Goal: Information Seeking & Learning: Learn about a topic

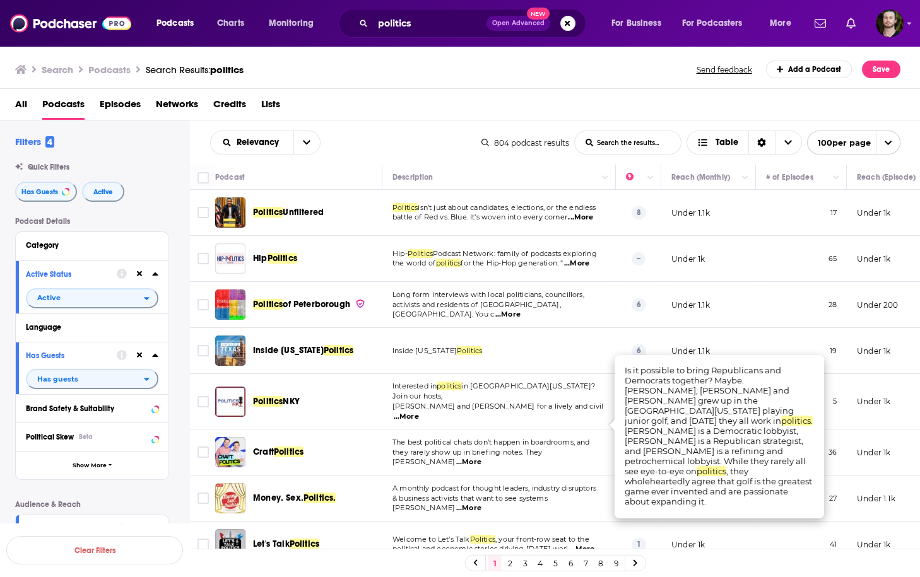
scroll to position [1312, 0]
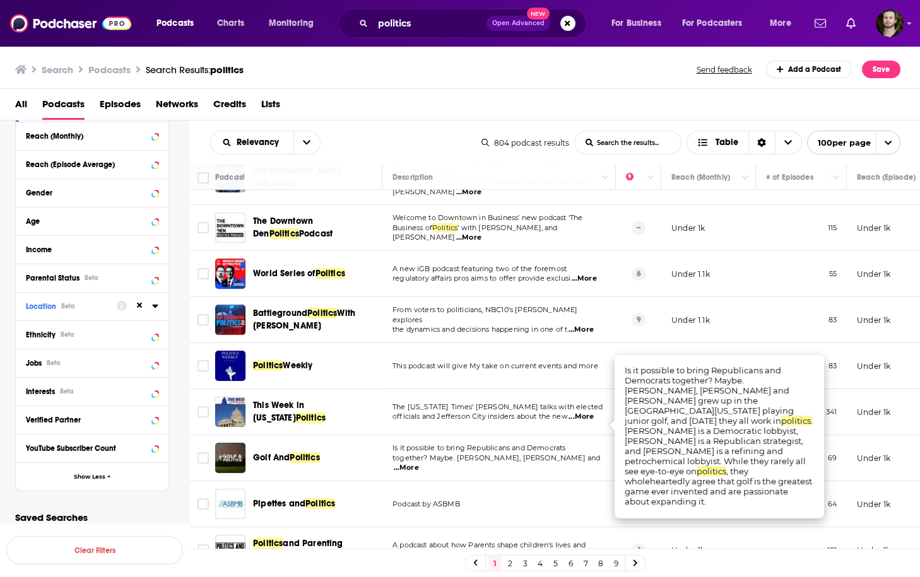
click at [419, 463] on span "...More" at bounding box center [406, 468] width 25 height 10
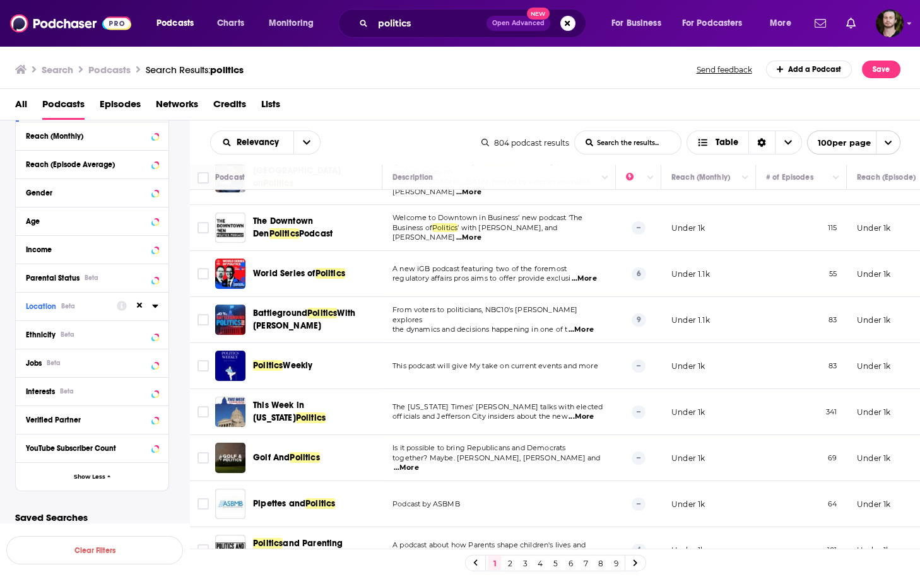
click at [419, 463] on span "...More" at bounding box center [406, 468] width 25 height 10
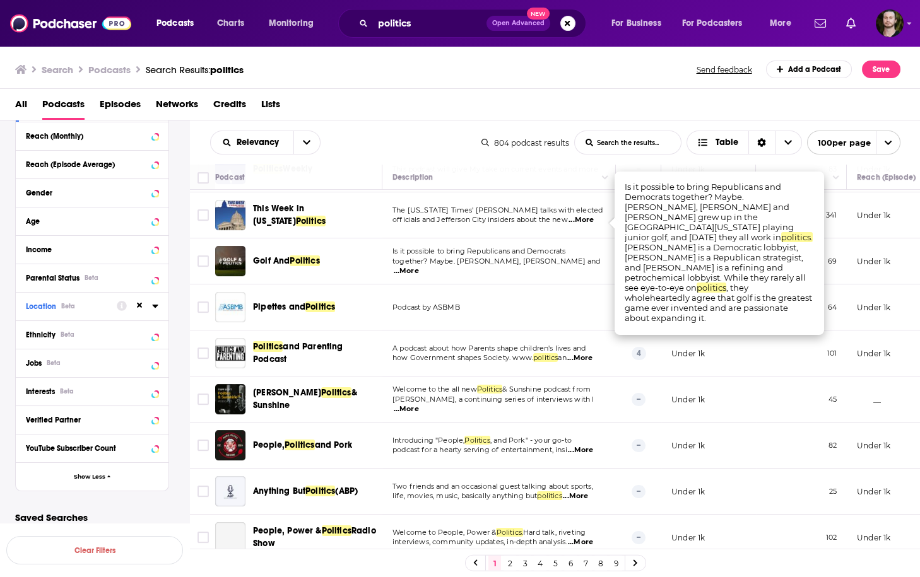
scroll to position [1514, 0]
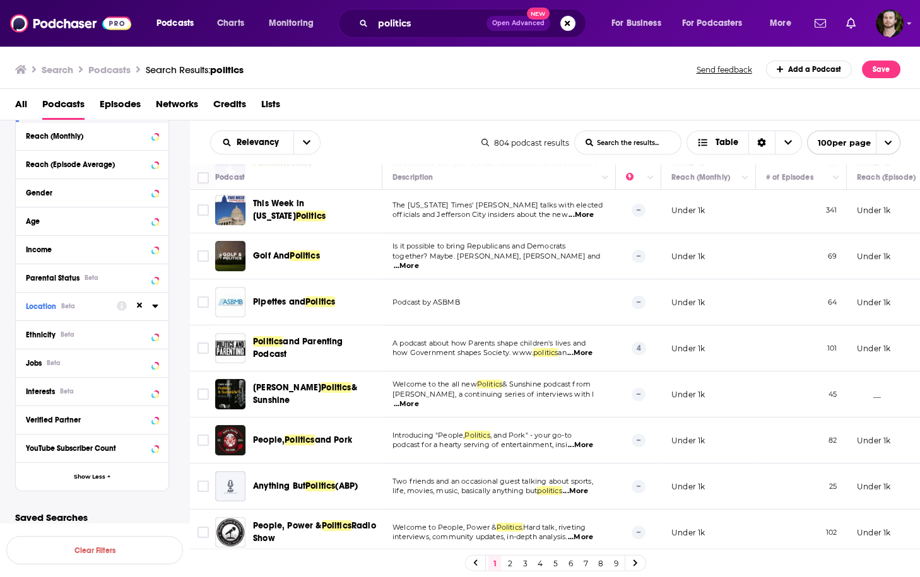
click at [419, 399] on span "...More" at bounding box center [406, 404] width 25 height 10
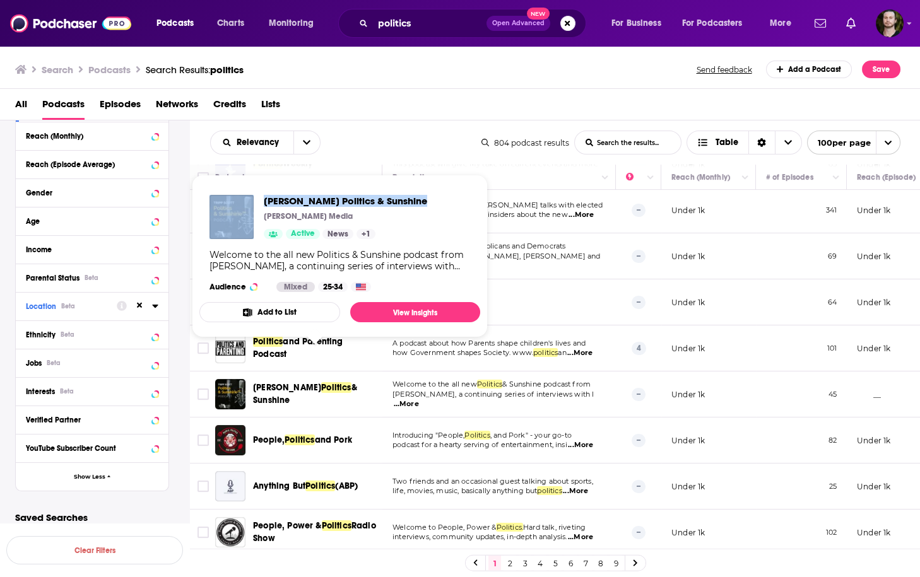
drag, startPoint x: 258, startPoint y: 201, endPoint x: 413, endPoint y: 205, distance: 154.6
click at [413, 205] on div "Tripp Scott's Politics & Sunshine Tripp Scott Media Active News + 1 Welcome to …" at bounding box center [339, 243] width 281 height 117
copy div "Tripp Scott's Politics & Sunshine"
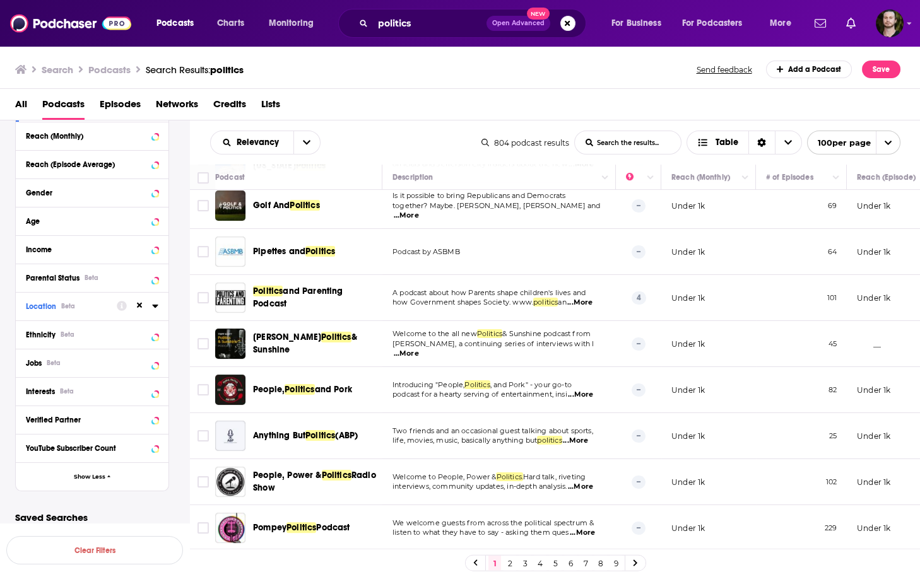
scroll to position [1615, 0]
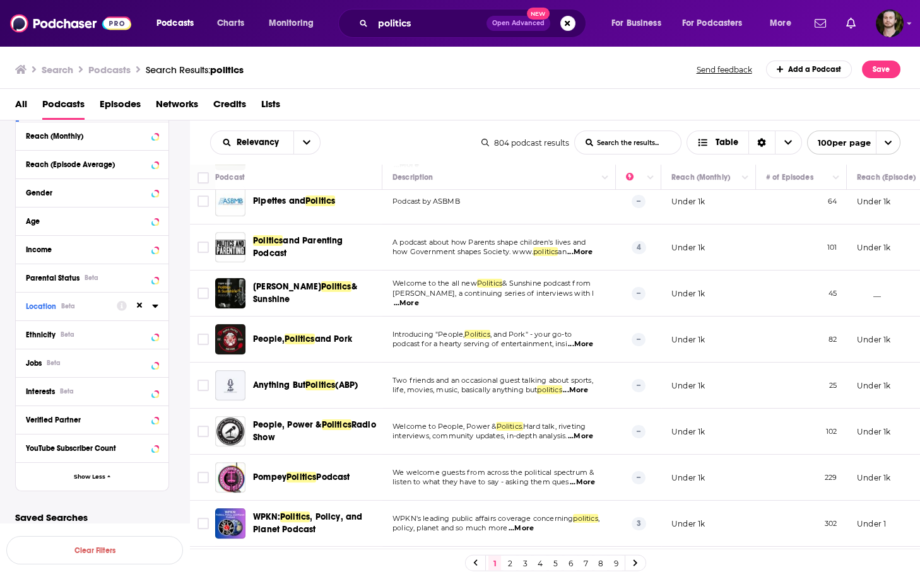
click at [574, 339] on span "...More" at bounding box center [580, 344] width 25 height 10
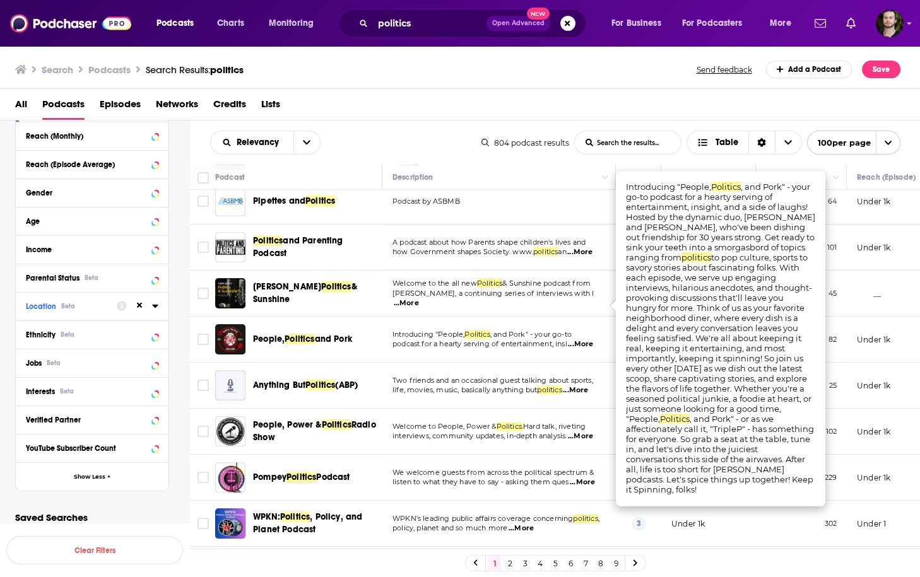
click at [574, 339] on span "...More" at bounding box center [580, 344] width 25 height 10
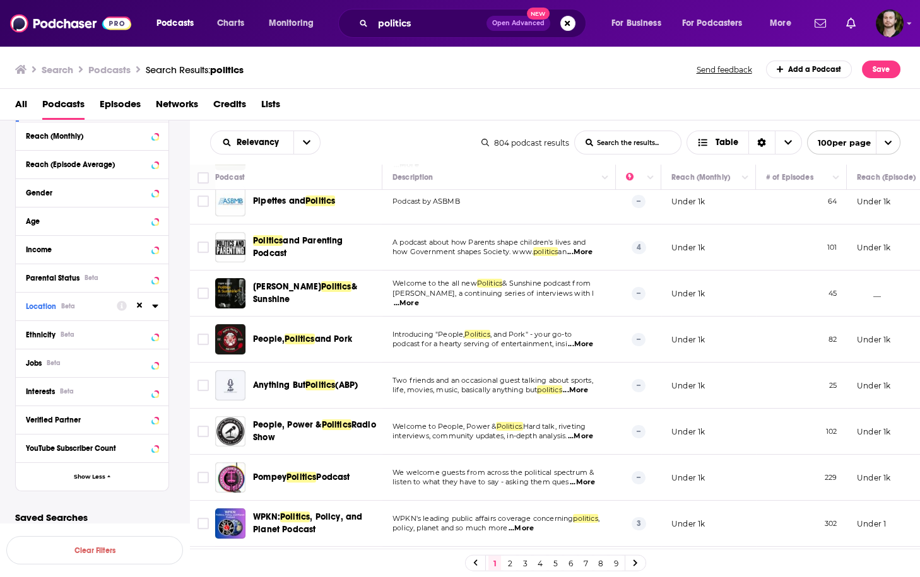
click at [581, 385] on span "...More" at bounding box center [575, 390] width 25 height 10
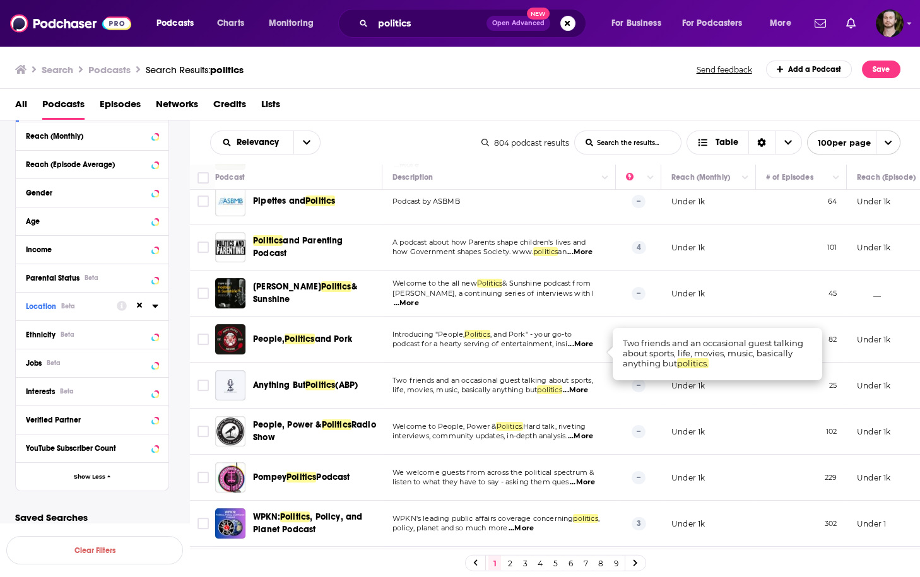
click at [581, 385] on span "...More" at bounding box center [575, 390] width 25 height 10
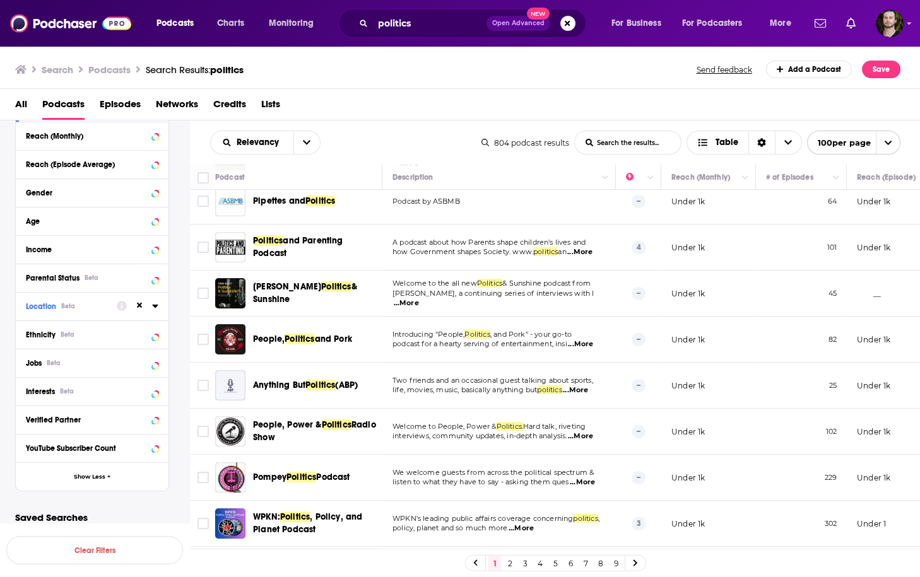
click at [584, 432] on span "...More" at bounding box center [580, 437] width 25 height 10
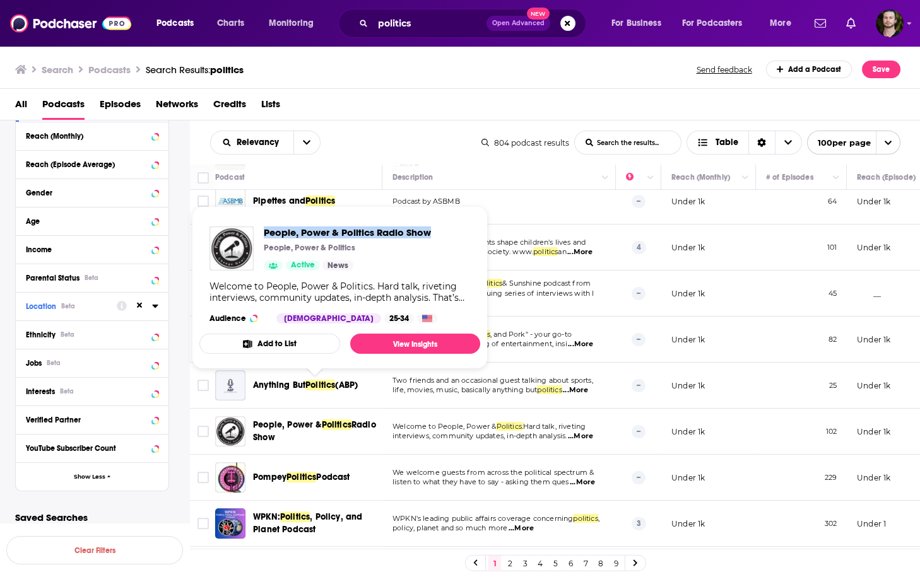
drag, startPoint x: 261, startPoint y: 237, endPoint x: 440, endPoint y: 233, distance: 178.6
click at [440, 233] on div "People, Power & Politics Radio Show People, Power & Politics Active News Welcom…" at bounding box center [339, 274] width 281 height 117
copy span "People, Power & Politics Radio Show"
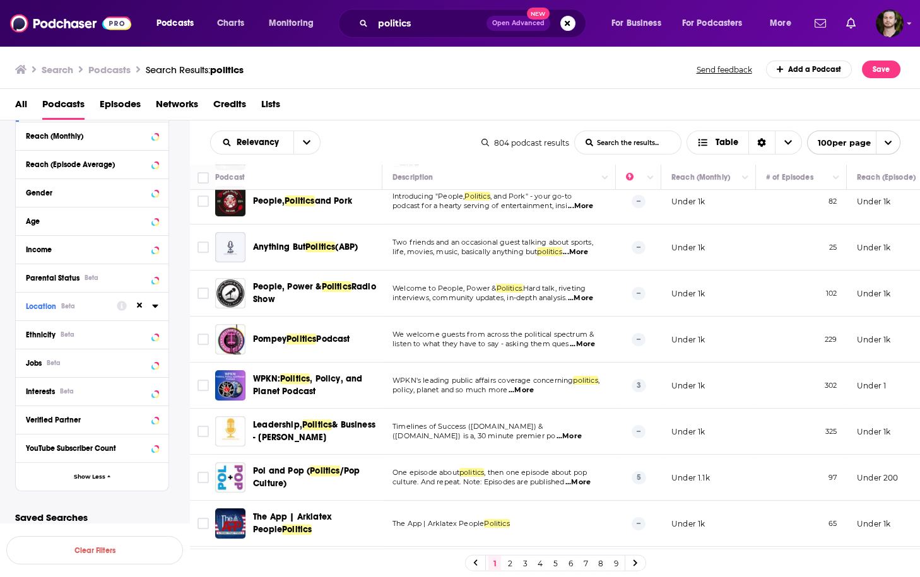
scroll to position [1767, 0]
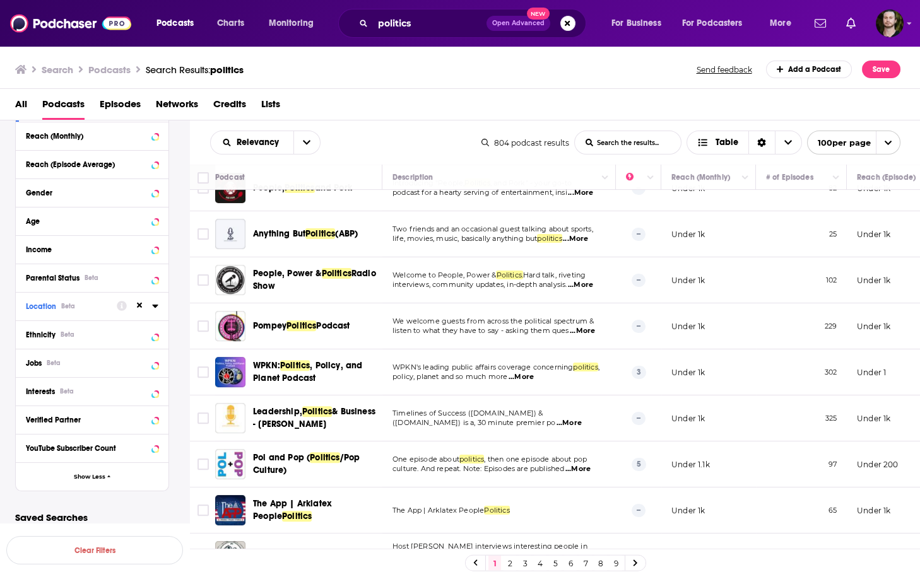
click at [582, 418] on span "...More" at bounding box center [568, 423] width 25 height 10
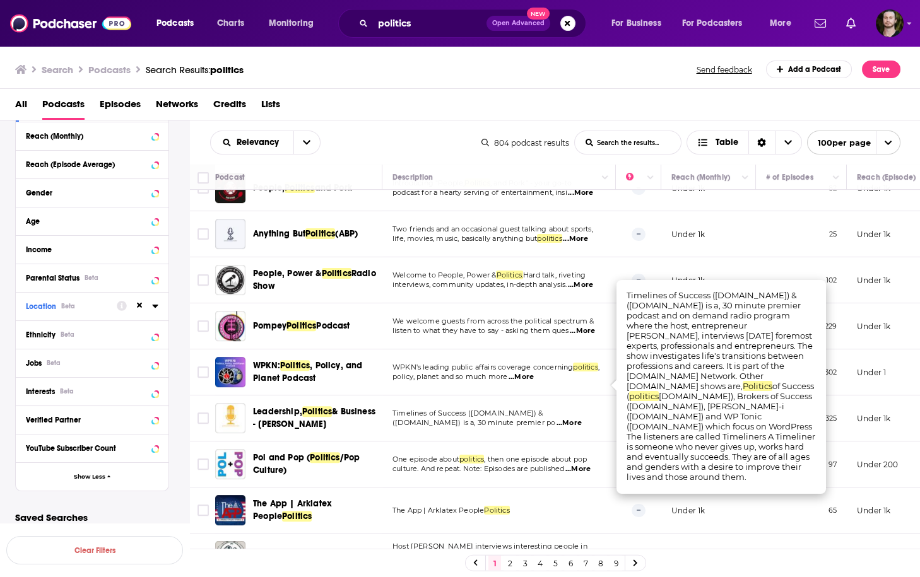
click at [578, 442] on td "One episode about politics , then one episode about pop culture. And repeat. No…" at bounding box center [498, 465] width 233 height 46
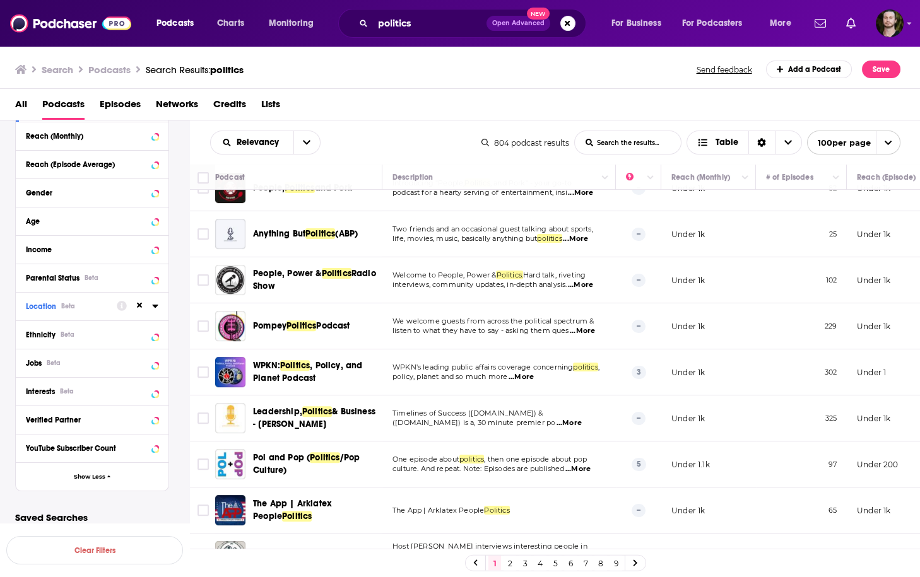
drag, startPoint x: 362, startPoint y: 3, endPoint x: 415, endPoint y: 86, distance: 98.4
click at [415, 86] on div "Search Podcasts Search Results: politics Send feedback Add a Podcast Save" at bounding box center [460, 67] width 921 height 44
click at [893, 23] on img "Logged in as OutlierAudio" at bounding box center [890, 23] width 28 height 28
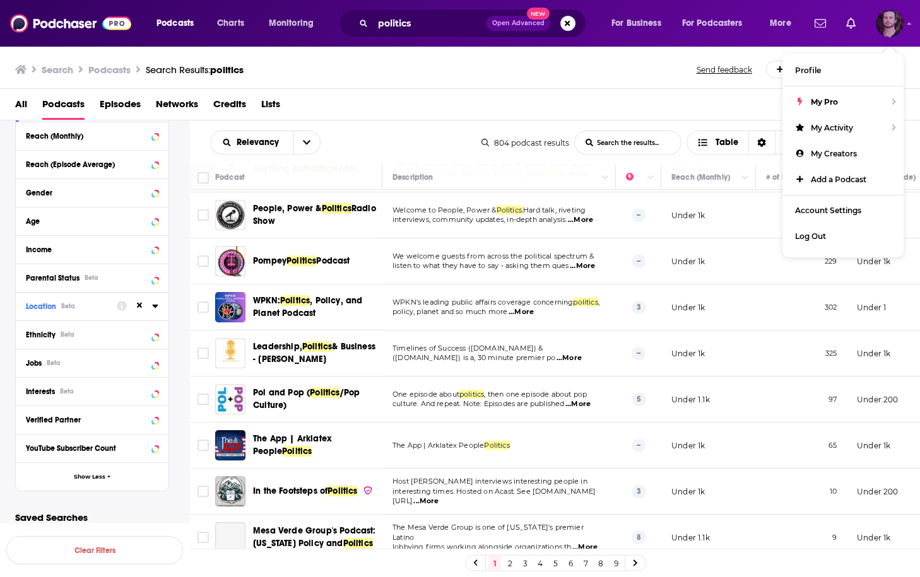
scroll to position [1868, 0]
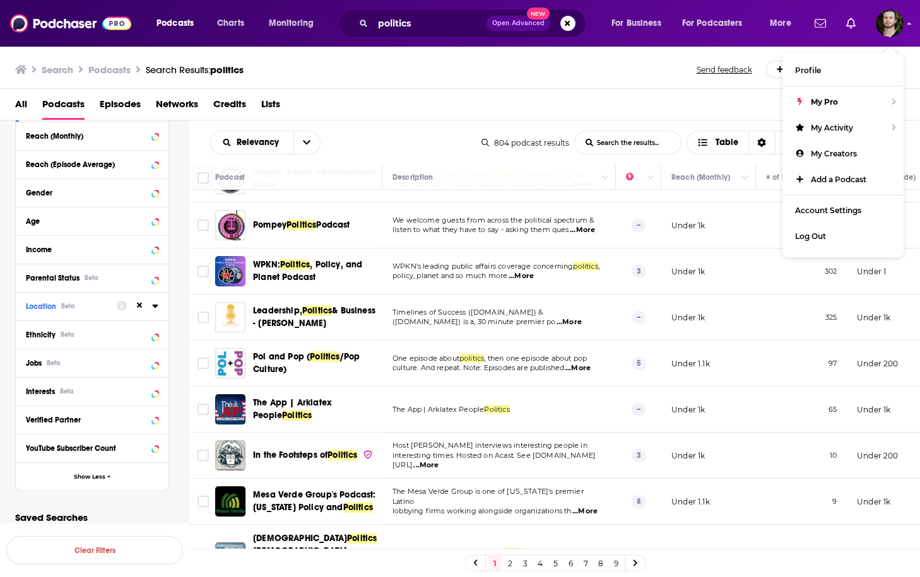
click at [578, 363] on span "...More" at bounding box center [577, 368] width 25 height 10
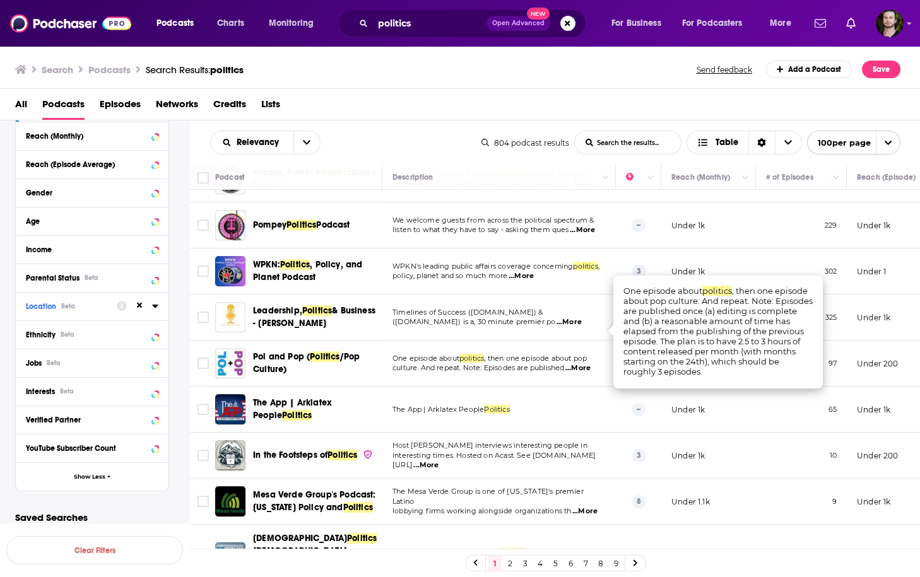
click at [582, 363] on span "...More" at bounding box center [577, 368] width 25 height 10
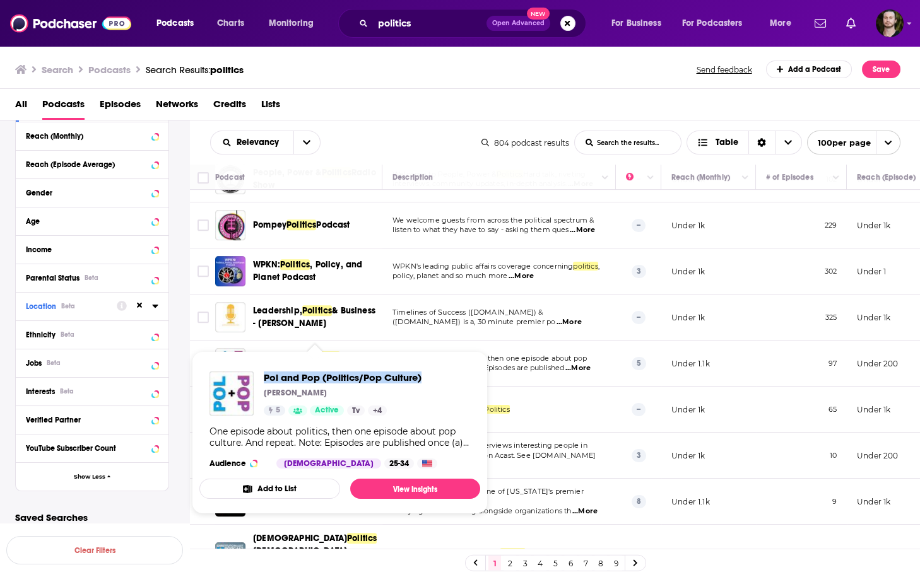
drag, startPoint x: 261, startPoint y: 375, endPoint x: 423, endPoint y: 384, distance: 161.8
click at [423, 384] on div "Pol and Pop (Politics/Pop Culture) Anthony 5 Active Tv + 4 One episode about po…" at bounding box center [339, 420] width 281 height 117
copy span "Pol and Pop (Politics/Pop Culture)"
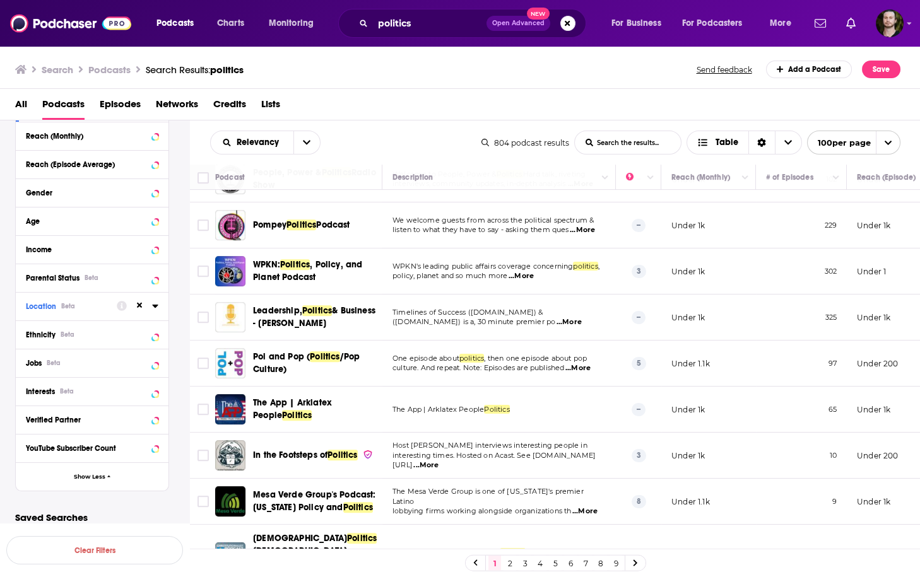
click at [438, 461] on span "...More" at bounding box center [425, 466] width 25 height 10
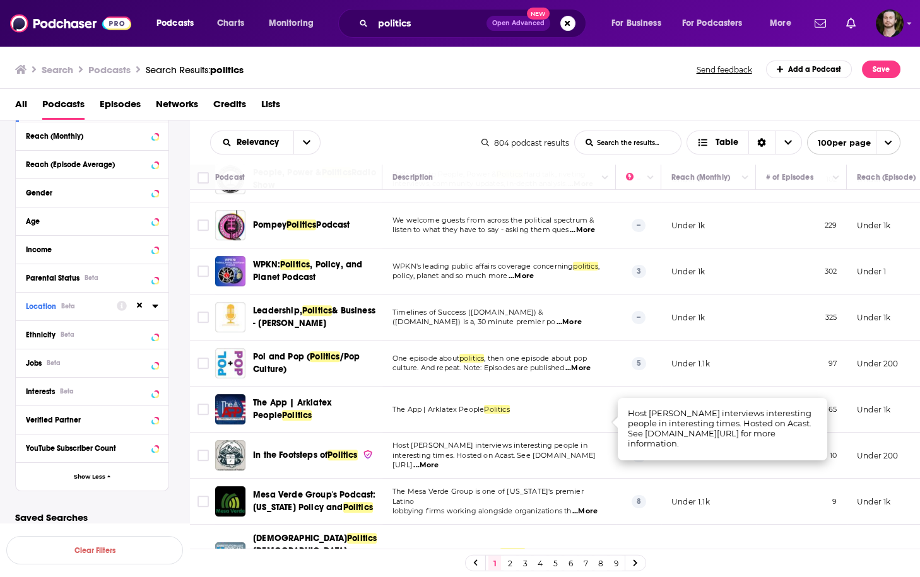
click at [438, 461] on span "...More" at bounding box center [425, 466] width 25 height 10
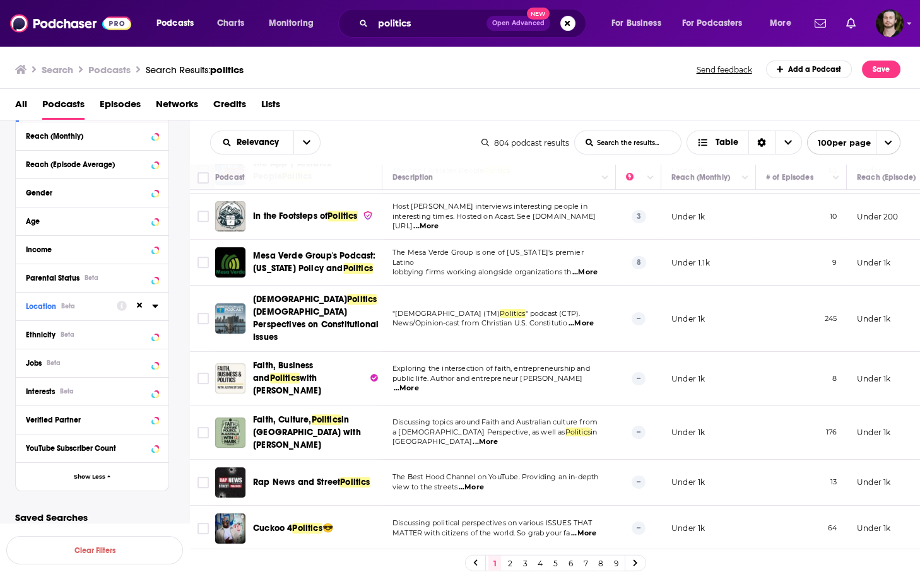
scroll to position [2120, 0]
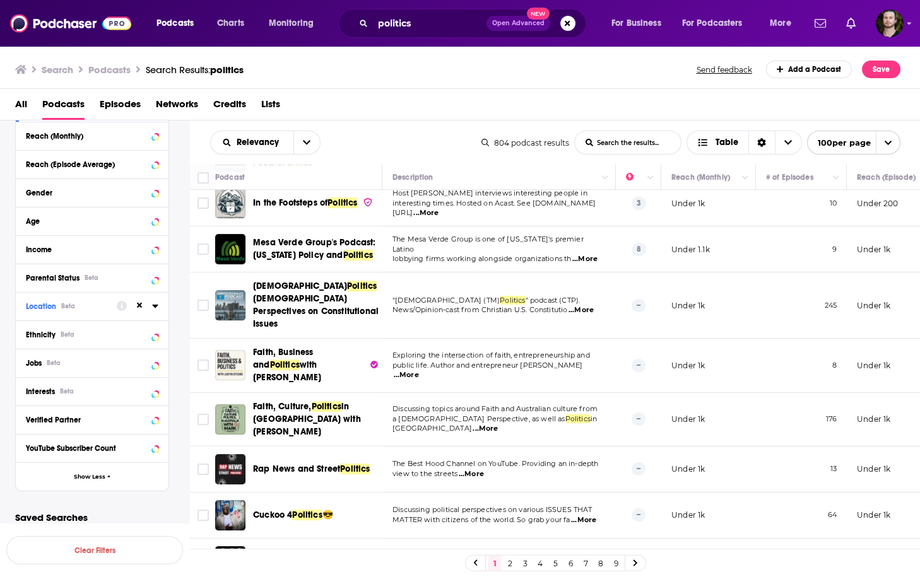
click at [586, 515] on span "...More" at bounding box center [583, 520] width 25 height 10
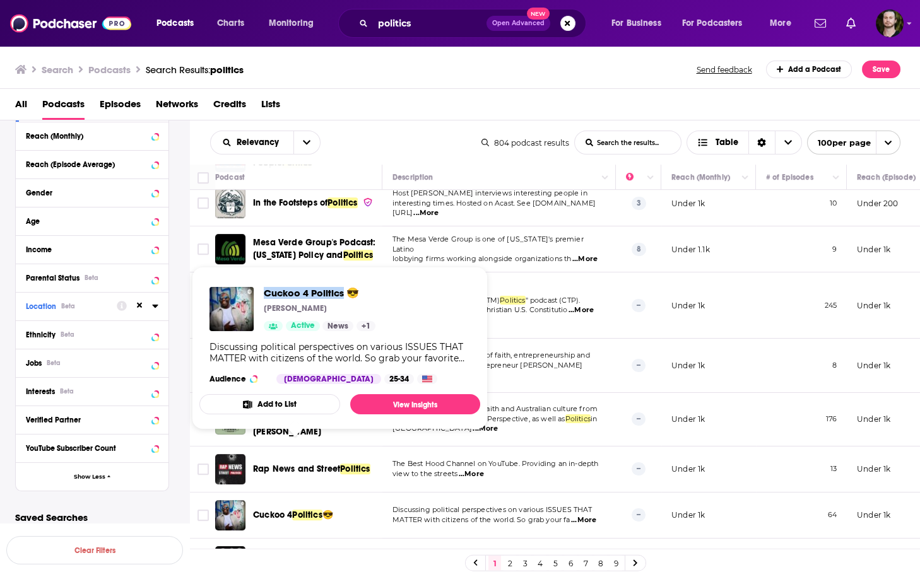
drag, startPoint x: 259, startPoint y: 293, endPoint x: 343, endPoint y: 289, distance: 84.7
click at [343, 289] on div "Cuckoo 4 Politics 😎 Michael Desrosiers Active News + 1" at bounding box center [292, 309] width 166 height 44
copy span "Cuckoo 4 Politics"
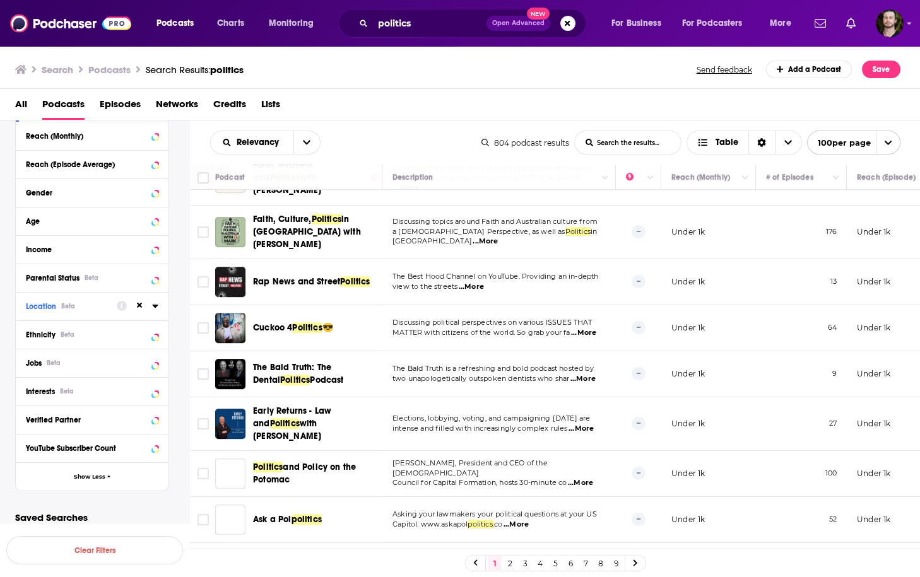
scroll to position [2372, 0]
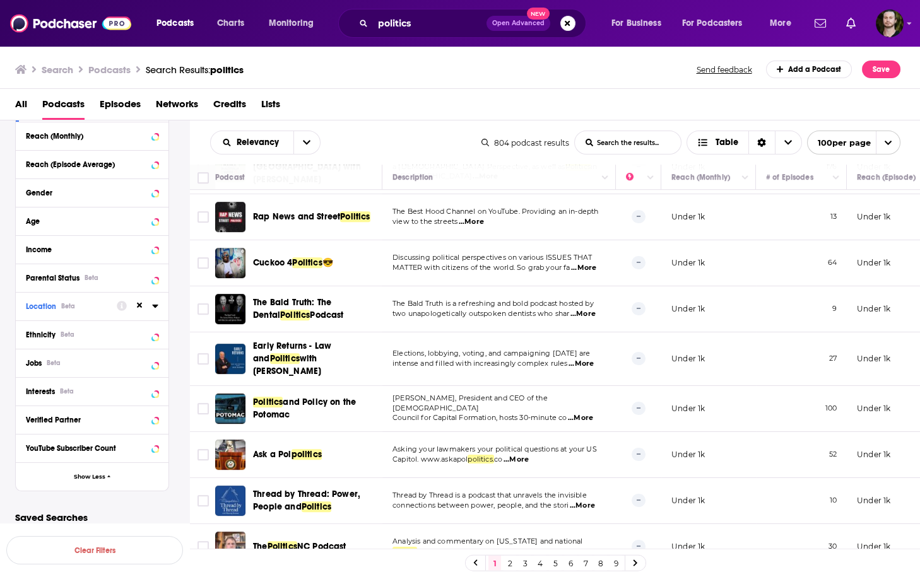
click at [585, 413] on span "...More" at bounding box center [580, 418] width 25 height 10
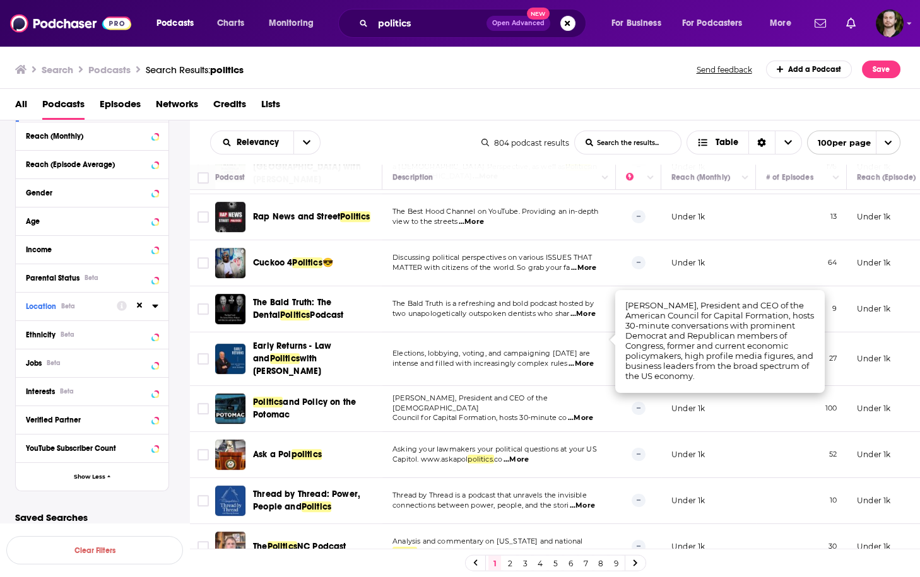
click at [522, 455] on span "...More" at bounding box center [515, 460] width 25 height 10
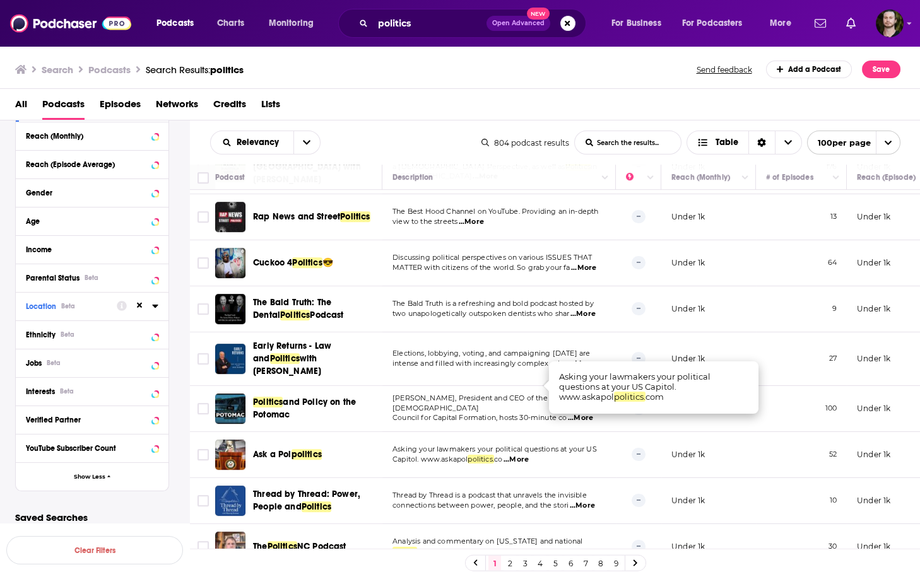
click at [588, 501] on span "...More" at bounding box center [582, 506] width 25 height 10
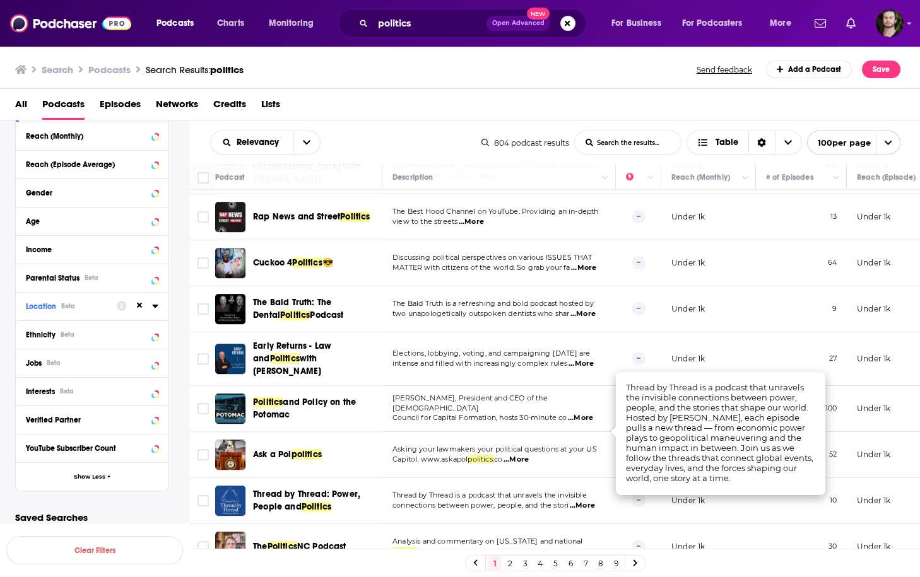
click at [588, 501] on span "...More" at bounding box center [582, 506] width 25 height 10
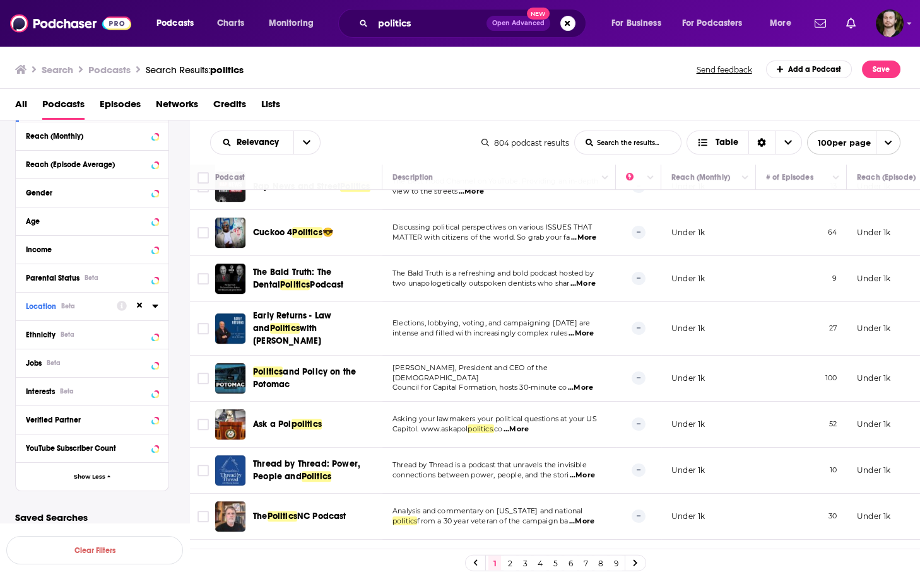
scroll to position [2473, 0]
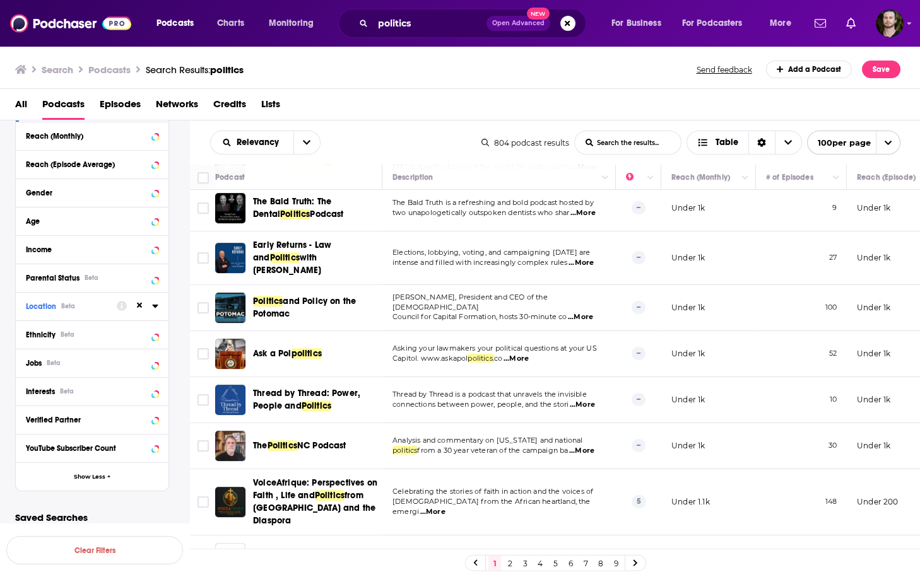
click at [583, 436] on span "Analysis and commentary on North Carolina and national" at bounding box center [487, 440] width 191 height 9
click at [586, 446] on span "...More" at bounding box center [581, 451] width 25 height 10
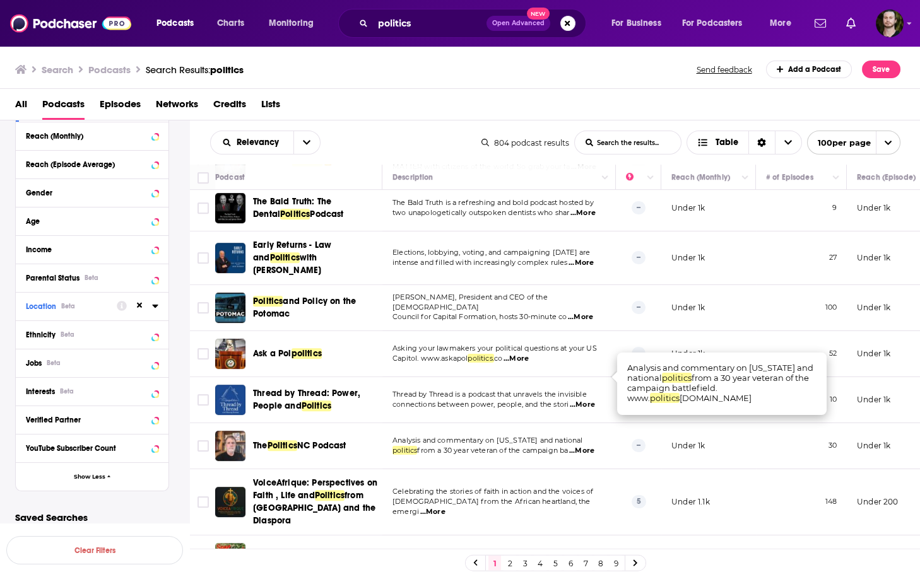
click at [586, 446] on span "...More" at bounding box center [581, 451] width 25 height 10
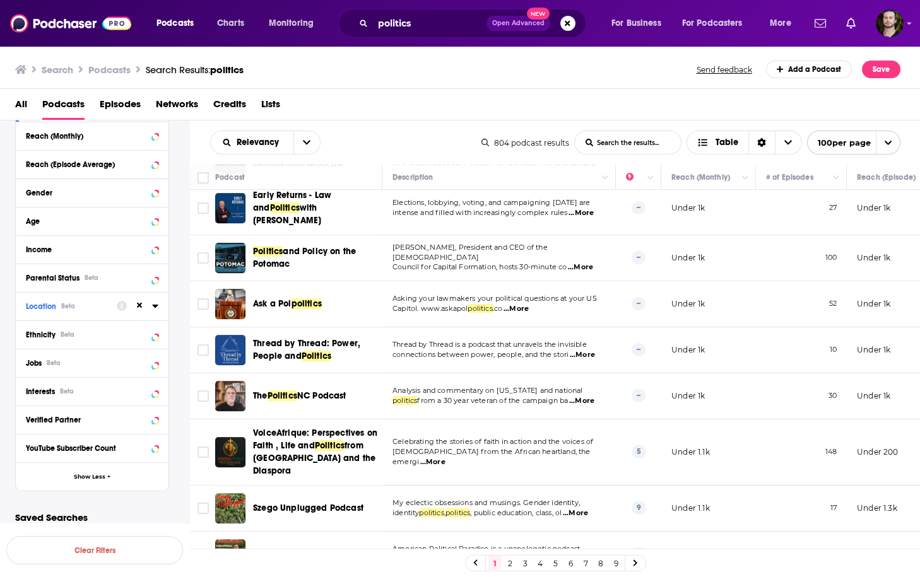
scroll to position [2524, 0]
click at [893, 19] on img "Logged in as OutlierAudio" at bounding box center [890, 23] width 28 height 28
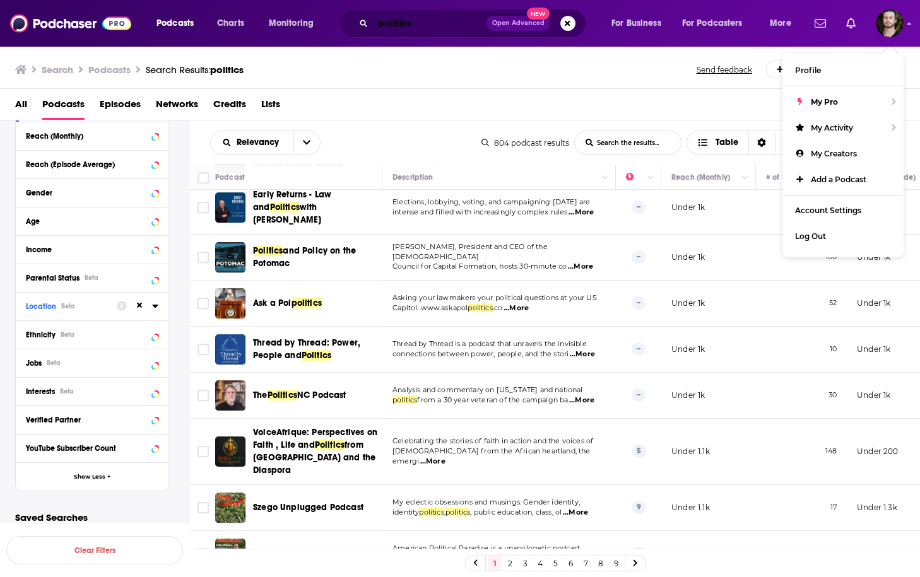
click at [423, 25] on input "politics" at bounding box center [430, 23] width 114 height 20
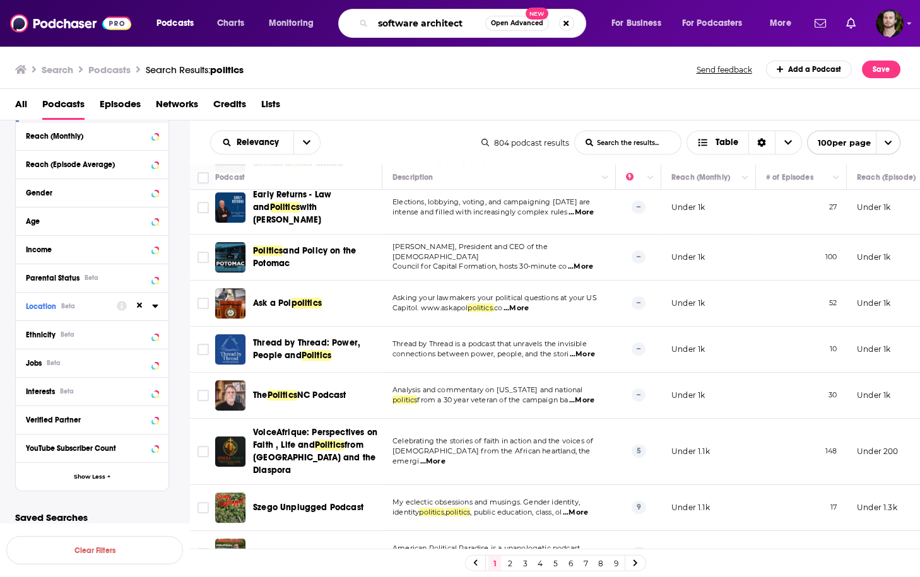
type input "software architect"
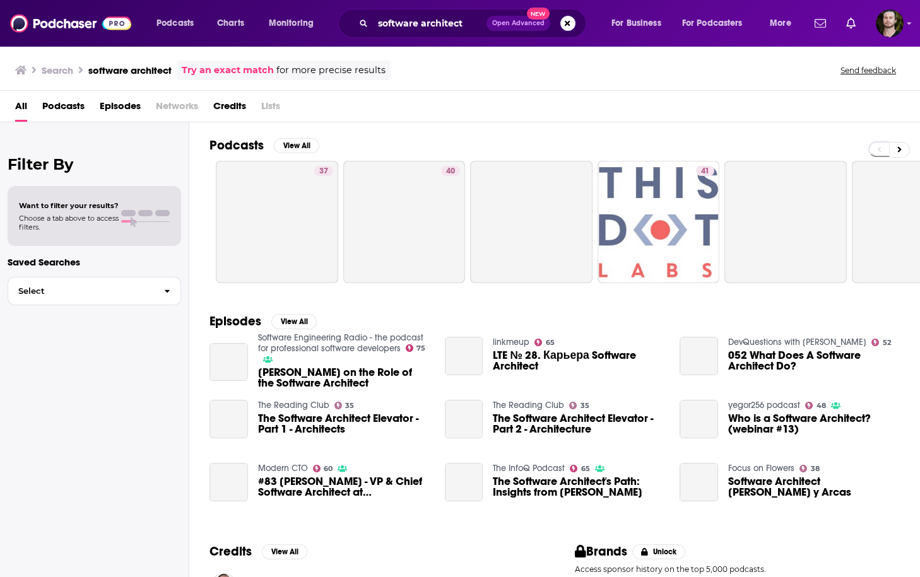
click at [77, 107] on span "Podcasts" at bounding box center [63, 109] width 42 height 26
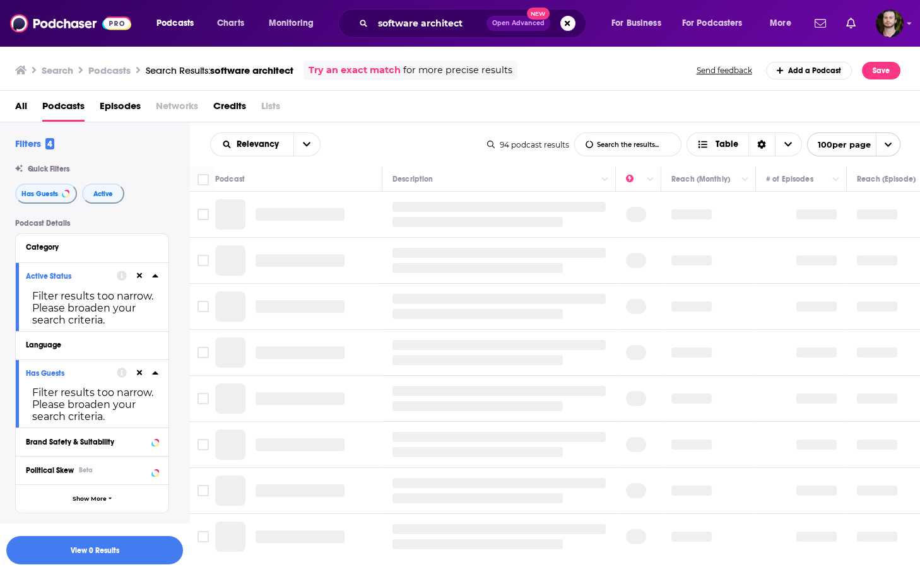
click at [141, 276] on icon at bounding box center [140, 276] width 6 height 8
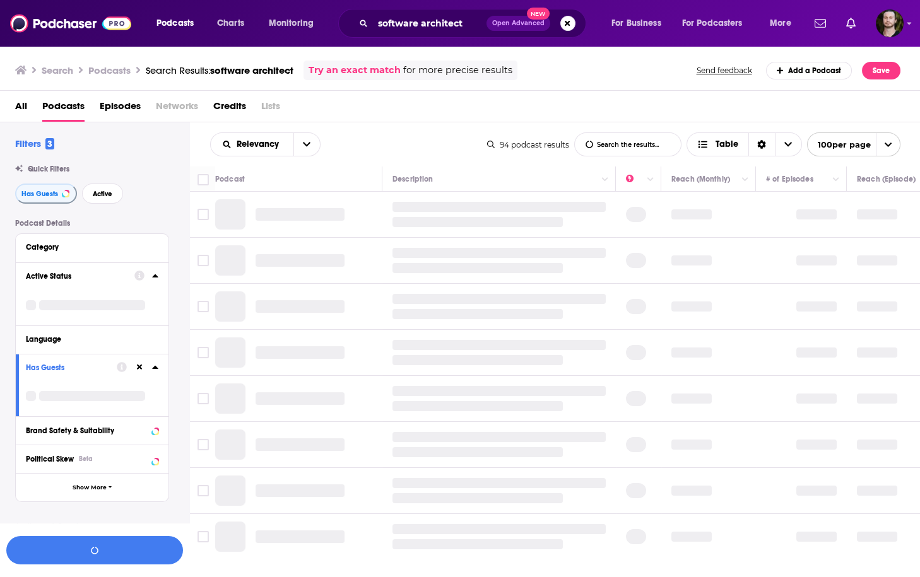
click at [142, 370] on icon at bounding box center [140, 367] width 6 height 8
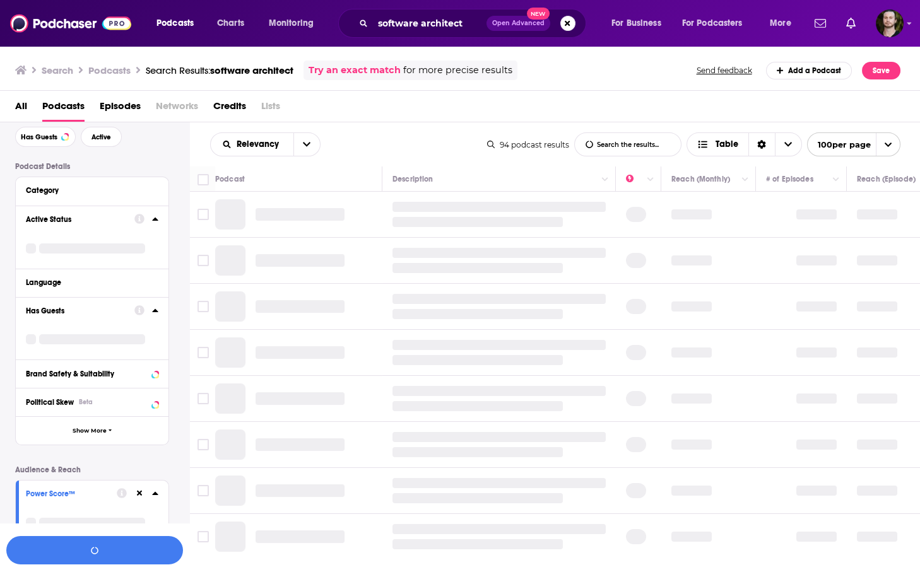
scroll to position [151, 0]
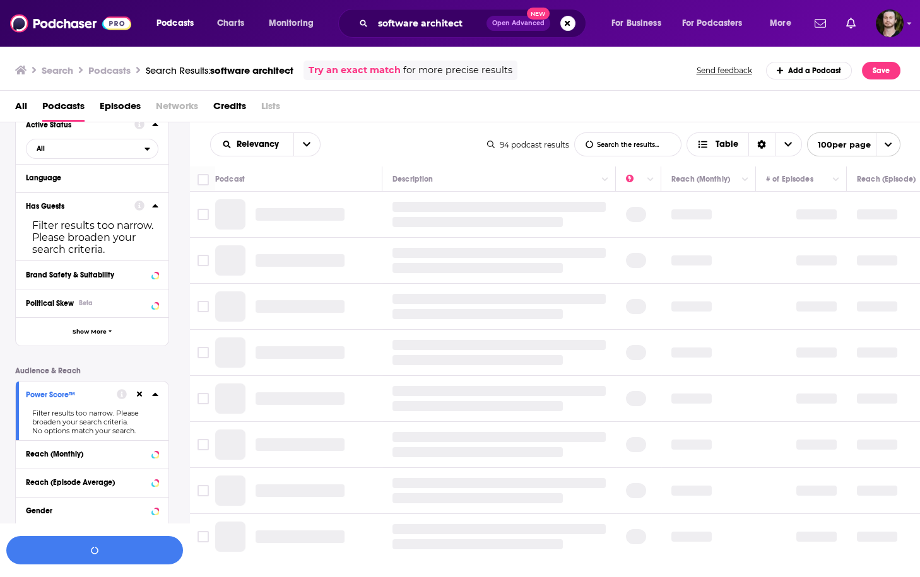
click at [139, 397] on icon at bounding box center [140, 395] width 6 height 8
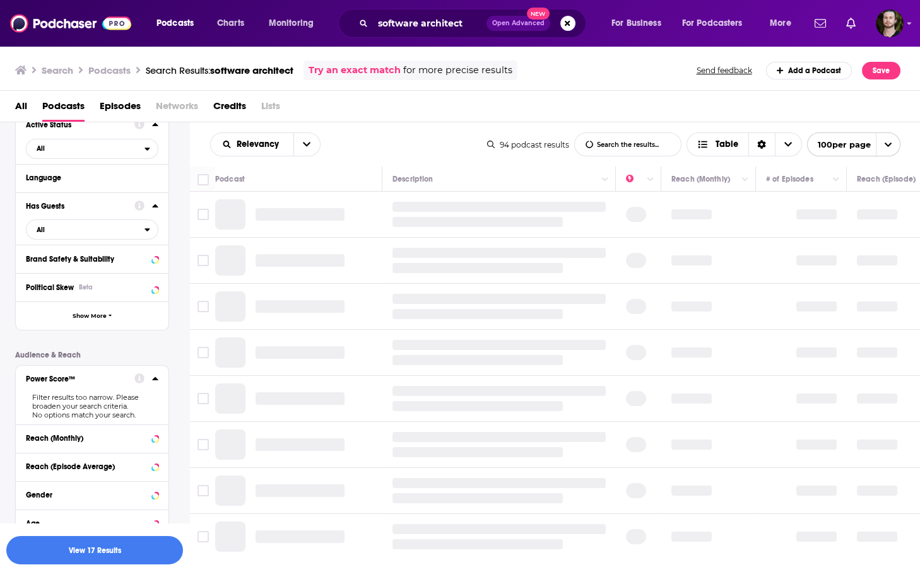
scroll to position [266, 0]
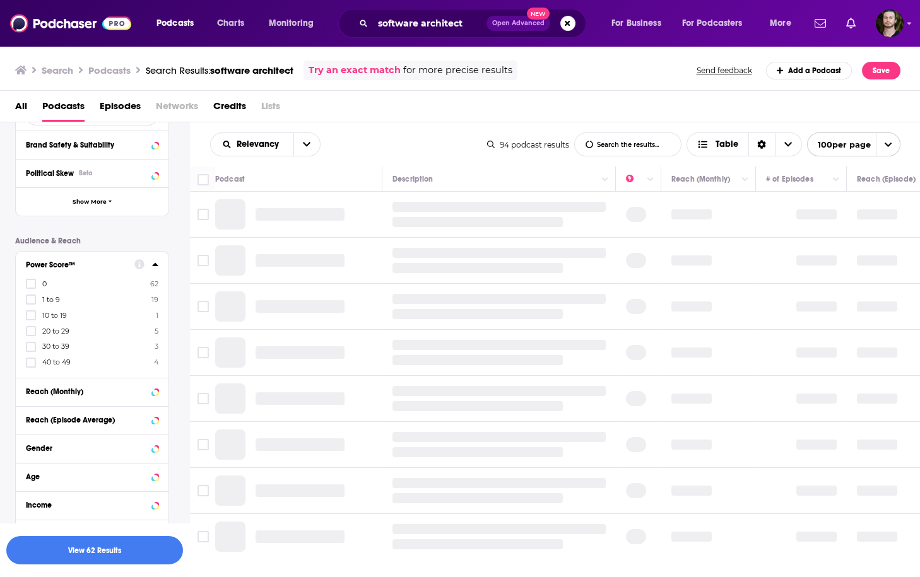
click at [109, 467] on div "Age" at bounding box center [92, 477] width 153 height 28
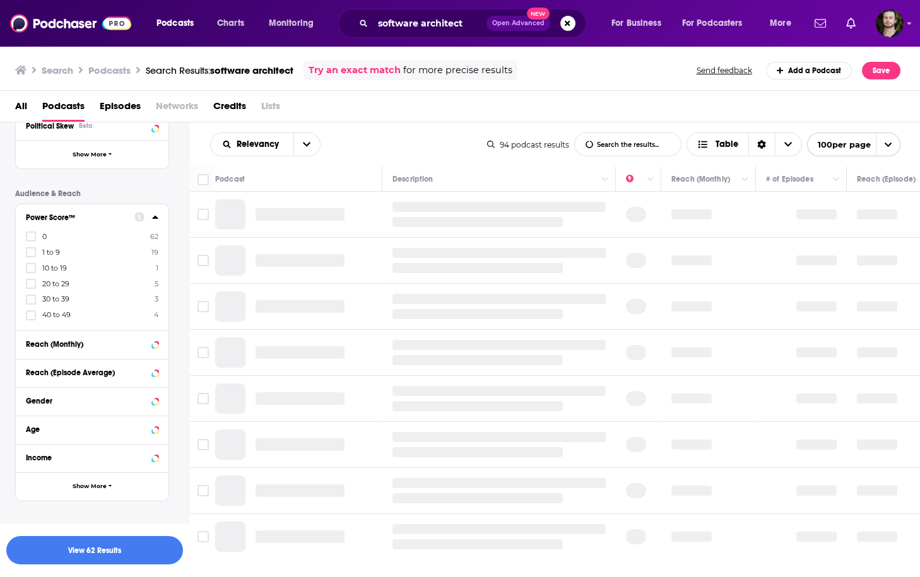
scroll to position [332, 0]
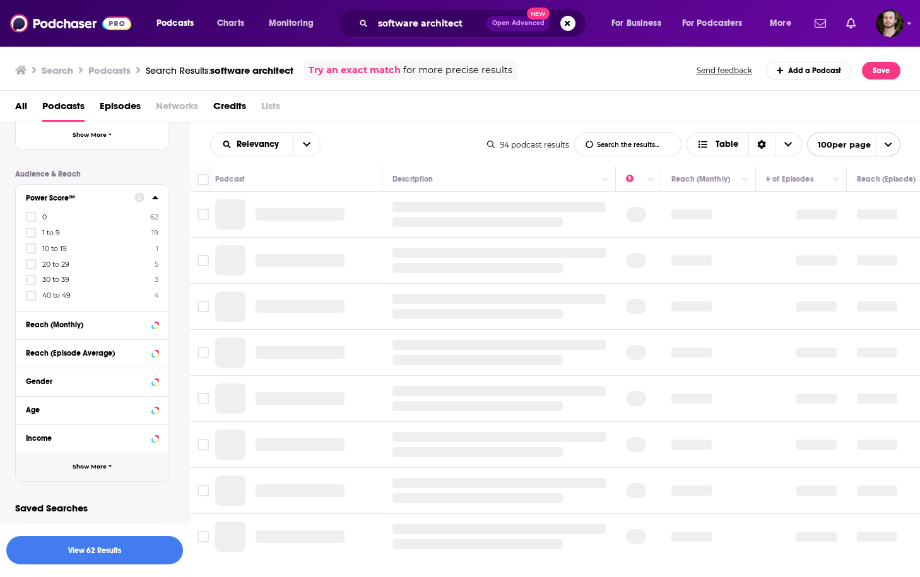
click at [109, 468] on icon "button" at bounding box center [111, 467] width 4 height 6
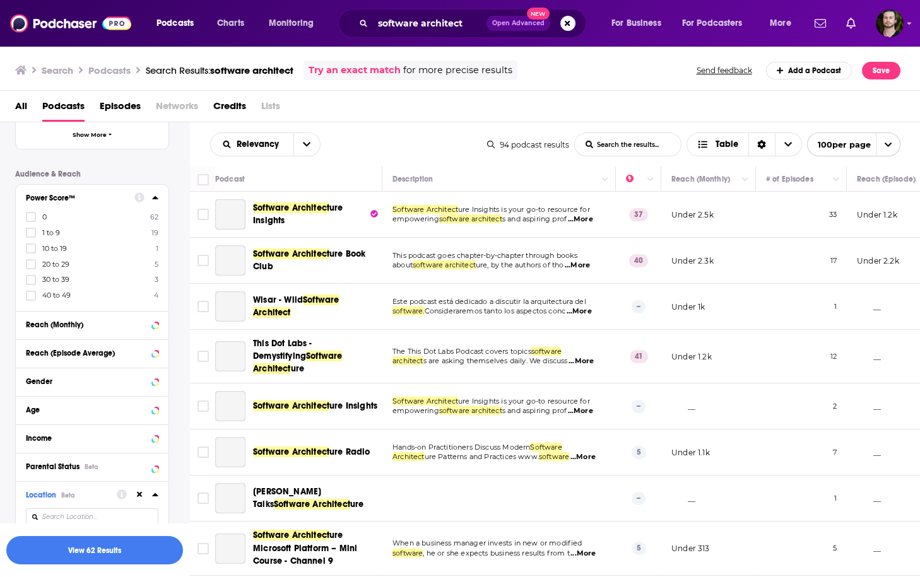
scroll to position [433, 0]
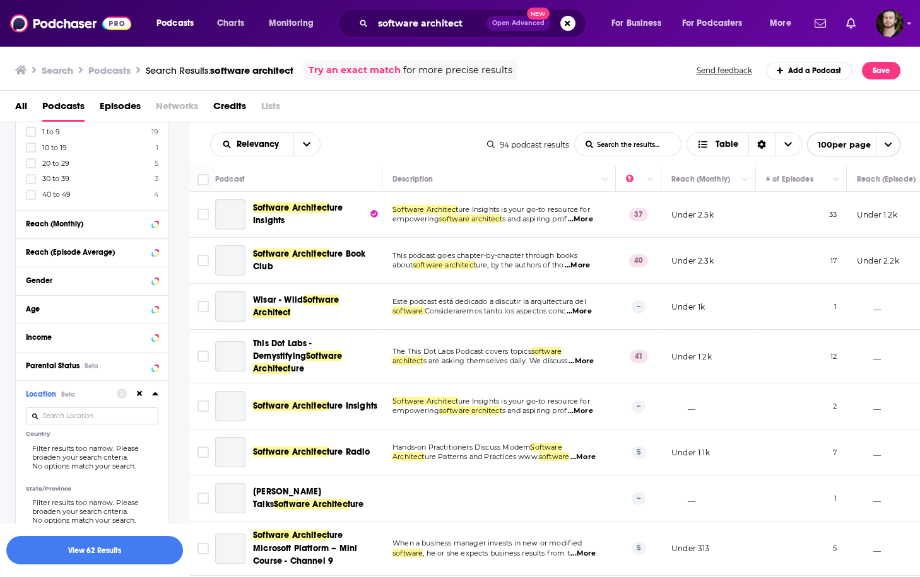
click at [141, 392] on icon at bounding box center [140, 394] width 6 height 6
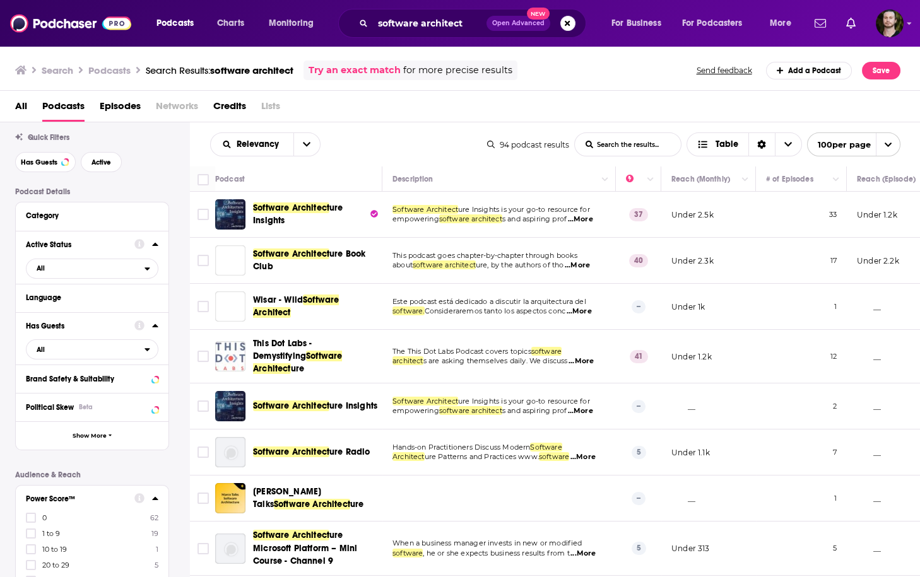
scroll to position [0, 0]
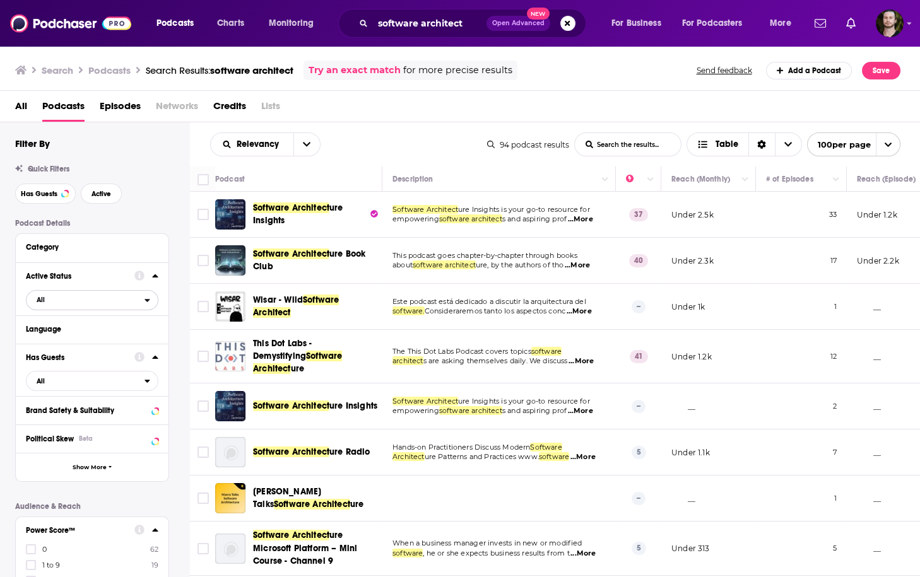
click at [126, 308] on span "All" at bounding box center [85, 299] width 118 height 16
click at [131, 341] on span "17" at bounding box center [129, 341] width 56 height 7
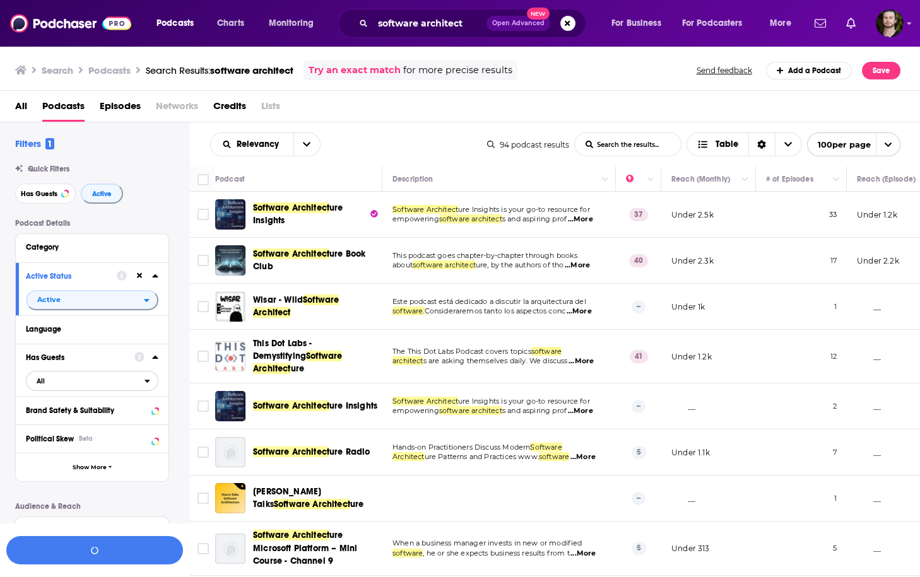
drag, startPoint x: 146, startPoint y: 380, endPoint x: 132, endPoint y: 406, distance: 29.1
click at [146, 380] on icon "open menu" at bounding box center [147, 381] width 6 height 9
click at [134, 429] on div "Has guests 25" at bounding box center [96, 422] width 141 height 21
click at [111, 549] on button "View 7 Results" at bounding box center [94, 550] width 177 height 28
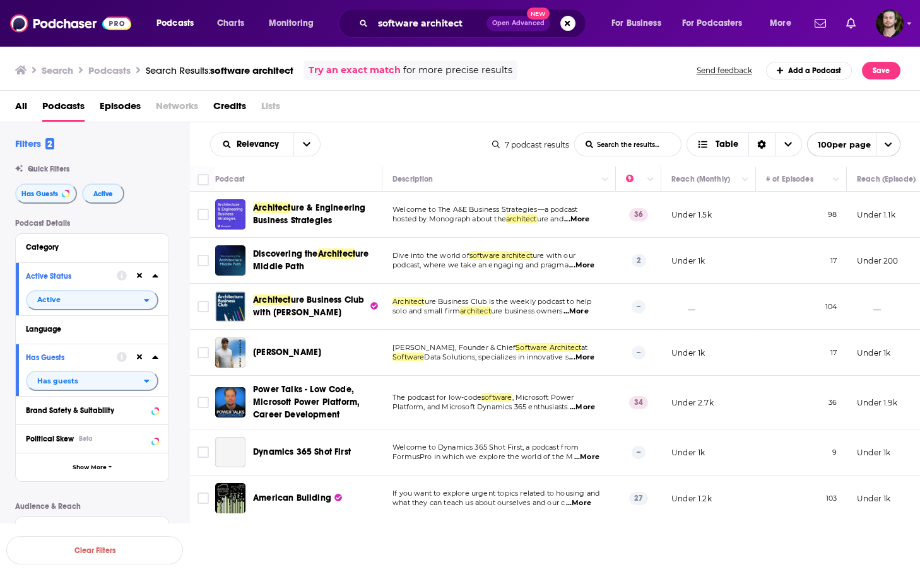
click at [406, 152] on div "Relevancy List Search Input Search the results... Table" at bounding box center [351, 144] width 282 height 24
click at [589, 219] on span "...More" at bounding box center [576, 220] width 25 height 10
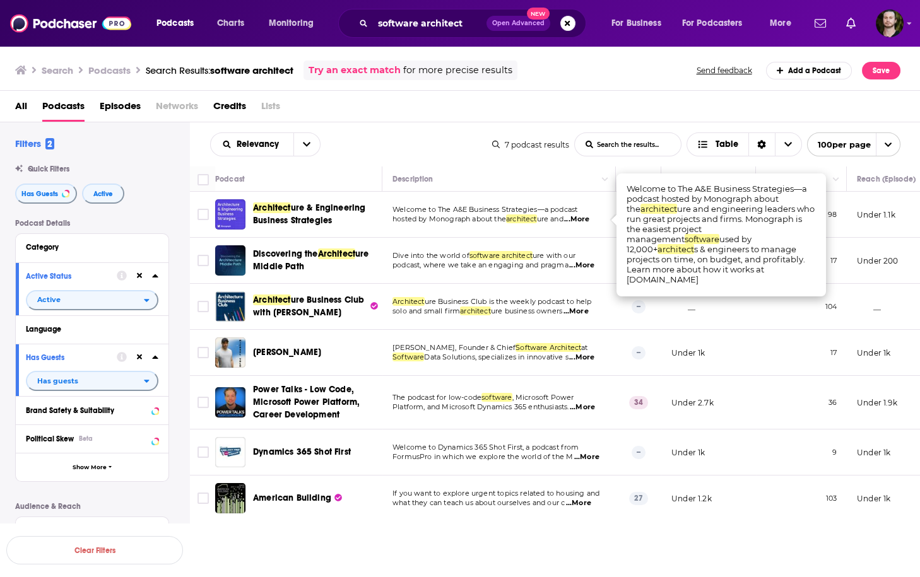
click at [589, 219] on span "...More" at bounding box center [576, 220] width 25 height 10
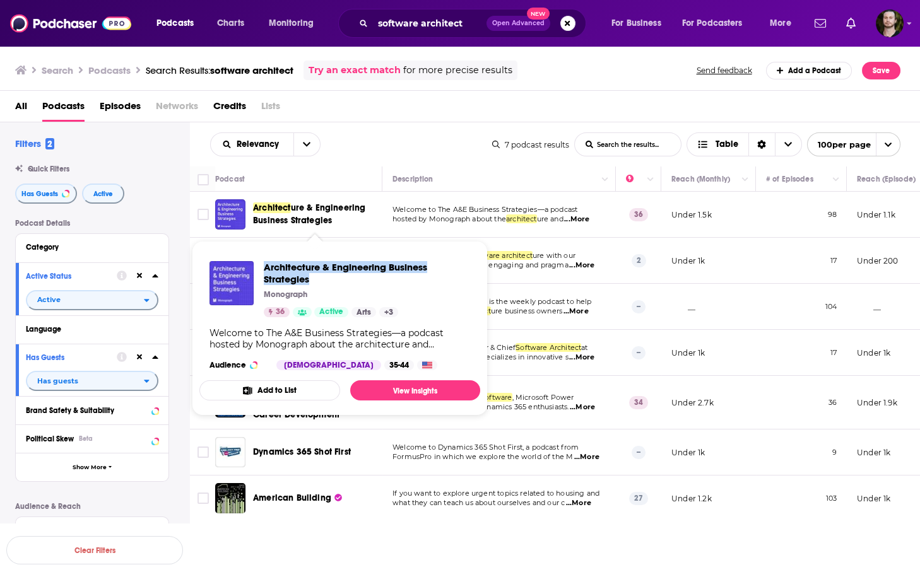
drag, startPoint x: 260, startPoint y: 264, endPoint x: 374, endPoint y: 218, distance: 123.1
click at [312, 278] on div "Architecture & Engineering Business Strategies Monograph 36 Active Arts + 3" at bounding box center [339, 289] width 261 height 56
copy span "Architecture & Engineering Business Strategies"
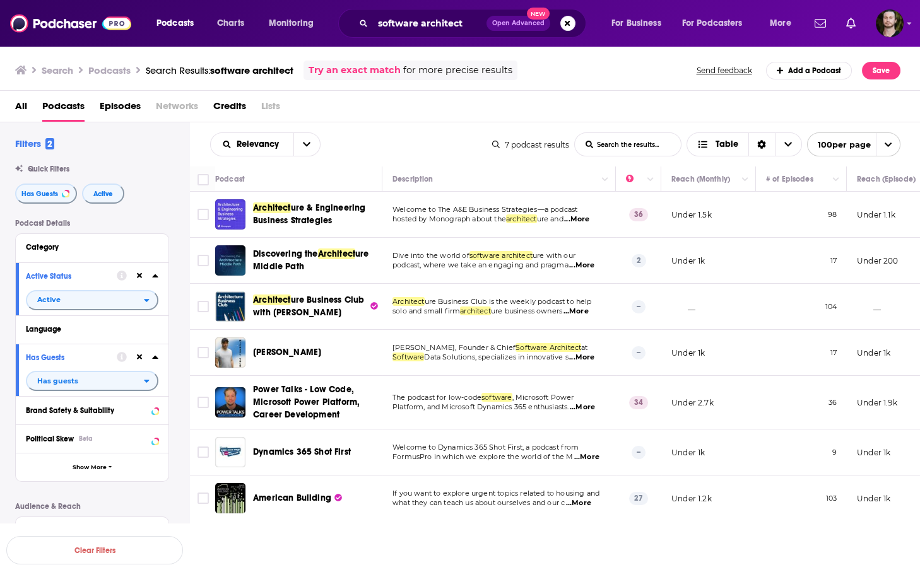
click at [594, 266] on span "...More" at bounding box center [581, 266] width 25 height 10
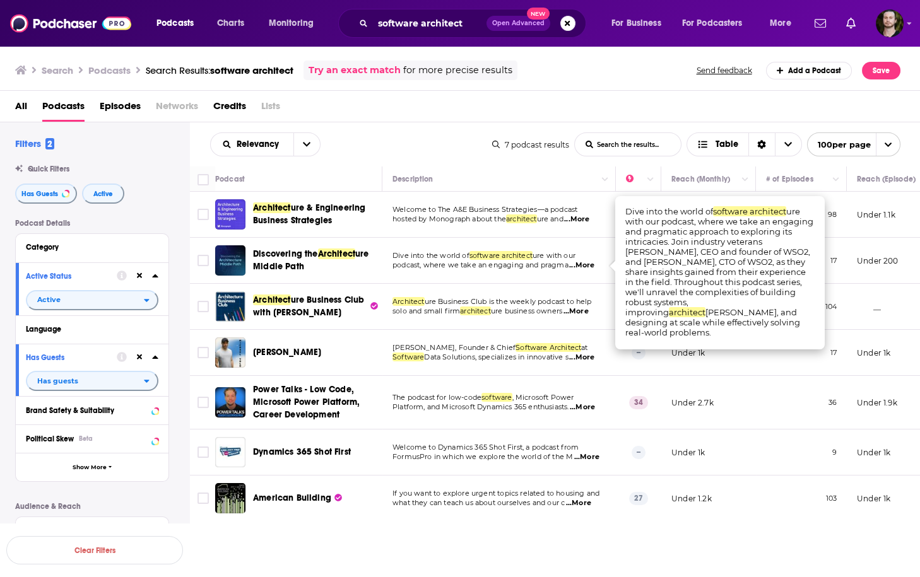
click at [591, 266] on span "...More" at bounding box center [581, 266] width 25 height 10
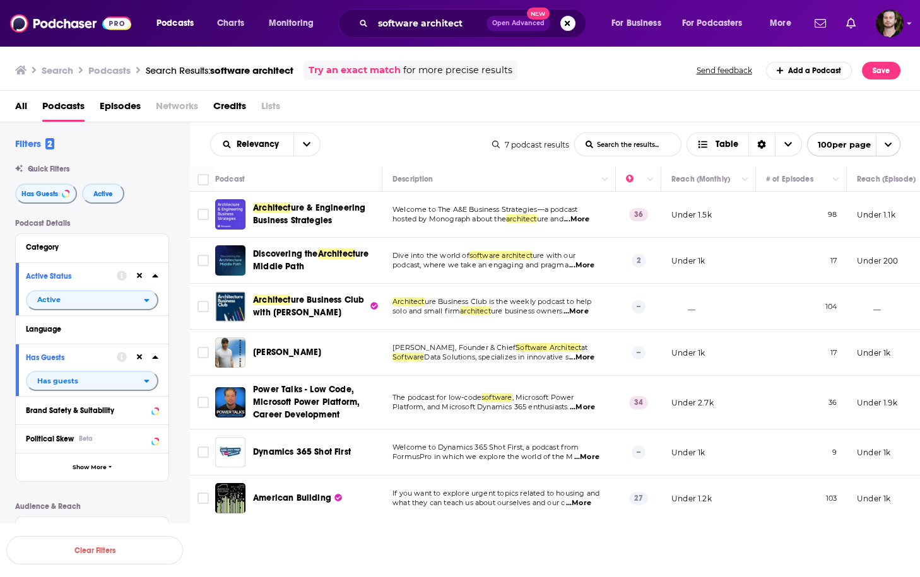
click at [585, 310] on span "...More" at bounding box center [575, 312] width 25 height 10
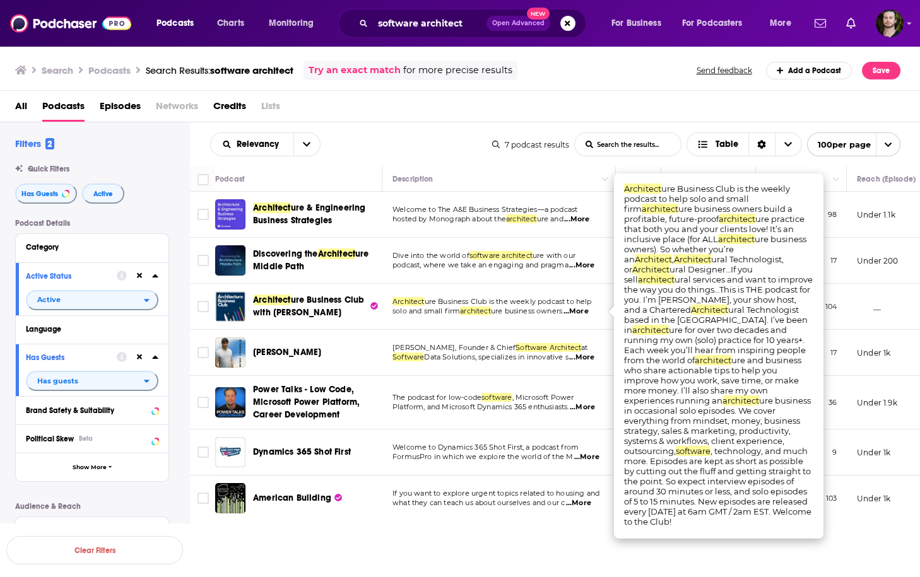
click at [585, 310] on span "...More" at bounding box center [575, 312] width 25 height 10
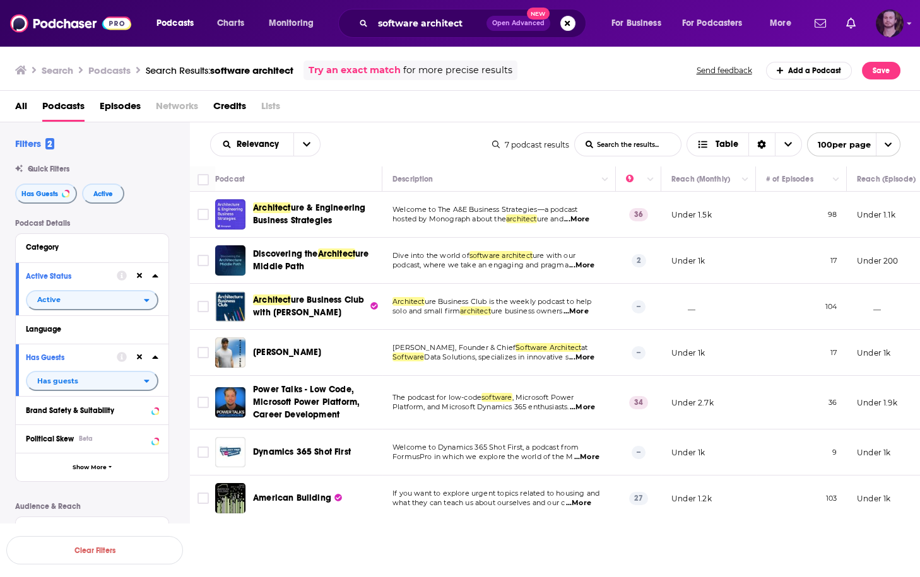
click at [889, 26] on img "Logged in as OutlierAudio" at bounding box center [890, 23] width 28 height 28
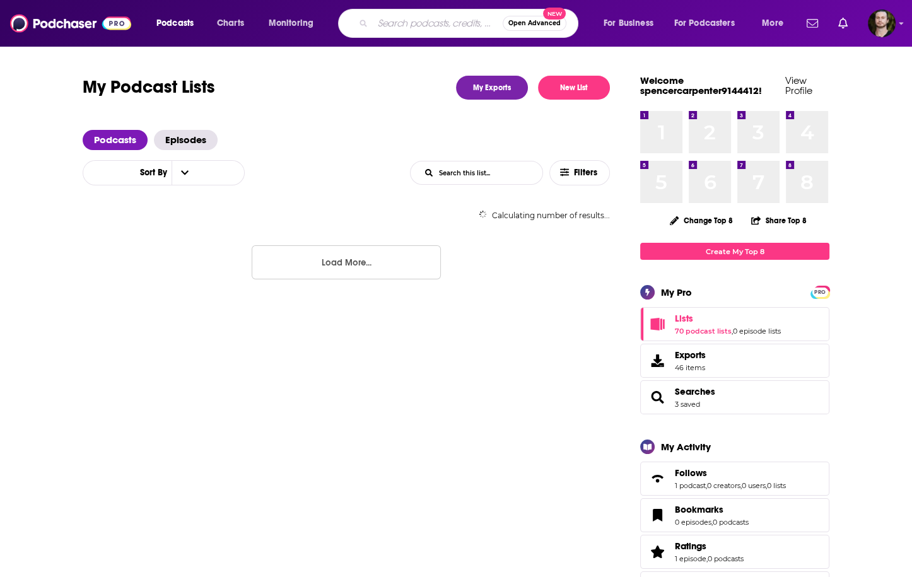
click at [405, 23] on input "Search podcasts, credits, & more..." at bounding box center [438, 23] width 130 height 20
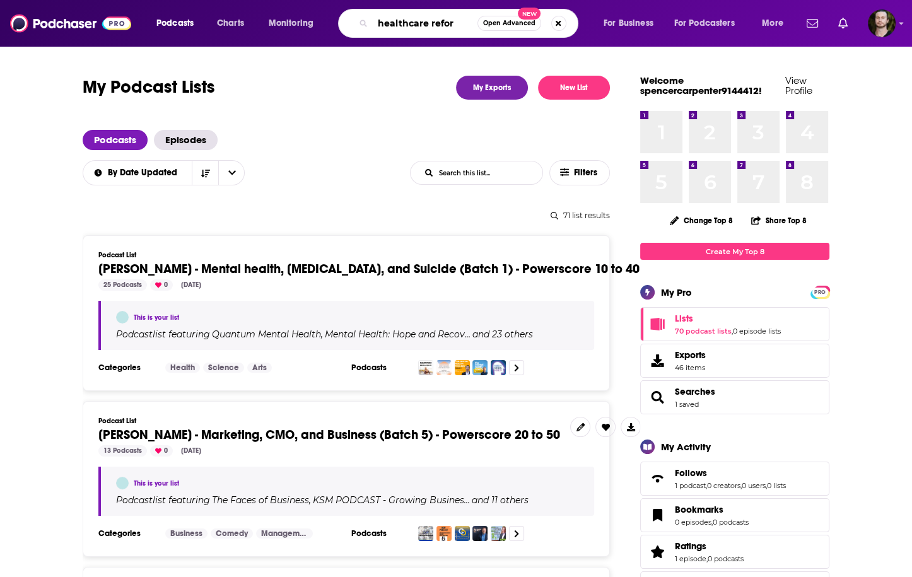
type input "healthcare reform"
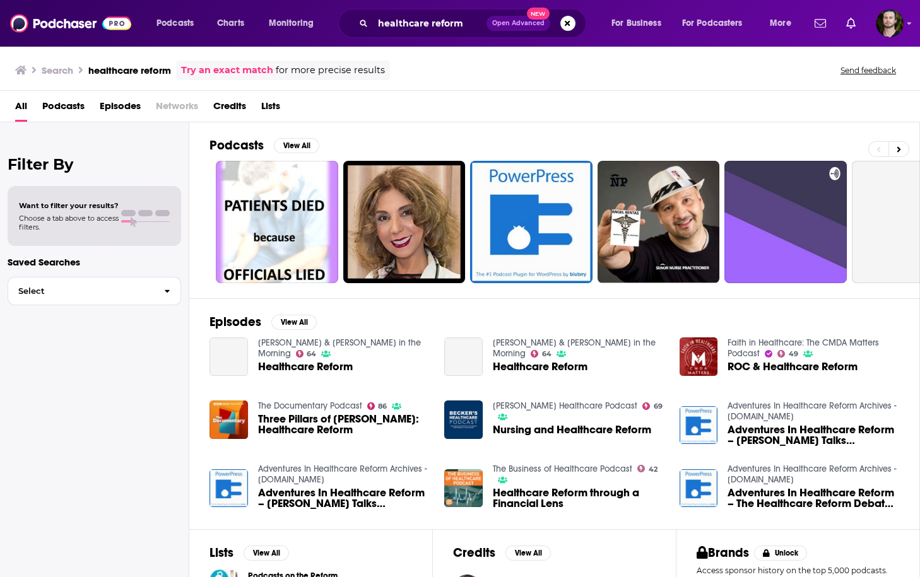
click at [61, 105] on span "Podcasts" at bounding box center [63, 109] width 42 height 26
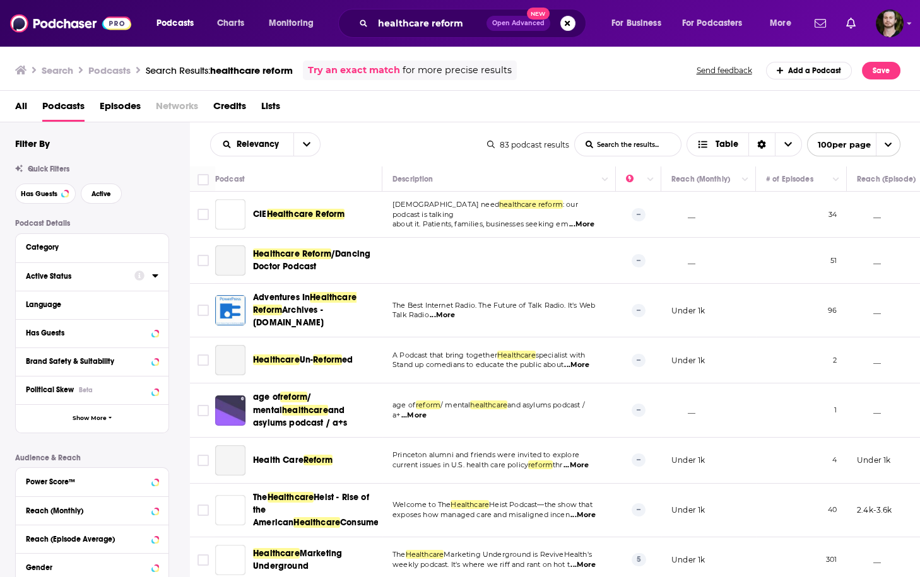
click at [155, 274] on icon at bounding box center [155, 276] width 6 height 10
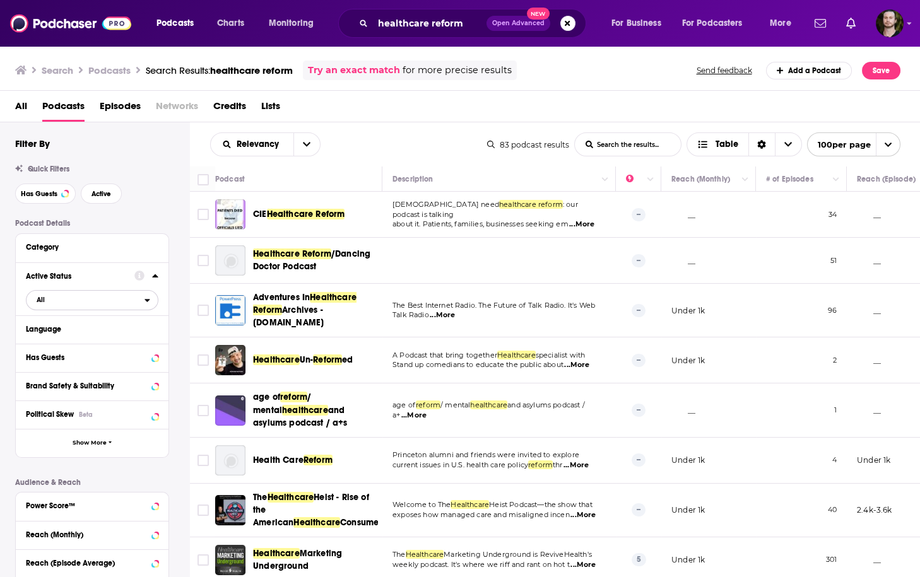
click at [144, 302] on button "All" at bounding box center [92, 300] width 132 height 20
click at [139, 337] on div "Active 18" at bounding box center [96, 341] width 141 height 21
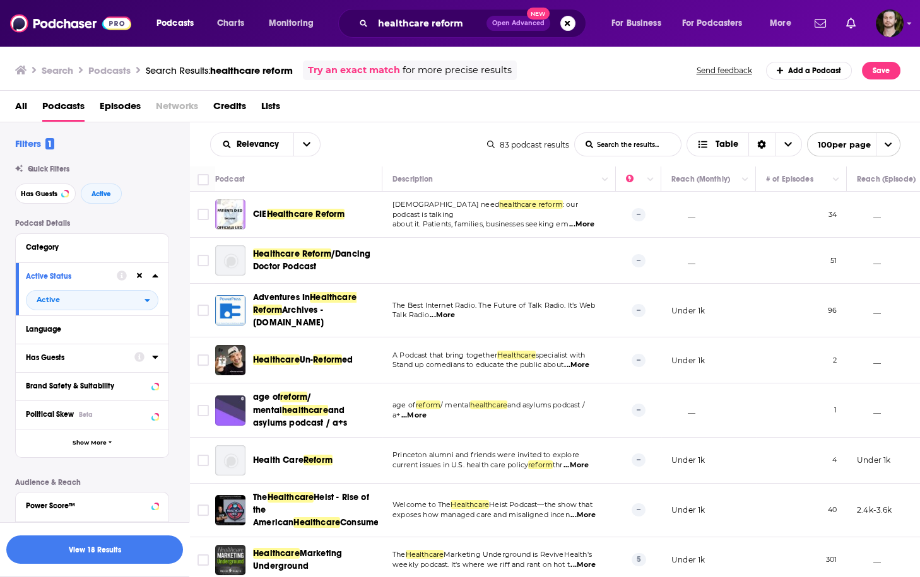
click at [156, 360] on icon at bounding box center [155, 357] width 6 height 10
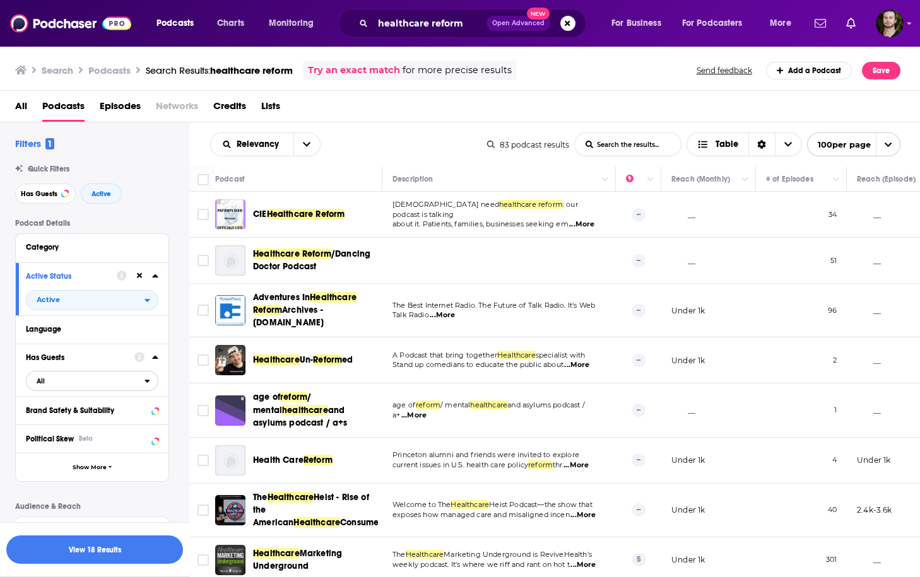
click at [148, 385] on icon "open menu" at bounding box center [147, 381] width 6 height 9
click at [136, 427] on div "Has guests 25" at bounding box center [96, 422] width 141 height 21
click at [397, 335] on td "The Best Internet Radio. The Future of Talk Radio. It's Web Talk Radio ...More" at bounding box center [498, 311] width 233 height 54
click at [590, 222] on span "...More" at bounding box center [581, 225] width 25 height 10
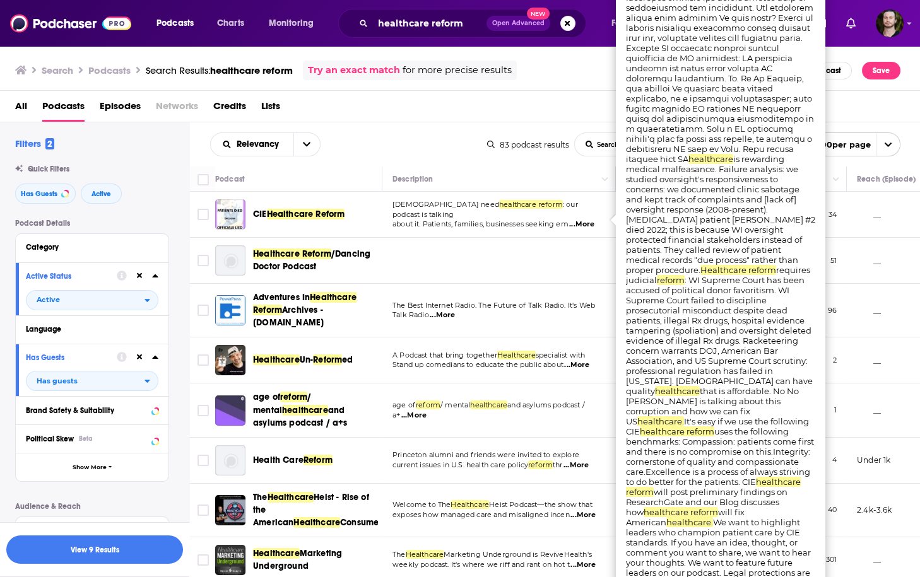
click at [589, 222] on span "...More" at bounding box center [581, 225] width 25 height 10
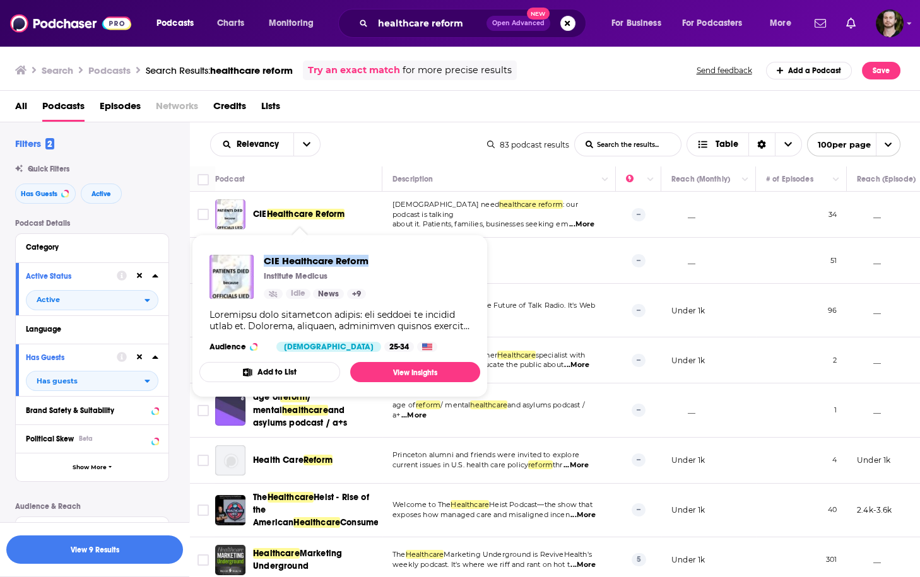
drag, startPoint x: 260, startPoint y: 260, endPoint x: 371, endPoint y: 263, distance: 111.1
click at [371, 263] on div "CIE Healthcare Reform Institute Medicus Idle News + 9 Audience Female 25-34" at bounding box center [339, 303] width 281 height 117
copy span "CIE Healthcare Reform"
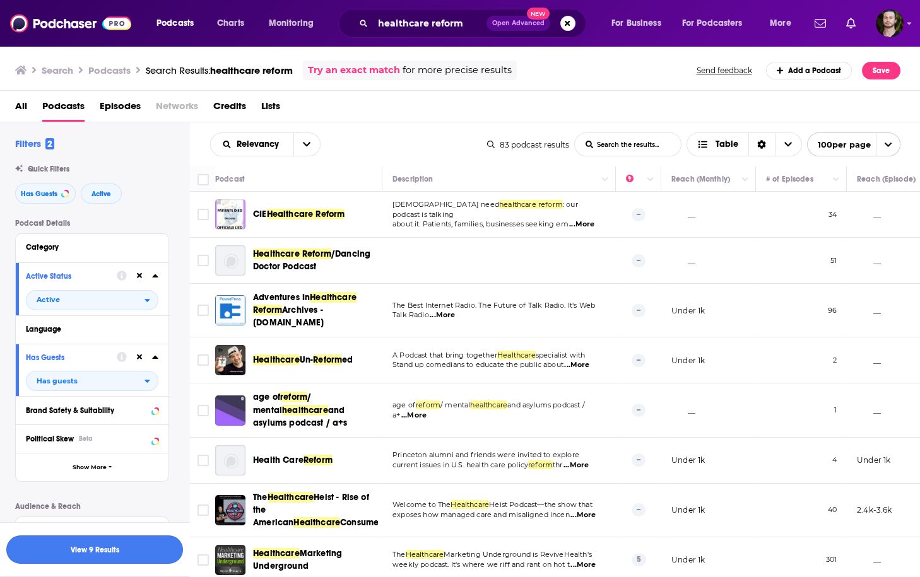
click at [71, 550] on button "View 9 Results" at bounding box center [94, 550] width 177 height 28
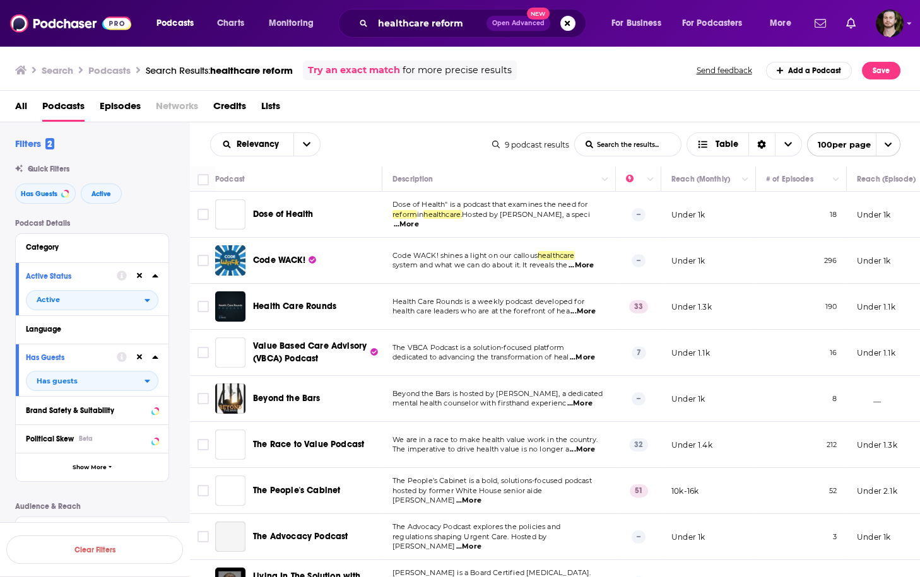
click at [419, 223] on span "...More" at bounding box center [406, 225] width 25 height 10
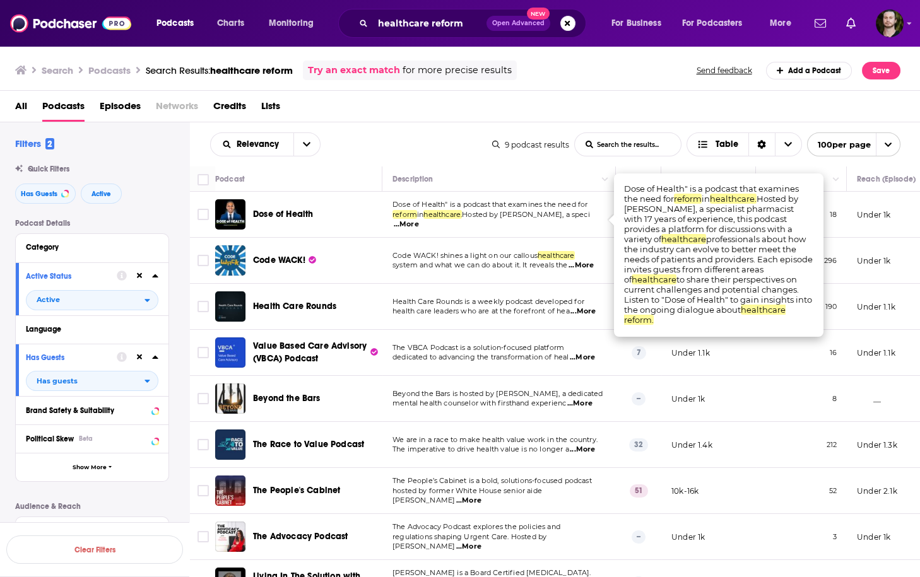
click at [419, 221] on span "...More" at bounding box center [406, 225] width 25 height 10
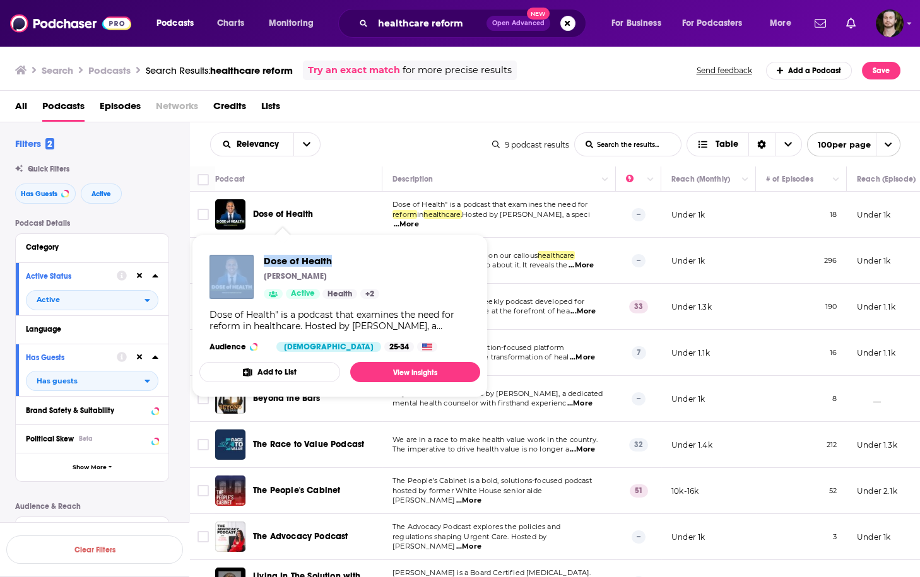
drag, startPoint x: 257, startPoint y: 262, endPoint x: 348, endPoint y: 264, distance: 90.9
click at [348, 264] on div "Dose of Health Abhishek Katiyar Active Health + 2" at bounding box center [294, 277] width 170 height 44
copy div "Dose of Health"
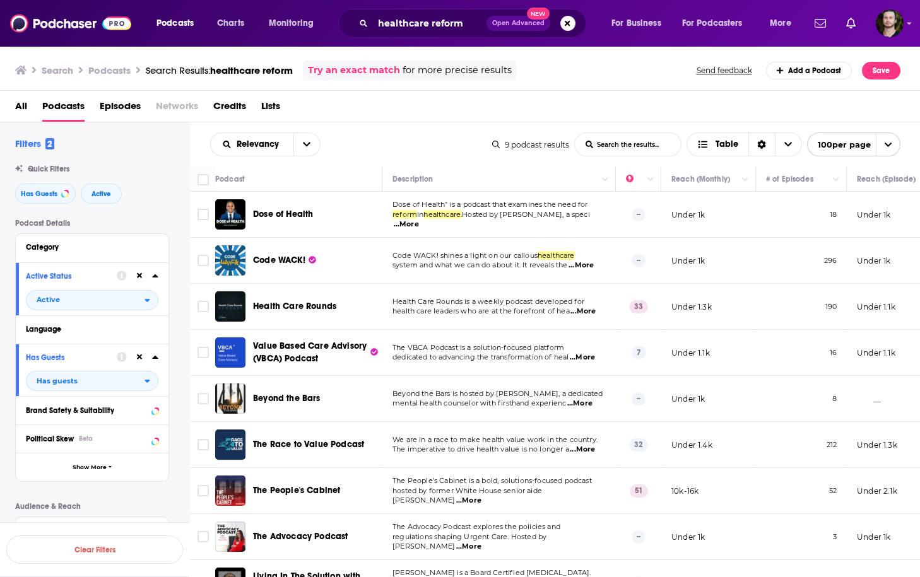
click at [586, 264] on span "...More" at bounding box center [580, 266] width 25 height 10
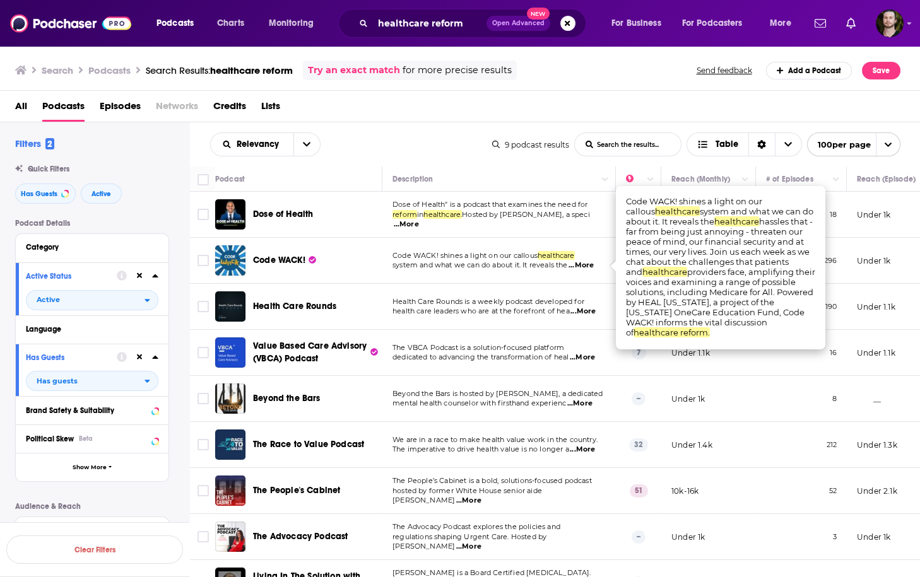
click at [586, 264] on span "...More" at bounding box center [580, 266] width 25 height 10
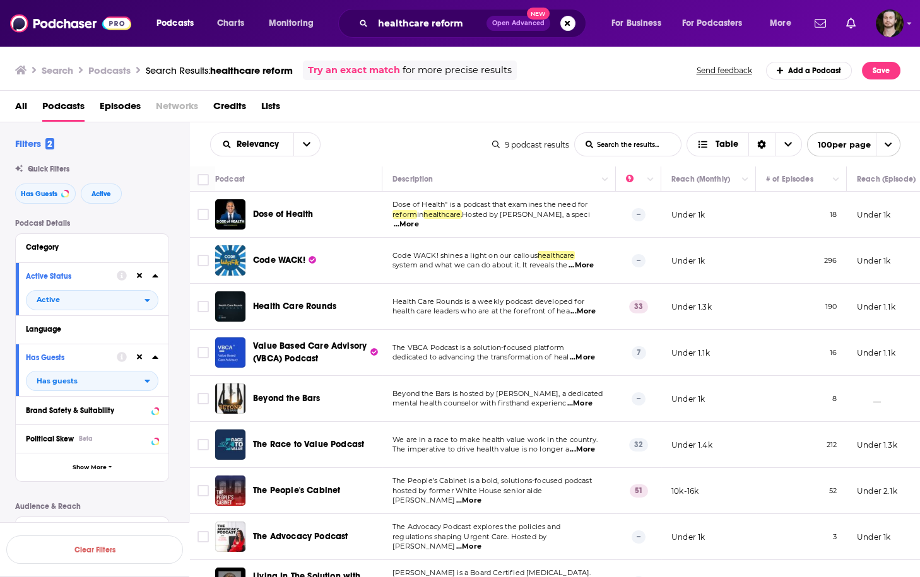
click at [586, 264] on span "...More" at bounding box center [580, 266] width 25 height 10
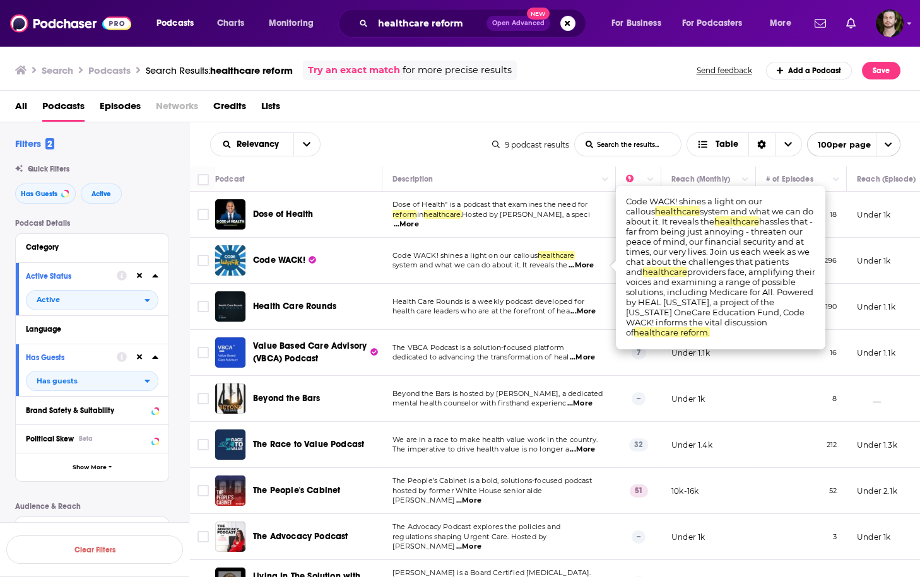
click at [586, 264] on span "...More" at bounding box center [580, 266] width 25 height 10
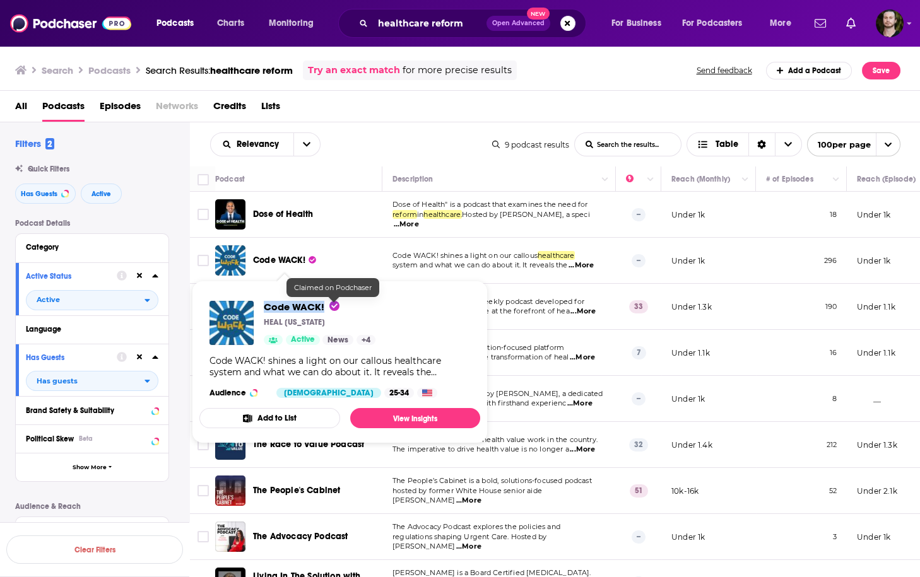
drag, startPoint x: 262, startPoint y: 307, endPoint x: 329, endPoint y: 307, distance: 66.9
click at [329, 307] on div "Code WACK! HEAL California Active News + 4" at bounding box center [292, 323] width 166 height 44
copy span "Code WACK!"
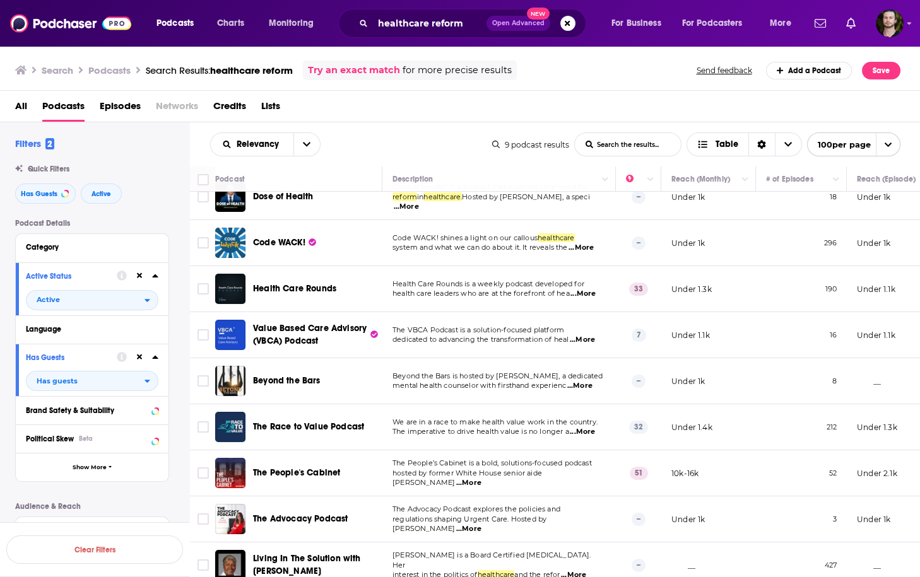
scroll to position [33, 0]
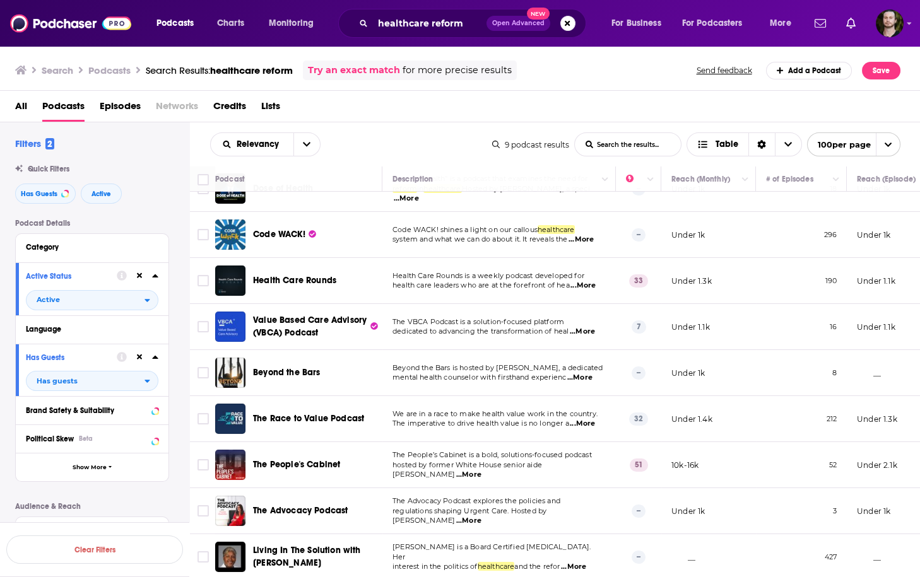
click at [579, 281] on span "...More" at bounding box center [582, 286] width 25 height 10
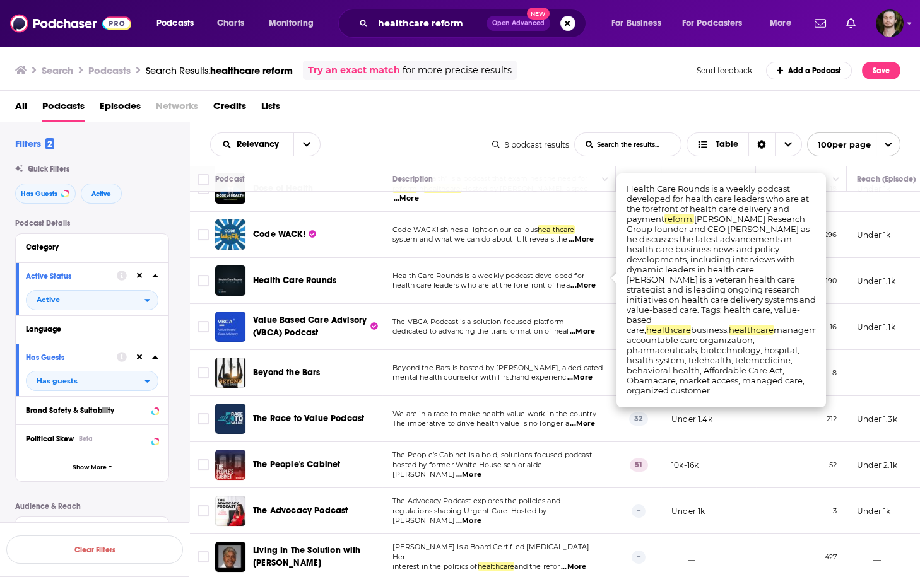
click at [579, 281] on span "...More" at bounding box center [582, 286] width 25 height 10
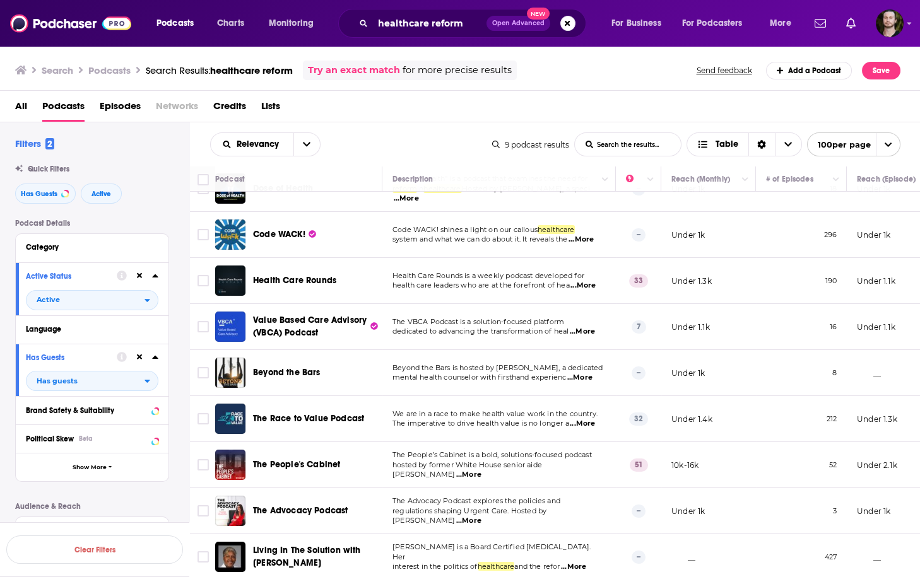
click at [591, 281] on span "...More" at bounding box center [582, 286] width 25 height 10
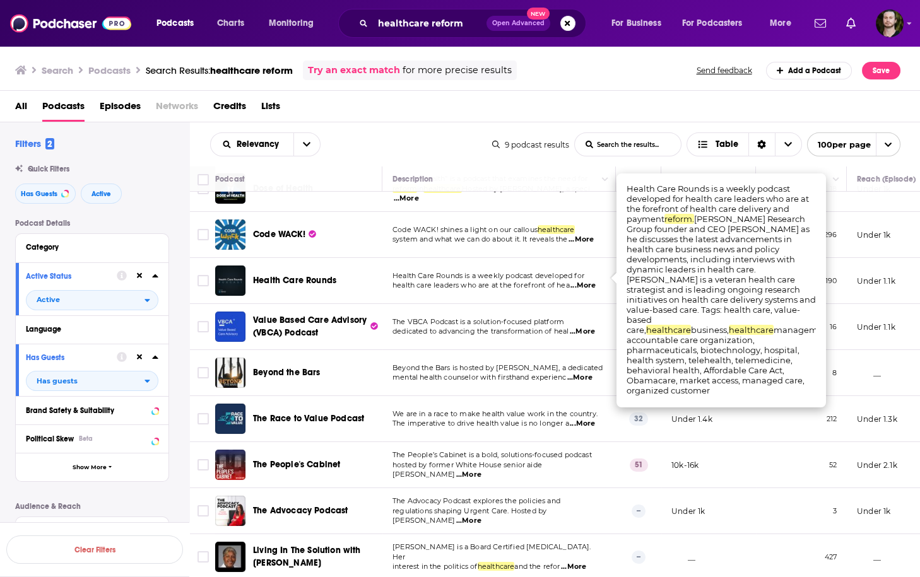
click at [591, 281] on span "...More" at bounding box center [582, 286] width 25 height 10
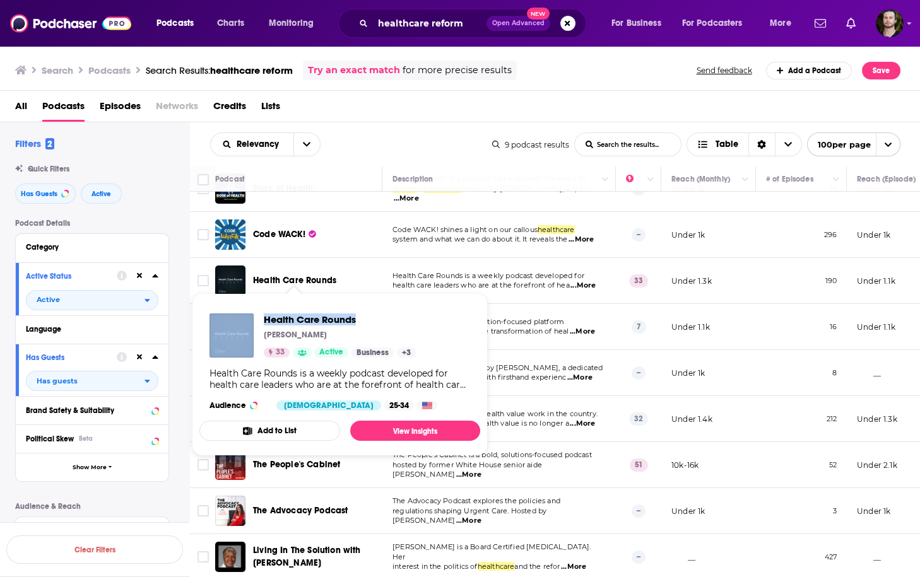
drag, startPoint x: 257, startPoint y: 315, endPoint x: 430, endPoint y: 319, distance: 172.3
click at [430, 319] on div "Health Care Rounds John Marchica 33 Active Business + 3 Health Care Rounds is a…" at bounding box center [339, 361] width 281 height 117
copy div "Health Care Rounds"
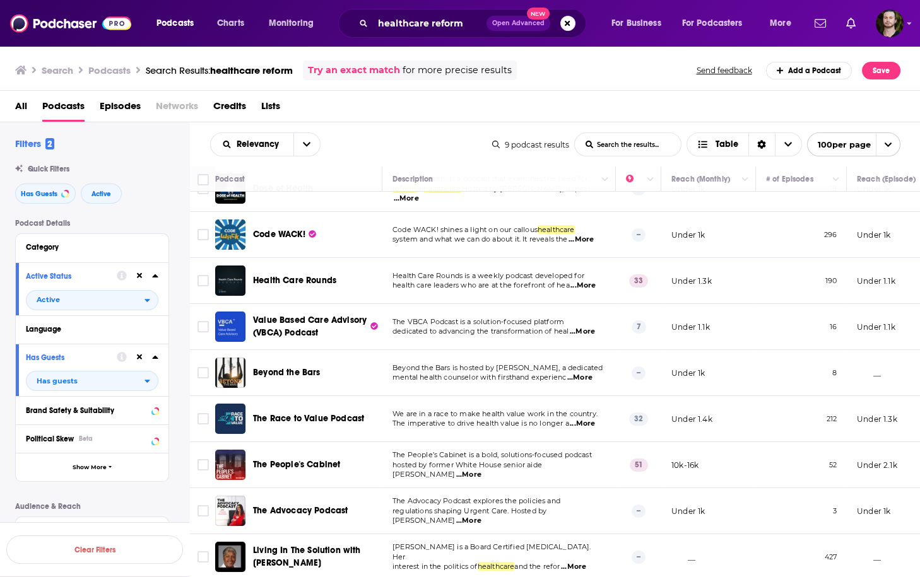
click at [586, 327] on span "...More" at bounding box center [582, 332] width 25 height 10
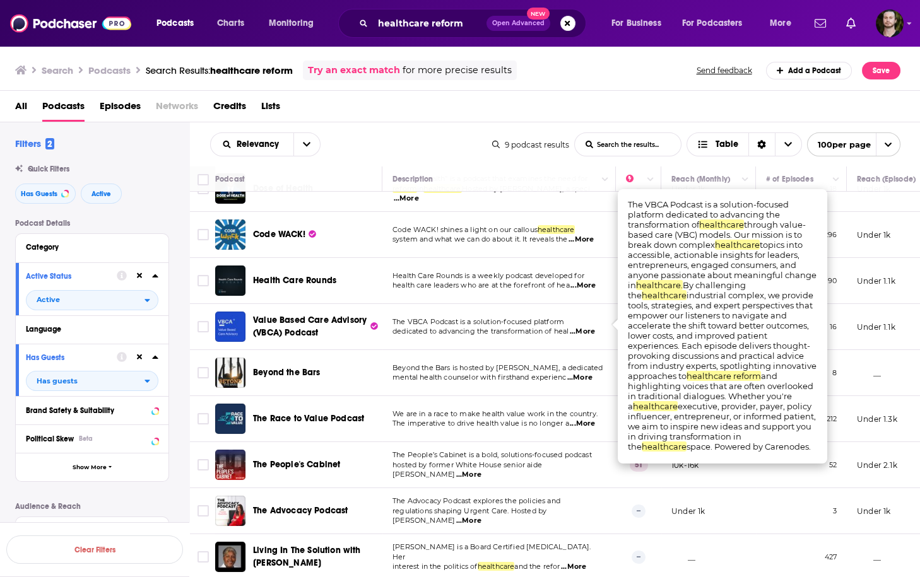
click at [586, 327] on span "...More" at bounding box center [582, 332] width 25 height 10
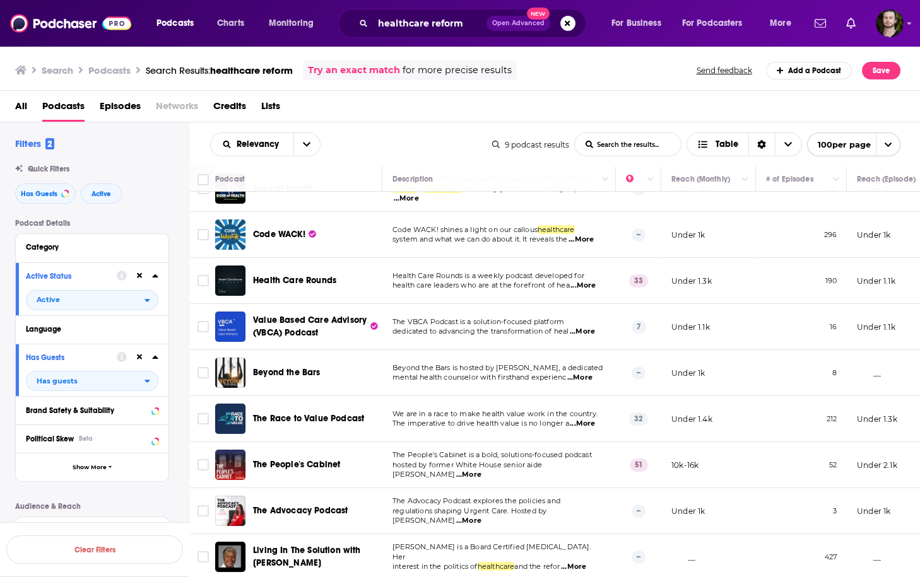
click at [589, 419] on span "...More" at bounding box center [582, 424] width 25 height 10
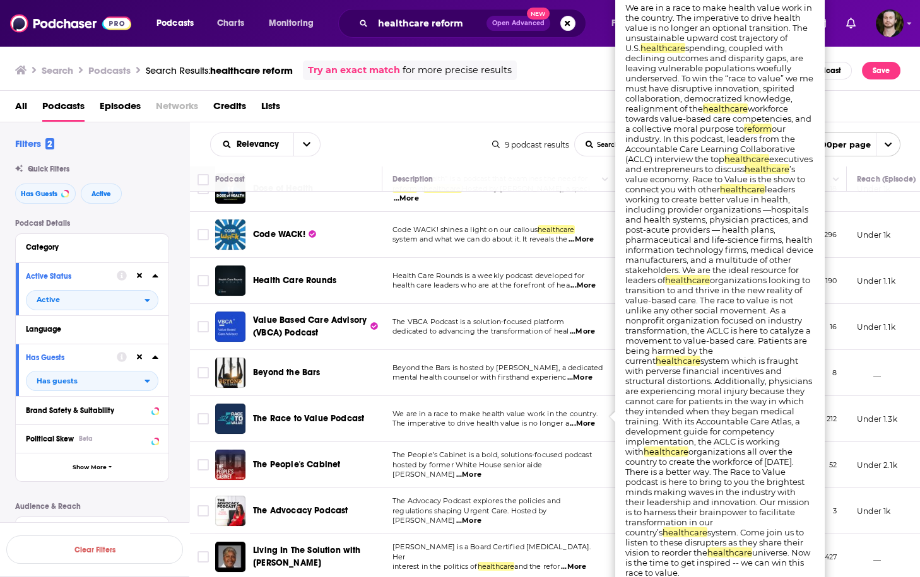
click at [589, 419] on span "...More" at bounding box center [582, 424] width 25 height 10
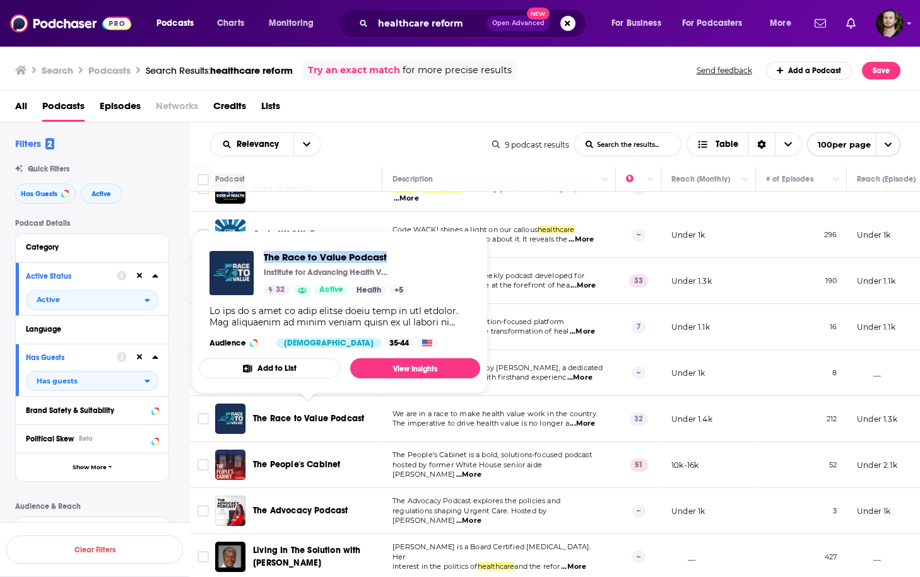
drag, startPoint x: 262, startPoint y: 256, endPoint x: 435, endPoint y: 262, distance: 173.0
click at [435, 262] on div "The Race to Value Podcast Institute for Advancing Health Value 32 Active Health…" at bounding box center [339, 299] width 281 height 117
copy span "The Race to Value Podcast"
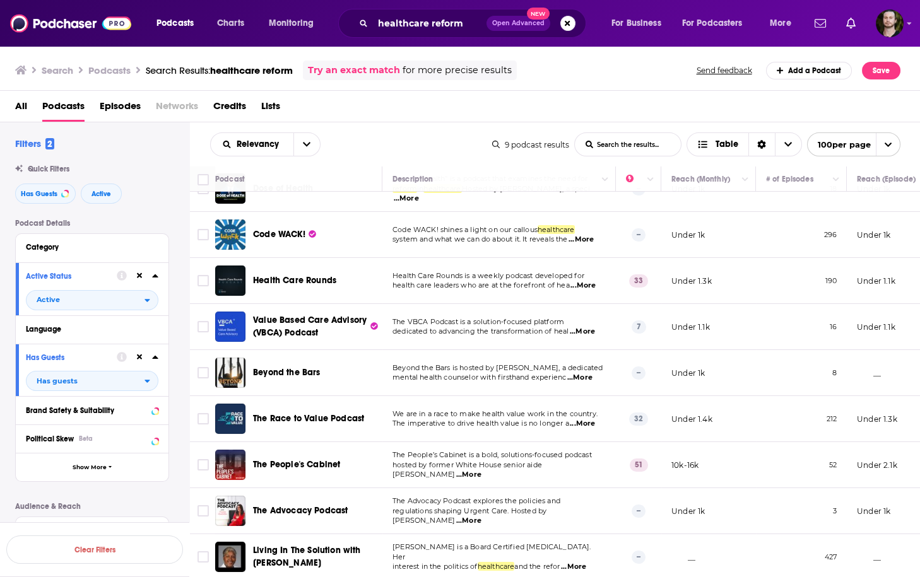
click at [481, 470] on span "...More" at bounding box center [468, 475] width 25 height 10
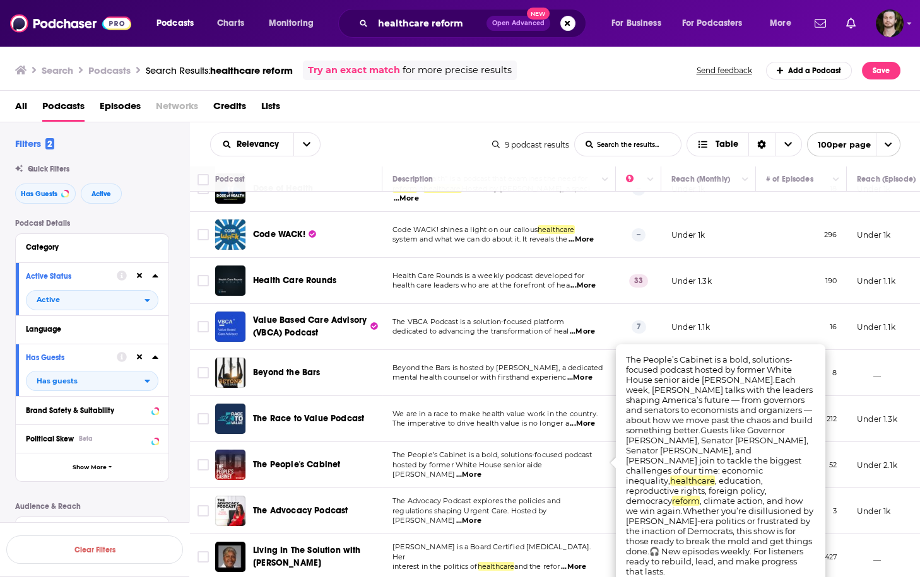
click at [481, 470] on span "...More" at bounding box center [468, 475] width 25 height 10
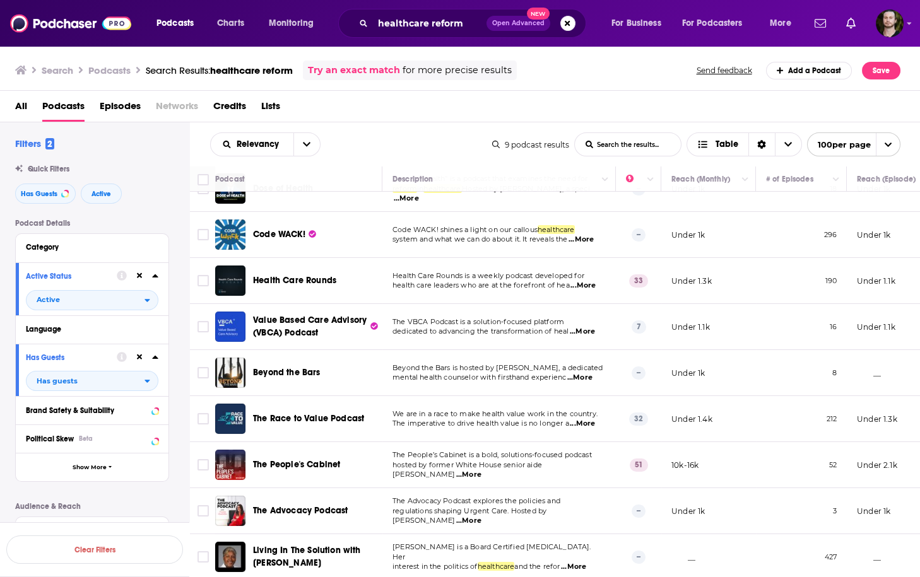
click at [481, 470] on span "...More" at bounding box center [468, 475] width 25 height 10
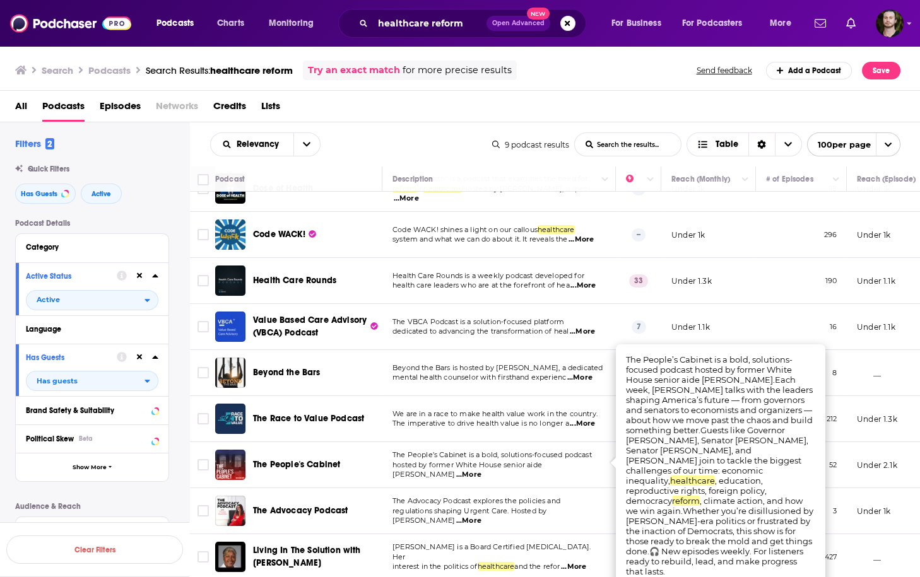
click at [481, 470] on span "...More" at bounding box center [468, 475] width 25 height 10
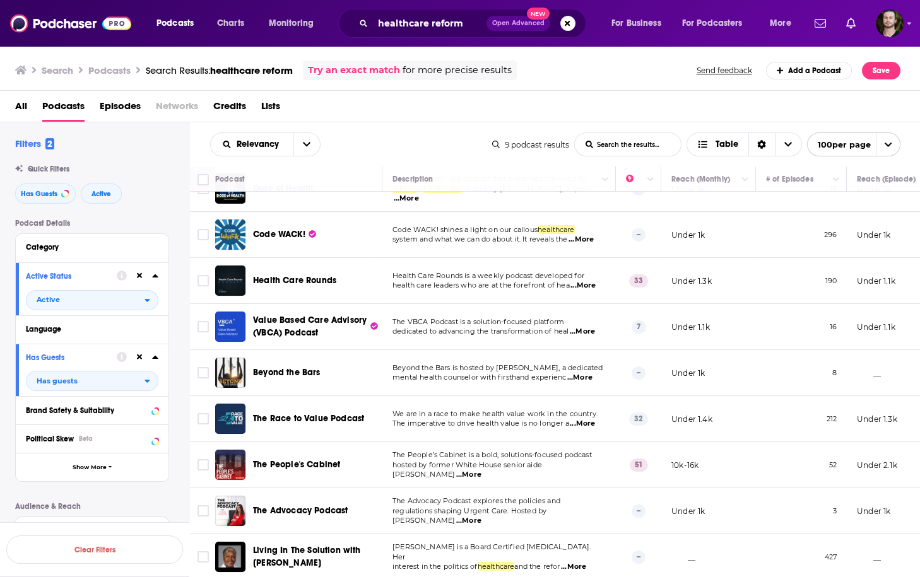
click at [481, 470] on span "...More" at bounding box center [468, 475] width 25 height 10
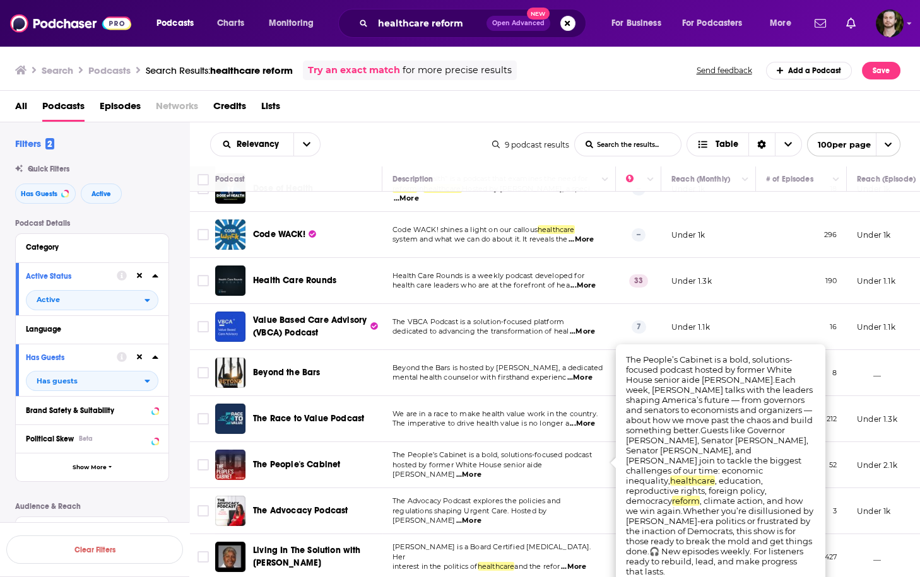
click at [481, 470] on span "...More" at bounding box center [468, 475] width 25 height 10
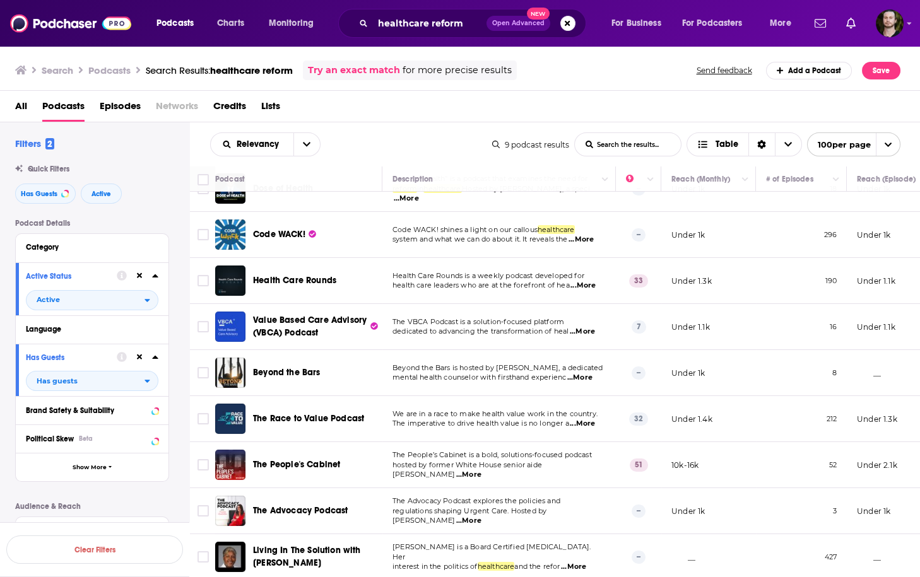
click at [588, 501] on p "The Advocacy Podcast explores the policies and" at bounding box center [498, 502] width 213 height 10
click at [481, 516] on span "...More" at bounding box center [468, 521] width 25 height 10
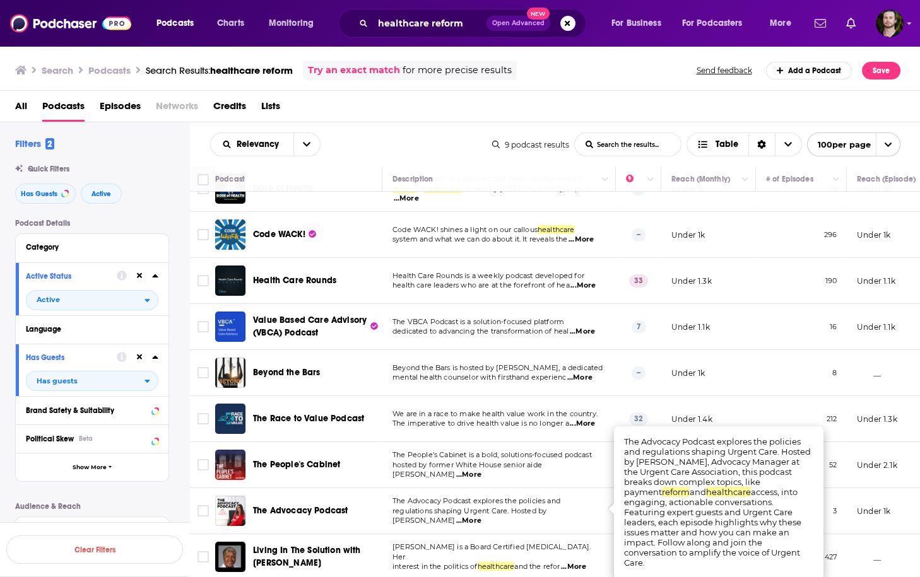
click at [574, 534] on td "Dr Elaina George is a Board Certified Otolaryngologist. Her interest in the pol…" at bounding box center [498, 556] width 233 height 45
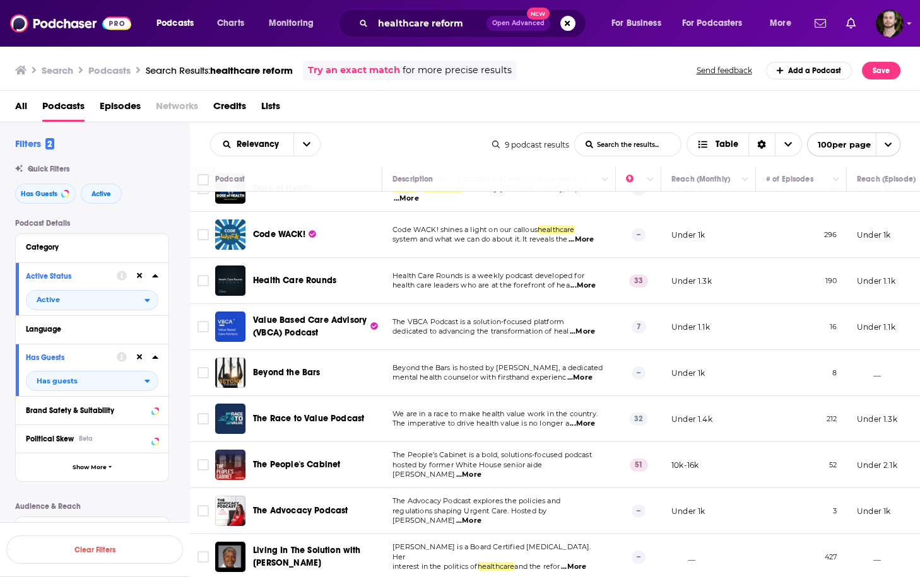
click at [571, 562] on span "...More" at bounding box center [573, 567] width 25 height 10
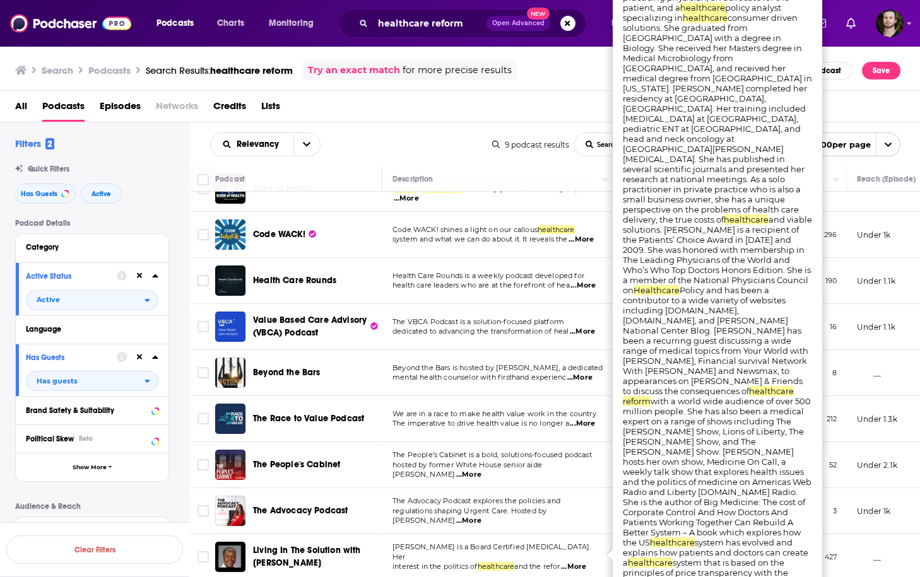
click at [571, 562] on span "...More" at bounding box center [573, 567] width 25 height 10
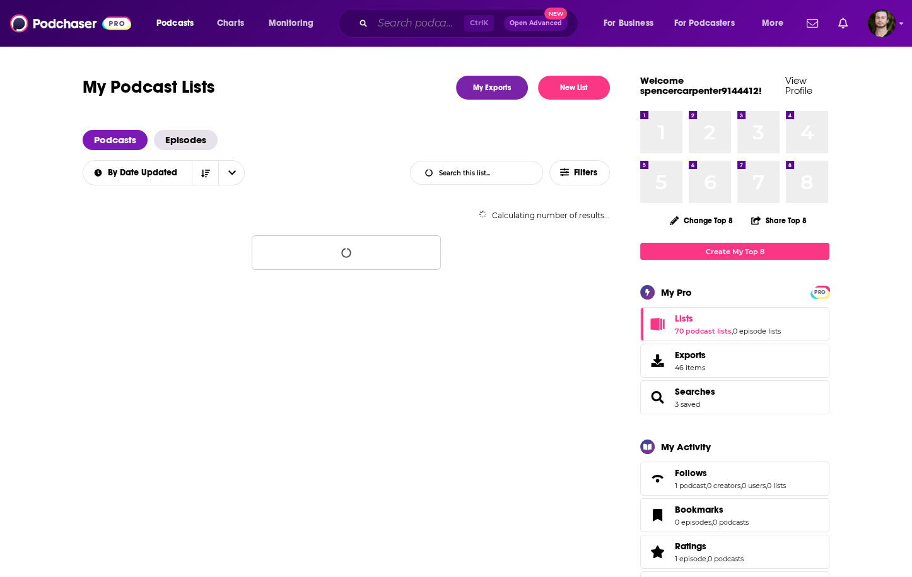
click at [389, 23] on input "Search podcasts, credits, & more..." at bounding box center [418, 23] width 91 height 20
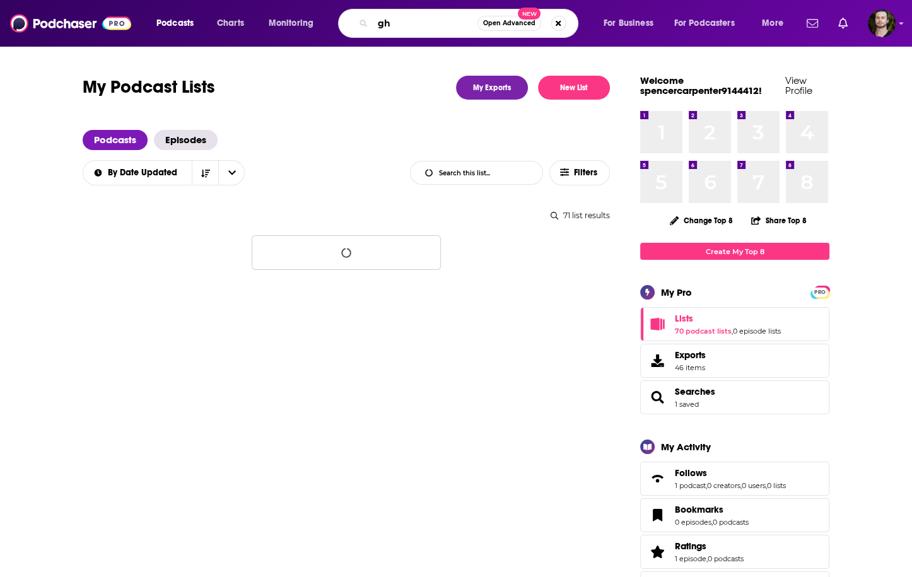
type input "g"
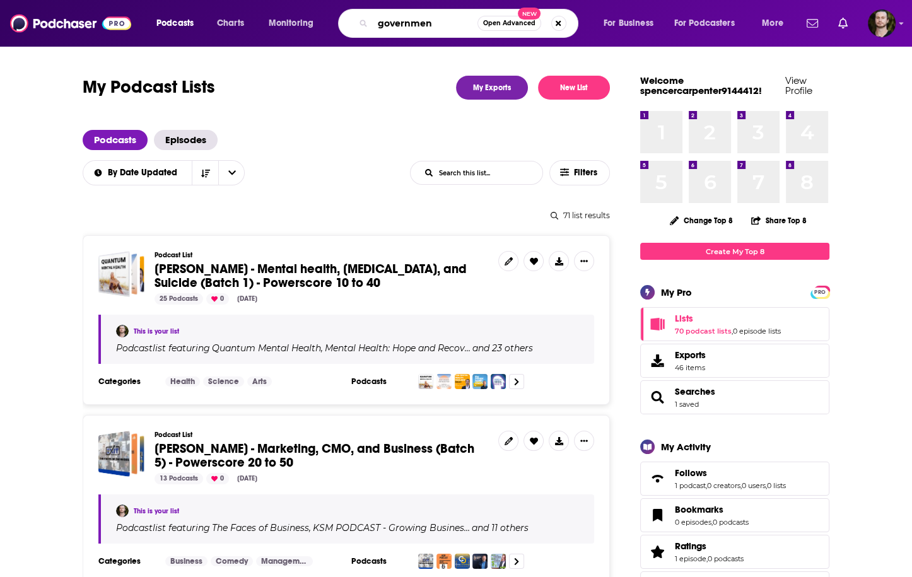
type input "government"
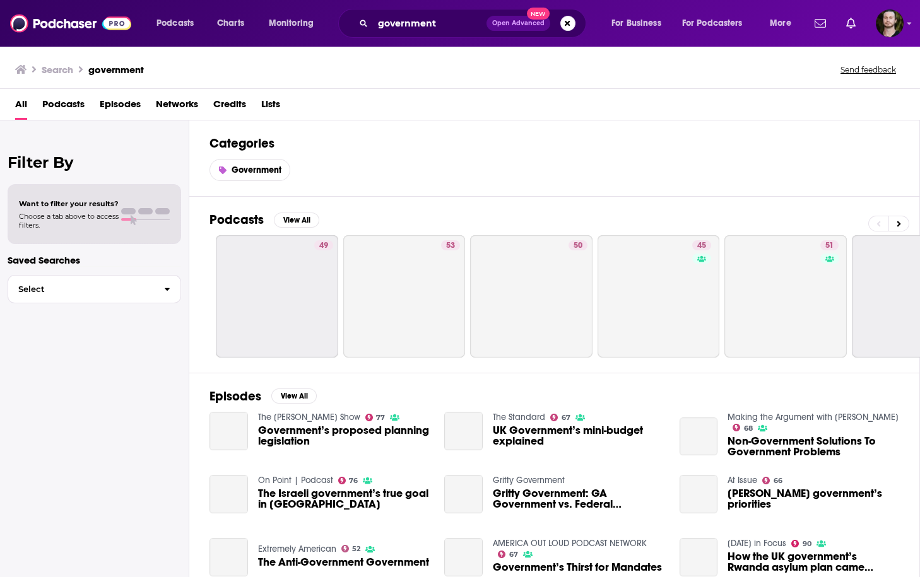
click at [60, 108] on span "Podcasts" at bounding box center [63, 107] width 42 height 26
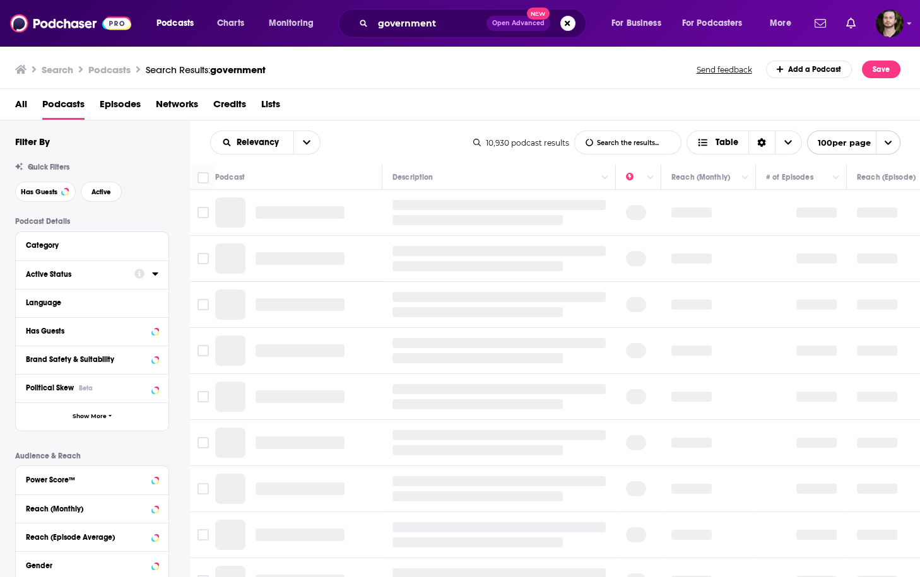
click at [156, 272] on icon at bounding box center [155, 274] width 6 height 10
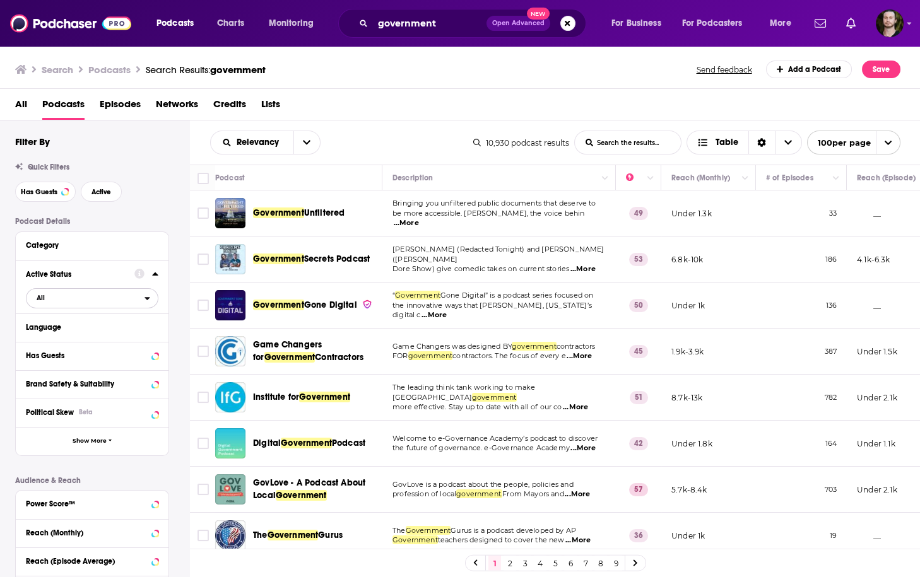
click at [131, 304] on span "All" at bounding box center [85, 298] width 118 height 16
click at [131, 344] on div "Active 2k" at bounding box center [96, 339] width 141 height 21
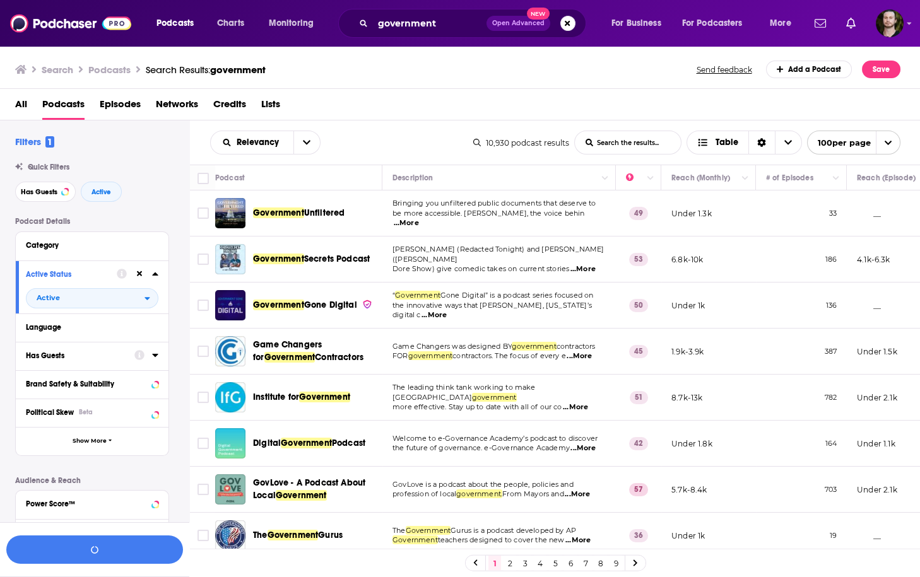
click at [154, 356] on icon at bounding box center [155, 355] width 6 height 3
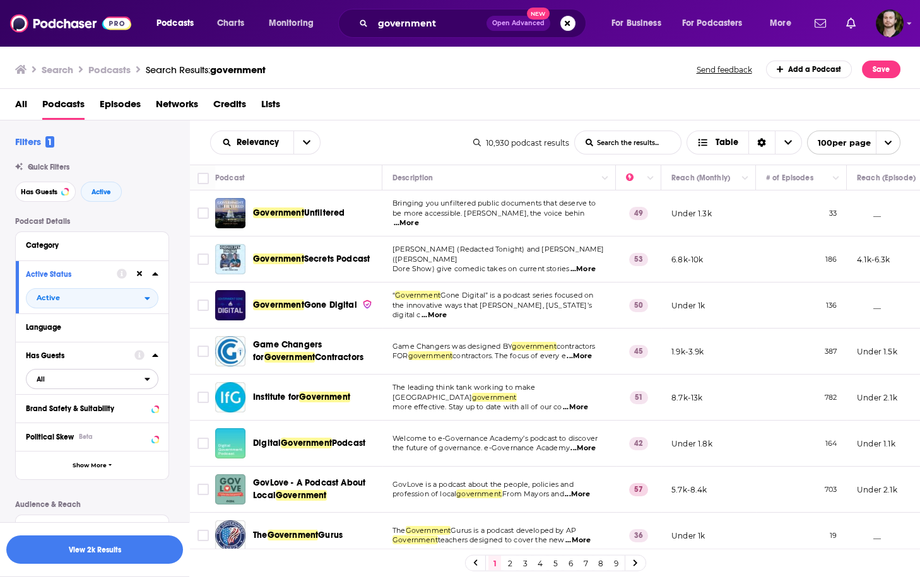
click at [139, 382] on span "All" at bounding box center [85, 379] width 118 height 16
click at [115, 421] on span "3k" at bounding box center [132, 420] width 49 height 7
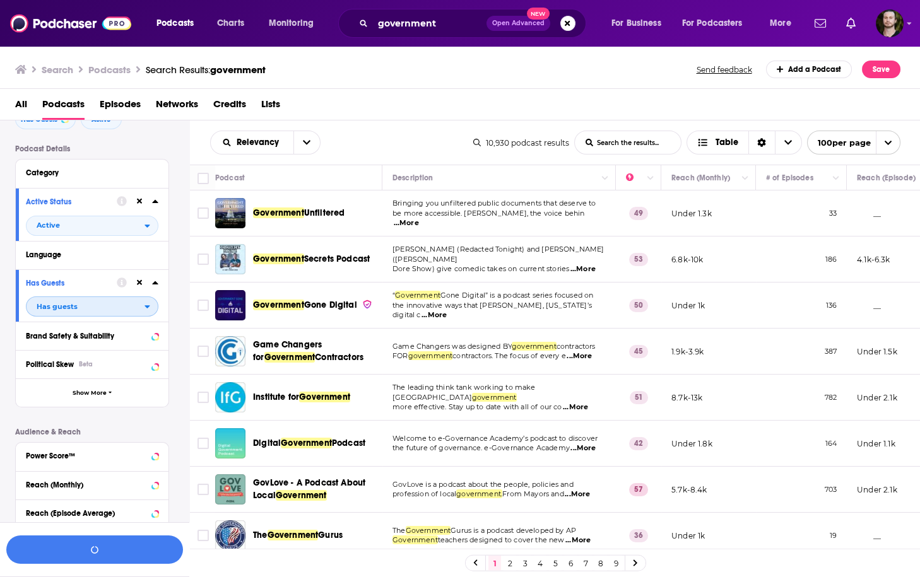
scroll to position [202, 0]
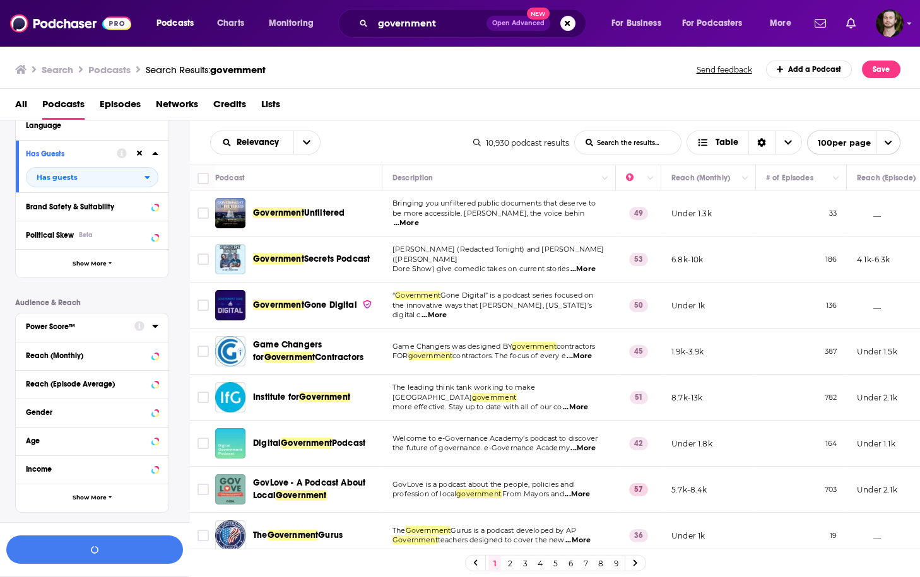
click at [155, 325] on icon at bounding box center [155, 326] width 6 height 10
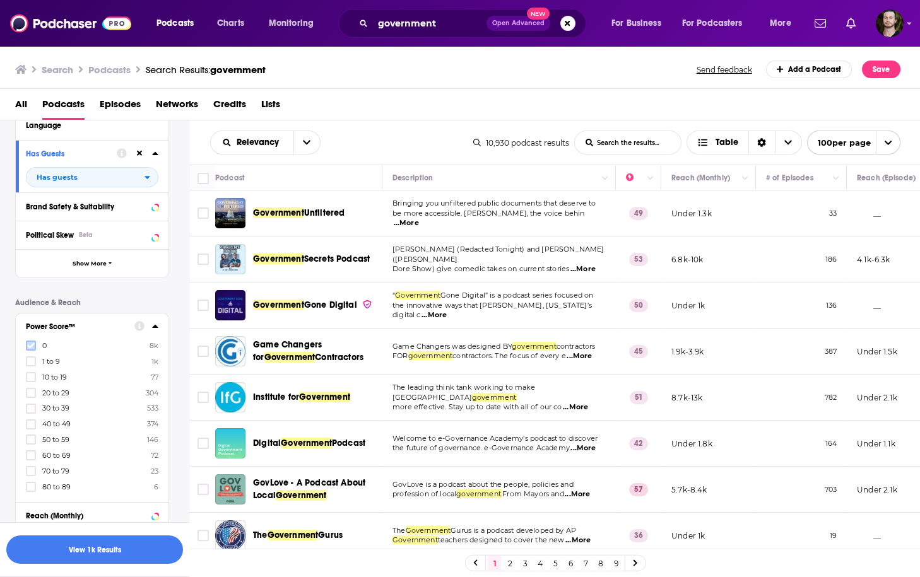
click at [31, 349] on icon at bounding box center [31, 346] width 8 height 8
click at [33, 360] on icon at bounding box center [31, 362] width 8 height 6
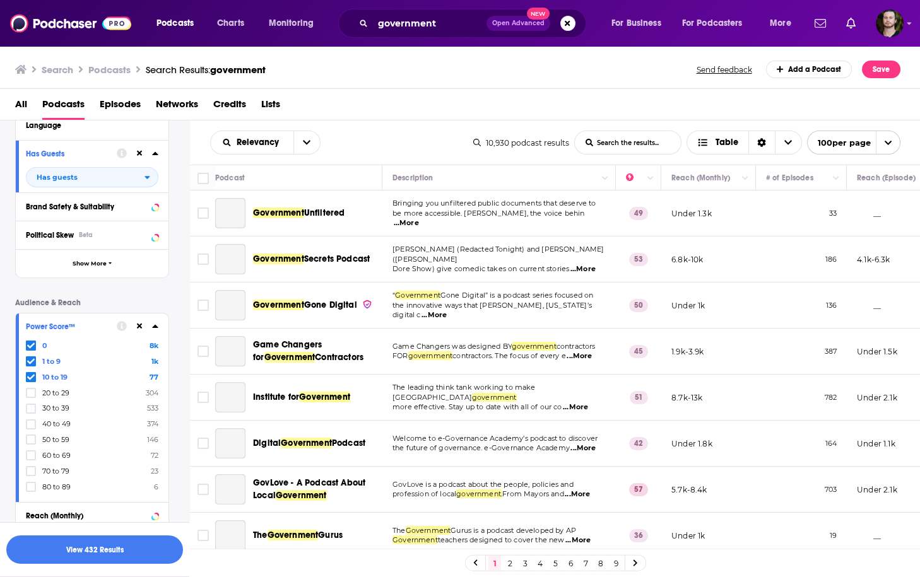
scroll to position [394, 0]
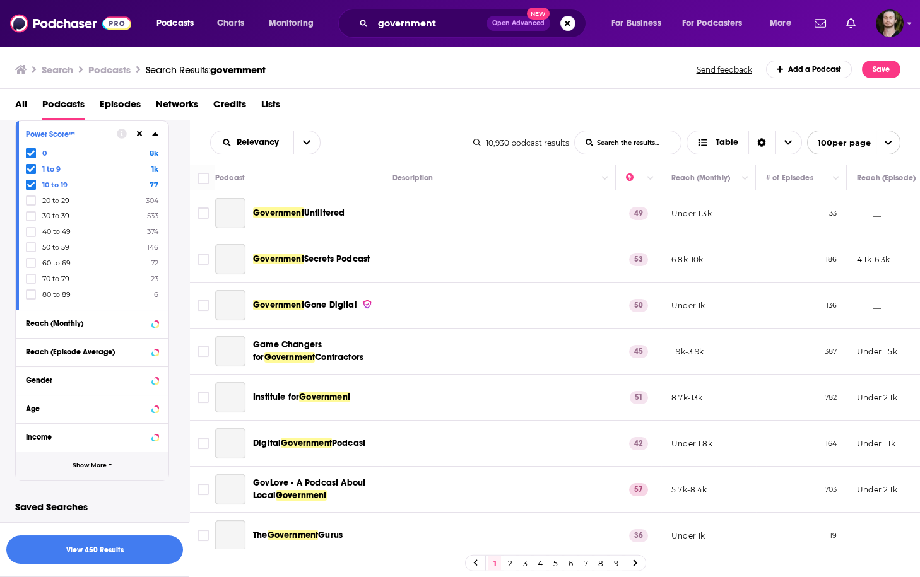
click at [100, 465] on span "Show More" at bounding box center [90, 465] width 34 height 7
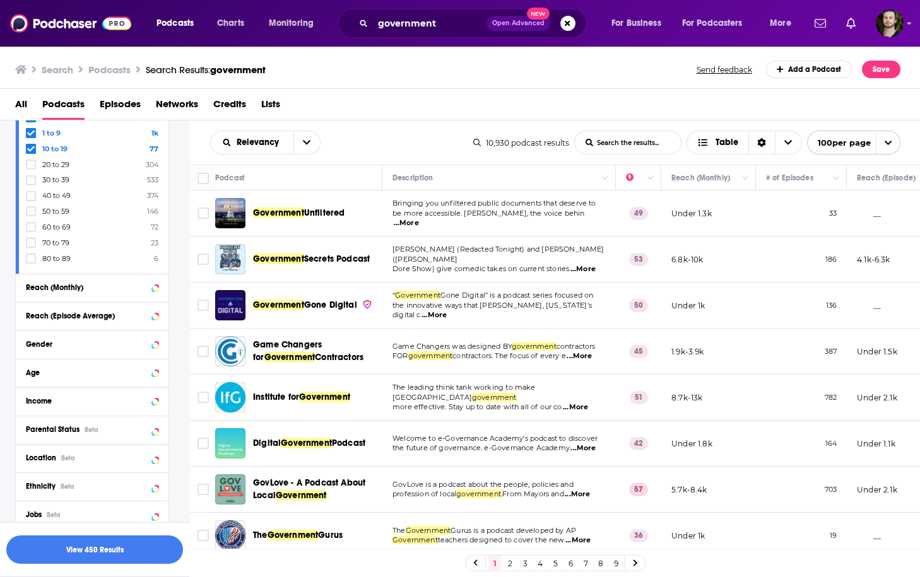
scroll to position [445, 0]
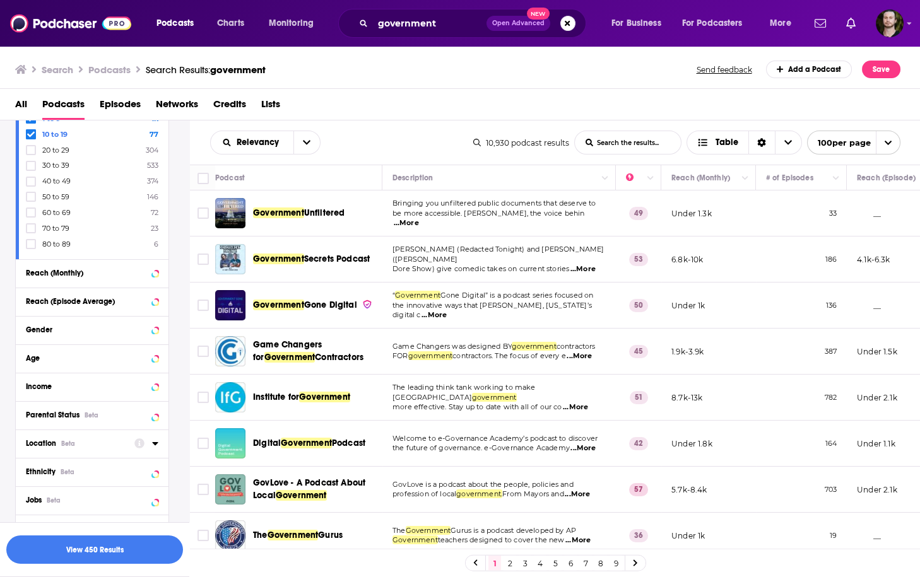
click at [158, 444] on icon at bounding box center [155, 443] width 6 height 10
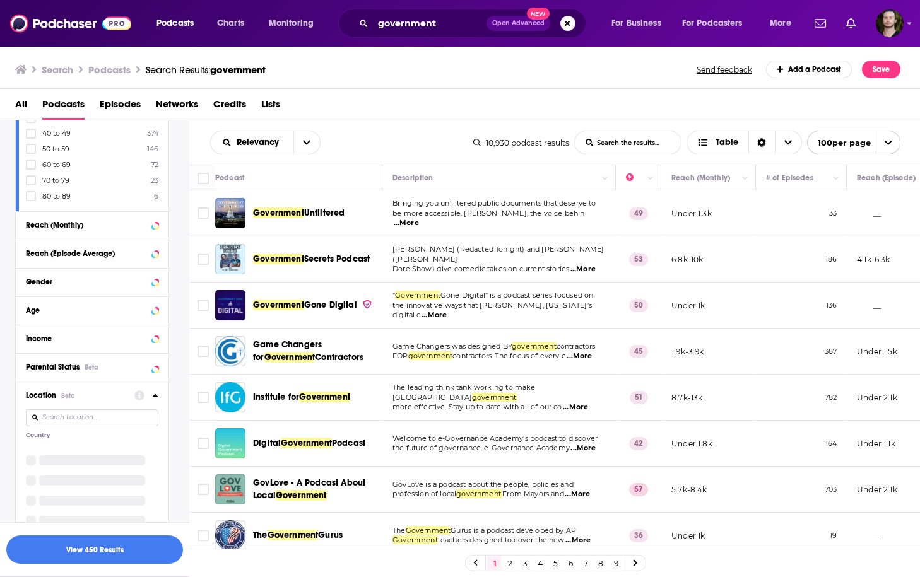
scroll to position [596, 0]
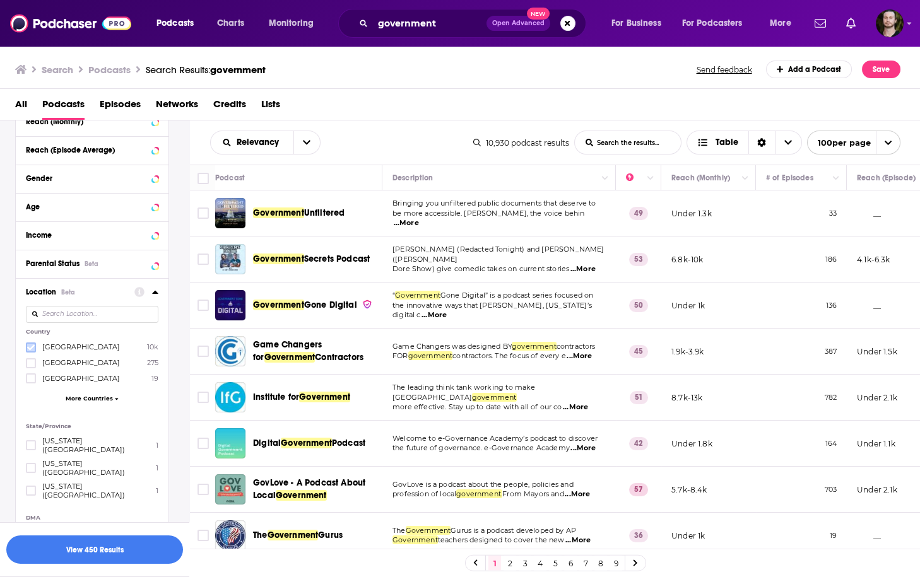
click at [28, 344] on icon at bounding box center [31, 348] width 8 height 8
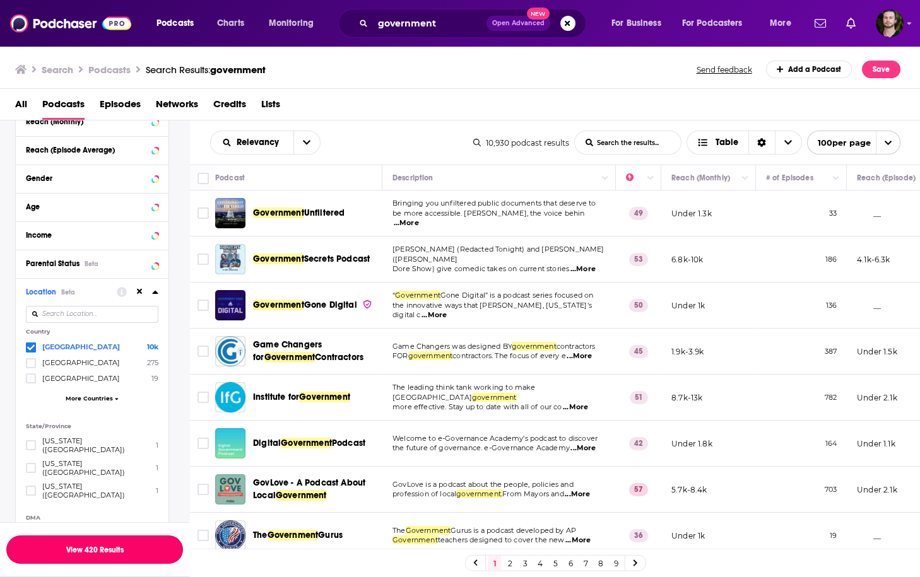
drag, startPoint x: 106, startPoint y: 545, endPoint x: 440, endPoint y: 7, distance: 633.3
click at [107, 545] on button "View 420 Results" at bounding box center [94, 550] width 177 height 28
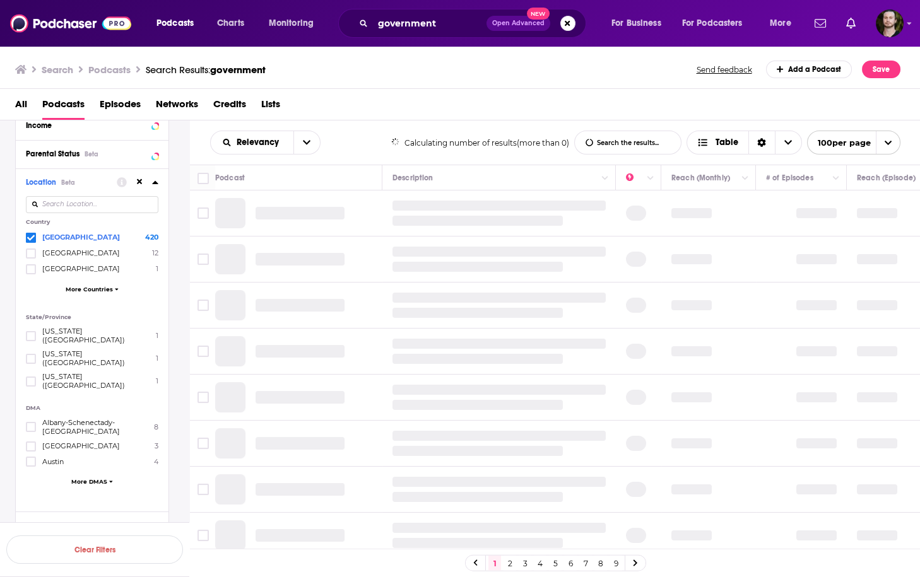
scroll to position [488, 0]
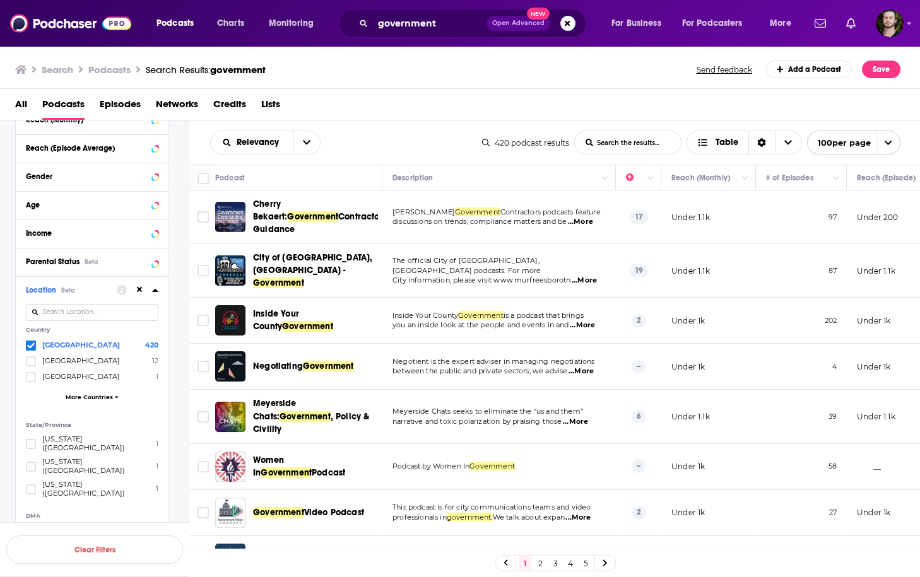
click at [589, 217] on span "...More" at bounding box center [580, 222] width 25 height 10
click at [585, 321] on span "...More" at bounding box center [582, 326] width 25 height 10
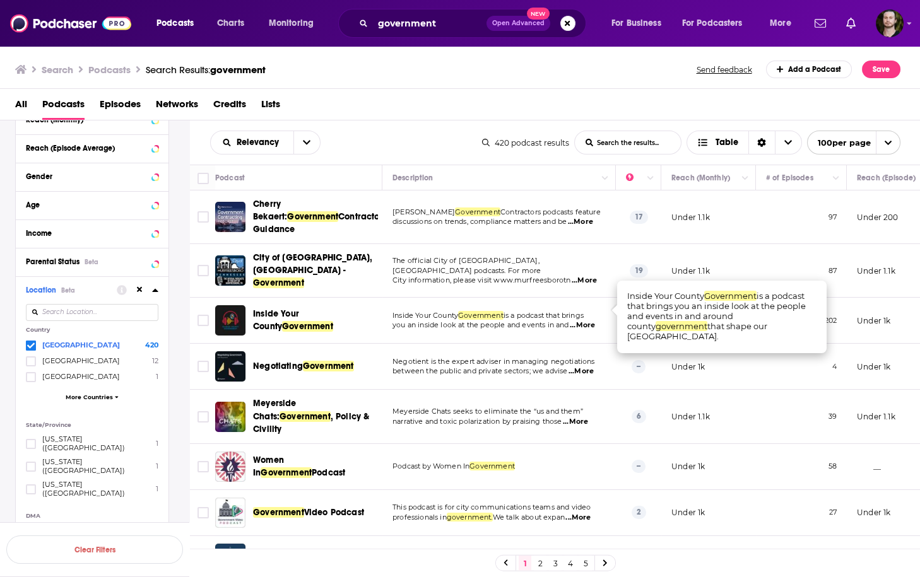
click at [591, 311] on p "Inside Your County Government is a podcast that brings" at bounding box center [498, 316] width 213 height 10
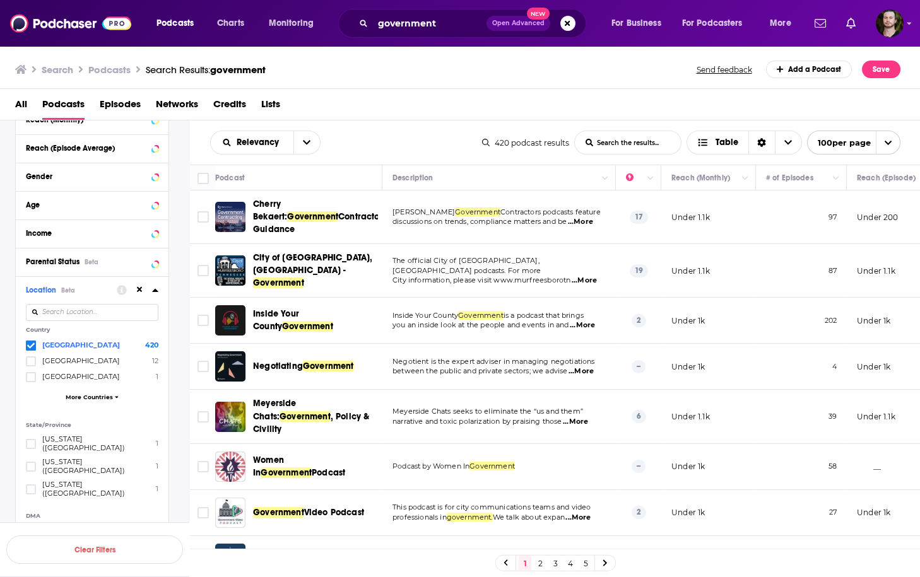
click at [594, 367] on span "...More" at bounding box center [580, 372] width 25 height 10
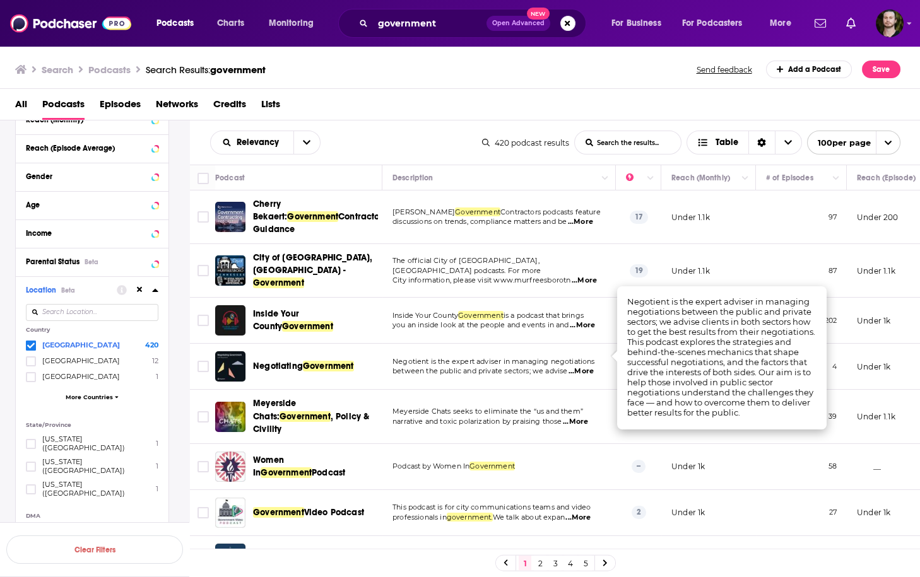
click at [594, 367] on span "...More" at bounding box center [580, 372] width 25 height 10
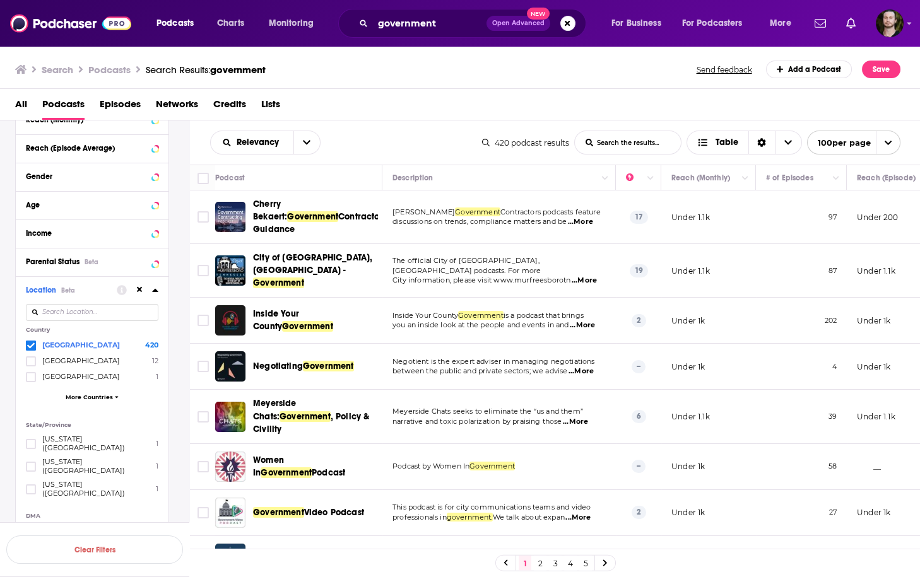
click at [588, 417] on span "...More" at bounding box center [575, 422] width 25 height 10
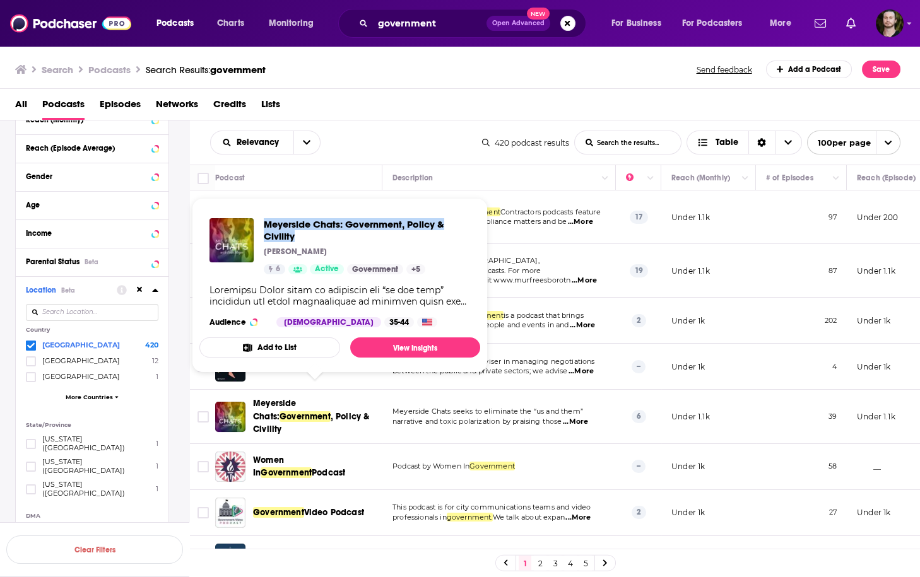
drag, startPoint x: 260, startPoint y: 223, endPoint x: 305, endPoint y: 244, distance: 49.4
click at [305, 244] on div "Meyerside Chats: Government, Policy & Civility Evan Meyer 6 Active Government +…" at bounding box center [339, 246] width 261 height 56
copy span "Meyerside Chats: Government, Policy & Civility"
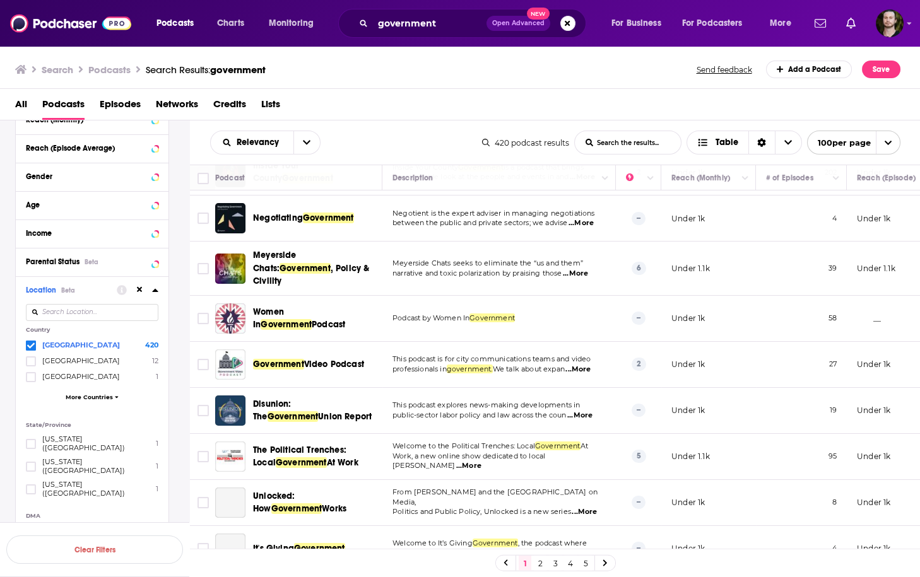
scroll to position [151, 0]
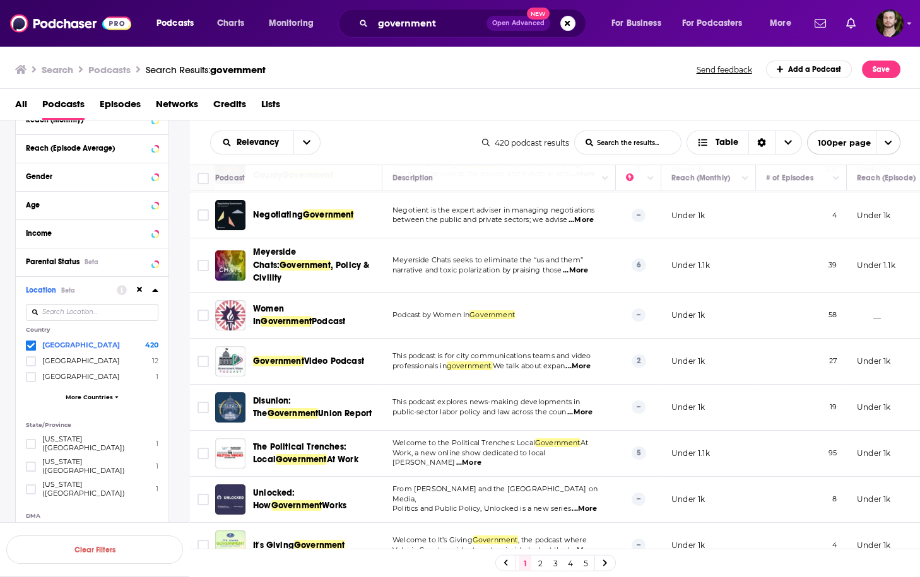
click at [591, 362] on span "...More" at bounding box center [577, 367] width 25 height 10
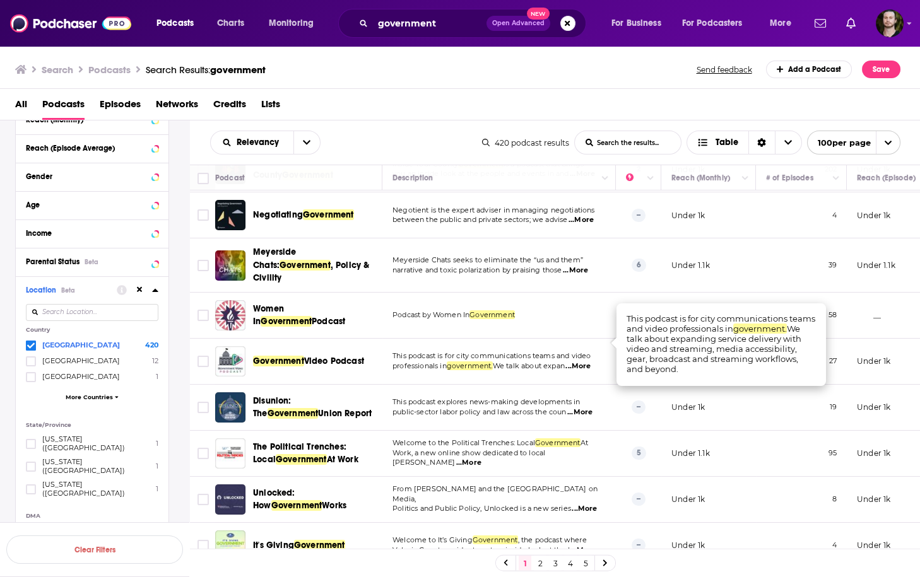
click at [591, 362] on span "...More" at bounding box center [577, 367] width 25 height 10
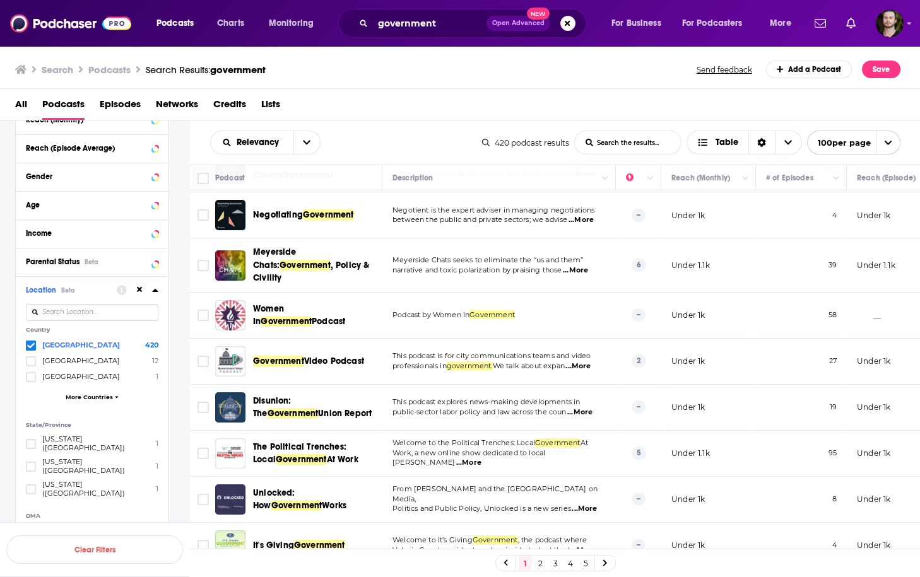
click at [592, 408] on span "...More" at bounding box center [579, 413] width 25 height 10
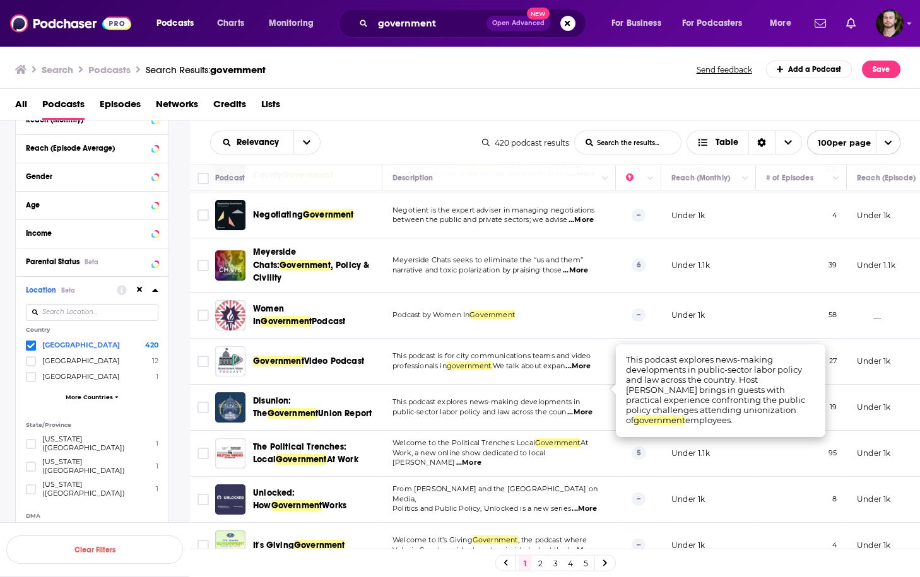
click at [605, 397] on td "This podcast explores news-making developments in public-sector labor policy an…" at bounding box center [498, 408] width 233 height 46
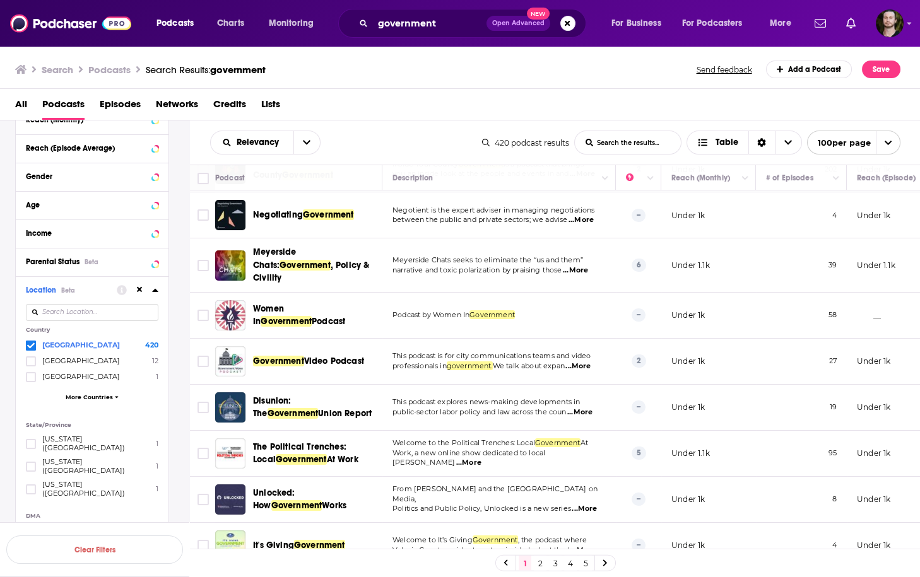
click at [604, 401] on td "This podcast explores news-making developments in public-sector labor policy an…" at bounding box center [498, 408] width 233 height 46
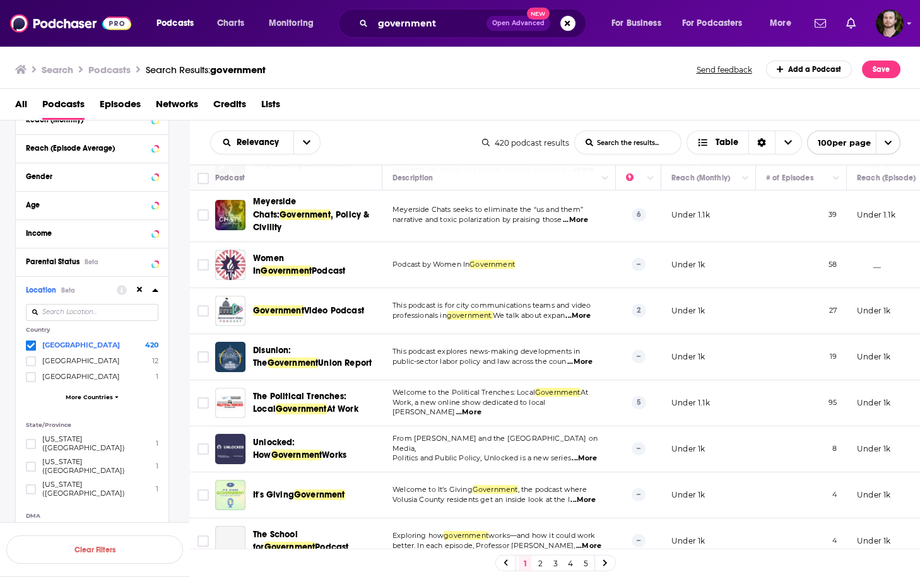
click at [588, 357] on span "...More" at bounding box center [579, 362] width 25 height 10
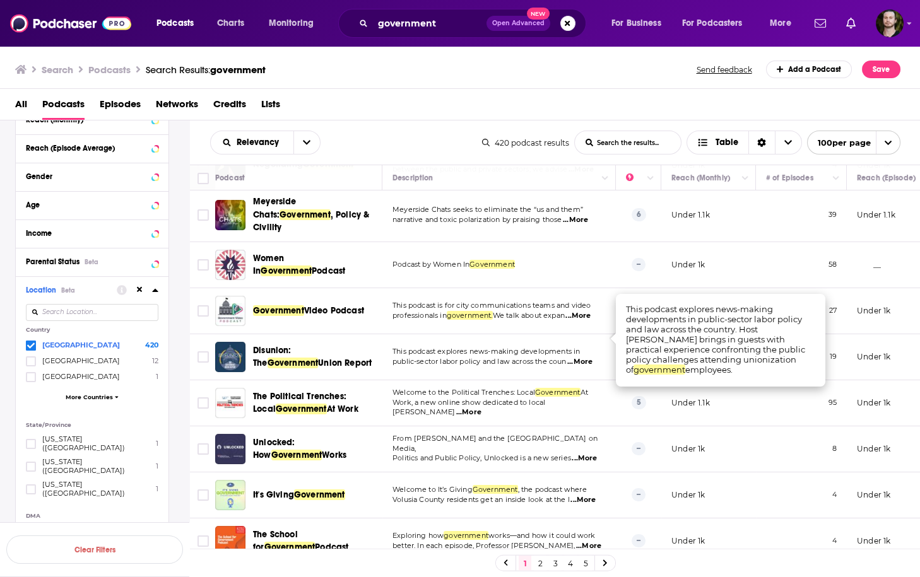
click at [588, 357] on span "...More" at bounding box center [579, 362] width 25 height 10
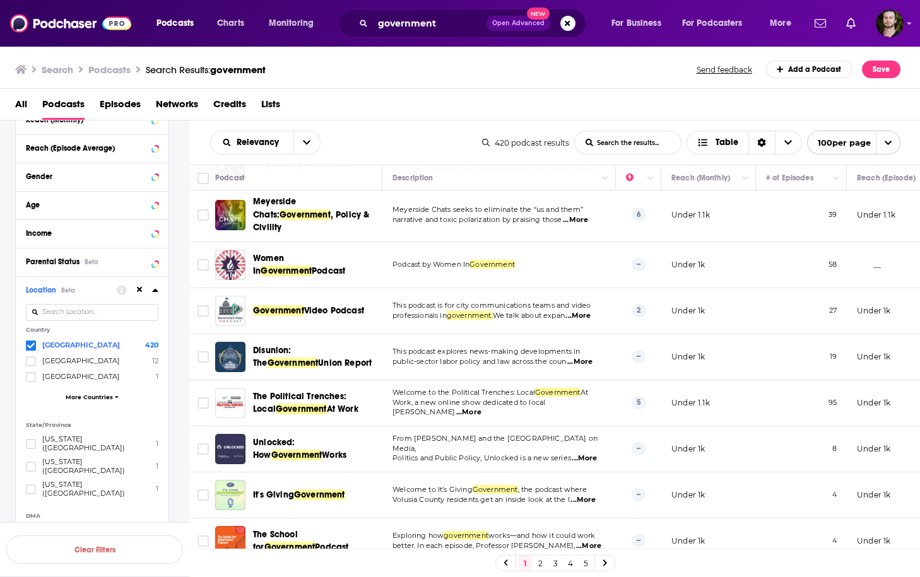
click at [593, 495] on span "...More" at bounding box center [582, 500] width 25 height 10
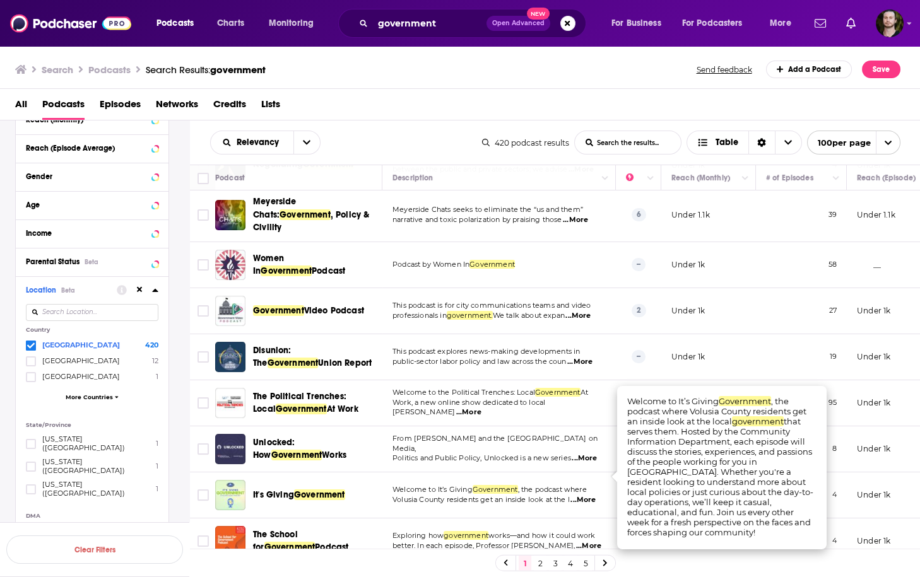
click at [593, 495] on span "...More" at bounding box center [582, 500] width 25 height 10
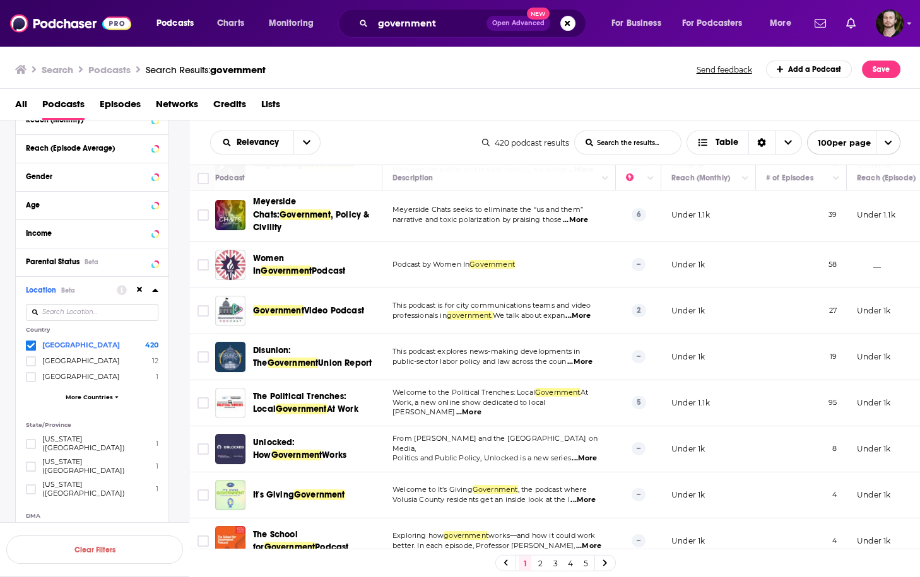
click at [591, 454] on span "...More" at bounding box center [584, 459] width 25 height 10
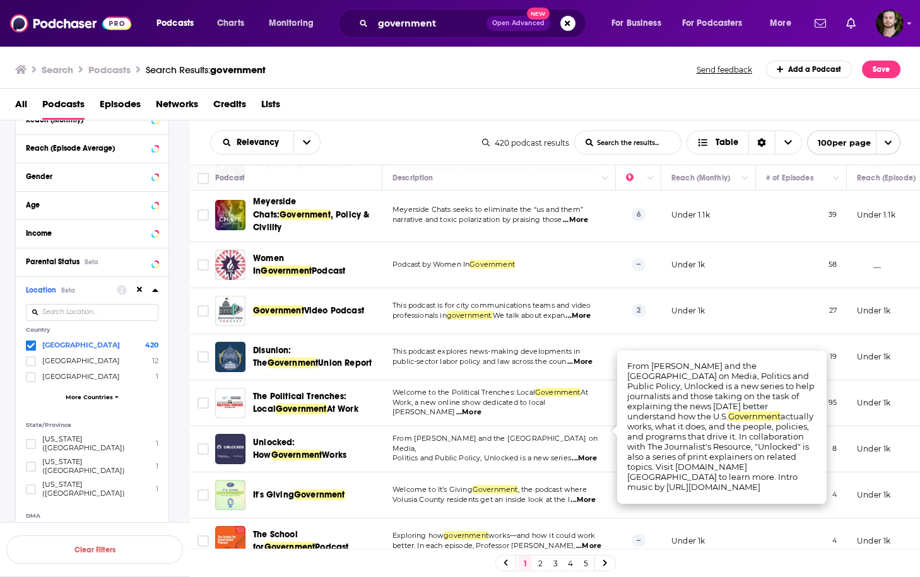
click at [591, 454] on span "...More" at bounding box center [584, 459] width 25 height 10
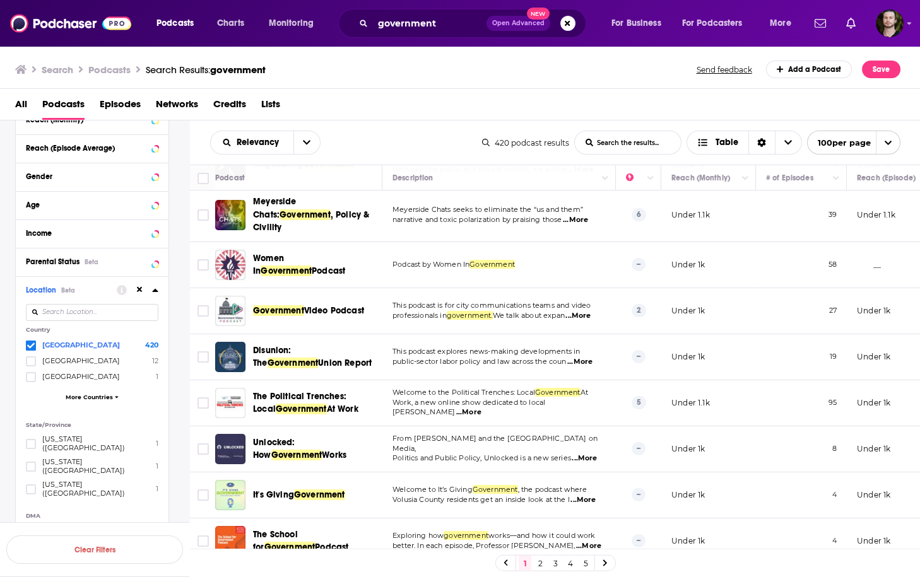
scroll to position [303, 0]
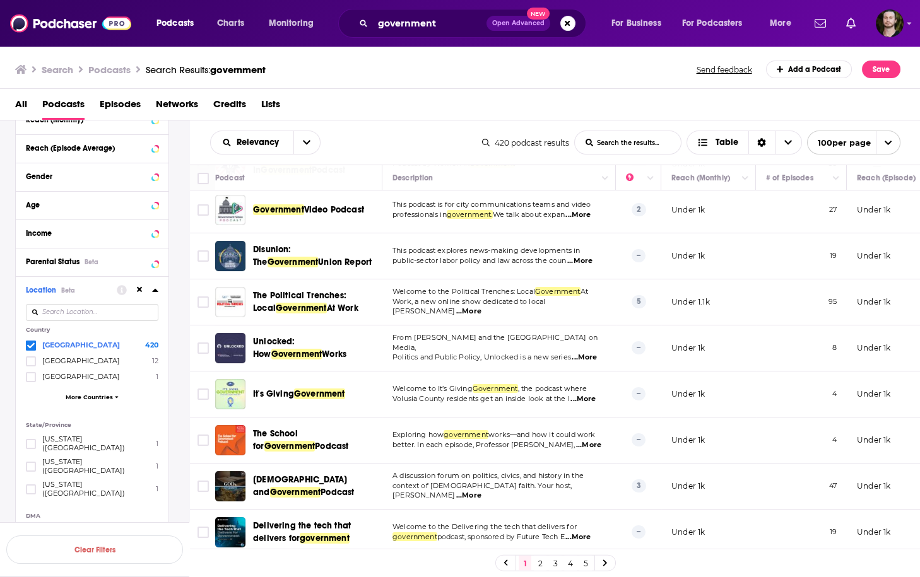
click at [589, 440] on span "...More" at bounding box center [588, 445] width 25 height 10
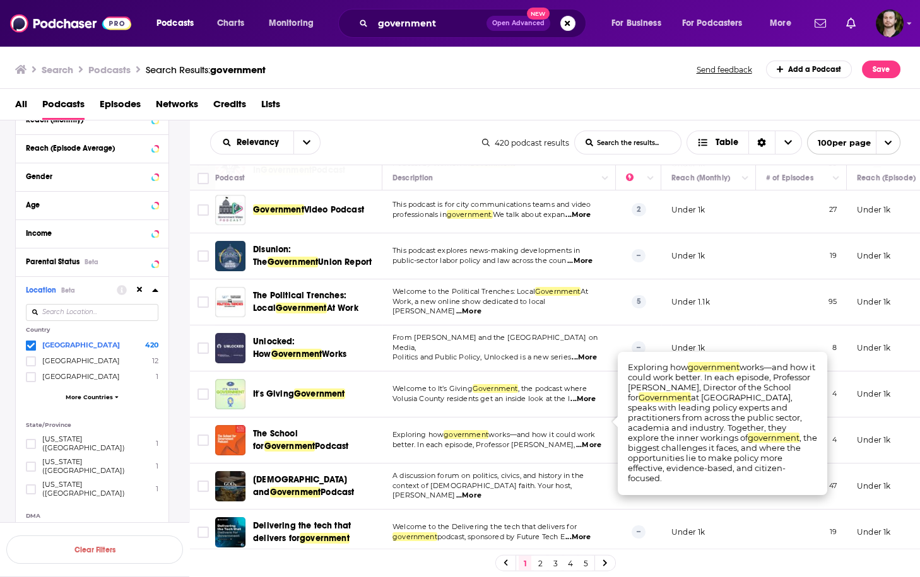
click at [589, 440] on span "...More" at bounding box center [588, 445] width 25 height 10
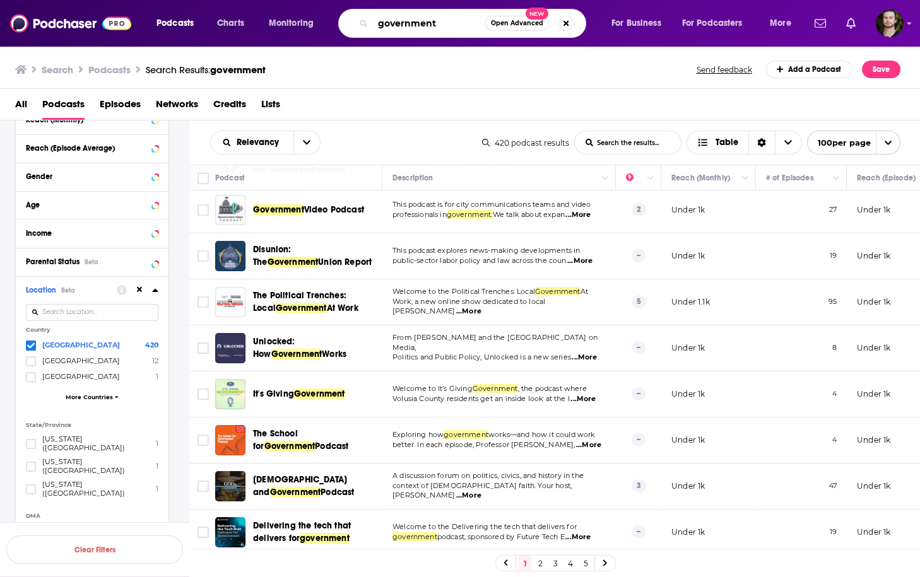
drag, startPoint x: 452, startPoint y: 24, endPoint x: 349, endPoint y: 17, distance: 103.1
click at [349, 17] on div "government Open Advanced New" at bounding box center [462, 23] width 248 height 29
type input "politics and healthcare"
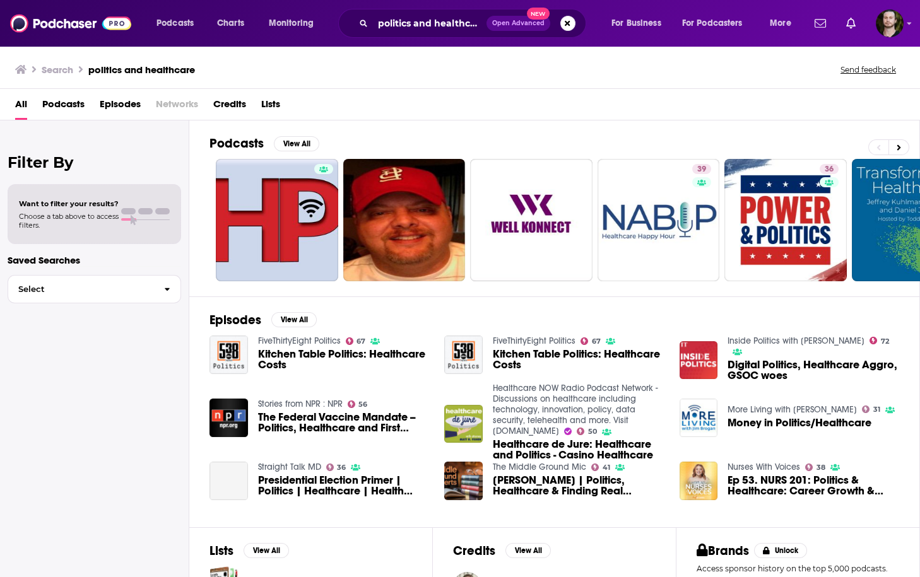
click at [69, 106] on span "Podcasts" at bounding box center [63, 107] width 42 height 26
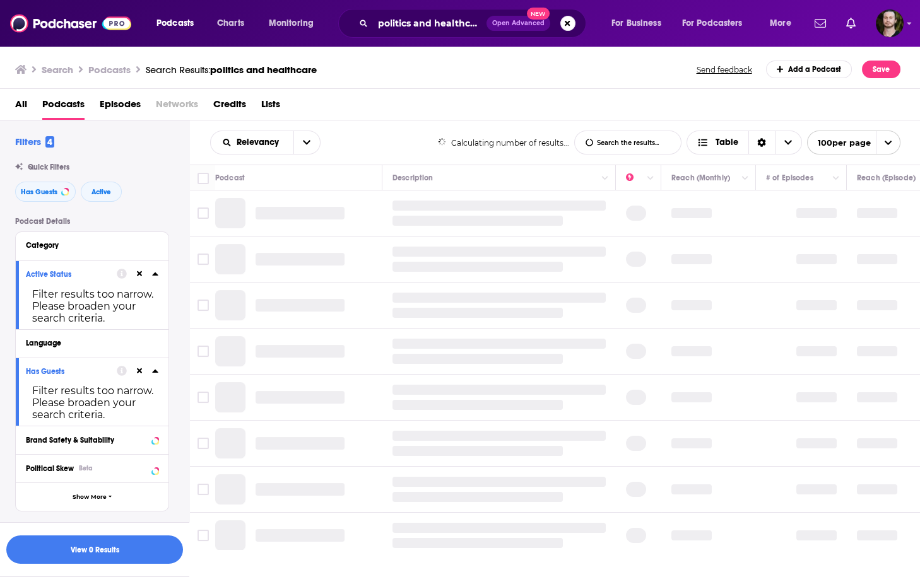
click at [141, 275] on icon at bounding box center [140, 274] width 6 height 8
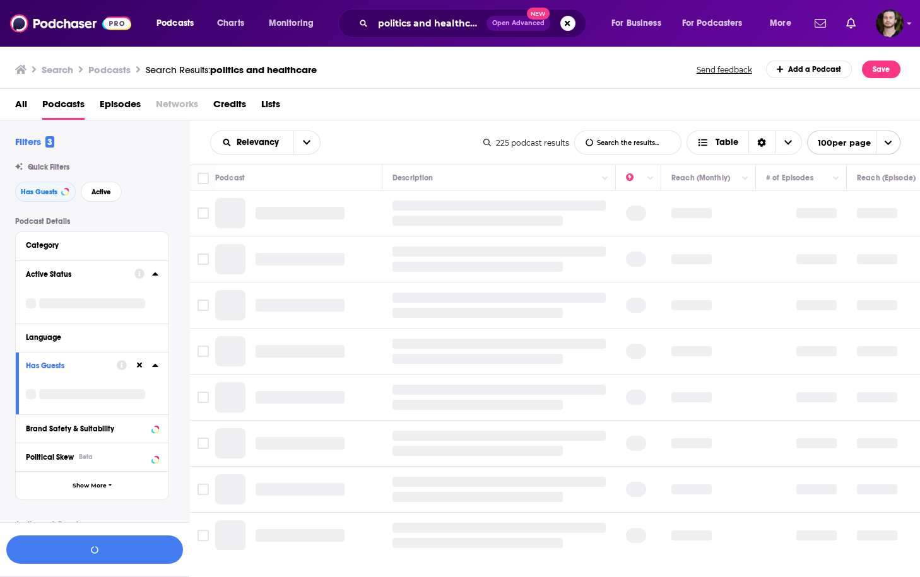
click at [141, 364] on icon at bounding box center [140, 366] width 6 height 6
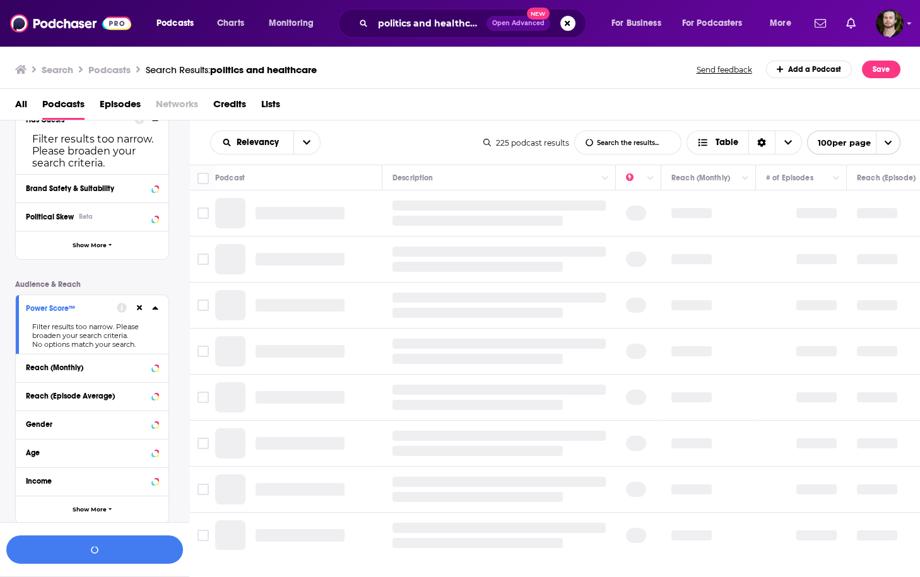
scroll to position [252, 0]
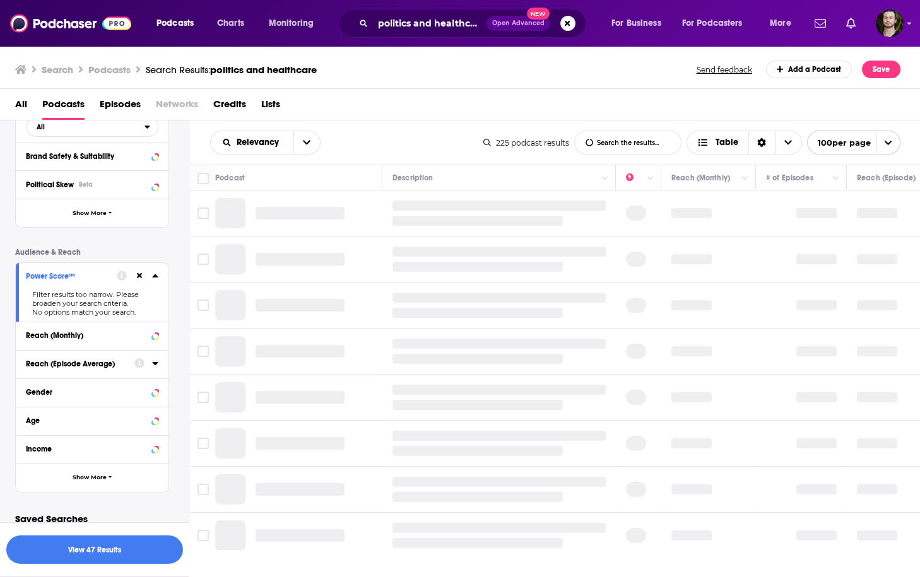
drag, startPoint x: 140, startPoint y: 276, endPoint x: 144, endPoint y: 290, distance: 14.6
click at [139, 276] on icon at bounding box center [140, 276] width 6 height 8
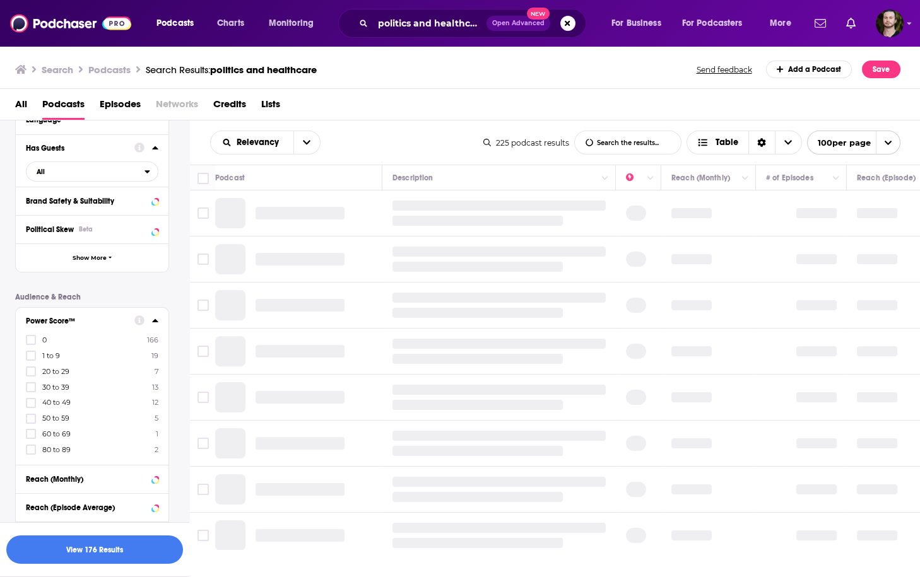
scroll to position [162, 0]
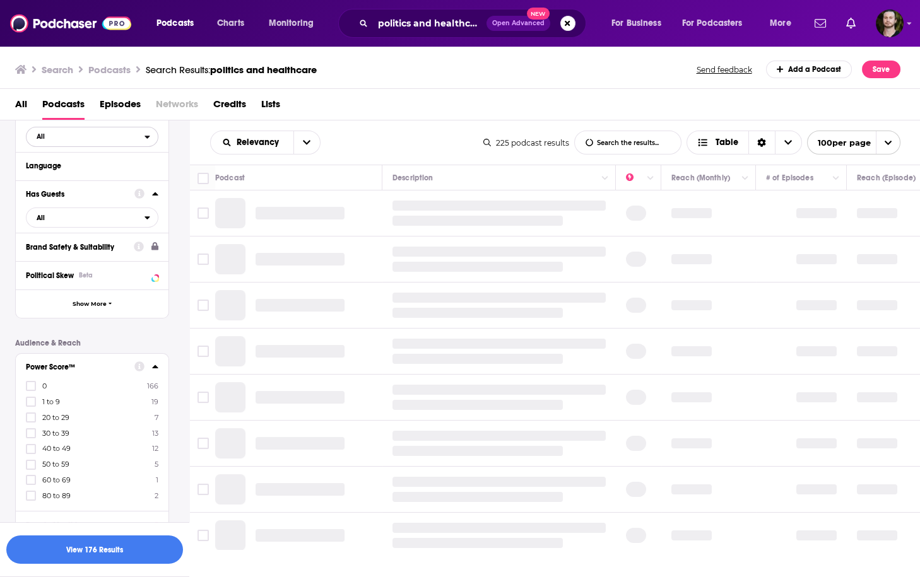
click at [150, 141] on div "open menu" at bounding box center [150, 136] width 13 height 9
click at [141, 184] on div "Active 49" at bounding box center [96, 178] width 141 height 21
click at [143, 215] on span "All" at bounding box center [85, 217] width 118 height 16
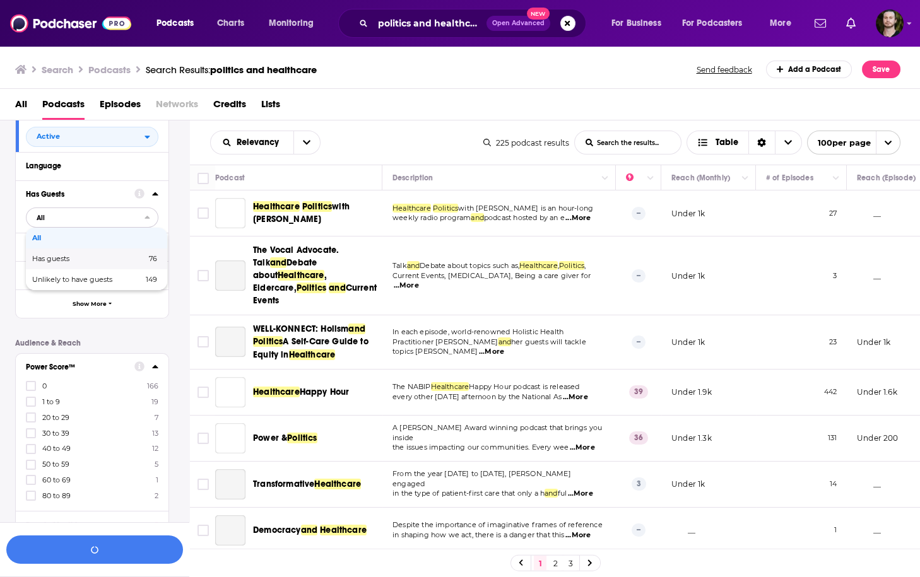
click at [140, 265] on div "Has guests 76" at bounding box center [96, 259] width 141 height 21
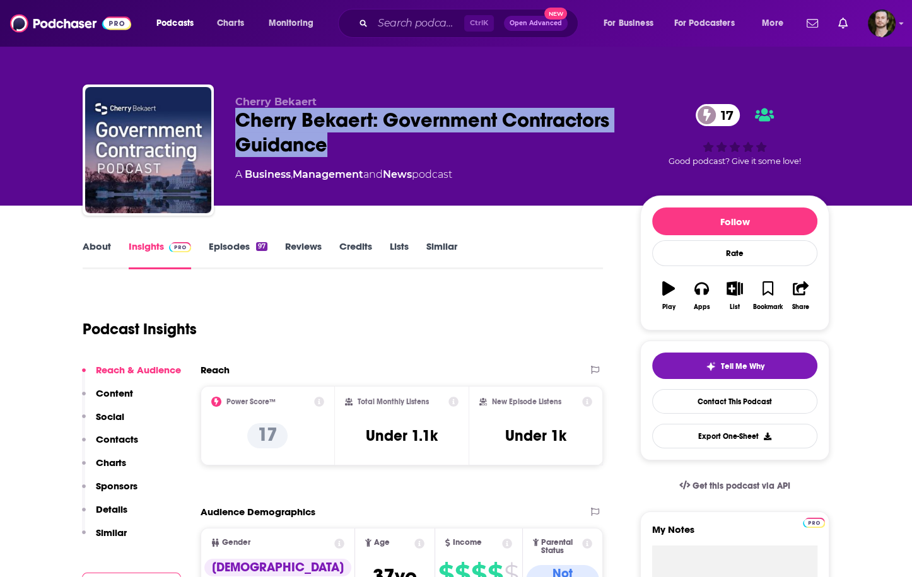
drag, startPoint x: 231, startPoint y: 115, endPoint x: 444, endPoint y: 144, distance: 215.1
click at [444, 144] on div "Cherry Bekaert Cherry Bekaert: Government Contractors Guidance 17 A Business , …" at bounding box center [456, 153] width 747 height 136
copy h2 "Cherry Bekaert: Government Contractors Guidance"
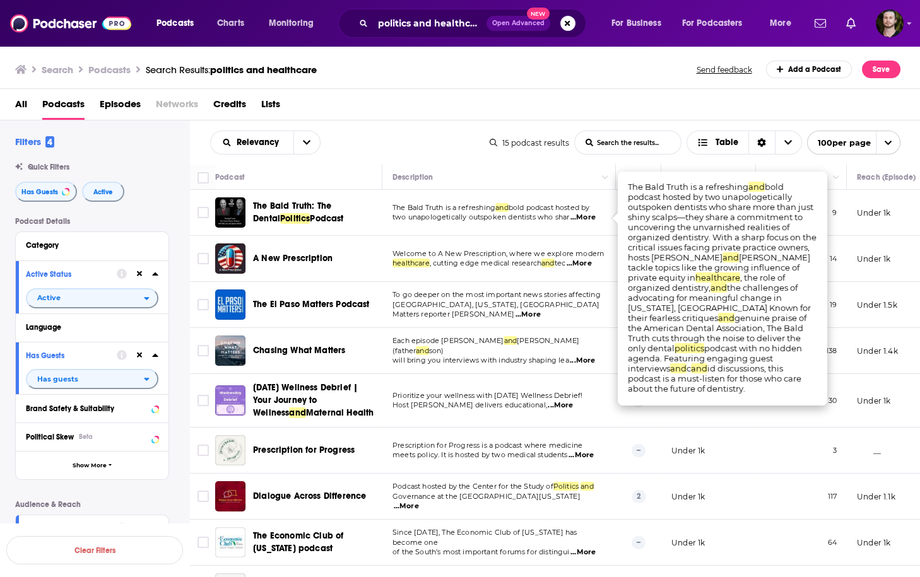
scroll to position [488, 0]
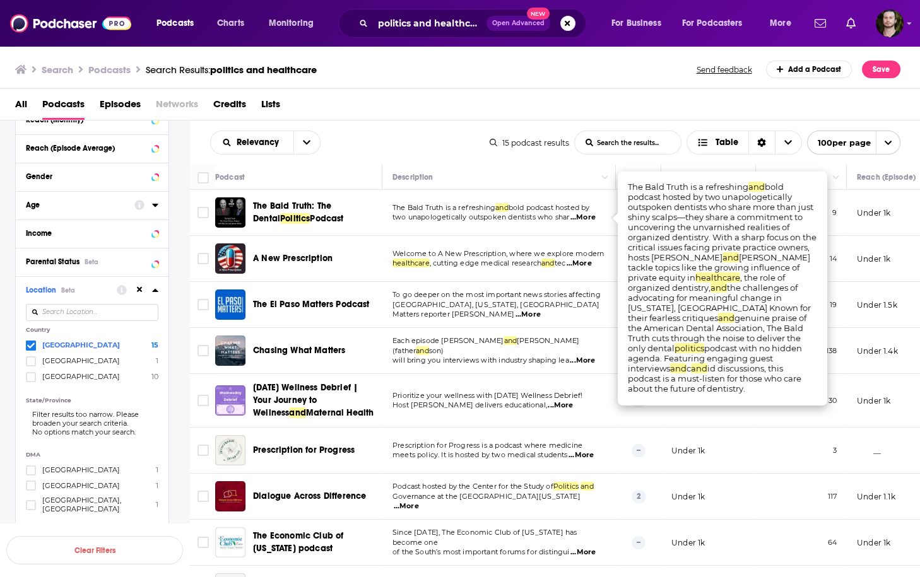
click at [588, 219] on span "...More" at bounding box center [582, 218] width 25 height 10
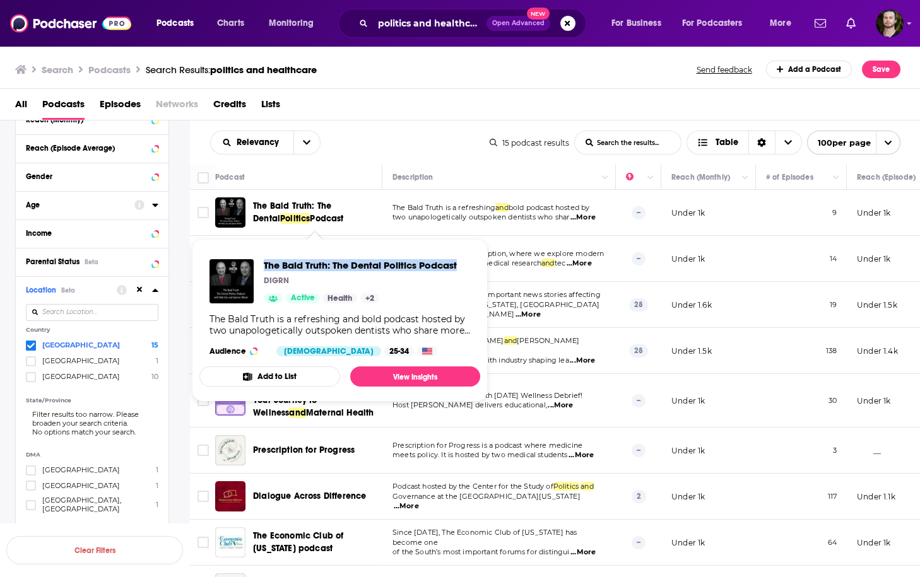
drag, startPoint x: 266, startPoint y: 263, endPoint x: 457, endPoint y: 271, distance: 191.3
click at [457, 271] on div "The Bald Truth: The Dental Politics Podcast DIGRN Active Health + 2" at bounding box center [332, 281] width 247 height 44
copy span "The Bald Truth: The Dental Politics Podcast"
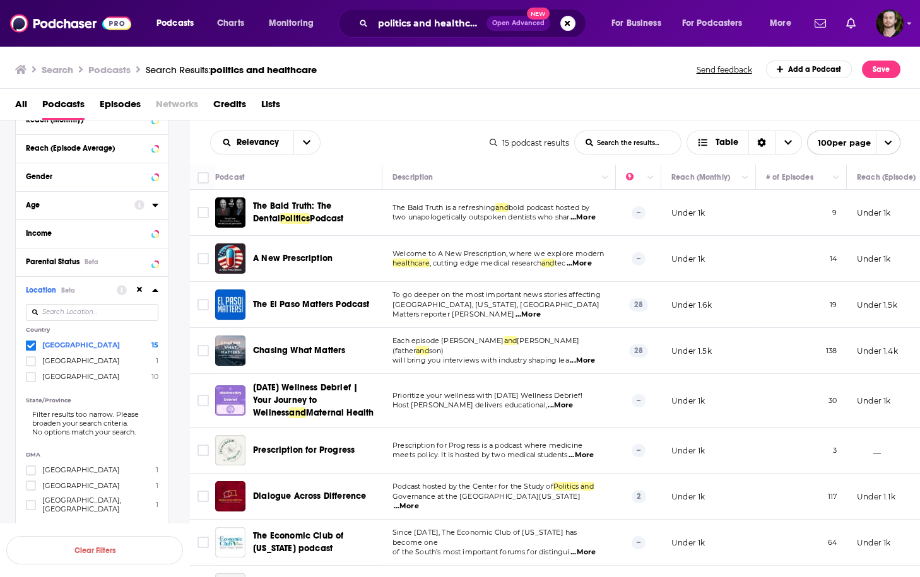
click at [592, 263] on span "...More" at bounding box center [579, 264] width 25 height 10
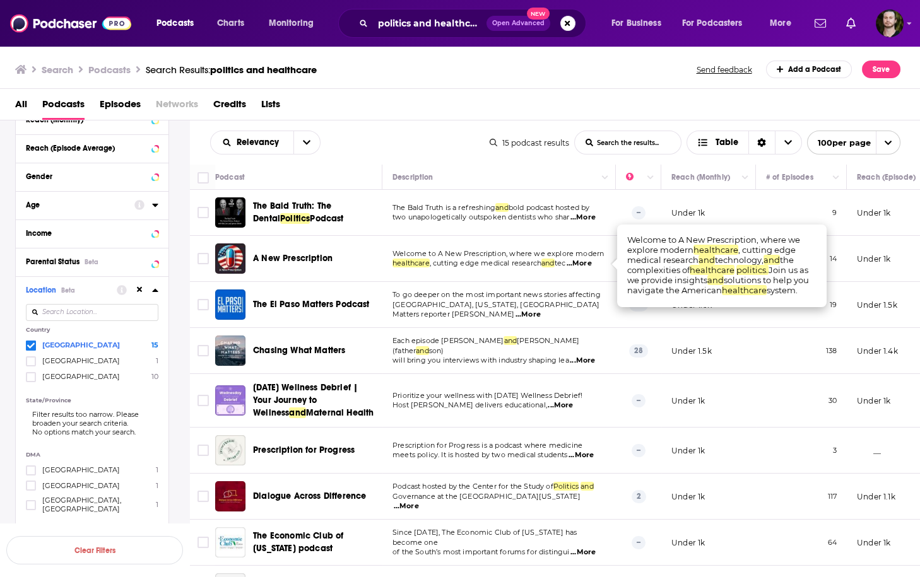
click at [599, 274] on td "Welcome to A New Prescription, where we explore modern healthcare , cutting edg…" at bounding box center [498, 259] width 233 height 46
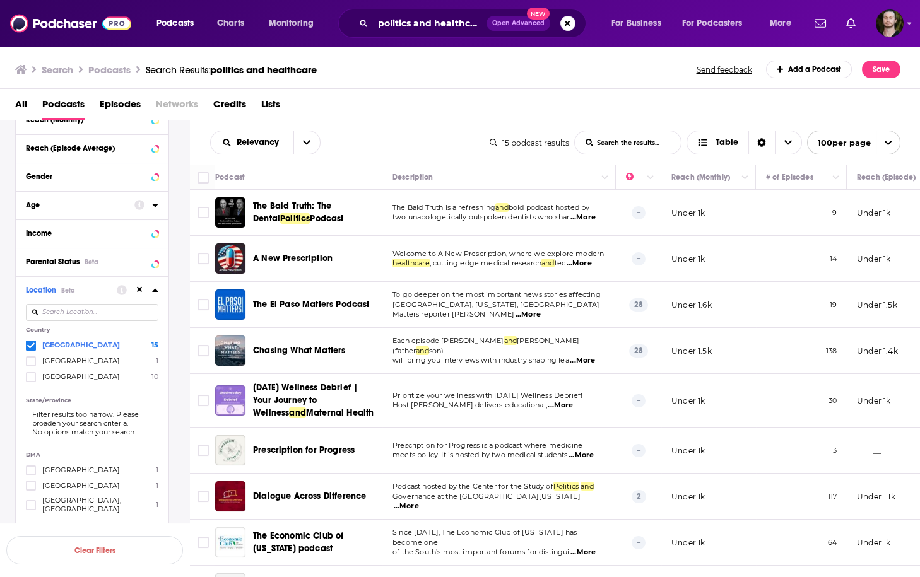
click at [589, 265] on span "...More" at bounding box center [579, 264] width 25 height 10
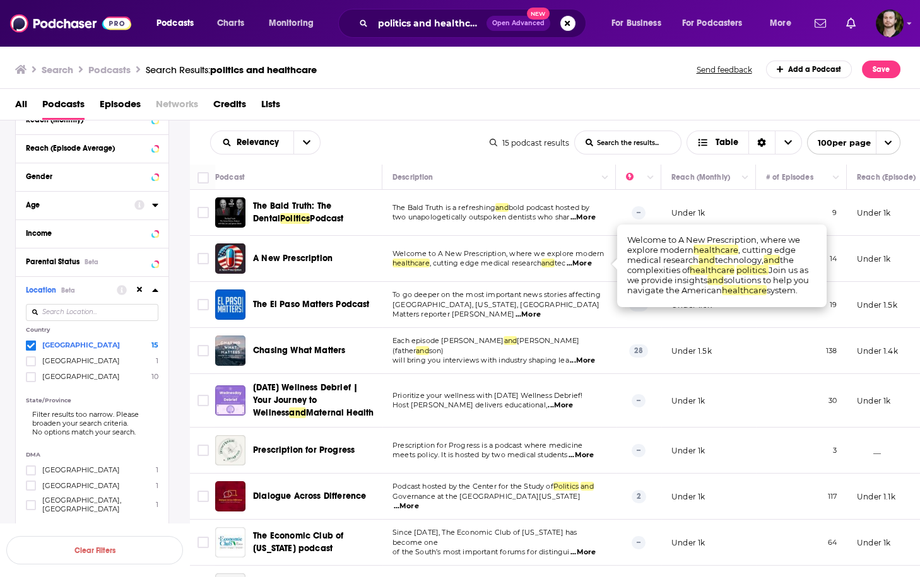
click at [589, 265] on span "...More" at bounding box center [579, 264] width 25 height 10
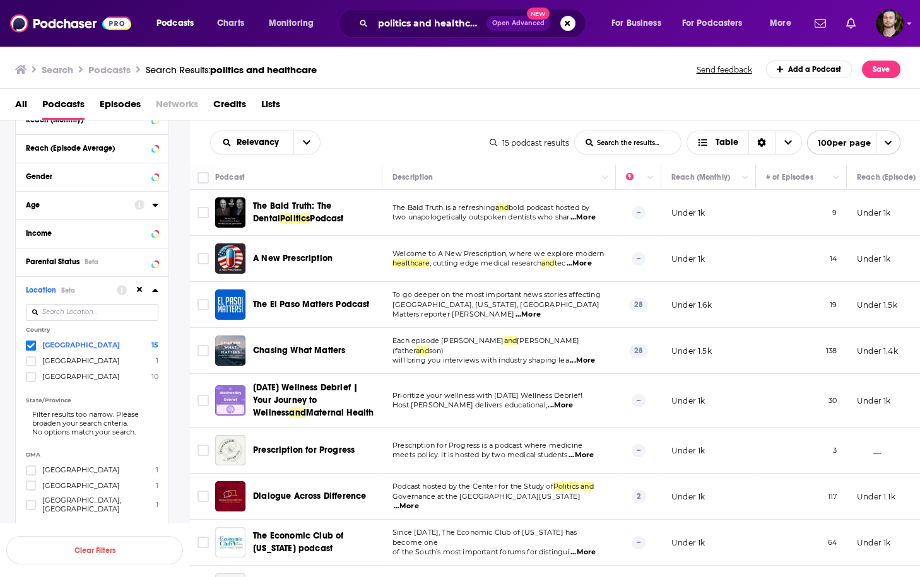
click at [541, 310] on span "...More" at bounding box center [527, 315] width 25 height 10
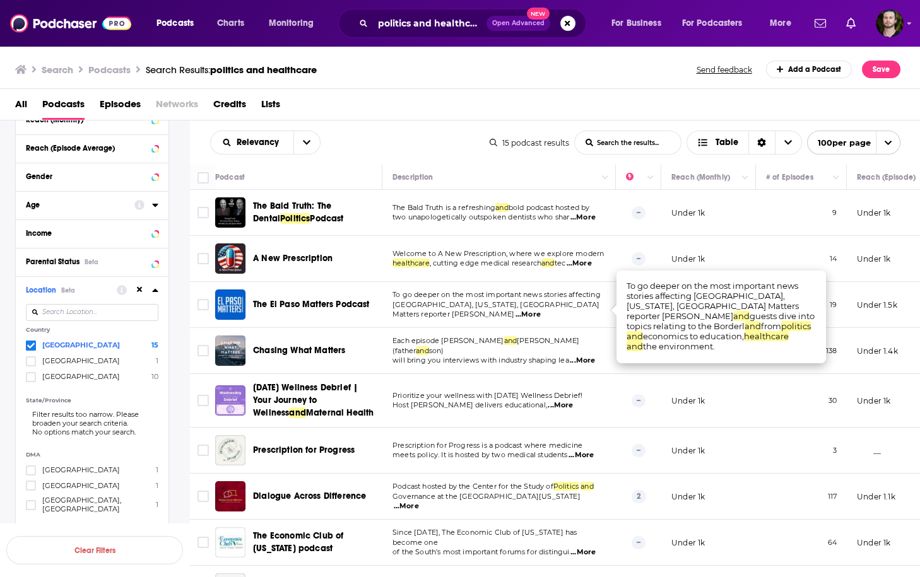
click at [541, 310] on span "...More" at bounding box center [527, 315] width 25 height 10
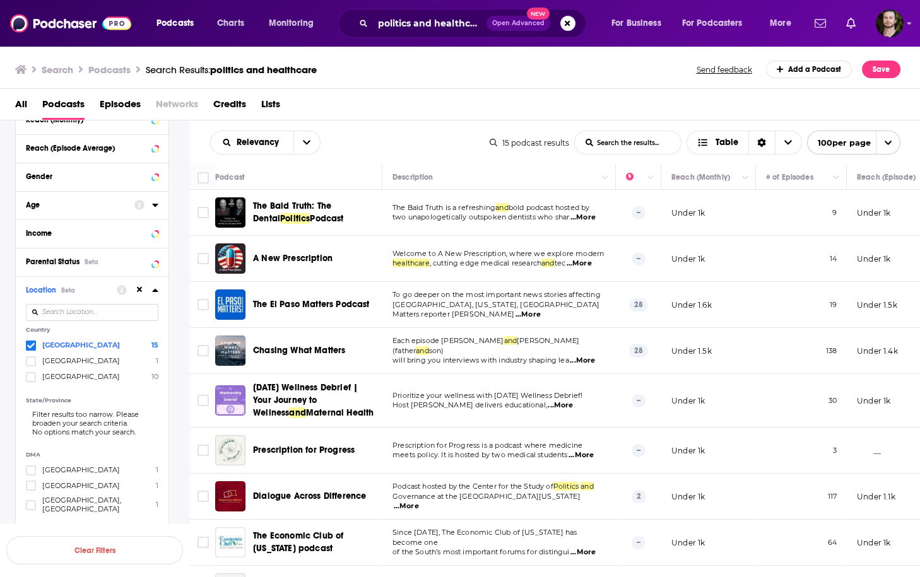
click at [586, 356] on span "...More" at bounding box center [582, 361] width 25 height 10
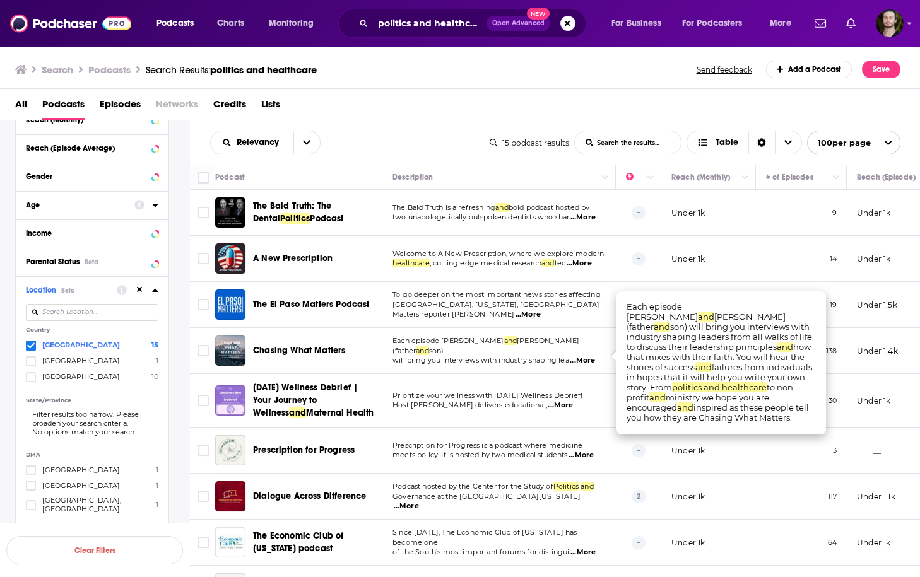
click at [586, 356] on span "...More" at bounding box center [582, 361] width 25 height 10
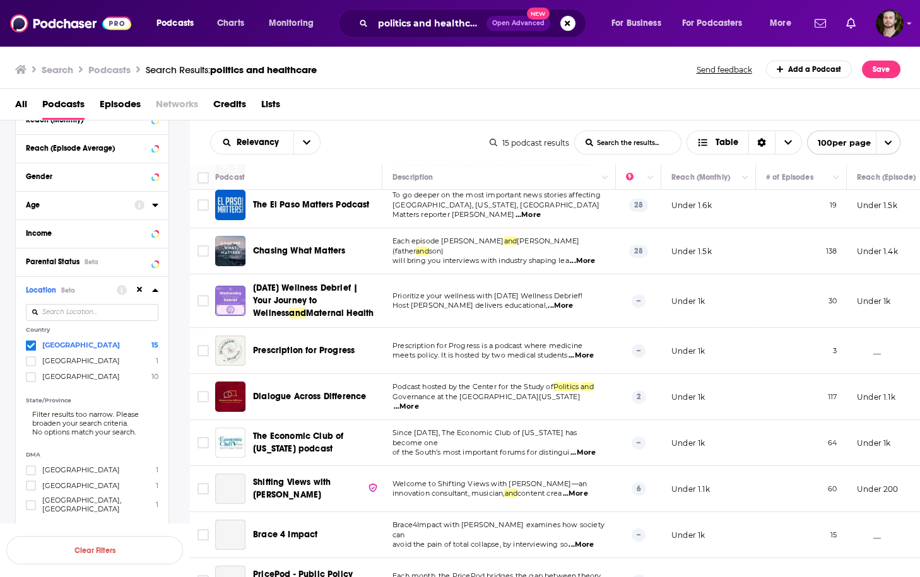
scroll to position [101, 0]
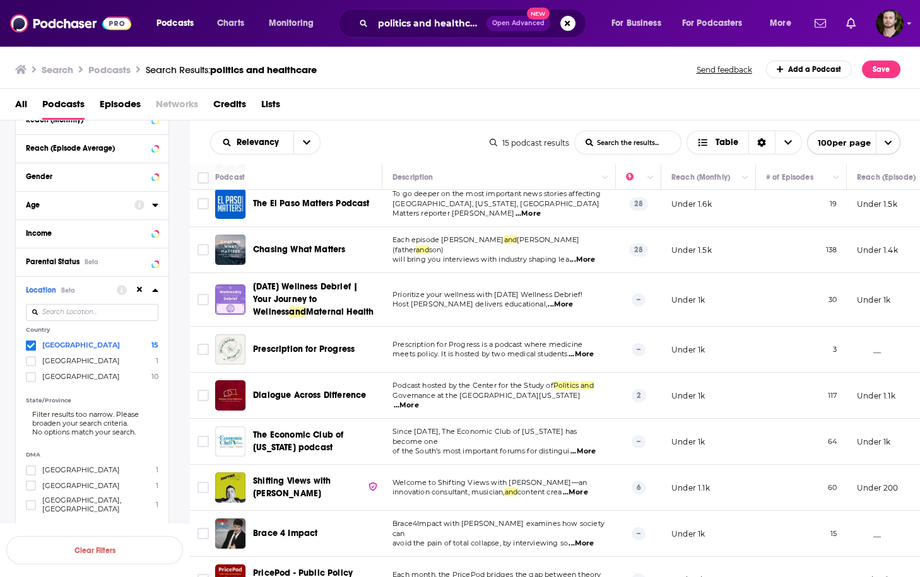
click at [419, 403] on span "...More" at bounding box center [406, 406] width 25 height 10
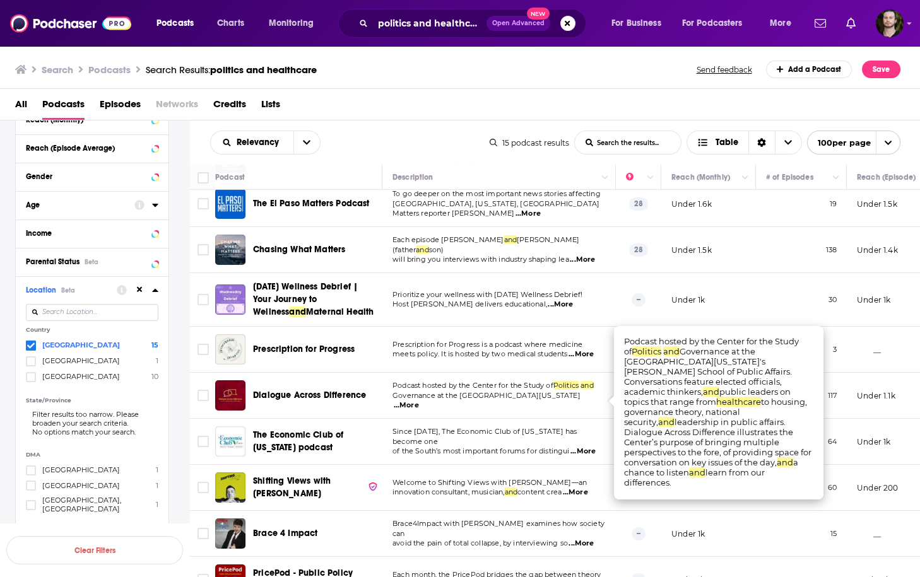
click at [419, 403] on span "...More" at bounding box center [406, 406] width 25 height 10
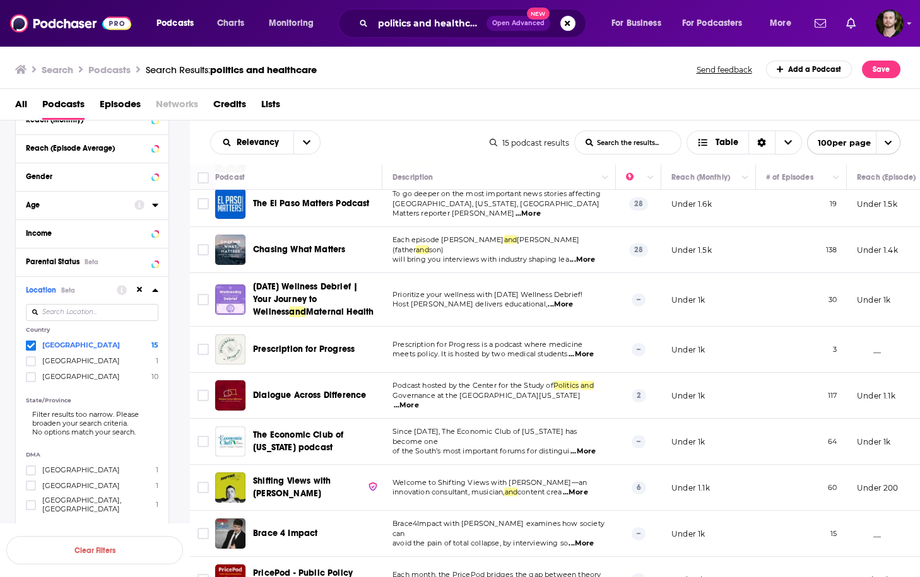
click at [578, 421] on td "Since 1977, The Economic Club of Florida has become one of the South’s most imp…" at bounding box center [498, 442] width 233 height 46
click at [589, 333] on td "Prescription for Progress is a podcast where medicine meets policy. It is hoste…" at bounding box center [498, 350] width 233 height 46
click at [591, 358] on span "...More" at bounding box center [580, 355] width 25 height 10
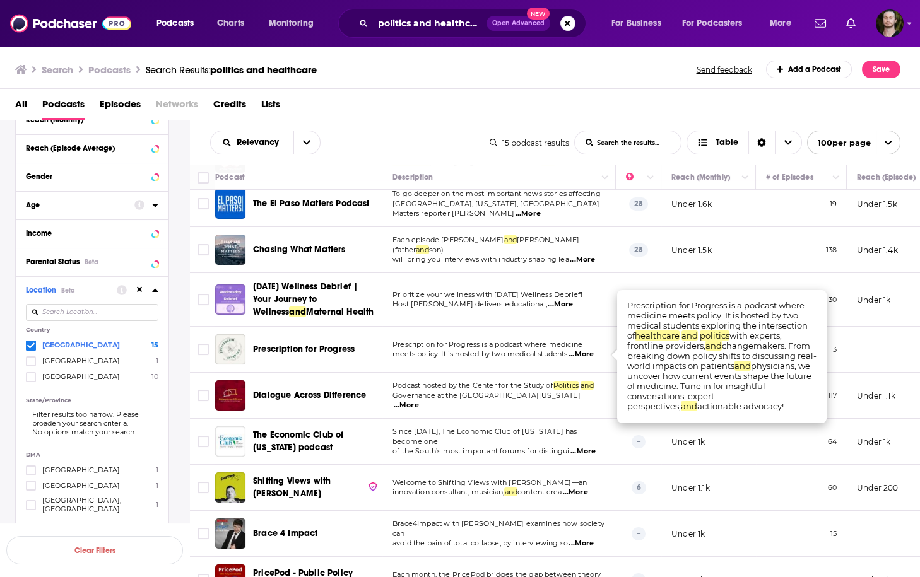
click at [591, 358] on span "...More" at bounding box center [580, 355] width 25 height 10
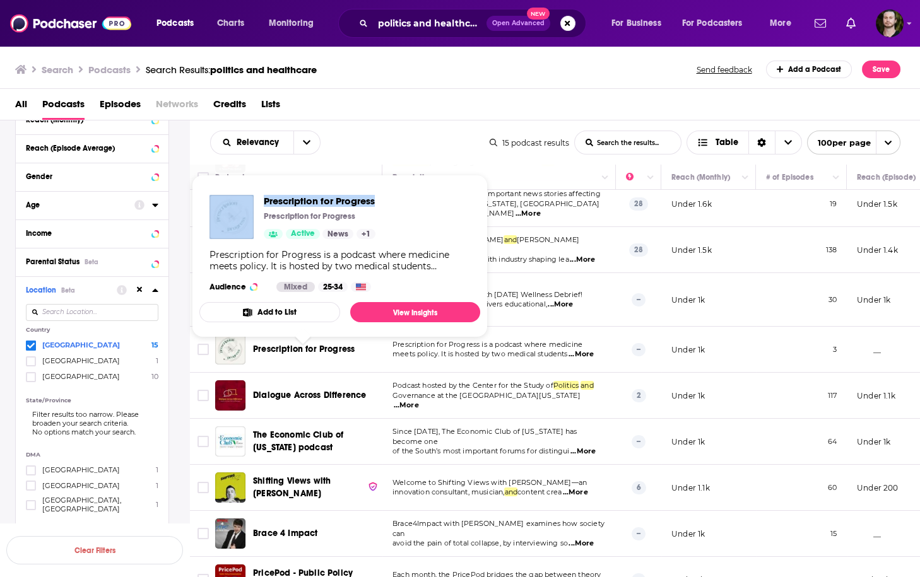
drag, startPoint x: 257, startPoint y: 198, endPoint x: 399, endPoint y: 198, distance: 142.0
click at [399, 198] on div "Prescription for Progress Prescription for Progress Active News + 1 Prescriptio…" at bounding box center [339, 243] width 281 height 117
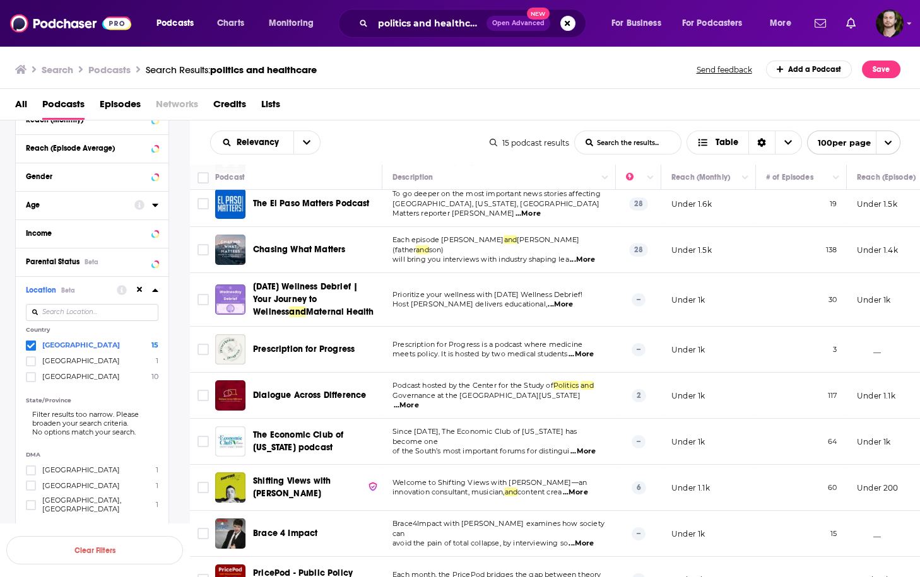
click at [615, 372] on td "Prescription for Progress is a podcast where medicine meets policy. It is hoste…" at bounding box center [498, 350] width 233 height 46
click at [573, 305] on span "...More" at bounding box center [560, 305] width 25 height 10
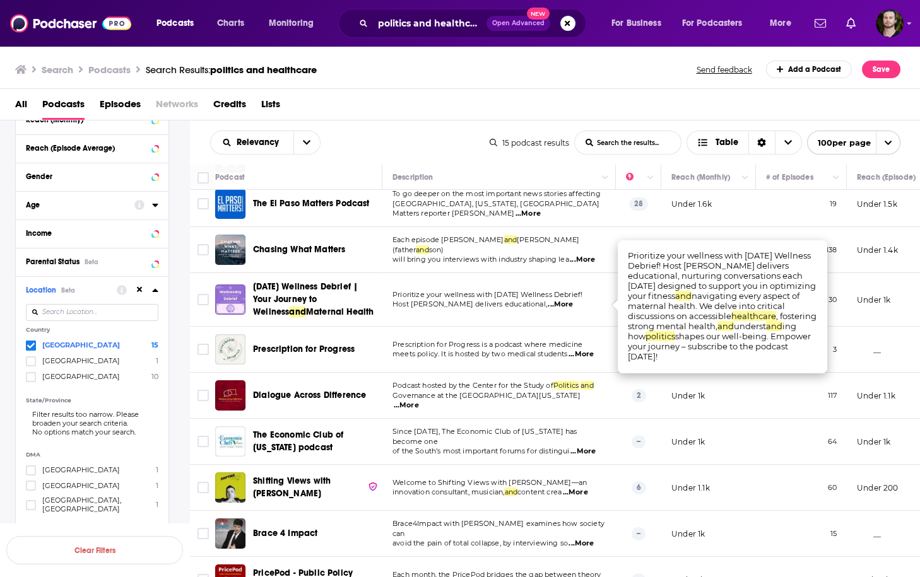
click at [573, 304] on span "...More" at bounding box center [560, 305] width 25 height 10
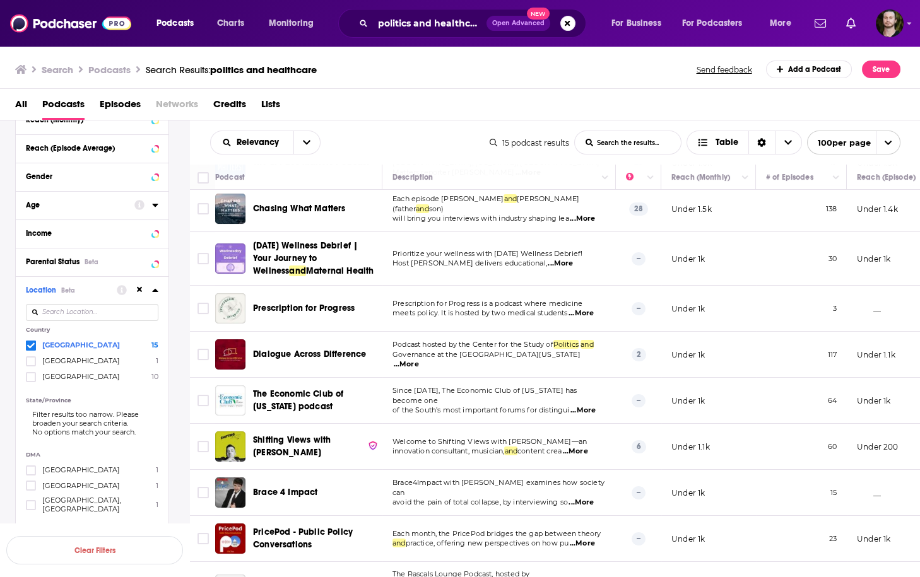
scroll to position [202, 0]
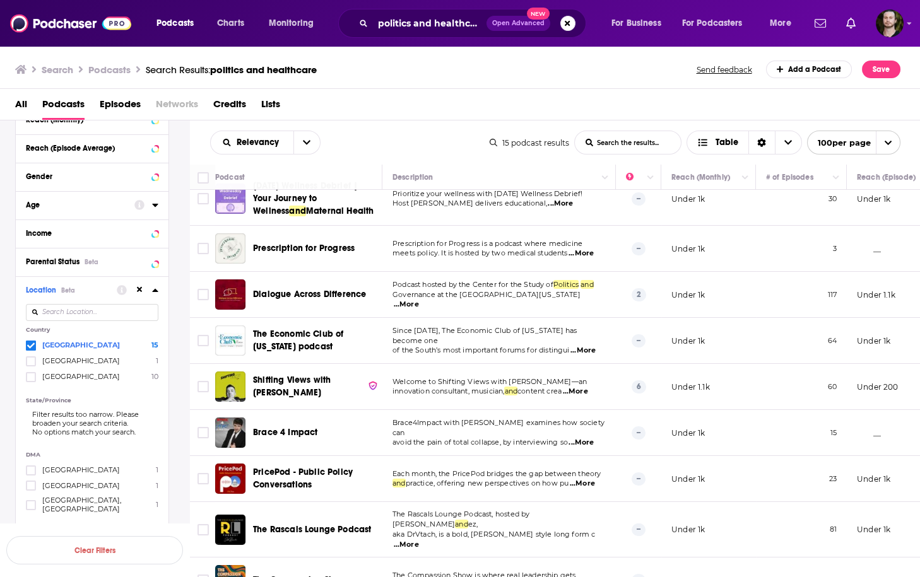
click at [587, 389] on span "...More" at bounding box center [575, 392] width 25 height 10
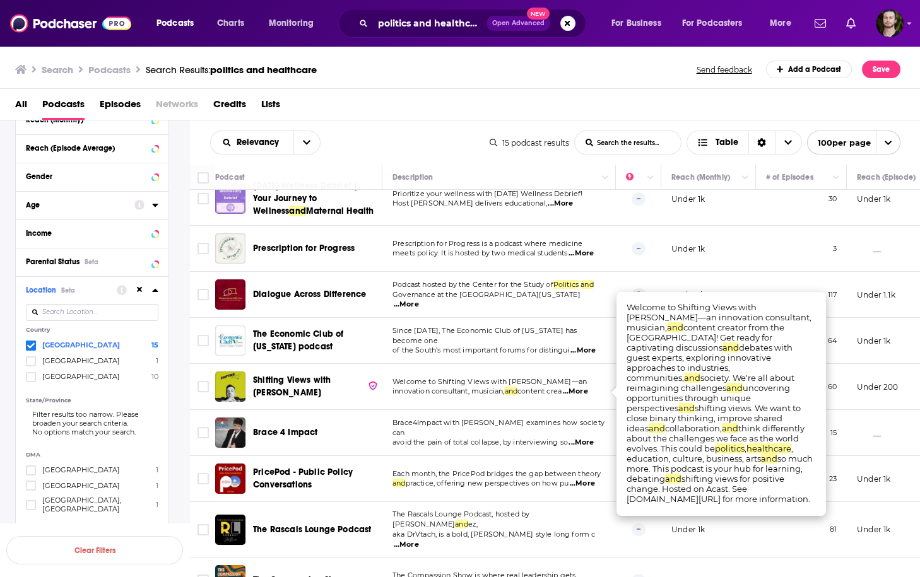
click at [588, 395] on span "...More" at bounding box center [575, 392] width 25 height 10
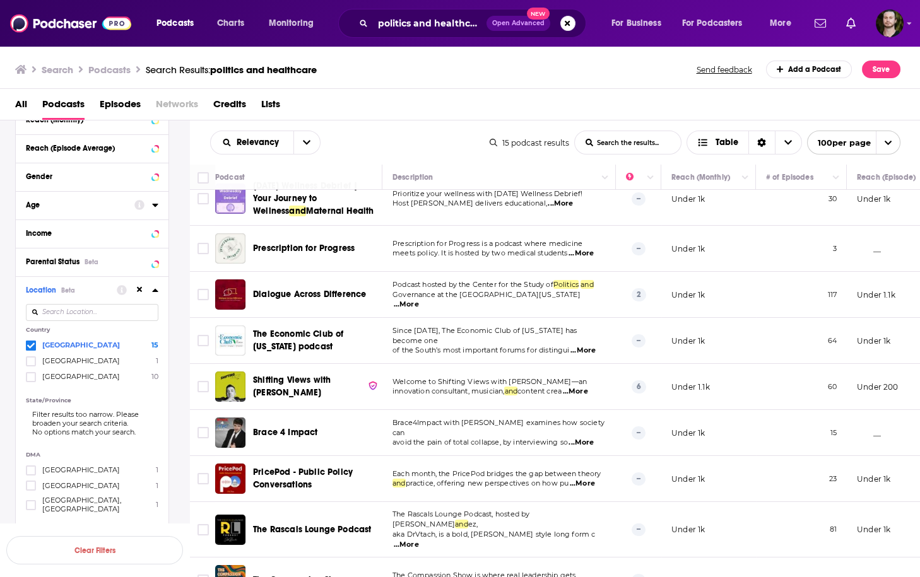
scroll to position [252, 0]
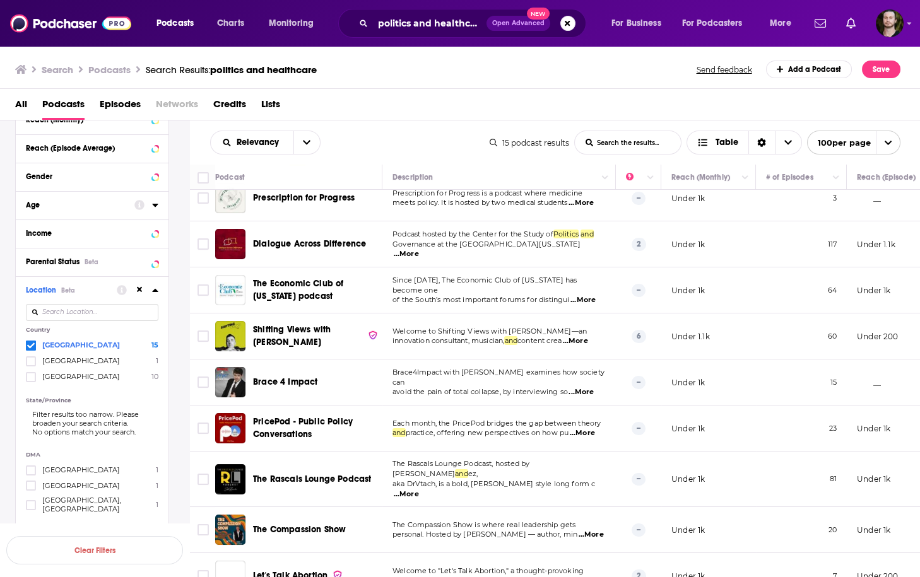
click at [591, 433] on span "...More" at bounding box center [582, 433] width 25 height 10
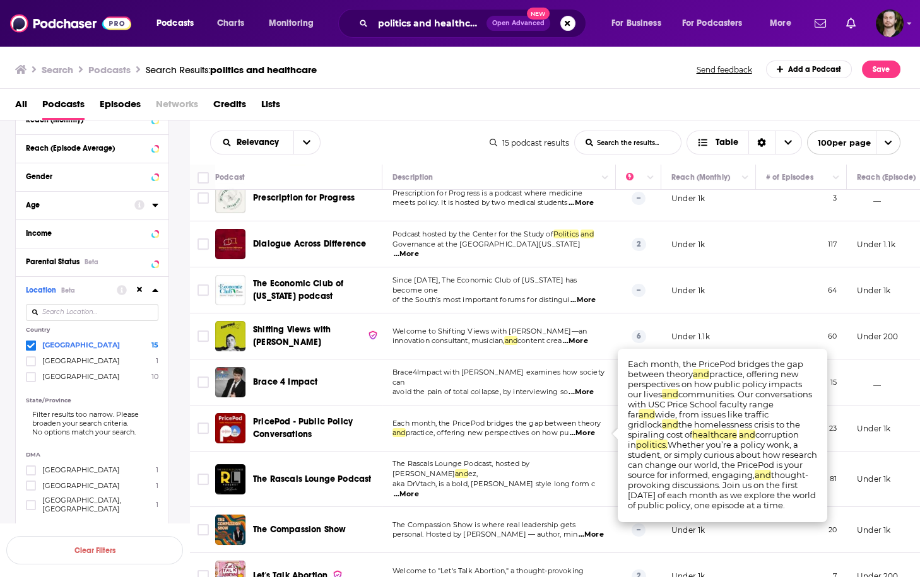
click at [591, 433] on span "...More" at bounding box center [582, 433] width 25 height 10
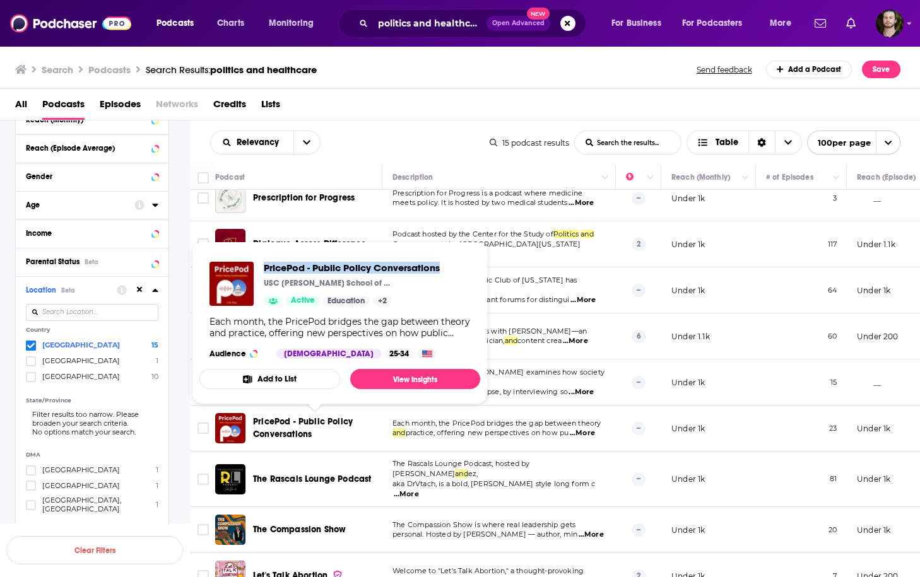
drag, startPoint x: 259, startPoint y: 265, endPoint x: 476, endPoint y: 264, distance: 217.0
click at [476, 264] on div "PricePod - Public Policy Conversations USC Sol Price School of Public Policy Ac…" at bounding box center [339, 310] width 281 height 117
copy span "PricePod - Public Policy Conversations"
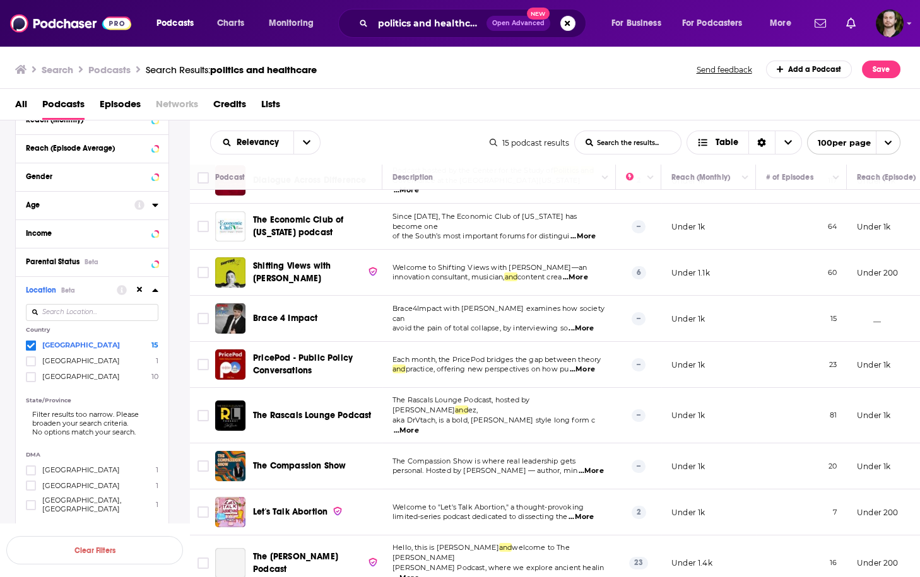
scroll to position [317, 0]
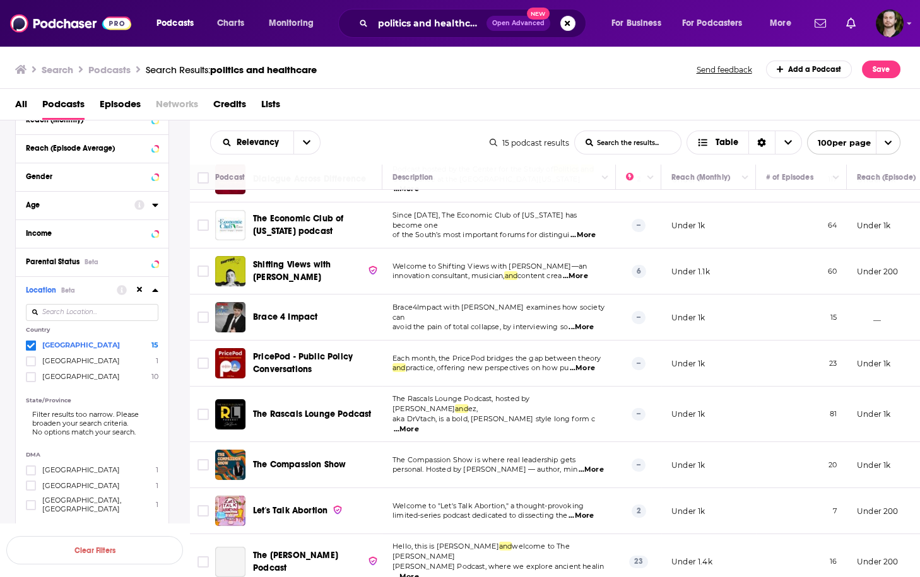
click at [419, 425] on span "...More" at bounding box center [406, 430] width 25 height 10
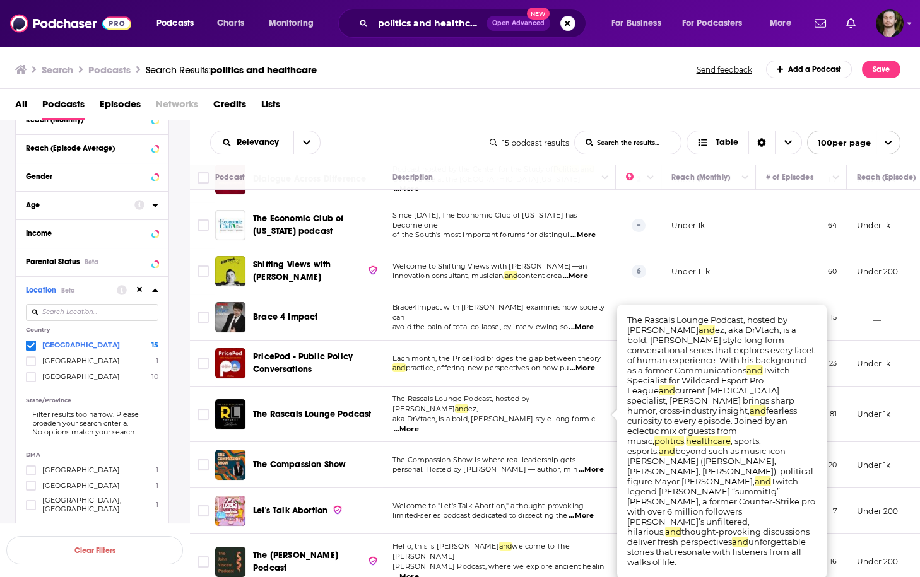
click at [419, 425] on span "...More" at bounding box center [406, 430] width 25 height 10
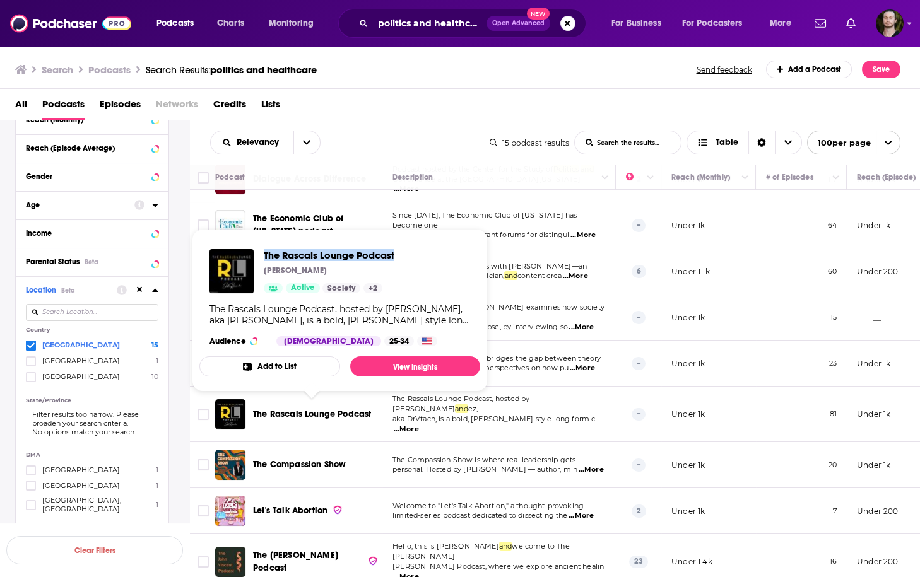
drag, startPoint x: 260, startPoint y: 255, endPoint x: 406, endPoint y: 261, distance: 146.5
click at [406, 261] on div "The Rascals Lounge Podcast Jeff Hernandez Active Society + 2 The Rascals Lounge…" at bounding box center [339, 297] width 281 height 117
copy span "The Rascals Lounge Podcast"
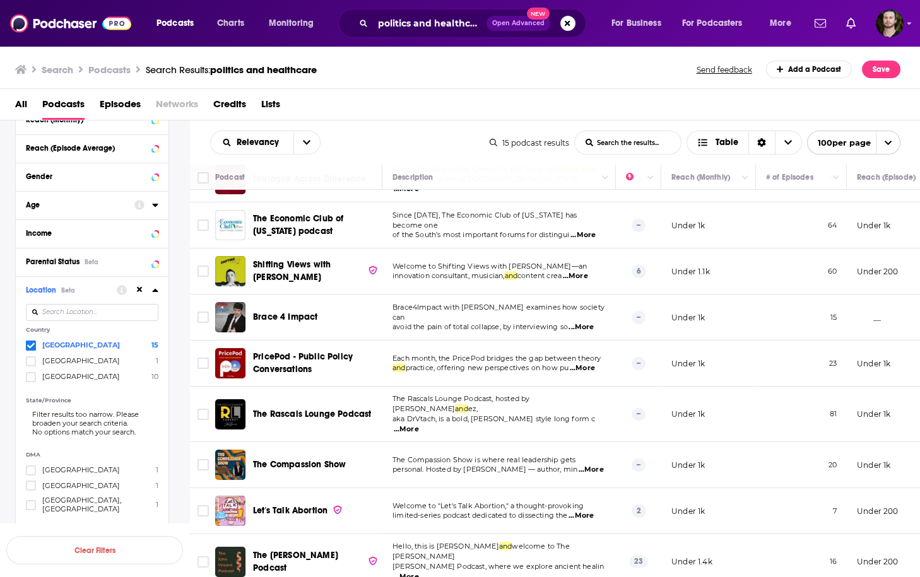
click at [591, 465] on span "...More" at bounding box center [591, 470] width 25 height 10
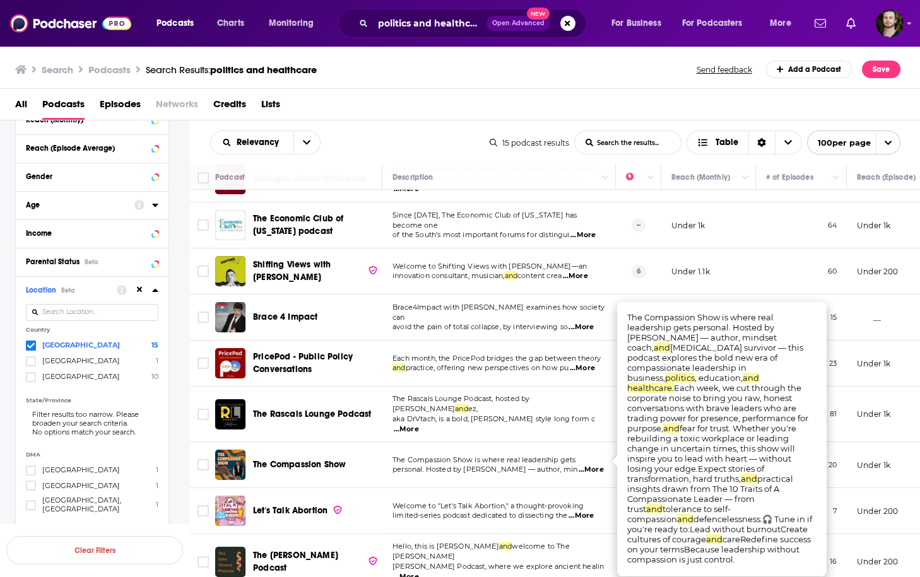
click at [596, 465] on span "...More" at bounding box center [591, 470] width 25 height 10
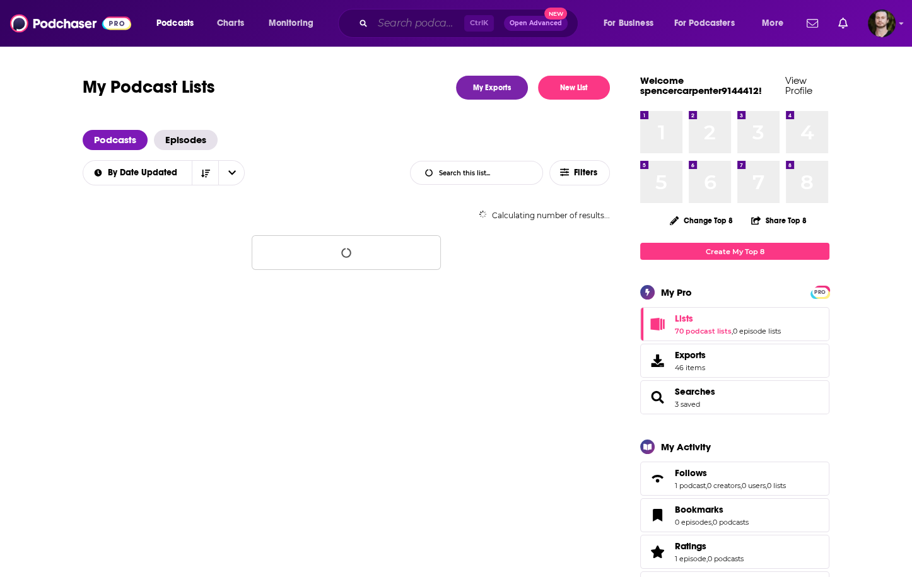
click at [401, 28] on input "Search podcasts, credits, & more..." at bounding box center [418, 23] width 91 height 20
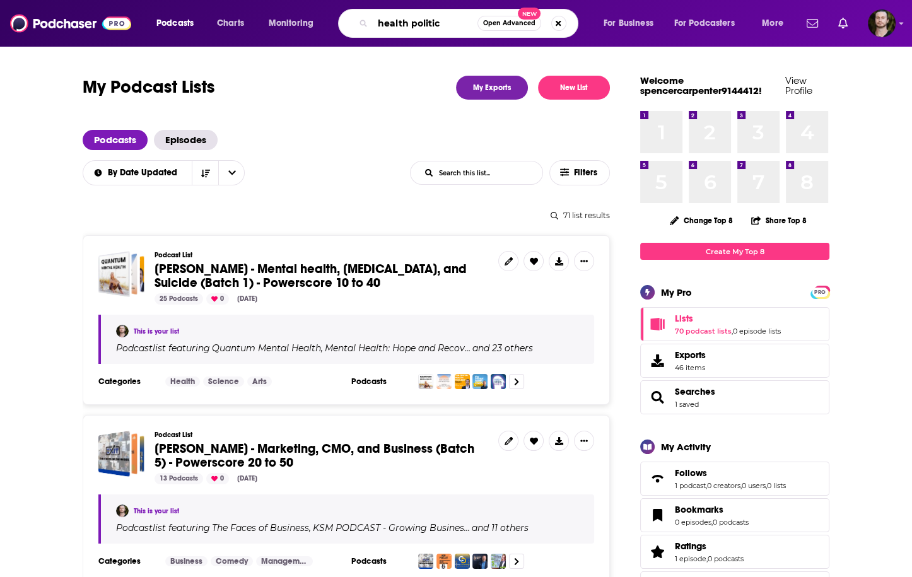
type input "health politics"
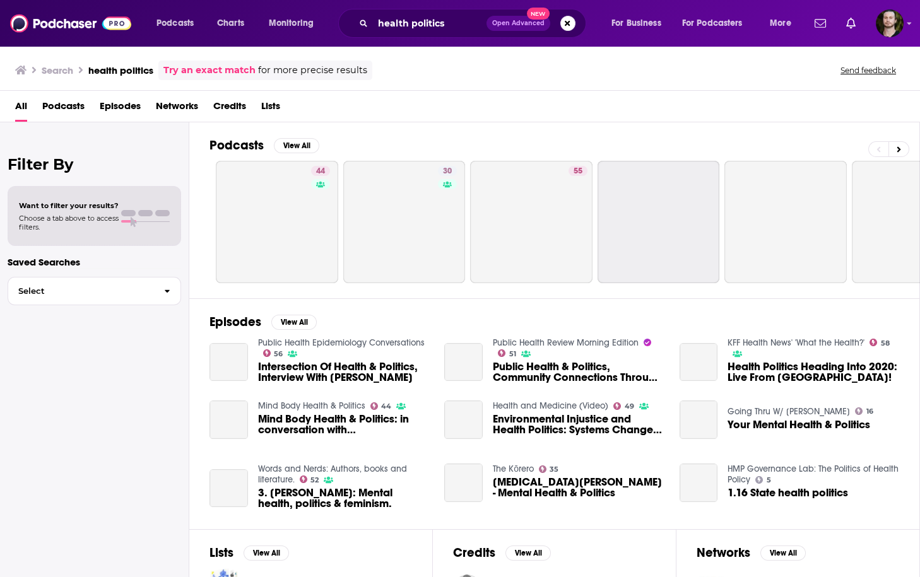
click at [67, 109] on span "Podcasts" at bounding box center [63, 109] width 42 height 26
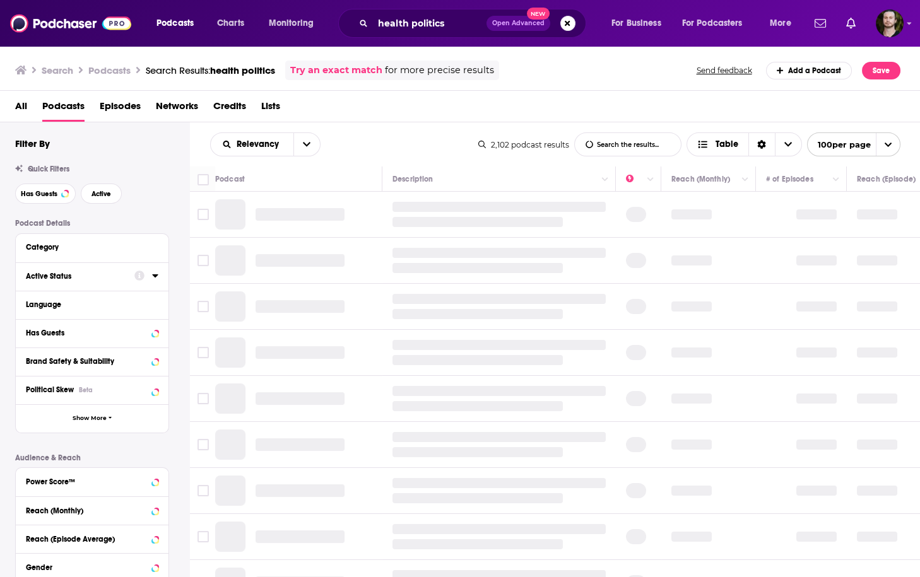
click at [156, 273] on icon at bounding box center [155, 276] width 6 height 10
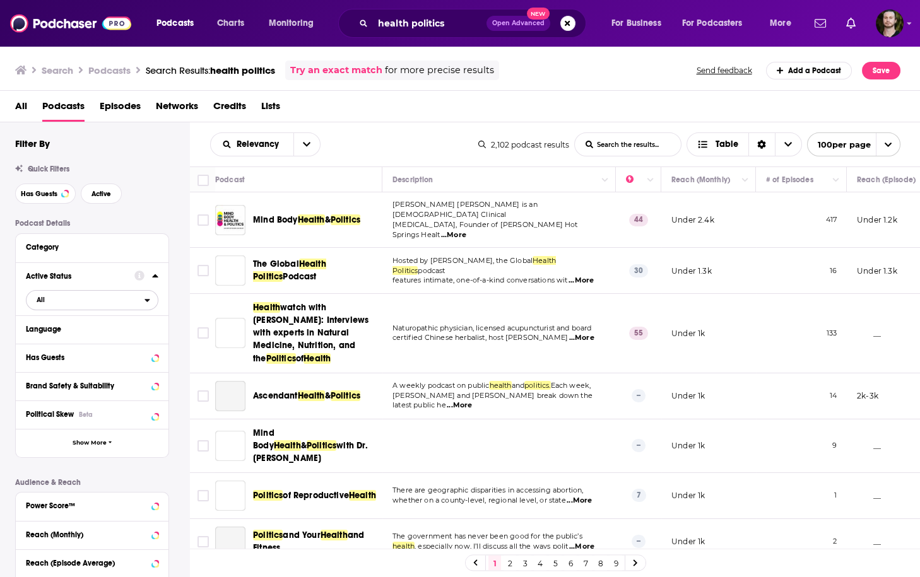
click at [144, 306] on span "All" at bounding box center [85, 299] width 118 height 16
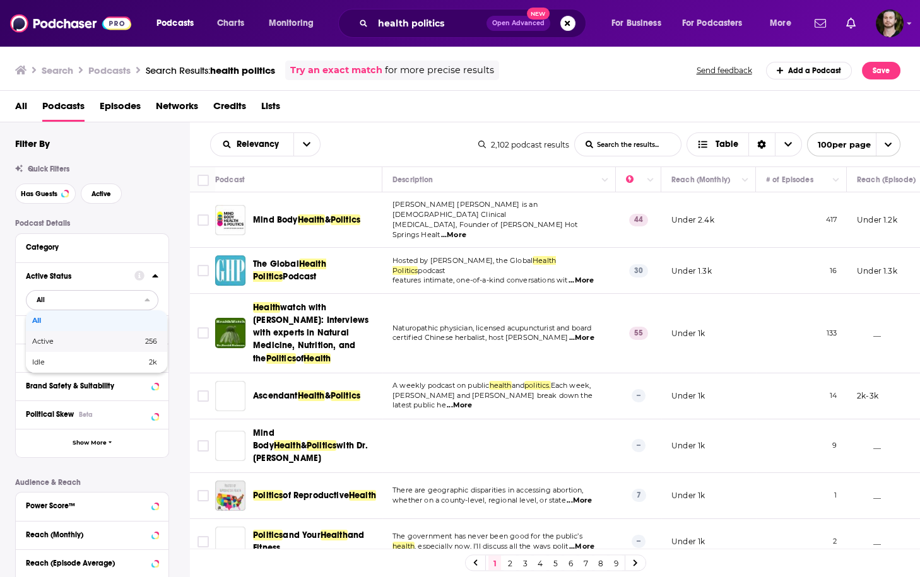
click at [127, 341] on span "256" at bounding box center [127, 341] width 59 height 7
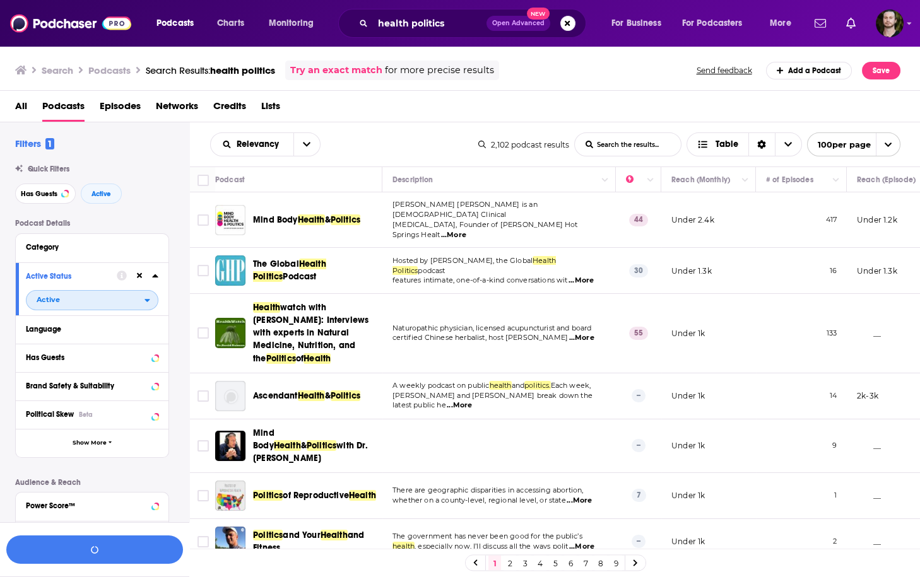
click at [151, 297] on div "open menu" at bounding box center [150, 300] width 13 height 9
click at [151, 297] on div "close menu" at bounding box center [150, 300] width 13 height 9
click at [155, 359] on icon at bounding box center [155, 357] width 6 height 3
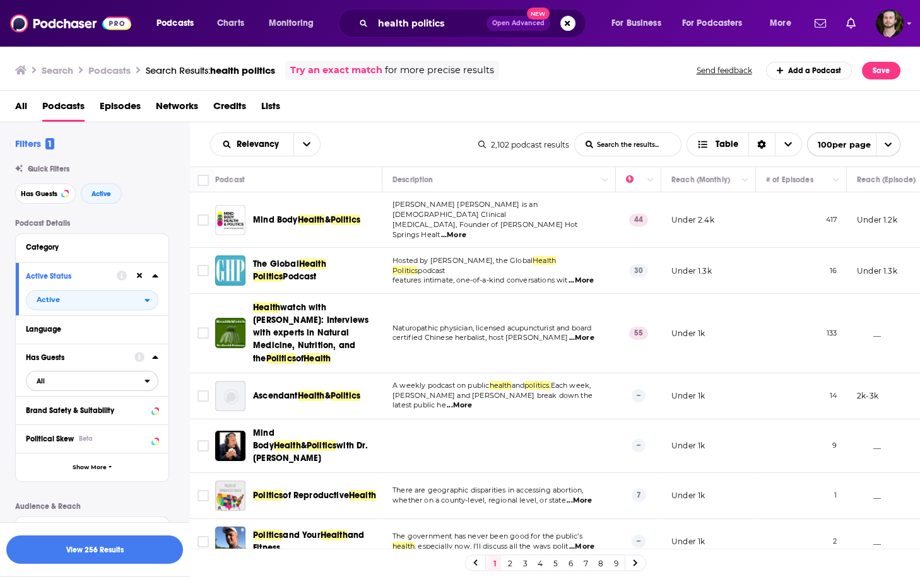
click at [143, 381] on span "All" at bounding box center [85, 381] width 118 height 16
click at [117, 421] on span "615" at bounding box center [132, 422] width 50 height 7
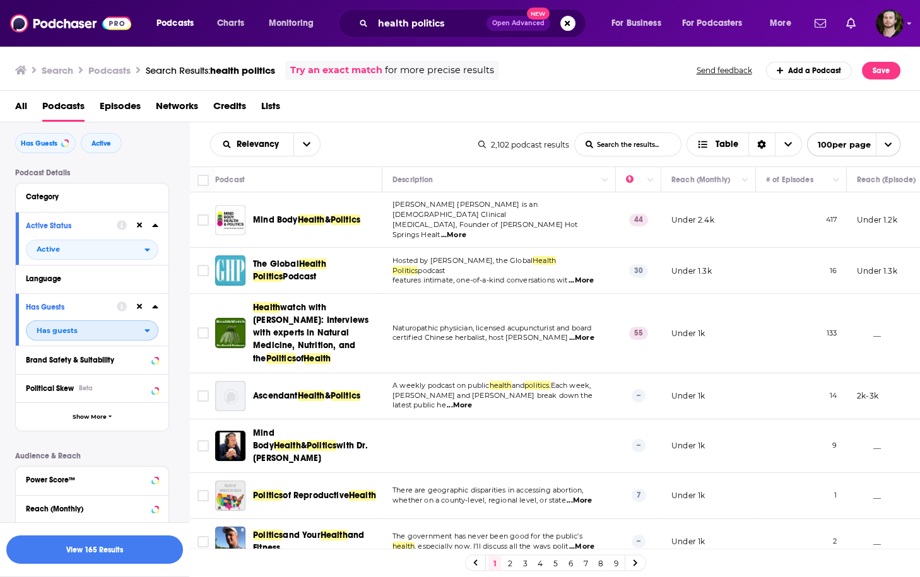
scroll to position [101, 0]
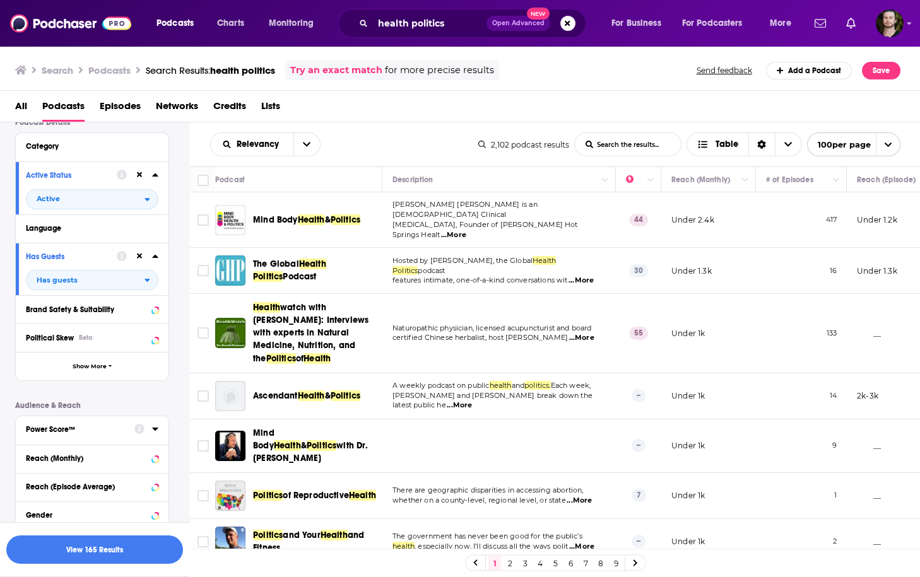
click at [154, 433] on icon at bounding box center [155, 429] width 6 height 10
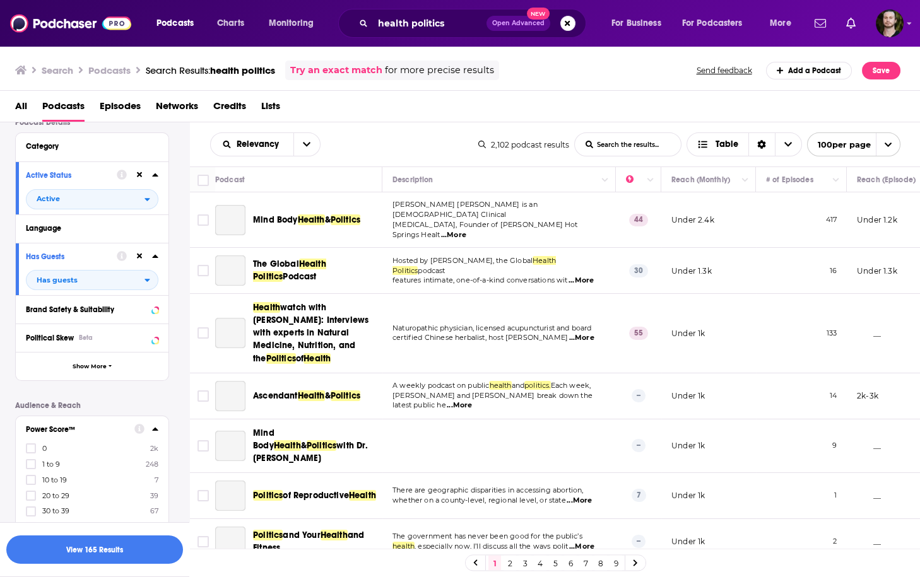
scroll to position [202, 0]
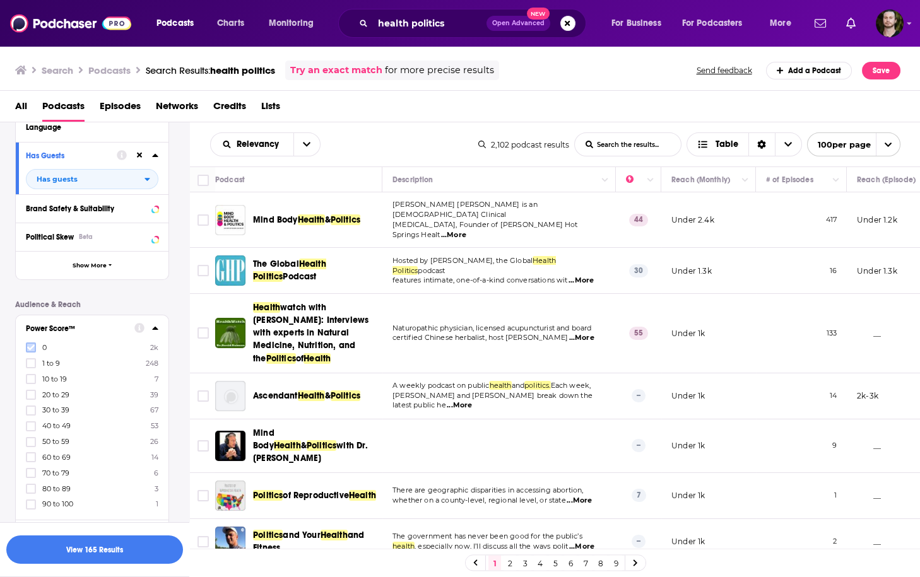
click at [30, 350] on icon at bounding box center [31, 348] width 8 height 6
click at [32, 363] on icon at bounding box center [31, 364] width 8 height 8
click at [28, 378] on icon at bounding box center [31, 379] width 8 height 8
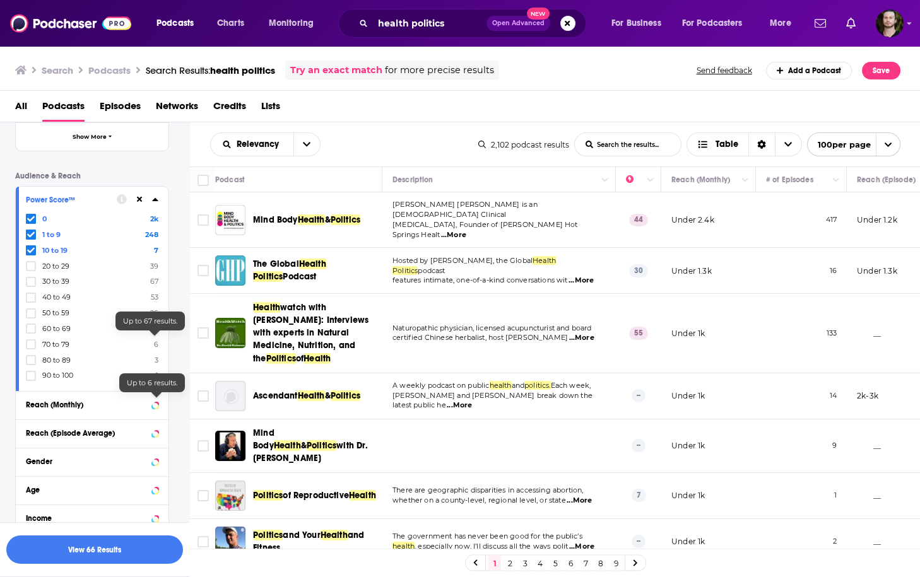
scroll to position [404, 0]
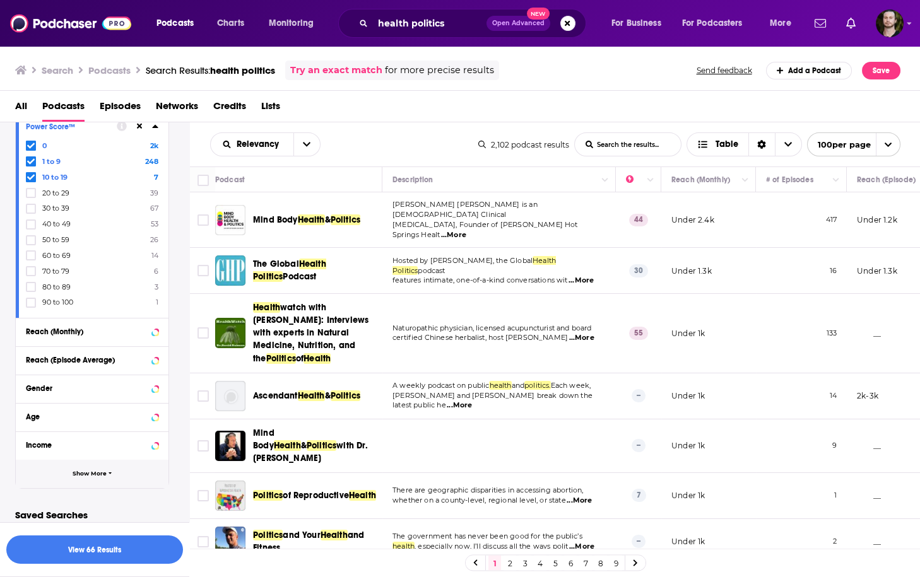
click at [146, 474] on button "Show More" at bounding box center [92, 474] width 153 height 28
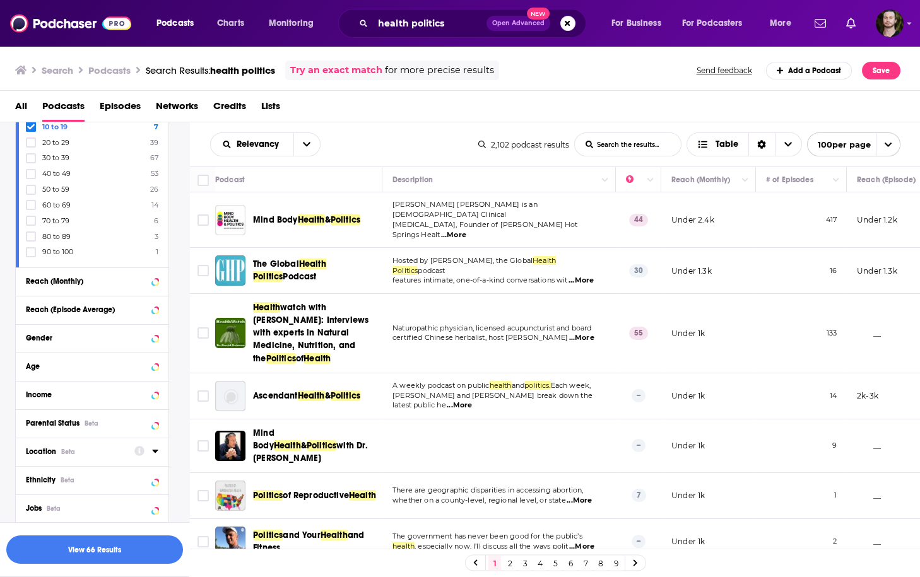
click at [155, 445] on div at bounding box center [146, 452] width 24 height 16
click at [154, 447] on icon at bounding box center [155, 451] width 6 height 10
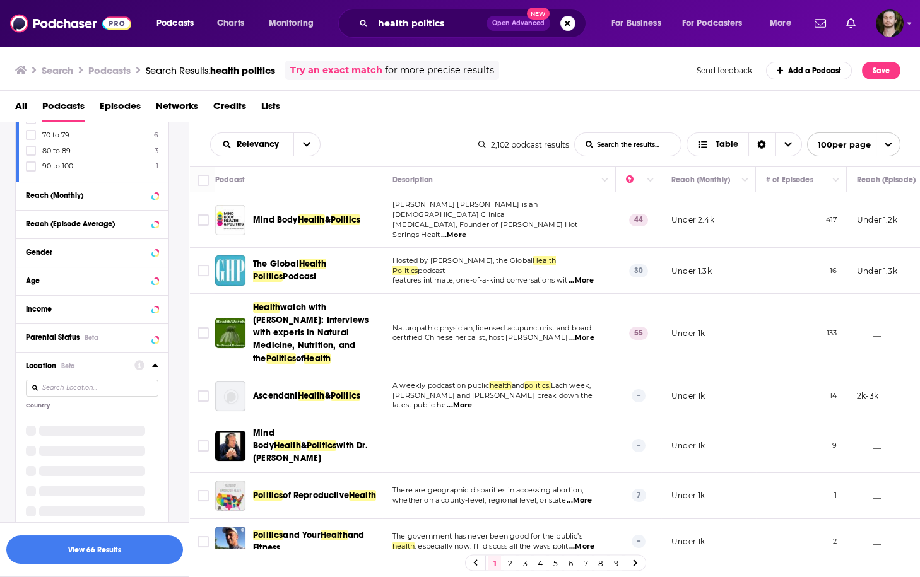
scroll to position [555, 0]
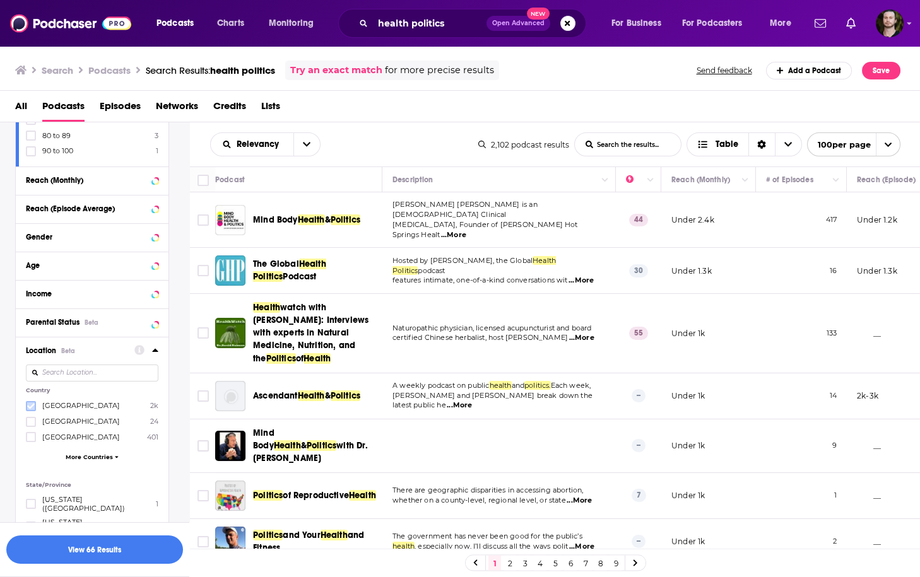
click at [34, 403] on icon at bounding box center [31, 407] width 8 height 8
click at [110, 553] on button "View 62 Results" at bounding box center [94, 550] width 177 height 28
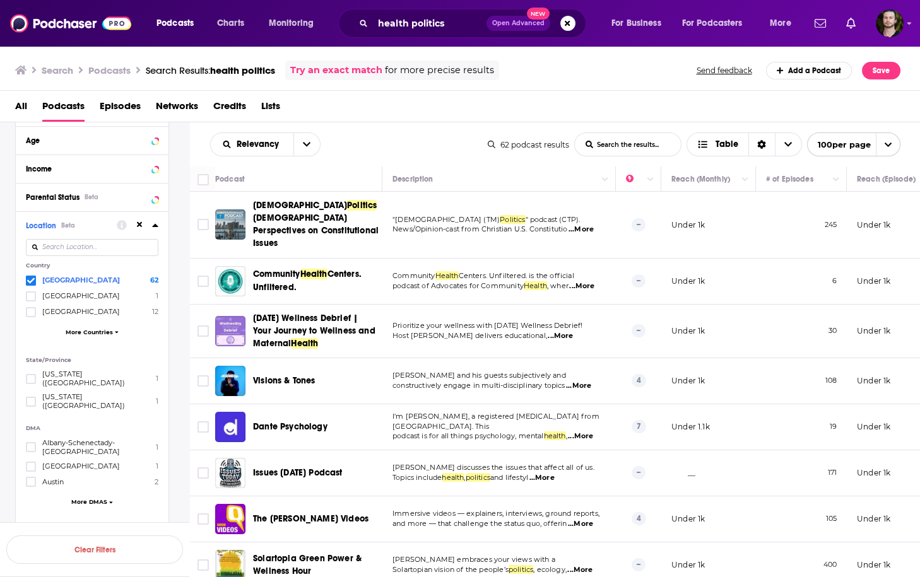
click at [580, 225] on span "...More" at bounding box center [580, 230] width 25 height 10
click at [584, 281] on span "...More" at bounding box center [581, 286] width 25 height 10
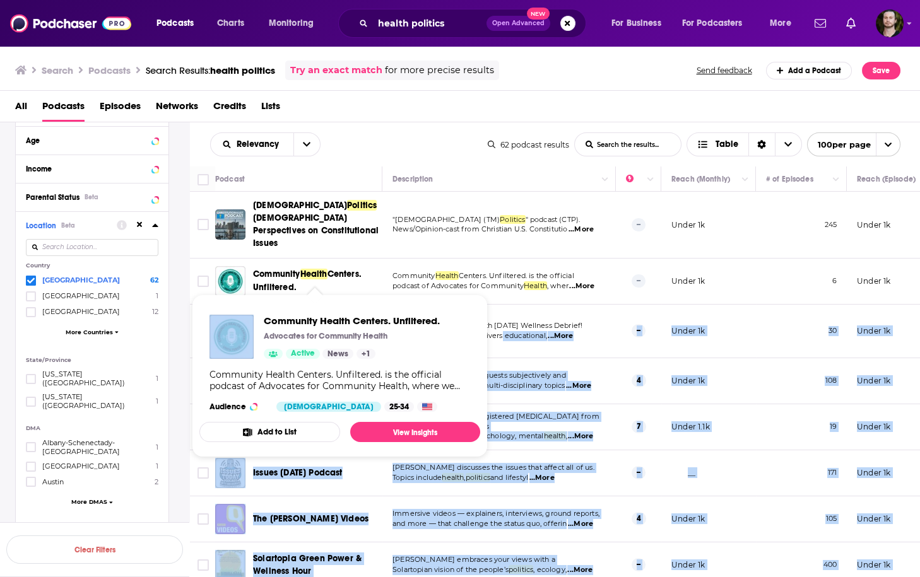
drag, startPoint x: 261, startPoint y: 322, endPoint x: 492, endPoint y: 319, distance: 231.6
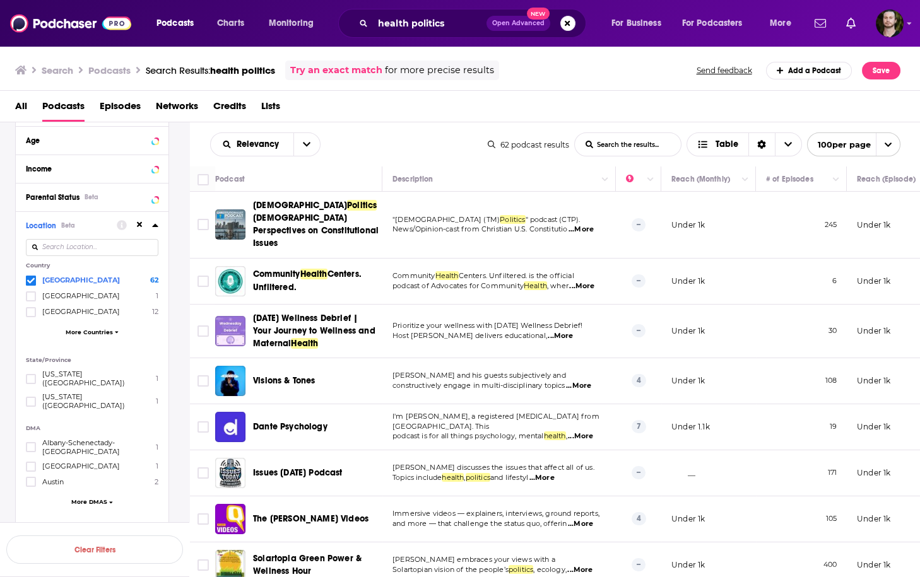
click at [368, 283] on div "Community Health Centers. Unfiltered." at bounding box center [318, 281] width 131 height 30
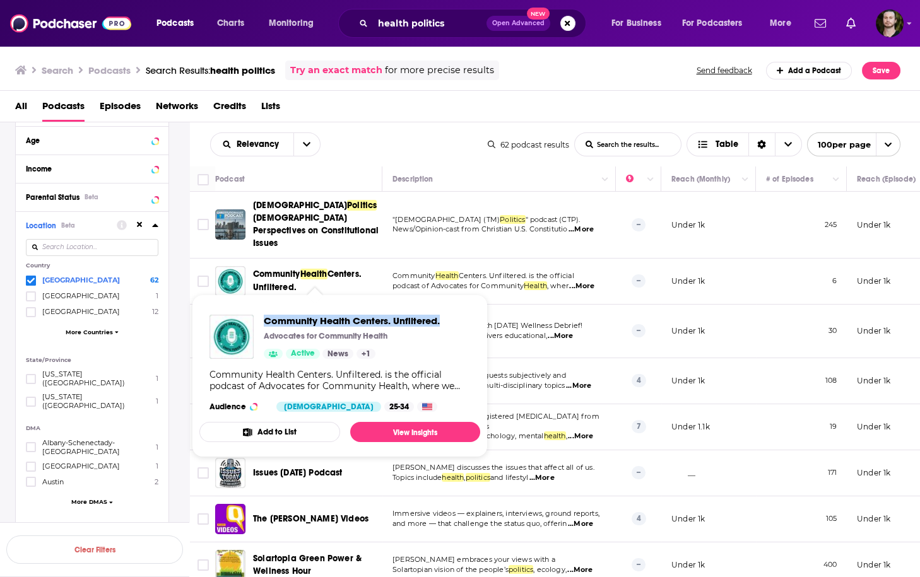
drag, startPoint x: 261, startPoint y: 319, endPoint x: 486, endPoint y: 321, distance: 225.2
click at [486, 321] on span "Community Health Centers. Unfiltered. Advocates for Community Health Active New…" at bounding box center [340, 376] width 296 height 178
copy span "Community Health Centers. Unfiltered."
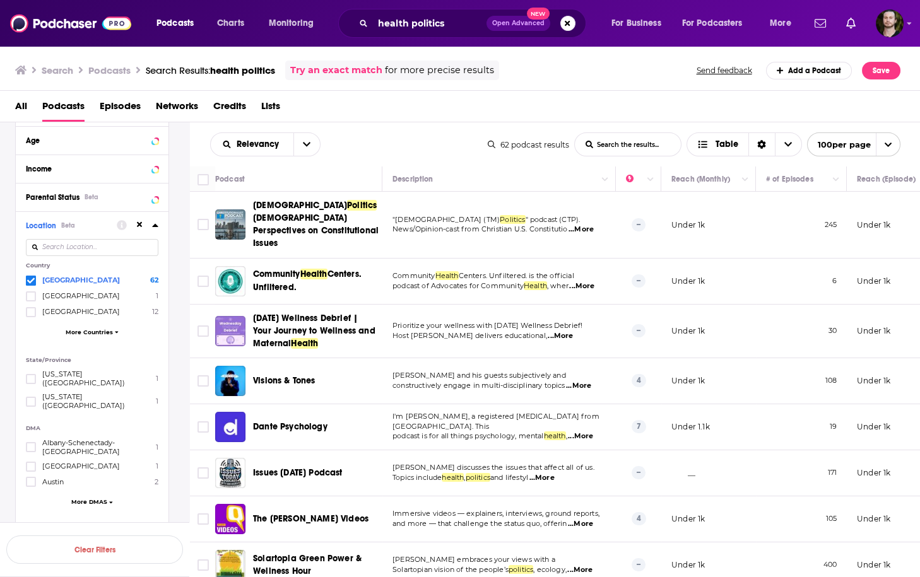
click at [628, 344] on td "--" at bounding box center [638, 332] width 45 height 54
click at [589, 381] on span "...More" at bounding box center [578, 386] width 25 height 10
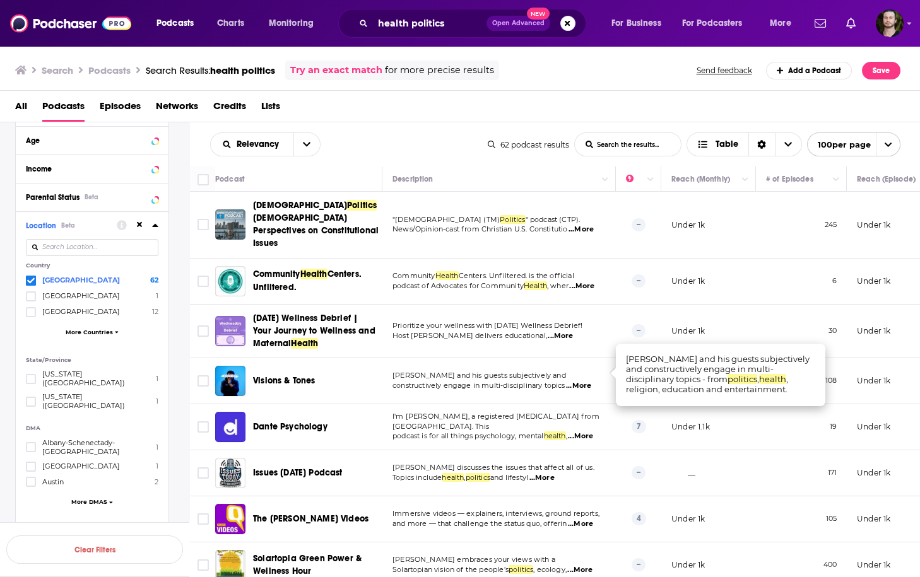
click at [589, 381] on span "...More" at bounding box center [578, 386] width 25 height 10
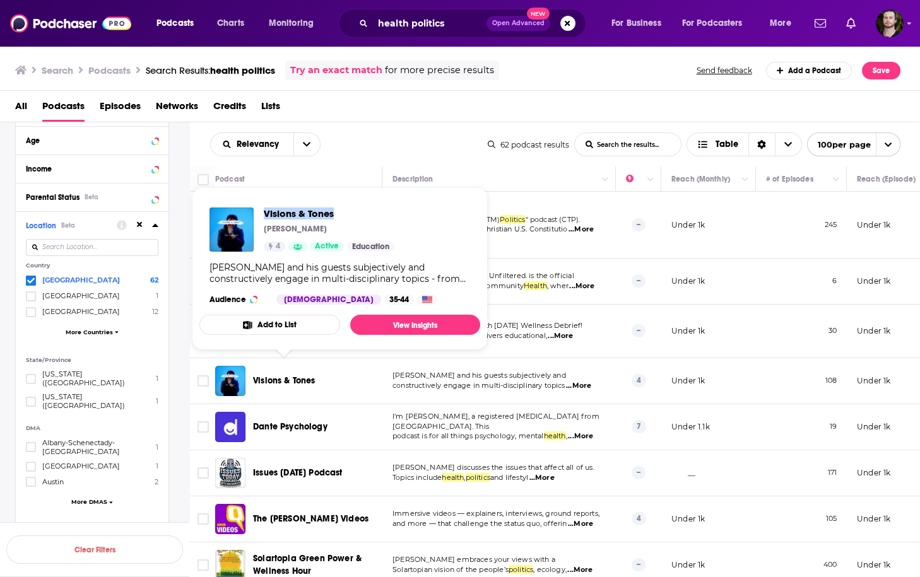
drag, startPoint x: 261, startPoint y: 213, endPoint x: 355, endPoint y: 213, distance: 93.4
click at [355, 213] on div "Visions & Tones Tony Nyundu 4 Active Education" at bounding box center [301, 230] width 185 height 44
copy span "Visions & Tones"
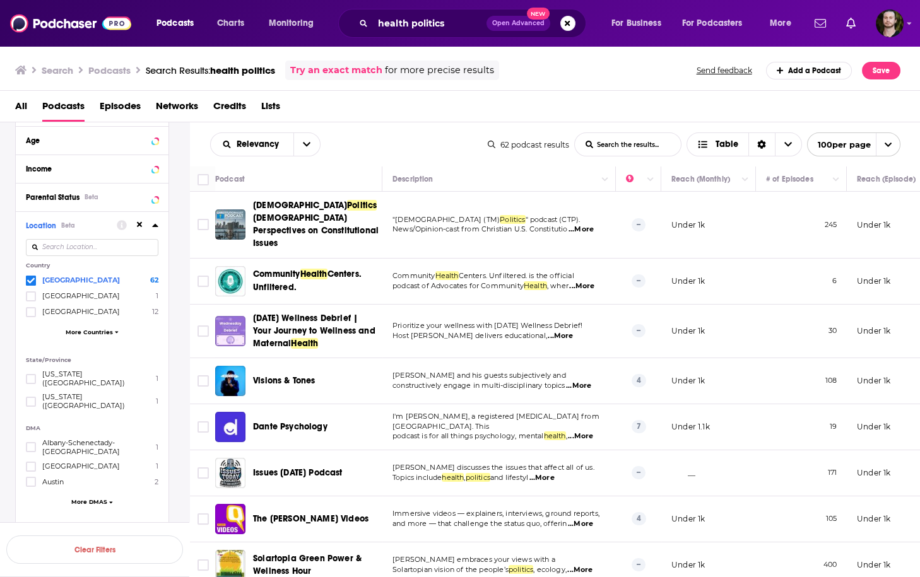
click at [555, 473] on span "...More" at bounding box center [541, 478] width 25 height 10
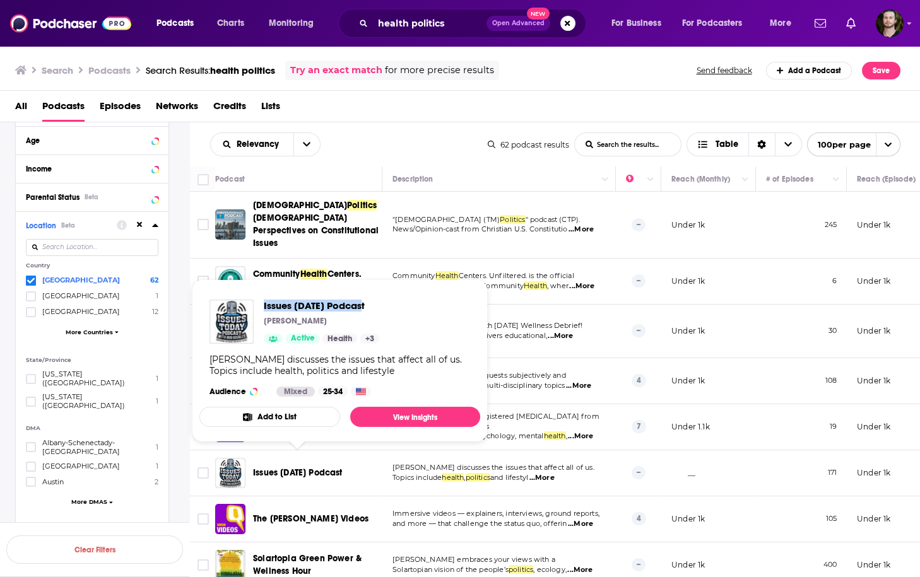
drag, startPoint x: 259, startPoint y: 303, endPoint x: 384, endPoint y: 301, distance: 124.9
click at [384, 301] on div "Issues Today Podcast Bob Gourley Active Health + 3 Bob Gourley discusses the is…" at bounding box center [339, 348] width 281 height 117
copy span "Issues Today Podcast"
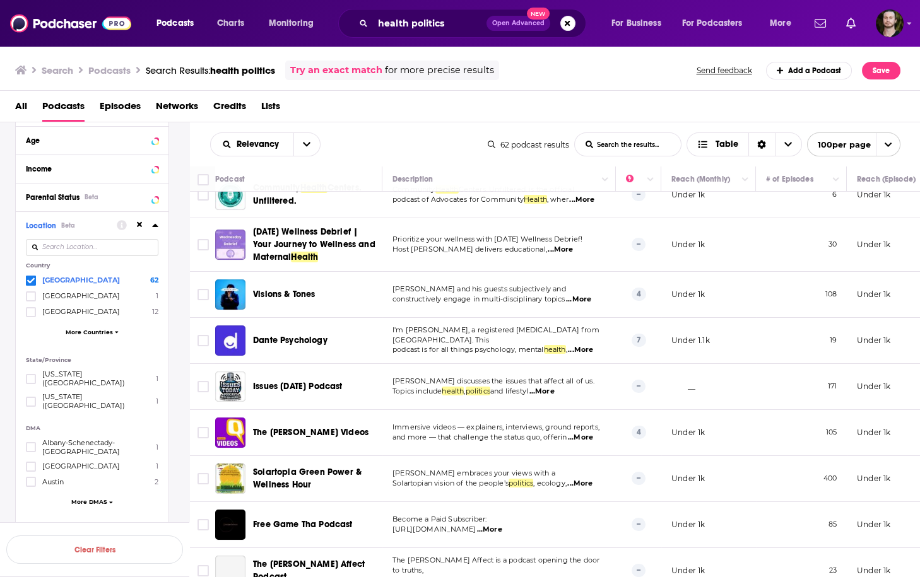
scroll to position [101, 0]
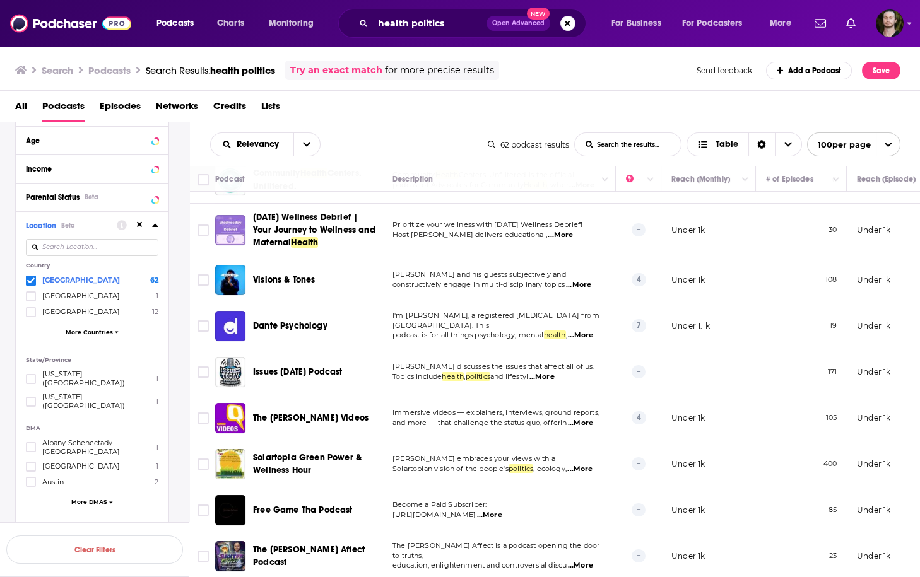
click at [587, 418] on span "...More" at bounding box center [580, 423] width 25 height 10
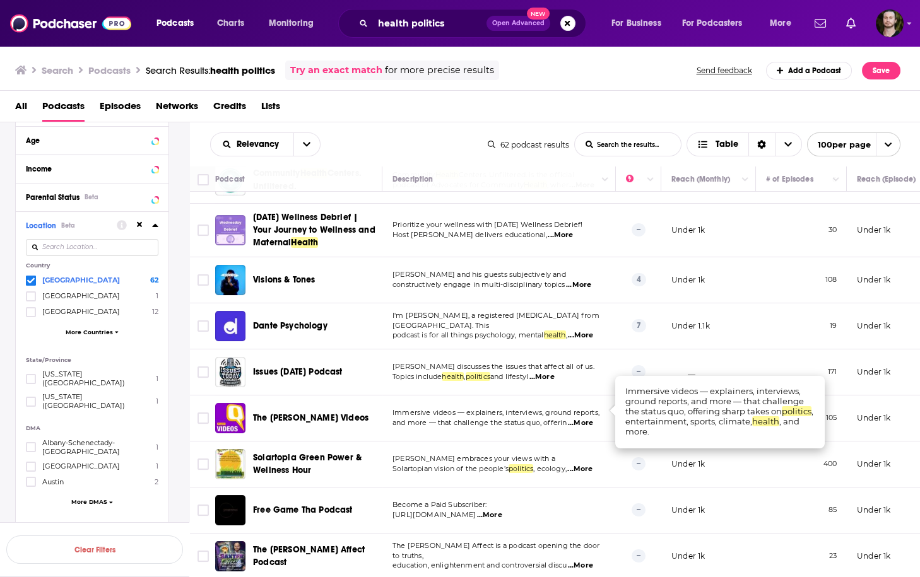
click at [587, 418] on span "...More" at bounding box center [580, 423] width 25 height 10
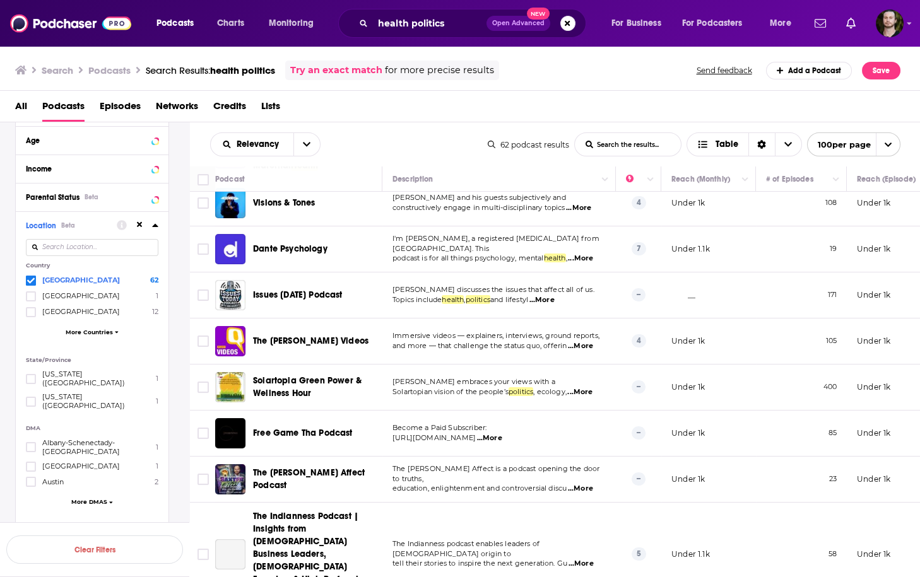
scroll to position [202, 0]
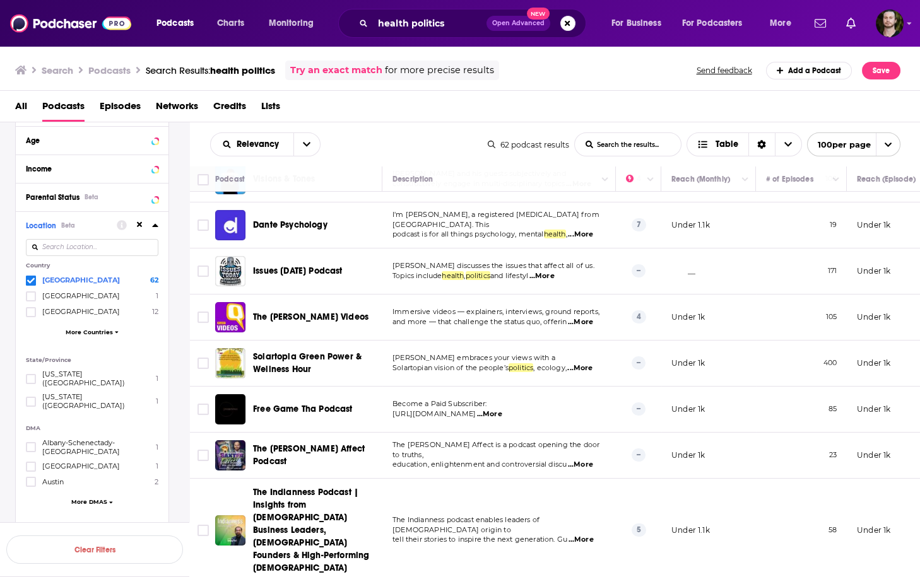
click at [589, 317] on span "...More" at bounding box center [580, 322] width 25 height 10
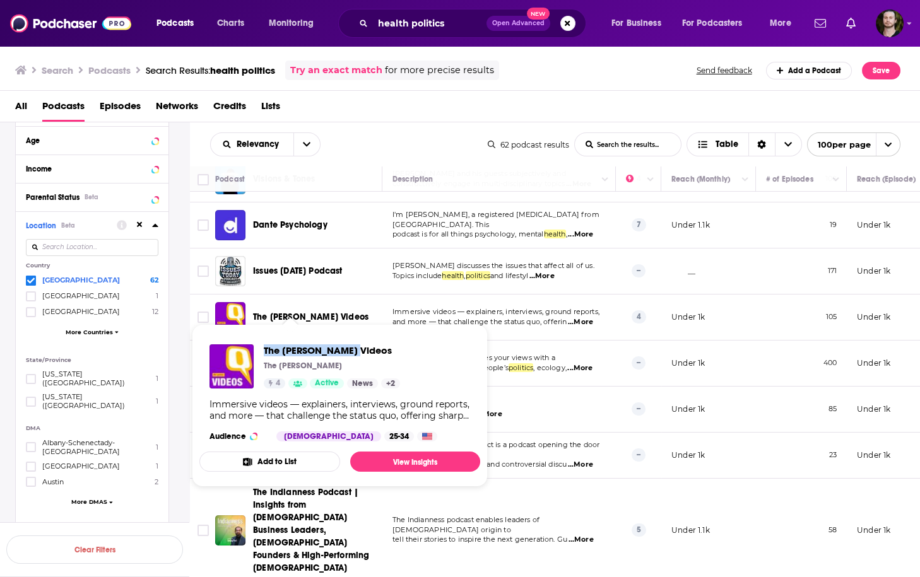
drag, startPoint x: 261, startPoint y: 348, endPoint x: 392, endPoint y: 343, distance: 131.3
click at [392, 343] on div "The Quint's Videos The Quint 4 Active News + 2 Immersive videos — explainers, i…" at bounding box center [339, 392] width 281 height 117
copy span "The Quint's Videos"
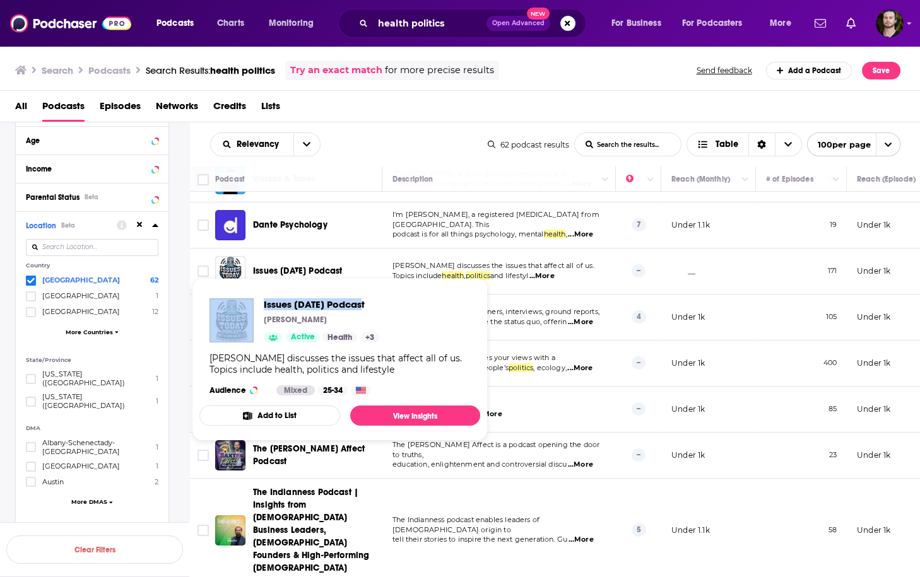
drag, startPoint x: 284, startPoint y: 303, endPoint x: 384, endPoint y: 305, distance: 100.3
click at [384, 305] on div "Issues Today Podcast Bob Gourley Active Health + 3 Bob Gourley discusses the is…" at bounding box center [339, 346] width 281 height 117
copy div "Issues Today Podcast"
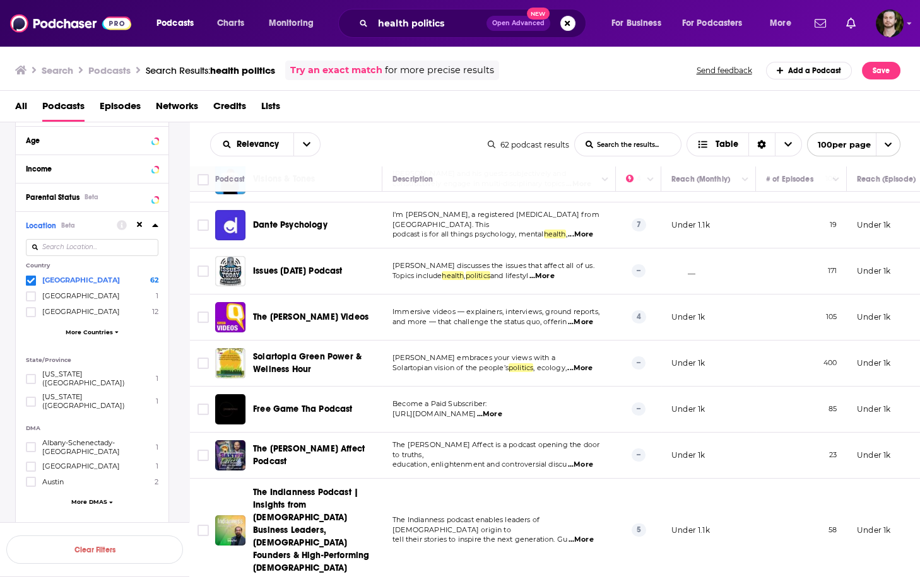
click at [440, 370] on td "Harvey Wasserman embraces your views with a Solartopian vision of the people’s …" at bounding box center [498, 364] width 233 height 46
click at [583, 363] on span "...More" at bounding box center [579, 368] width 25 height 10
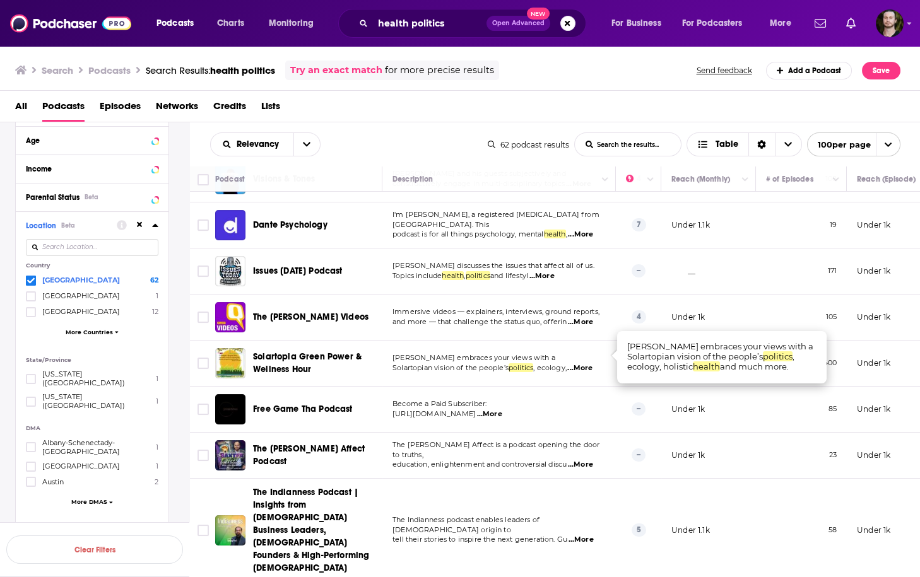
click at [589, 363] on span "...More" at bounding box center [579, 368] width 25 height 10
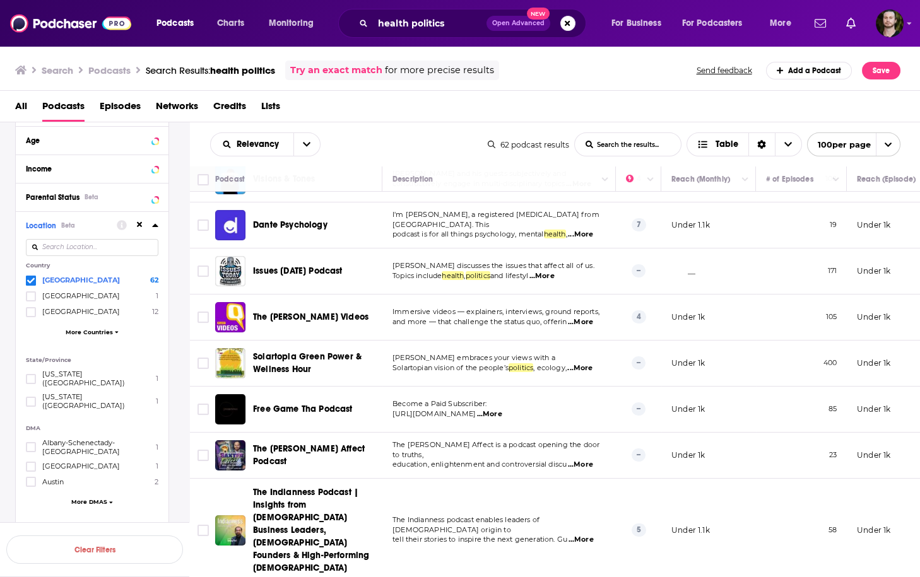
click at [502, 409] on span "...More" at bounding box center [489, 414] width 25 height 10
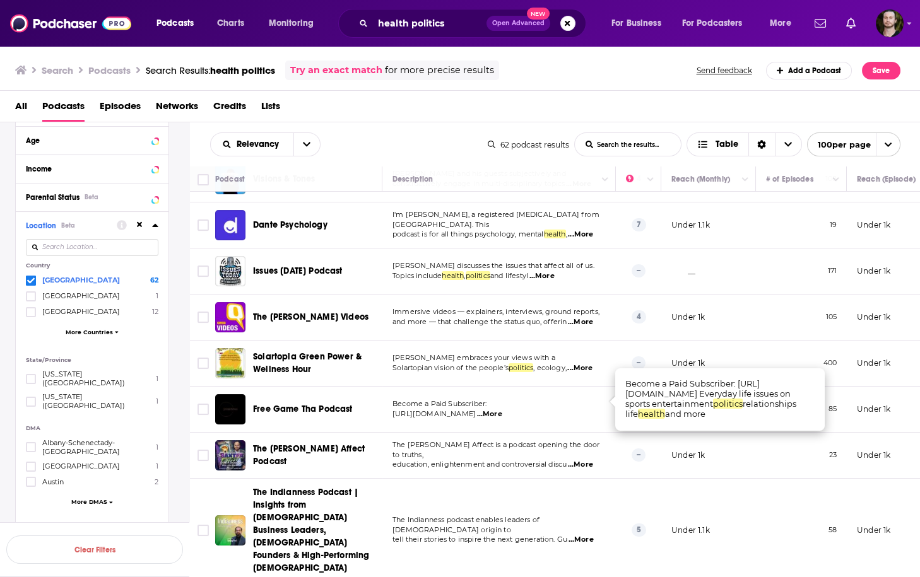
click at [502, 409] on span "...More" at bounding box center [489, 414] width 25 height 10
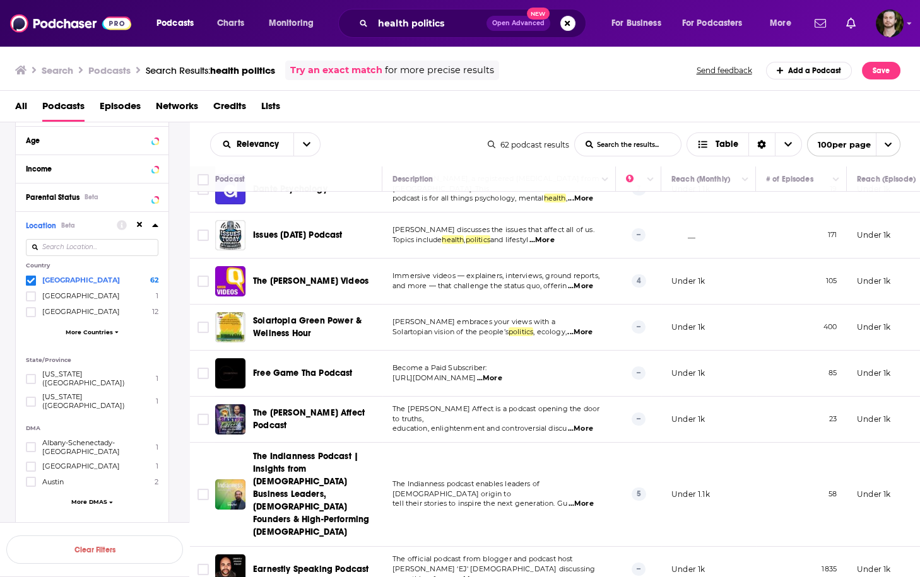
scroll to position [252, 0]
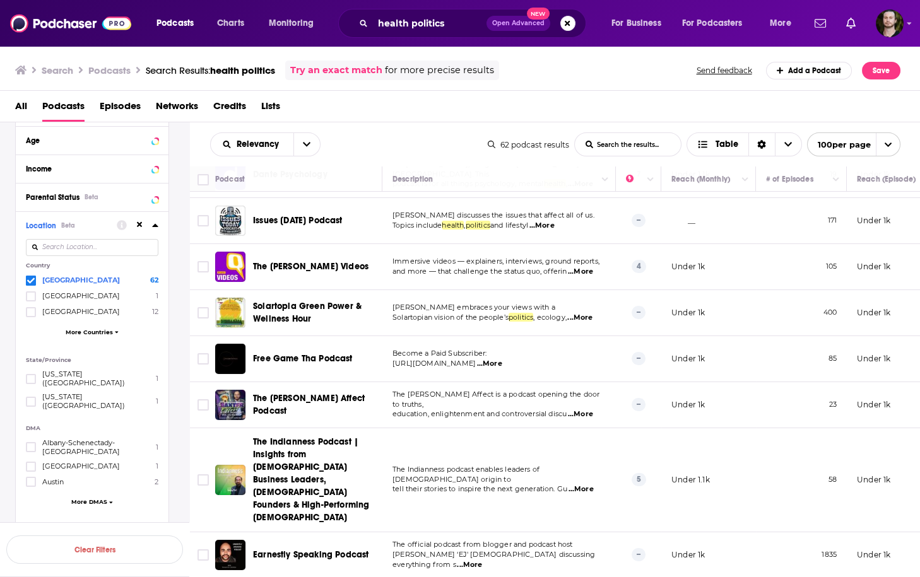
click at [588, 409] on span "...More" at bounding box center [580, 414] width 25 height 10
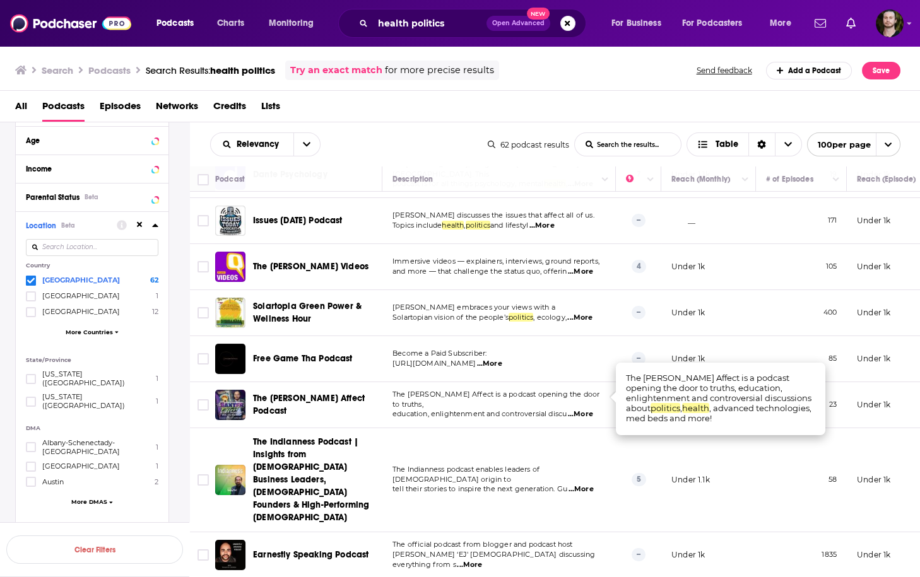
click at [588, 409] on span "...More" at bounding box center [580, 414] width 25 height 10
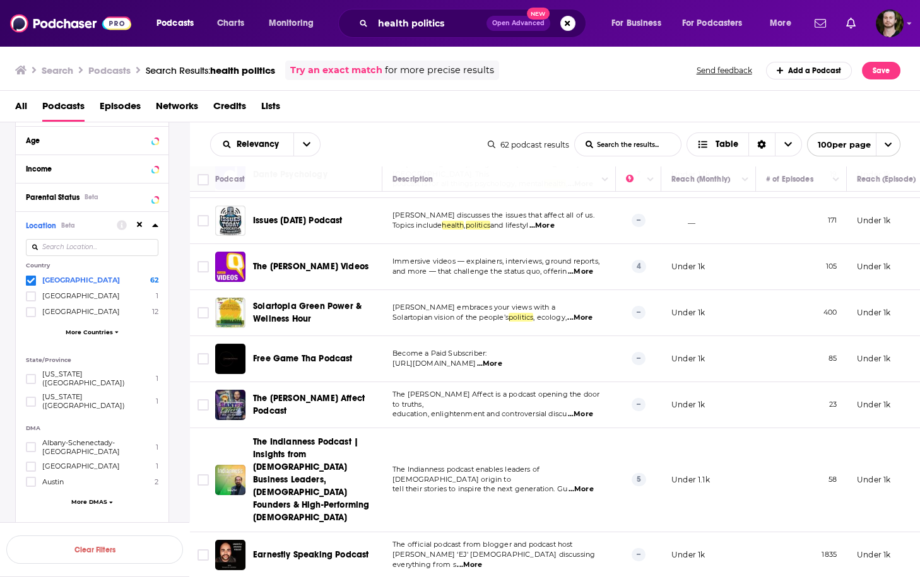
click at [588, 409] on span "...More" at bounding box center [580, 414] width 25 height 10
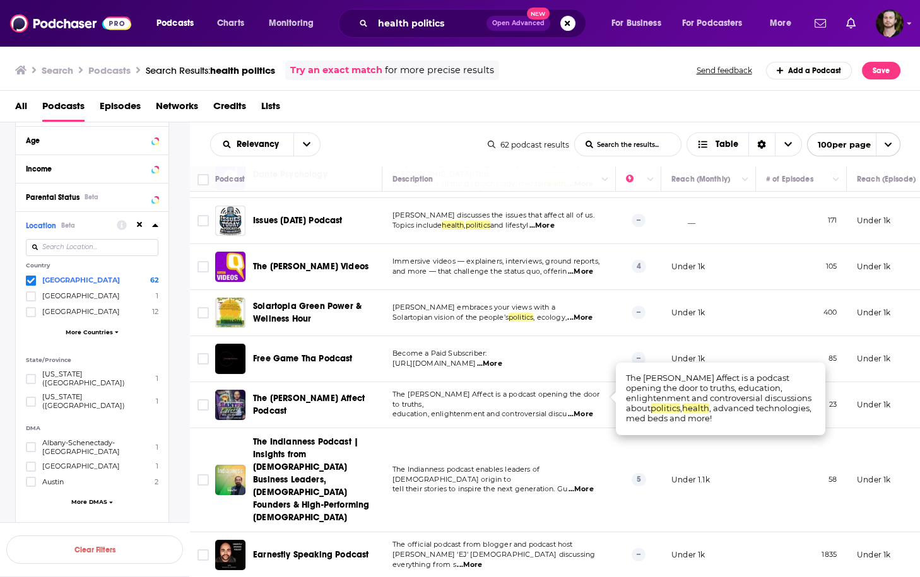
click at [588, 409] on span "...More" at bounding box center [580, 414] width 25 height 10
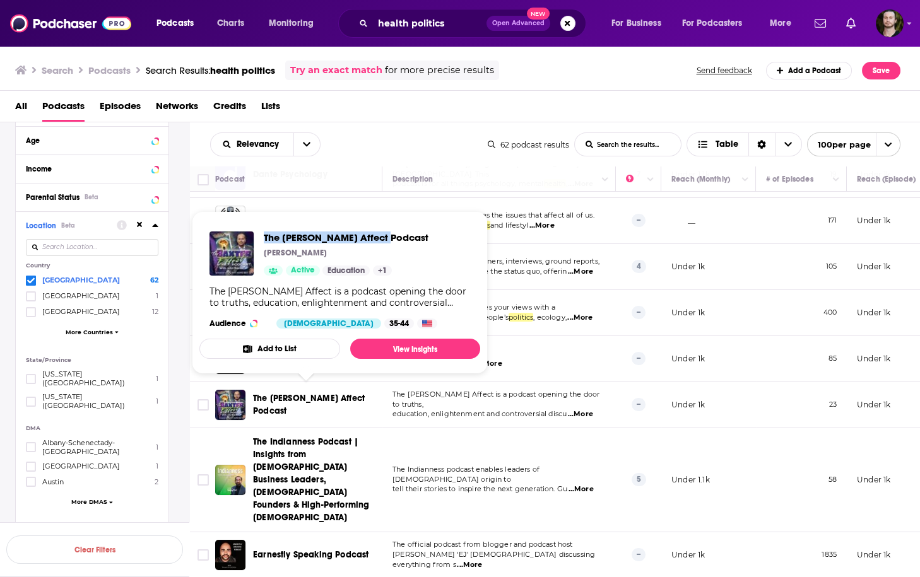
drag, startPoint x: 259, startPoint y: 238, endPoint x: 392, endPoint y: 233, distance: 132.6
click at [388, 239] on div "The Baxter Affect Podcast John Baxter Active Education + 1" at bounding box center [318, 254] width 219 height 44
copy span "The Baxter Affect Podcast"
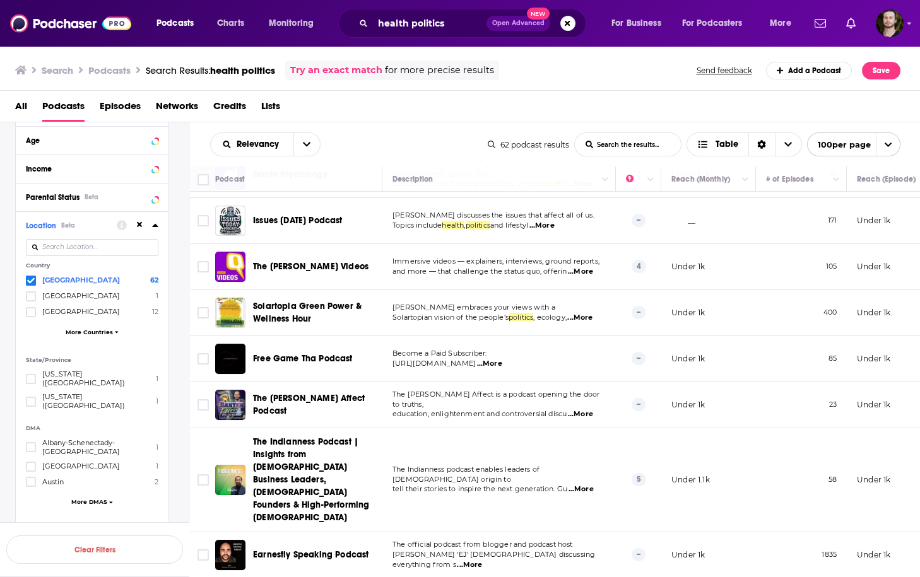
scroll to position [303, 0]
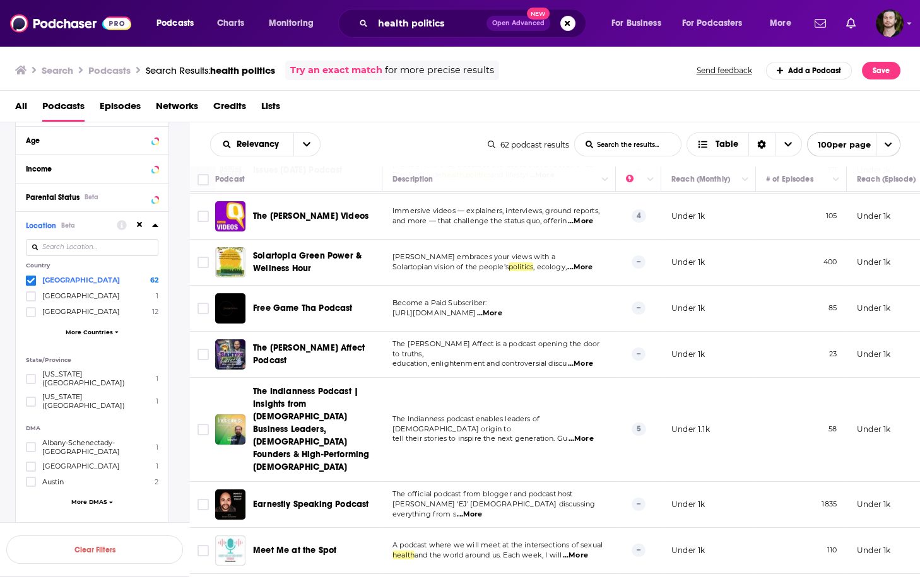
click at [482, 510] on span "...More" at bounding box center [469, 515] width 25 height 10
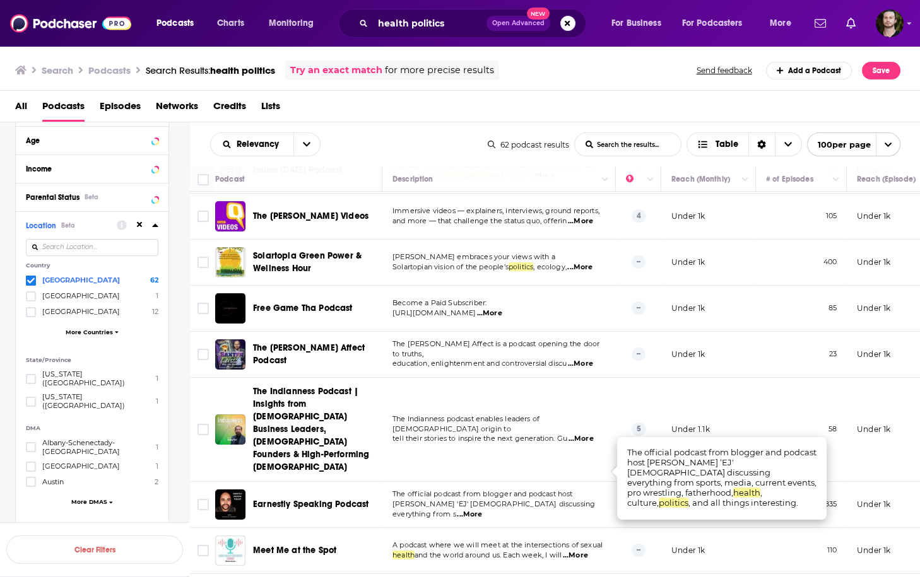
click at [482, 510] on span "...More" at bounding box center [469, 515] width 25 height 10
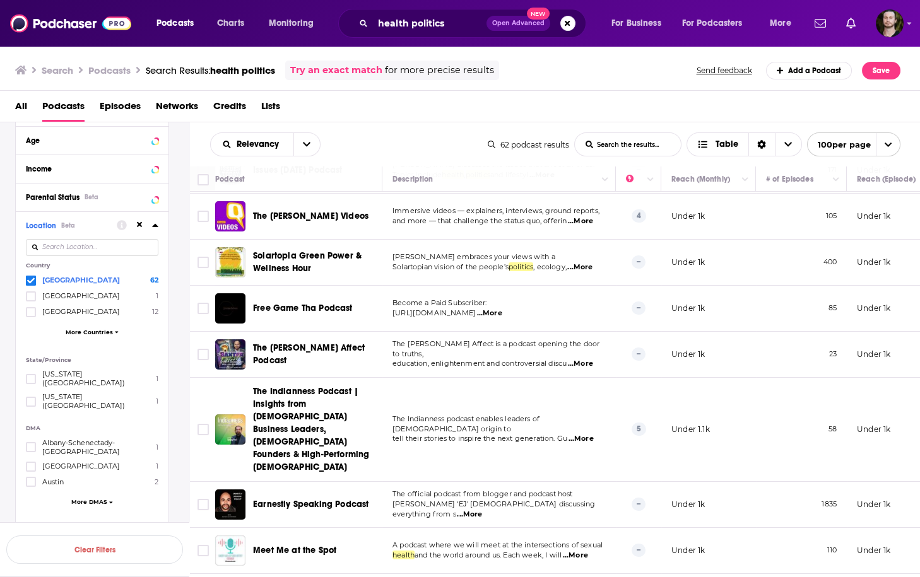
scroll to position [353, 0]
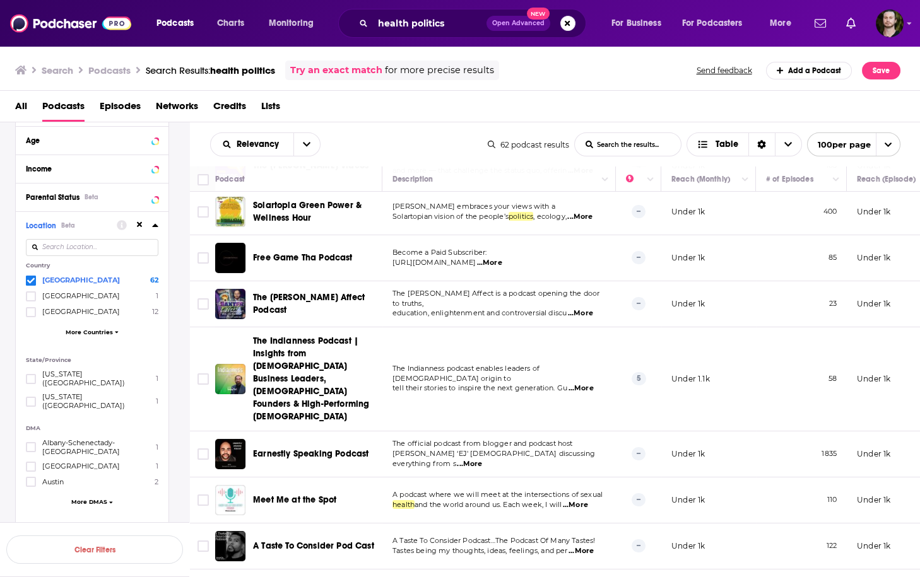
click at [588, 500] on span "...More" at bounding box center [575, 505] width 25 height 10
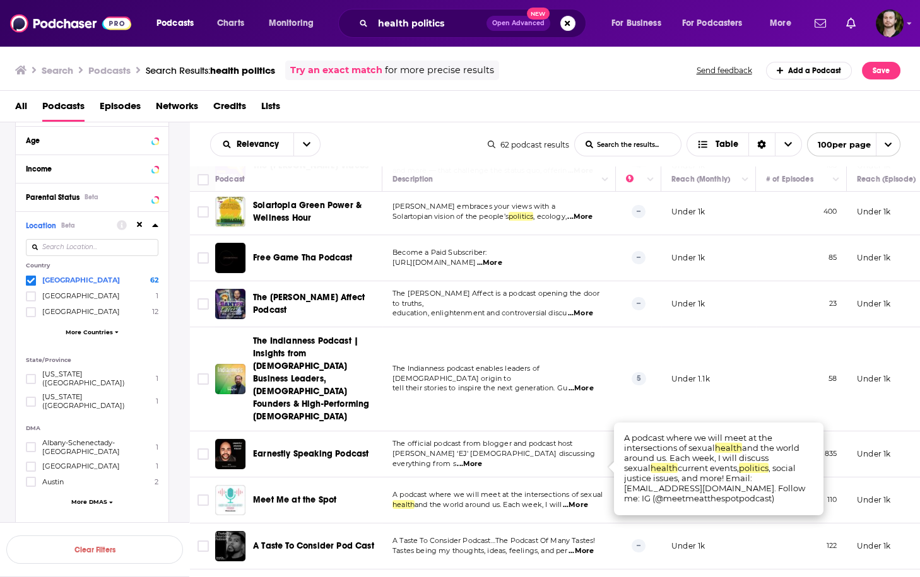
click at [588, 500] on span "...More" at bounding box center [575, 505] width 25 height 10
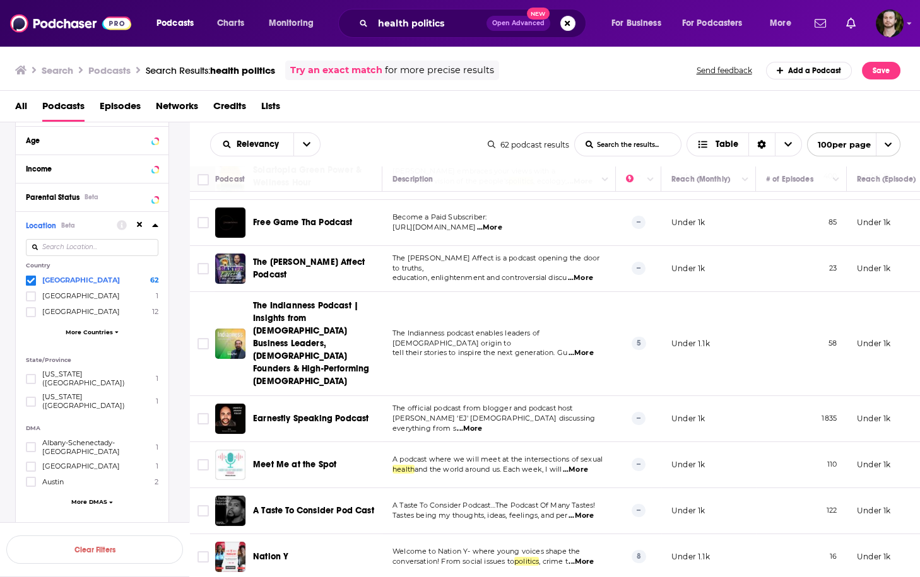
scroll to position [404, 0]
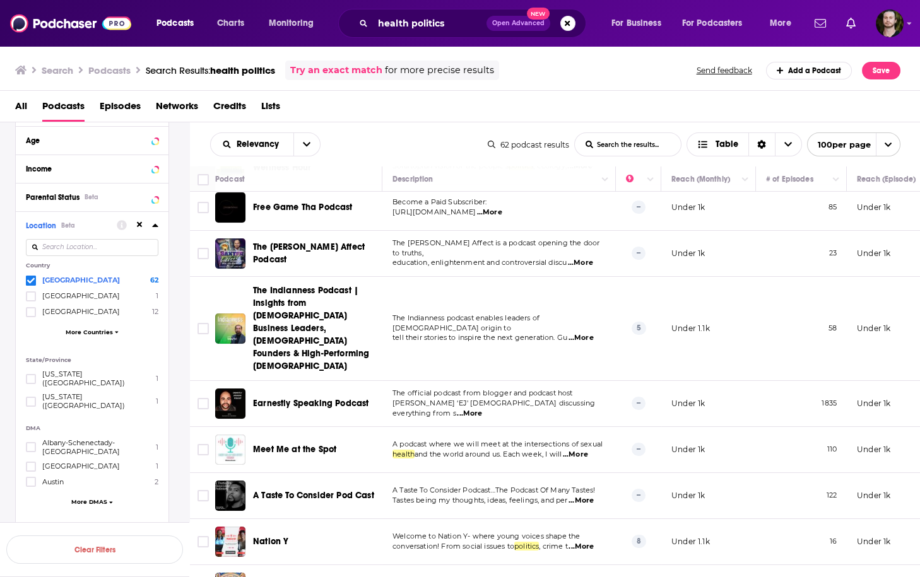
click at [589, 496] on span "...More" at bounding box center [580, 501] width 25 height 10
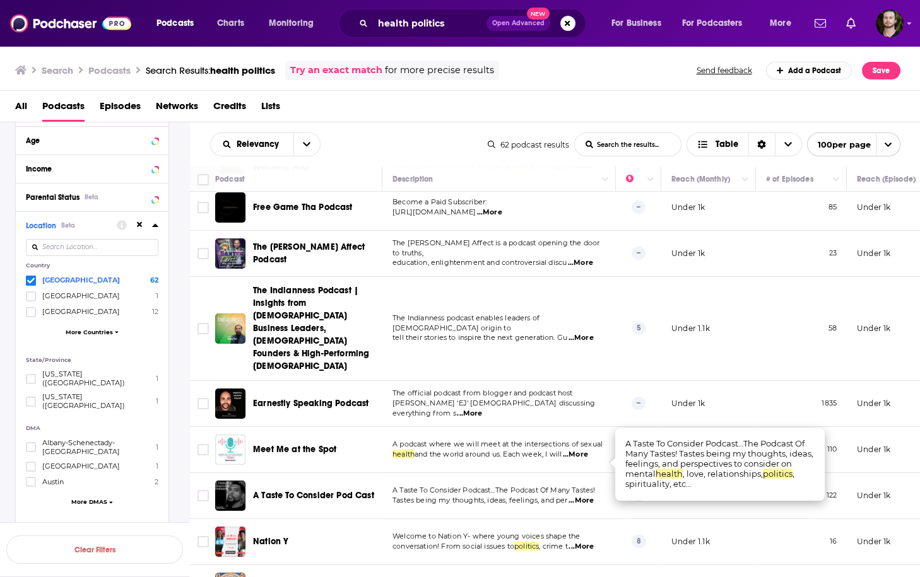
click at [589, 496] on span "...More" at bounding box center [580, 501] width 25 height 10
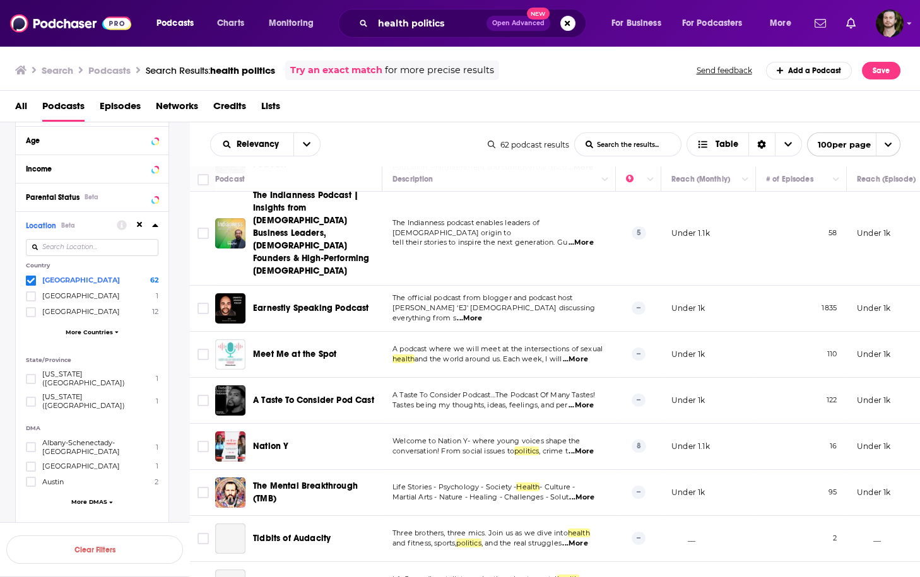
scroll to position [505, 0]
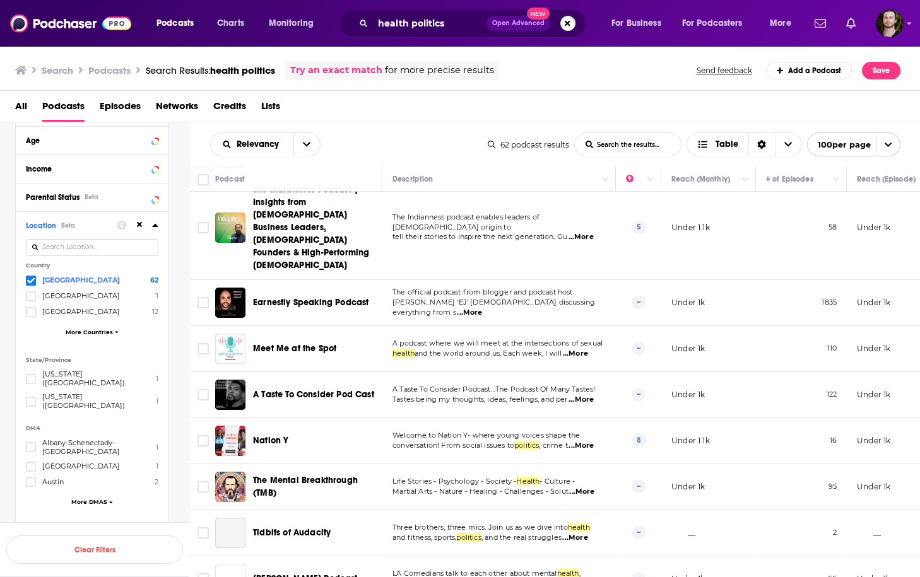
click at [589, 441] on span "...More" at bounding box center [580, 446] width 25 height 10
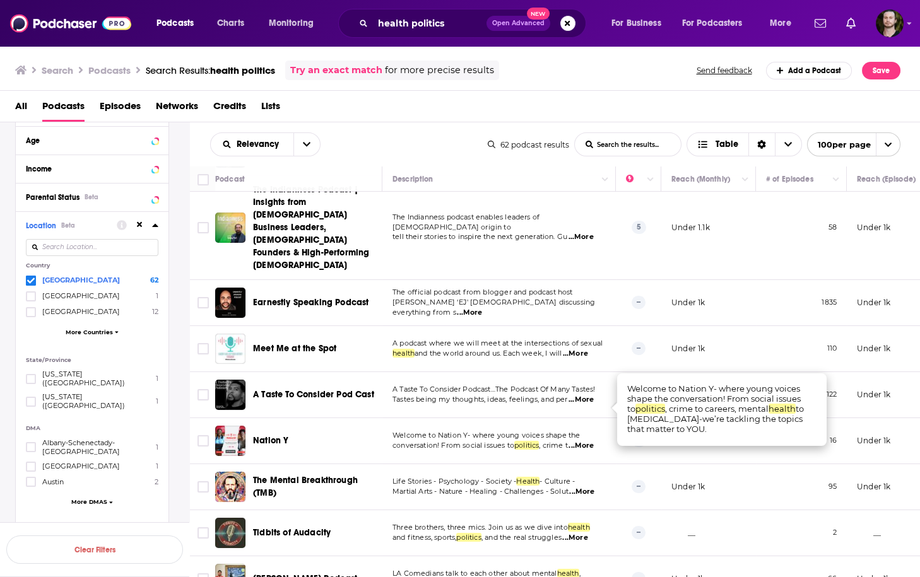
click at [589, 441] on span "...More" at bounding box center [580, 446] width 25 height 10
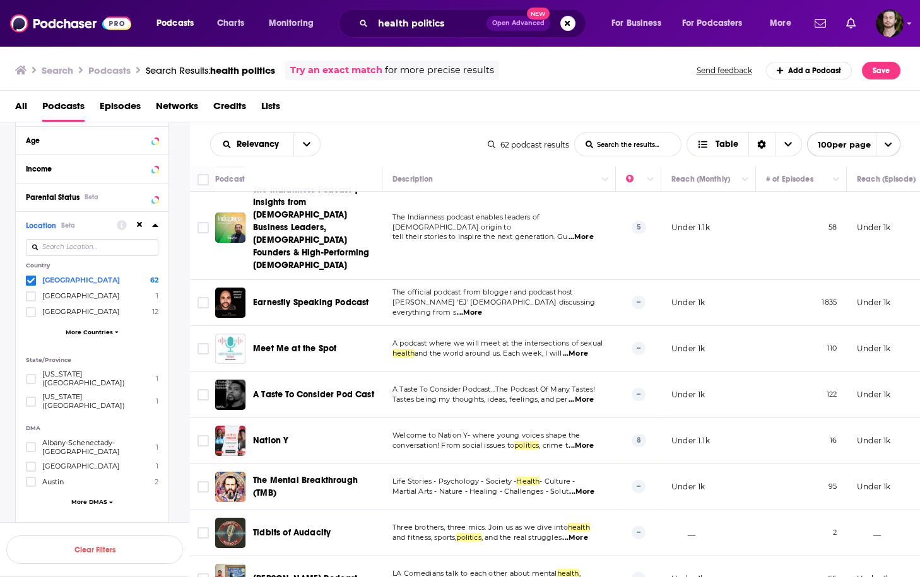
scroll to position [656, 0]
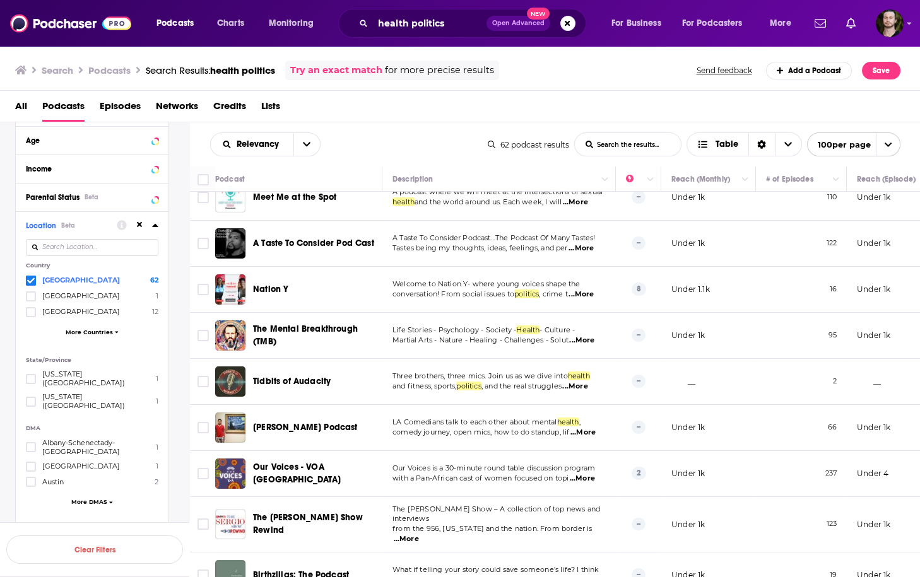
click at [580, 428] on span "...More" at bounding box center [582, 433] width 25 height 10
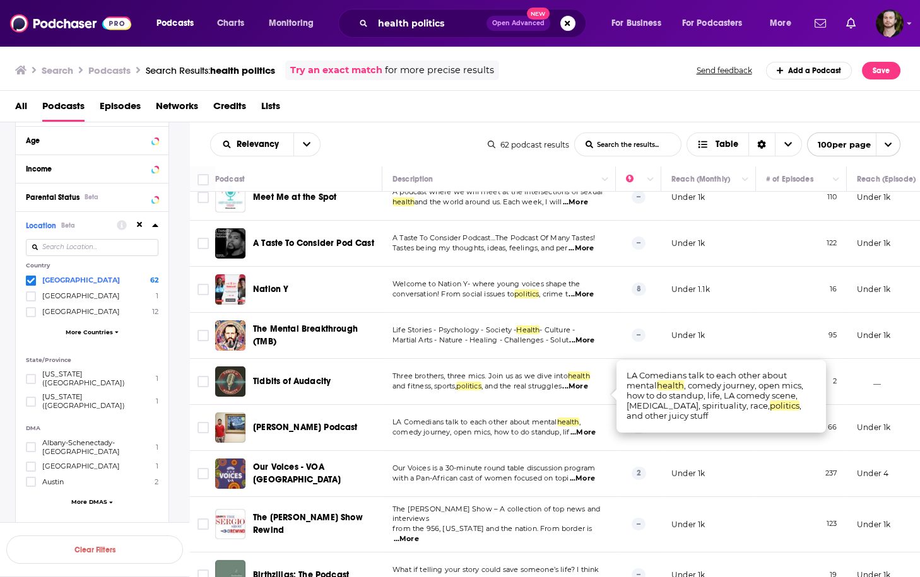
click at [580, 428] on span "...More" at bounding box center [582, 433] width 25 height 10
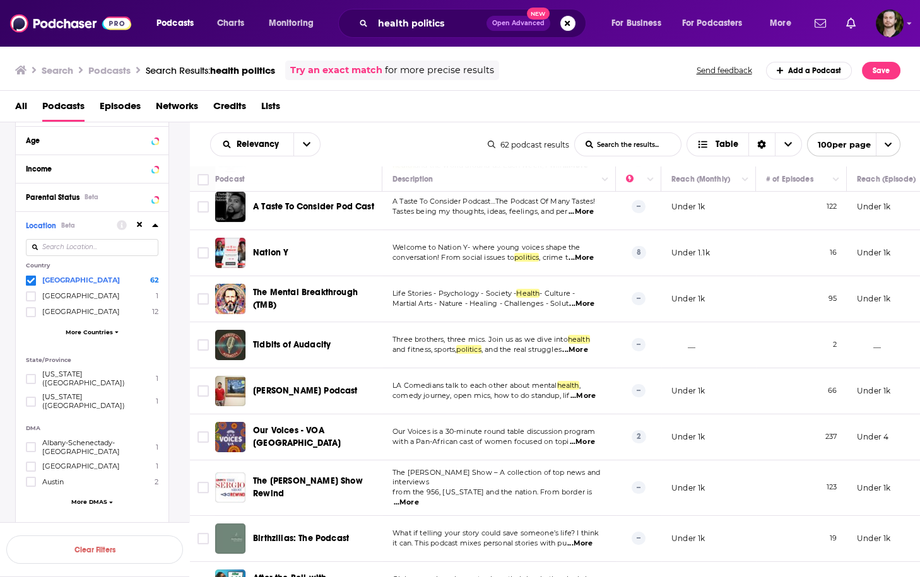
scroll to position [707, 0]
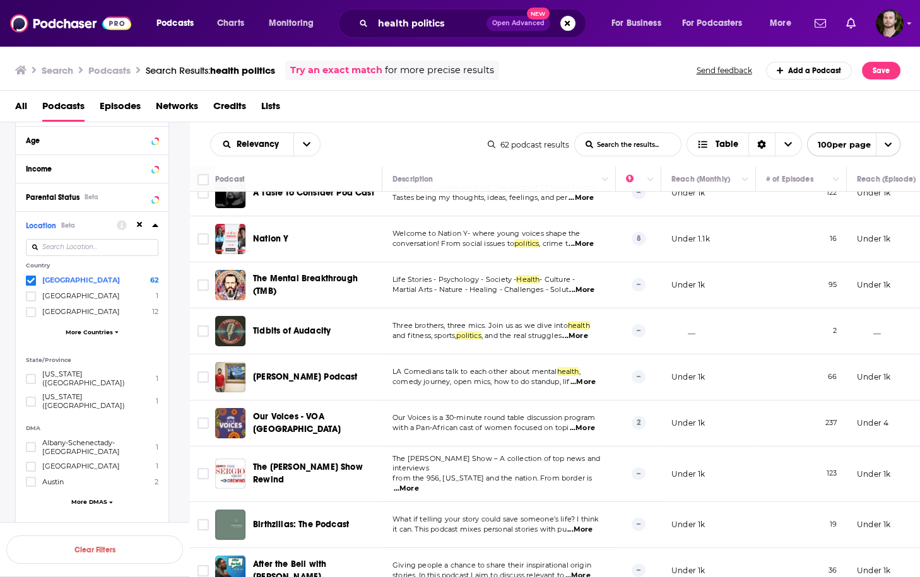
click at [419, 484] on span "...More" at bounding box center [406, 489] width 25 height 10
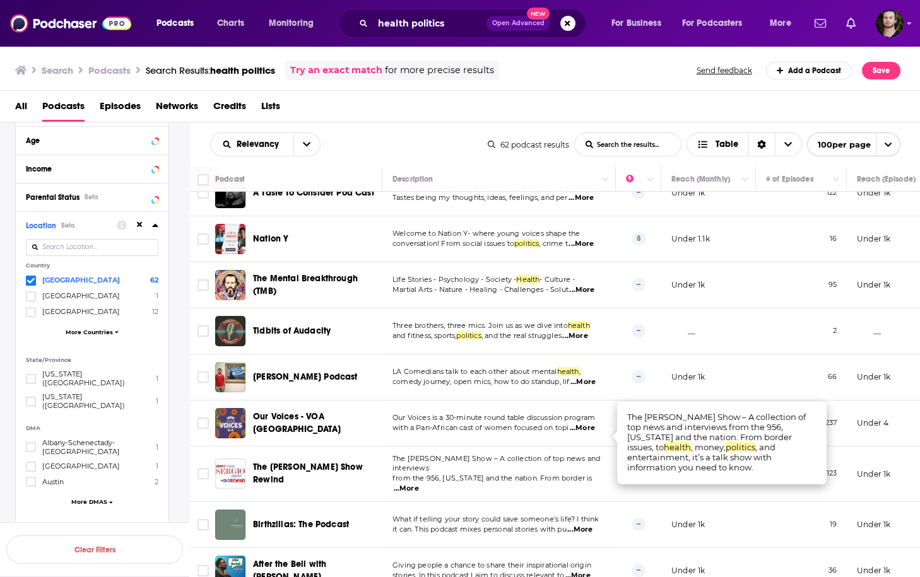
click at [419, 484] on span "...More" at bounding box center [406, 489] width 25 height 10
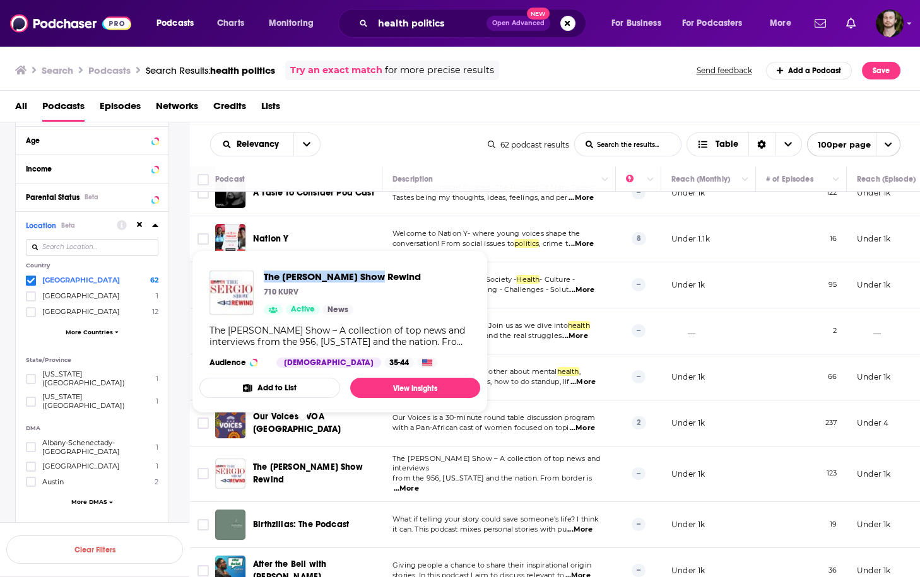
drag, startPoint x: 261, startPoint y: 276, endPoint x: 413, endPoint y: 278, distance: 152.1
click at [413, 278] on div "The Sergio Show Rewind 710 KURV Active News The Sergio Show – A collection of t…" at bounding box center [339, 319] width 281 height 117
copy span "The Sergio Show Rewind"
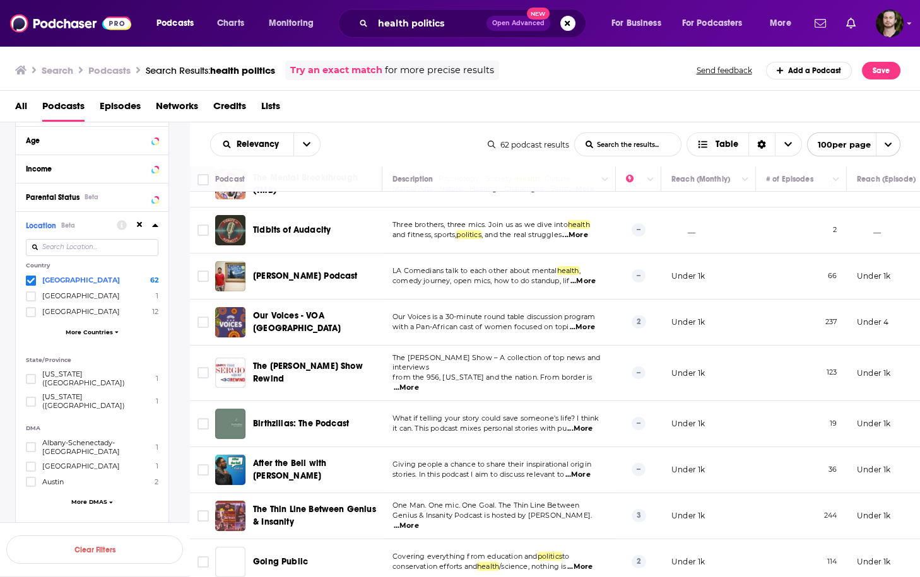
scroll to position [858, 0]
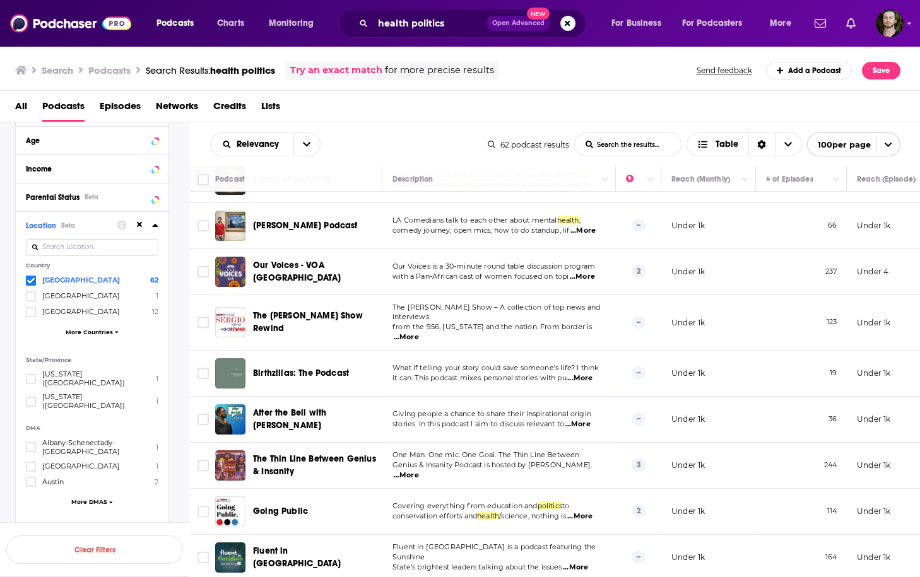
click at [589, 420] on span "...More" at bounding box center [577, 425] width 25 height 10
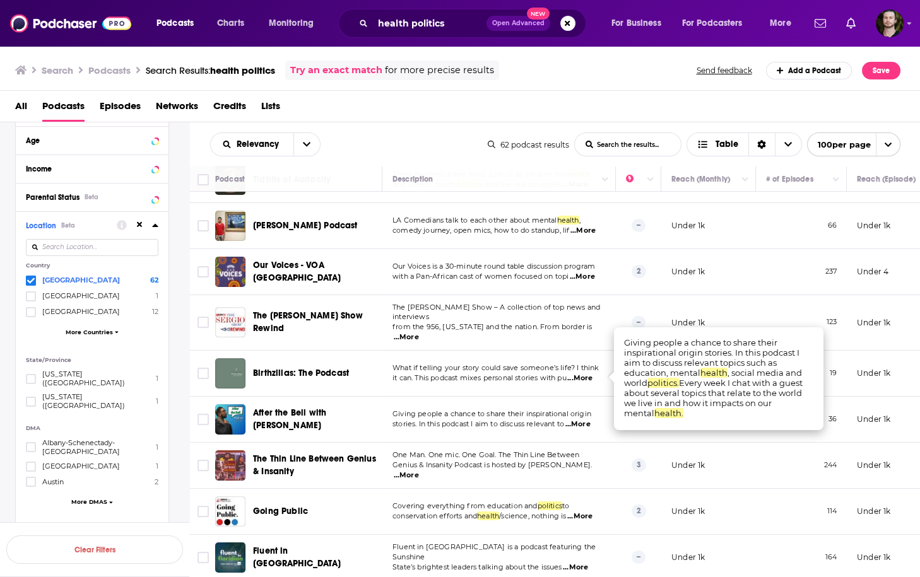
click at [589, 420] on span "...More" at bounding box center [577, 425] width 25 height 10
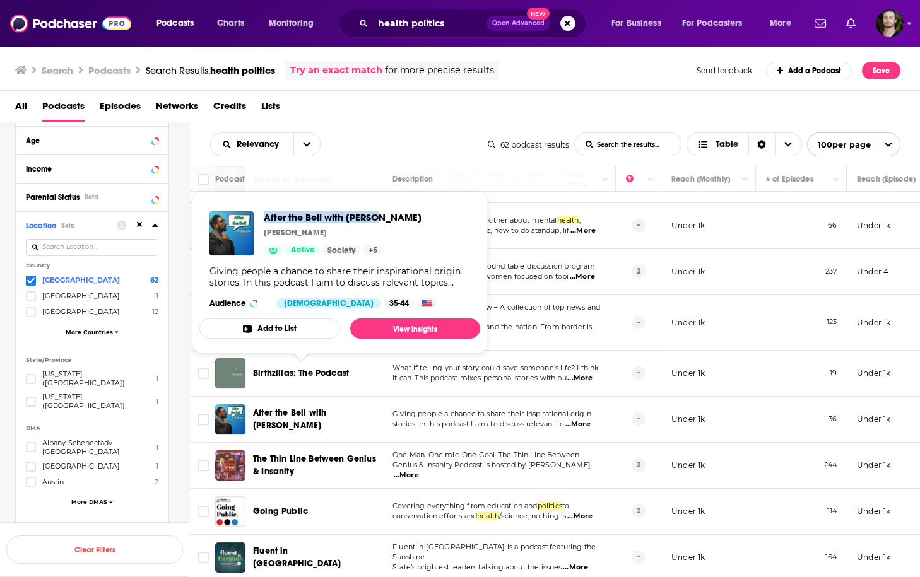
drag, startPoint x: 261, startPoint y: 214, endPoint x: 416, endPoint y: 220, distance: 155.9
click at [415, 223] on div "After the Bell with Dillon Dillon Murugan Active Society + 5 Giving people a ch…" at bounding box center [339, 259] width 281 height 117
copy span "After the Bell with Dillon"
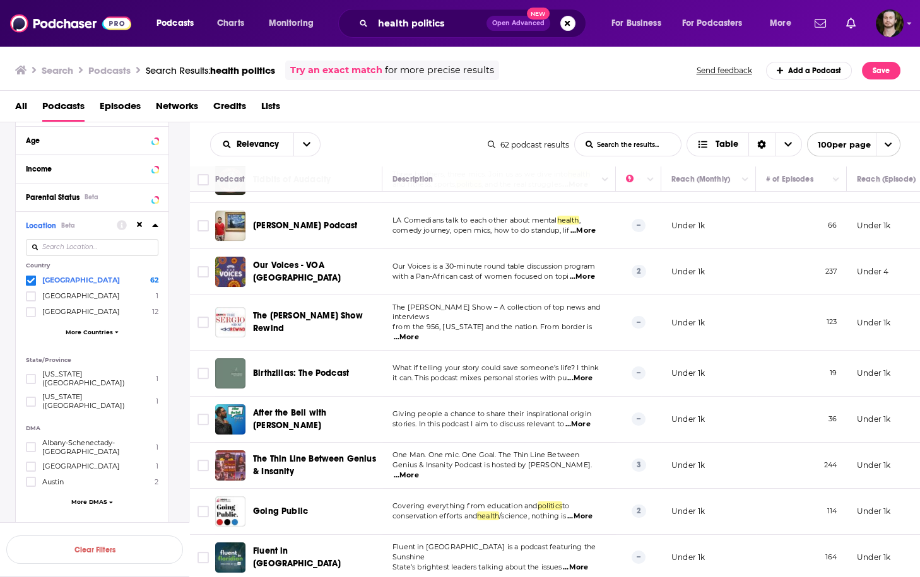
scroll to position [959, 0]
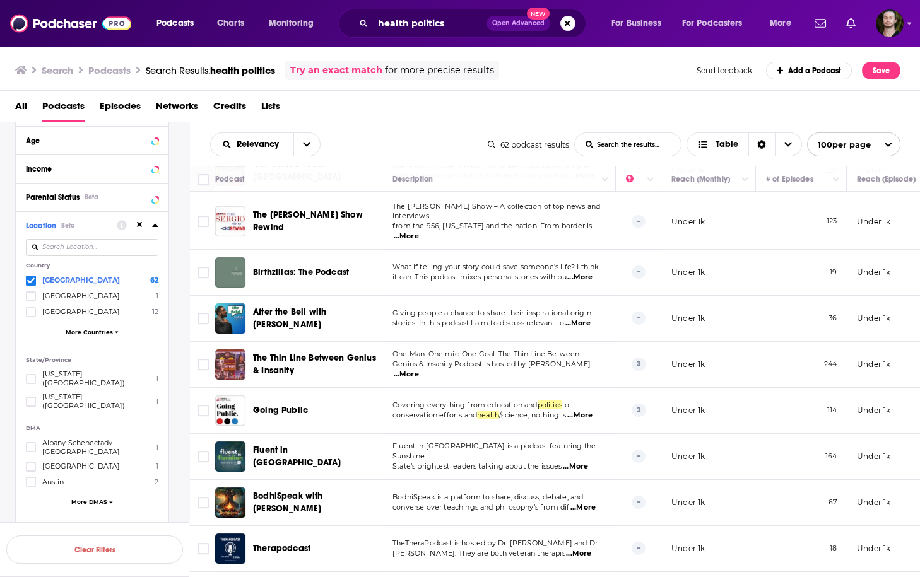
click at [419, 370] on span "...More" at bounding box center [406, 375] width 25 height 10
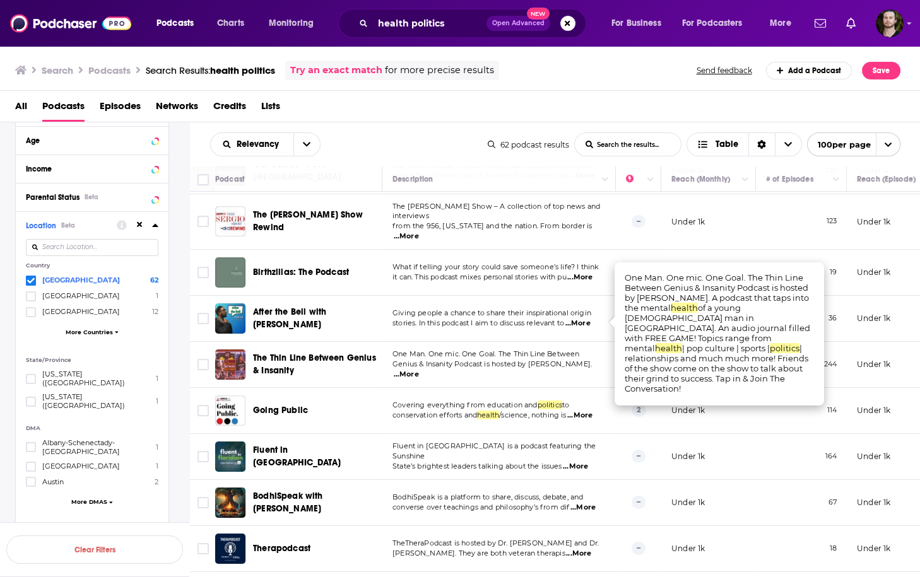
click at [419, 370] on span "...More" at bounding box center [406, 375] width 25 height 10
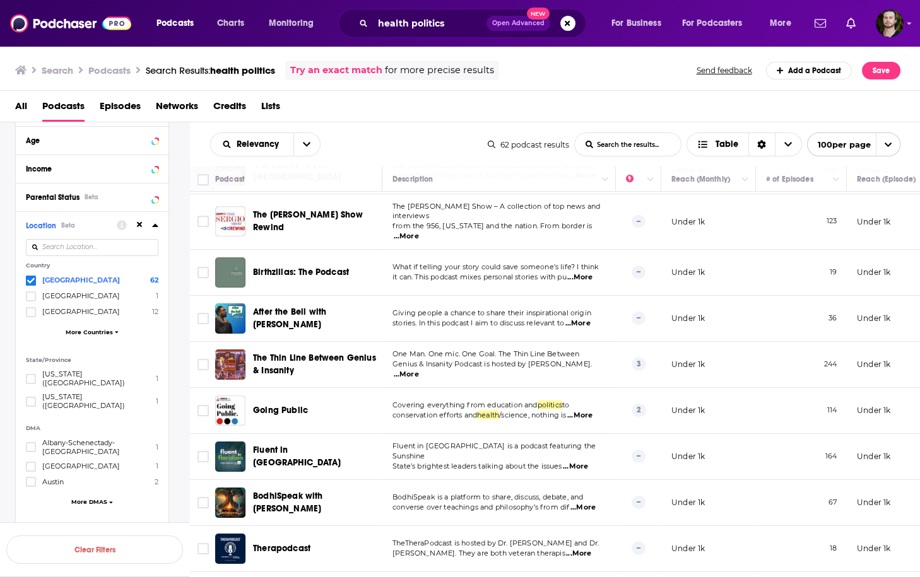
click at [592, 411] on span "...More" at bounding box center [579, 416] width 25 height 10
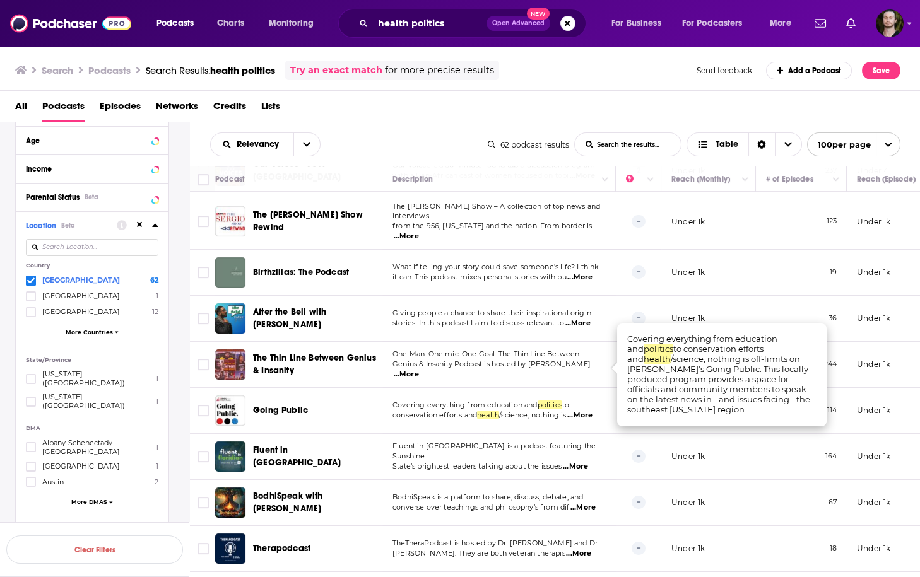
click at [584, 480] on td "BodhiSpeak is a platform to share, discuss, debate, and converse over teachings…" at bounding box center [498, 503] width 233 height 46
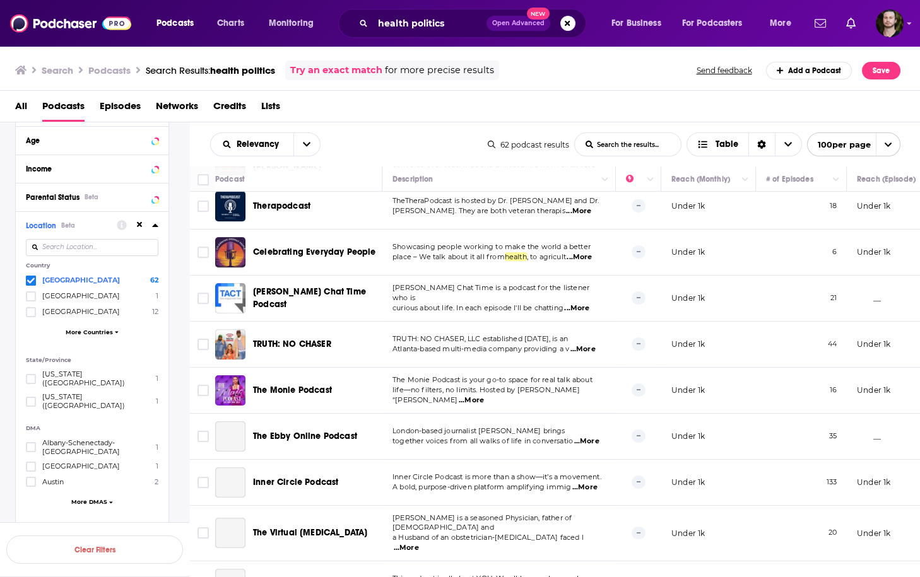
scroll to position [1312, 0]
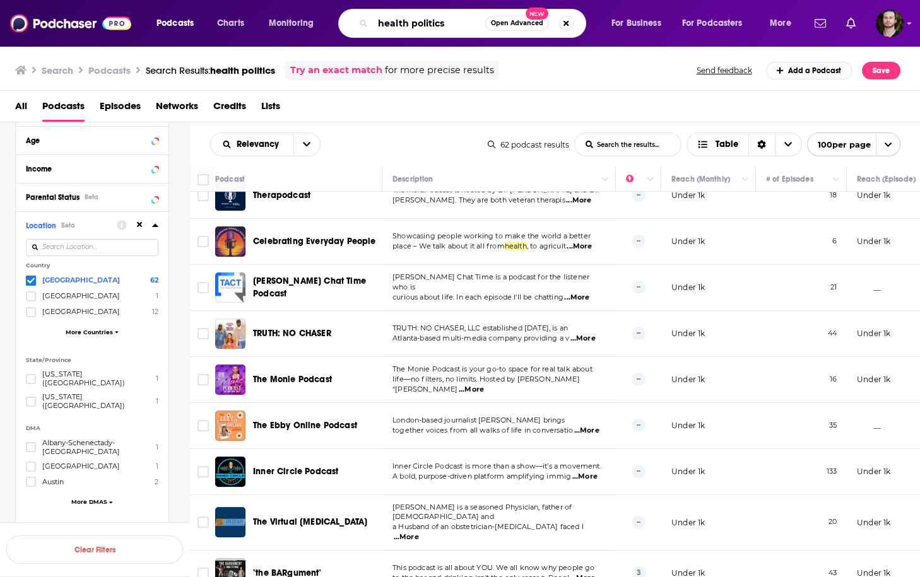
click at [407, 22] on input "health politics" at bounding box center [429, 23] width 112 height 20
type input "healthcare politics"
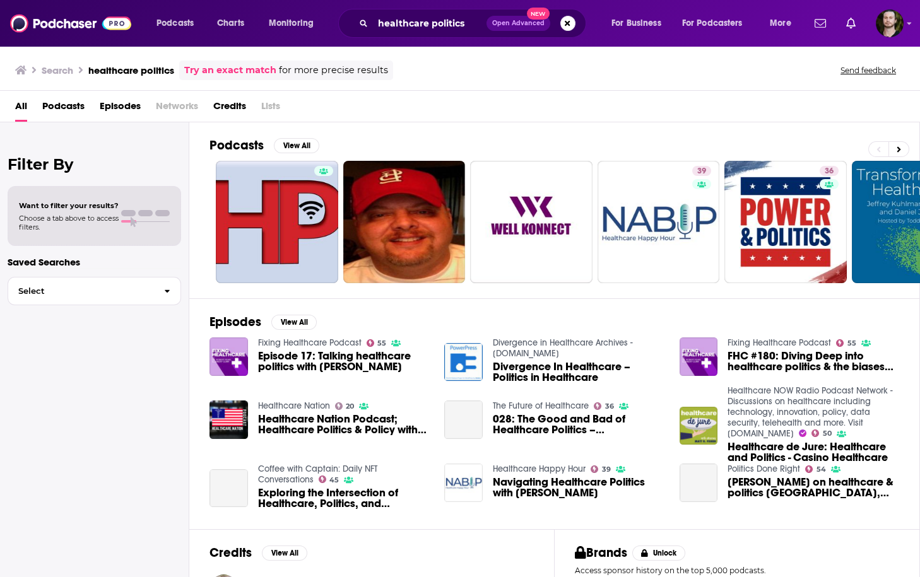
click at [66, 107] on span "Podcasts" at bounding box center [63, 109] width 42 height 26
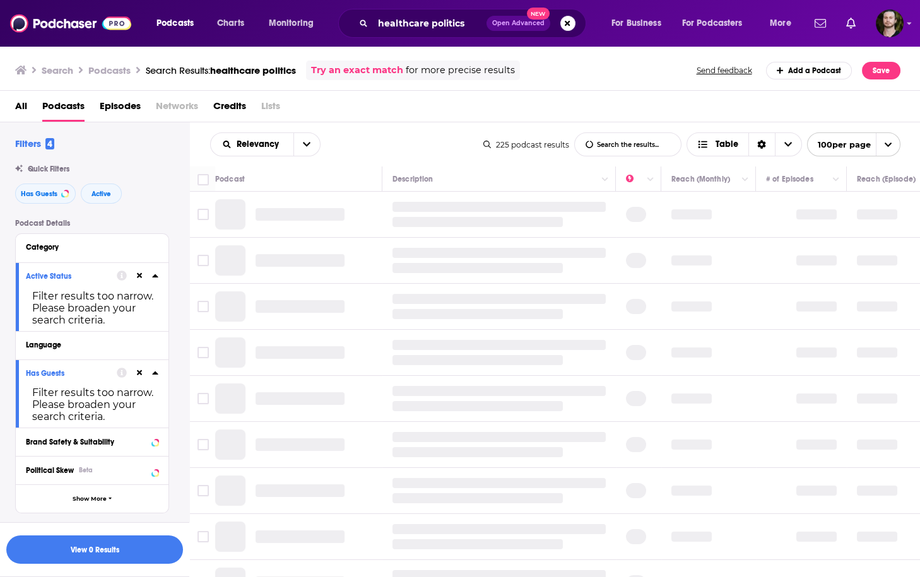
click at [143, 275] on button at bounding box center [139, 276] width 10 height 10
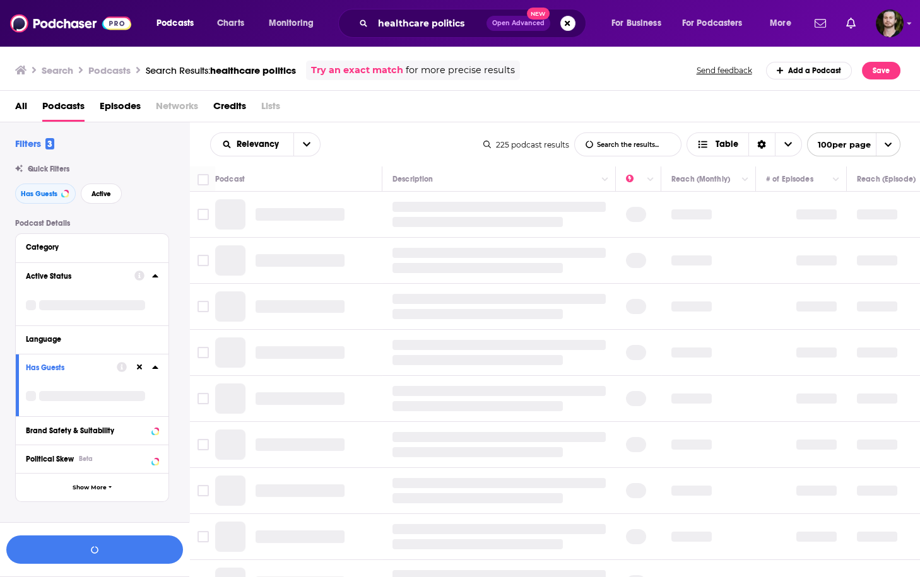
click at [141, 366] on icon at bounding box center [140, 368] width 6 height 6
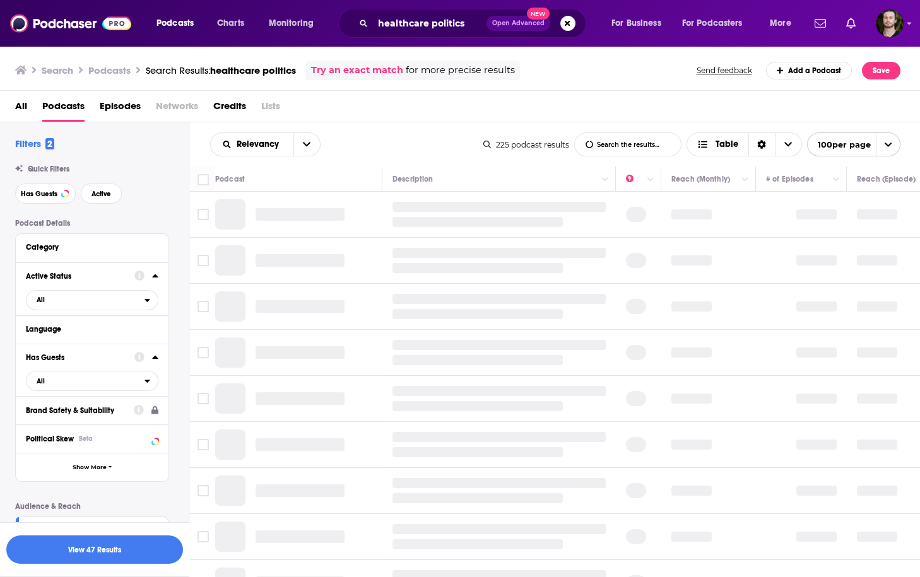
scroll to position [151, 0]
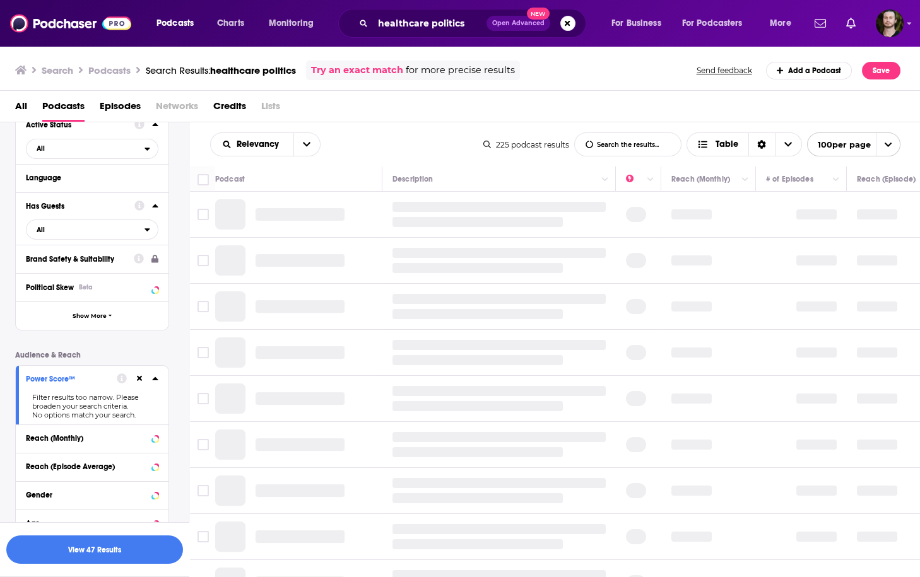
click at [139, 382] on icon at bounding box center [140, 379] width 6 height 8
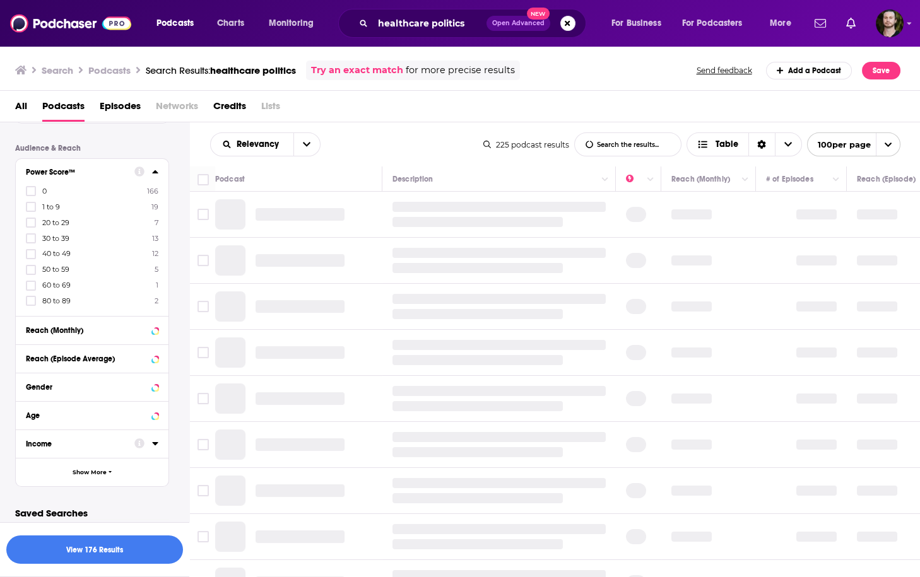
scroll to position [363, 0]
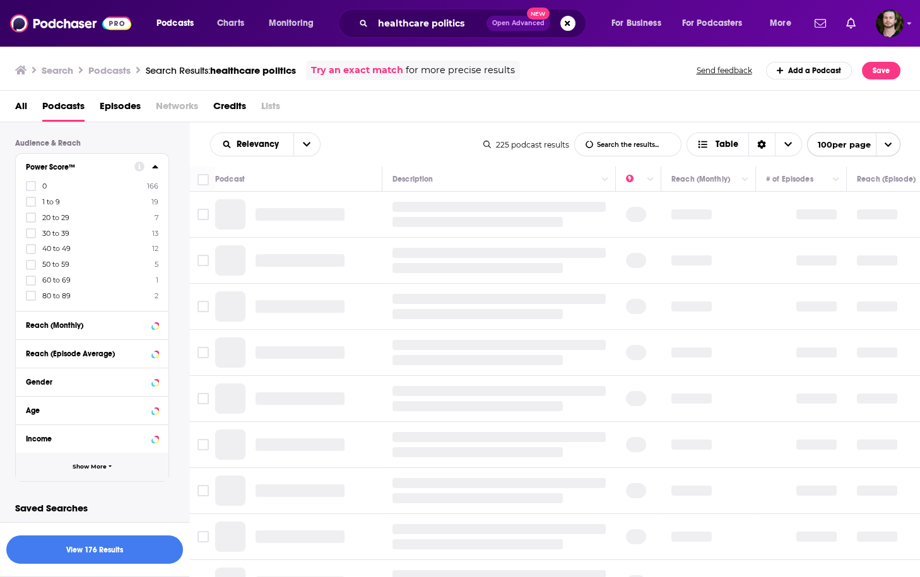
click at [104, 470] on button "Show More" at bounding box center [92, 467] width 153 height 28
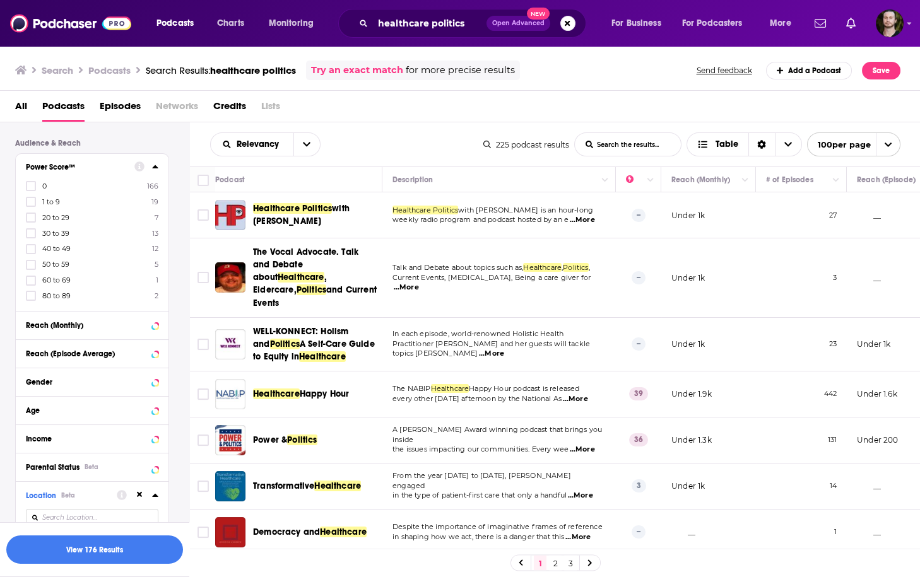
click at [137, 498] on icon at bounding box center [140, 495] width 6 height 8
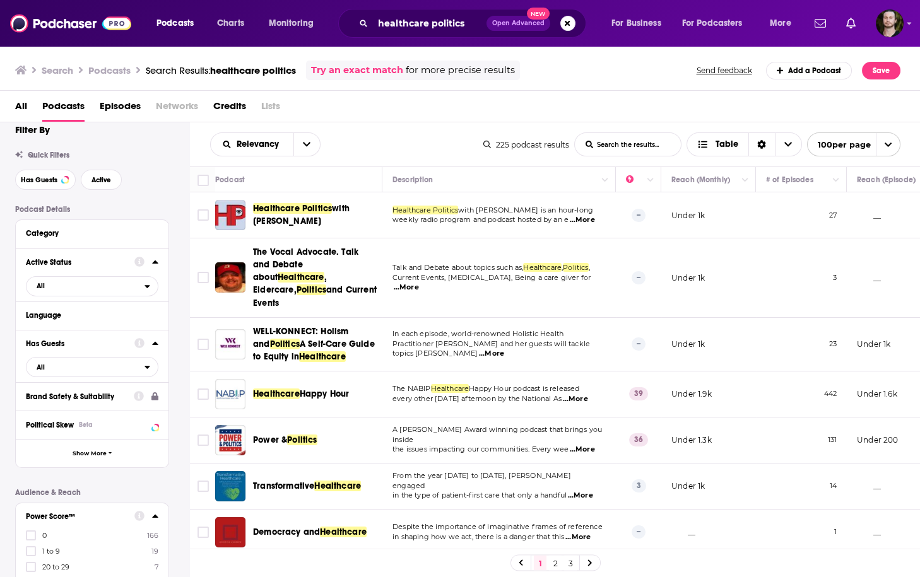
scroll to position [0, 0]
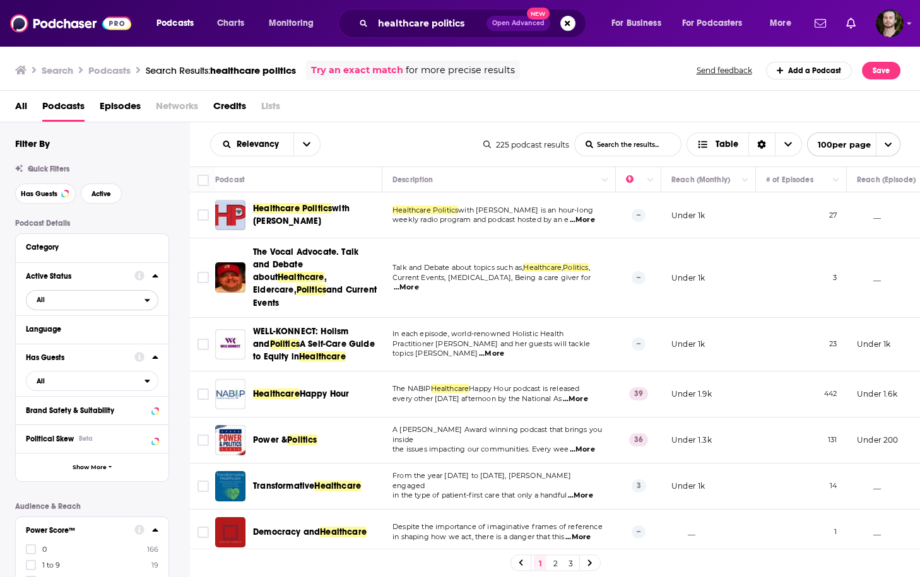
click at [139, 307] on span "All" at bounding box center [85, 299] width 118 height 16
click at [139, 342] on span "49" at bounding box center [128, 341] width 57 height 7
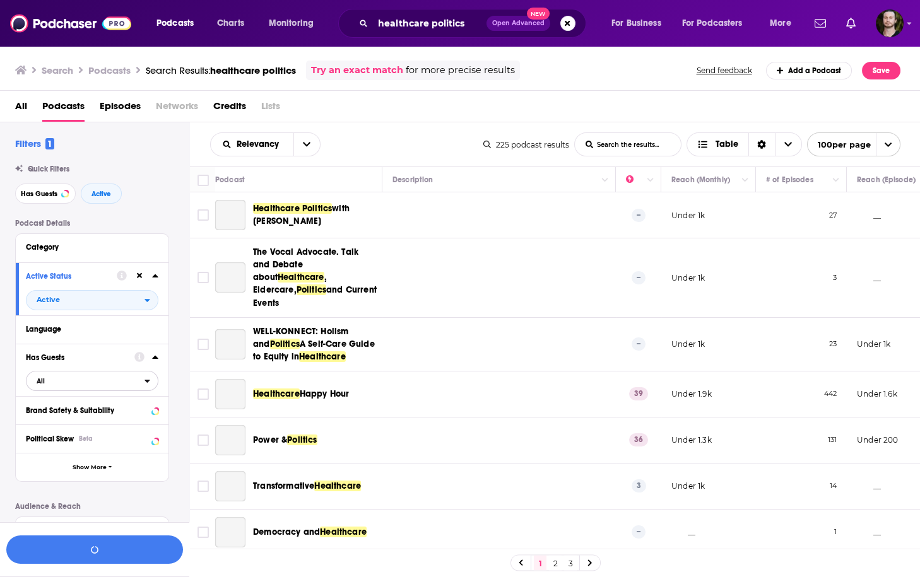
click at [151, 383] on div "open menu" at bounding box center [150, 381] width 13 height 9
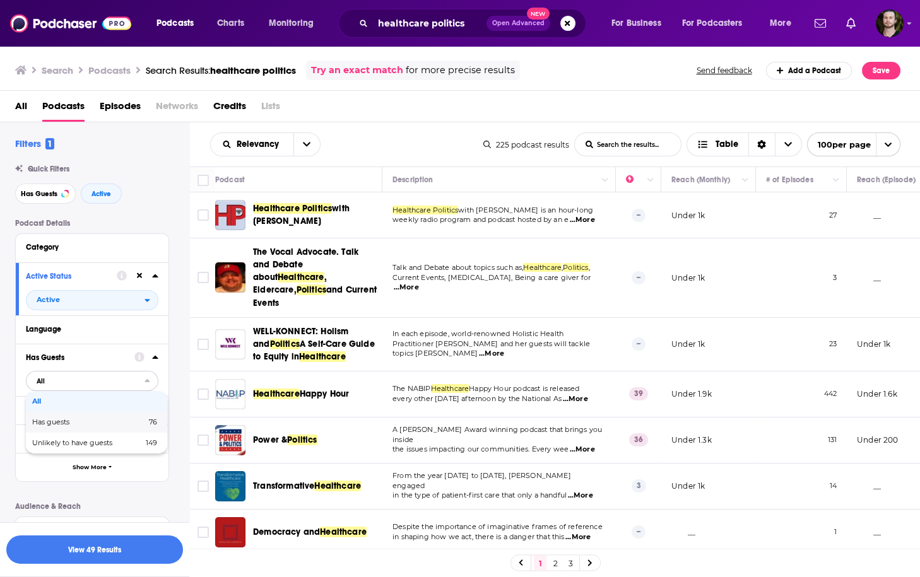
click at [136, 426] on span "76" at bounding box center [132, 422] width 49 height 7
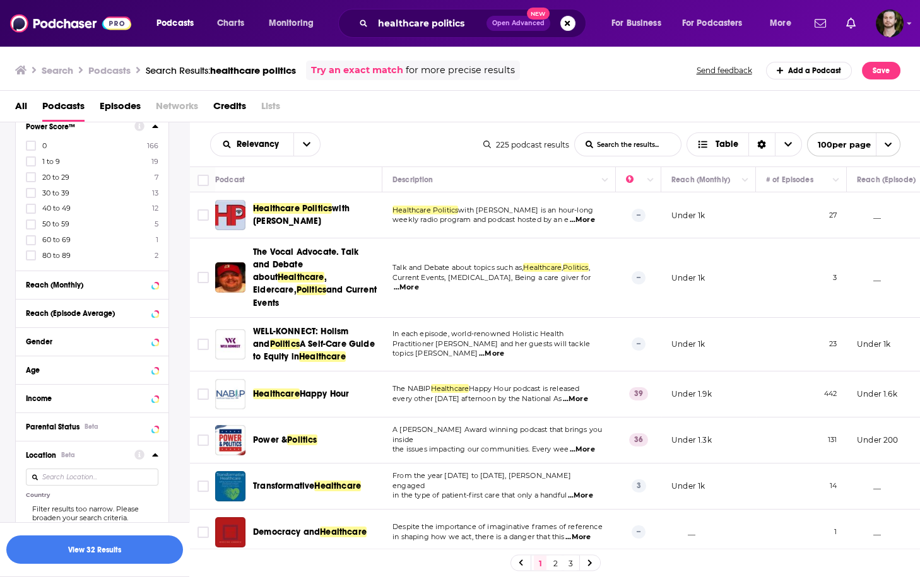
scroll to position [555, 0]
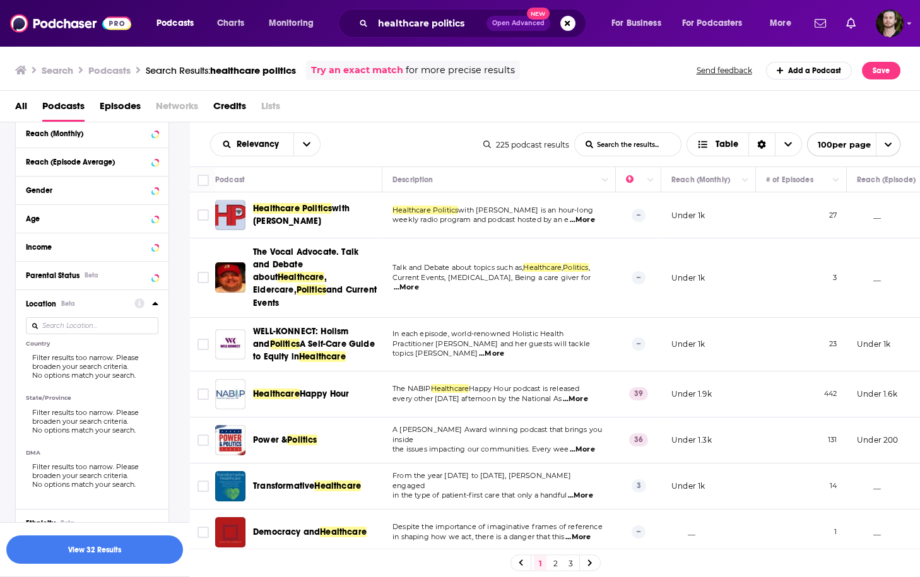
click at [151, 304] on div at bounding box center [146, 303] width 24 height 16
click at [155, 307] on icon at bounding box center [155, 303] width 6 height 10
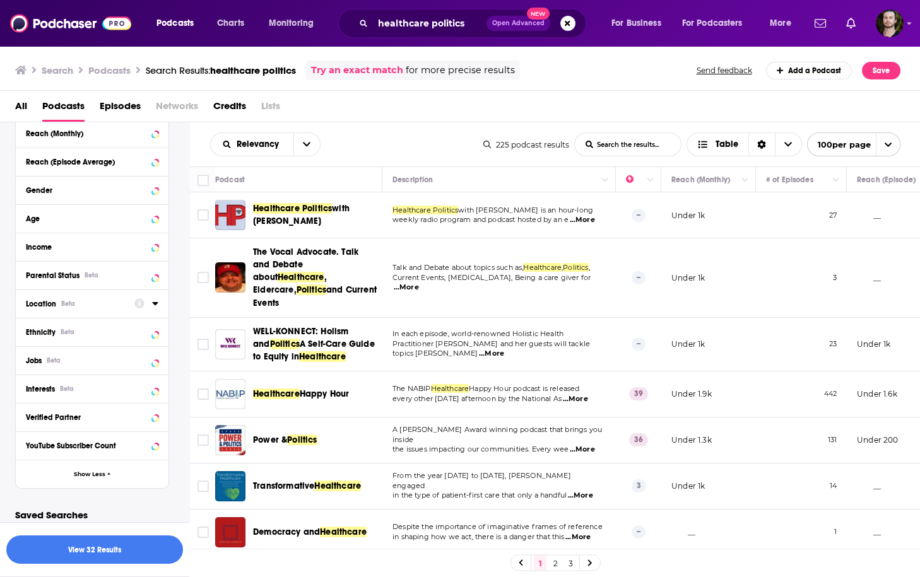
click at [153, 305] on icon at bounding box center [155, 303] width 6 height 10
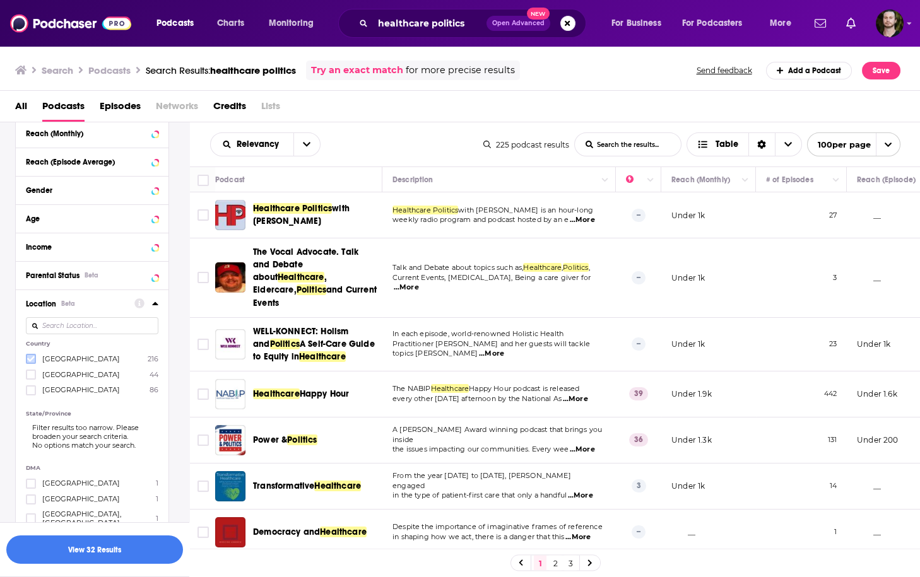
click at [30, 360] on icon at bounding box center [31, 359] width 8 height 6
click at [93, 558] on button "View 30 Results" at bounding box center [94, 550] width 177 height 28
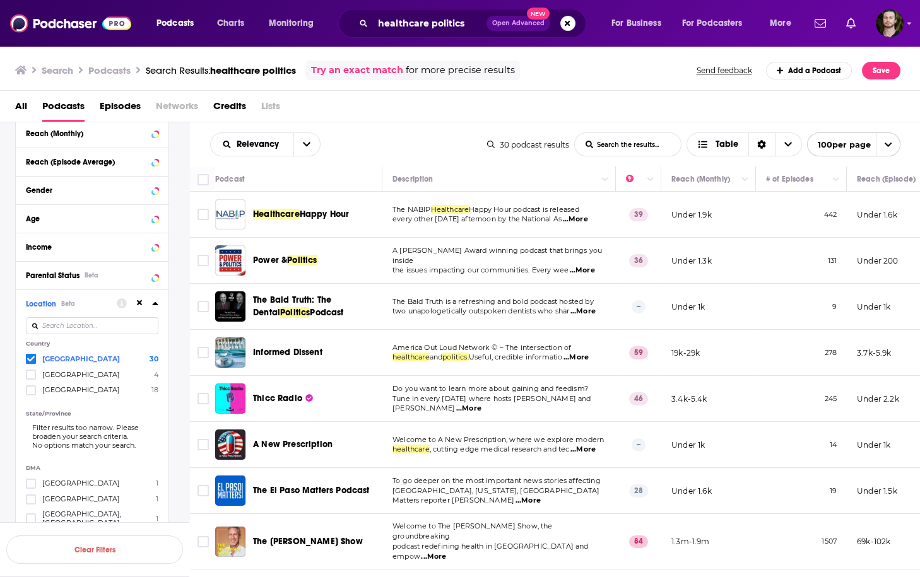
click at [587, 221] on span "...More" at bounding box center [575, 220] width 25 height 10
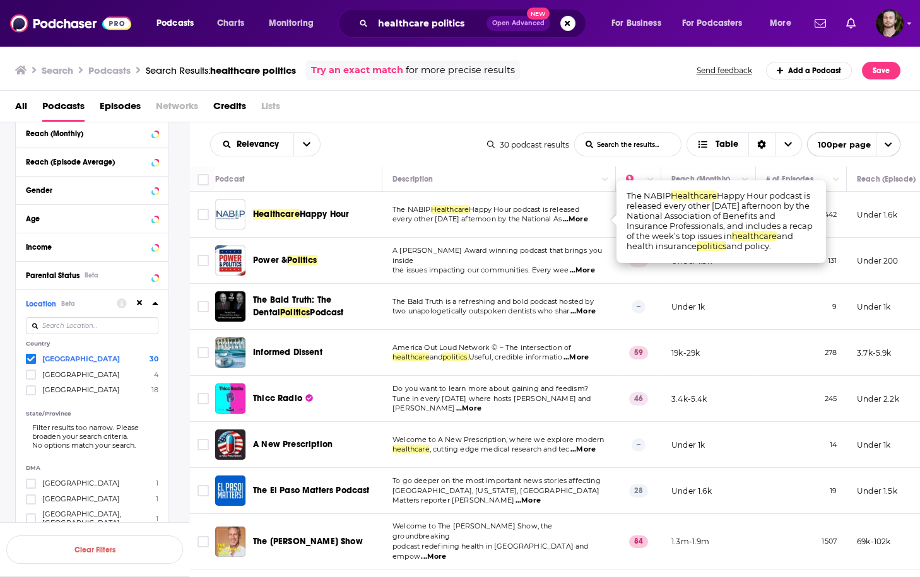
click at [587, 220] on span "...More" at bounding box center [575, 220] width 25 height 10
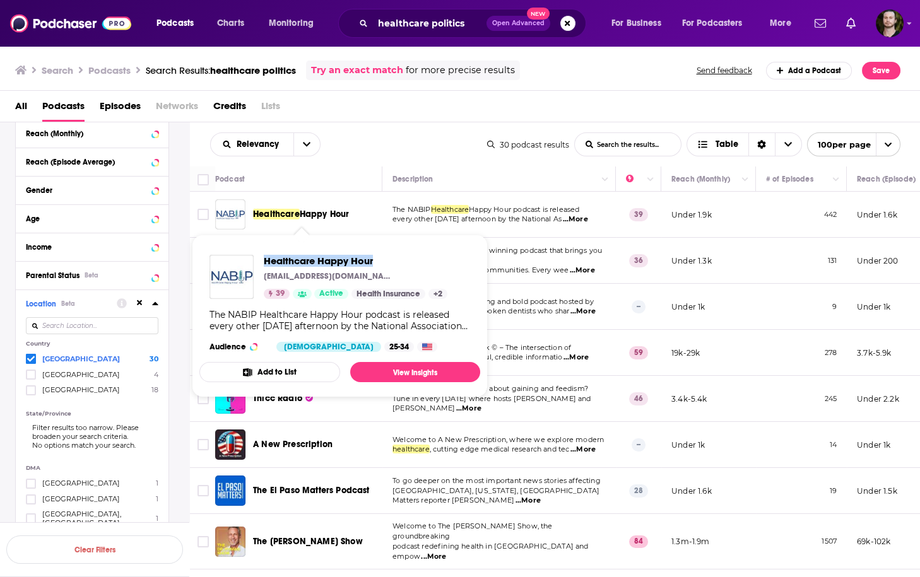
drag, startPoint x: 261, startPoint y: 256, endPoint x: 396, endPoint y: 255, distance: 135.0
click at [396, 255] on div "Healthcare Happy Hour nahumediabase@gmail.com 39 Active Health Insurance + 2" at bounding box center [328, 277] width 238 height 44
copy span "Healthcare Happy Hour"
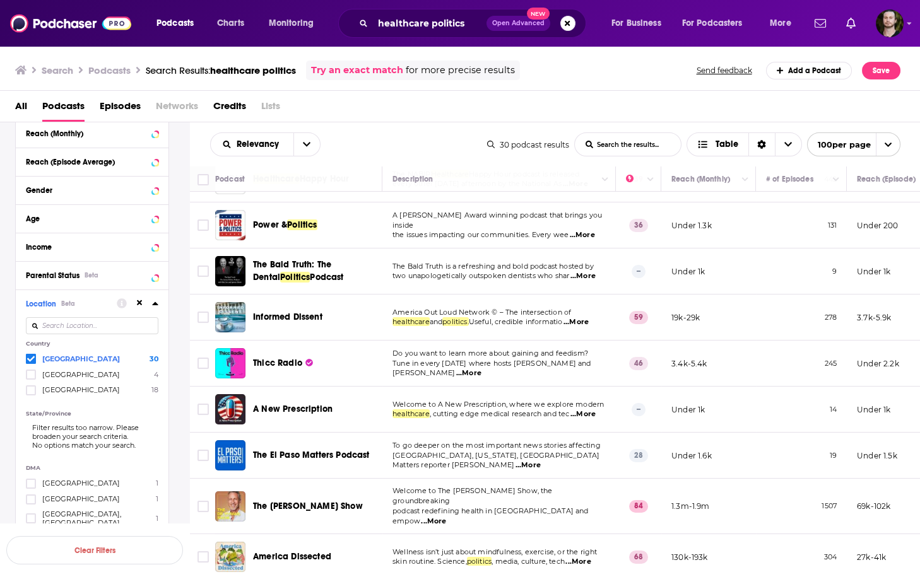
scroll to position [50, 0]
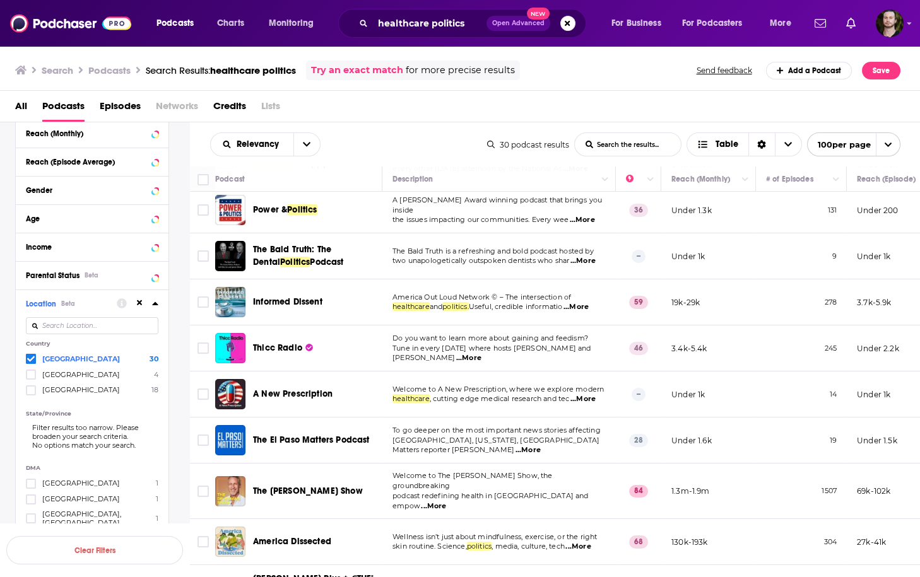
click at [591, 215] on span "...More" at bounding box center [582, 220] width 25 height 10
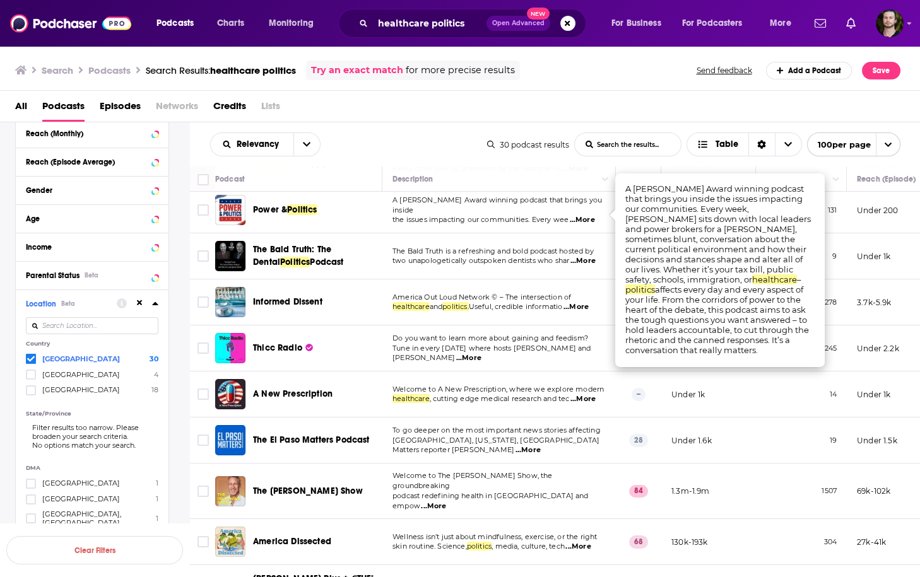
click at [591, 215] on span "...More" at bounding box center [582, 220] width 25 height 10
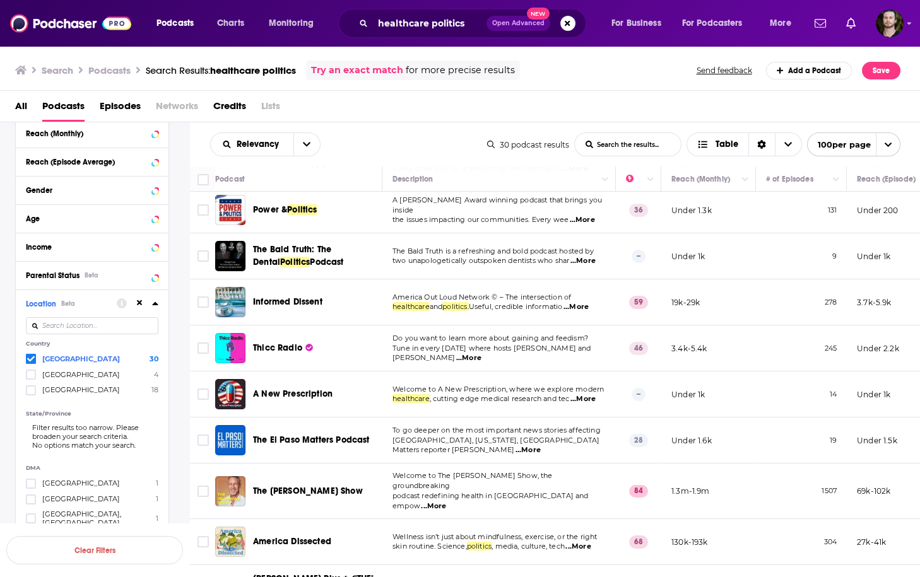
click at [586, 308] on span "...More" at bounding box center [575, 307] width 25 height 10
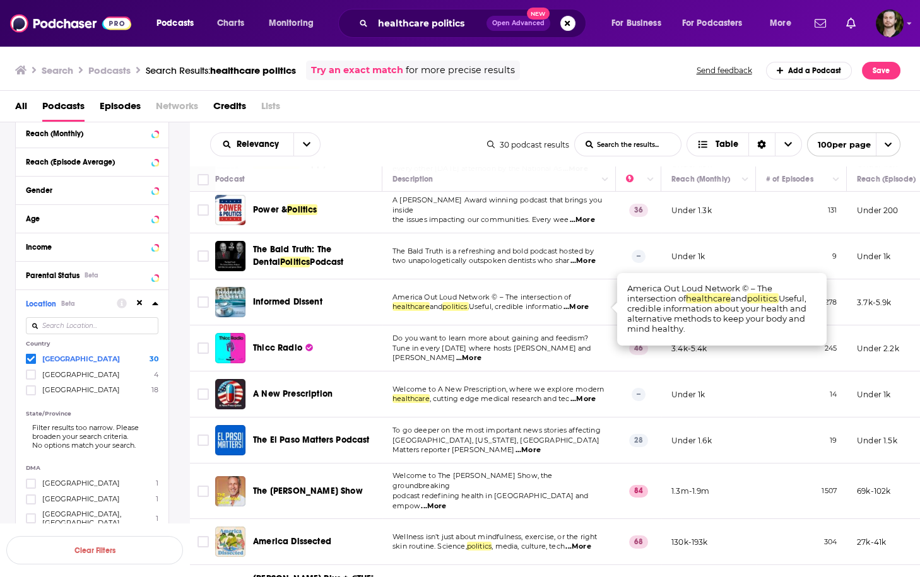
click at [586, 307] on span "...More" at bounding box center [575, 307] width 25 height 10
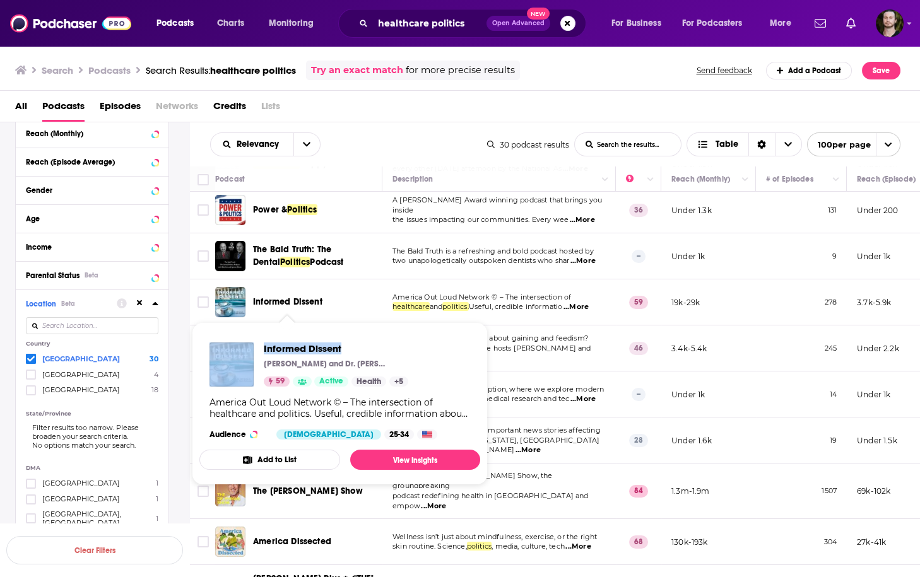
drag, startPoint x: 258, startPoint y: 349, endPoint x: 392, endPoint y: 352, distance: 134.4
click at [392, 352] on div "Informed Dissent [PERSON_NAME] and Dr. [PERSON_NAME] 59 Active Health + 5" at bounding box center [308, 365] width 199 height 44
copy div "Informed Dissent"
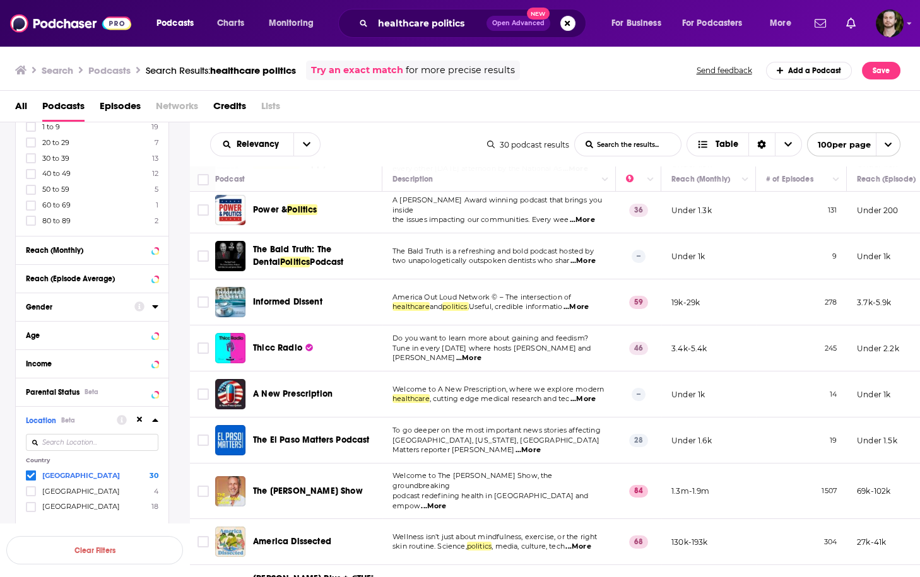
scroll to position [353, 0]
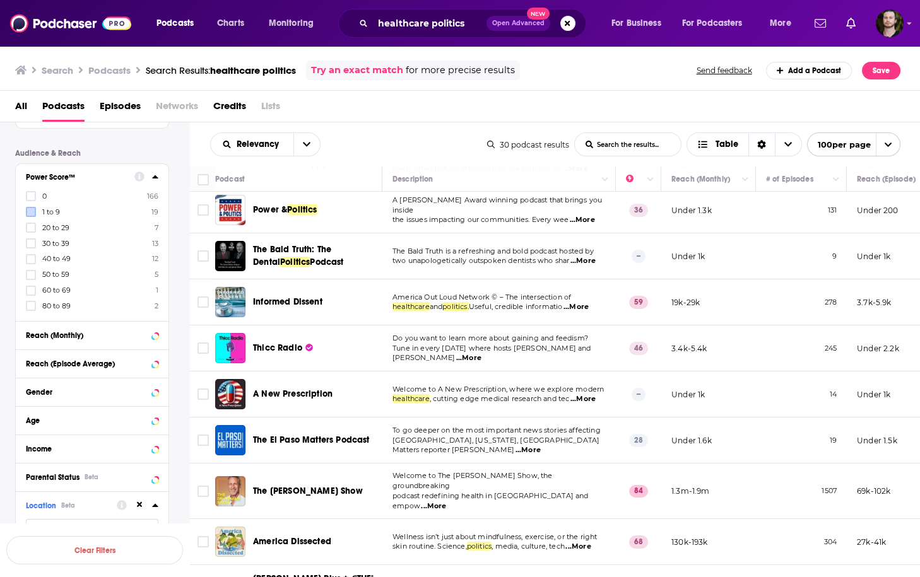
drag, startPoint x: 33, startPoint y: 199, endPoint x: 32, endPoint y: 209, distance: 10.2
click at [33, 199] on icon at bounding box center [31, 196] width 8 height 8
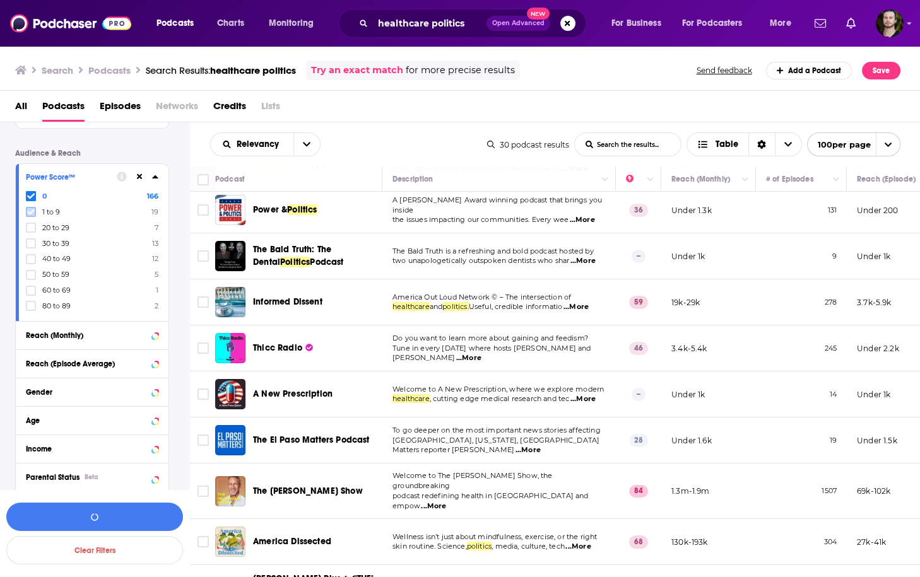
click at [32, 211] on icon at bounding box center [31, 212] width 8 height 8
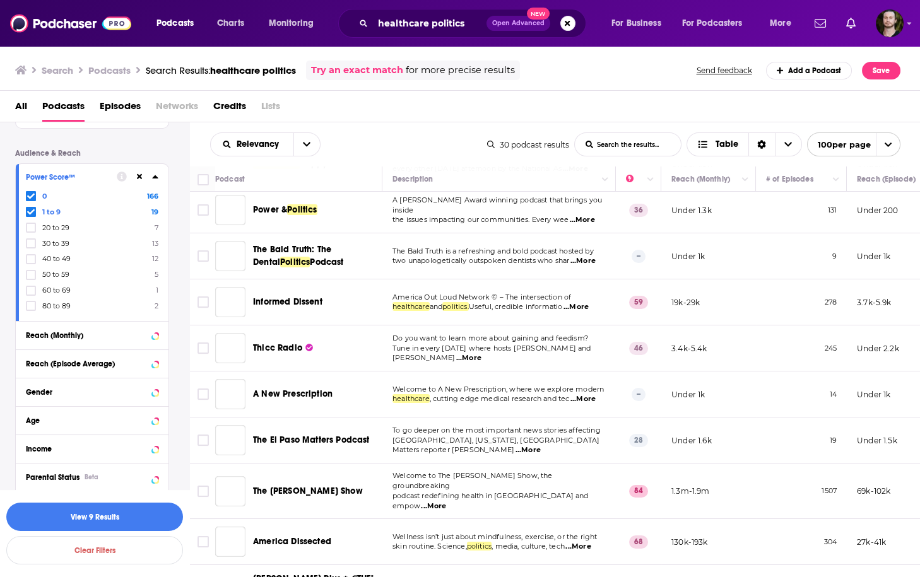
click at [32, 233] on div "0 166 1 to 9 19 20 to 29 7 30 to 39 13 40 to 49 12 50 to 59 5 60 to 69 1 80 to …" at bounding box center [92, 251] width 132 height 121
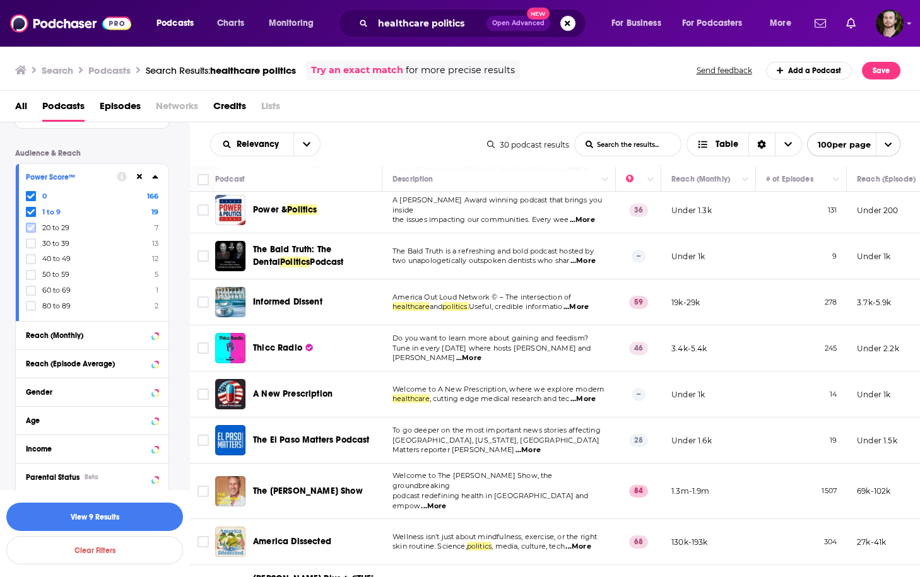
click at [30, 230] on icon at bounding box center [31, 228] width 8 height 6
click at [103, 513] on button "View 12 Results" at bounding box center [94, 517] width 177 height 28
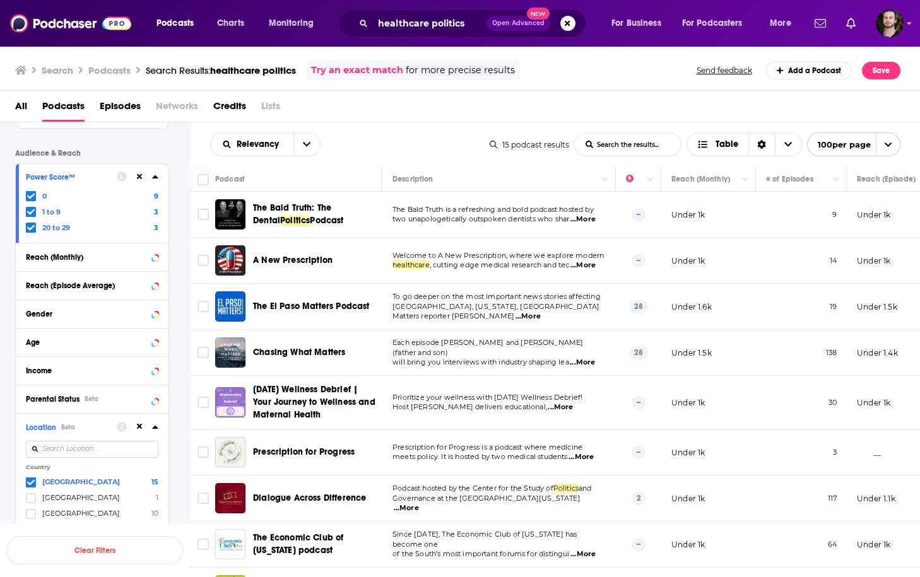
click at [589, 358] on span "...More" at bounding box center [582, 363] width 25 height 10
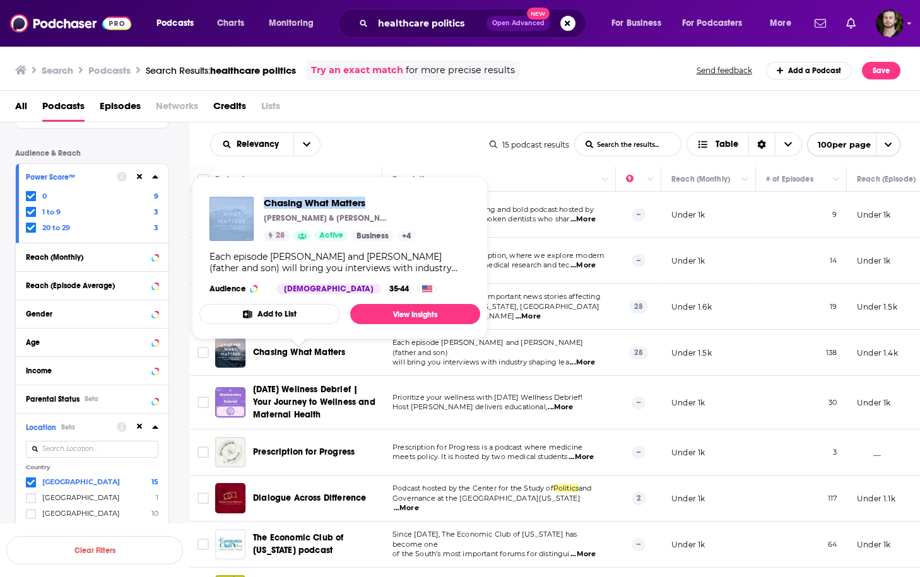
drag, startPoint x: 258, startPoint y: 197, endPoint x: 392, endPoint y: 203, distance: 134.5
click at [392, 203] on div "Chasing What Matters [PERSON_NAME] & [PERSON_NAME] 28 Active Business + 4" at bounding box center [312, 219] width 206 height 44
copy div "Chasing What Matters"
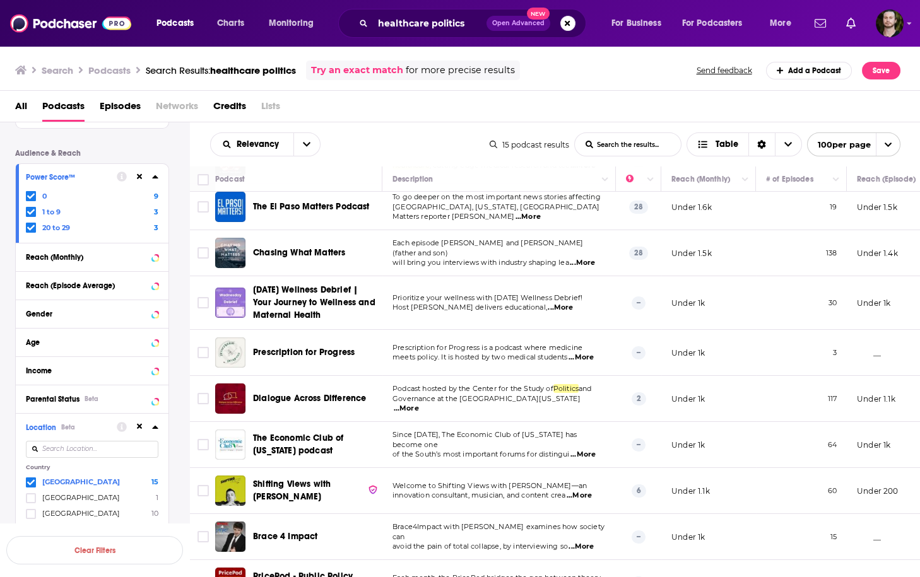
scroll to position [151, 0]
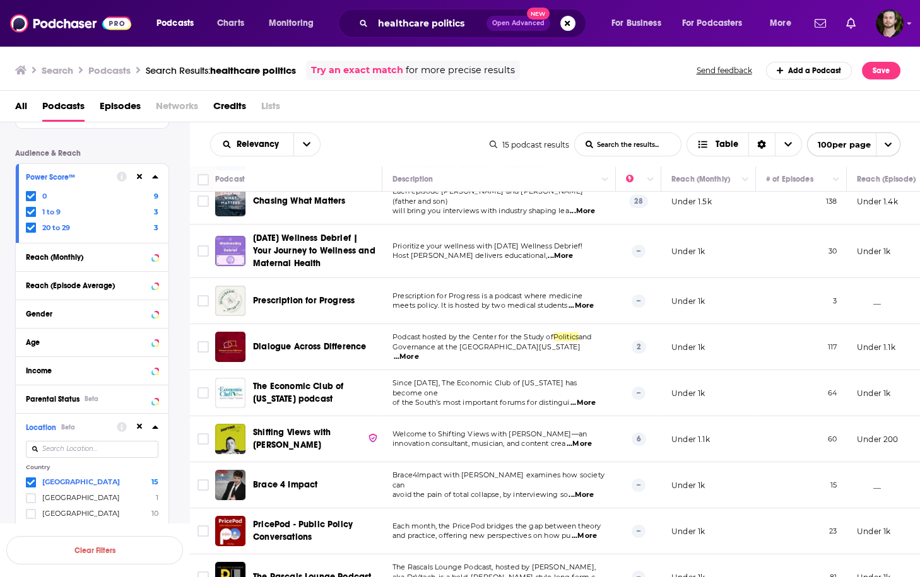
click at [591, 398] on span "...More" at bounding box center [582, 403] width 25 height 10
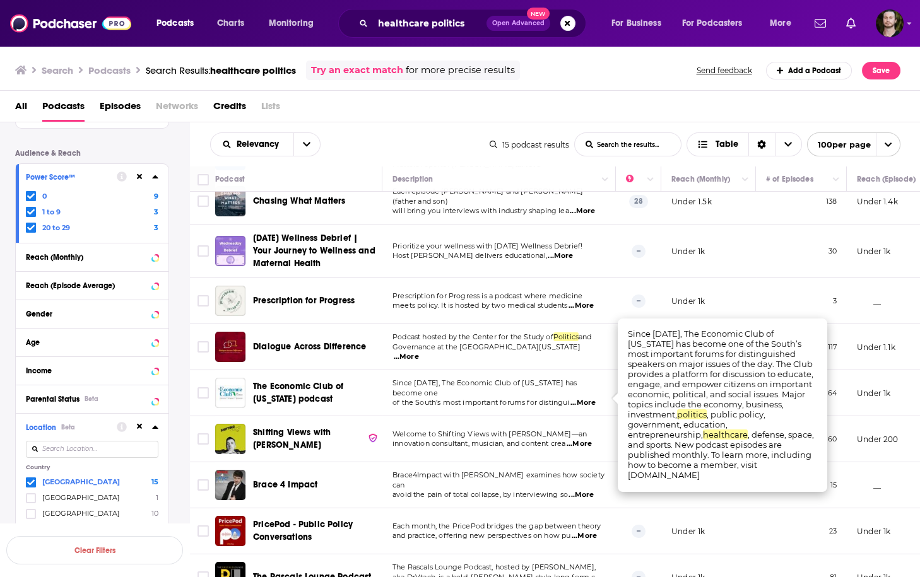
click at [589, 398] on span "...More" at bounding box center [582, 403] width 25 height 10
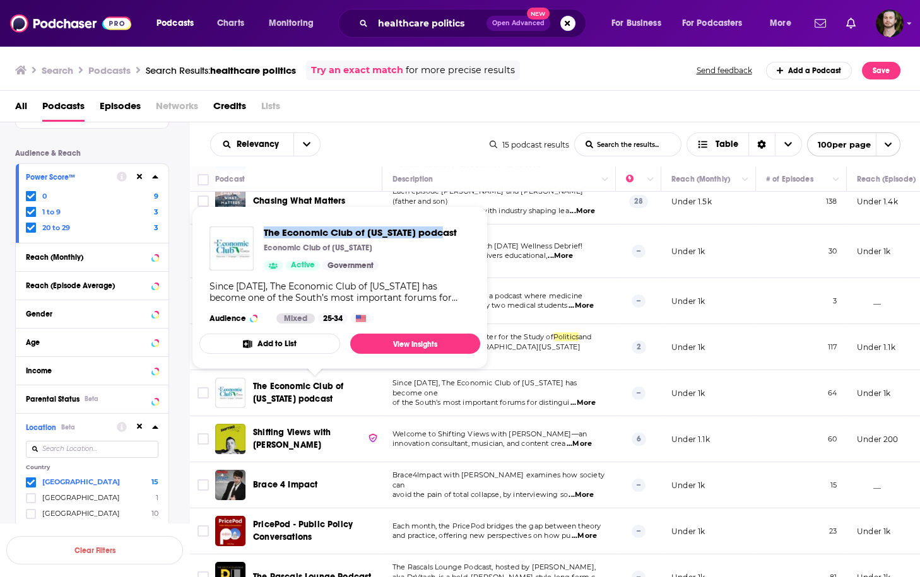
drag, startPoint x: 263, startPoint y: 232, endPoint x: 454, endPoint y: 223, distance: 191.4
click at [454, 223] on div "The Economic Club of [US_STATE] podcast Economic Club of [US_STATE] Active Gove…" at bounding box center [339, 274] width 281 height 117
copy span "The Economic Club of [US_STATE] podcast"
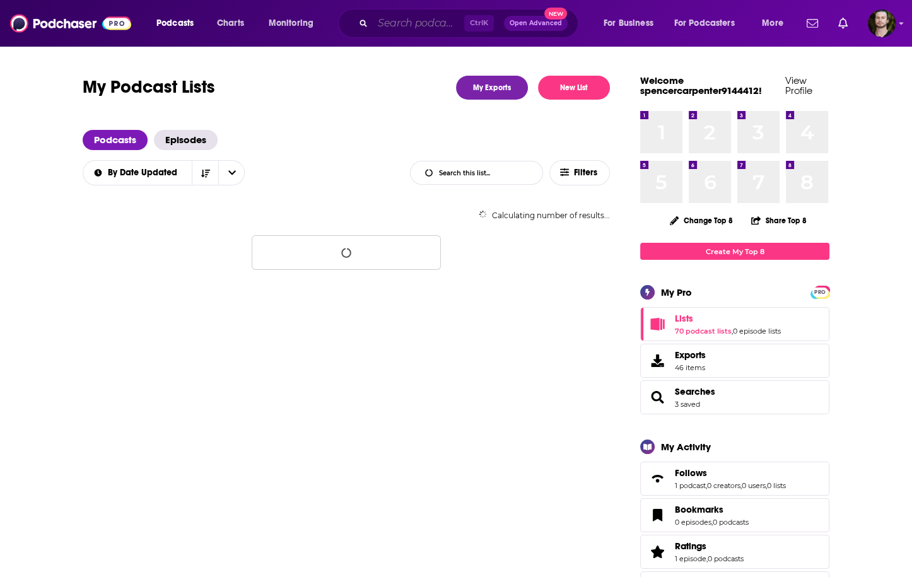
click at [422, 18] on input "Search podcasts, credits, & more..." at bounding box center [418, 23] width 91 height 20
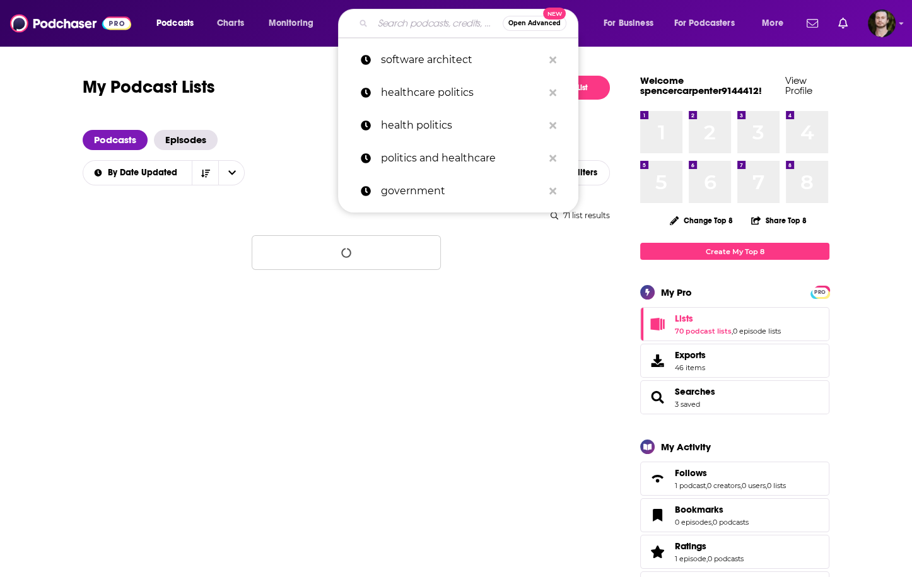
paste input "Software Architect"
type input "Software Architect"
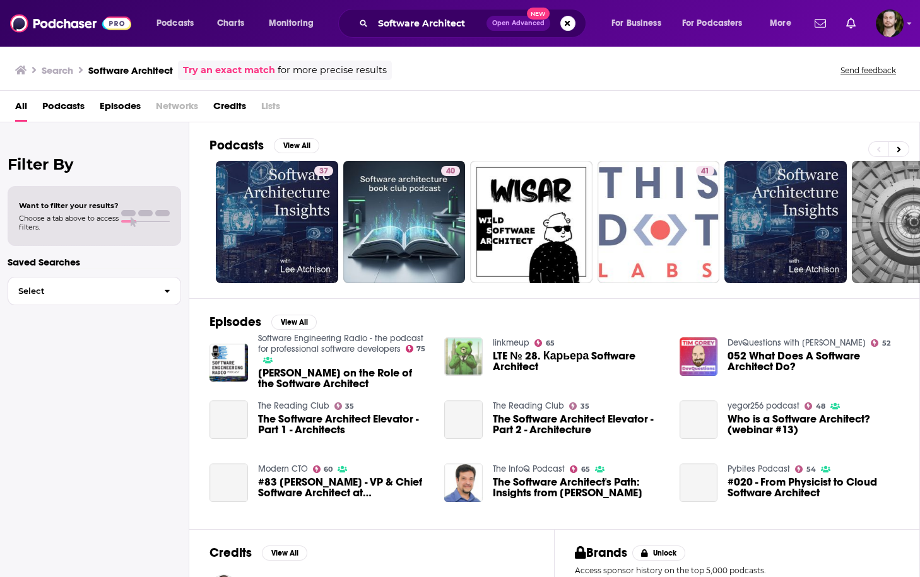
click at [59, 105] on span "Podcasts" at bounding box center [63, 109] width 42 height 26
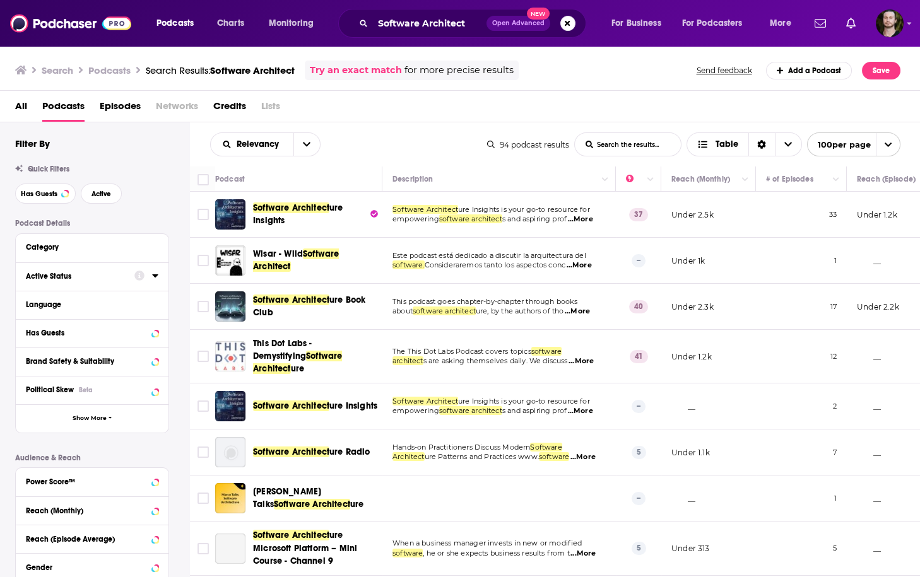
click at [154, 279] on icon at bounding box center [155, 276] width 6 height 10
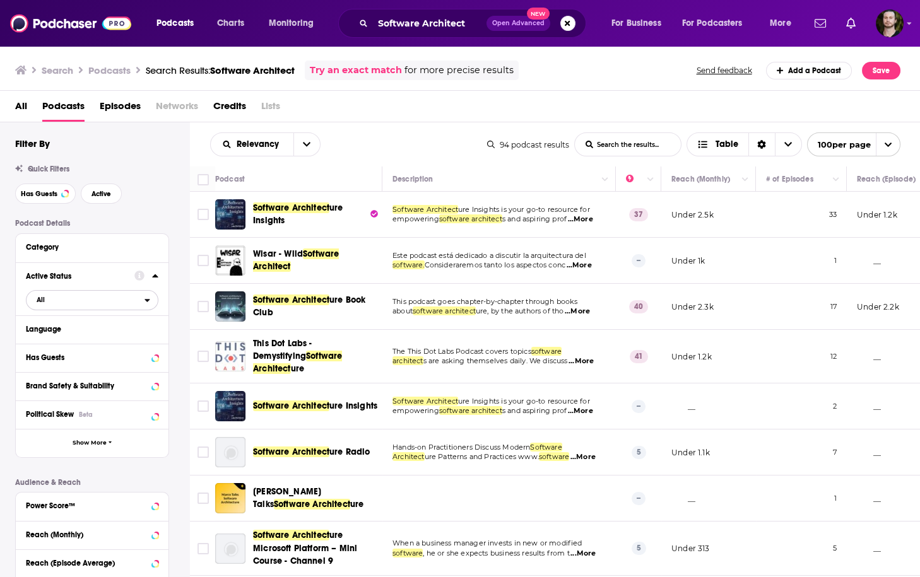
click at [149, 299] on icon "open menu" at bounding box center [147, 300] width 6 height 9
click at [134, 339] on span "17" at bounding box center [129, 341] width 56 height 7
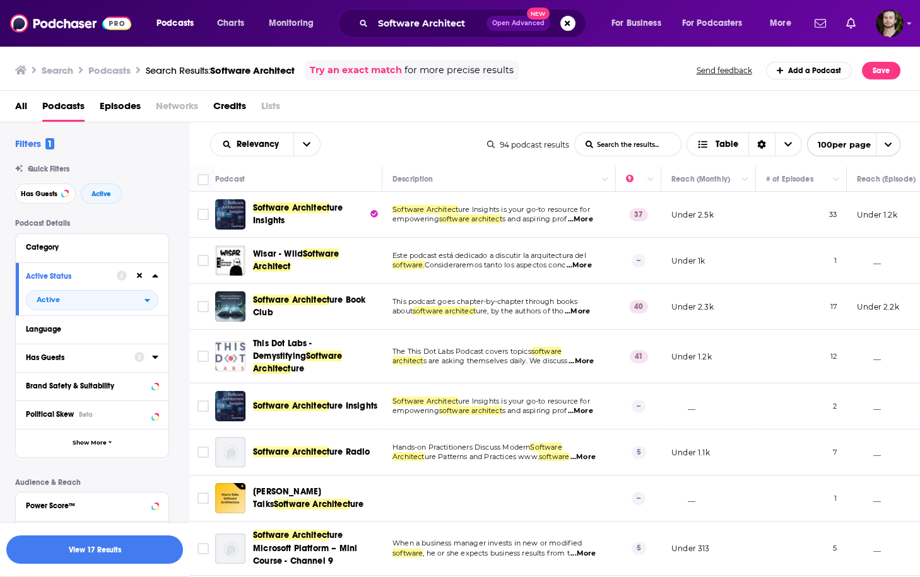
click at [155, 358] on icon at bounding box center [155, 357] width 6 height 3
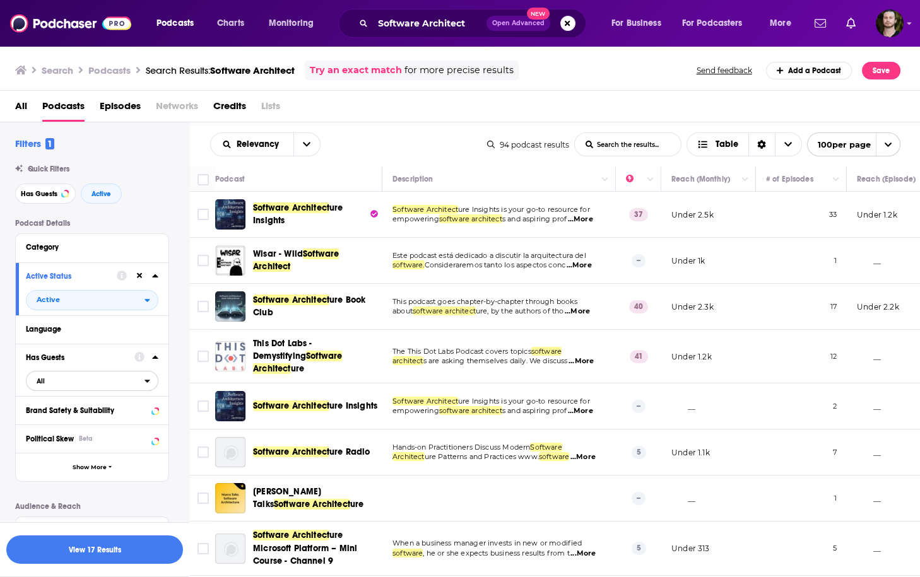
click at [146, 378] on icon "open menu" at bounding box center [147, 381] width 6 height 9
click at [137, 422] on span "25" at bounding box center [132, 422] width 49 height 7
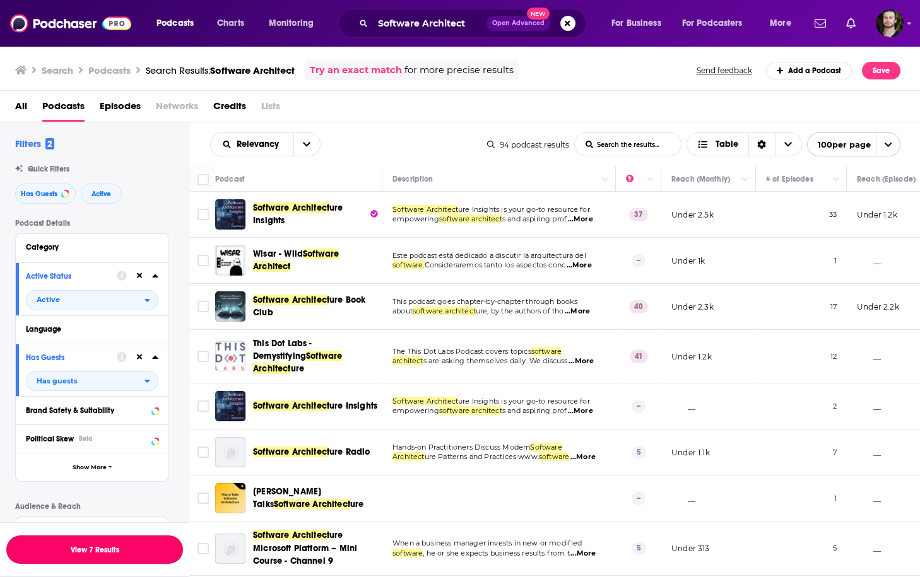
click at [96, 551] on button "View 7 Results" at bounding box center [94, 550] width 177 height 28
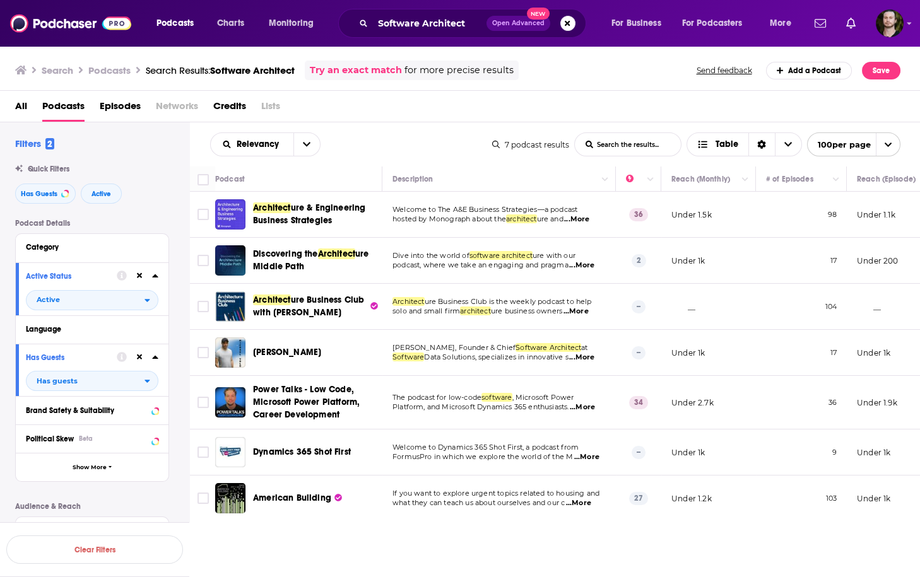
click at [378, 209] on div "Architect ure & Engineering Business Strategies" at bounding box center [318, 214] width 131 height 25
click at [897, 21] on img "Logged in as OutlierAudio" at bounding box center [890, 23] width 28 height 28
drag, startPoint x: 175, startPoint y: 21, endPoint x: 394, endPoint y: 131, distance: 245.2
click at [394, 131] on div "Relevancy List Search Input Search the results... Table 7 podcast results List …" at bounding box center [555, 144] width 731 height 44
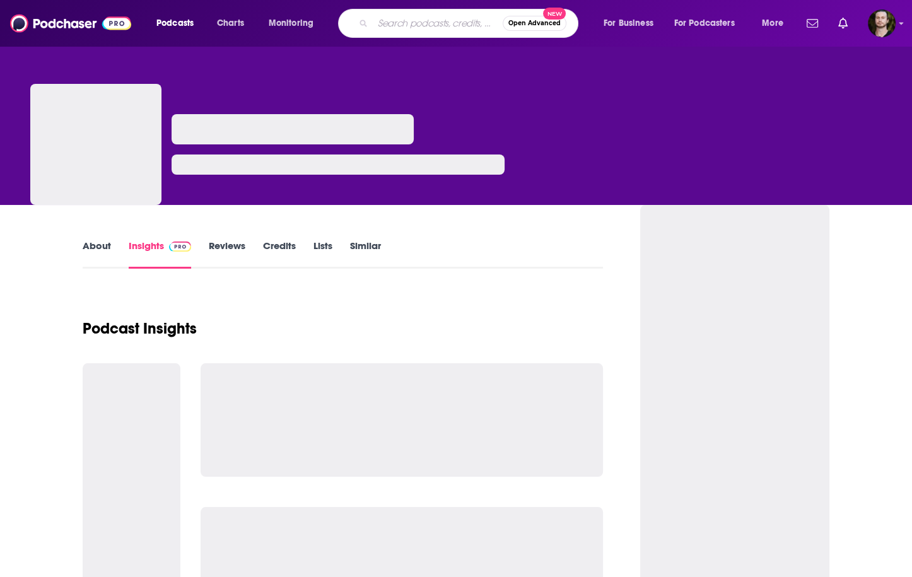
click at [416, 18] on input "Search podcasts, credits, & more..." at bounding box center [438, 23] width 130 height 20
paste input "software development"
type input "software development"
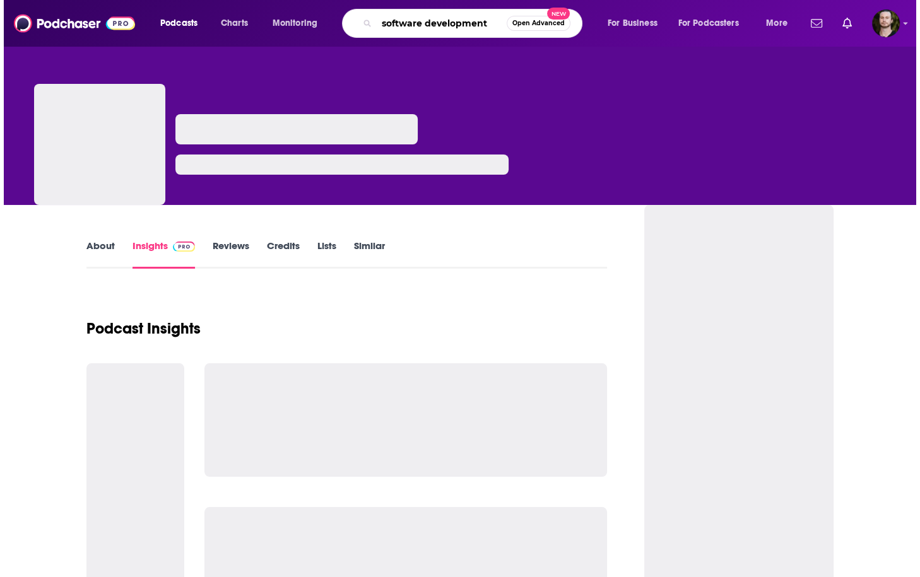
scroll to position [0, 11]
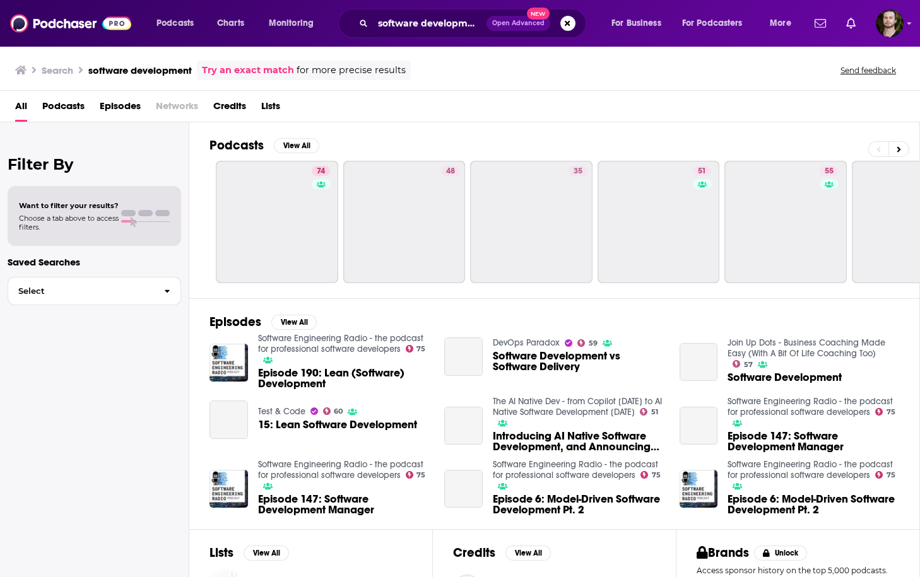
click at [72, 109] on span "Podcasts" at bounding box center [63, 109] width 42 height 26
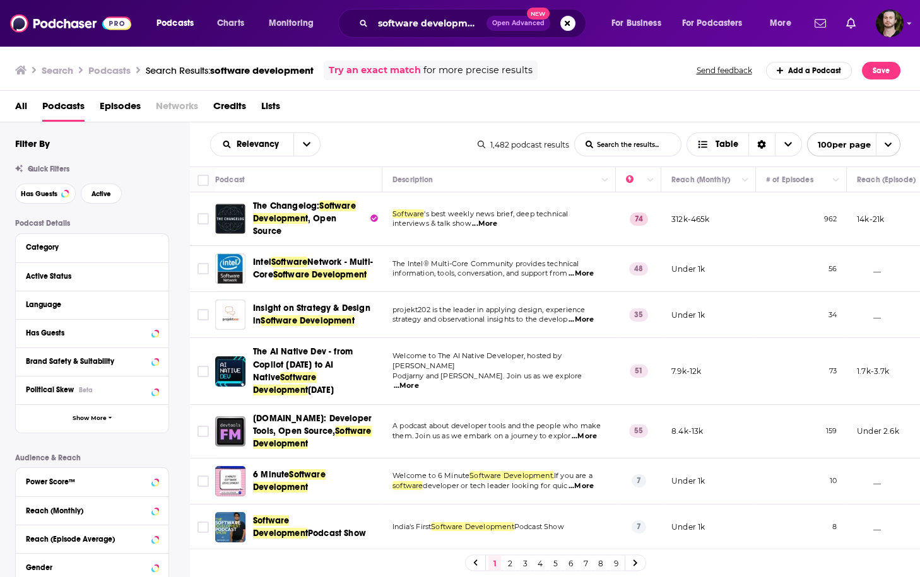
click at [452, 102] on div "All Podcasts Episodes Networks Credits Lists" at bounding box center [462, 109] width 895 height 26
click at [154, 281] on icon at bounding box center [155, 276] width 6 height 10
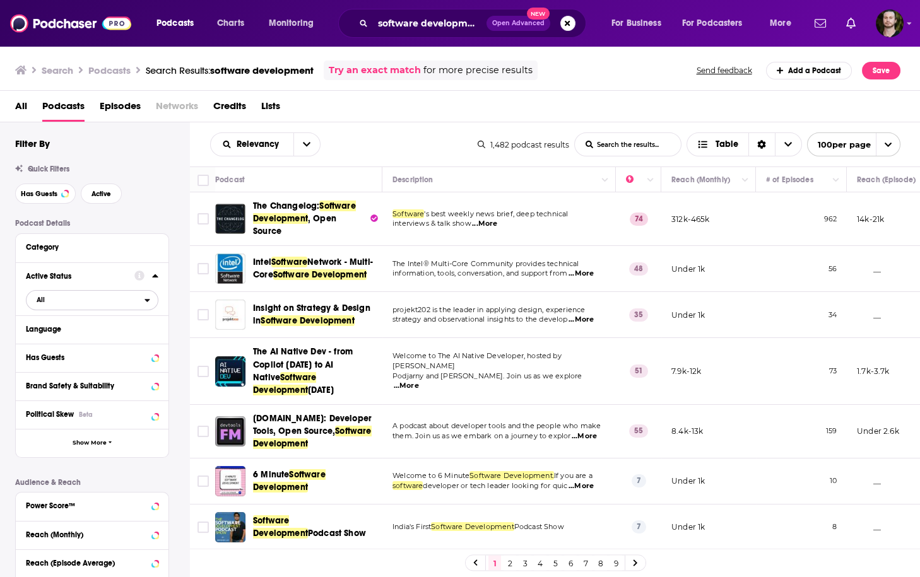
click at [150, 299] on icon "open menu" at bounding box center [147, 300] width 6 height 9
click at [135, 345] on span "180" at bounding box center [127, 341] width 59 height 7
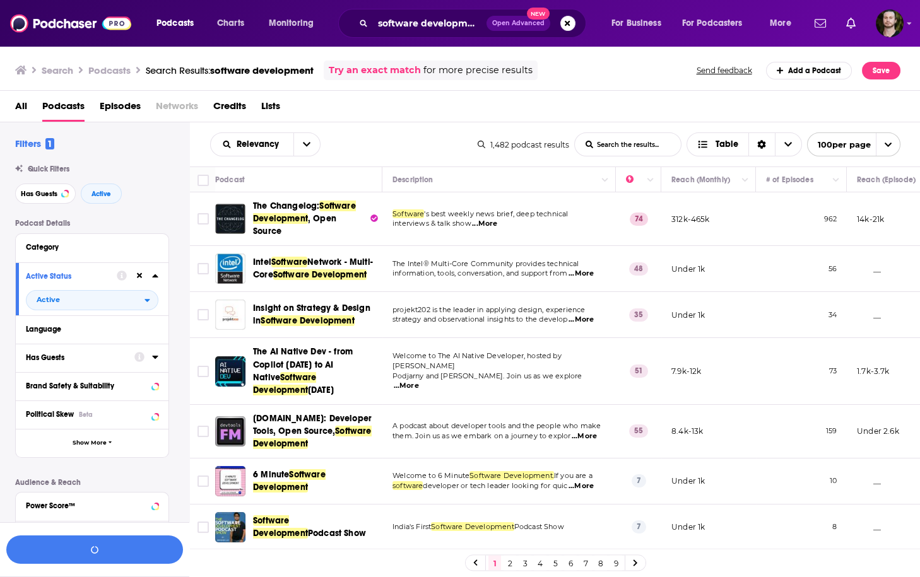
click at [154, 355] on icon at bounding box center [155, 357] width 6 height 10
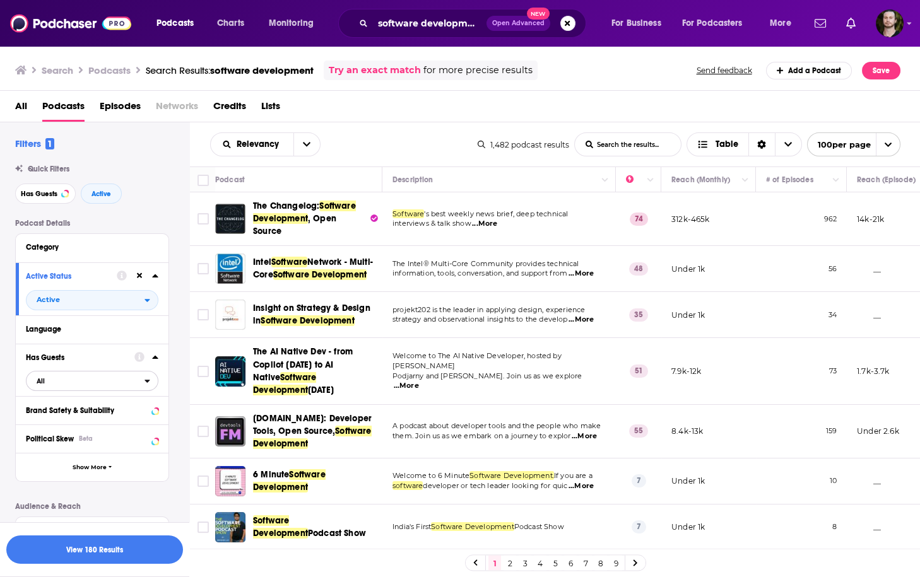
click at [140, 387] on span "All" at bounding box center [85, 381] width 118 height 16
click at [136, 420] on div "Has guests 355" at bounding box center [96, 422] width 141 height 21
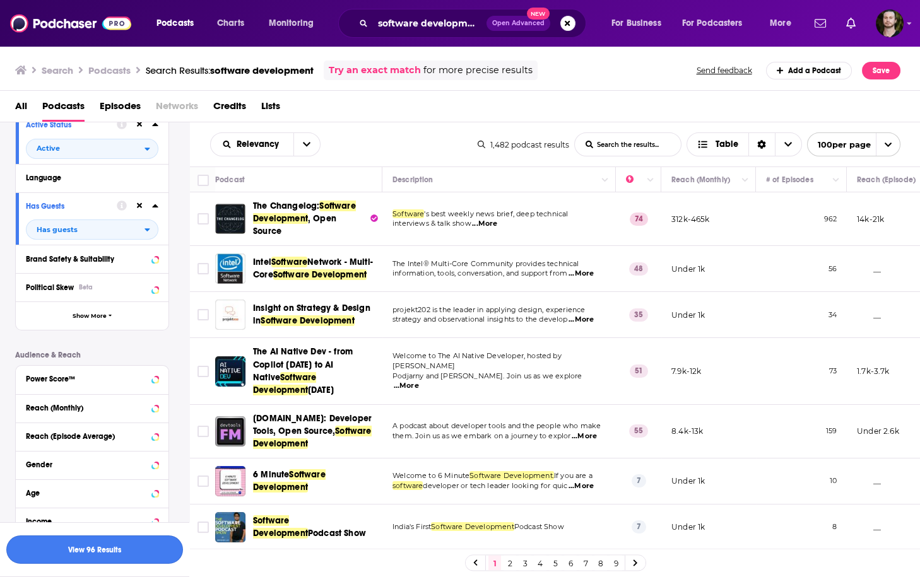
click at [167, 546] on button "View 96 Results" at bounding box center [94, 550] width 177 height 28
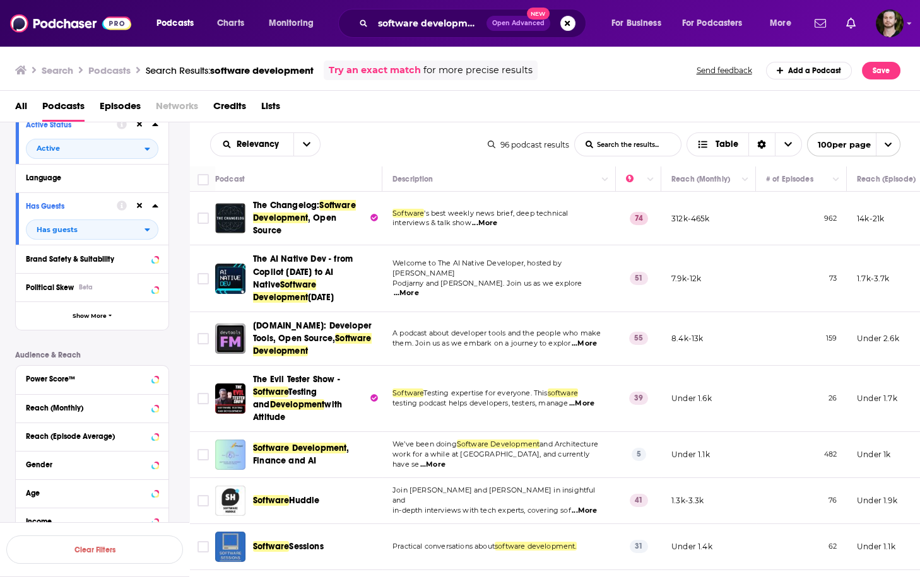
click at [484, 218] on span "...More" at bounding box center [484, 223] width 25 height 10
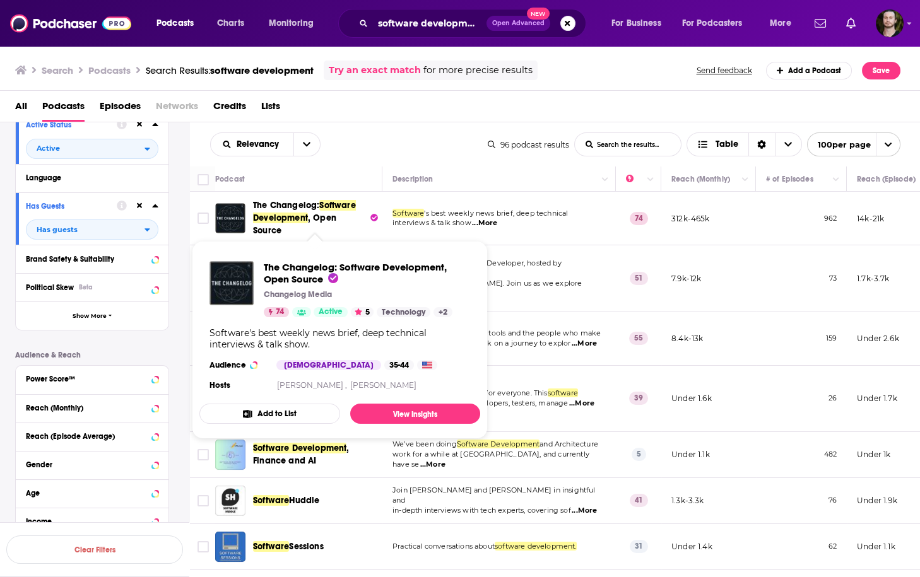
drag, startPoint x: 328, startPoint y: 263, endPoint x: 271, endPoint y: 265, distance: 57.4
click at [275, 256] on div "The Changelog: Software Development, Open Source Changelog Media 74 Active 5 Te…" at bounding box center [339, 327] width 281 height 153
drag, startPoint x: 262, startPoint y: 266, endPoint x: 321, endPoint y: 285, distance: 62.3
click at [321, 285] on div "The Changelog: Software Development, Open Source Changelog Media 74 Active 5 Te…" at bounding box center [339, 289] width 261 height 56
copy span "The Changelog: Software Development, Open Source"
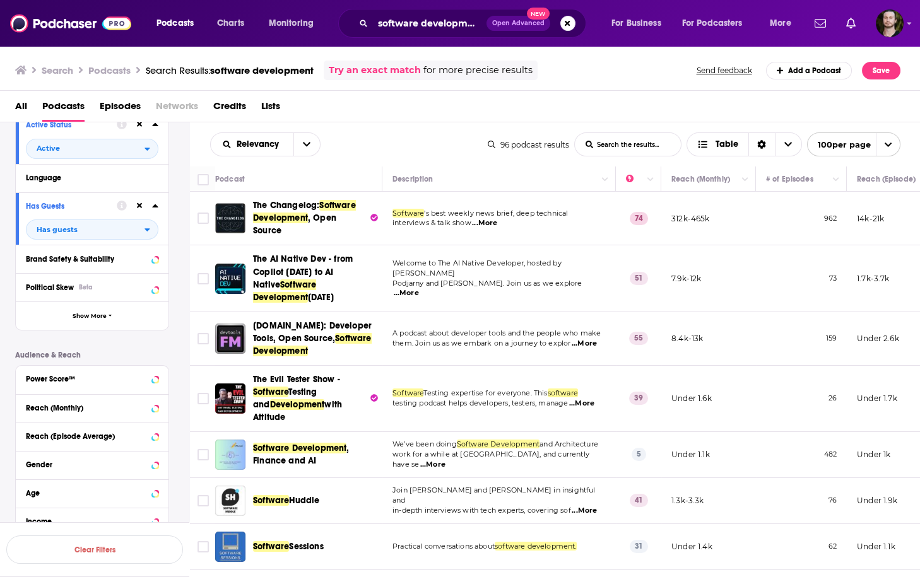
click at [589, 339] on span "...More" at bounding box center [584, 344] width 25 height 10
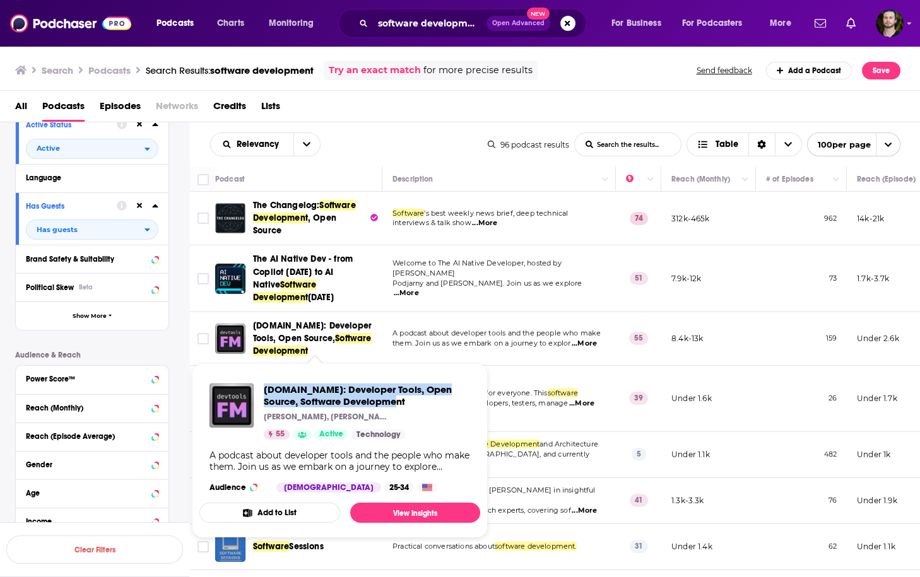
drag, startPoint x: 262, startPoint y: 385, endPoint x: 369, endPoint y: 397, distance: 107.9
click at [369, 397] on div "devtools.fm: Developer Tools, Open Source, Software Development Andrew Lisowski…" at bounding box center [339, 412] width 261 height 56
copy span "devtools.fm: Developer Tools, Open Source, Software Development"
drag, startPoint x: 262, startPoint y: 388, endPoint x: 377, endPoint y: 401, distance: 115.6
click at [377, 401] on div "devtools.fm: Developer Tools, Open Source, Software Development Andrew Lisowski…" at bounding box center [339, 412] width 261 height 56
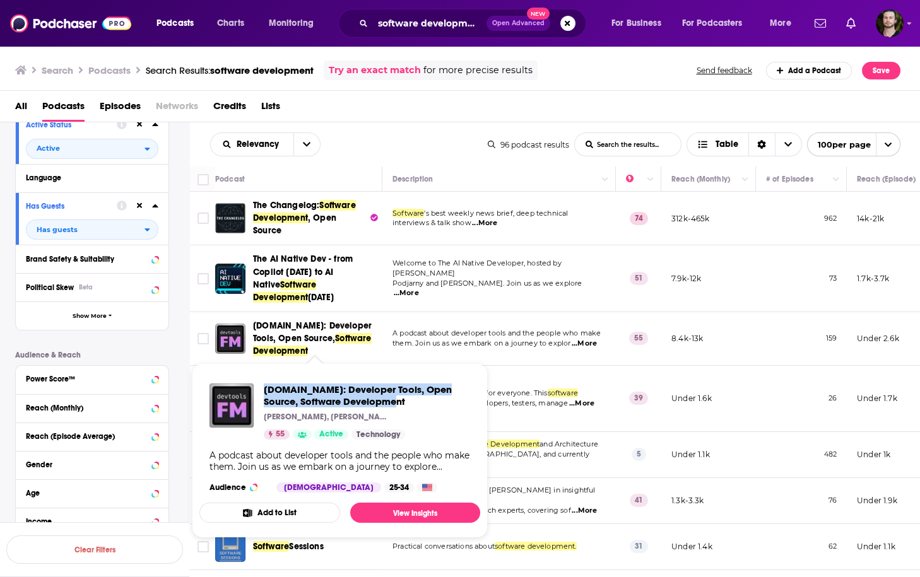
copy span "devtools.fm: Developer Tools, Open Source, Software Development"
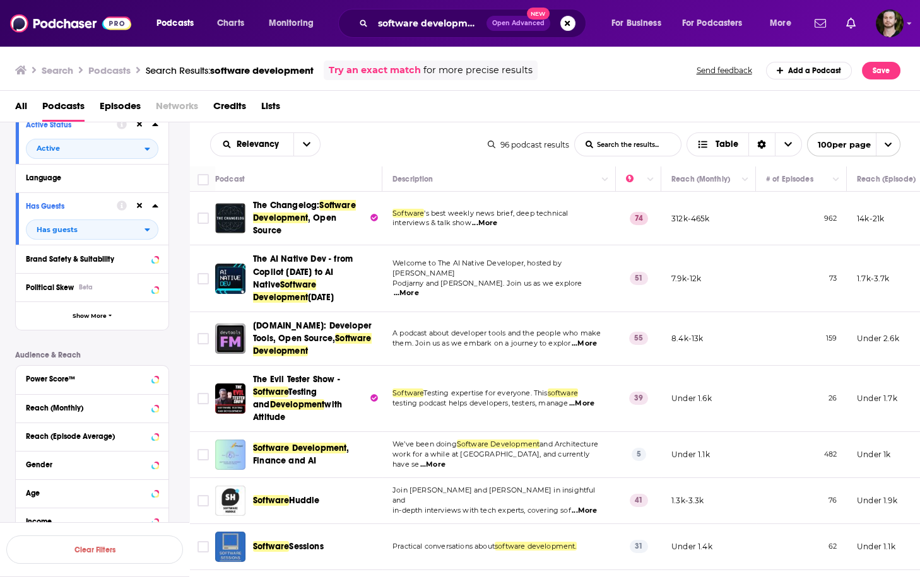
click at [418, 304] on td "Welcome to The AI Native Developer, hosted by Guy Podjarny and Simon Maple. Joi…" at bounding box center [498, 278] width 233 height 66
click at [419, 288] on span "...More" at bounding box center [406, 293] width 25 height 10
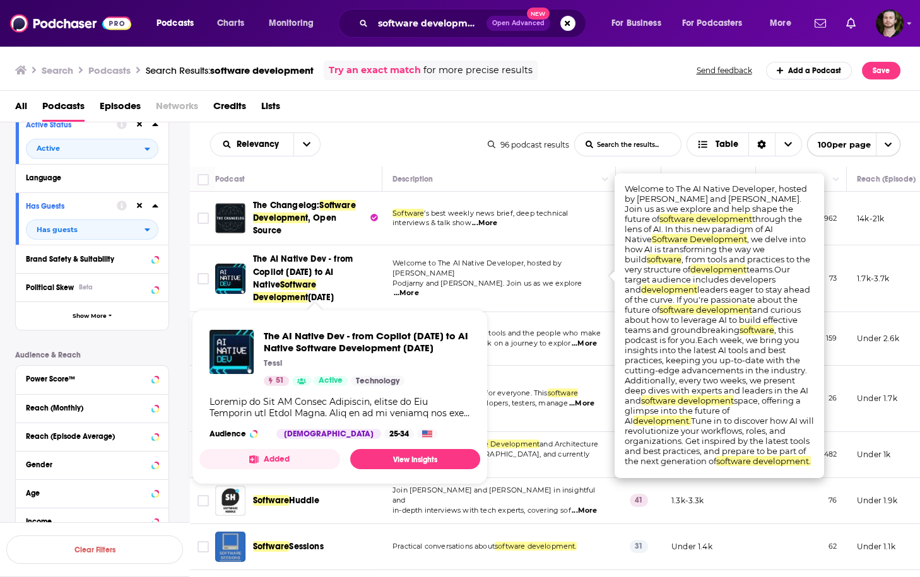
click at [274, 463] on button "Added" at bounding box center [269, 459] width 141 height 20
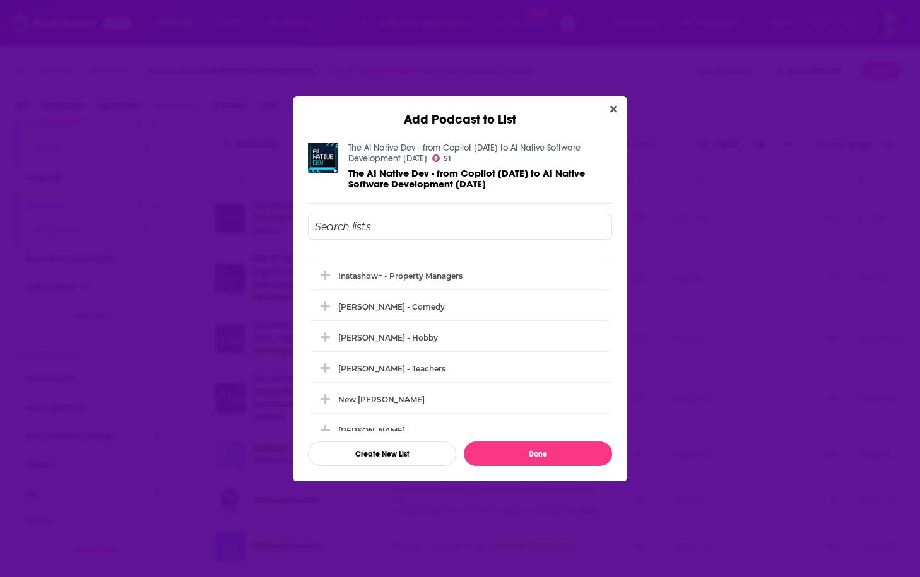
scroll to position [1161, 0]
click at [611, 108] on icon "Close" at bounding box center [613, 108] width 7 height 7
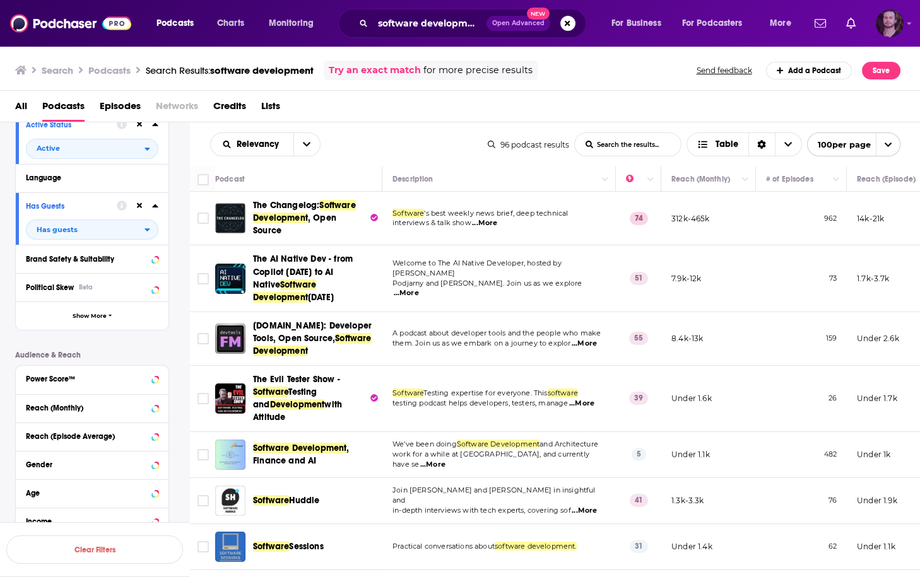
click at [887, 30] on img "Logged in as OutlierAudio" at bounding box center [890, 23] width 28 height 28
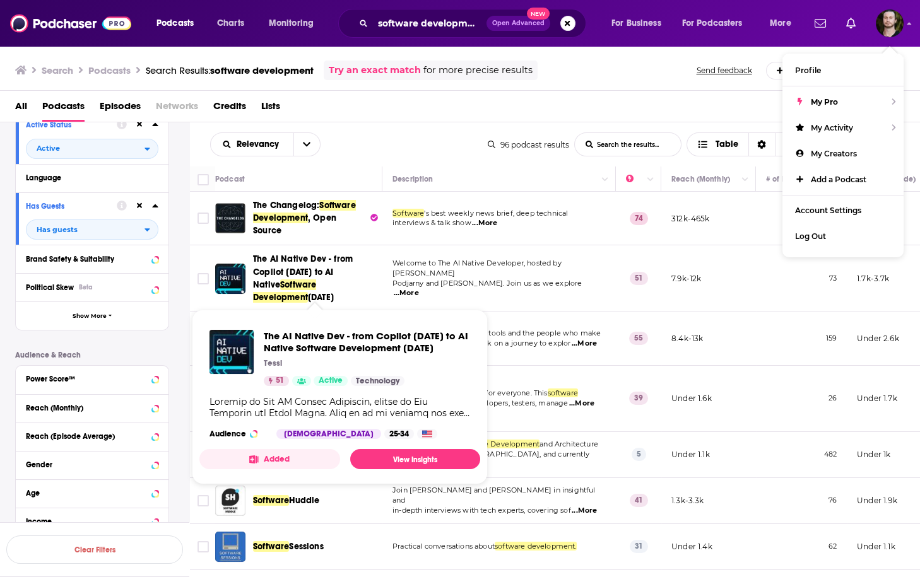
drag, startPoint x: 262, startPoint y: 336, endPoint x: 445, endPoint y: 352, distance: 183.7
click at [445, 352] on div "The AI Native Dev - from Copilot today to AI Native Software Development tomorr…" at bounding box center [339, 358] width 261 height 56
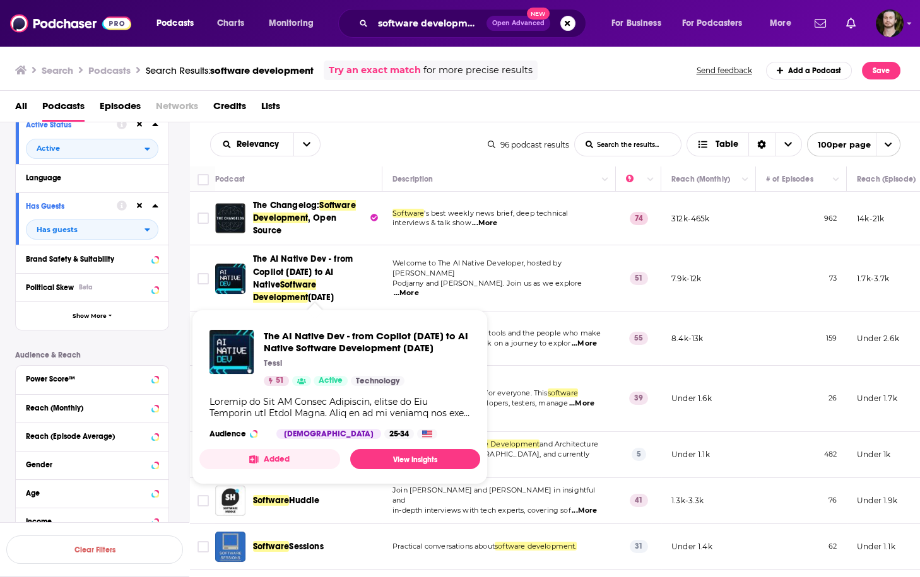
copy span "The AI Native Dev - from Copilot today to AI Native Software Development tomorr…"
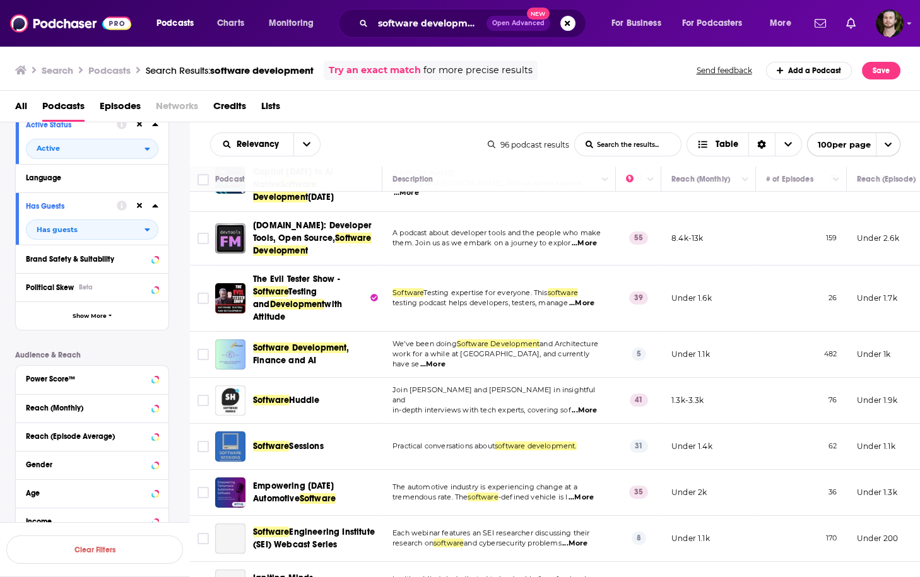
scroll to position [101, 0]
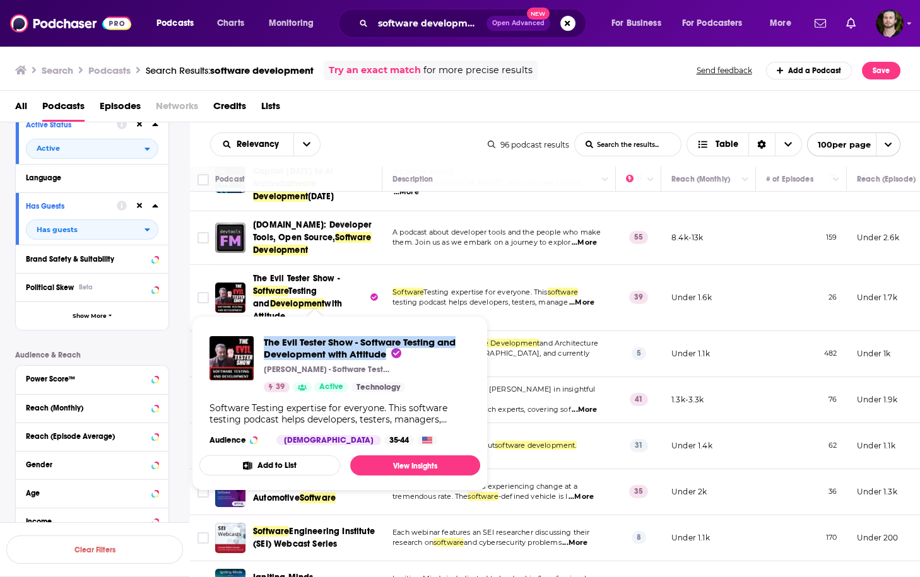
drag, startPoint x: 262, startPoint y: 342, endPoint x: 387, endPoint y: 352, distance: 125.3
click at [387, 352] on div "The Evil Tester Show - Software Testing and Development with Attitude Alan Rich…" at bounding box center [339, 364] width 261 height 56
copy span "The Evil Tester Show - Software Testing and Development with Attitude"
click at [394, 309] on span "The Evil Tester Show - Software Testing and Development with Attitude Alan Rich…" at bounding box center [340, 404] width 296 height 190
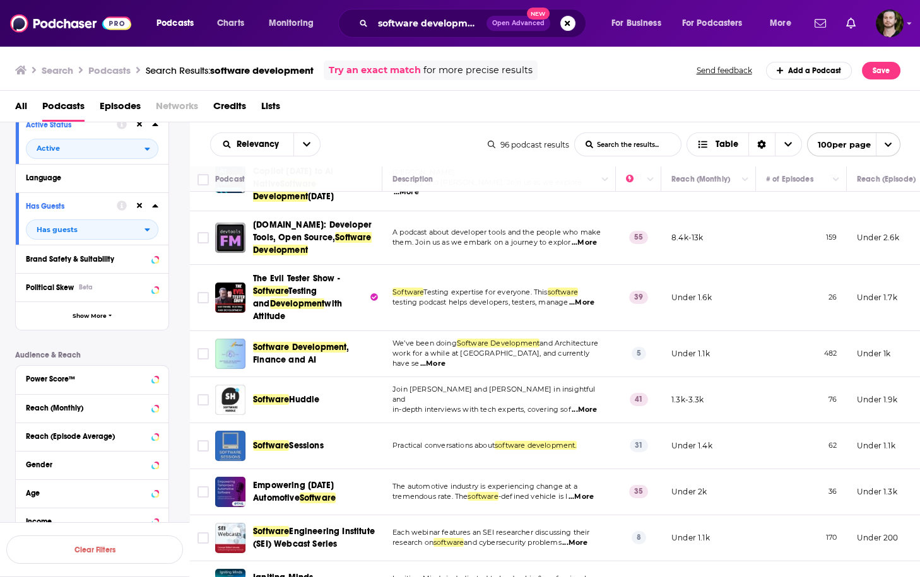
scroll to position [151, 0]
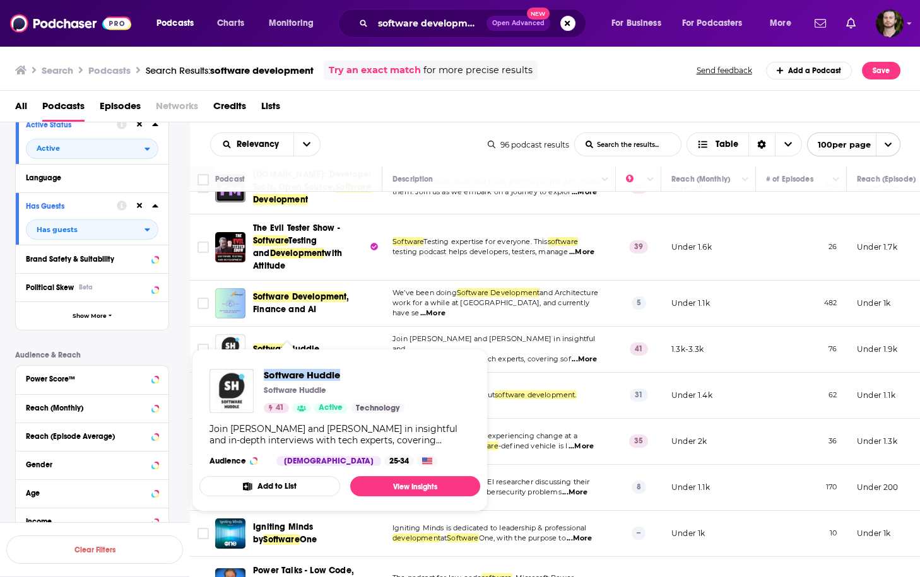
drag, startPoint x: 261, startPoint y: 372, endPoint x: 413, endPoint y: 379, distance: 152.2
click at [413, 379] on div "Software Huddle Software Huddle 41 Active Technology Join Alex DeBrie and Sean …" at bounding box center [339, 417] width 281 height 117
copy span "Software Huddle"
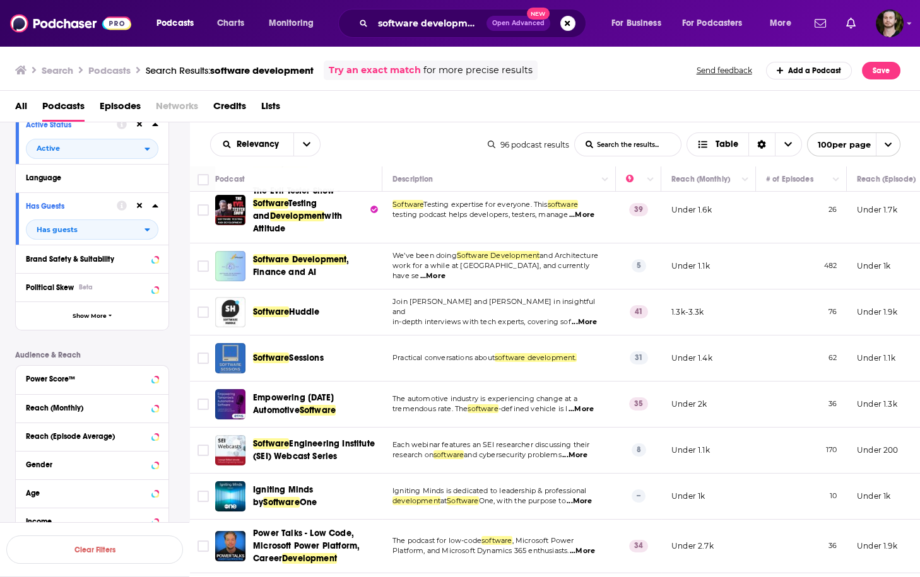
scroll to position [202, 0]
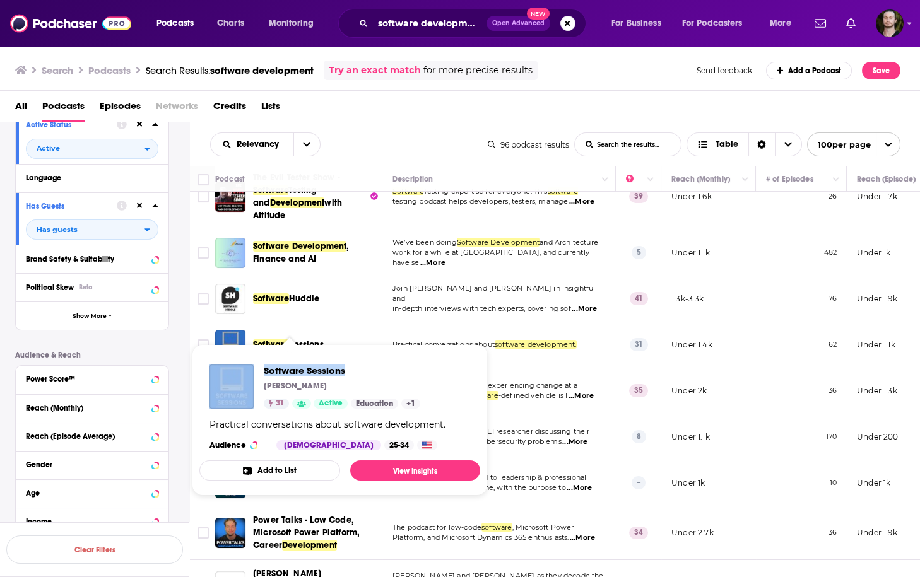
drag, startPoint x: 257, startPoint y: 367, endPoint x: 360, endPoint y: 370, distance: 102.9
click at [360, 370] on div "Software Sessions Jeremy Jung 31 Active Education + 1" at bounding box center [314, 387] width 211 height 44
copy div "Software Sessions"
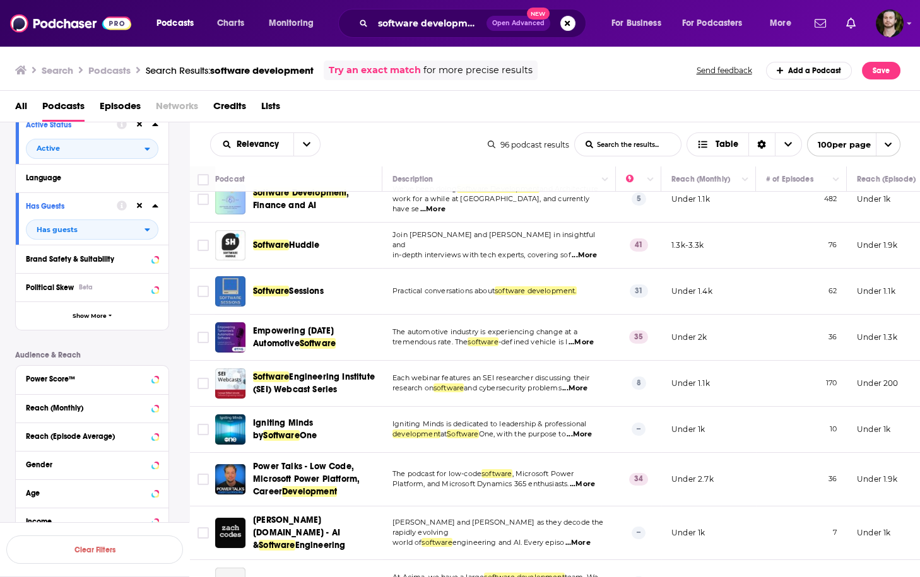
scroll to position [303, 0]
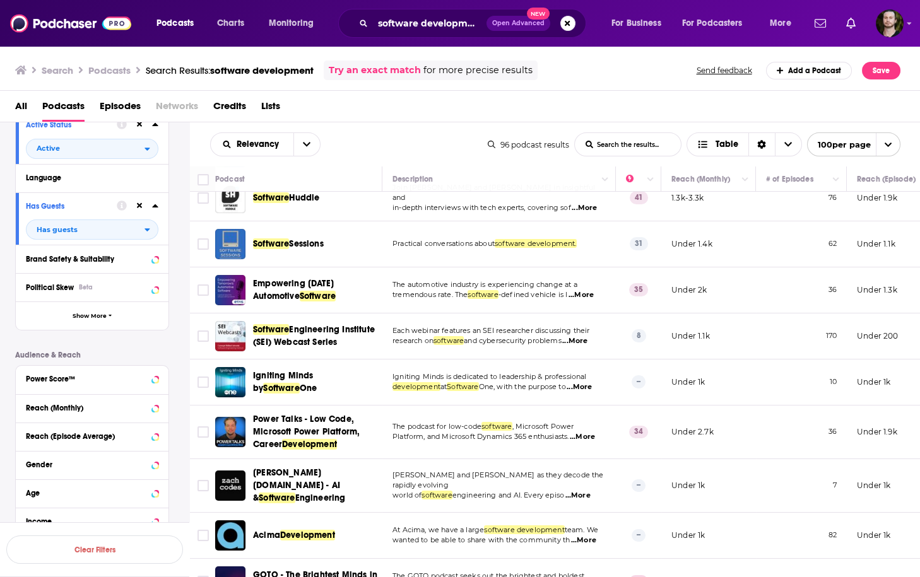
click at [587, 336] on span "...More" at bounding box center [574, 341] width 25 height 10
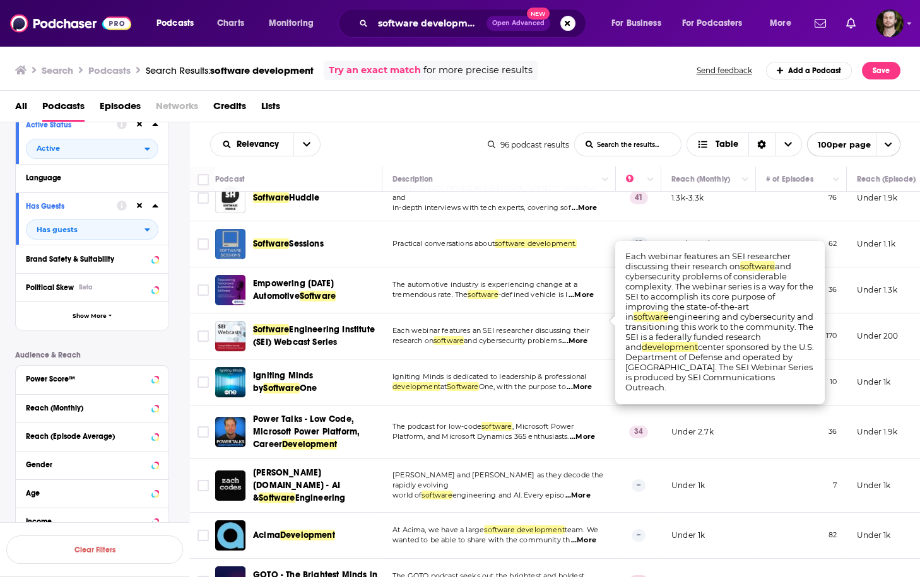
click at [579, 336] on span "...More" at bounding box center [574, 341] width 25 height 10
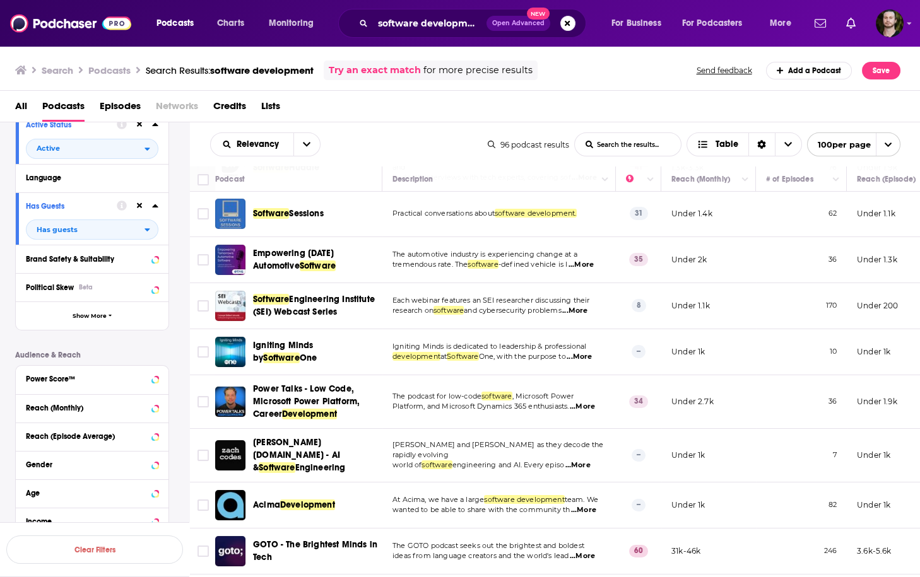
scroll to position [353, 0]
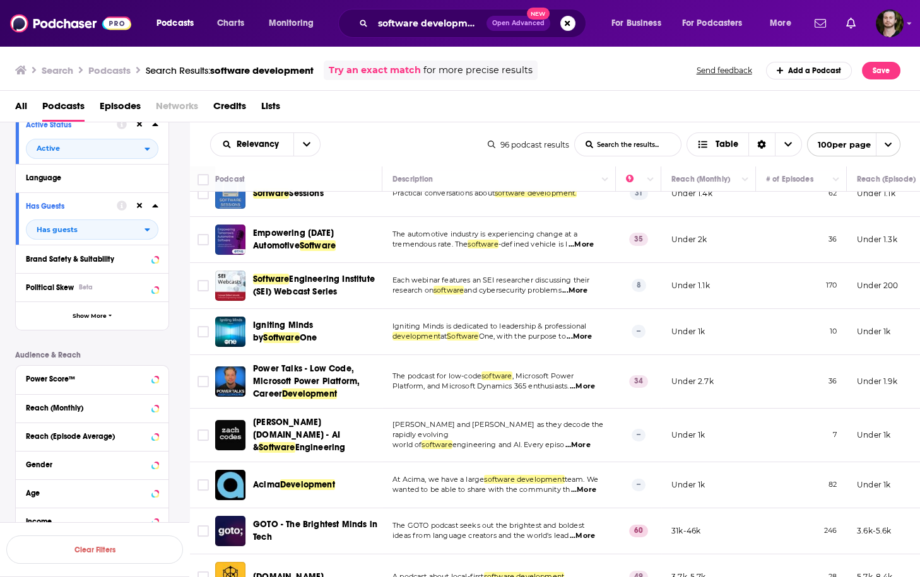
click at [592, 332] on span "...More" at bounding box center [579, 337] width 25 height 10
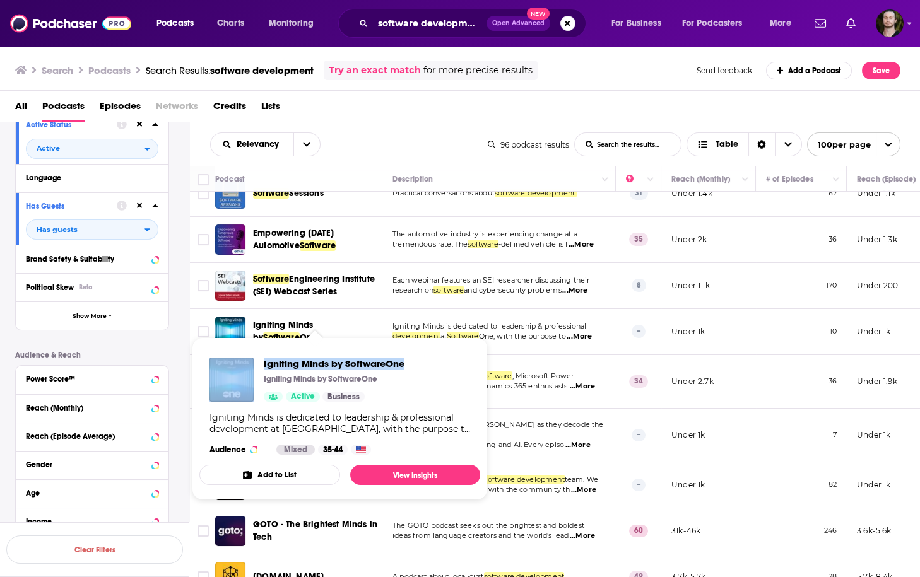
drag, startPoint x: 258, startPoint y: 356, endPoint x: 409, endPoint y: 362, distance: 150.9
click at [409, 362] on div "Igniting Minds by SoftwareOne Igniting Minds by SoftwareOne Active Business Ign…" at bounding box center [339, 406] width 281 height 117
copy div "Igniting Minds by SoftwareOne"
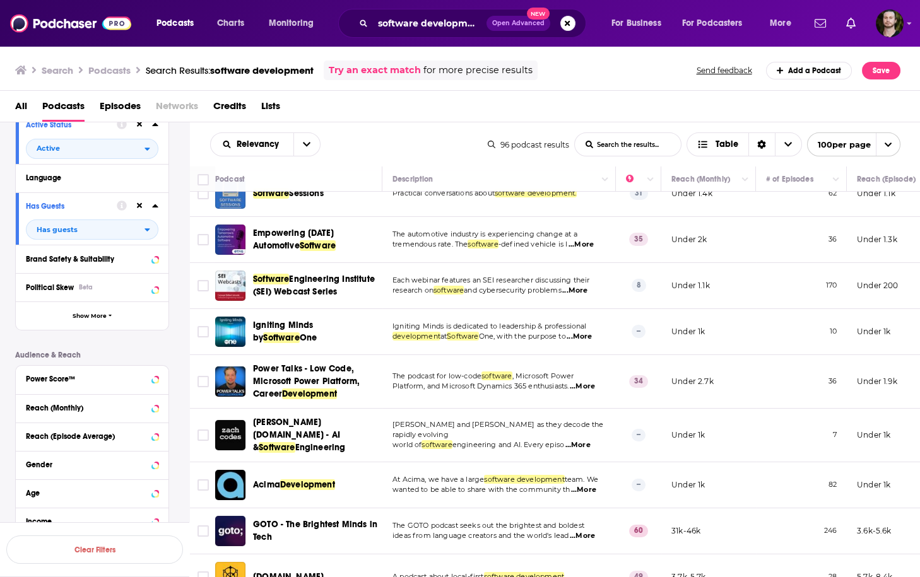
scroll to position [404, 0]
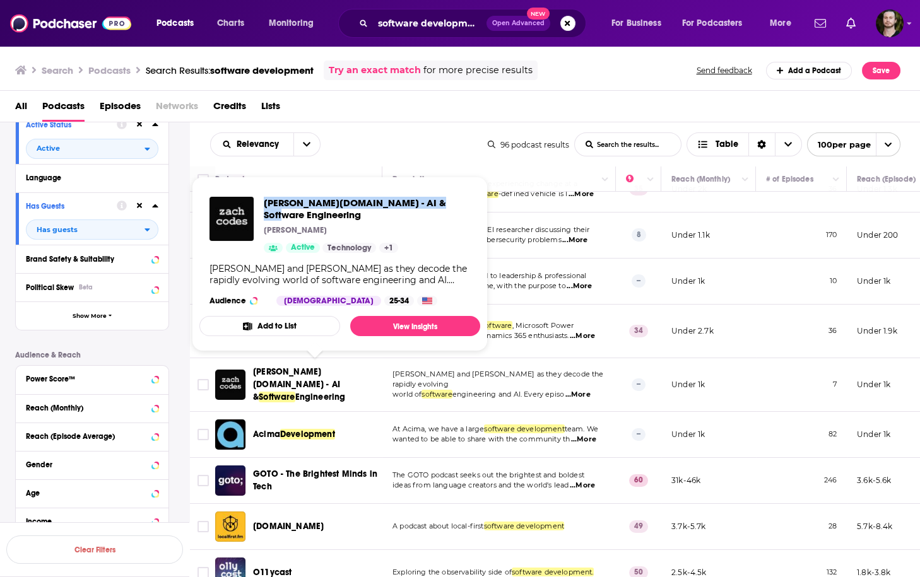
drag, startPoint x: 262, startPoint y: 204, endPoint x: 451, endPoint y: 199, distance: 189.3
click at [452, 201] on div "zach.codes - AI & Software Engineering Zach Silveira Active Technology + 1 Join…" at bounding box center [339, 251] width 281 height 129
copy span "zach.codes - AI & Software Engineering"
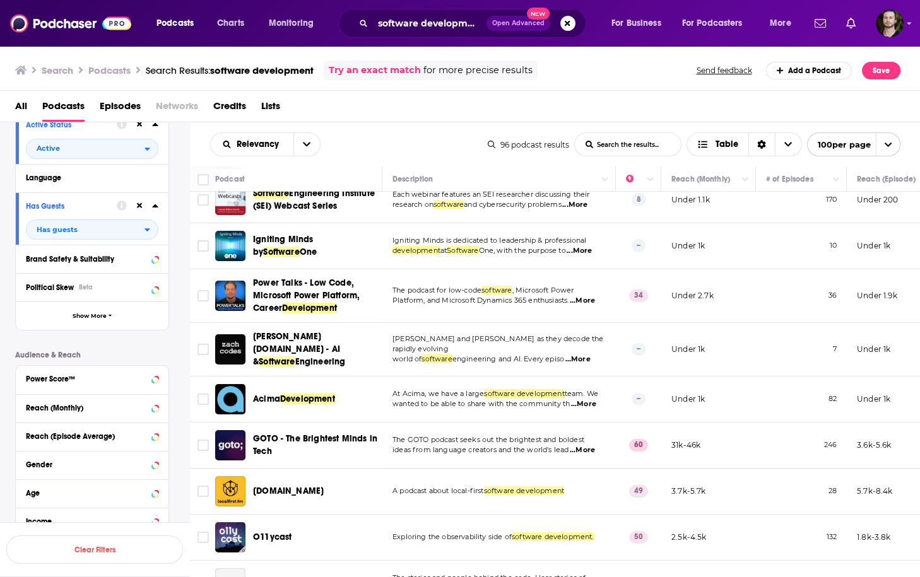
scroll to position [454, 0]
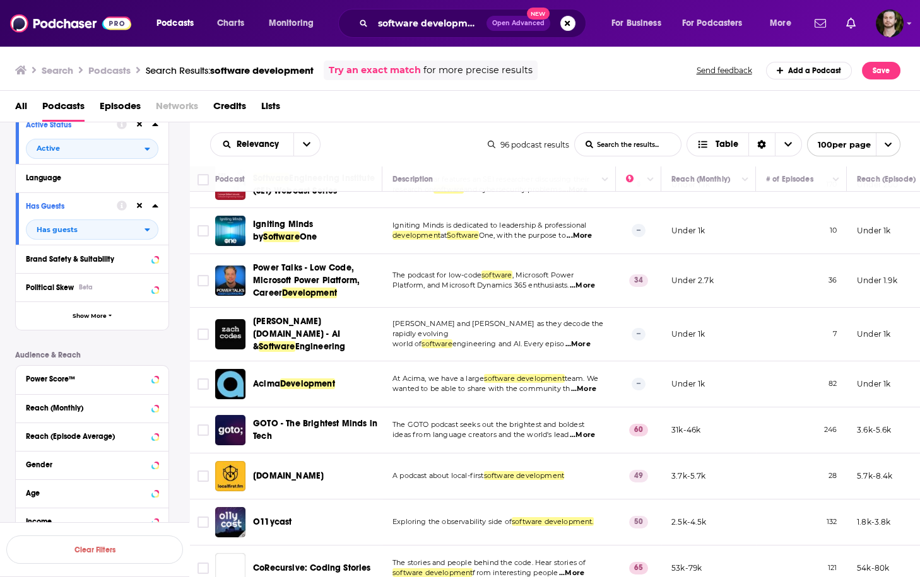
click at [587, 374] on span "team. We" at bounding box center [581, 378] width 33 height 9
click at [593, 384] on span "...More" at bounding box center [583, 389] width 25 height 10
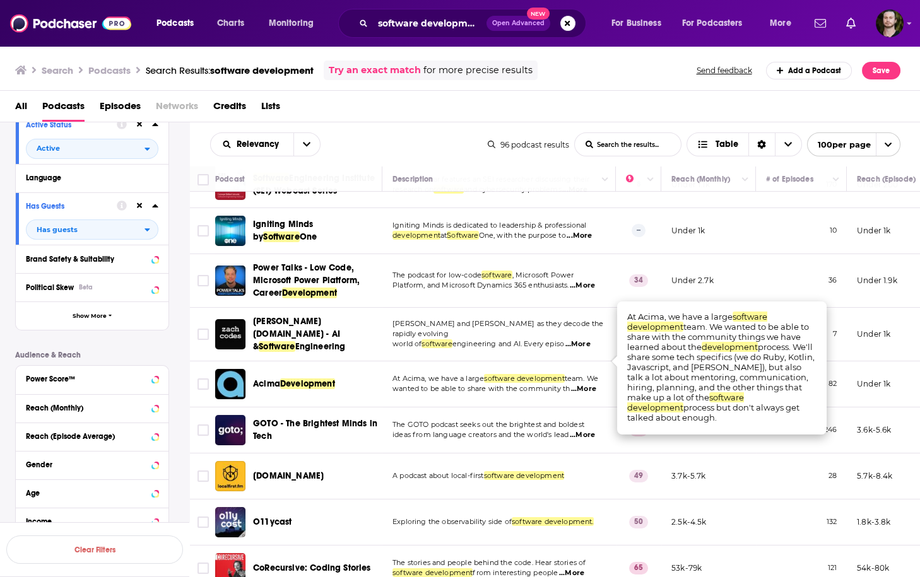
click at [593, 384] on span "...More" at bounding box center [583, 389] width 25 height 10
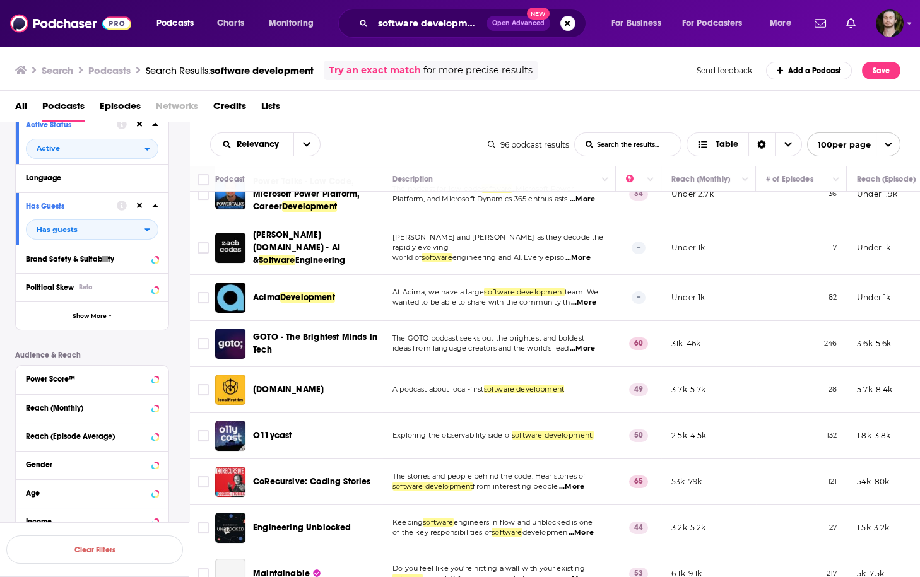
scroll to position [555, 0]
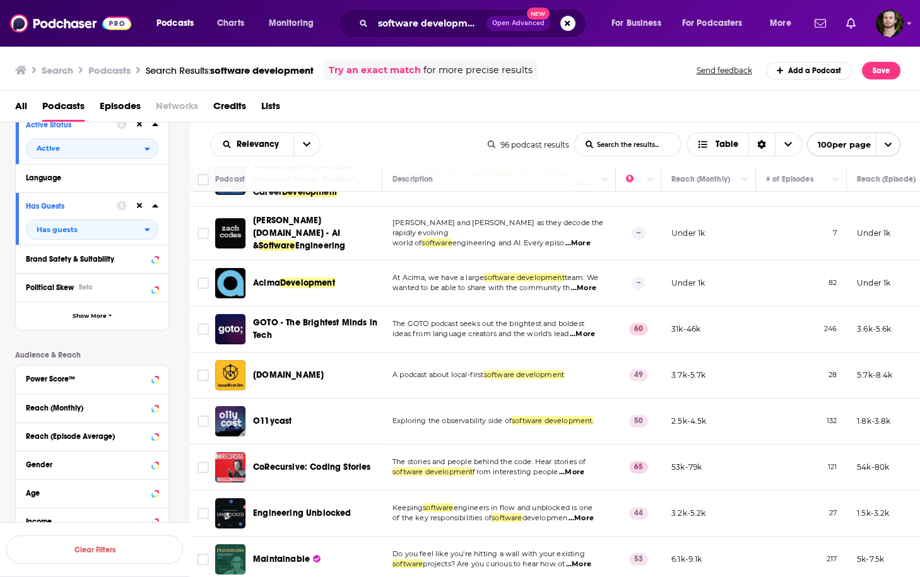
click at [591, 329] on span "...More" at bounding box center [582, 334] width 25 height 10
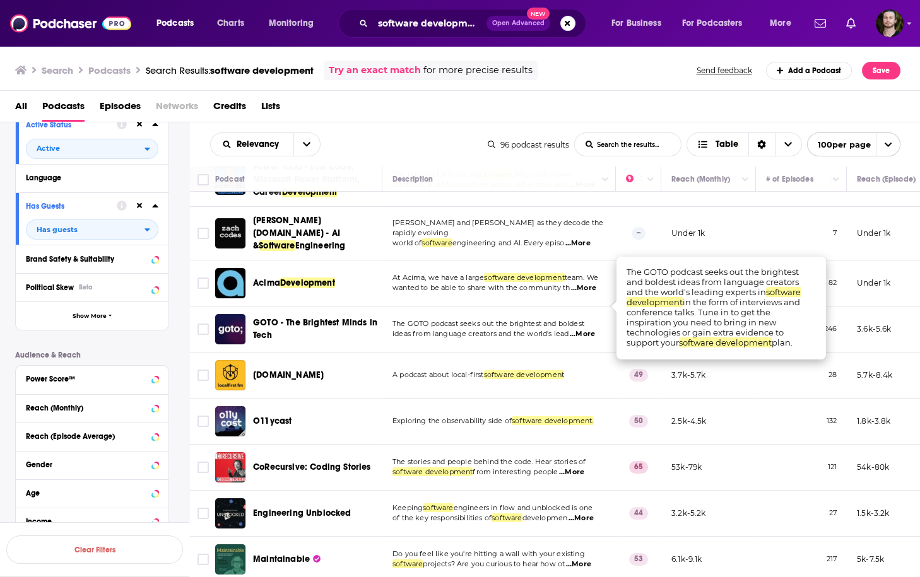
click at [591, 329] on span "...More" at bounding box center [582, 334] width 25 height 10
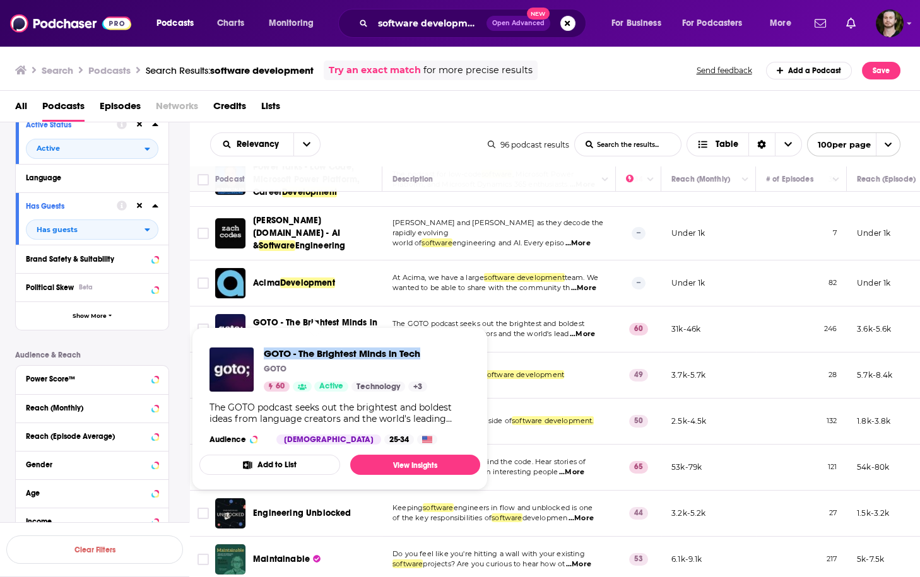
drag, startPoint x: 259, startPoint y: 355, endPoint x: 433, endPoint y: 351, distance: 173.5
click at [433, 351] on div "GOTO - The Brightest Minds in Tech GOTO 60 Active Technology + 3 The GOTO podca…" at bounding box center [339, 396] width 281 height 117
copy span "GOTO - The Brightest Minds in Tech"
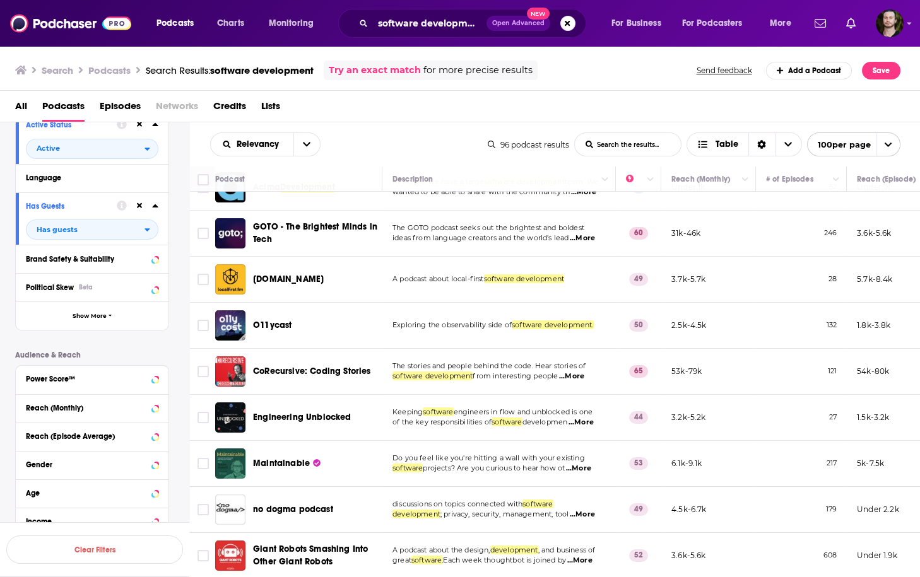
scroll to position [707, 0]
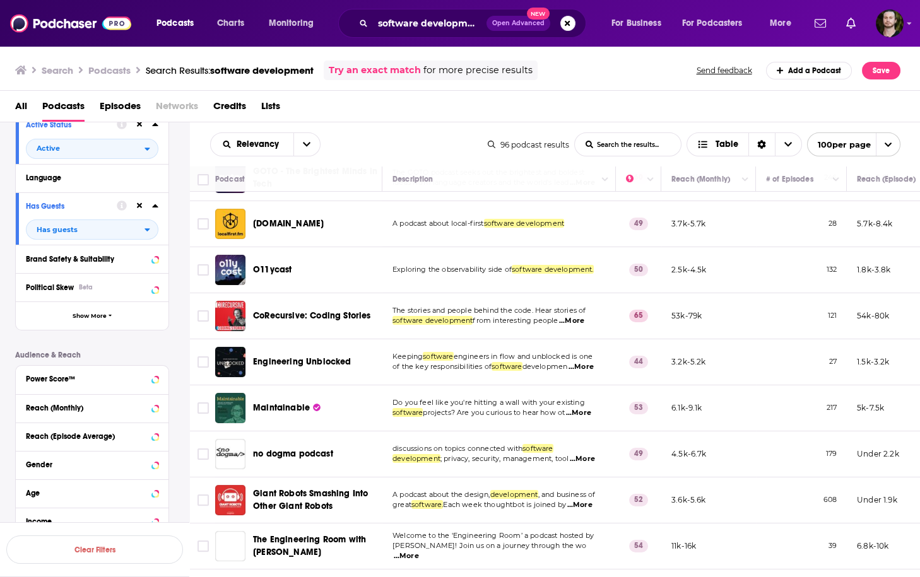
click at [579, 316] on span "...More" at bounding box center [571, 321] width 25 height 10
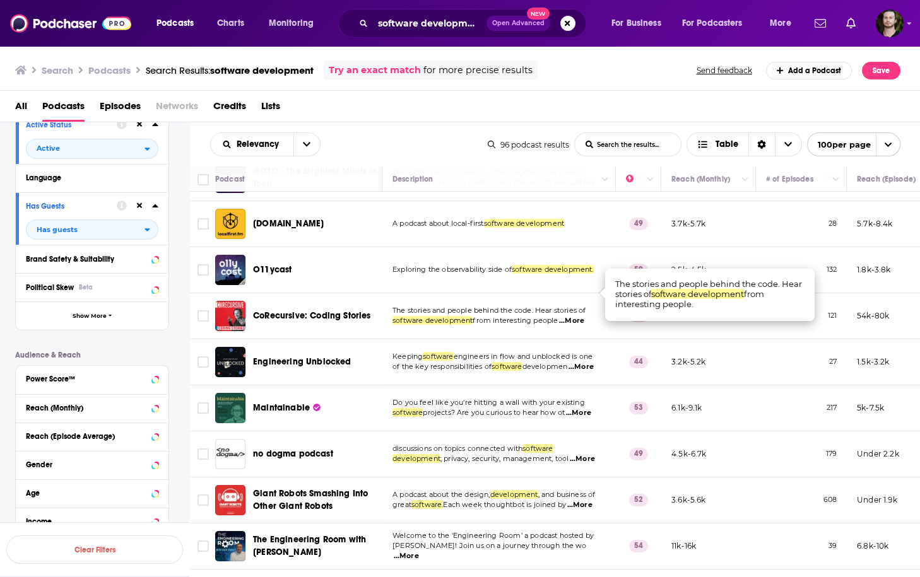
click at [579, 316] on span "...More" at bounding box center [571, 321] width 25 height 10
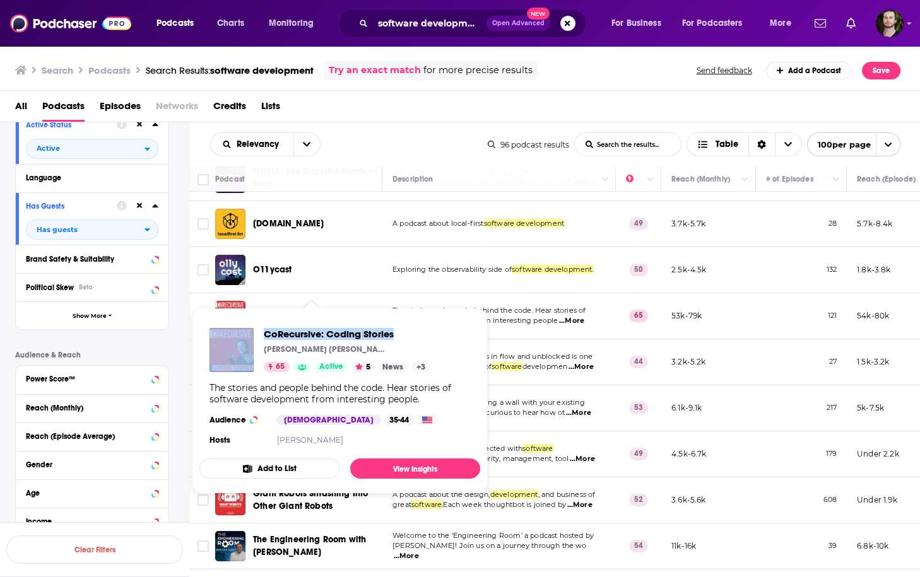
drag, startPoint x: 257, startPoint y: 334, endPoint x: 422, endPoint y: 329, distance: 164.7
click at [422, 329] on div "CoRecursive: Coding Stories Adam Gordon Bell - Software Developer 65 Active 5 N…" at bounding box center [319, 350] width 221 height 44
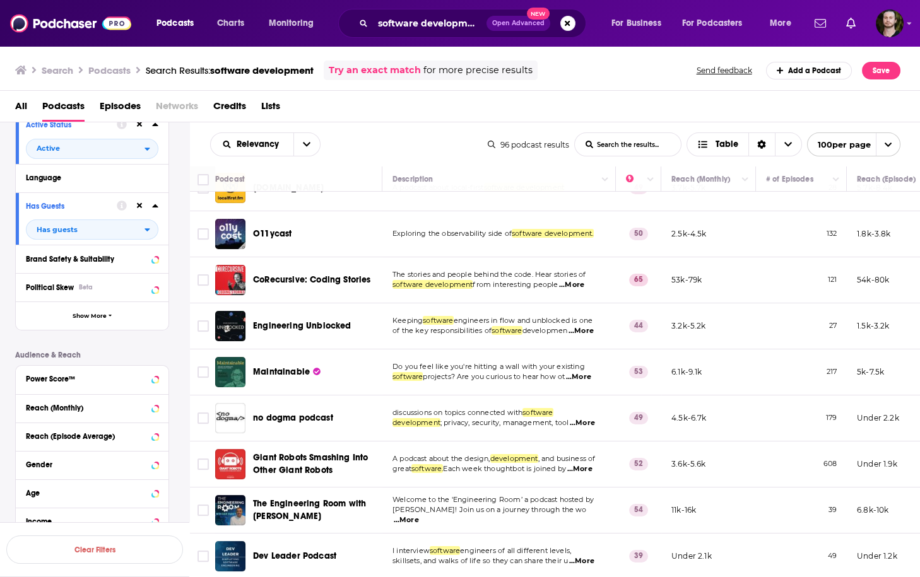
scroll to position [757, 0]
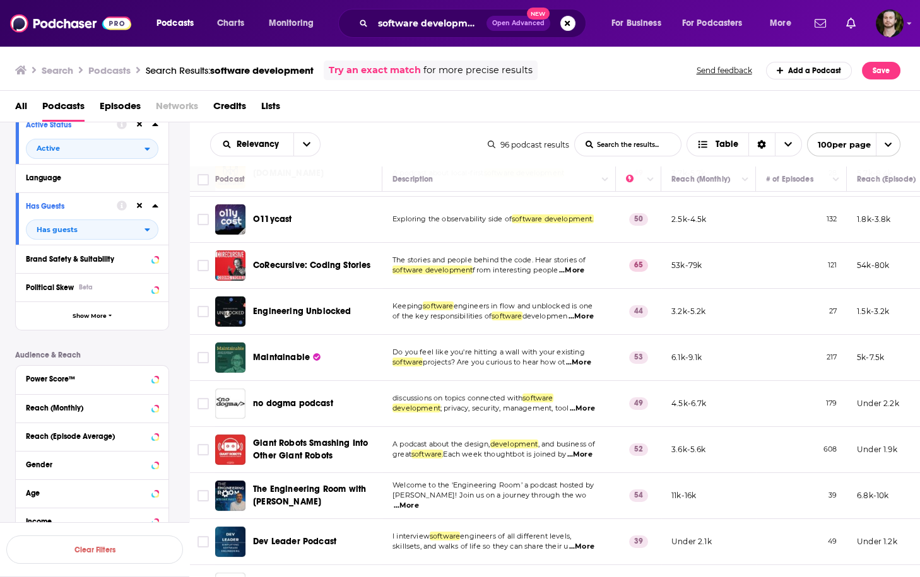
click at [589, 312] on span "...More" at bounding box center [580, 317] width 25 height 10
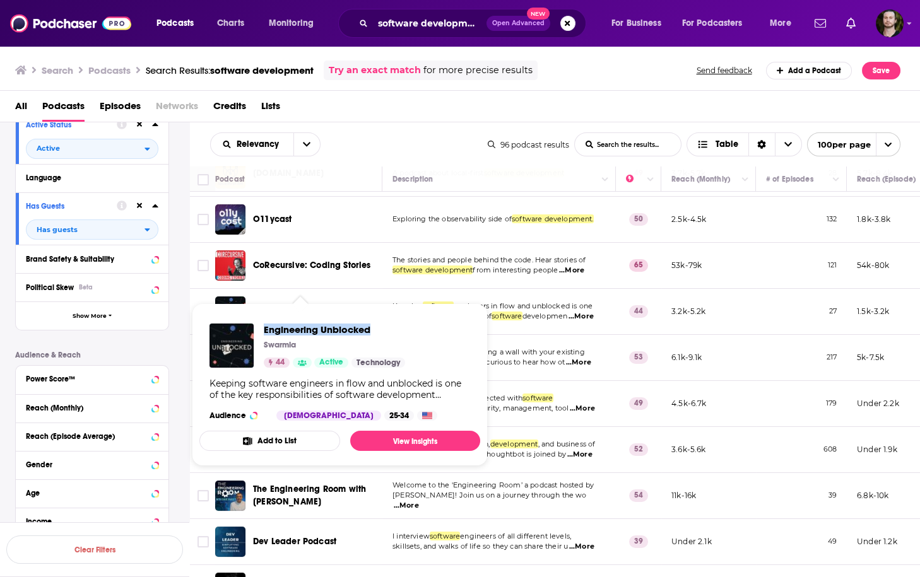
drag, startPoint x: 259, startPoint y: 328, endPoint x: 397, endPoint y: 324, distance: 138.2
click at [397, 324] on div "Engineering Unblocked Swarmia 44 Active Technology" at bounding box center [307, 346] width 196 height 44
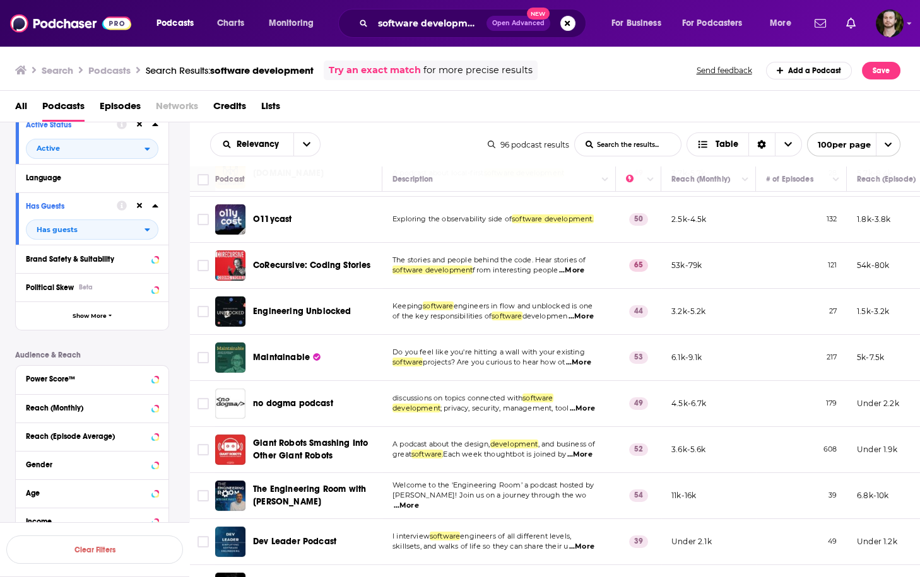
click at [580, 358] on span "...More" at bounding box center [578, 363] width 25 height 10
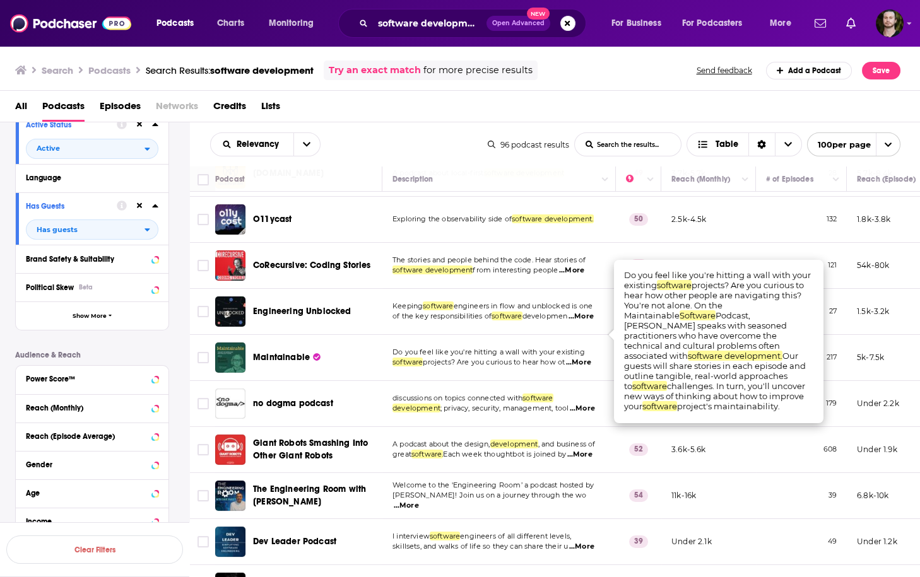
click at [580, 358] on span "...More" at bounding box center [578, 363] width 25 height 10
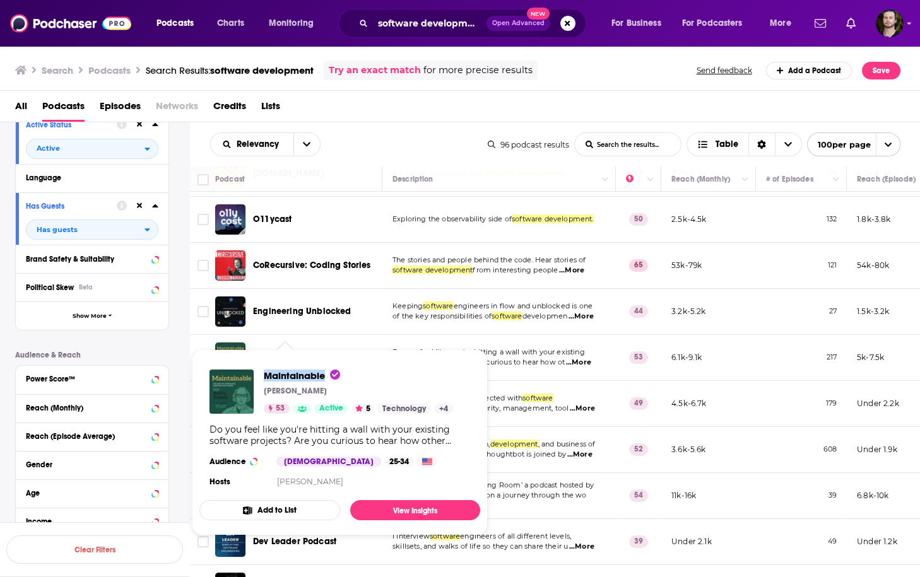
drag, startPoint x: 259, startPoint y: 372, endPoint x: 327, endPoint y: 379, distance: 67.9
click at [327, 379] on div "Maintainable Robby Russell 53 Active 5 Technology + 4" at bounding box center [331, 392] width 244 height 44
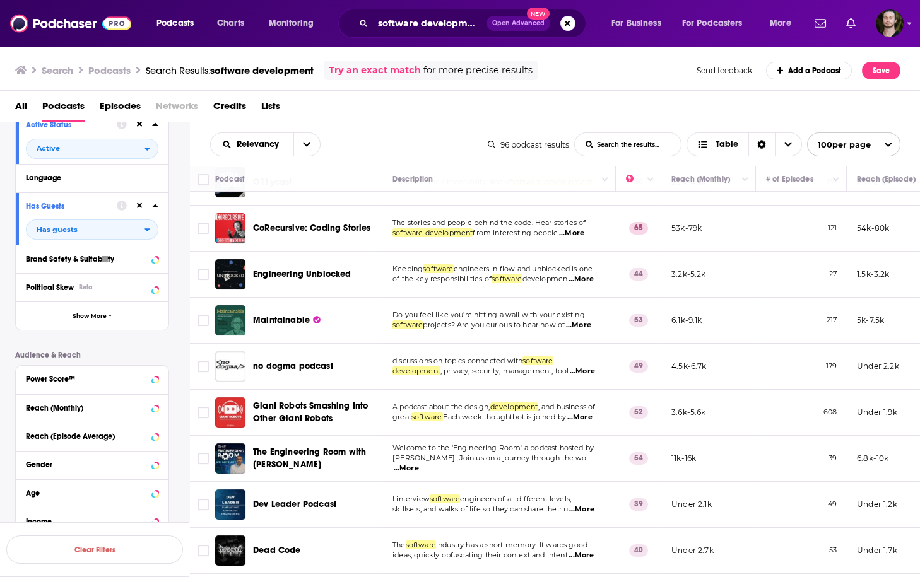
scroll to position [808, 0]
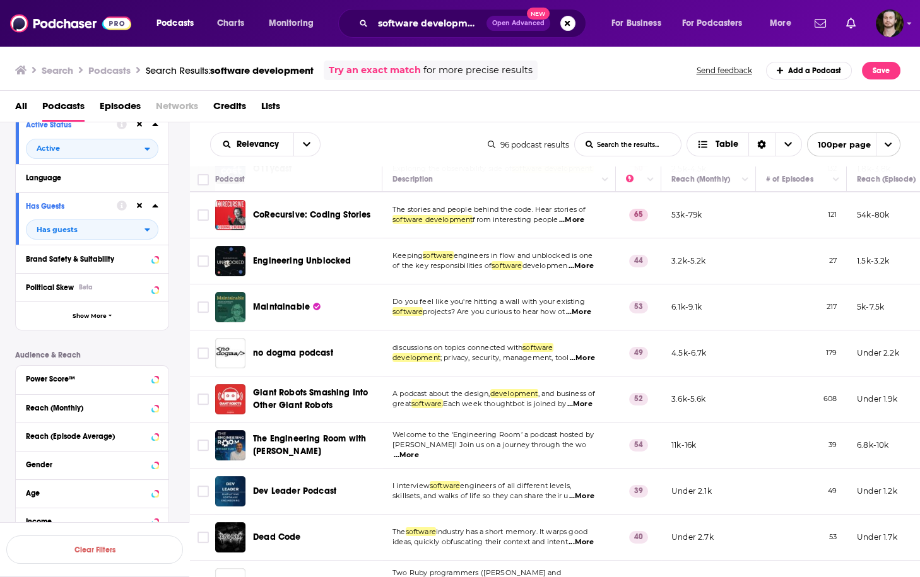
click at [591, 353] on span "...More" at bounding box center [582, 358] width 25 height 10
click at [541, 377] on td "A podcast about the design, development , and business of great software. Each …" at bounding box center [498, 400] width 233 height 46
click at [591, 399] on span "...More" at bounding box center [579, 404] width 25 height 10
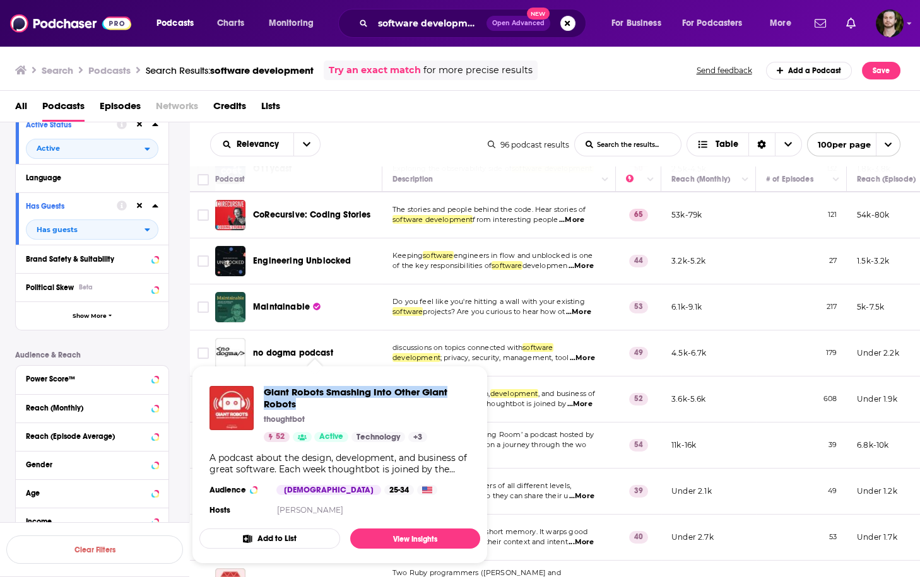
drag, startPoint x: 261, startPoint y: 390, endPoint x: 299, endPoint y: 406, distance: 41.0
click at [299, 406] on div "Giant Robots Smashing Into Other Giant Robots thoughtbot 52 Active Technology +…" at bounding box center [339, 414] width 261 height 56
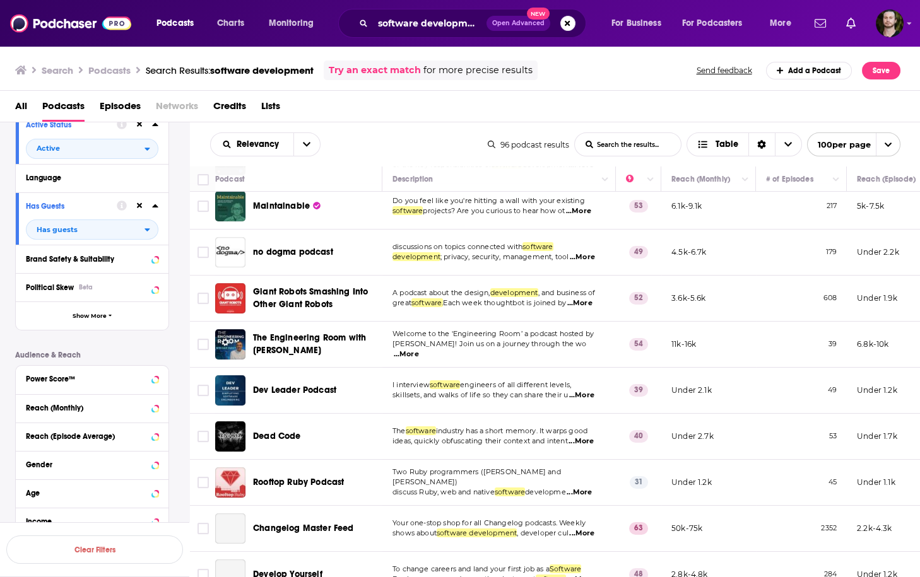
scroll to position [959, 0]
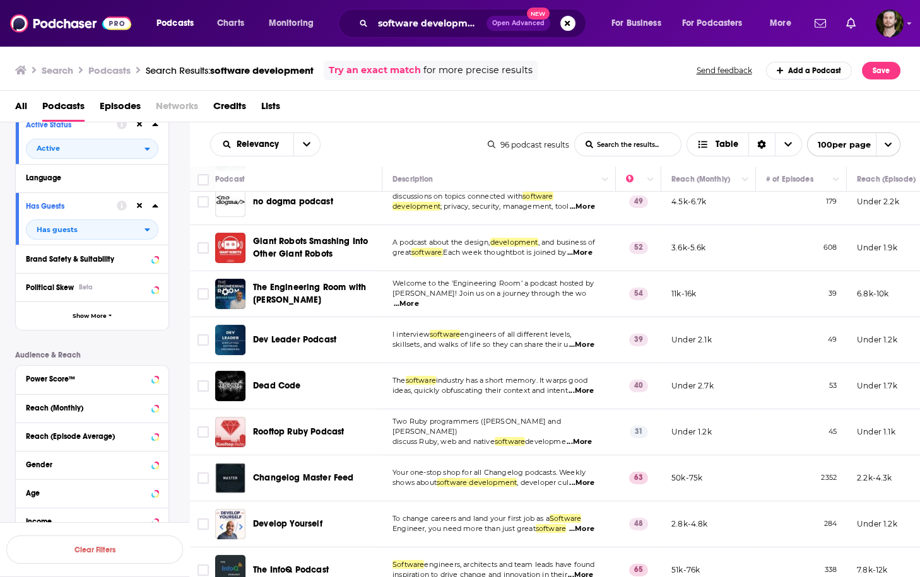
click at [419, 299] on span "...More" at bounding box center [406, 304] width 25 height 10
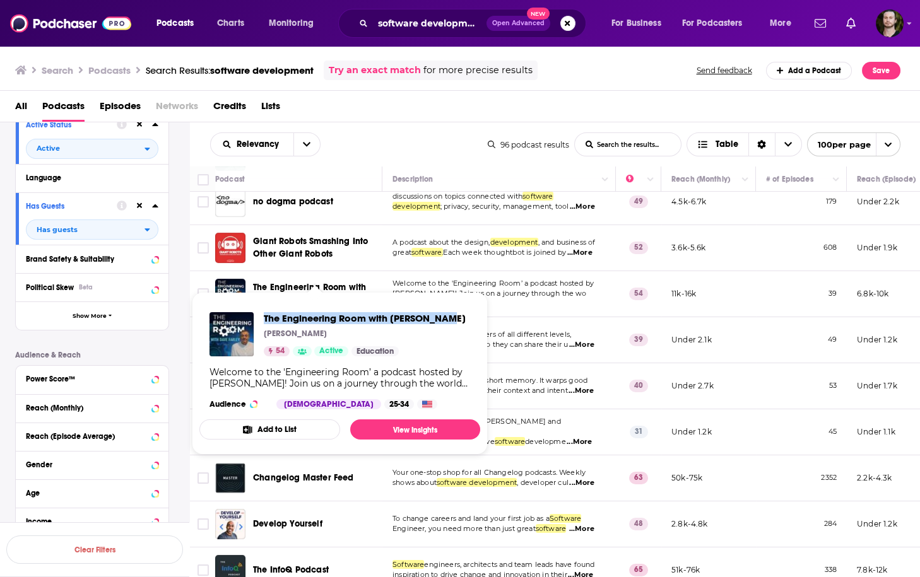
drag, startPoint x: 261, startPoint y: 312, endPoint x: 445, endPoint y: 316, distance: 184.3
click at [445, 316] on div "The Engineering Room with Dave Farley Dave Farley 54 Active Education Welcome t…" at bounding box center [339, 360] width 281 height 117
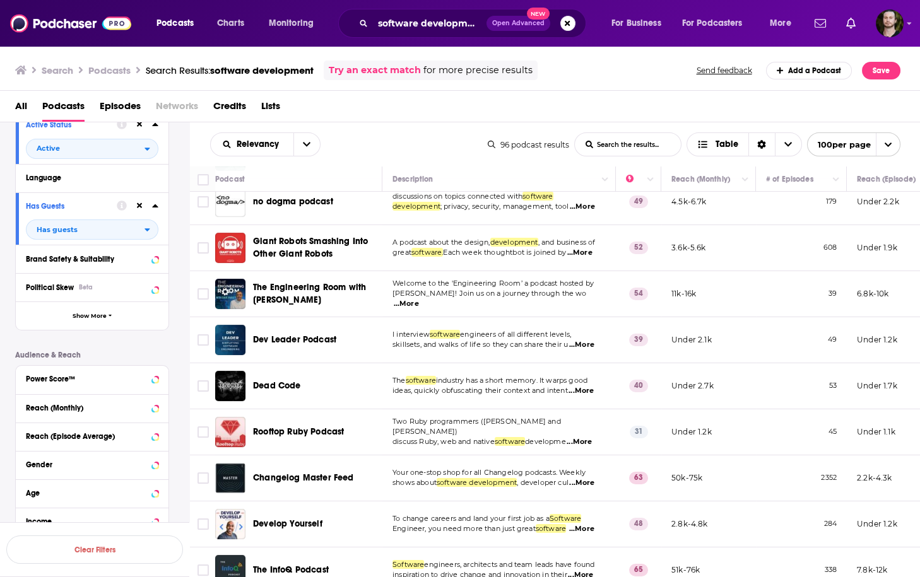
click at [585, 340] on span "...More" at bounding box center [581, 345] width 25 height 10
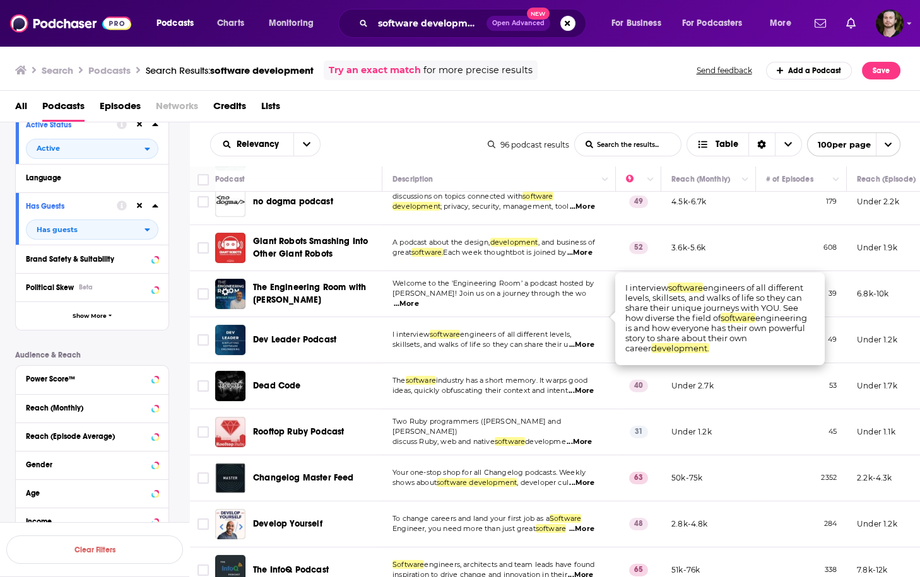
click at [584, 340] on span "...More" at bounding box center [581, 345] width 25 height 10
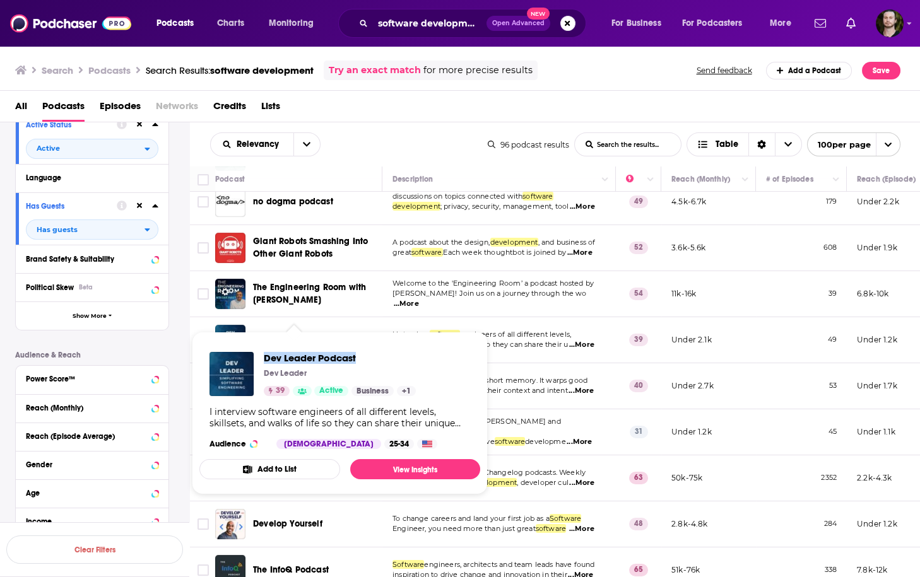
drag, startPoint x: 260, startPoint y: 356, endPoint x: 360, endPoint y: 356, distance: 99.7
click at [360, 356] on div "Dev Leader Podcast Dev Leader 39 Active Business + 1" at bounding box center [312, 374] width 206 height 44
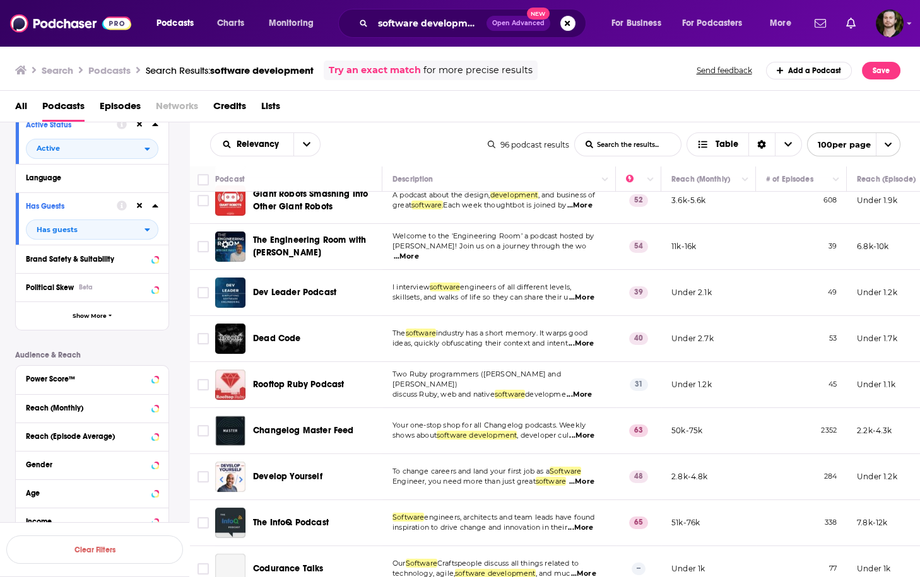
scroll to position [1060, 0]
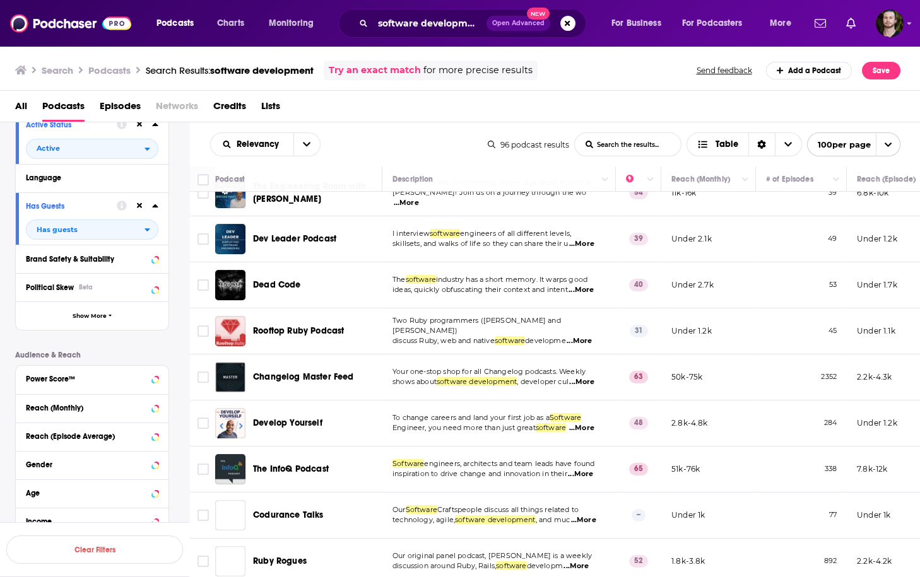
click at [587, 285] on span "...More" at bounding box center [580, 290] width 25 height 10
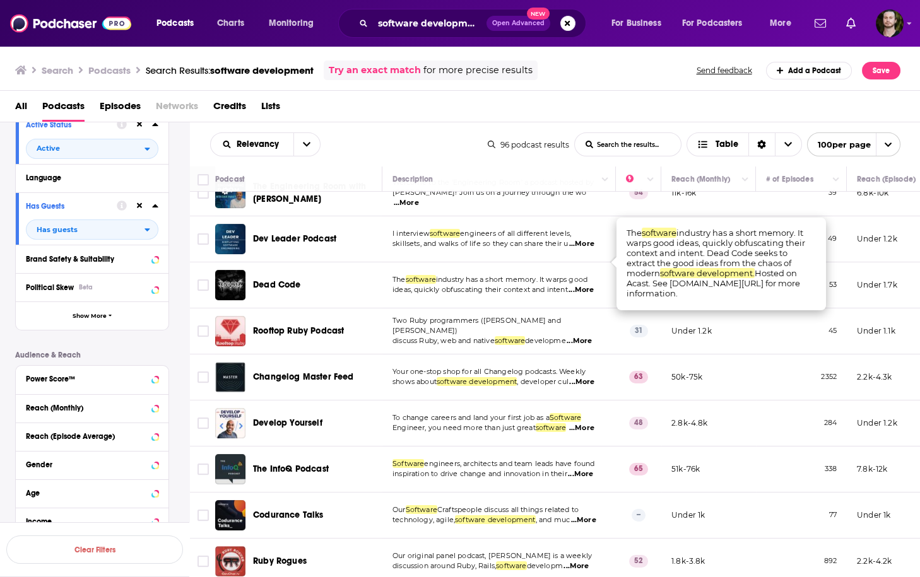
click at [585, 285] on span "...More" at bounding box center [580, 290] width 25 height 10
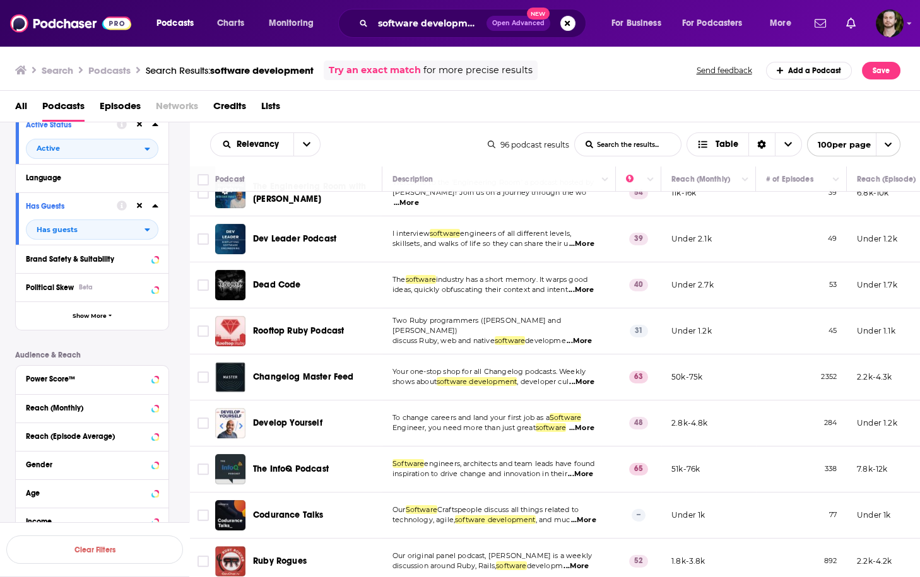
click at [585, 285] on span "...More" at bounding box center [580, 290] width 25 height 10
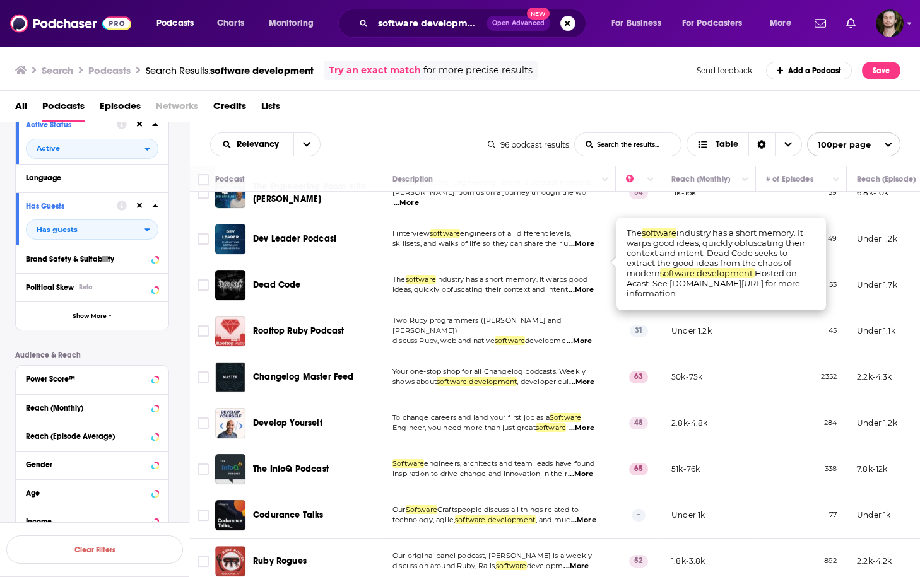
click at [585, 285] on span "...More" at bounding box center [580, 290] width 25 height 10
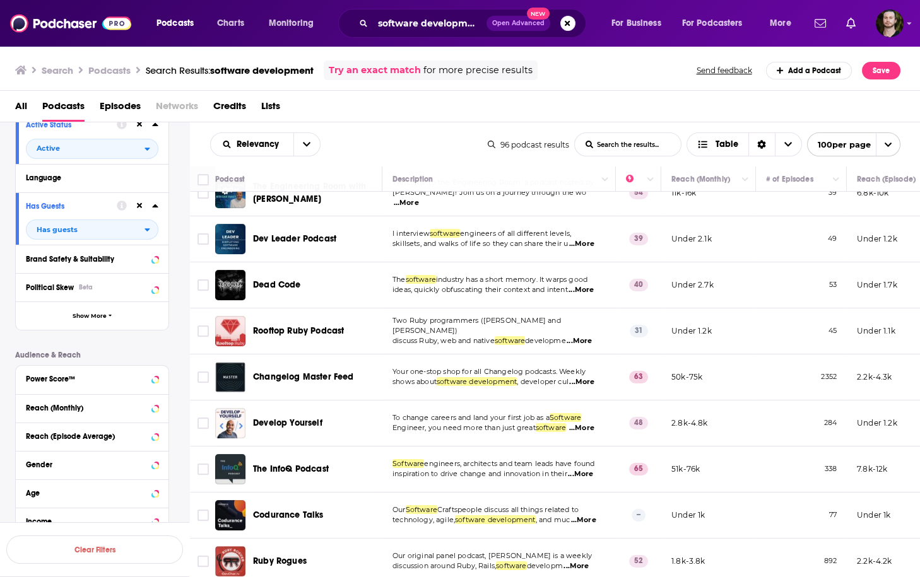
click at [591, 336] on span "...More" at bounding box center [579, 341] width 25 height 10
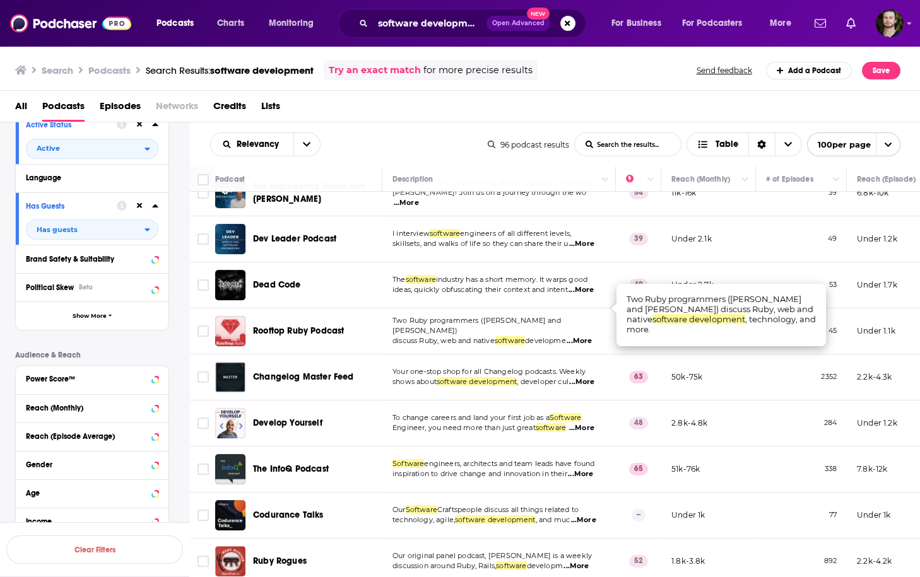
click at [591, 336] on span "...More" at bounding box center [579, 341] width 25 height 10
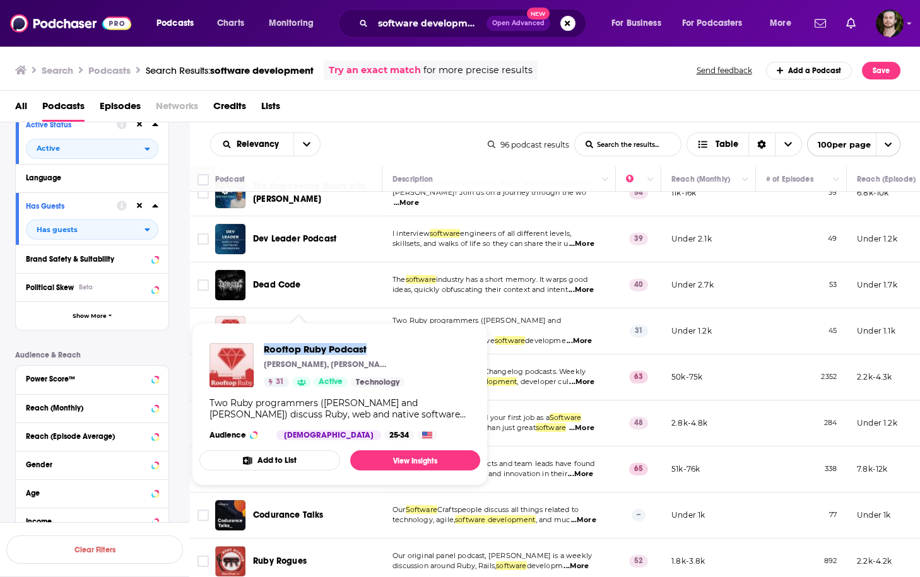
drag, startPoint x: 260, startPoint y: 348, endPoint x: 371, endPoint y: 351, distance: 111.1
click at [371, 351] on div "Rooftop Ruby Podcast Collin Donnell, Joel Drapper 31 Active Technology" at bounding box center [306, 365] width 195 height 44
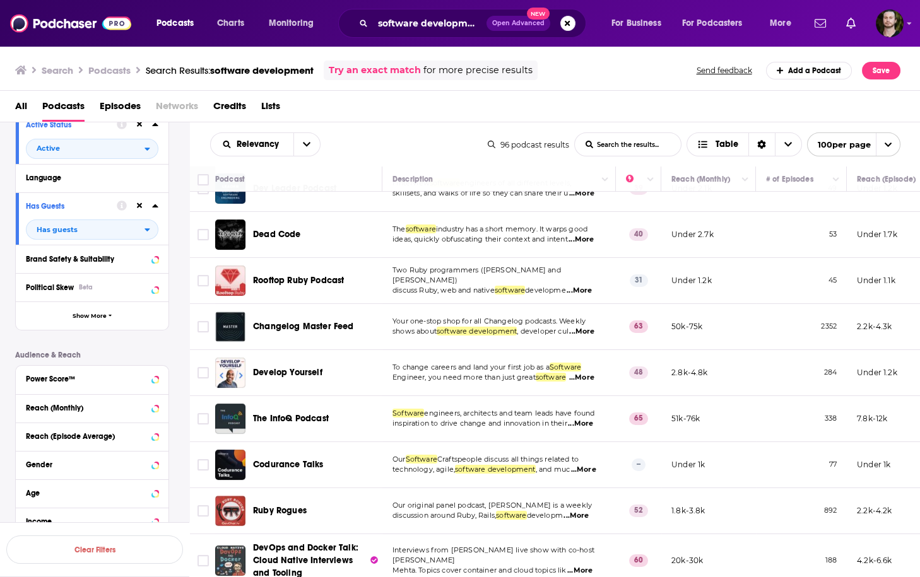
scroll to position [1161, 0]
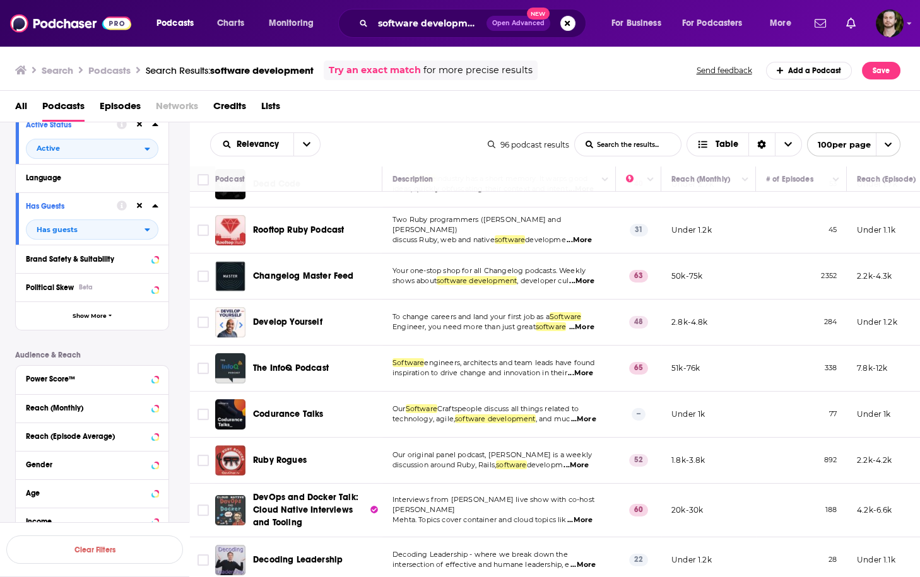
click at [593, 276] on span "...More" at bounding box center [581, 281] width 25 height 10
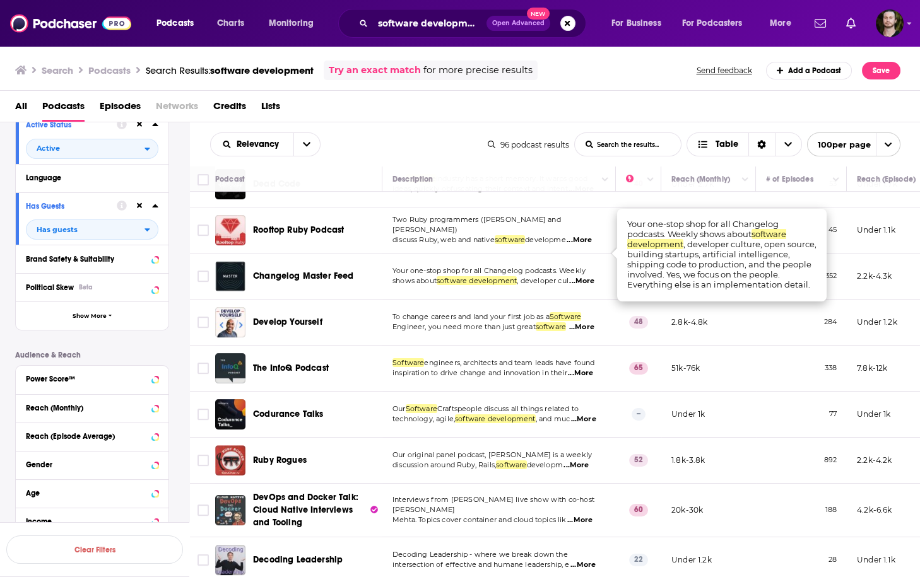
click at [602, 308] on td "To change careers and land your first job as a Software Engineer, you need more…" at bounding box center [498, 323] width 233 height 46
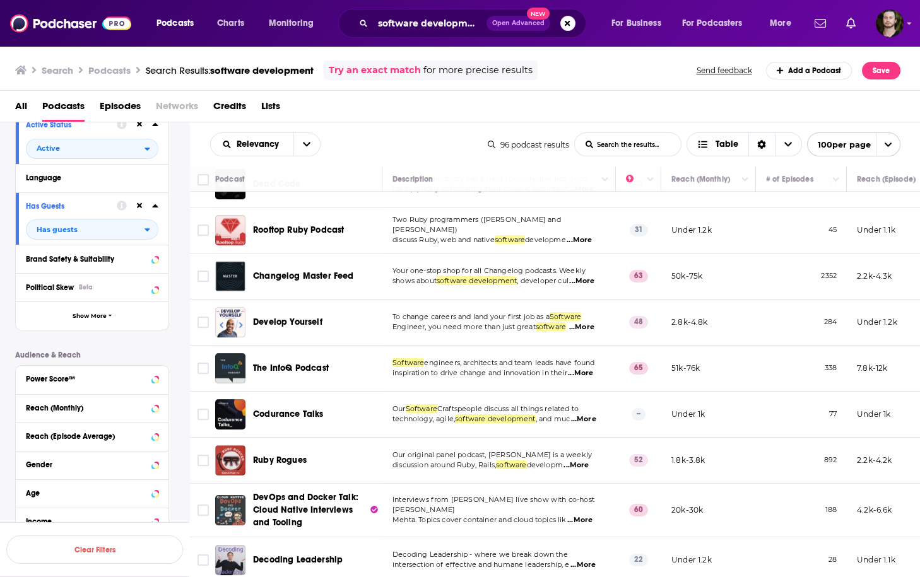
click at [582, 322] on span "...More" at bounding box center [581, 327] width 25 height 10
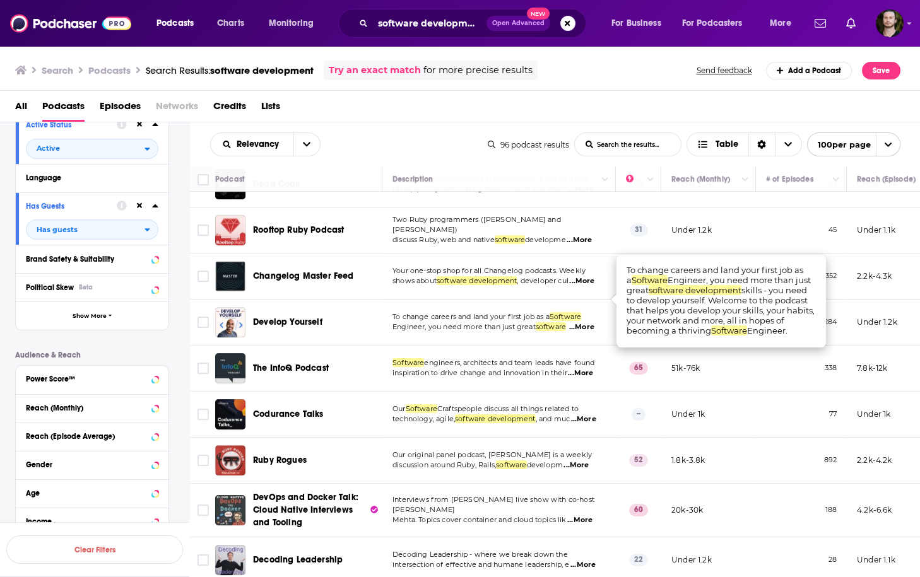
click at [582, 322] on span "...More" at bounding box center [581, 327] width 25 height 10
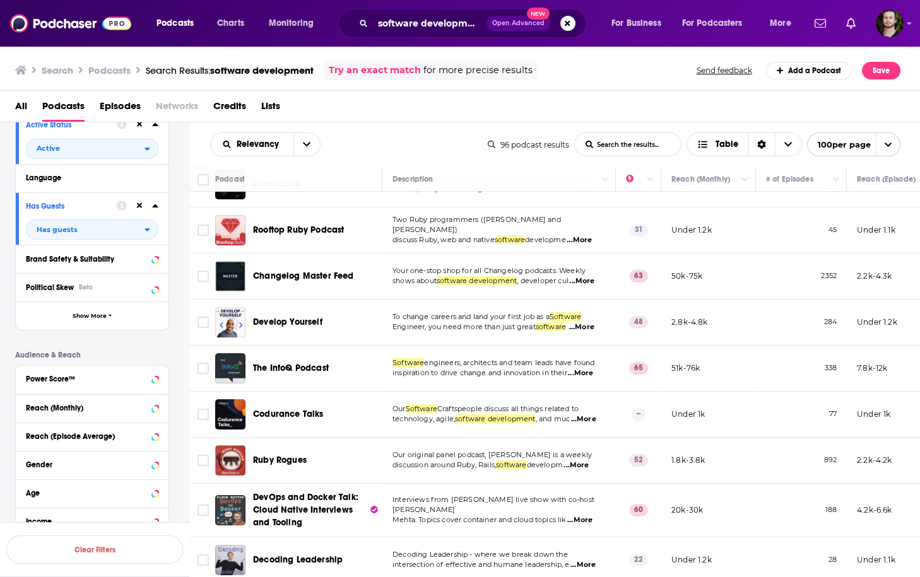
click at [589, 368] on span "...More" at bounding box center [580, 373] width 25 height 10
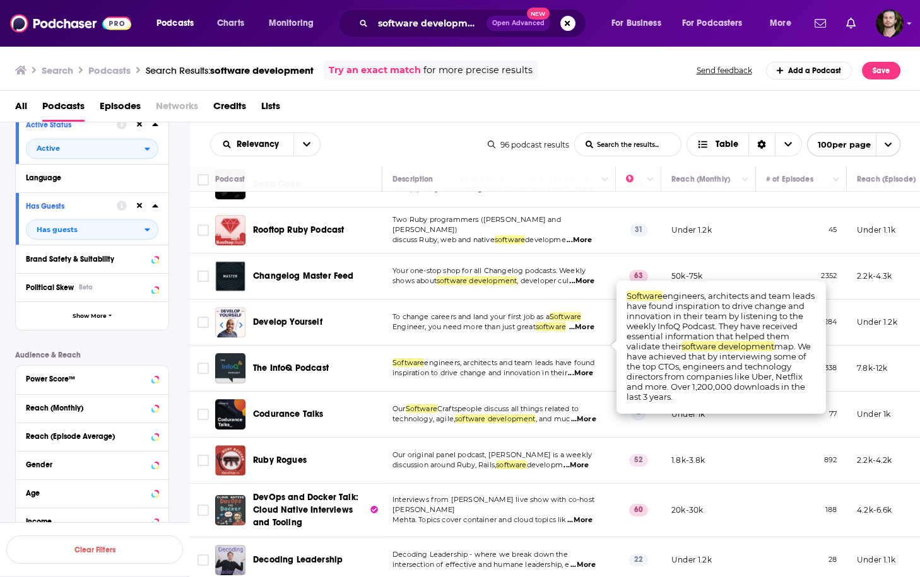
click at [589, 368] on span "...More" at bounding box center [580, 373] width 25 height 10
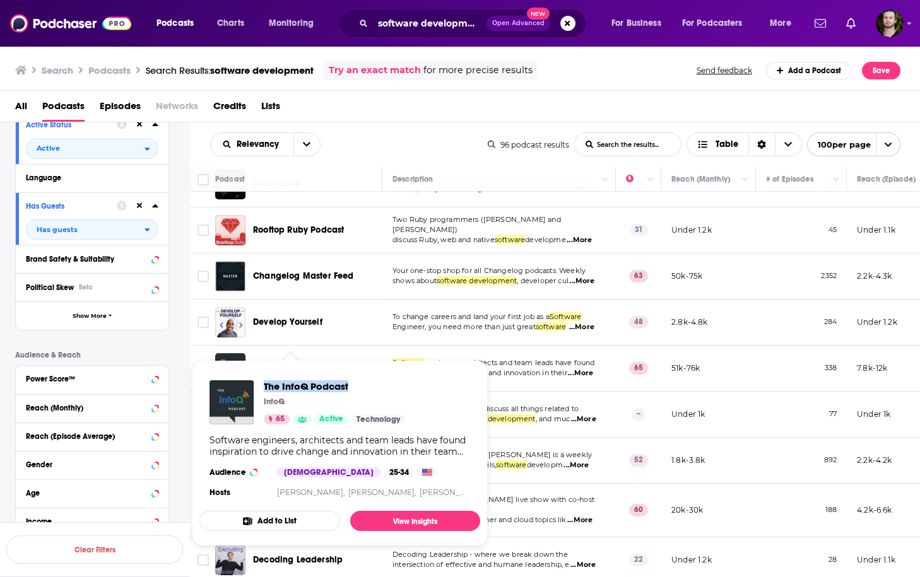
drag, startPoint x: 259, startPoint y: 382, endPoint x: 362, endPoint y: 387, distance: 103.0
click at [362, 387] on div "The InfoQ Podcast InfoQ 65 Active Technology" at bounding box center [307, 402] width 196 height 44
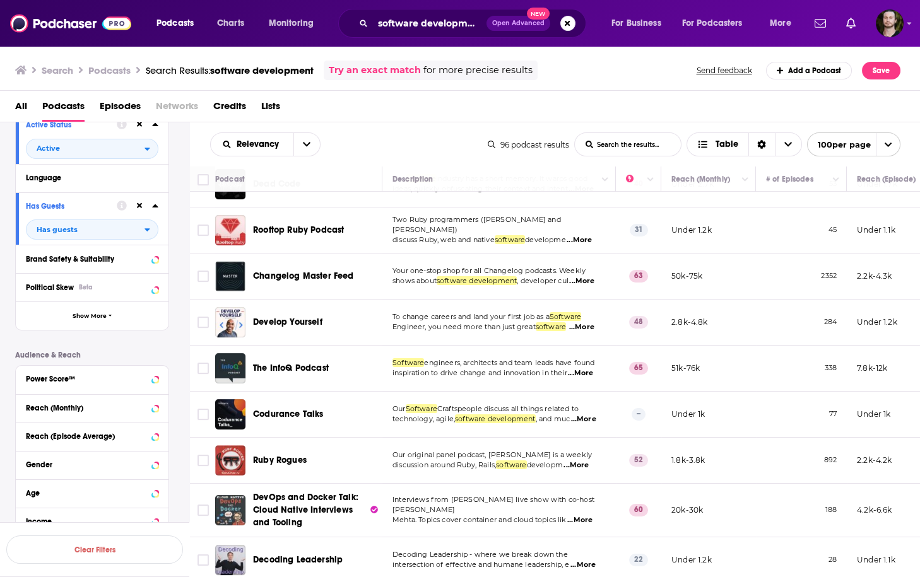
scroll to position [1262, 0]
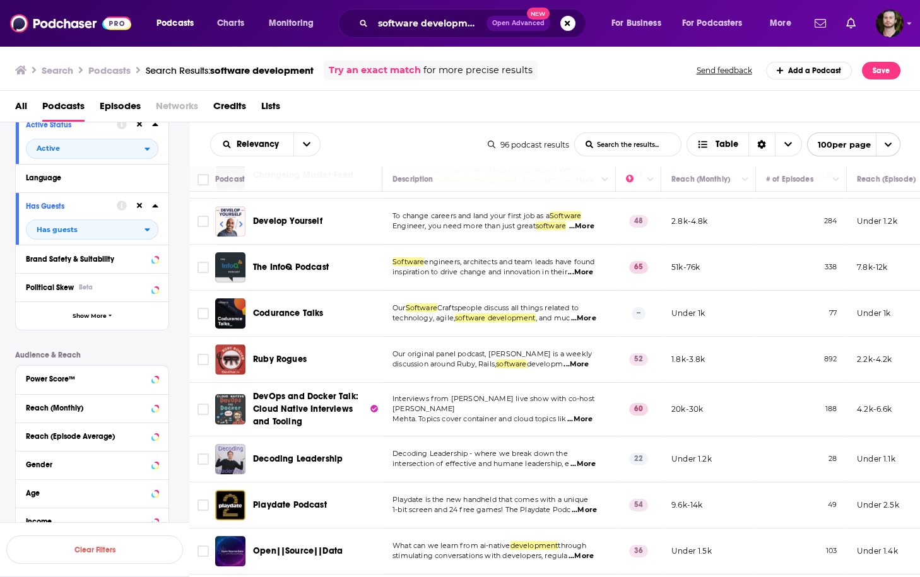
click at [596, 314] on span "...More" at bounding box center [583, 319] width 25 height 10
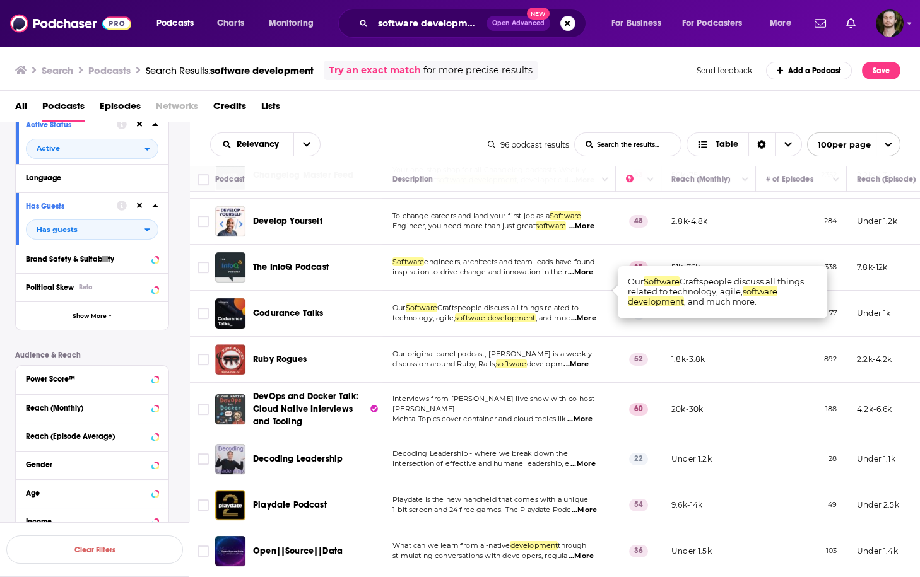
click at [595, 314] on span "...More" at bounding box center [583, 319] width 25 height 10
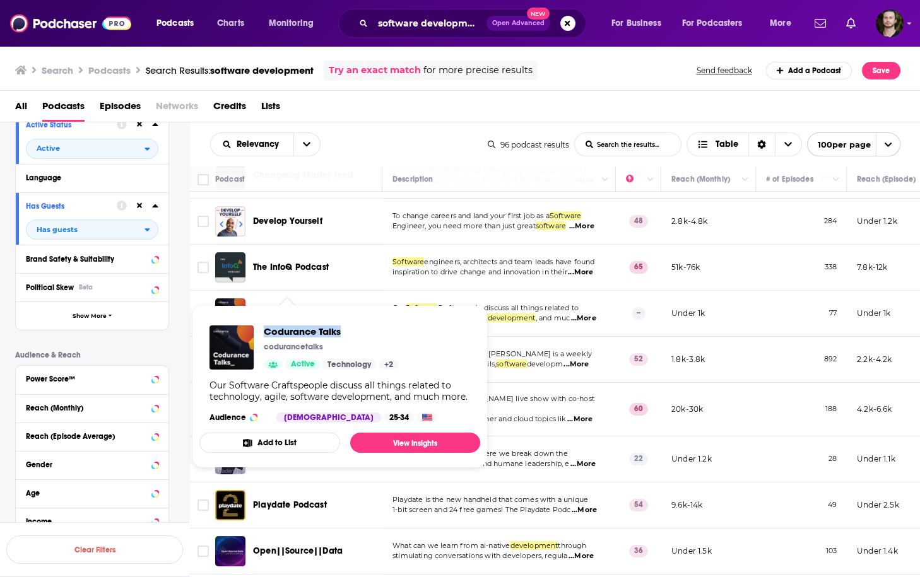
drag, startPoint x: 262, startPoint y: 331, endPoint x: 397, endPoint y: 329, distance: 135.0
click at [397, 329] on div "Codurance Talks codurancetalks Active Technology + 2" at bounding box center [303, 348] width 189 height 44
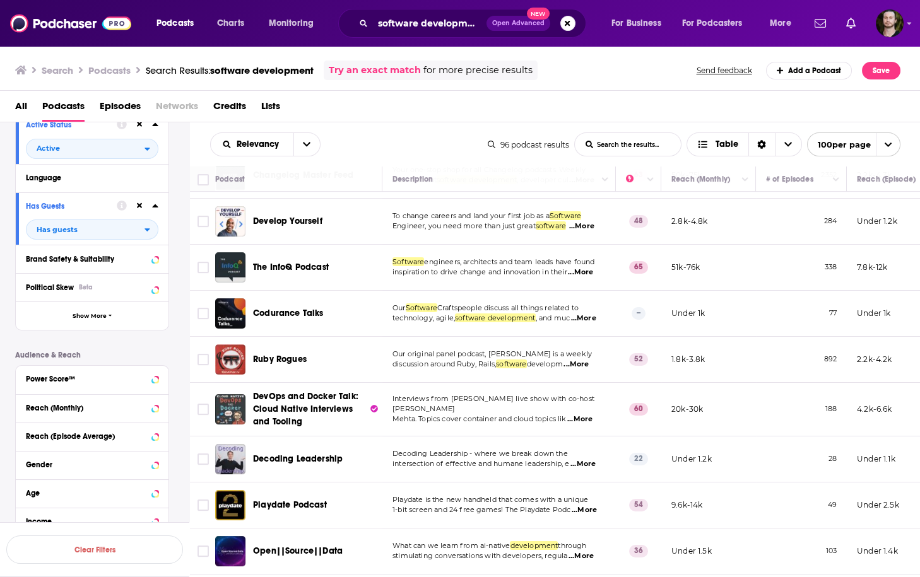
click at [589, 360] on span "...More" at bounding box center [575, 365] width 25 height 10
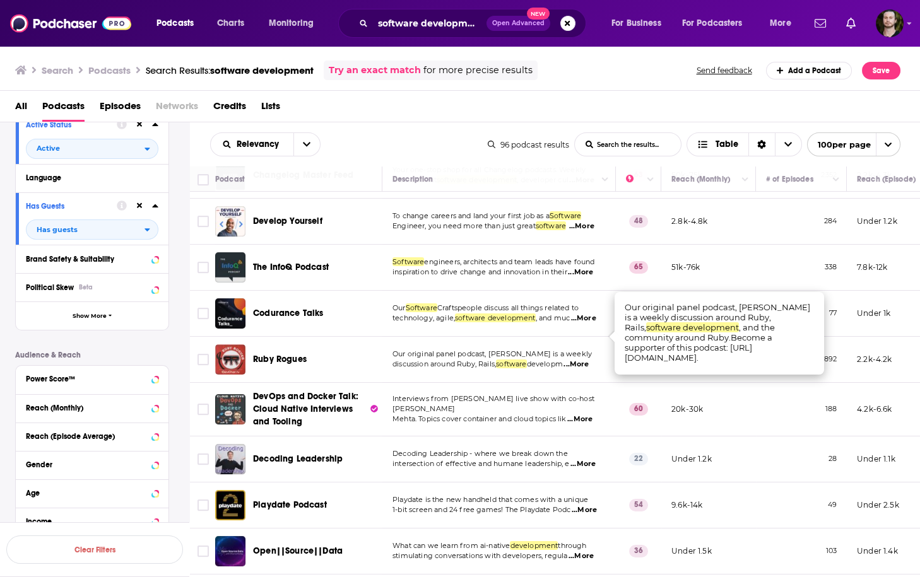
click at [589, 360] on span "...More" at bounding box center [575, 365] width 25 height 10
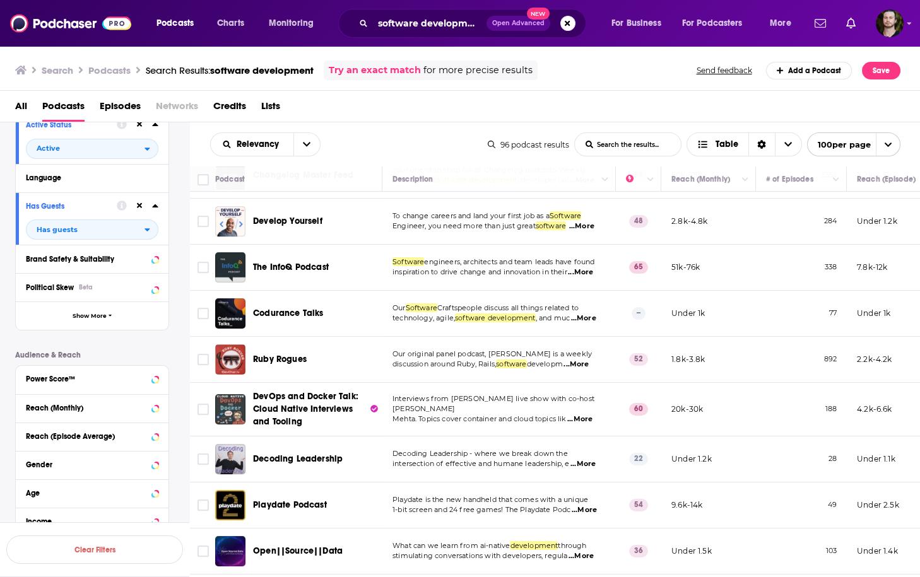
click at [585, 415] on span "...More" at bounding box center [579, 420] width 25 height 10
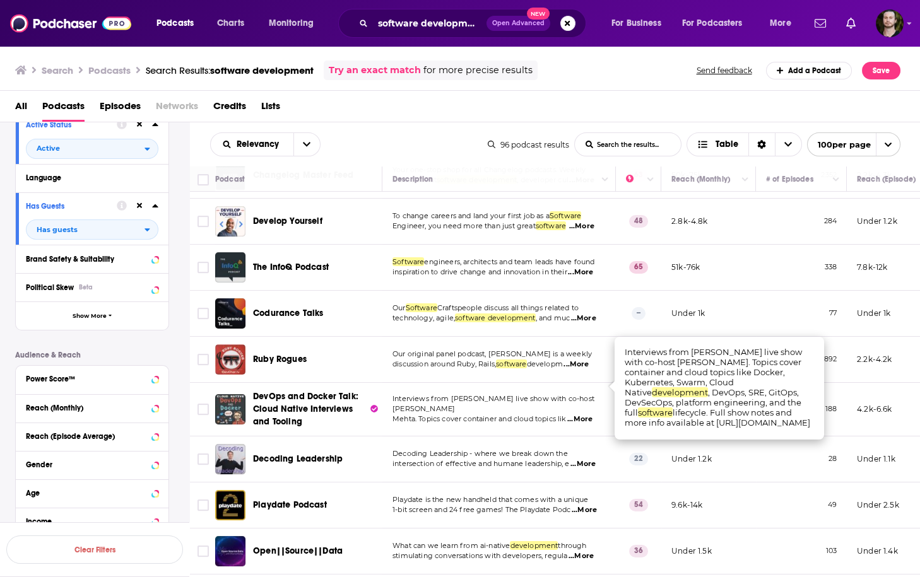
click at [585, 415] on span "...More" at bounding box center [579, 420] width 25 height 10
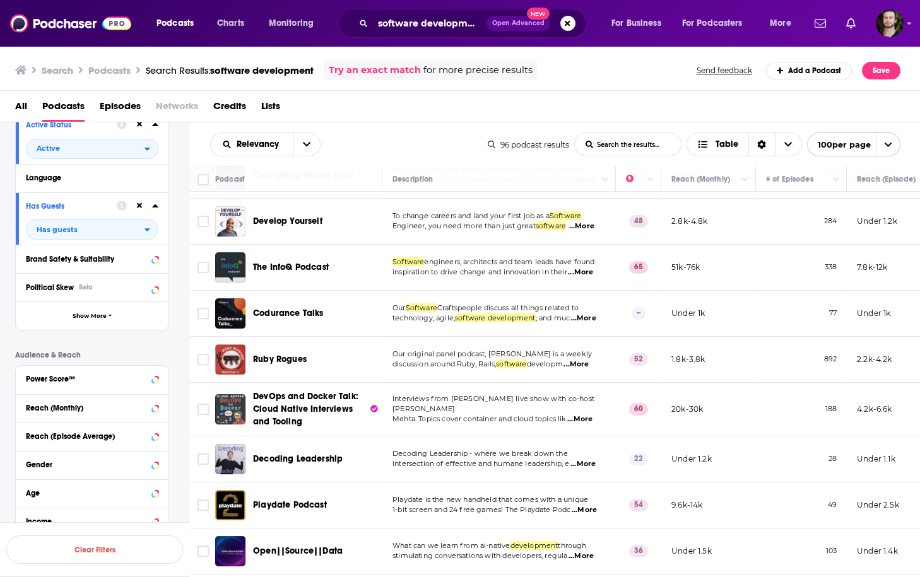
click at [594, 459] on span "...More" at bounding box center [582, 464] width 25 height 10
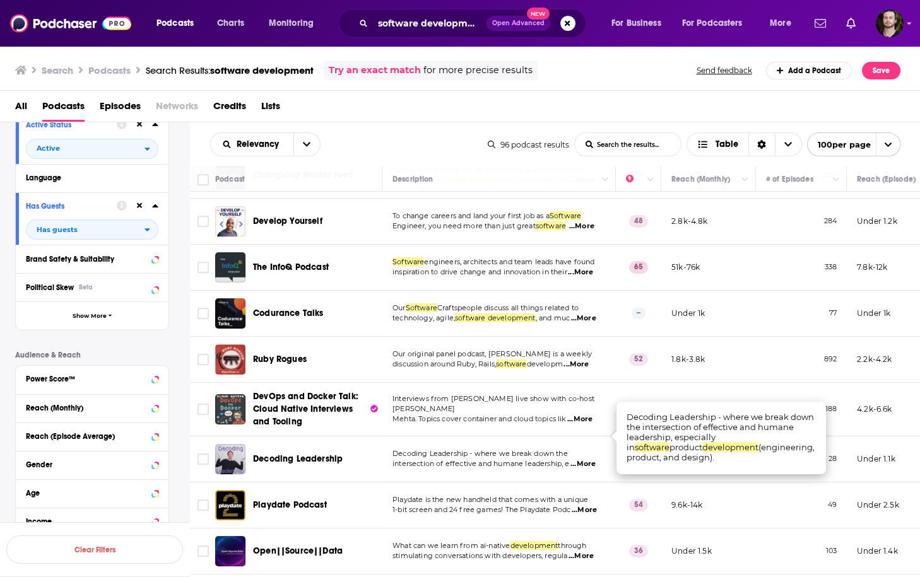
click at [594, 459] on span "...More" at bounding box center [582, 464] width 25 height 10
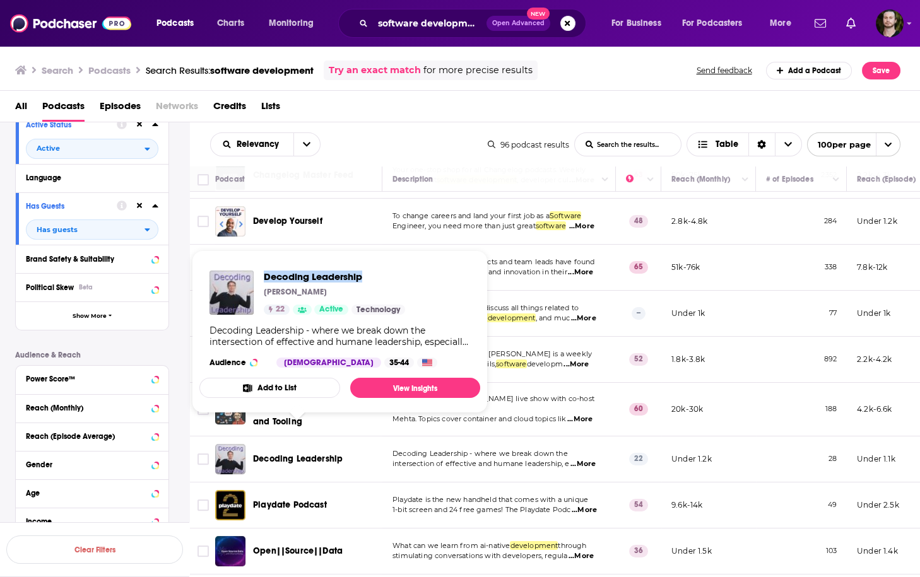
drag, startPoint x: 261, startPoint y: 275, endPoint x: 379, endPoint y: 274, distance: 118.0
click at [379, 274] on div "Decoding Leadership Jade Rubick 22 Active Technology" at bounding box center [307, 293] width 196 height 44
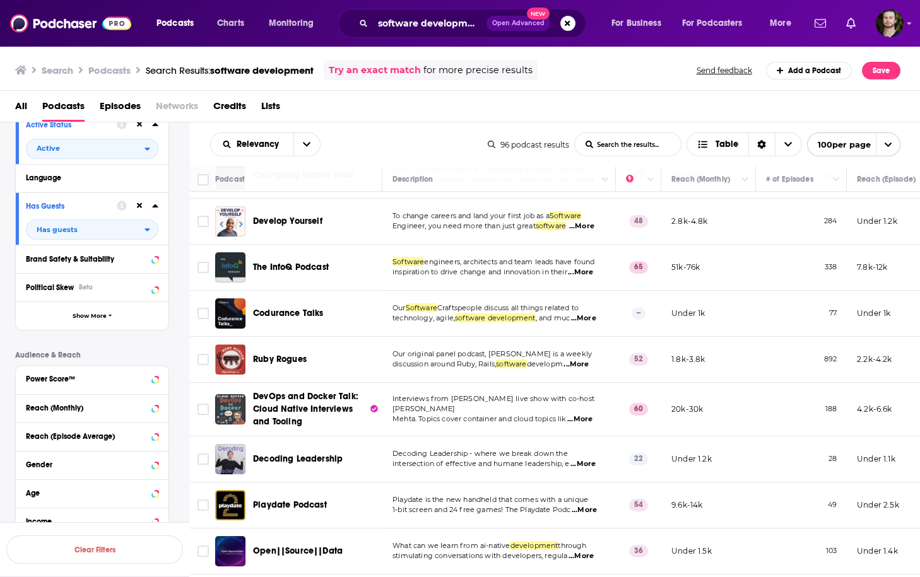
scroll to position [1363, 0]
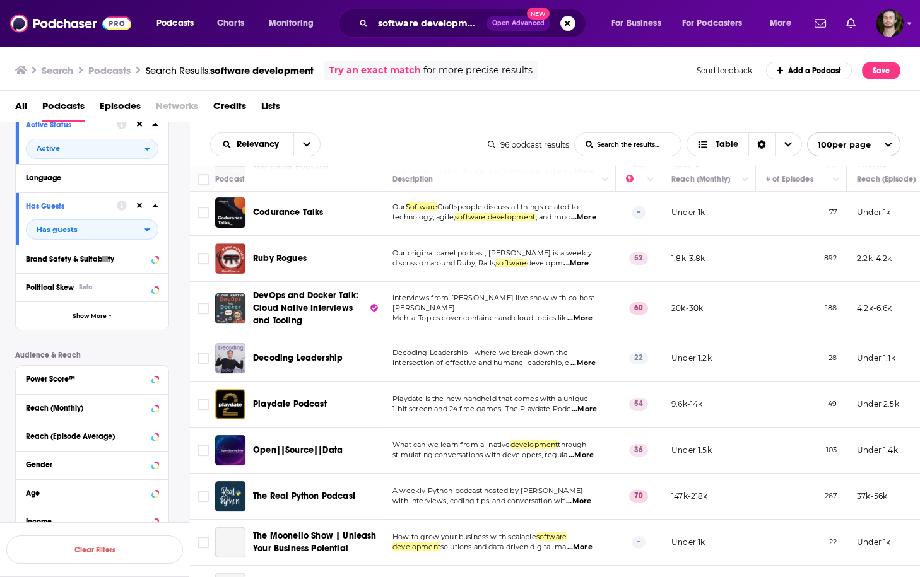
click at [580, 404] on span "...More" at bounding box center [584, 409] width 25 height 10
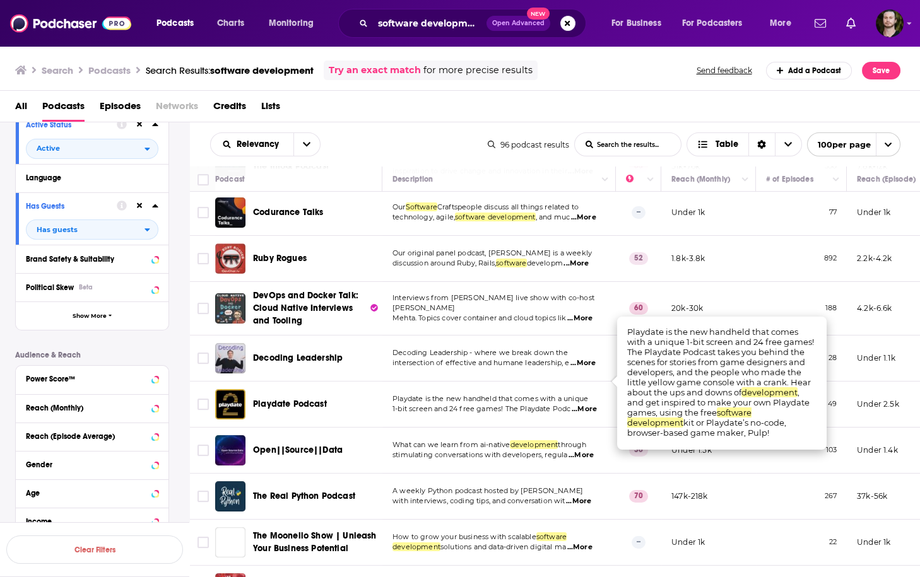
click at [580, 404] on span "...More" at bounding box center [584, 409] width 25 height 10
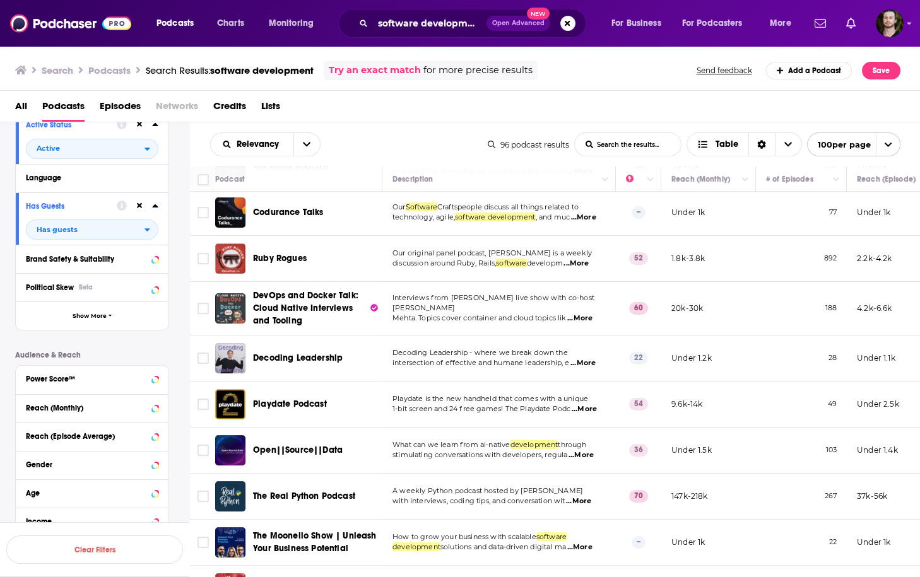
click at [582, 358] on span "...More" at bounding box center [582, 363] width 25 height 10
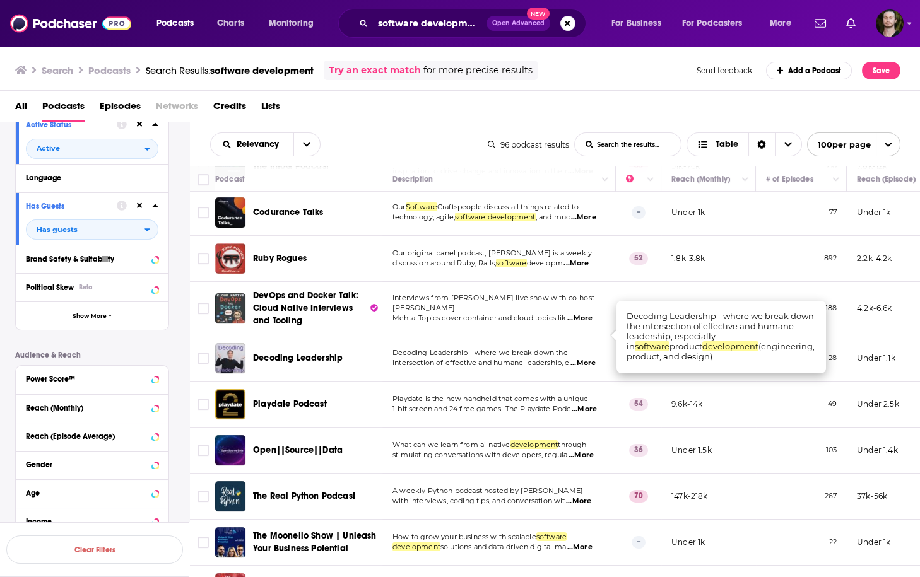
click at [589, 358] on span "...More" at bounding box center [582, 363] width 25 height 10
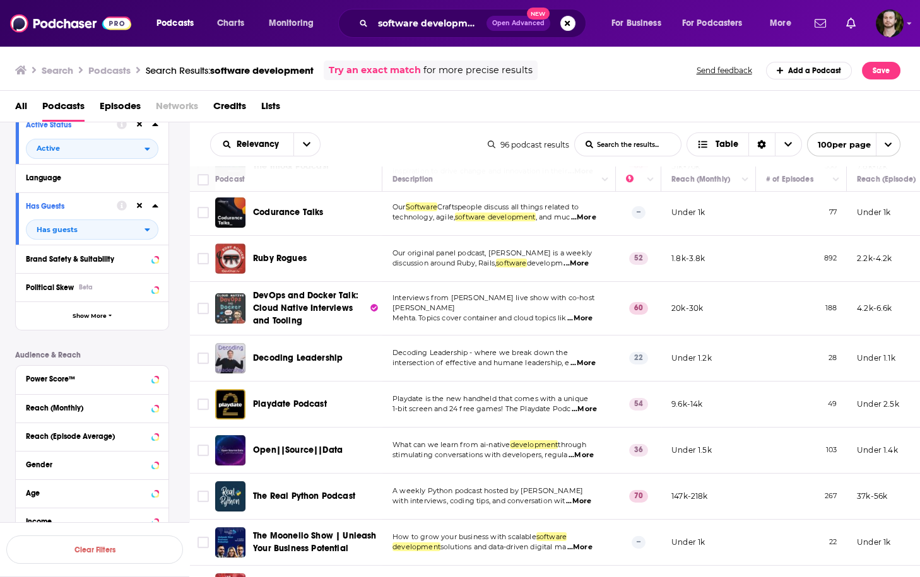
click at [585, 404] on span "...More" at bounding box center [584, 409] width 25 height 10
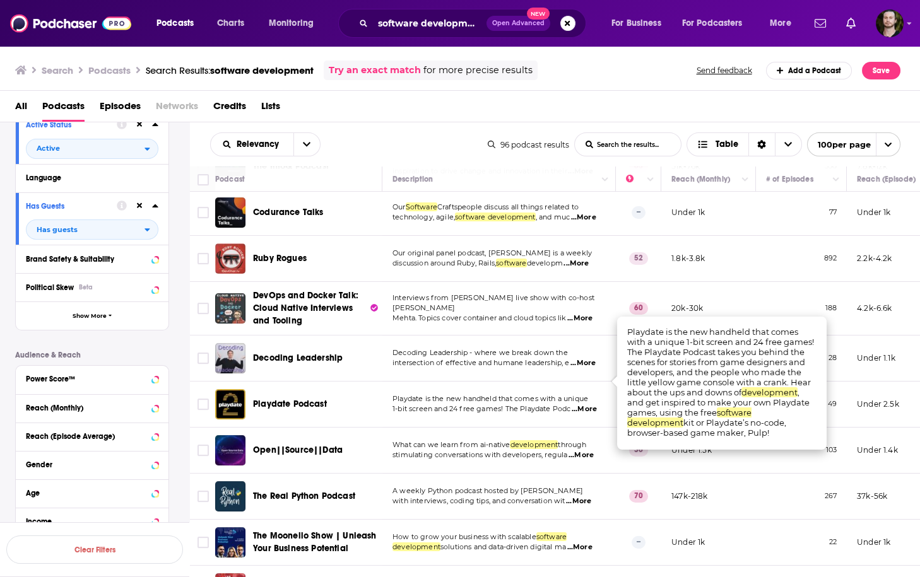
click at [585, 404] on span "...More" at bounding box center [584, 409] width 25 height 10
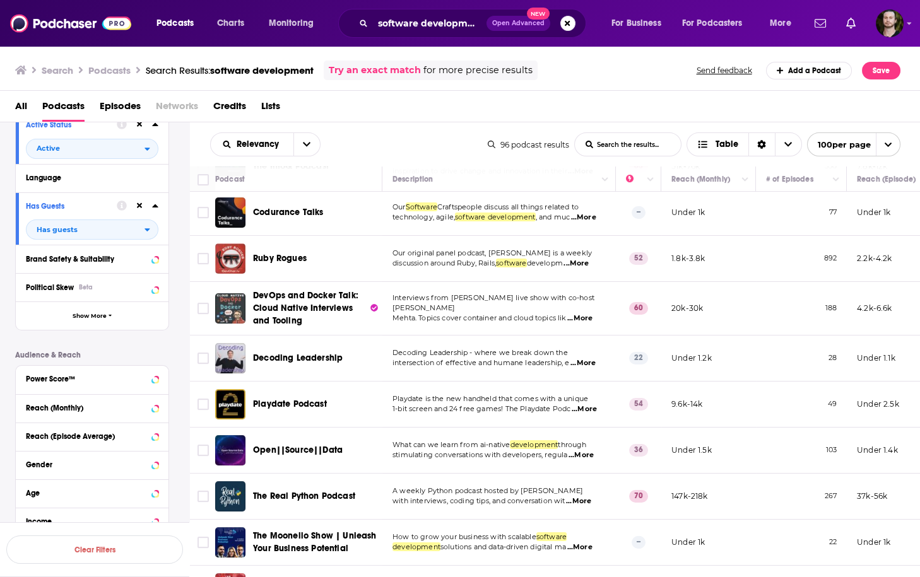
click at [583, 450] on span "...More" at bounding box center [580, 455] width 25 height 10
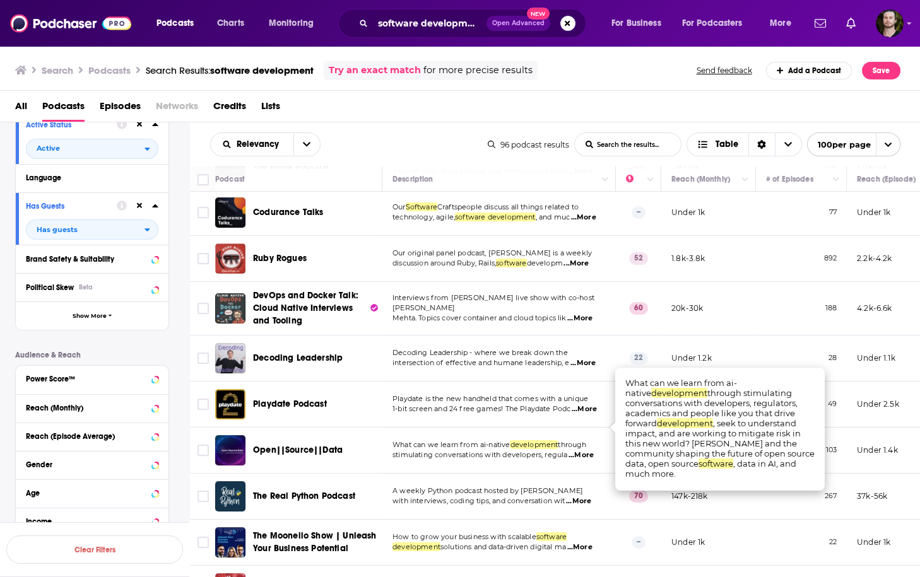
click at [585, 450] on span "...More" at bounding box center [580, 455] width 25 height 10
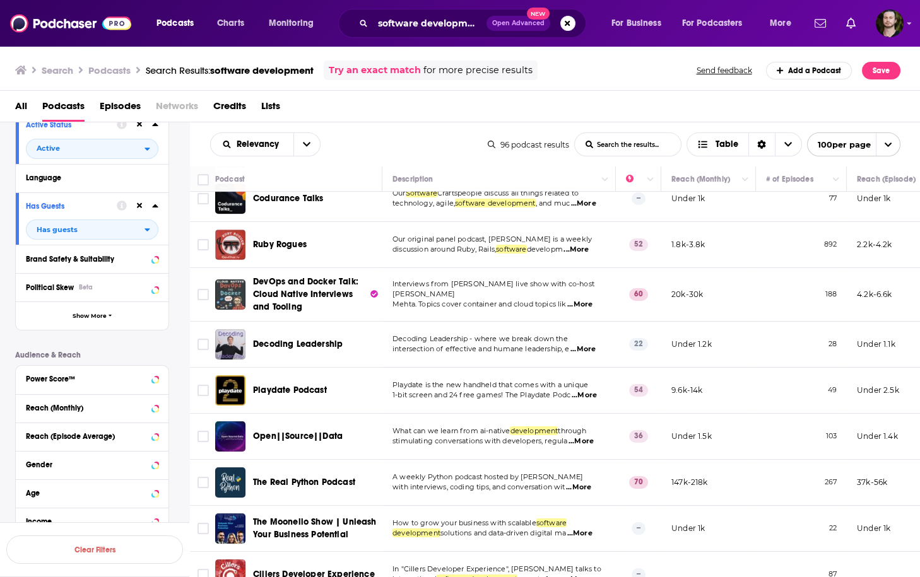
scroll to position [1464, 0]
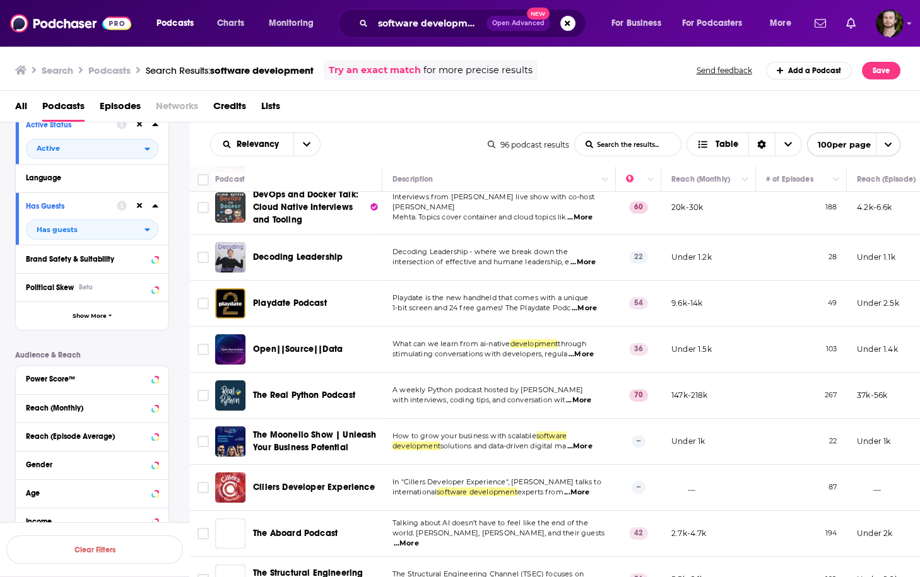
click at [581, 442] on span "...More" at bounding box center [579, 447] width 25 height 10
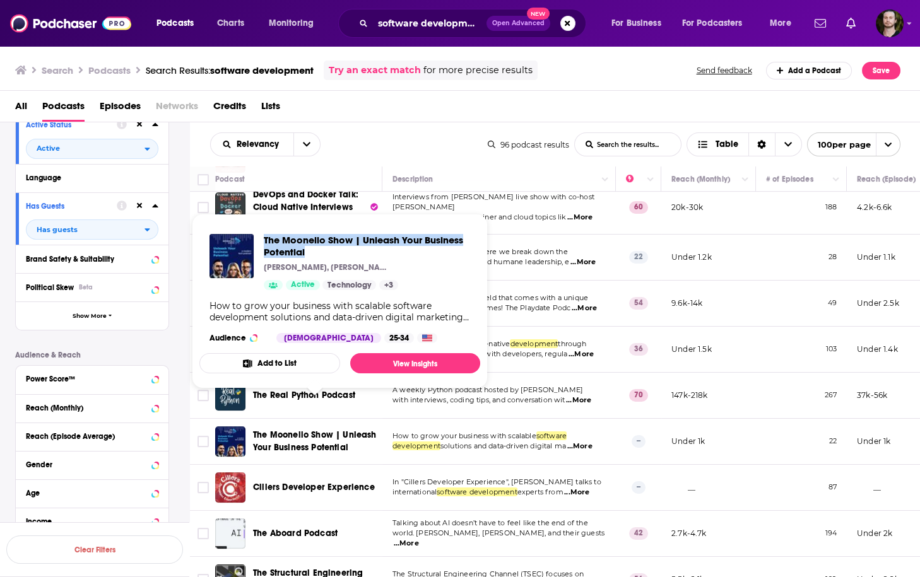
drag, startPoint x: 259, startPoint y: 235, endPoint x: 304, endPoint y: 252, distance: 47.9
click at [304, 252] on div "The Moonello Show | Unleash Your Business Potential Matt, Jason, and Monica fro…" at bounding box center [339, 262] width 261 height 56
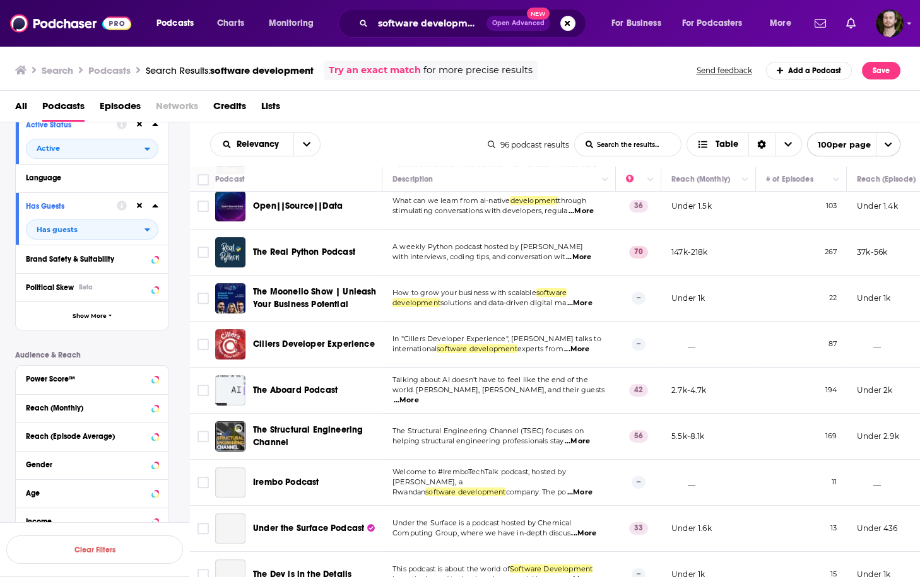
scroll to position [1615, 0]
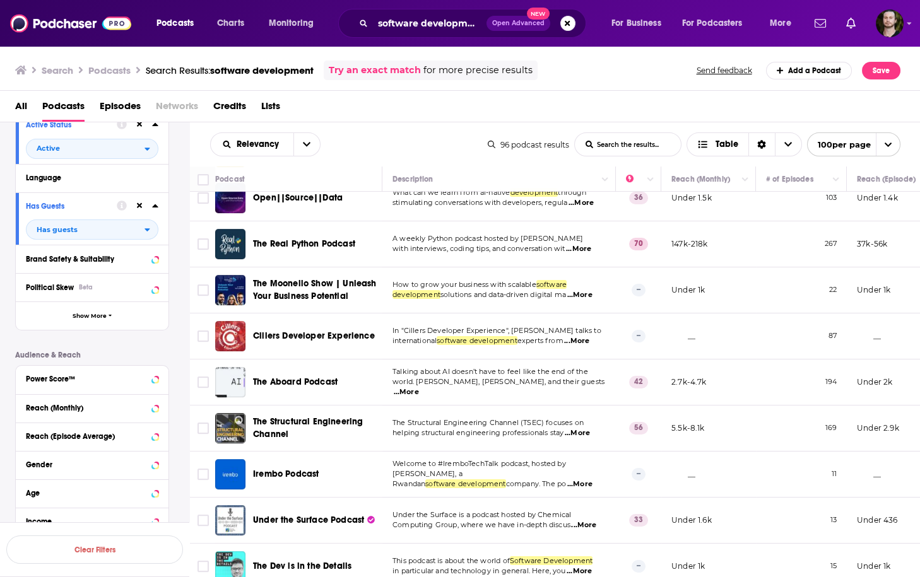
click at [589, 336] on span "...More" at bounding box center [576, 341] width 25 height 10
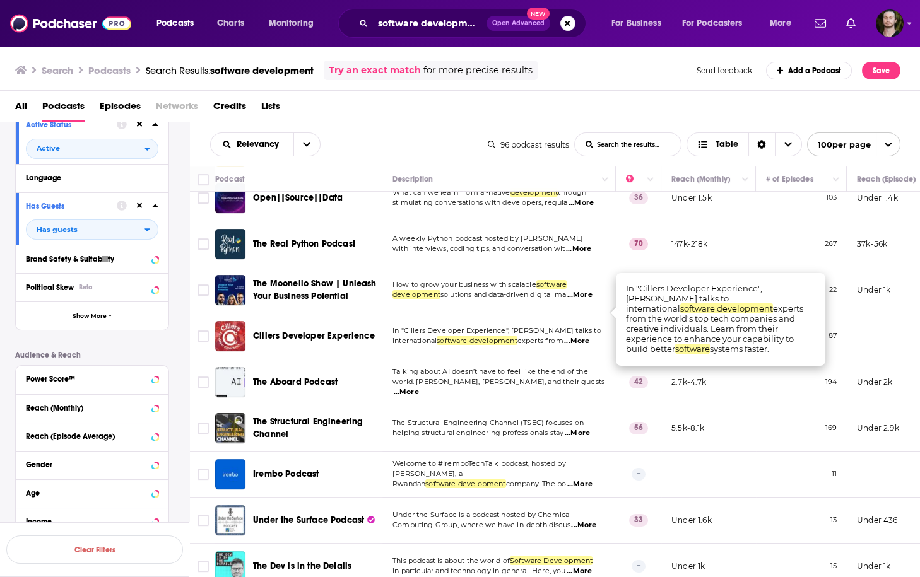
click at [589, 336] on span "...More" at bounding box center [576, 341] width 25 height 10
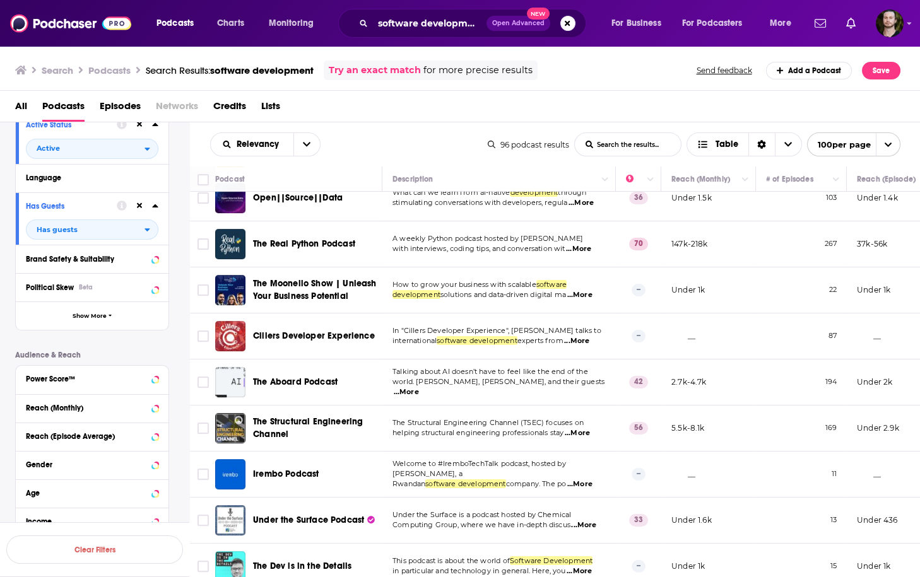
click at [419, 387] on span "...More" at bounding box center [406, 392] width 25 height 10
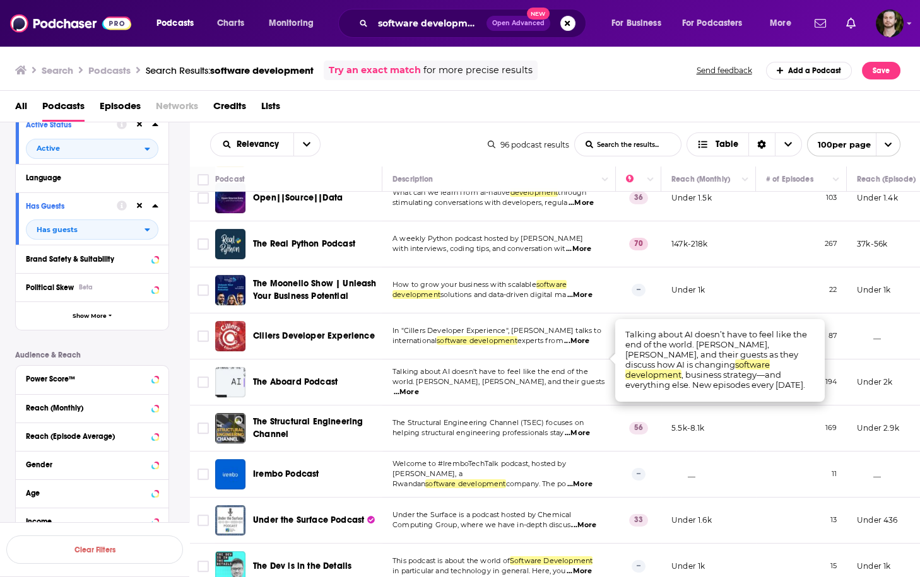
click at [419, 387] on span "...More" at bounding box center [406, 392] width 25 height 10
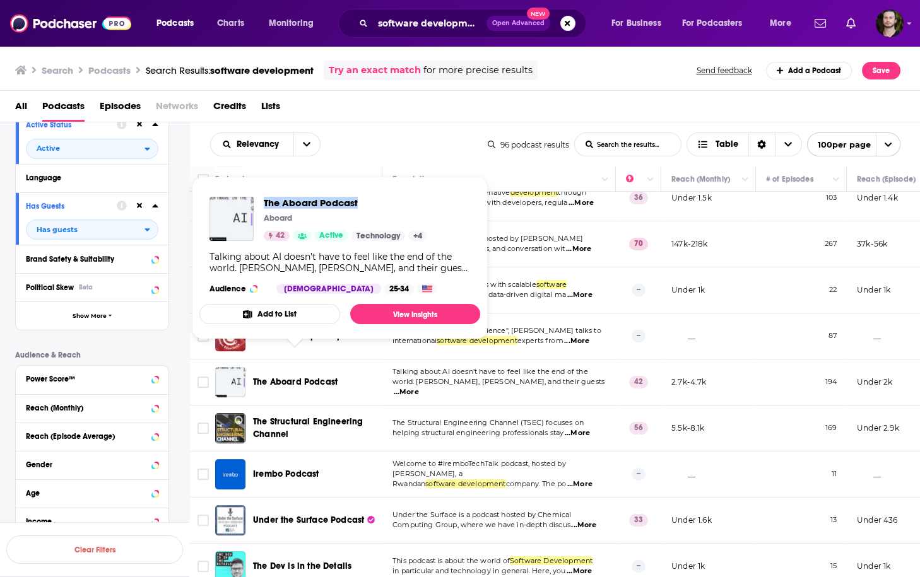
drag, startPoint x: 262, startPoint y: 201, endPoint x: 384, endPoint y: 203, distance: 121.2
click at [384, 203] on div "The Aboard Podcast Aboard 42 Active Technology + 4" at bounding box center [318, 219] width 218 height 44
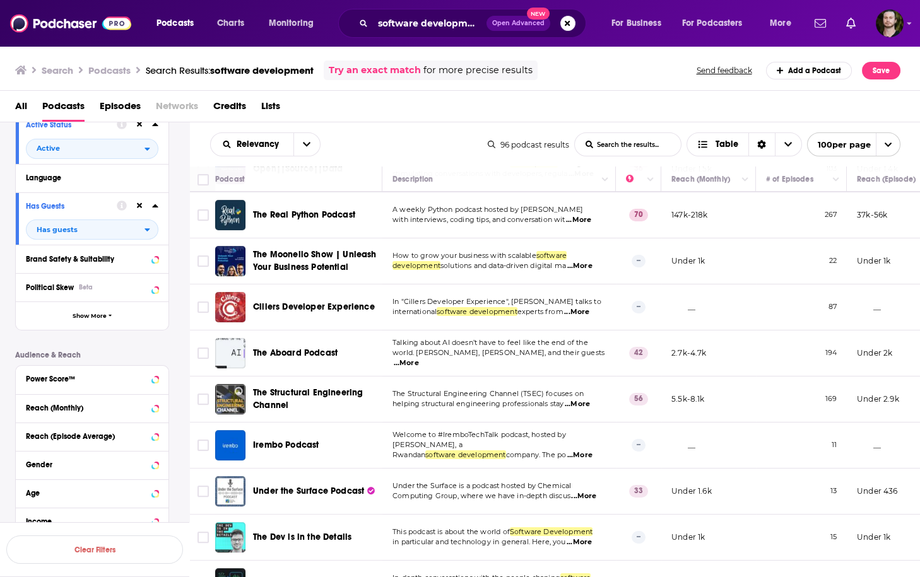
scroll to position [1666, 0]
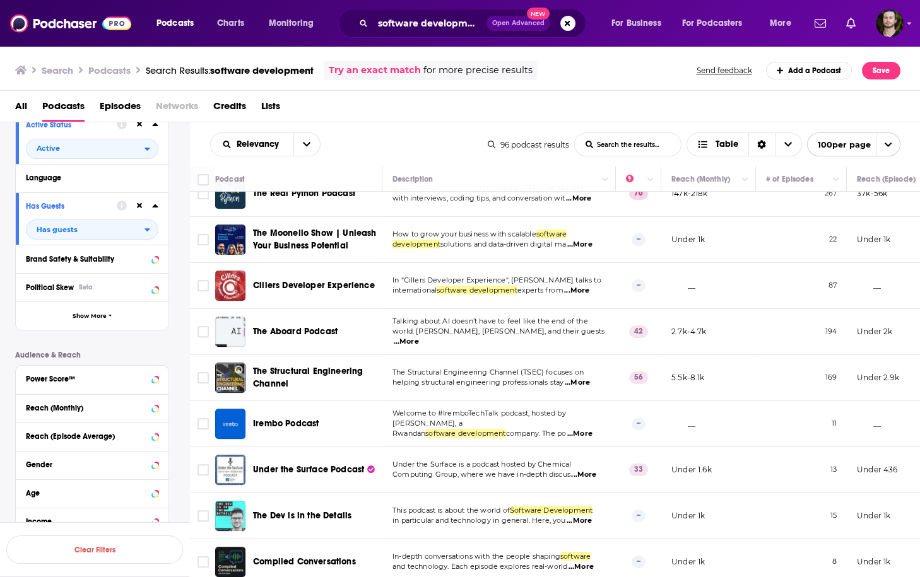
click at [590, 429] on span "...More" at bounding box center [579, 434] width 25 height 10
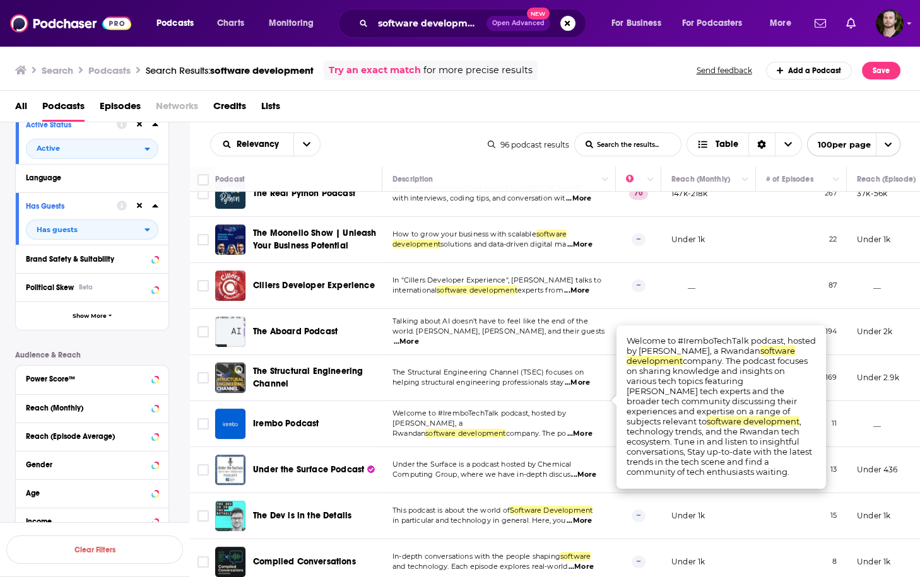
click at [590, 429] on span "...More" at bounding box center [579, 434] width 25 height 10
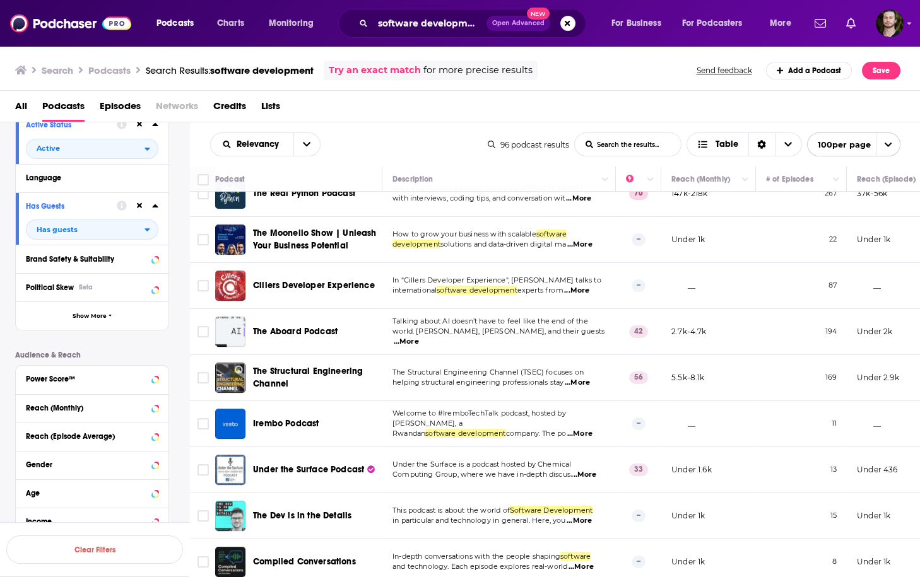
click at [582, 452] on td "Under the Surface is a podcast hosted by Chemical Computing Group, where we hav…" at bounding box center [498, 470] width 233 height 46
click at [585, 470] on span "...More" at bounding box center [583, 475] width 25 height 10
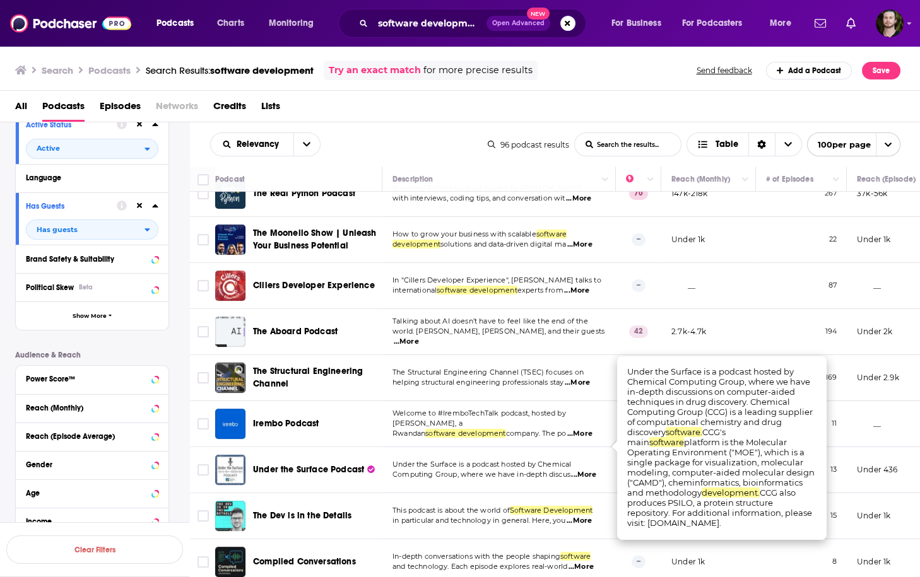
click at [585, 470] on span "...More" at bounding box center [583, 475] width 25 height 10
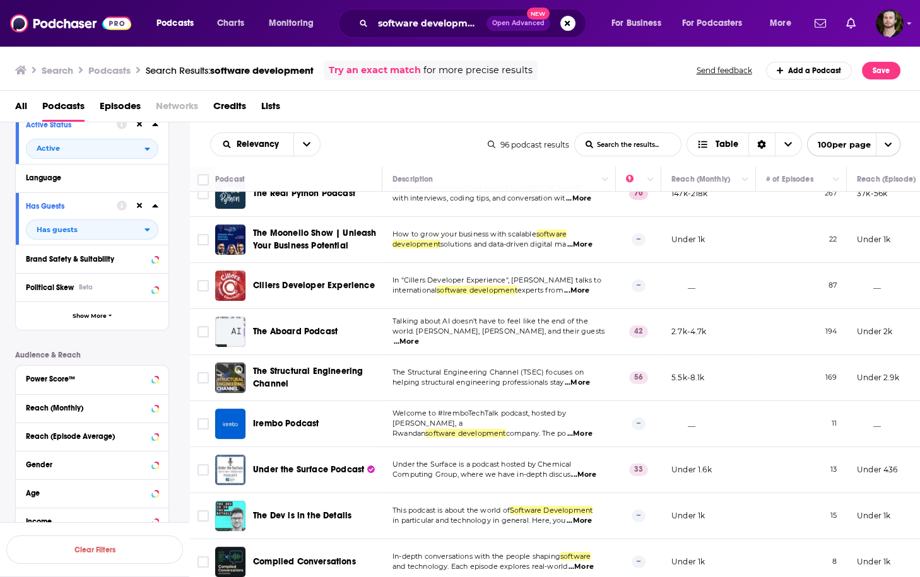
click at [587, 516] on span "...More" at bounding box center [579, 521] width 25 height 10
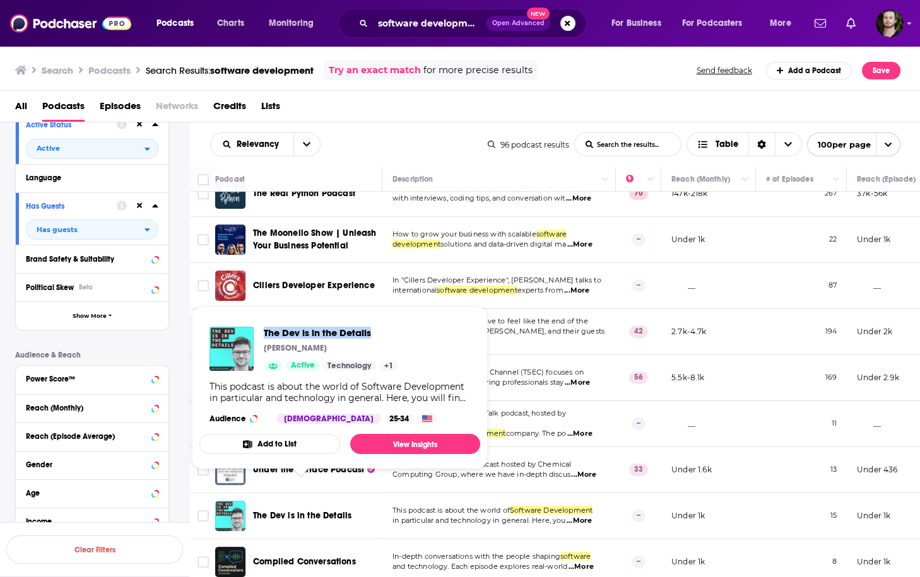
drag, startPoint x: 260, startPoint y: 329, endPoint x: 391, endPoint y: 326, distance: 130.6
click at [391, 326] on div "The Dev is in the Details Lukasz Lazewski Active Technology + 1 This podcast is…" at bounding box center [339, 375] width 281 height 117
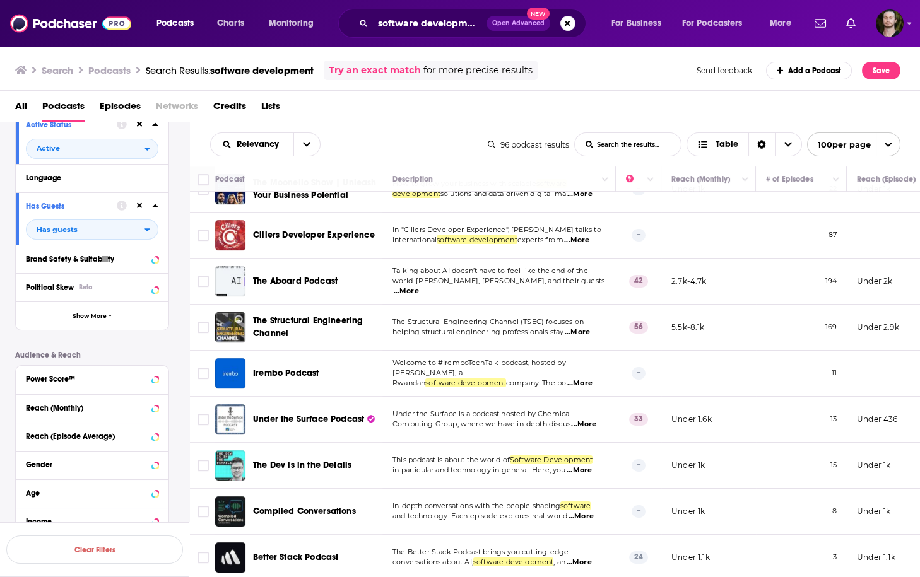
scroll to position [1767, 0]
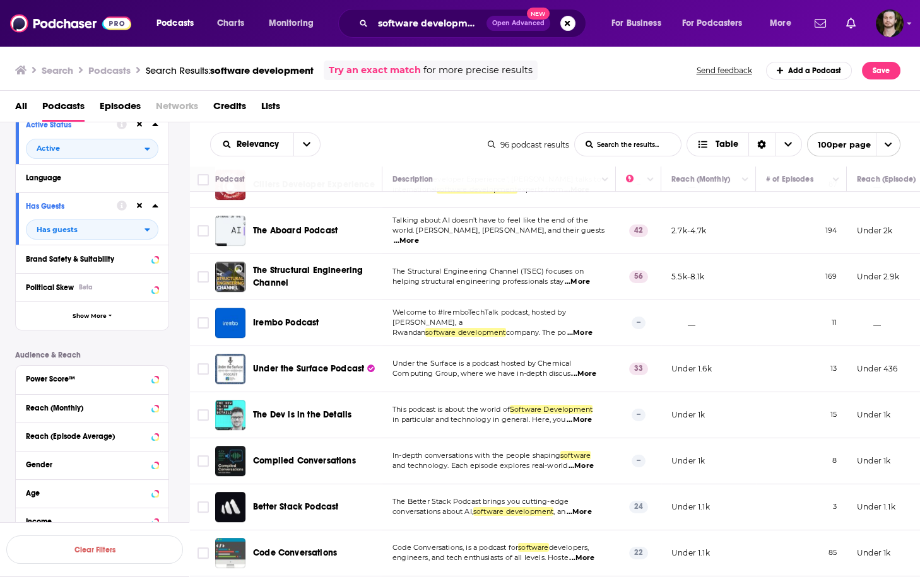
click at [585, 461] on span "...More" at bounding box center [580, 466] width 25 height 10
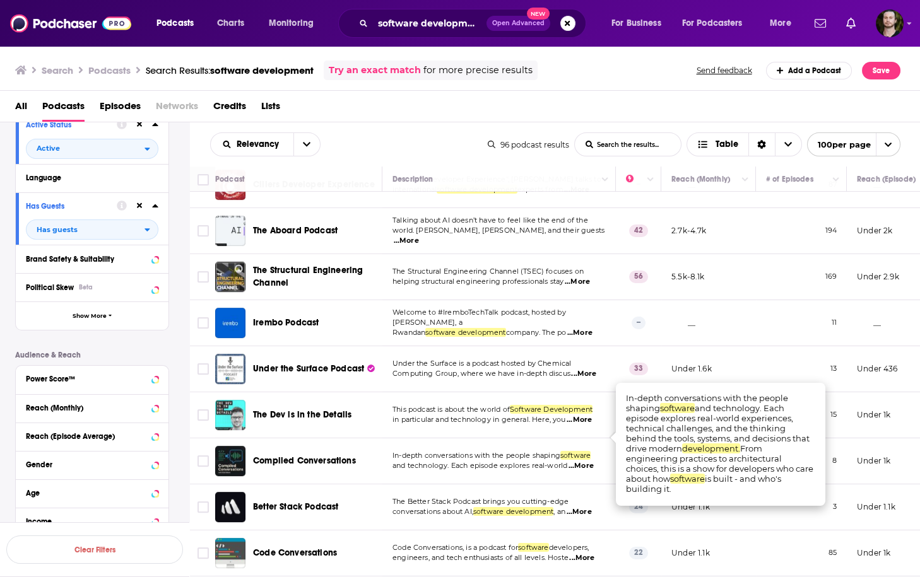
click at [585, 461] on span "...More" at bounding box center [580, 466] width 25 height 10
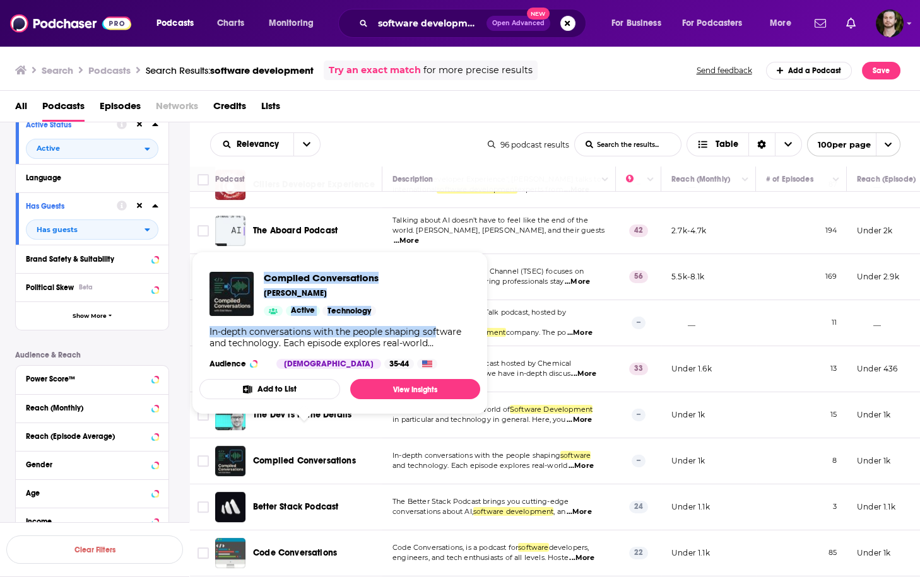
drag, startPoint x: 261, startPoint y: 279, endPoint x: 438, endPoint y: 273, distance: 178.0
click at [438, 273] on div "Compiled Conversations Edd Mann Active Technology In-depth conversations with t…" at bounding box center [339, 320] width 281 height 117
click at [392, 282] on div "Compiled Conversations Edd Mann Active Technology In-depth conversations with t…" at bounding box center [339, 320] width 281 height 117
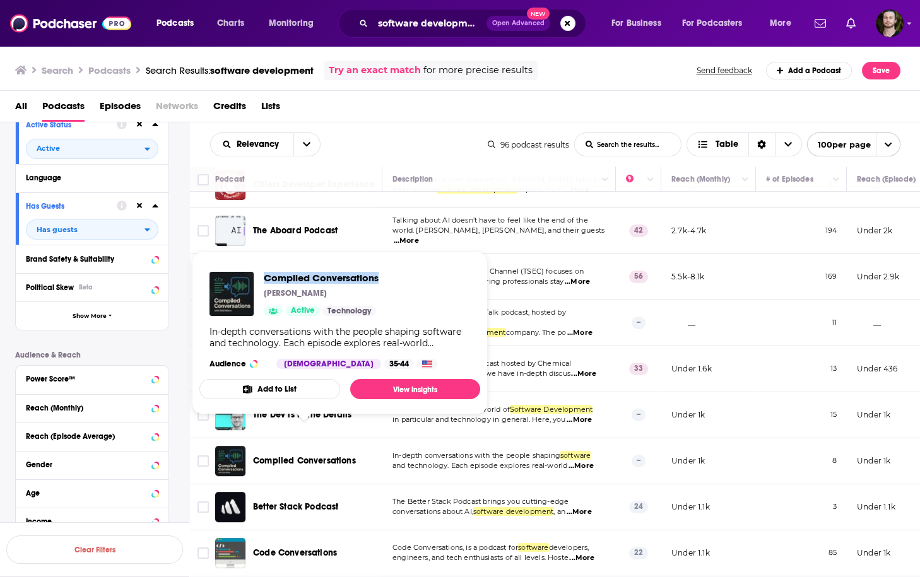
drag, startPoint x: 262, startPoint y: 274, endPoint x: 387, endPoint y: 275, distance: 124.9
click at [387, 275] on div "Compiled Conversations Edd Mann Active Technology In-depth conversations with t…" at bounding box center [339, 320] width 281 height 117
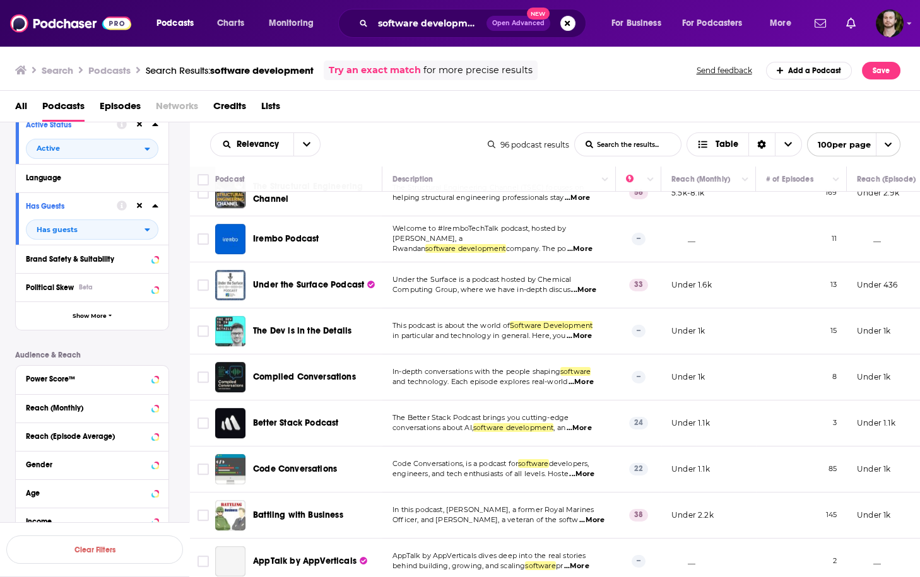
scroll to position [1868, 0]
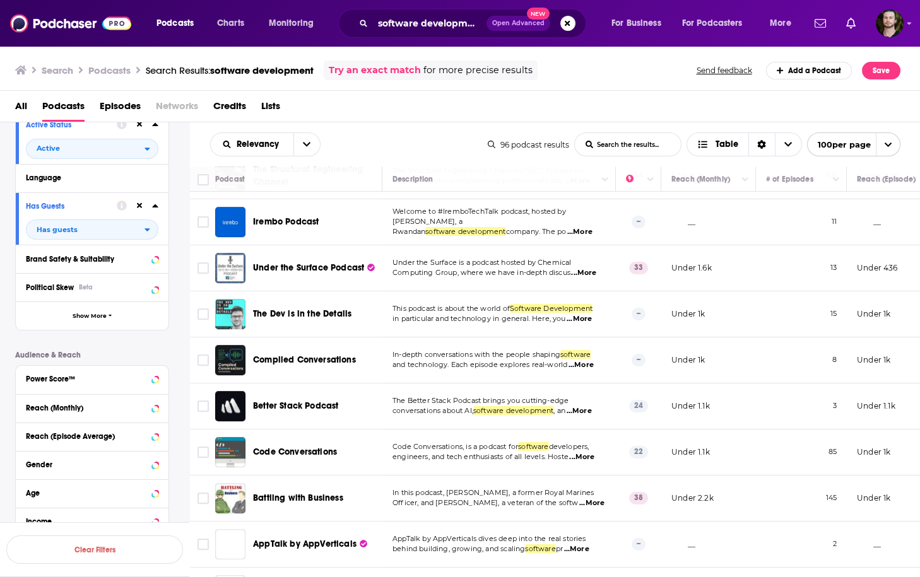
click at [585, 452] on span "...More" at bounding box center [581, 457] width 25 height 10
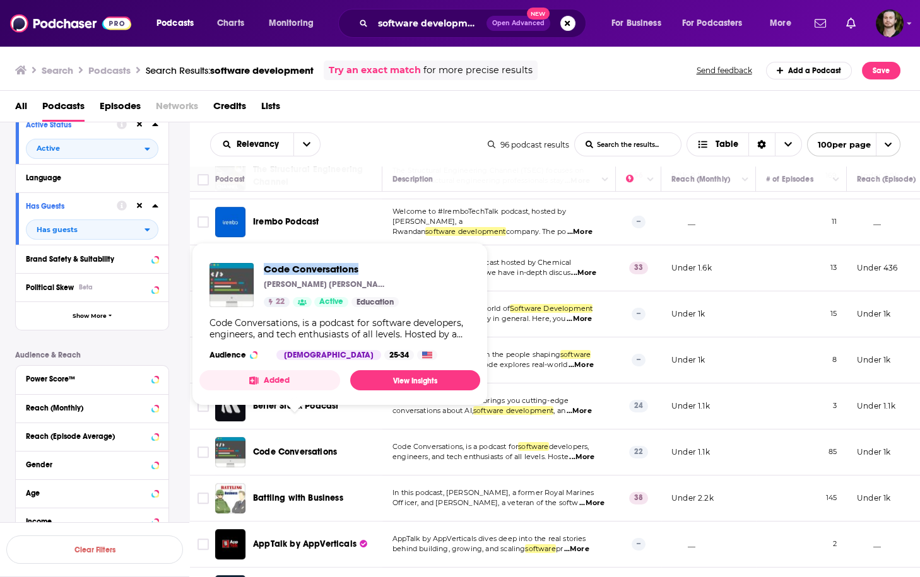
drag, startPoint x: 261, startPoint y: 267, endPoint x: 377, endPoint y: 273, distance: 116.2
click at [377, 273] on div "Code Conversations ali heydari moghaddam 22 Active Education" at bounding box center [303, 285] width 189 height 44
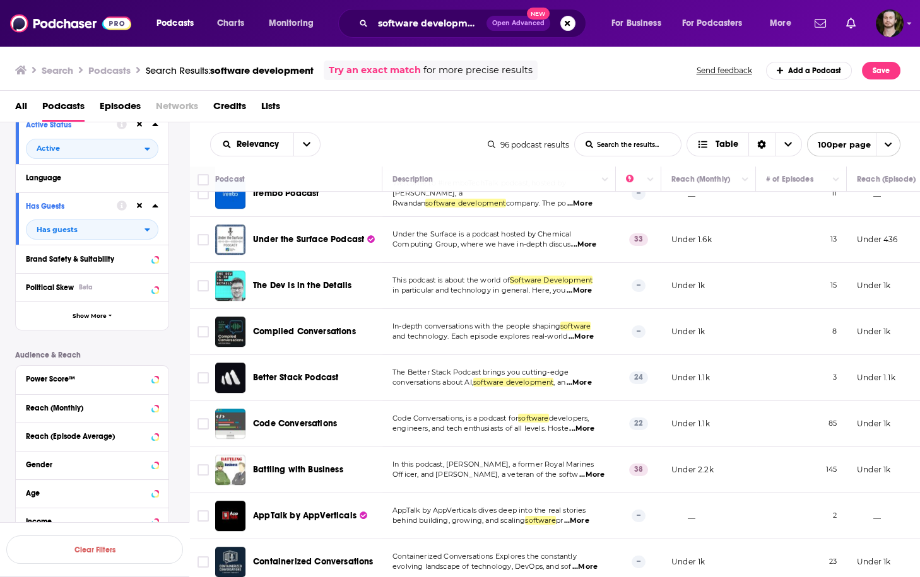
scroll to position [1968, 0]
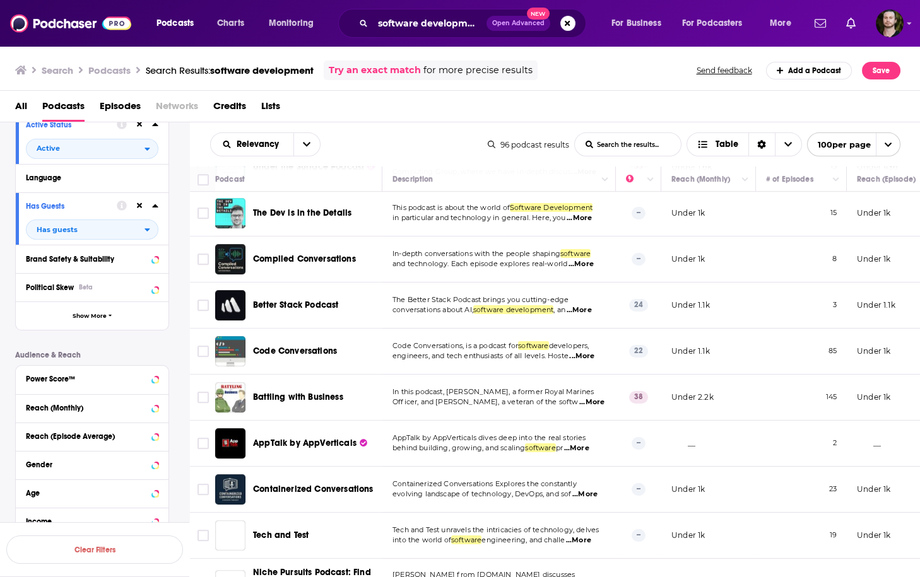
click at [582, 397] on span "...More" at bounding box center [591, 402] width 25 height 10
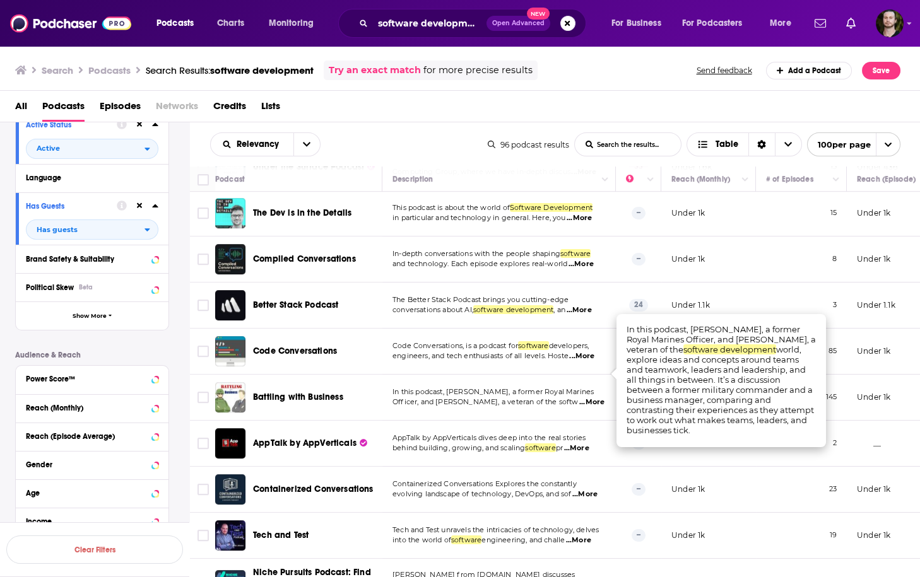
click at [587, 397] on span "...More" at bounding box center [591, 402] width 25 height 10
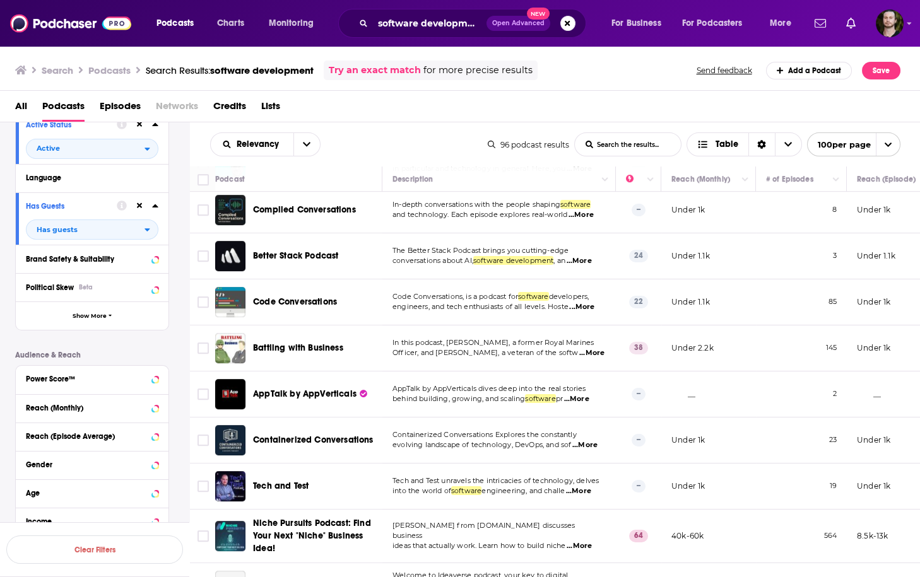
scroll to position [2019, 0]
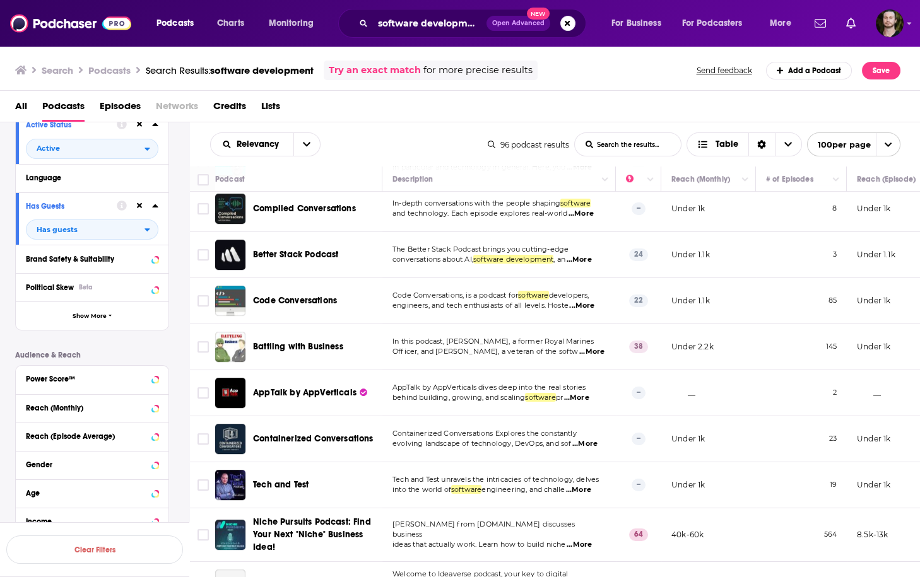
click at [580, 393] on span "...More" at bounding box center [576, 398] width 25 height 10
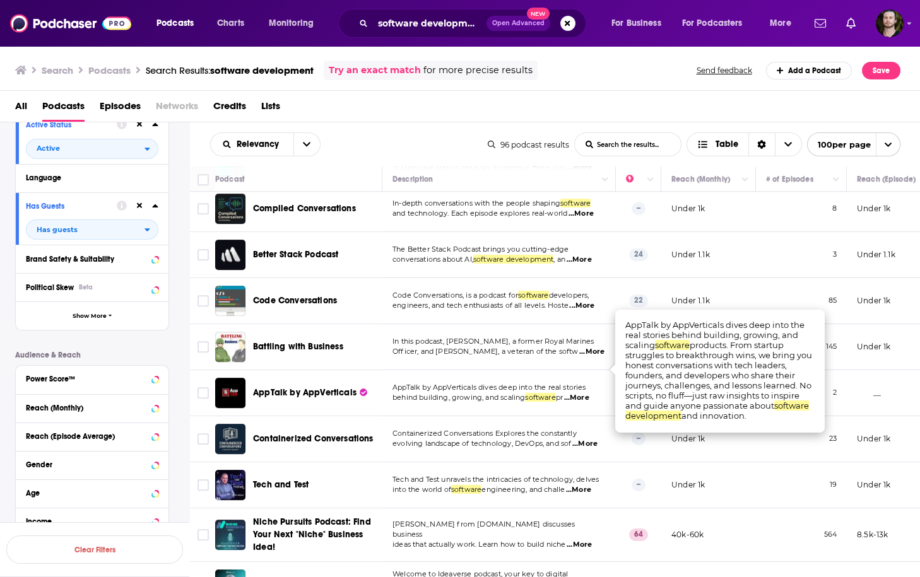
click at [580, 393] on span "...More" at bounding box center [576, 398] width 25 height 10
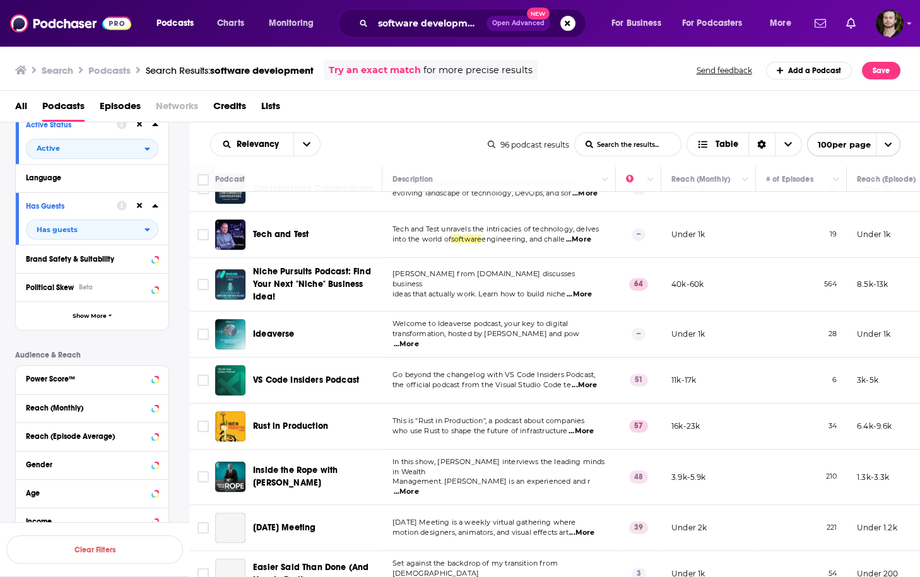
scroll to position [2271, 0]
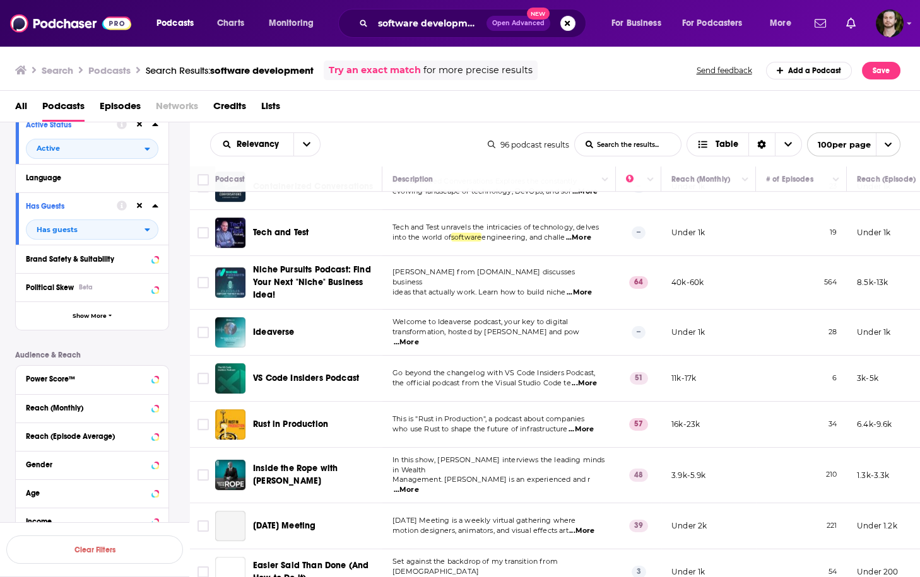
click at [592, 288] on span "...More" at bounding box center [579, 293] width 25 height 10
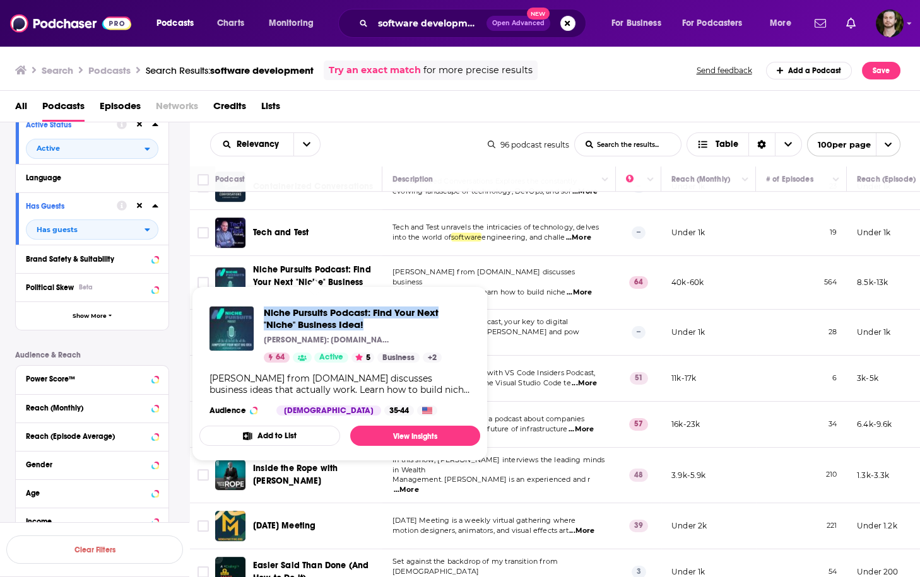
drag, startPoint x: 261, startPoint y: 309, endPoint x: 368, endPoint y: 326, distance: 109.3
click at [368, 326] on div "Niche Pursuits Podcast: Find Your Next "Niche" Business Idea! Spencer Haws: Nic…" at bounding box center [339, 335] width 261 height 56
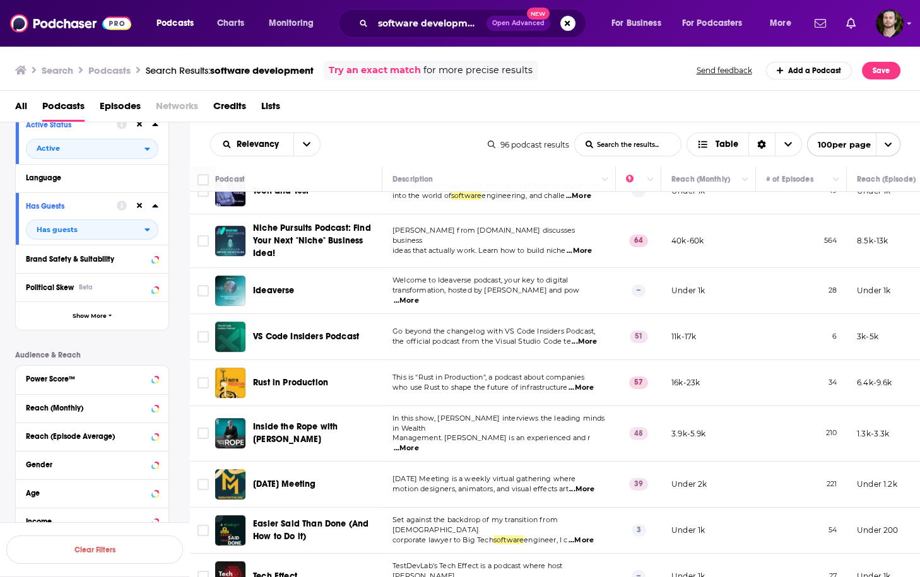
scroll to position [2322, 0]
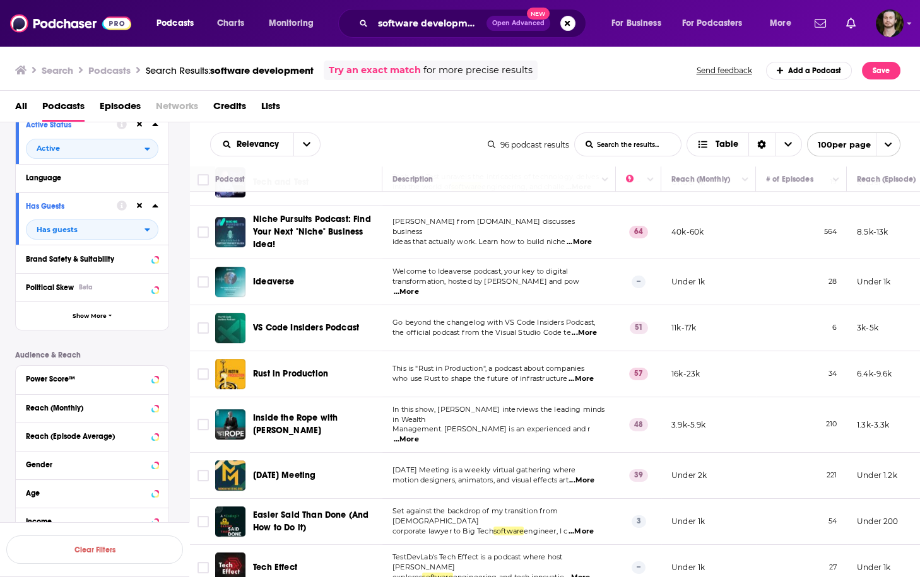
click at [419, 287] on span "...More" at bounding box center [406, 292] width 25 height 10
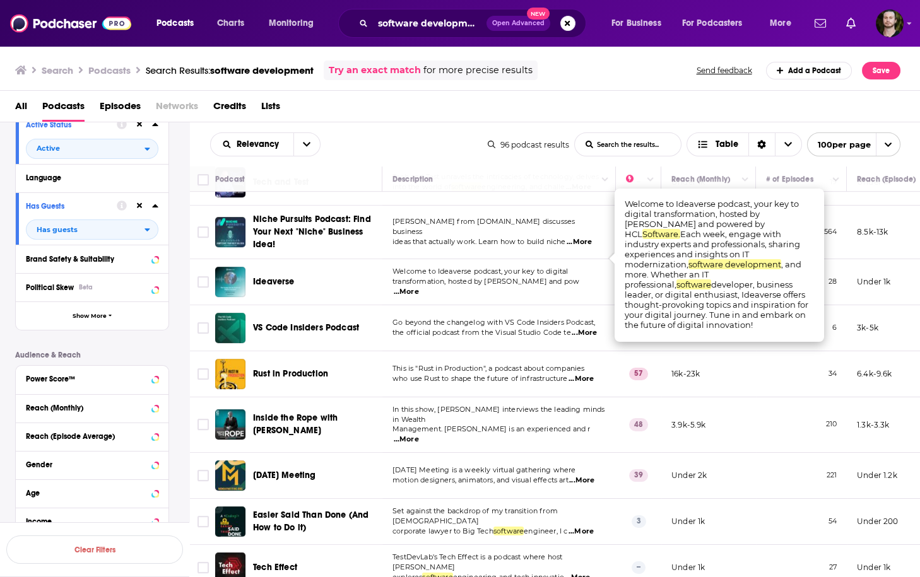
click at [419, 287] on span "...More" at bounding box center [406, 292] width 25 height 10
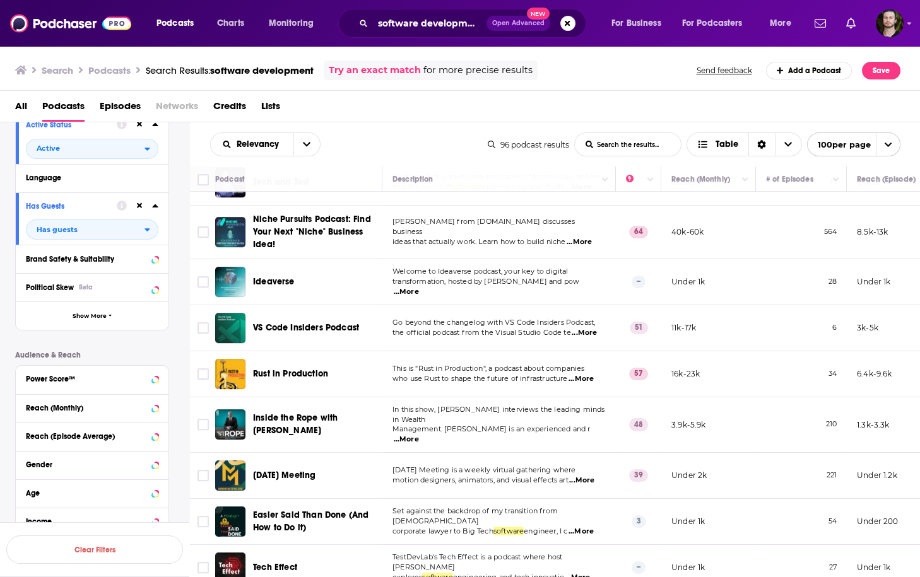
click at [419, 287] on span "...More" at bounding box center [406, 292] width 25 height 10
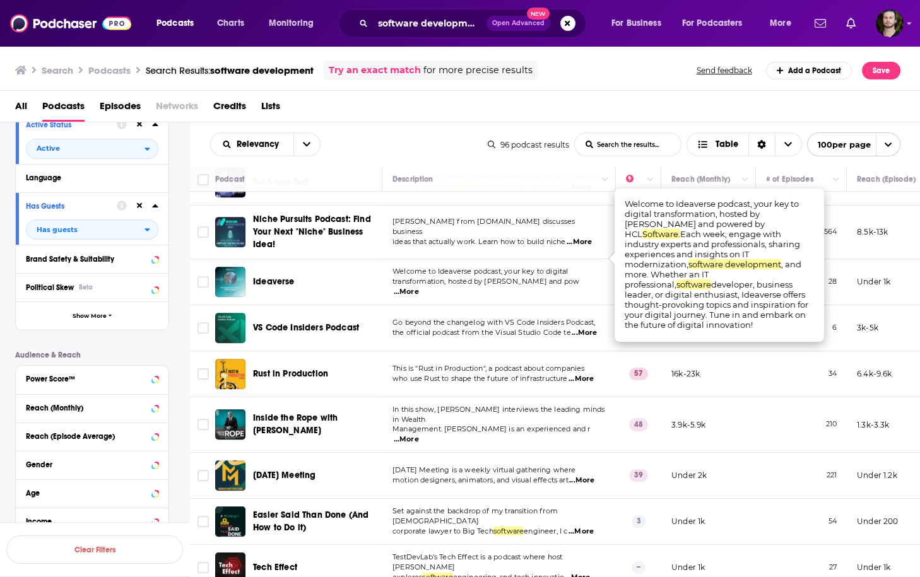
click at [419, 287] on span "...More" at bounding box center [406, 292] width 25 height 10
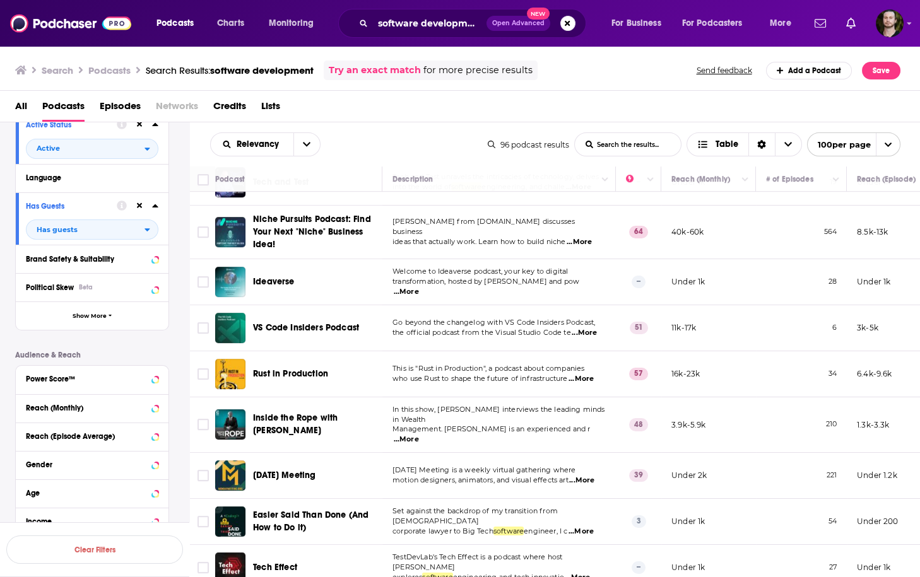
click at [585, 328] on span "...More" at bounding box center [584, 333] width 25 height 10
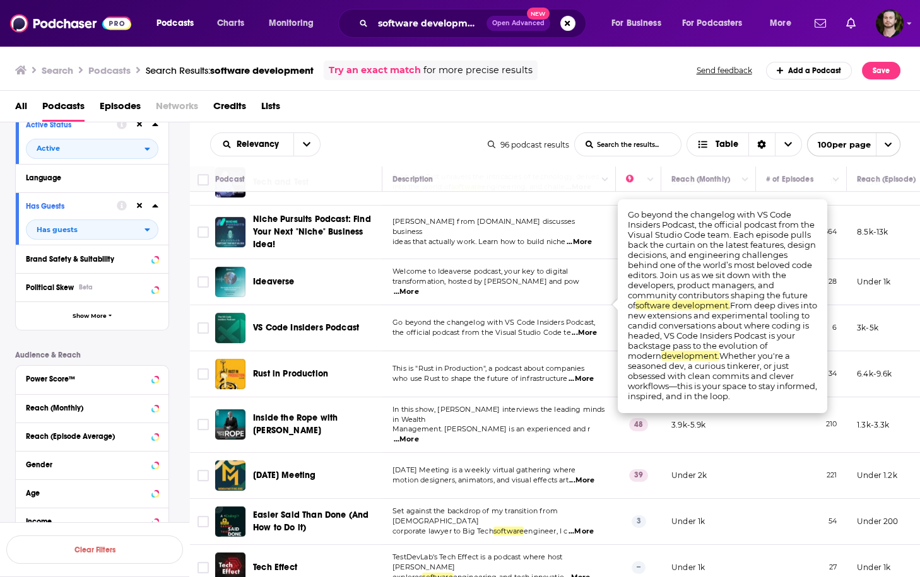
click at [585, 328] on span "...More" at bounding box center [584, 333] width 25 height 10
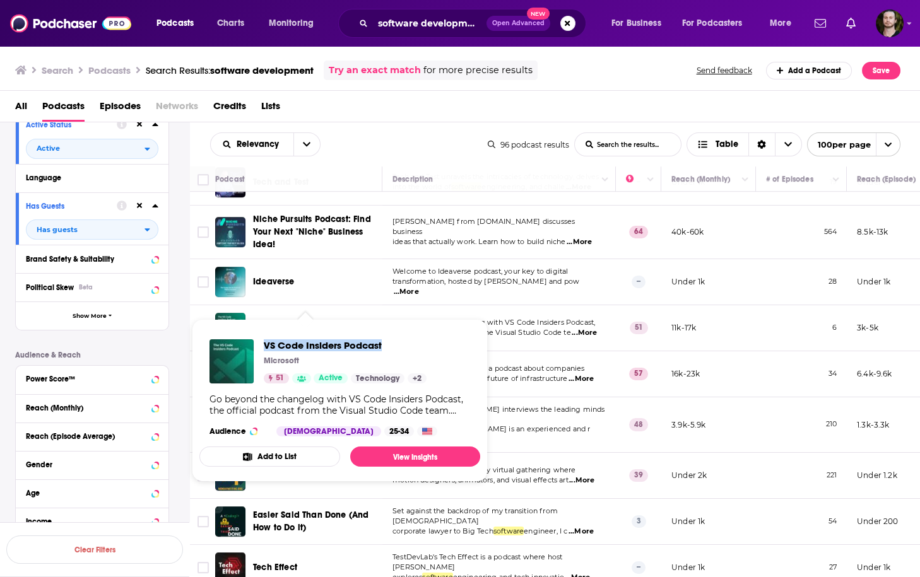
drag, startPoint x: 261, startPoint y: 344, endPoint x: 404, endPoint y: 333, distance: 143.7
click at [404, 333] on div "VS Code Insiders Podcast Microsoft 51 Active Technology + 2 Go beyond the chang…" at bounding box center [339, 387] width 281 height 117
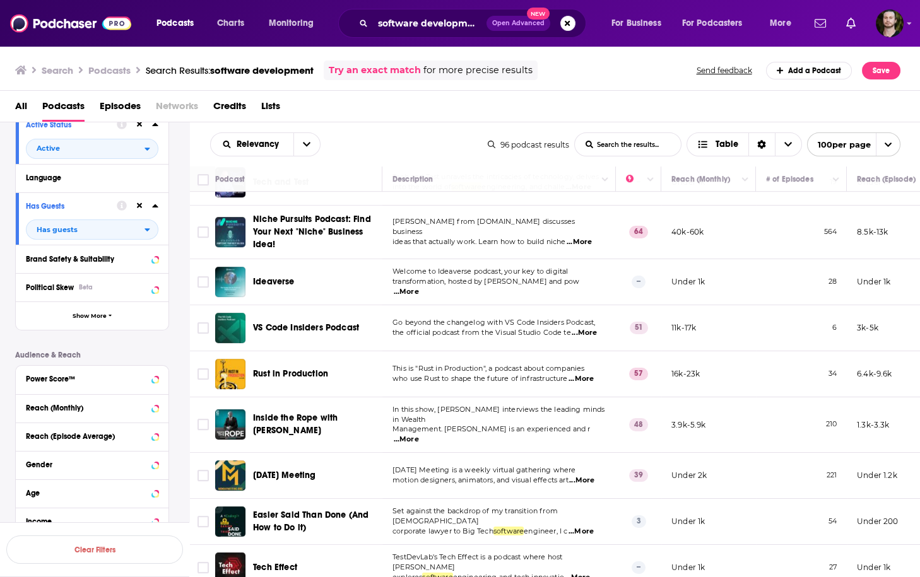
click at [635, 351] on td "57" at bounding box center [638, 374] width 45 height 46
click at [588, 374] on span "...More" at bounding box center [580, 379] width 25 height 10
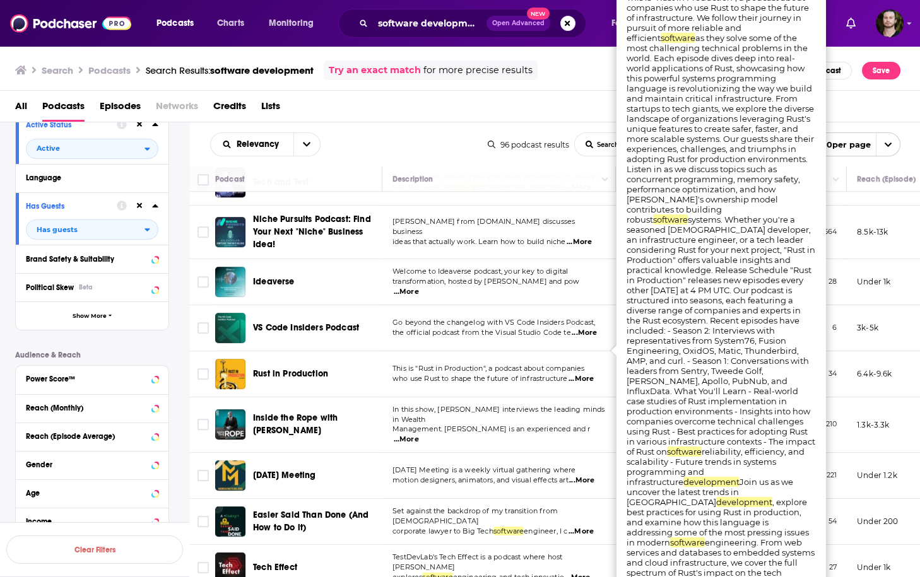
click at [588, 374] on span "...More" at bounding box center [580, 379] width 25 height 10
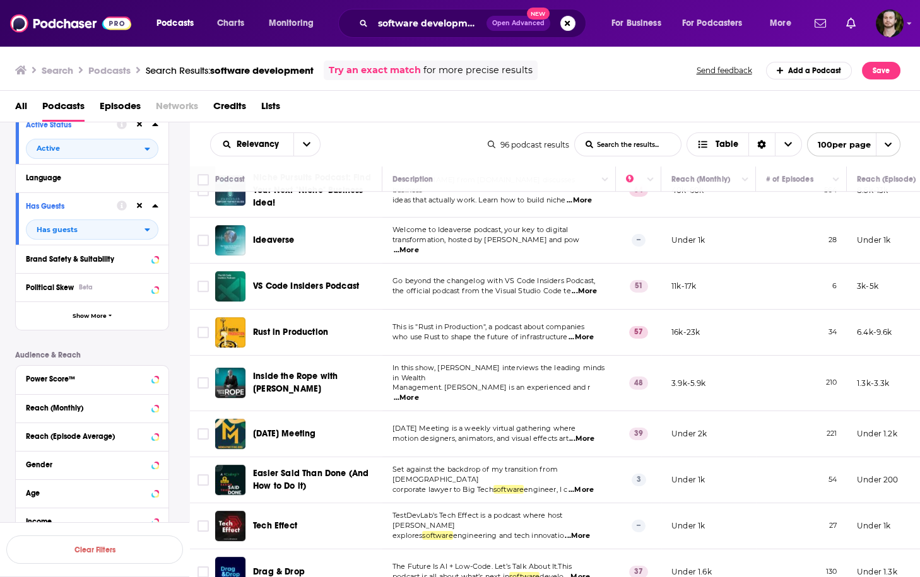
scroll to position [2372, 0]
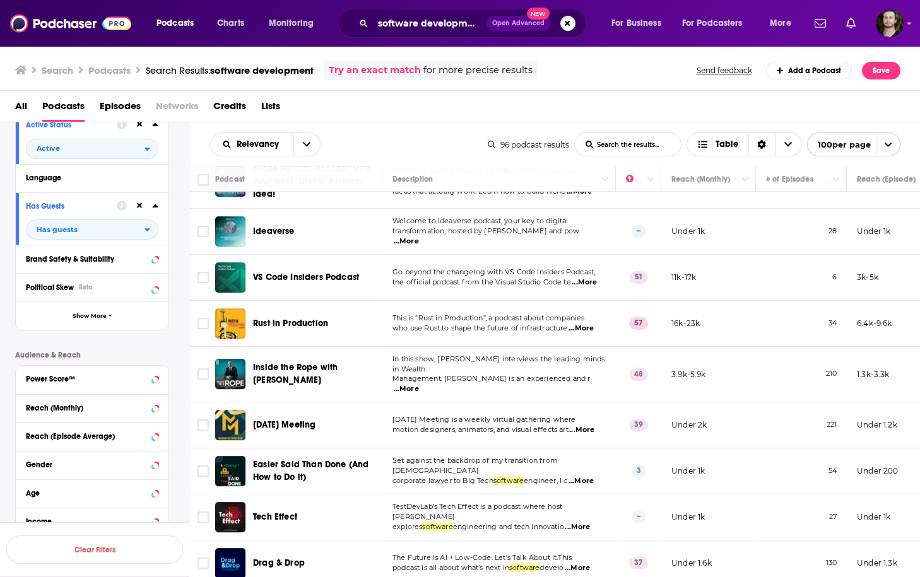
click at [419, 384] on span "...More" at bounding box center [406, 389] width 25 height 10
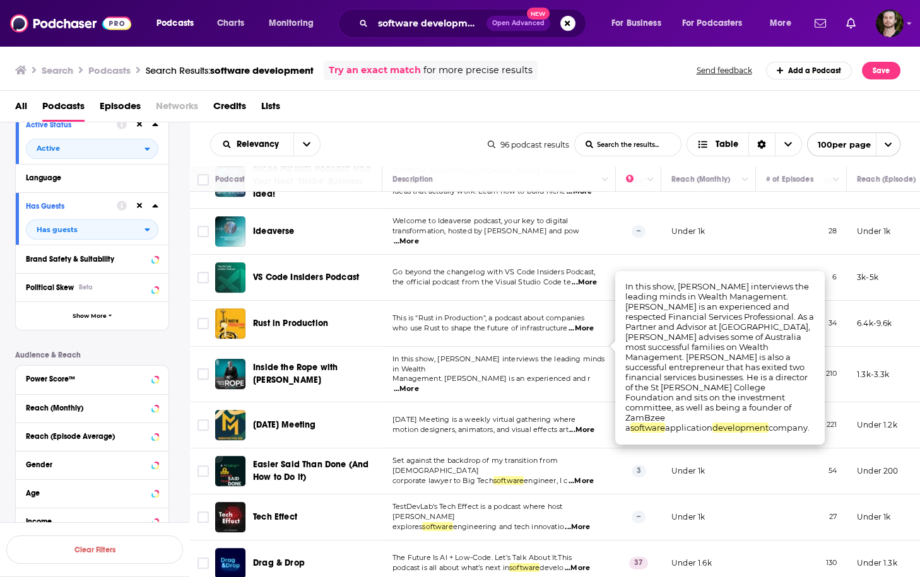
click at [419, 384] on span "...More" at bounding box center [406, 389] width 25 height 10
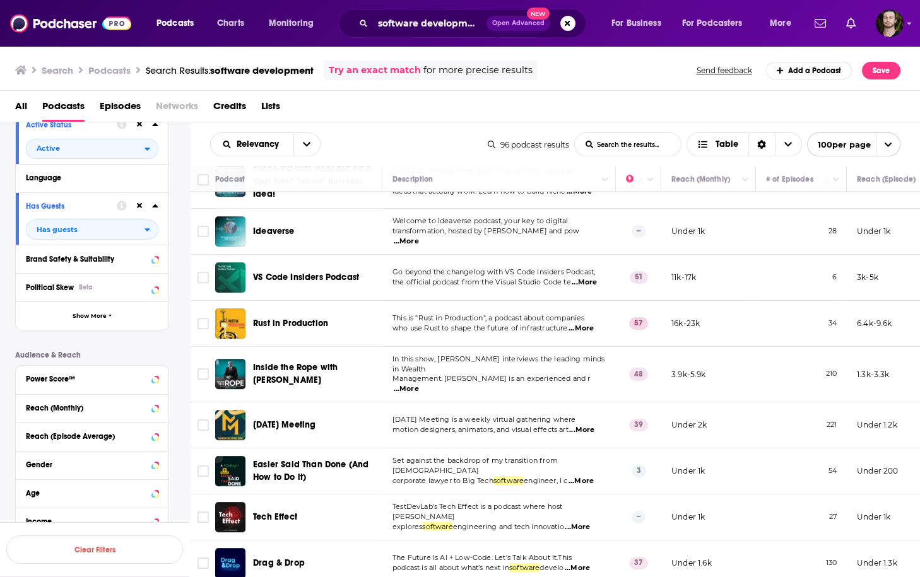
click at [594, 425] on span "...More" at bounding box center [581, 430] width 25 height 10
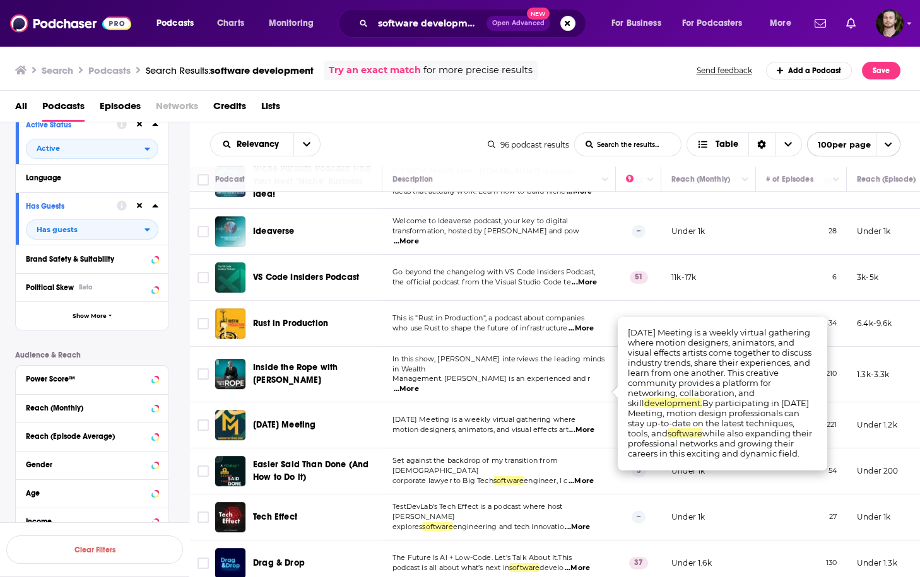
click at [594, 425] on span "...More" at bounding box center [581, 430] width 25 height 10
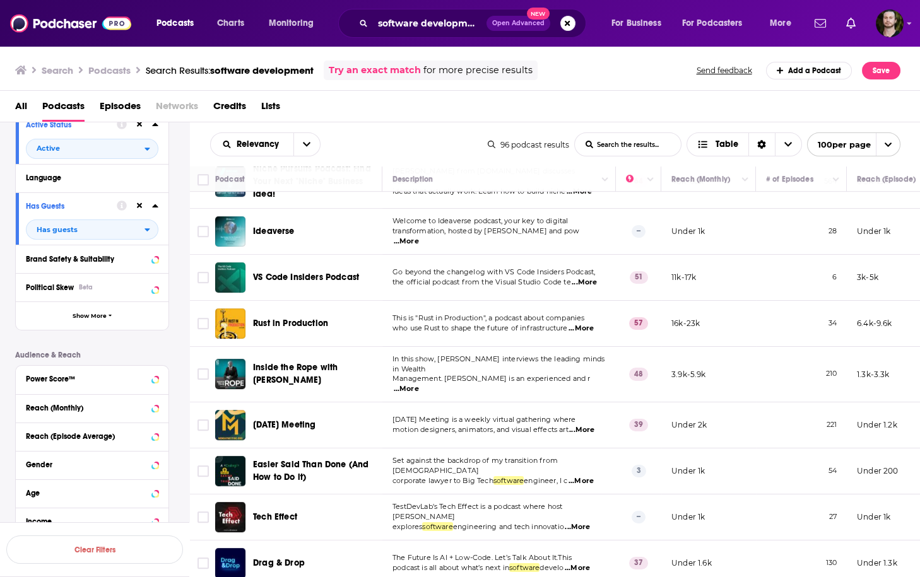
scroll to position [2423, 0]
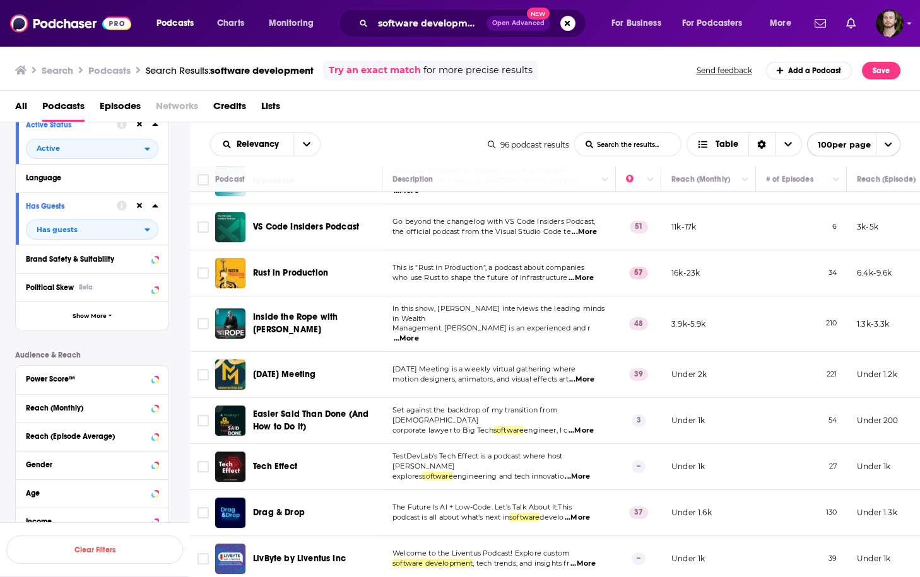
click at [594, 426] on span "...More" at bounding box center [580, 431] width 25 height 10
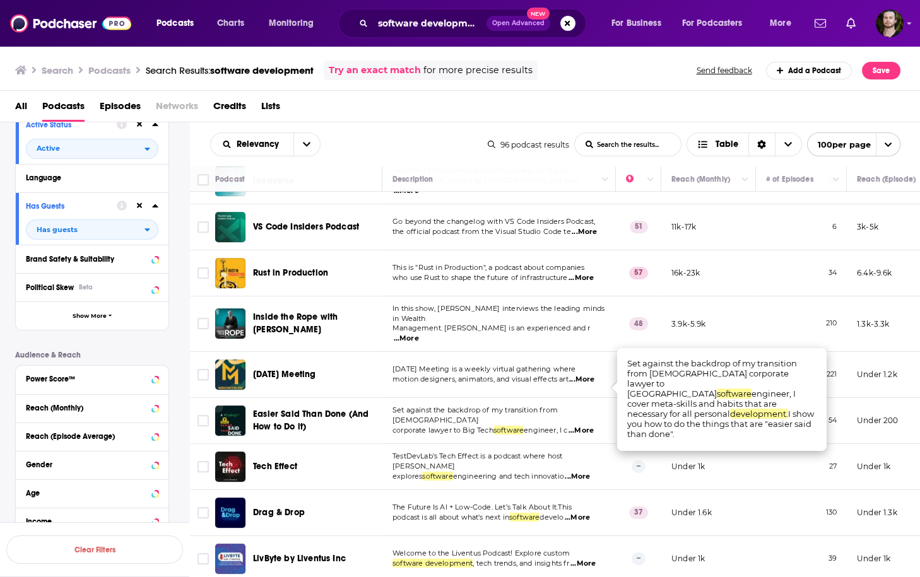
click at [594, 426] on span "...More" at bounding box center [580, 431] width 25 height 10
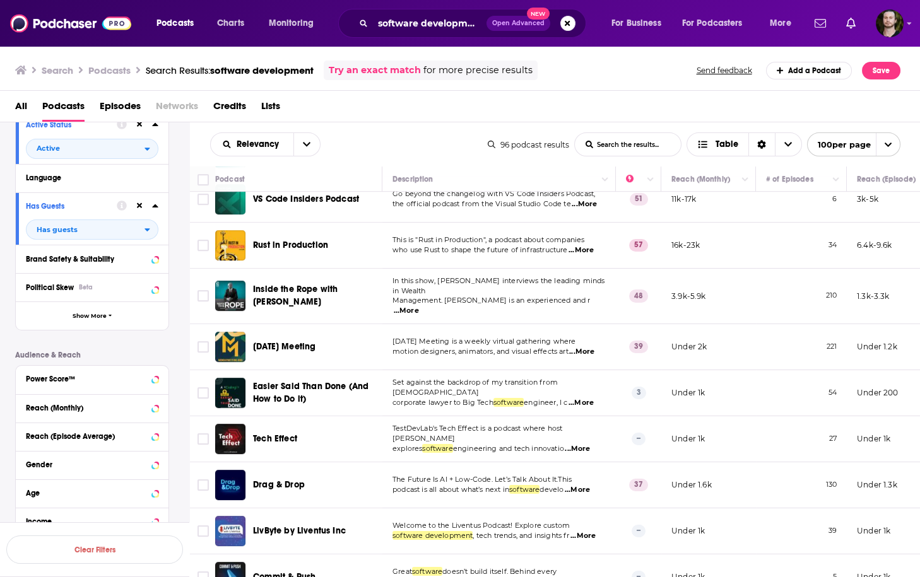
scroll to position [2473, 0]
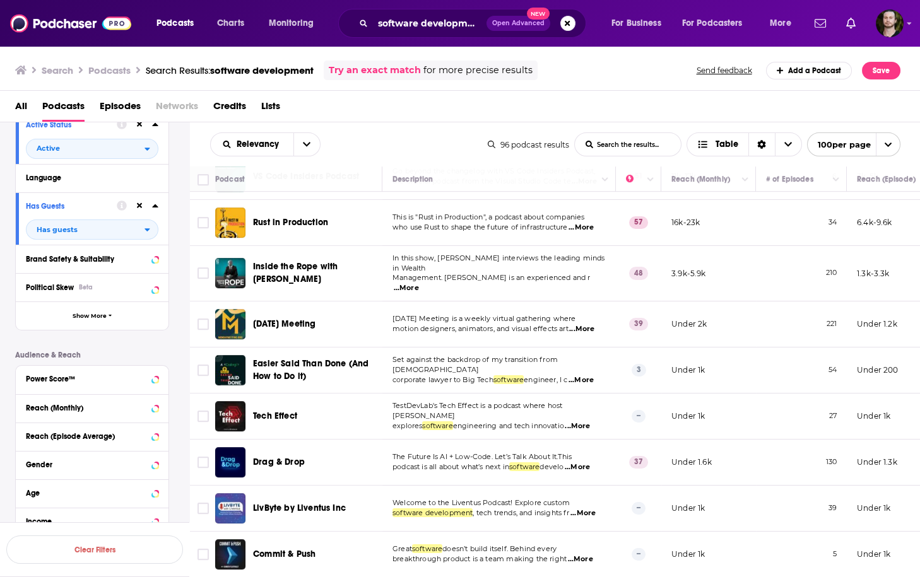
click at [590, 421] on span "...More" at bounding box center [577, 426] width 25 height 10
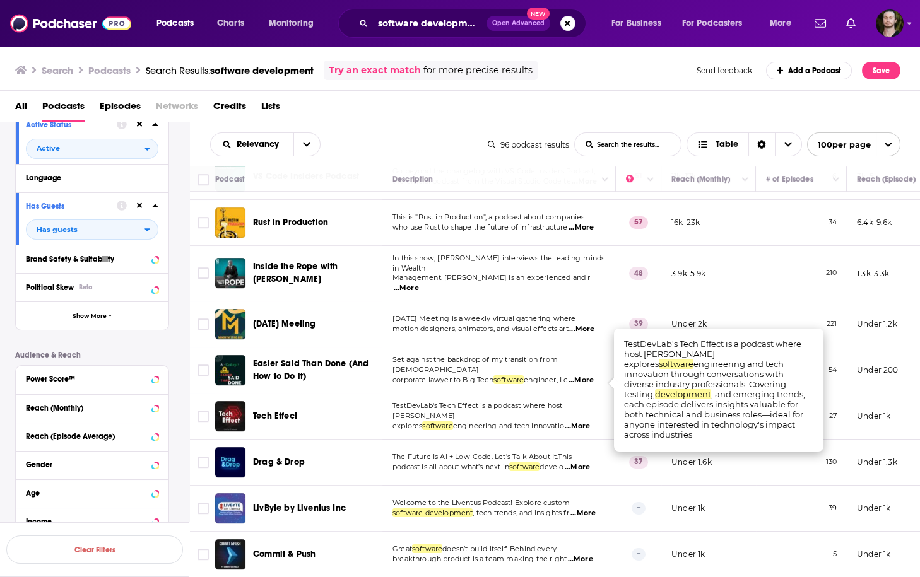
click at [590, 421] on span "...More" at bounding box center [577, 426] width 25 height 10
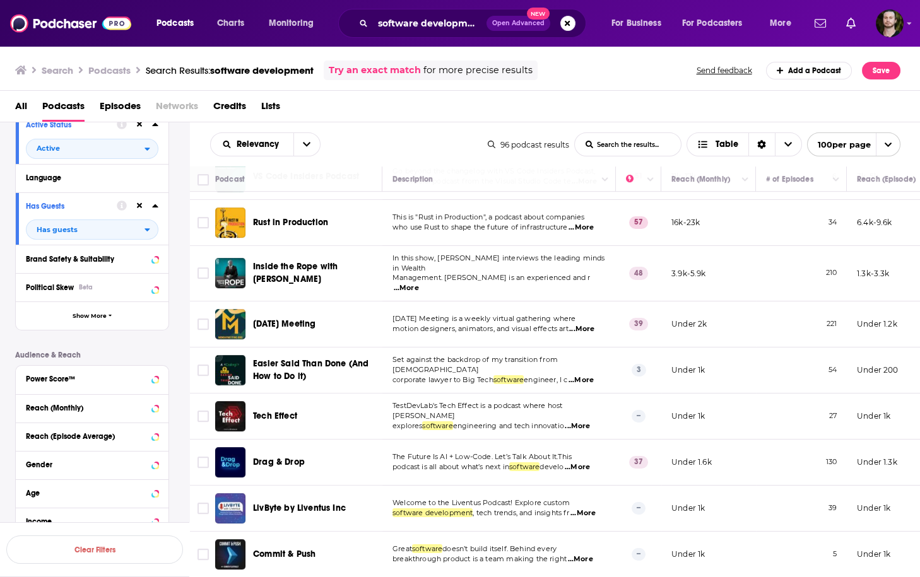
click at [580, 462] on span "...More" at bounding box center [577, 467] width 25 height 10
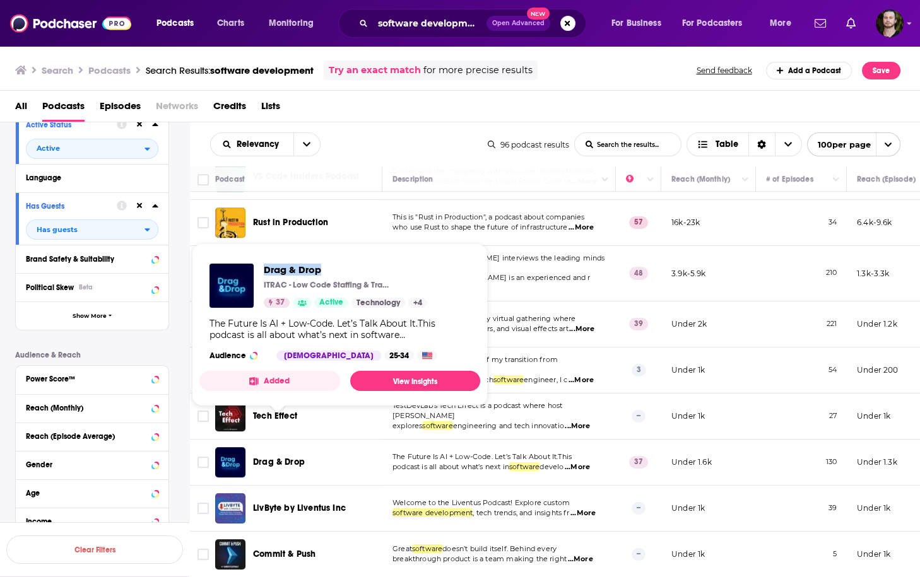
drag, startPoint x: 259, startPoint y: 268, endPoint x: 351, endPoint y: 269, distance: 91.5
click at [351, 269] on div "Drag & Drop ITRAC - Low Code Staffing & Training Experts 37 Active Technology +…" at bounding box center [318, 286] width 218 height 44
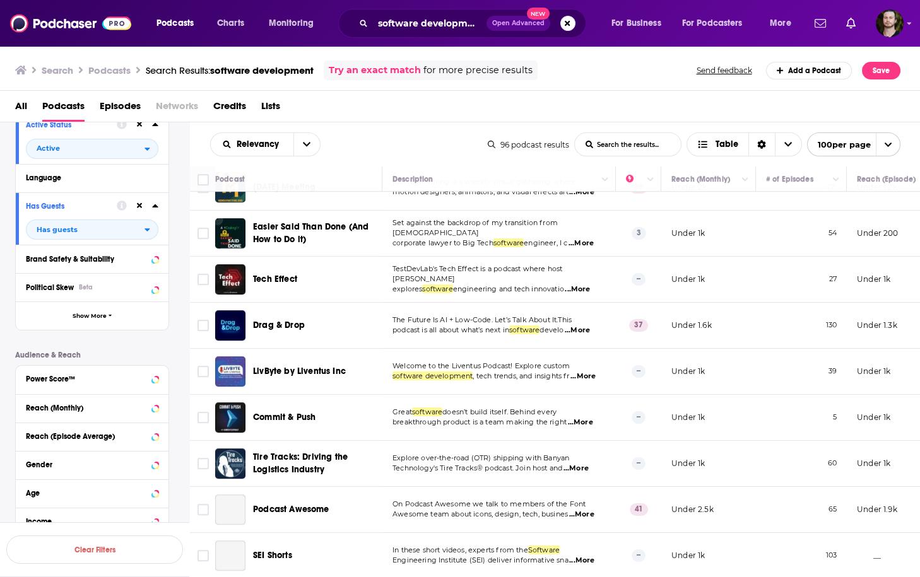
scroll to position [2625, 0]
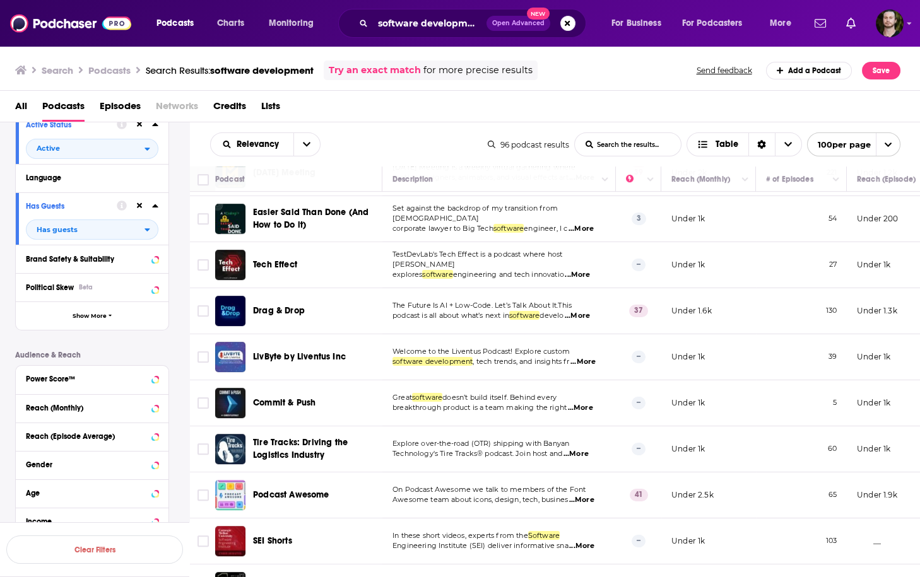
click at [592, 403] on span "...More" at bounding box center [580, 408] width 25 height 10
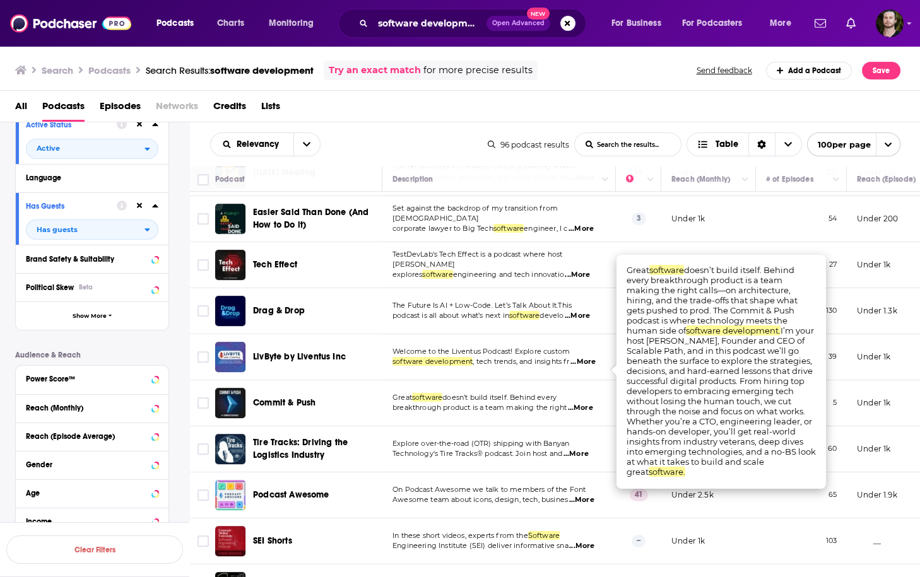
click at [592, 403] on span "...More" at bounding box center [580, 408] width 25 height 10
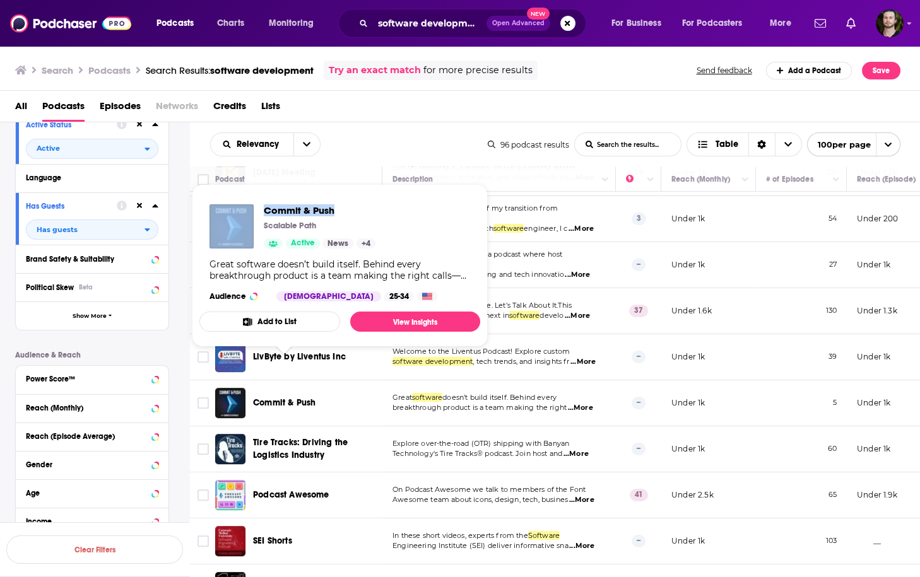
drag, startPoint x: 257, startPoint y: 211, endPoint x: 395, endPoint y: 212, distance: 137.5
click at [395, 212] on div "Commit & Push Scalable Path Active News + 4 Great software doesn’t build itself…" at bounding box center [339, 252] width 281 height 117
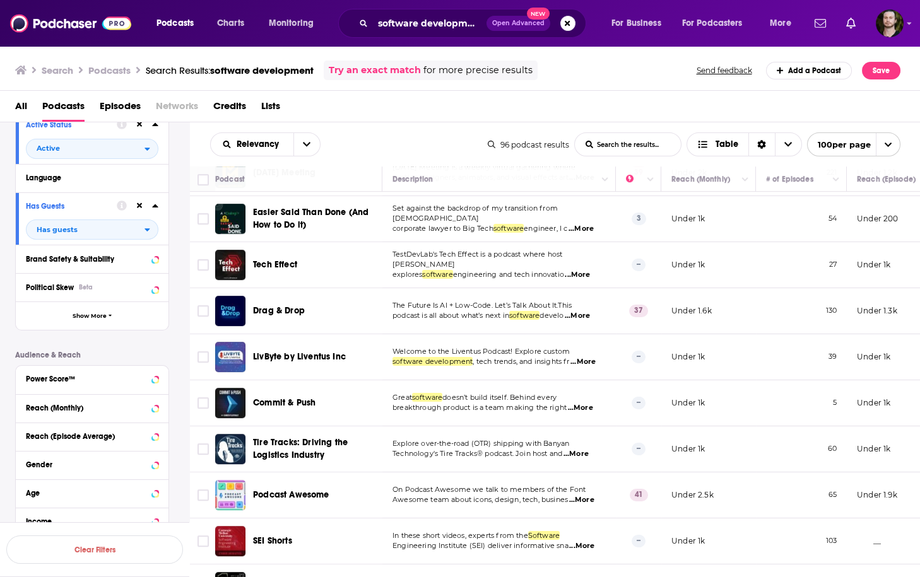
click at [588, 495] on span "...More" at bounding box center [581, 500] width 25 height 10
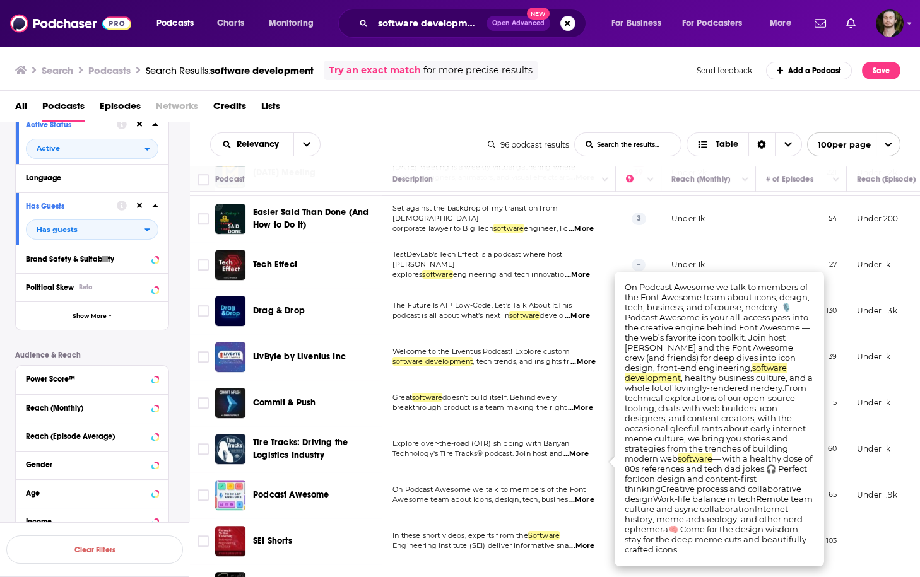
click at [588, 495] on span "...More" at bounding box center [581, 500] width 25 height 10
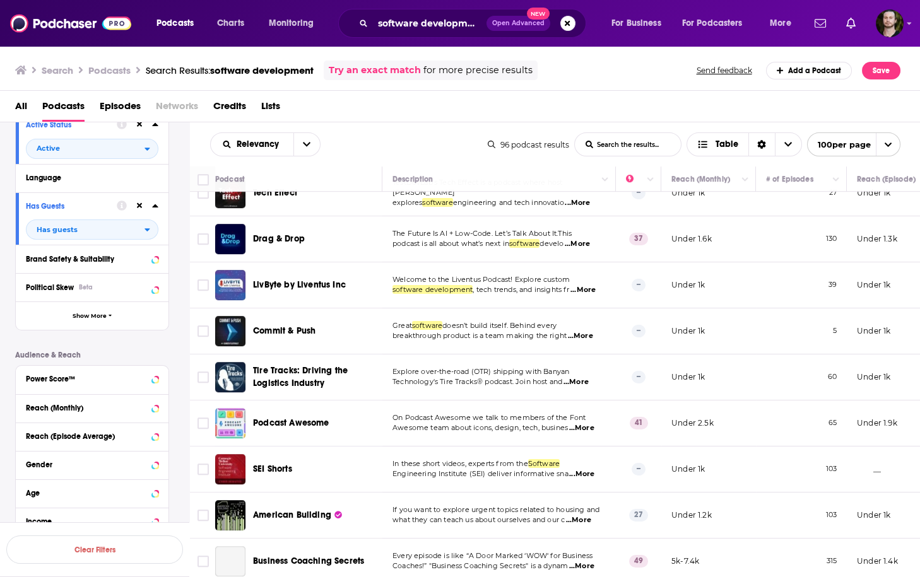
scroll to position [2726, 0]
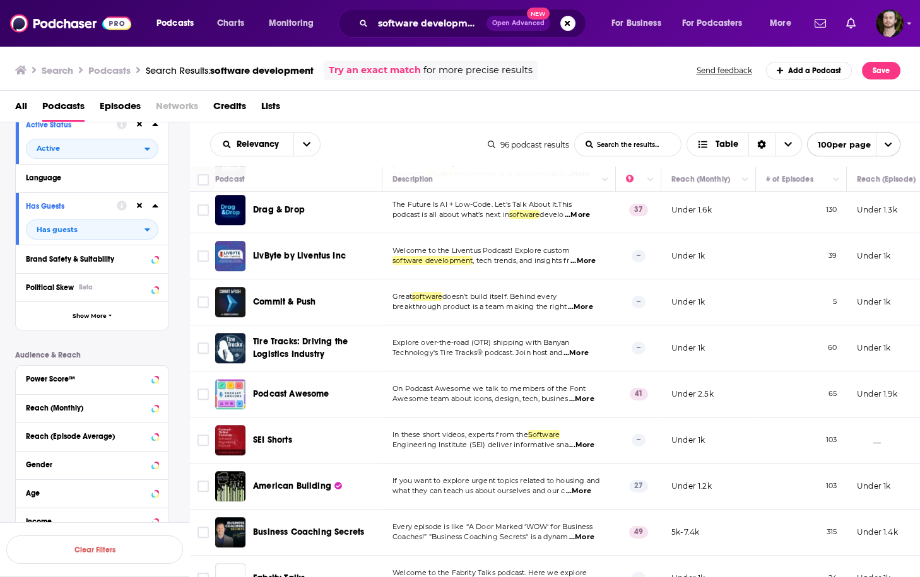
click at [585, 532] on span "...More" at bounding box center [581, 537] width 25 height 10
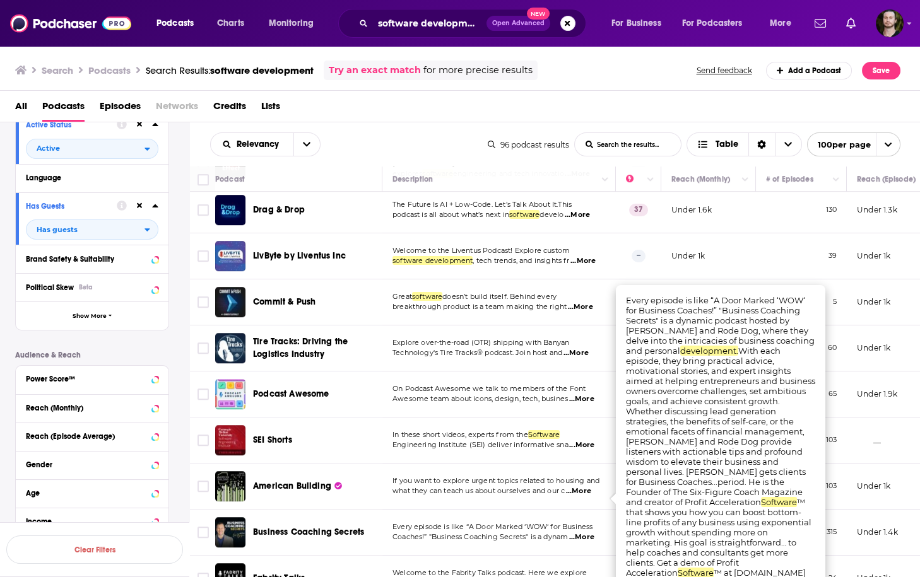
click at [585, 532] on span "...More" at bounding box center [581, 537] width 25 height 10
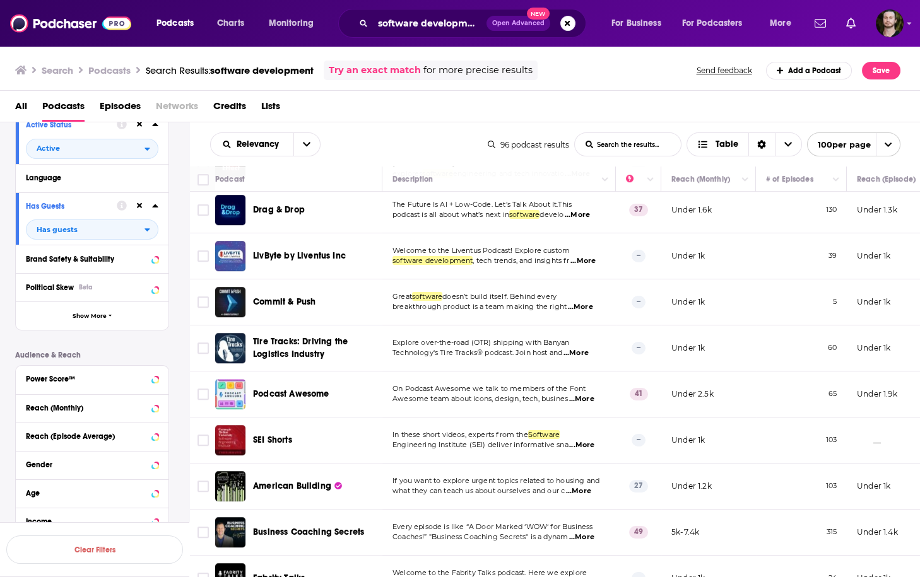
scroll to position [2827, 0]
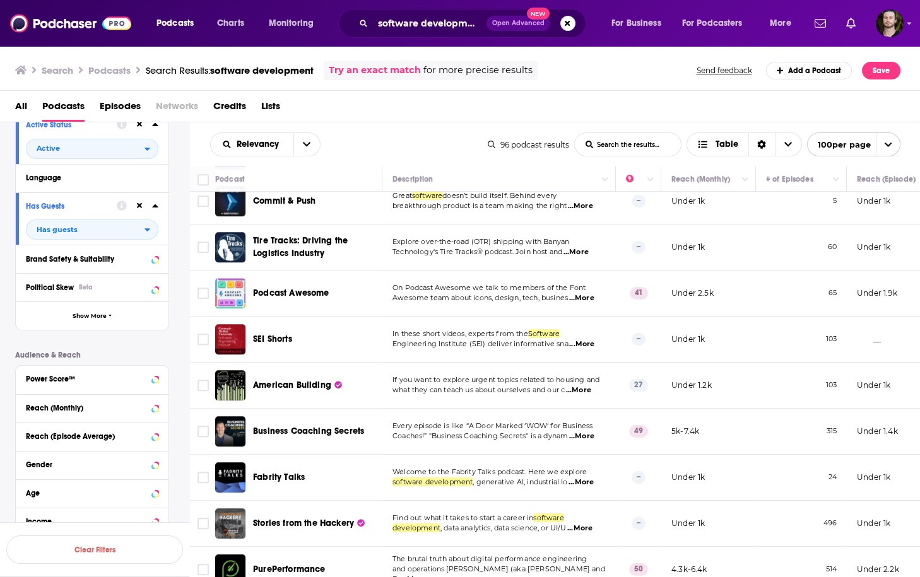
click at [589, 478] on span "...More" at bounding box center [580, 483] width 25 height 10
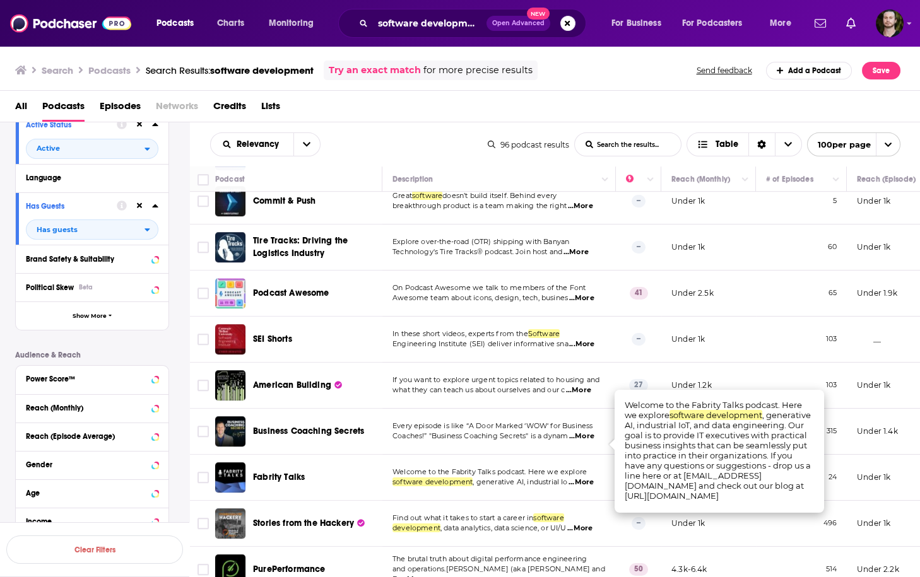
click at [589, 478] on span "...More" at bounding box center [580, 483] width 25 height 10
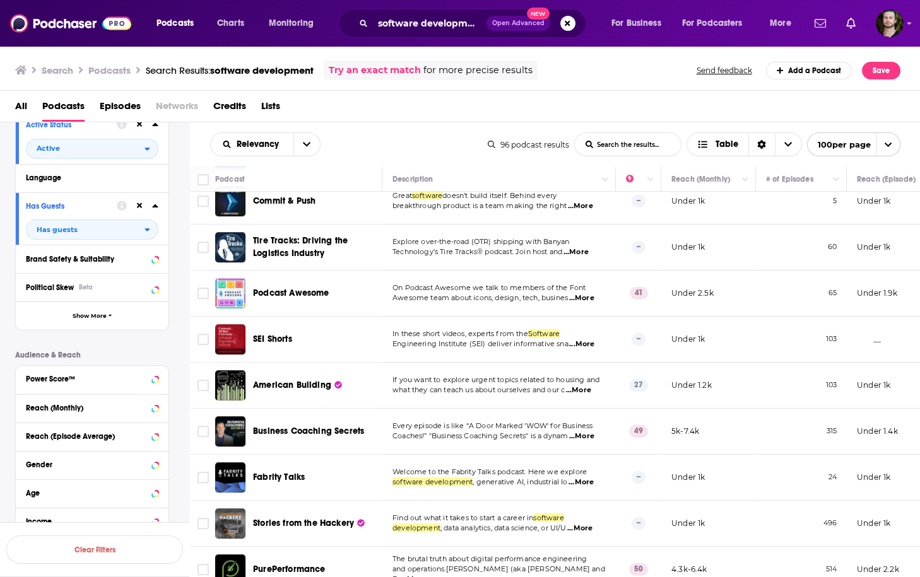
click at [587, 524] on span "...More" at bounding box center [579, 529] width 25 height 10
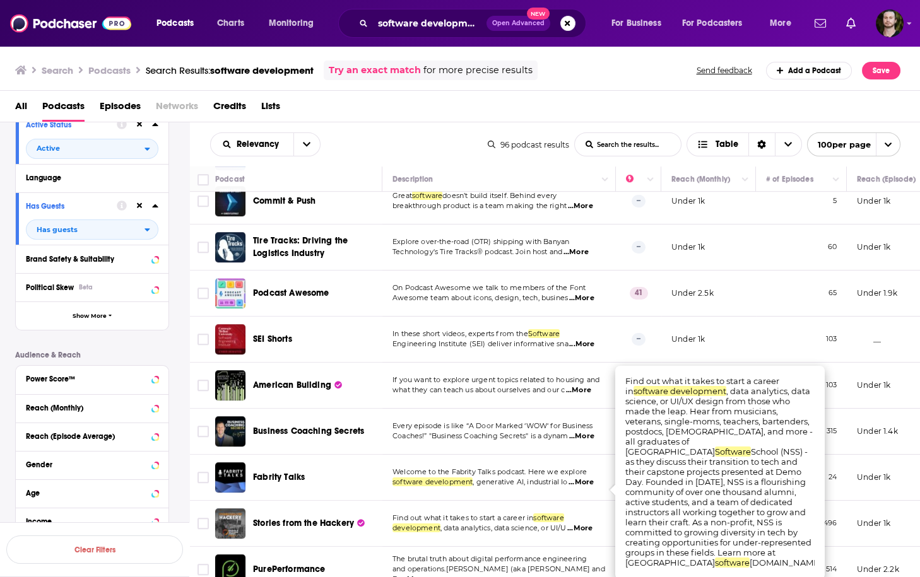
click at [587, 524] on span "...More" at bounding box center [579, 529] width 25 height 10
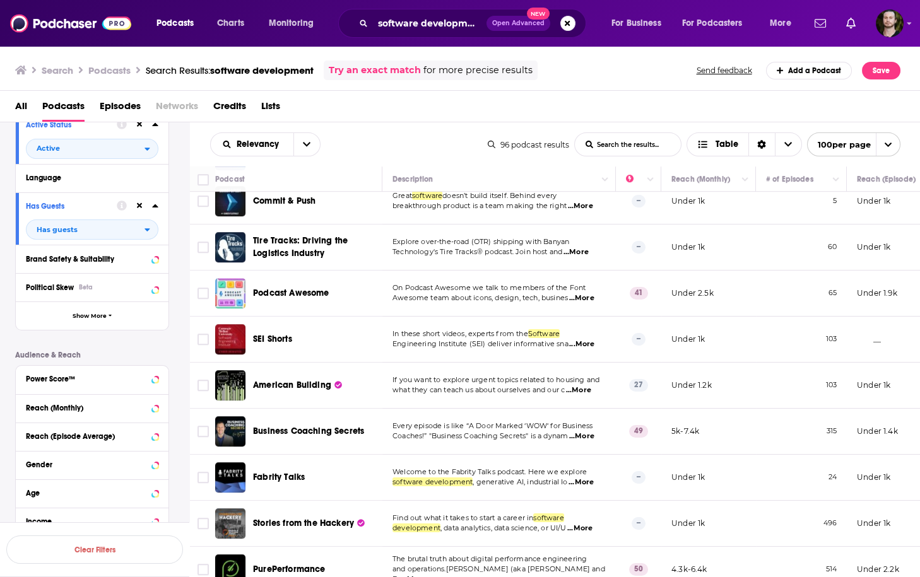
scroll to position [2927, 0]
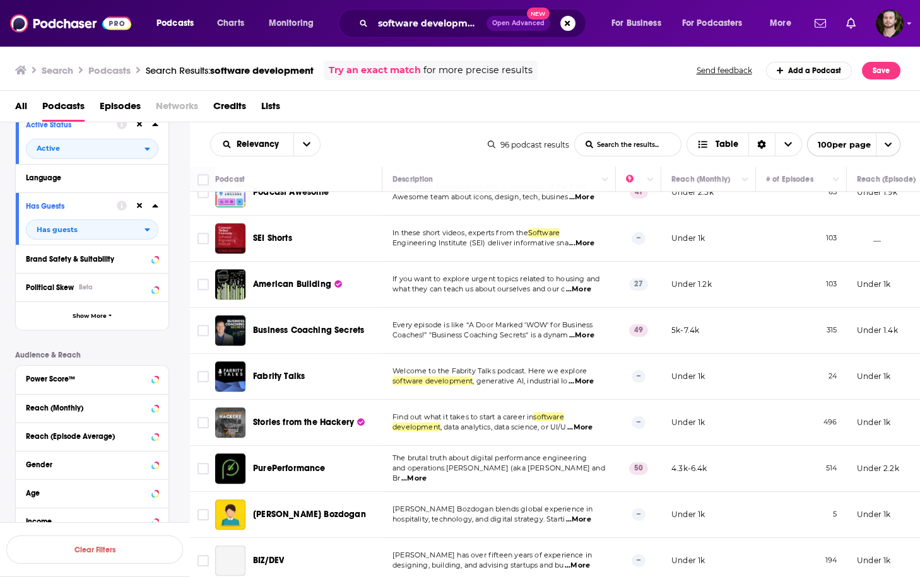
click at [591, 454] on p "The brutal truth about digital performance engineering" at bounding box center [498, 459] width 213 height 10
click at [427, 474] on span "...More" at bounding box center [413, 479] width 25 height 10
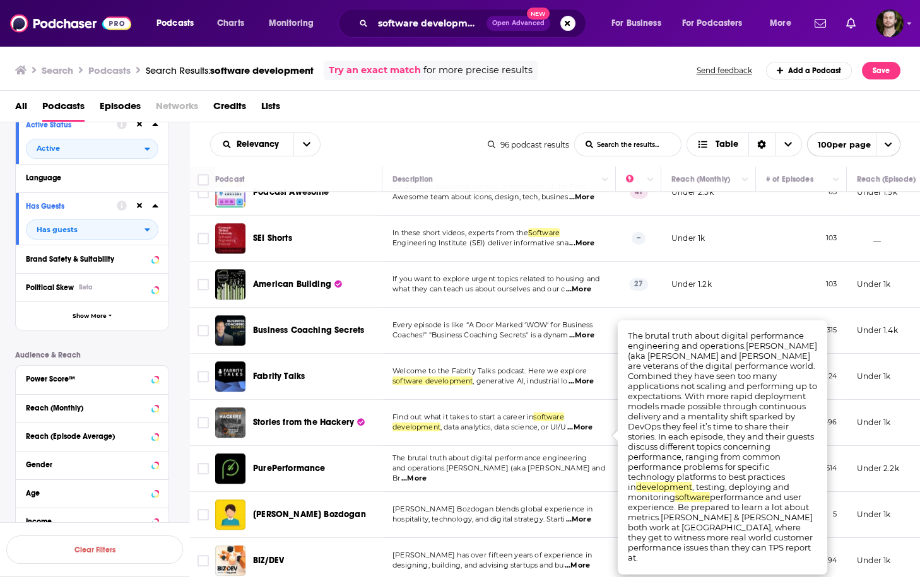
click at [427, 474] on span "...More" at bounding box center [413, 479] width 25 height 10
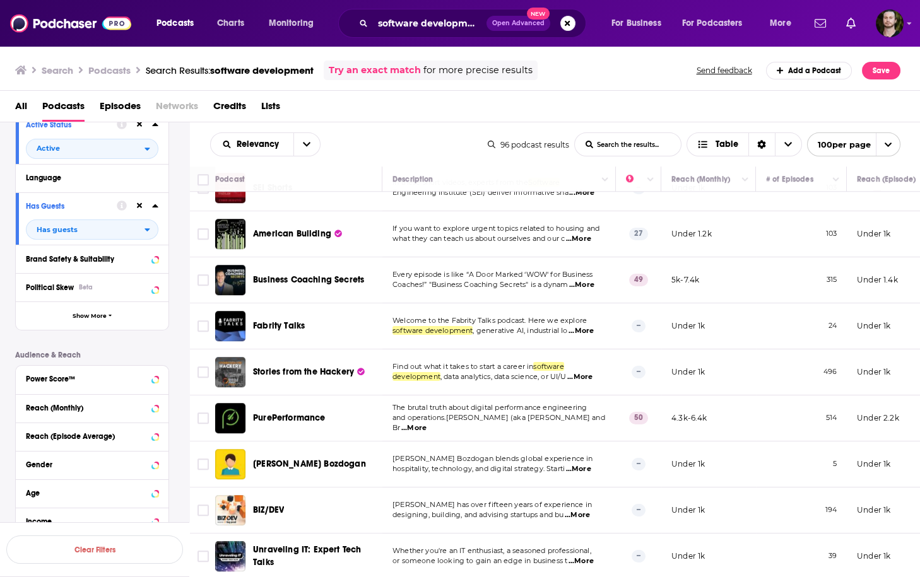
scroll to position [3028, 0]
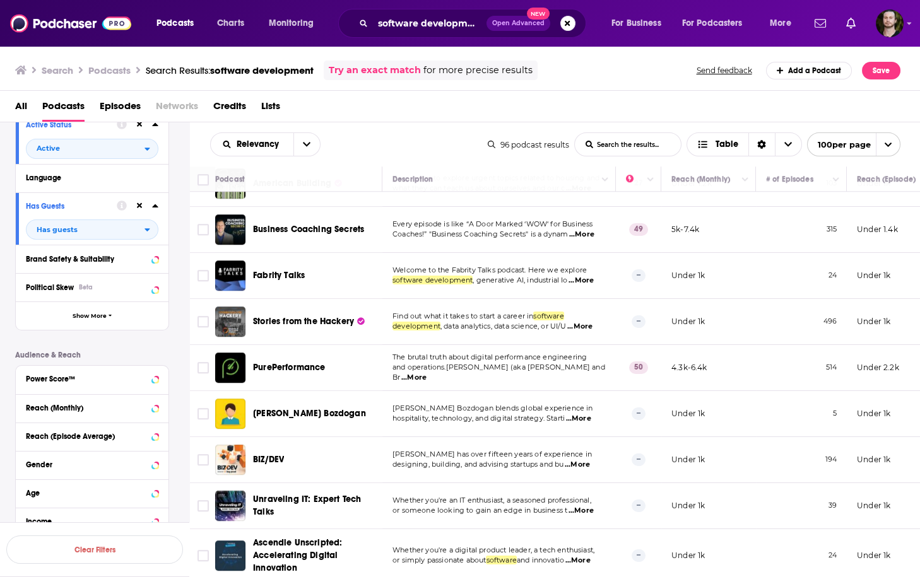
click at [591, 556] on span "...More" at bounding box center [577, 561] width 25 height 10
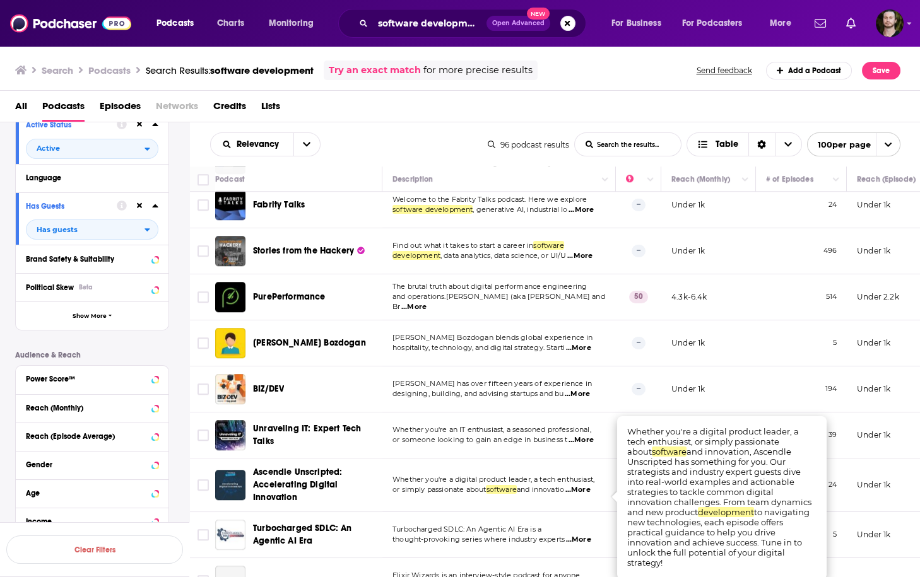
scroll to position [3129, 0]
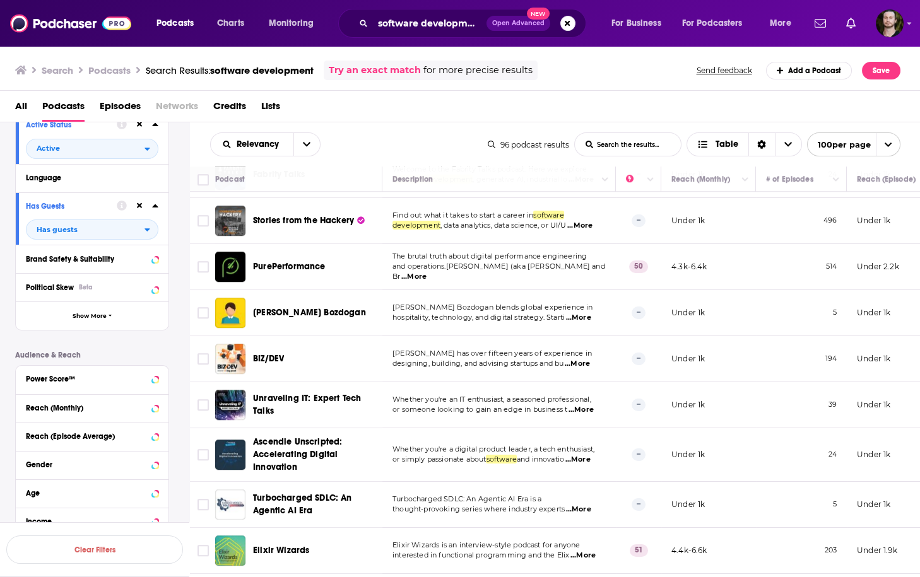
click at [589, 434] on td "Whether you're a digital product leader, a tech enthusiast, or simply passionat…" at bounding box center [498, 455] width 233 height 54
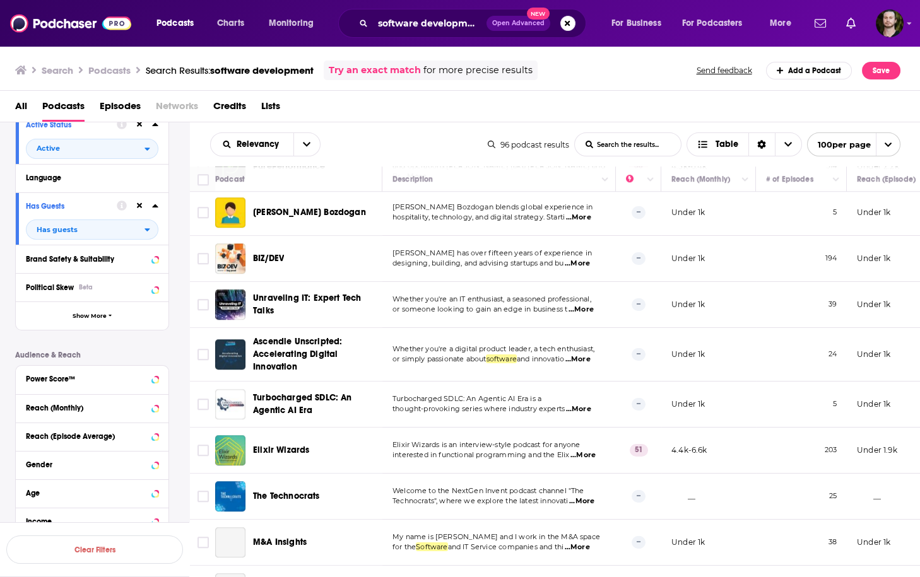
scroll to position [3230, 0]
click at [590, 542] on span "...More" at bounding box center [577, 547] width 25 height 10
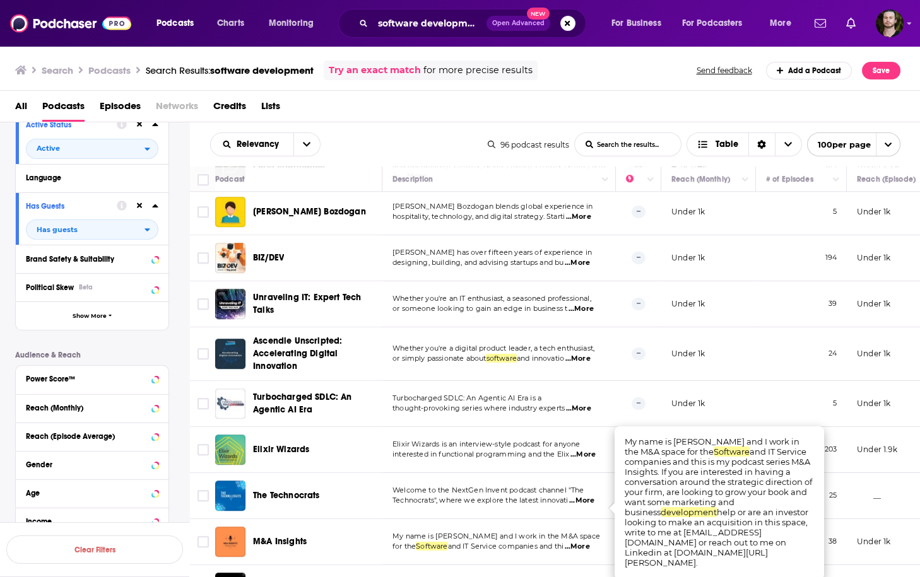
click at [590, 542] on span "...More" at bounding box center [577, 547] width 25 height 10
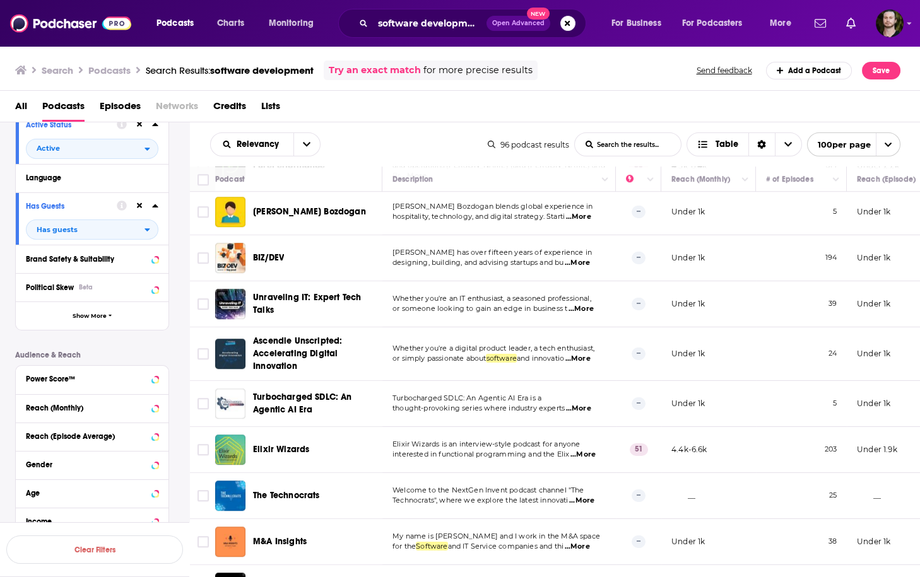
scroll to position [3382, 0]
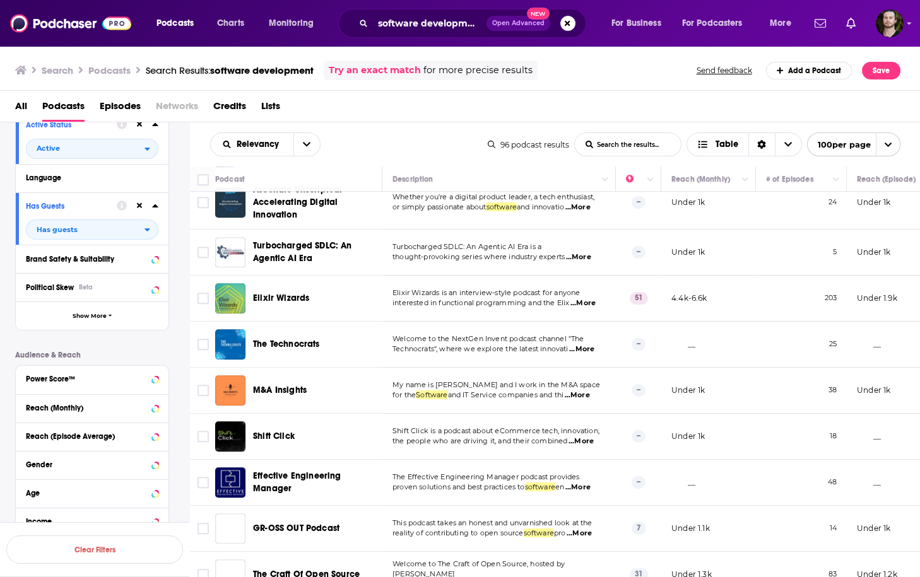
click at [593, 437] on span "...More" at bounding box center [580, 442] width 25 height 10
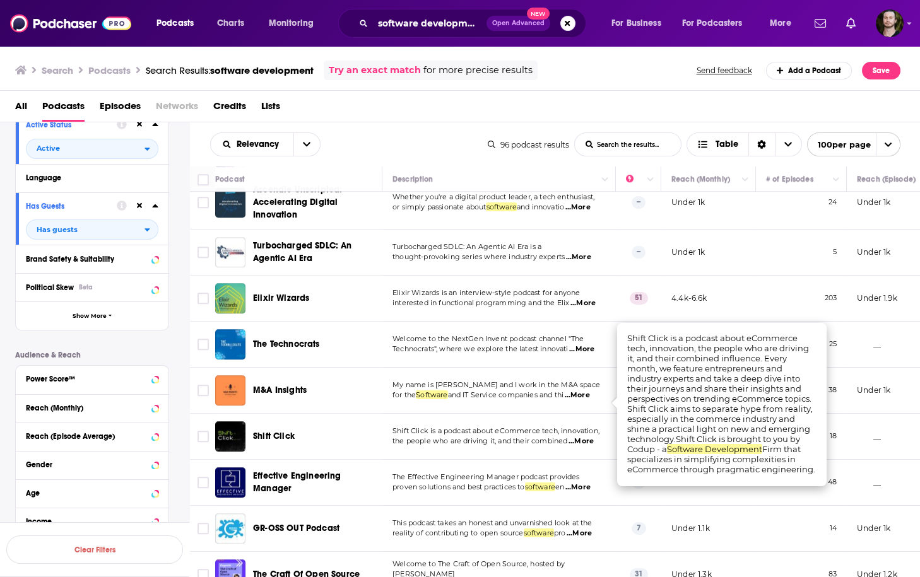
click at [593, 437] on span "...More" at bounding box center [580, 442] width 25 height 10
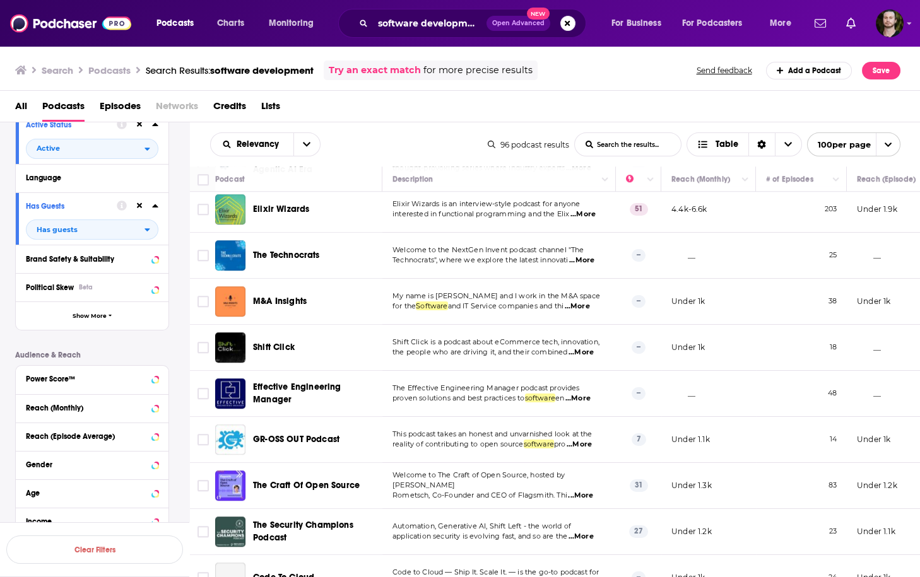
scroll to position [3533, 0]
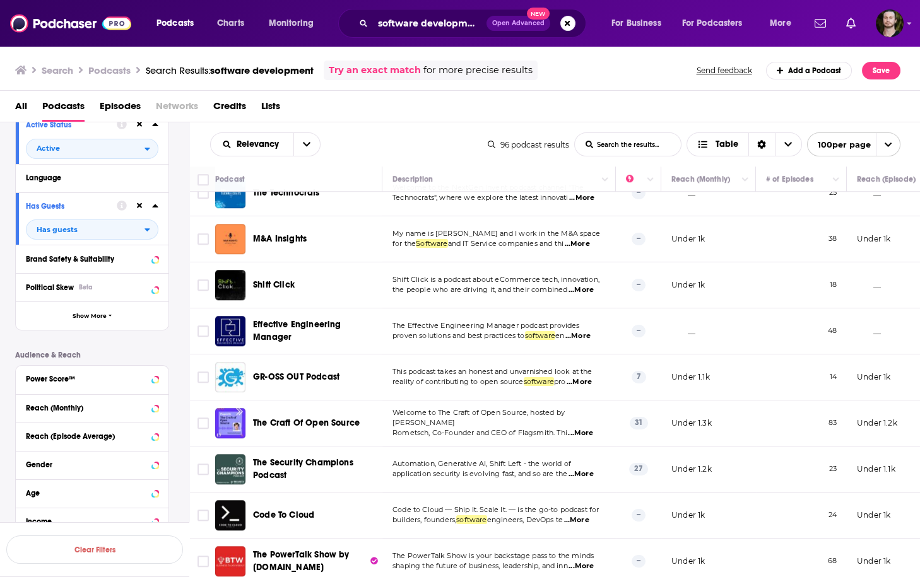
click at [589, 515] on span "...More" at bounding box center [576, 520] width 25 height 10
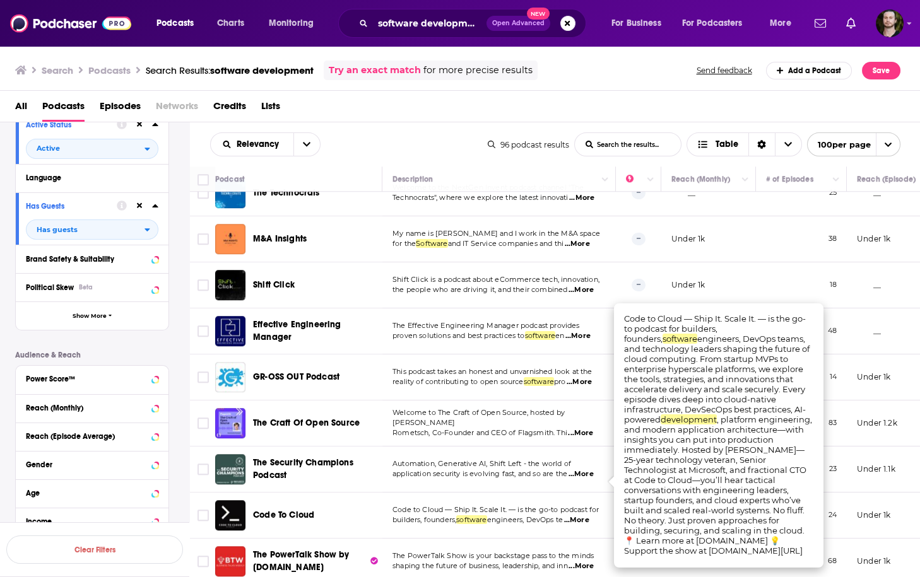
click at [589, 515] on span "...More" at bounding box center [576, 520] width 25 height 10
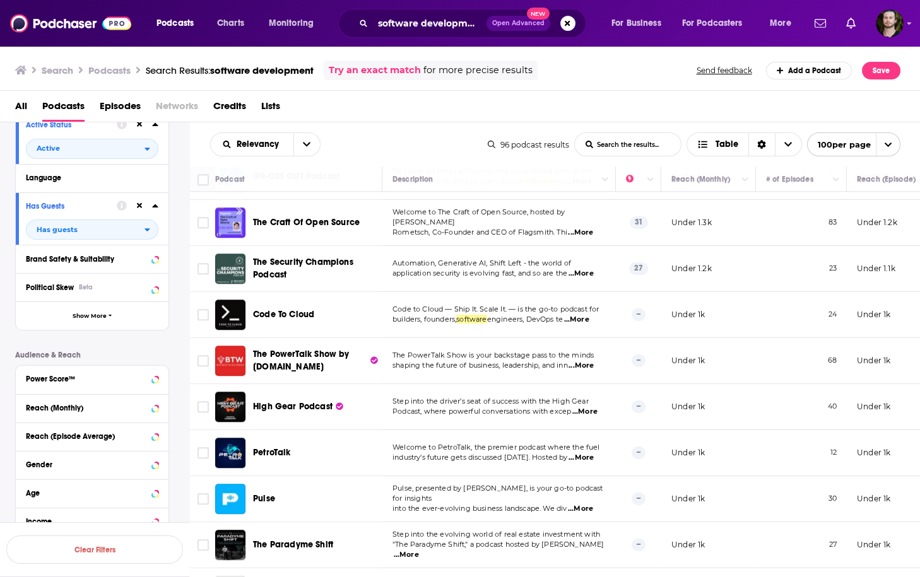
scroll to position [3735, 0]
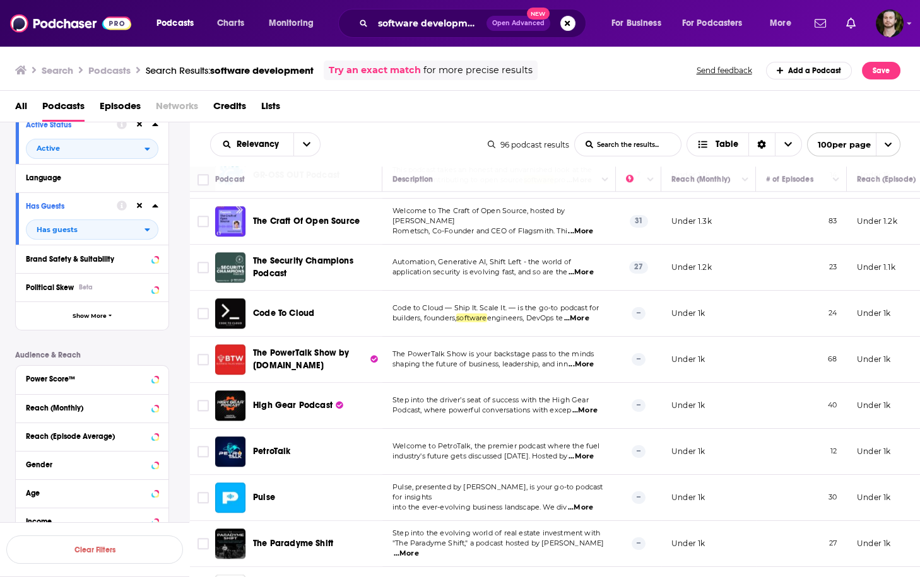
click at [590, 503] on span "...More" at bounding box center [580, 508] width 25 height 10
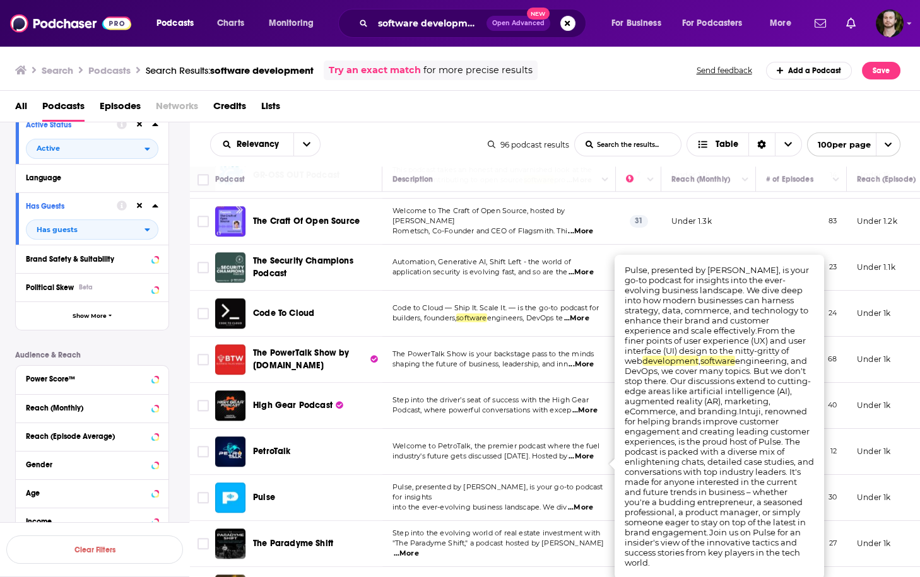
click at [590, 503] on span "...More" at bounding box center [580, 508] width 25 height 10
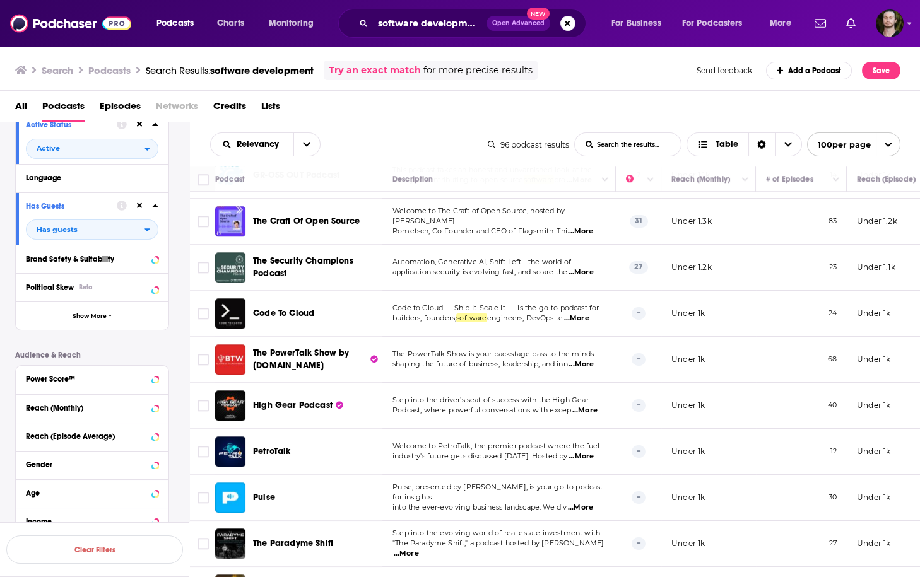
scroll to position [3786, 0]
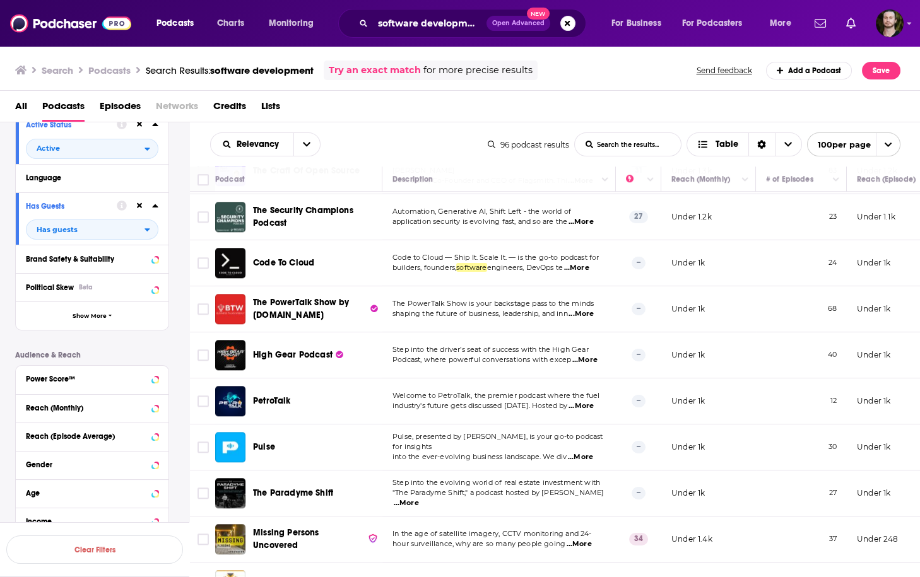
click at [419, 498] on span "...More" at bounding box center [406, 503] width 25 height 10
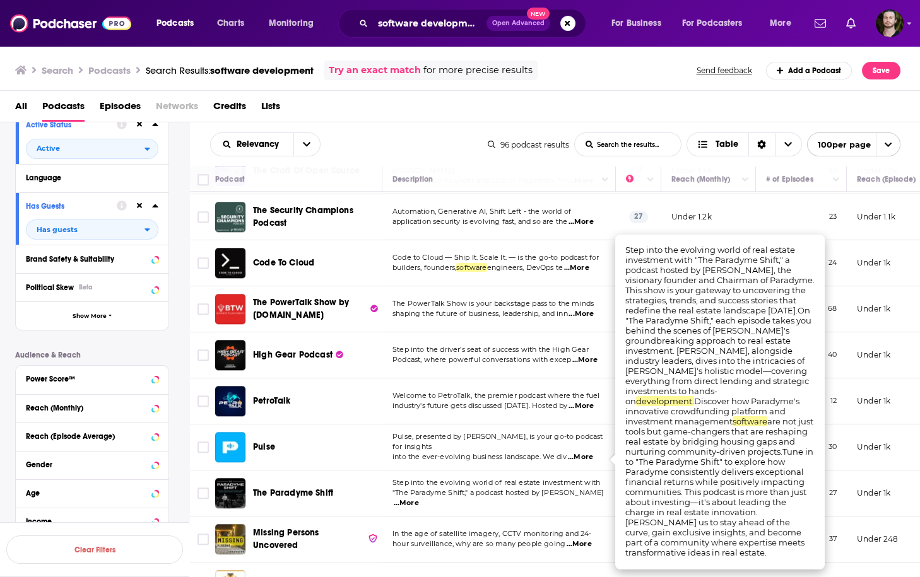
click at [419, 498] on span "...More" at bounding box center [406, 503] width 25 height 10
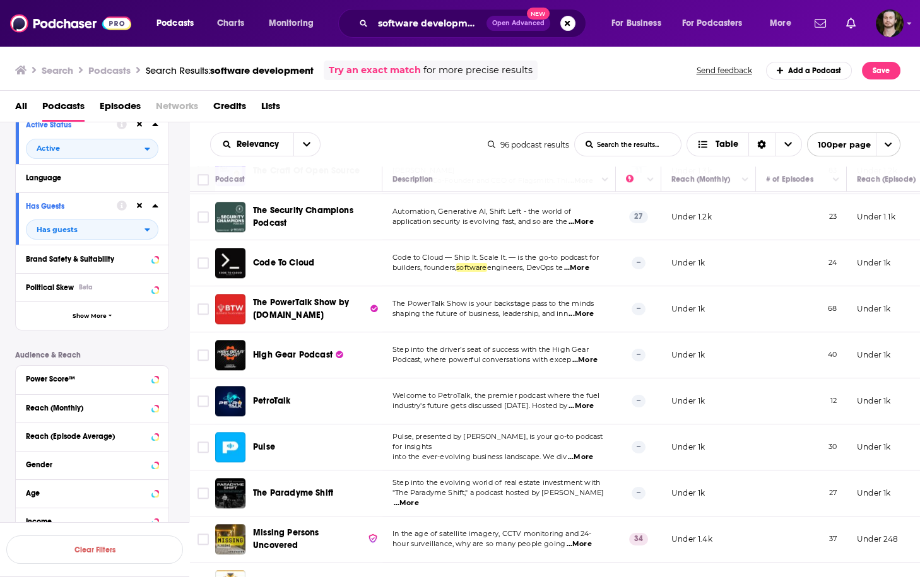
click at [584, 539] on span "...More" at bounding box center [579, 544] width 25 height 10
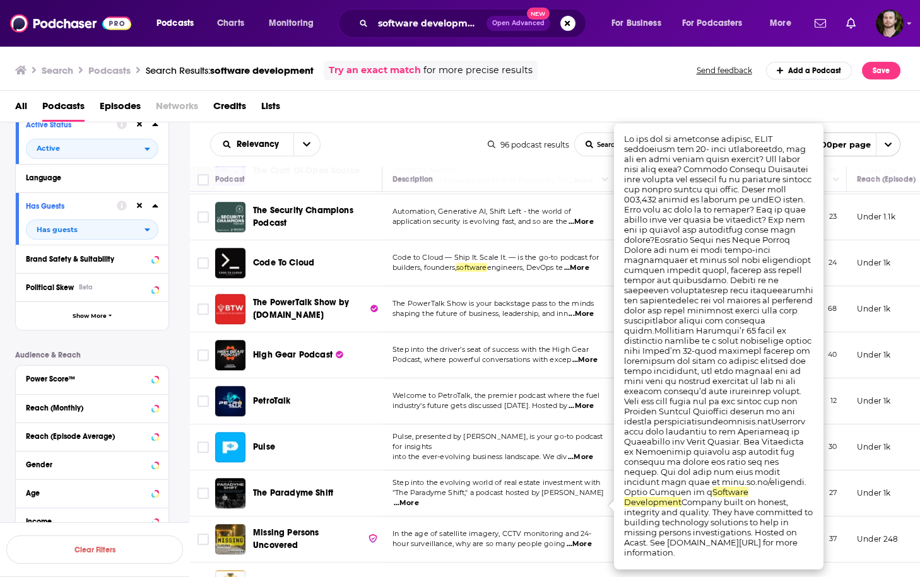
click at [584, 539] on span "...More" at bounding box center [579, 544] width 25 height 10
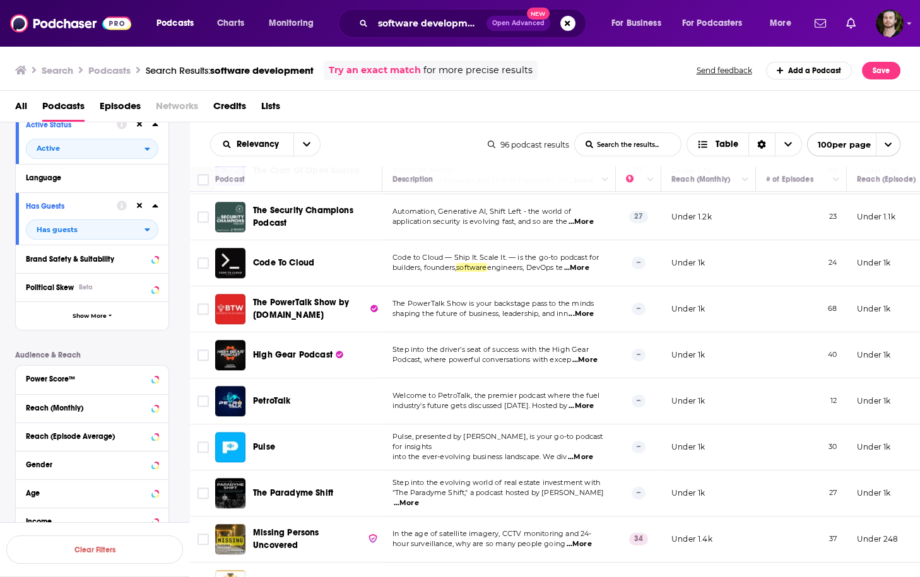
scroll to position [3886, 0]
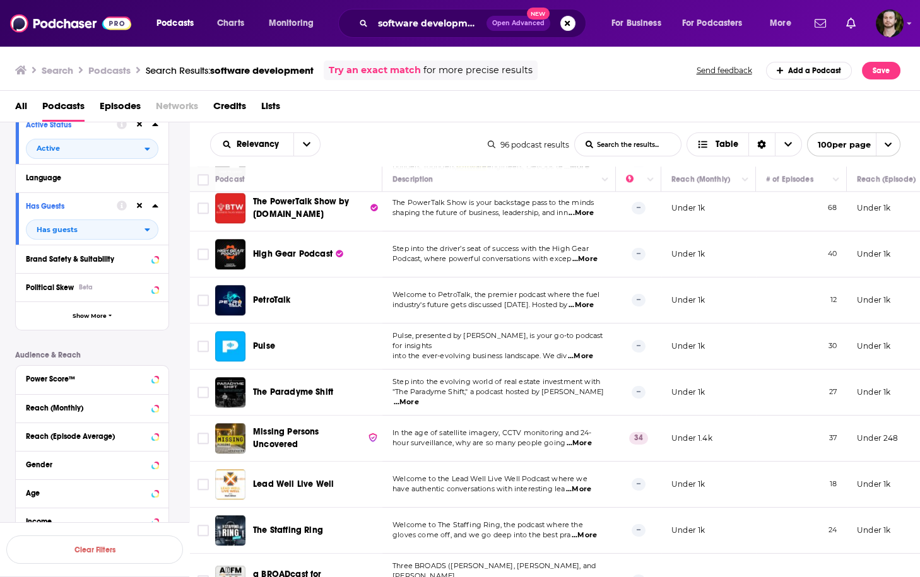
click at [584, 485] on span "...More" at bounding box center [578, 490] width 25 height 10
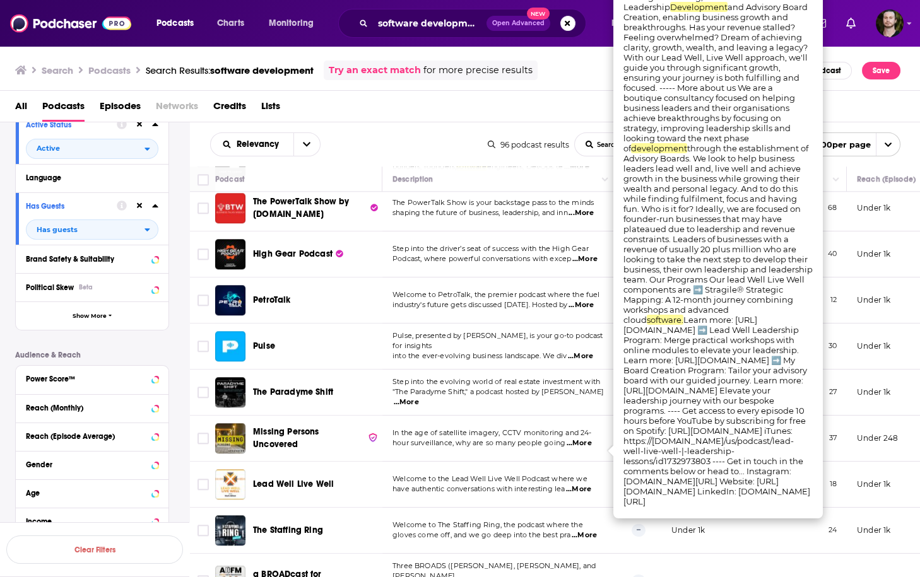
click at [584, 485] on span "...More" at bounding box center [578, 490] width 25 height 10
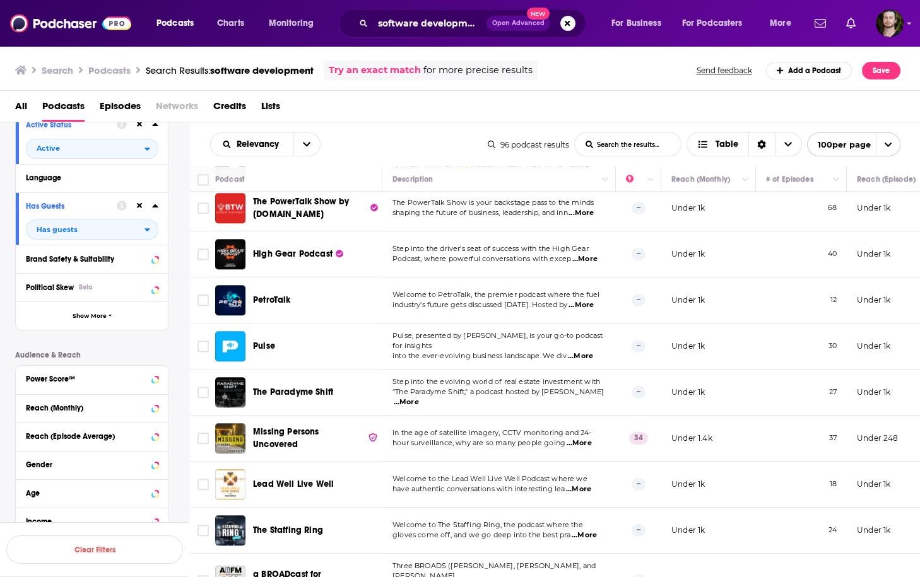
click at [579, 531] on span "...More" at bounding box center [584, 536] width 25 height 10
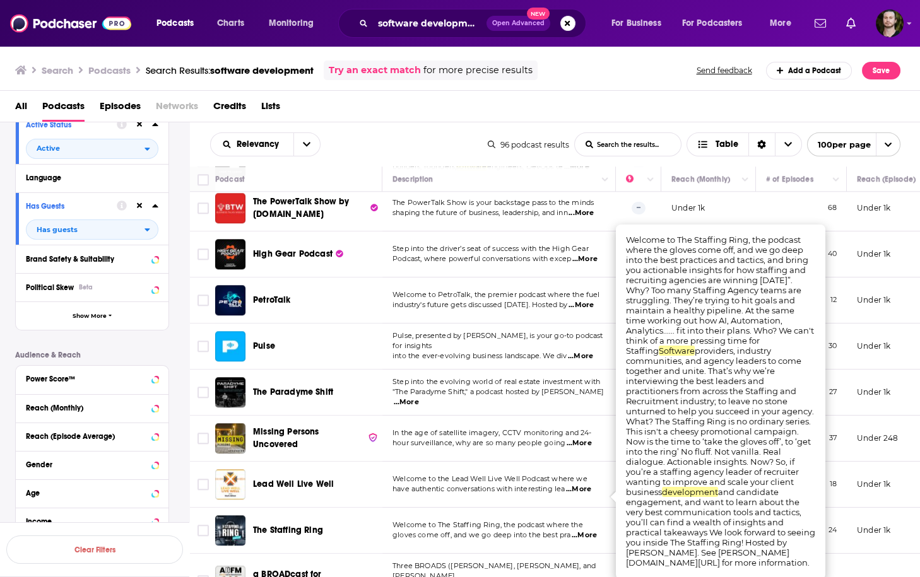
click at [580, 531] on span "...More" at bounding box center [584, 536] width 25 height 10
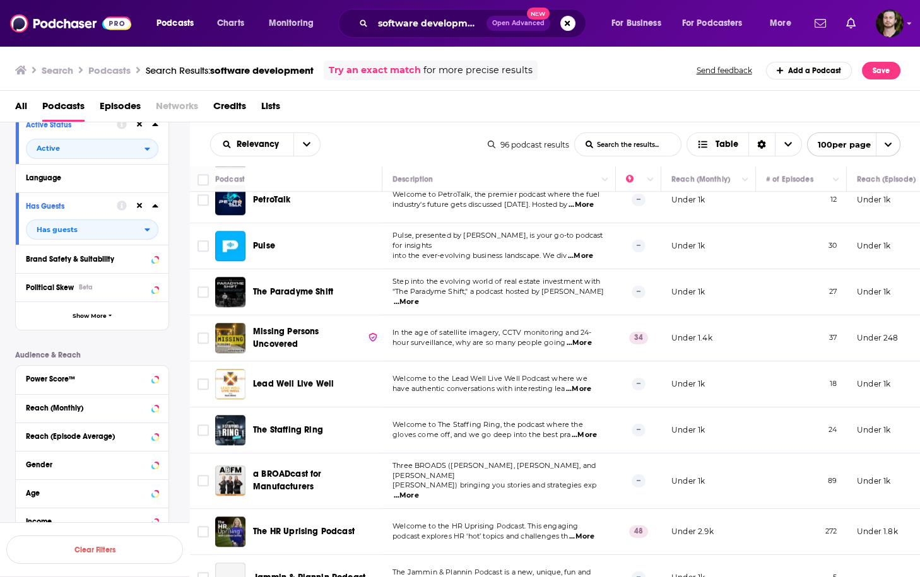
scroll to position [3987, 0]
click at [419, 490] on span "...More" at bounding box center [406, 495] width 25 height 10
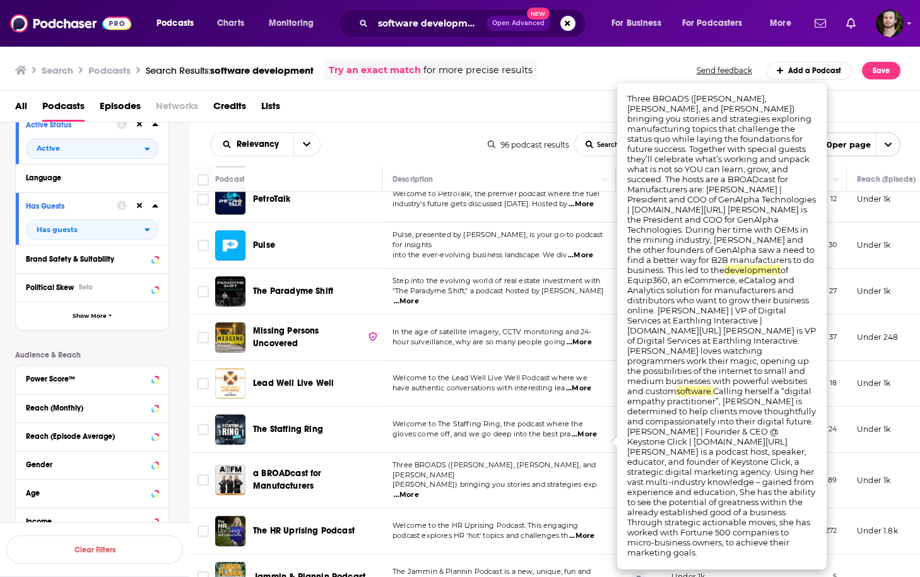
click at [419, 490] on span "...More" at bounding box center [406, 495] width 25 height 10
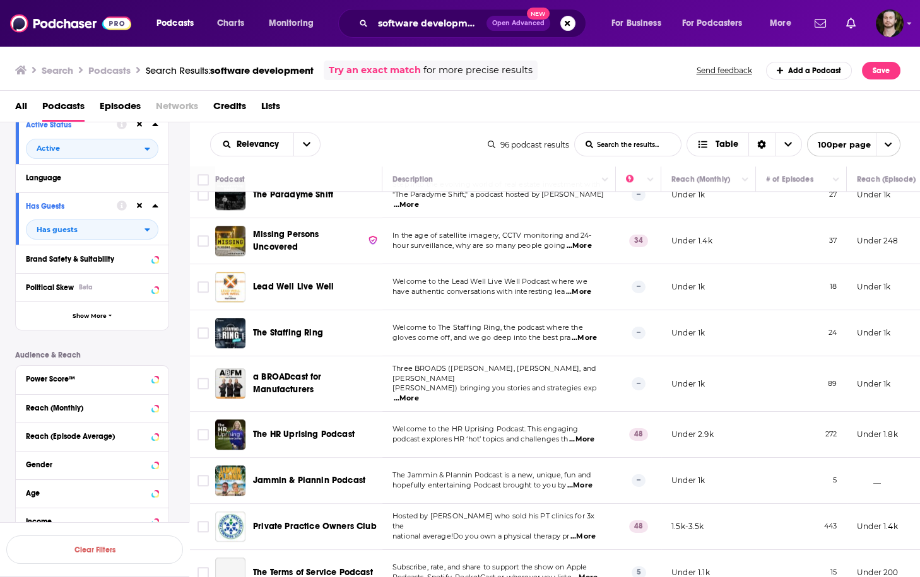
scroll to position [4088, 0]
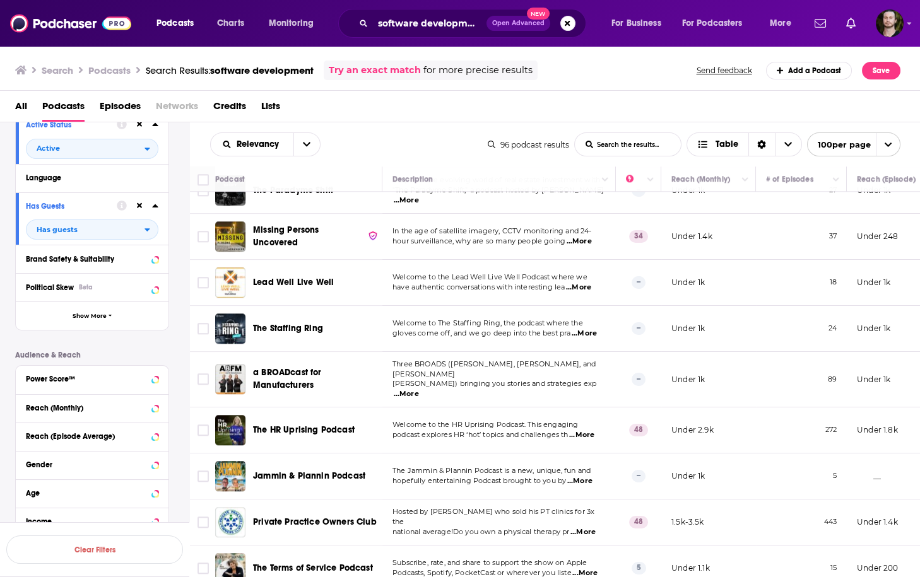
click at [582, 476] on span "...More" at bounding box center [579, 481] width 25 height 10
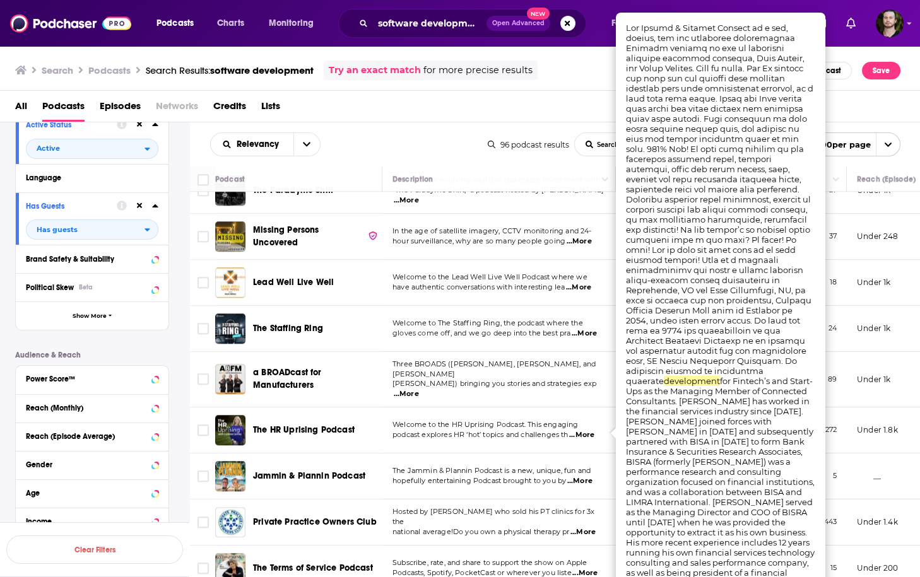
click at [582, 476] on span "...More" at bounding box center [579, 481] width 25 height 10
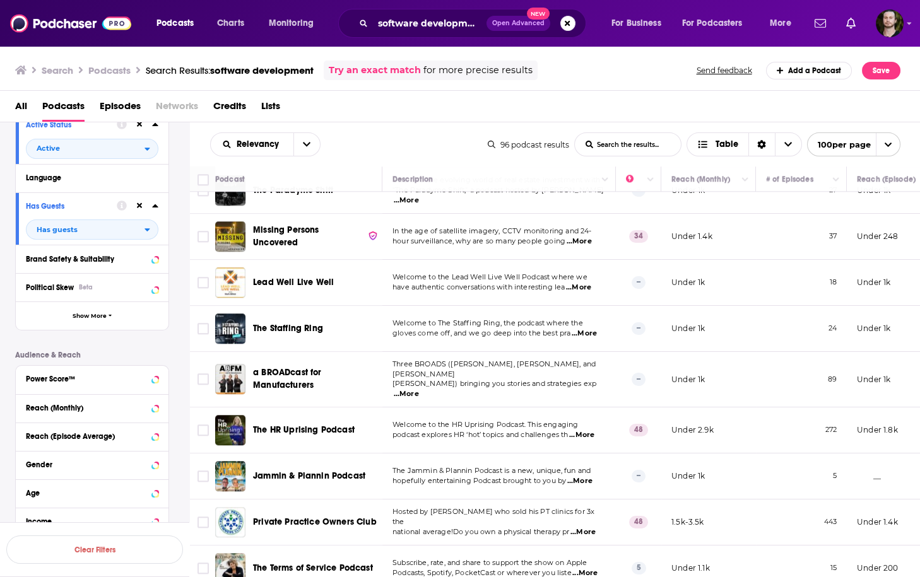
click at [592, 527] on span "...More" at bounding box center [582, 532] width 25 height 10
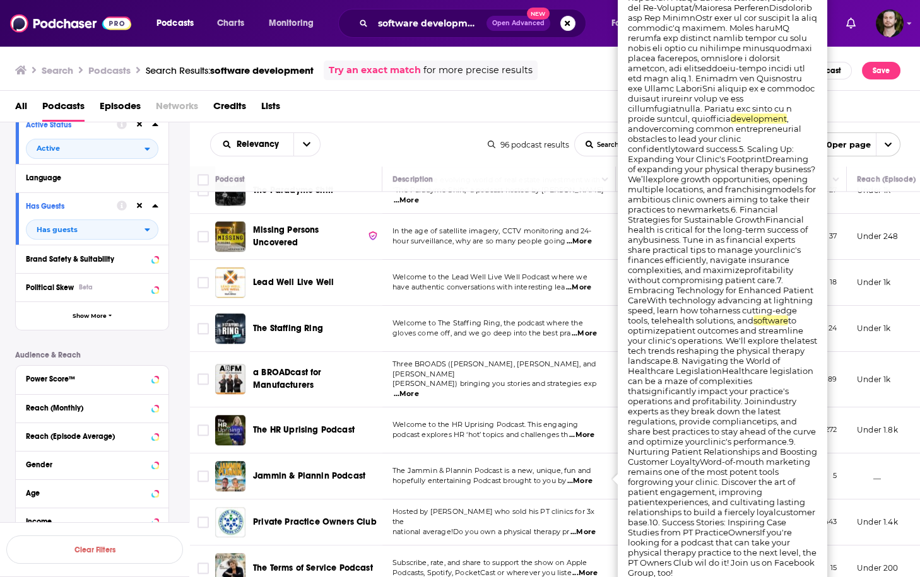
click at [592, 527] on span "...More" at bounding box center [582, 532] width 25 height 10
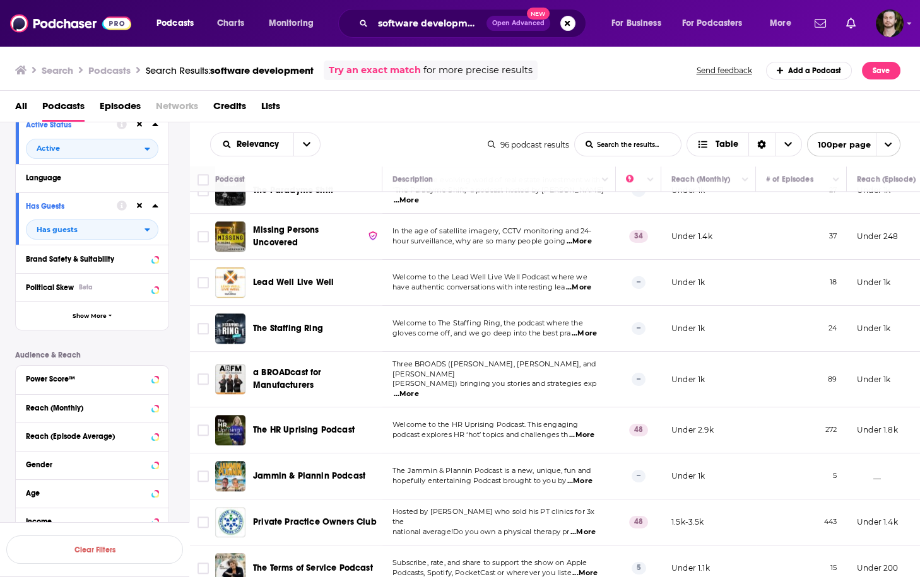
scroll to position [4112, 0]
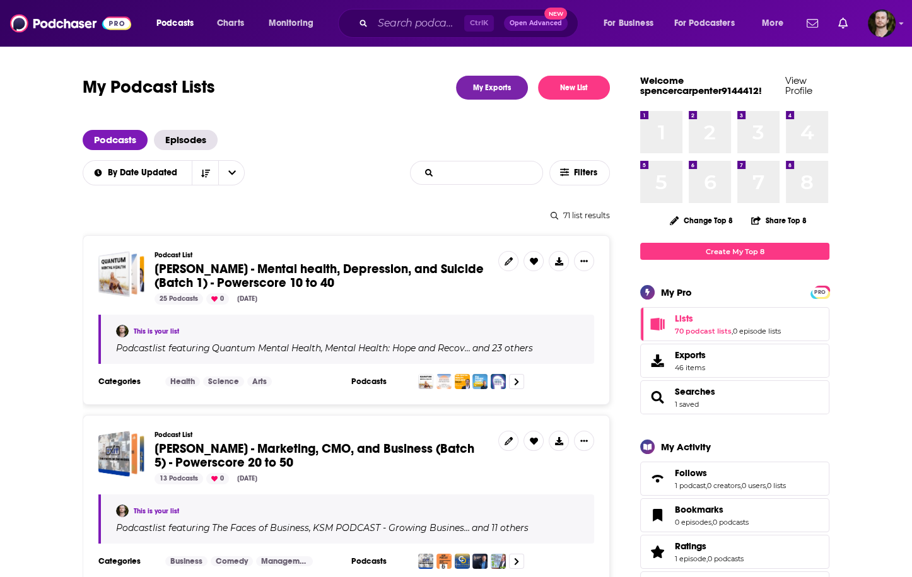
click at [485, 174] on input "List Search Input" at bounding box center [477, 173] width 132 height 23
type input "[PERSON_NAME]"
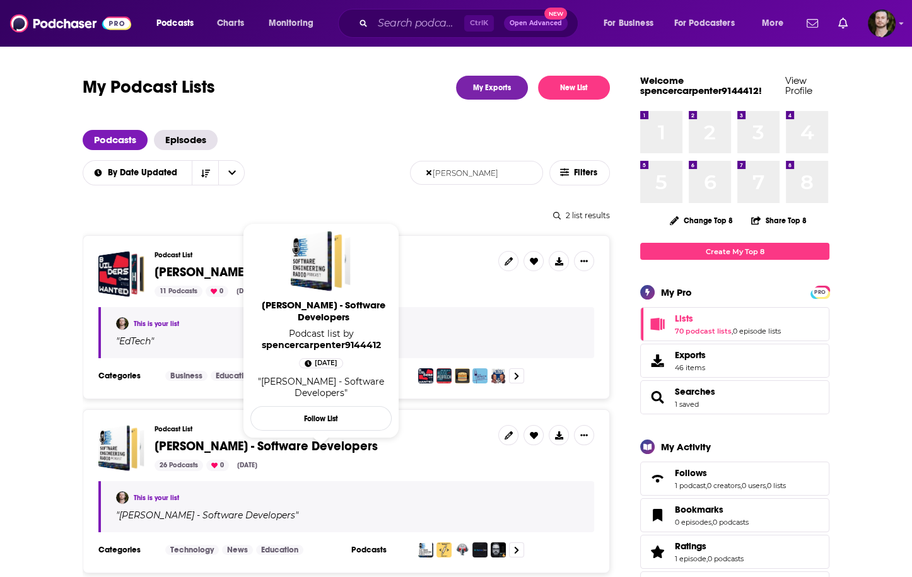
click at [315, 450] on span "[PERSON_NAME] - Software Developers" at bounding box center [266, 446] width 223 height 16
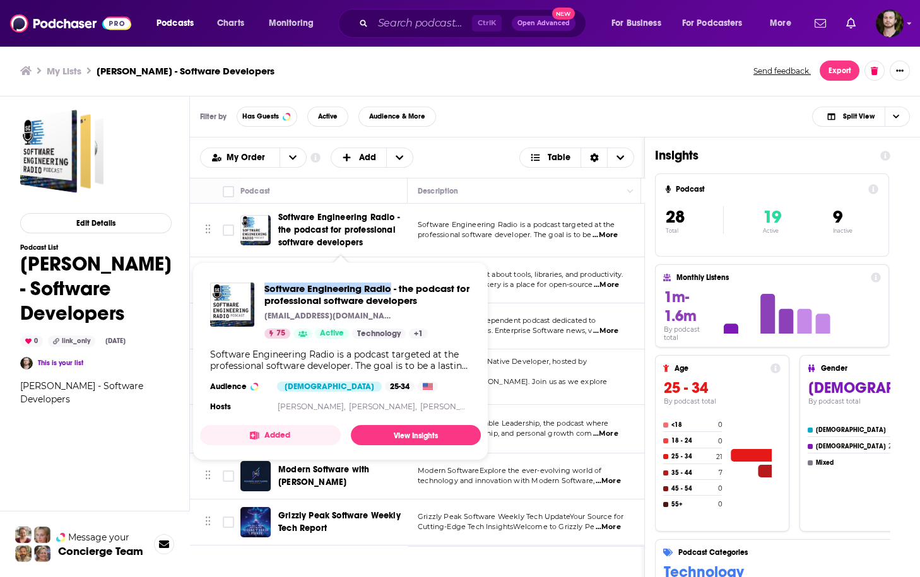
drag, startPoint x: 261, startPoint y: 285, endPoint x: 392, endPoint y: 286, distance: 131.9
click at [392, 286] on div "Software Engineering Radio - the podcast for professional software developers […" at bounding box center [340, 311] width 261 height 56
copy span "Software Engineering Radio"
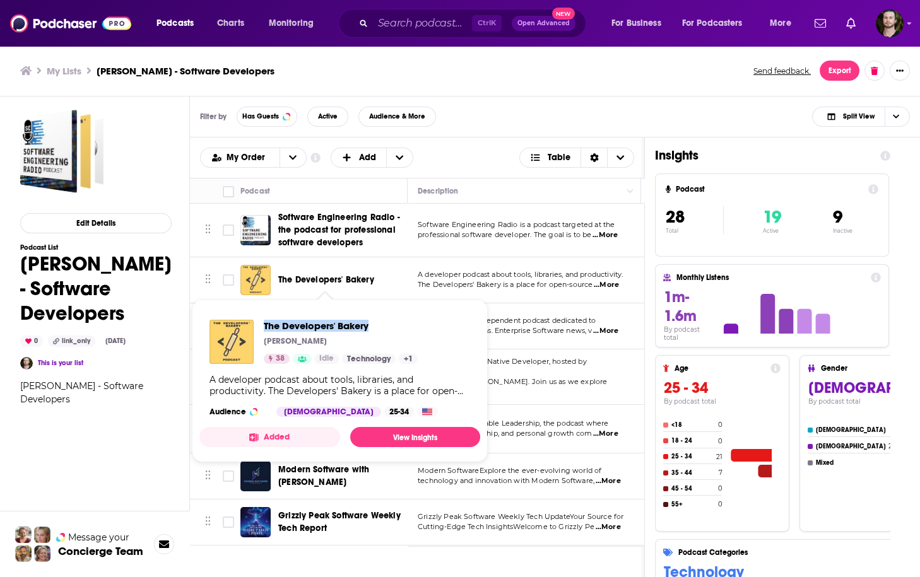
drag, startPoint x: 260, startPoint y: 321, endPoint x: 384, endPoint y: 325, distance: 123.7
click at [384, 325] on div "The Developers' Bakery [PERSON_NAME] 38 Idle Technology + 1" at bounding box center [313, 342] width 208 height 44
copy span "The Developers' Bakery"
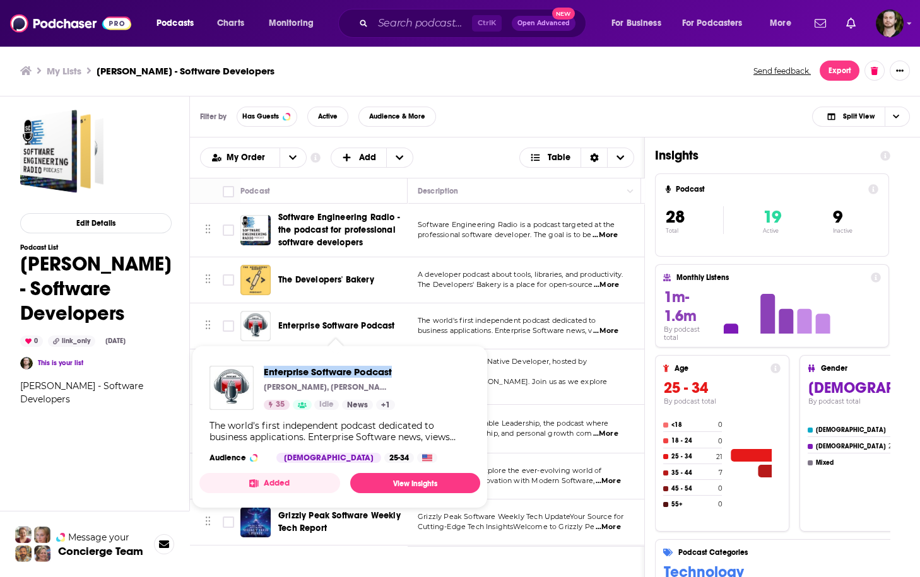
drag, startPoint x: 259, startPoint y: 375, endPoint x: 412, endPoint y: 376, distance: 152.7
click at [412, 376] on div "Enterprise Software Podcast [PERSON_NAME], [PERSON_NAME], [PERSON_NAME] 35 Idle…" at bounding box center [339, 414] width 281 height 117
copy span "Enterprise Software Podcast"
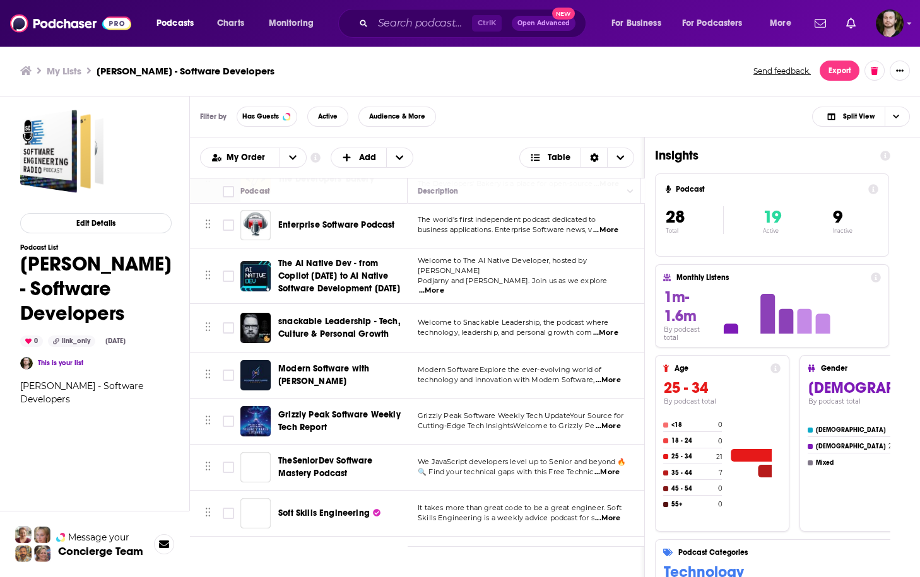
scroll to position [151, 0]
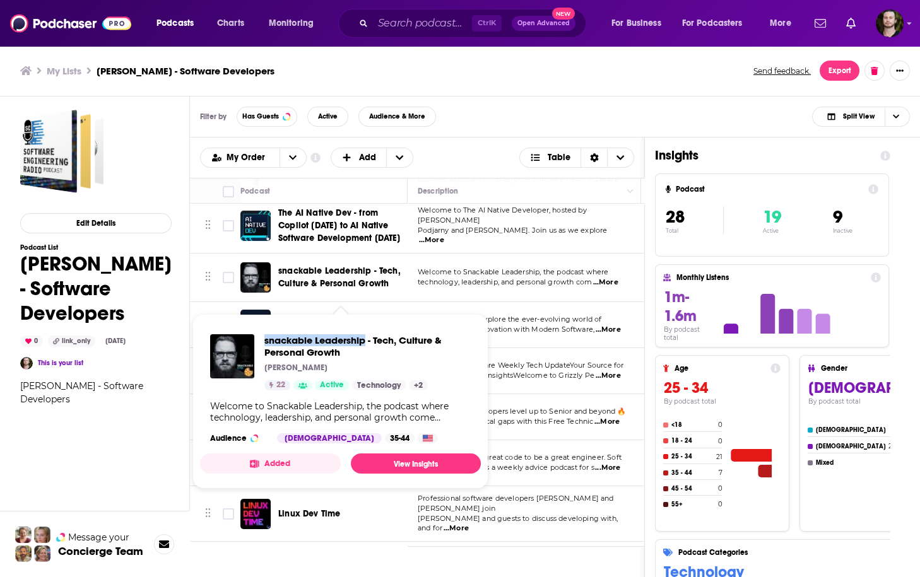
drag, startPoint x: 261, startPoint y: 338, endPoint x: 364, endPoint y: 339, distance: 103.5
click at [364, 339] on div "snackable Leadership - Tech, Culture & Personal Growth [PERSON_NAME] 22 Active …" at bounding box center [340, 362] width 261 height 56
copy span "snackable Leadership"
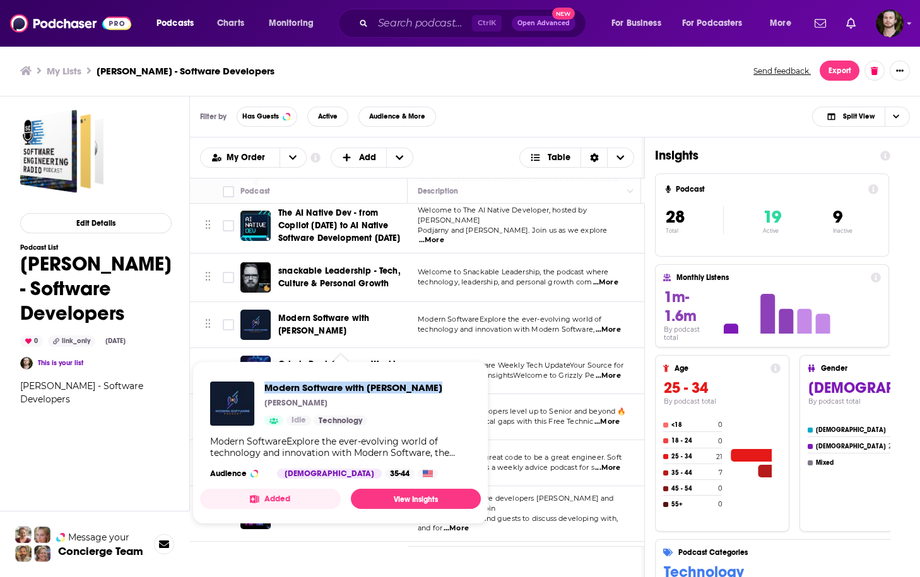
drag, startPoint x: 262, startPoint y: 387, endPoint x: 442, endPoint y: 387, distance: 180.4
click at [442, 387] on div "Modern Software with [PERSON_NAME] [PERSON_NAME] Idle Technology Modern Softwar…" at bounding box center [340, 430] width 281 height 117
copy span "Modern Software with [PERSON_NAME]"
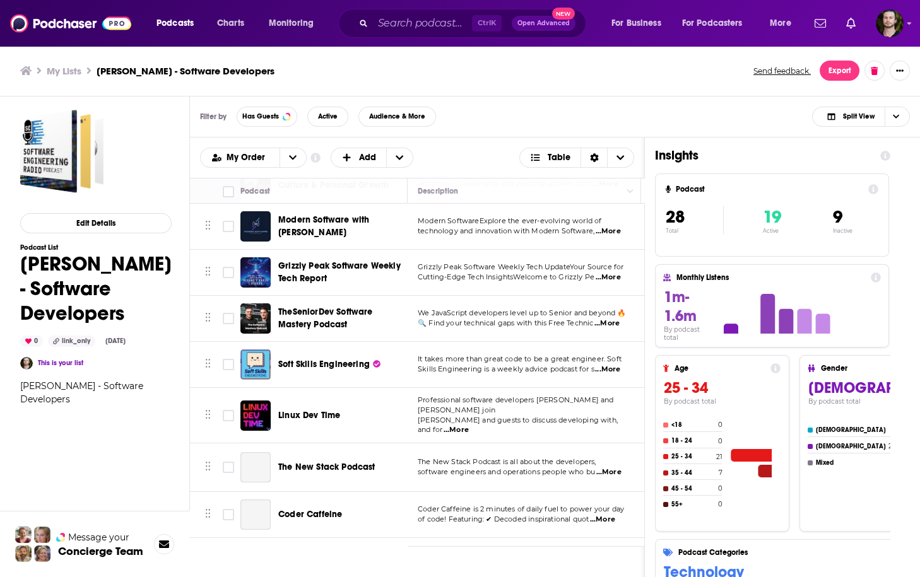
scroll to position [252, 0]
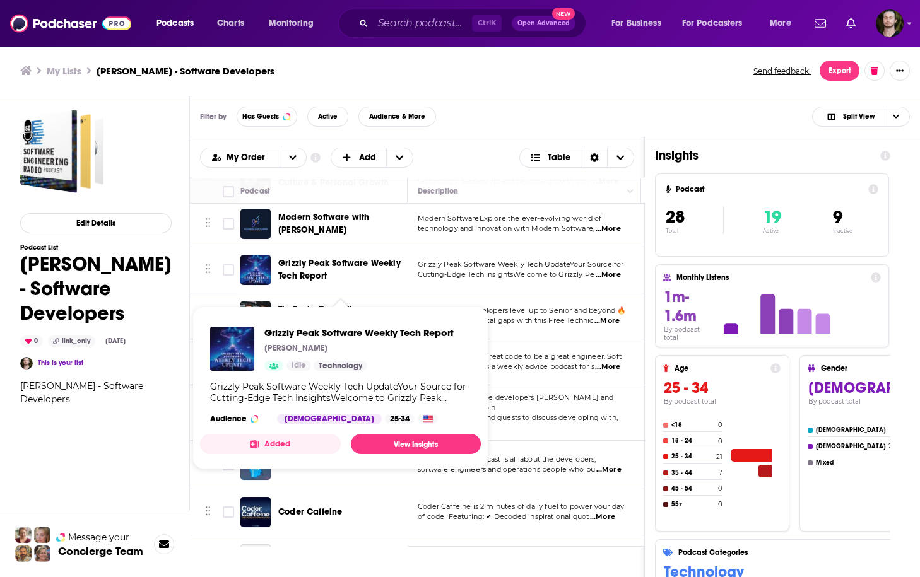
drag, startPoint x: 259, startPoint y: 332, endPoint x: 462, endPoint y: 336, distance: 203.2
click at [462, 336] on div "Grizzly Peak Software Weekly Tech Report [PERSON_NAME] Idle Technology Grizzly …" at bounding box center [340, 375] width 281 height 117
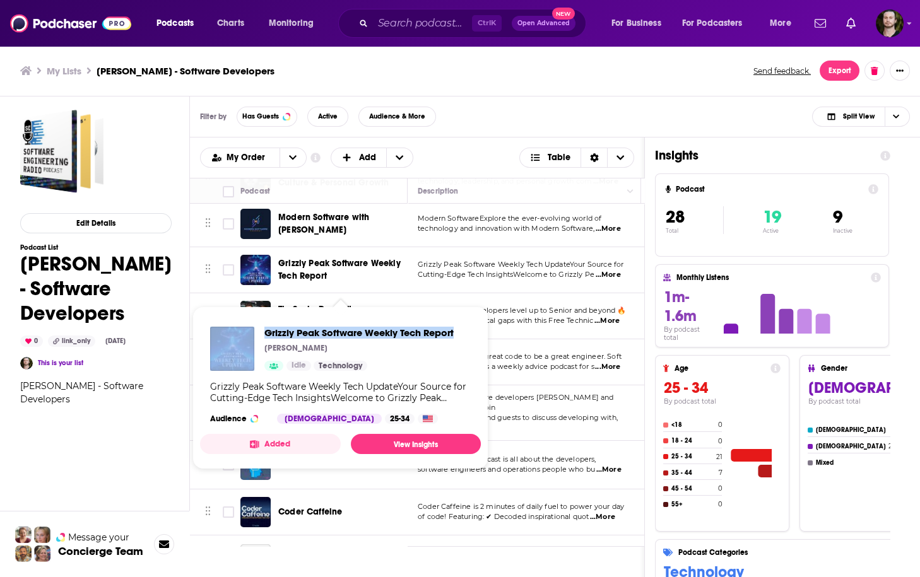
drag, startPoint x: 461, startPoint y: 330, endPoint x: 253, endPoint y: 334, distance: 207.6
click at [253, 334] on div "Grizzly Peak Software Weekly Tech Report [PERSON_NAME] Idle Technology Grizzly …" at bounding box center [340, 375] width 281 height 117
copy div "Grizzly Peak Software Weekly Tech Report"
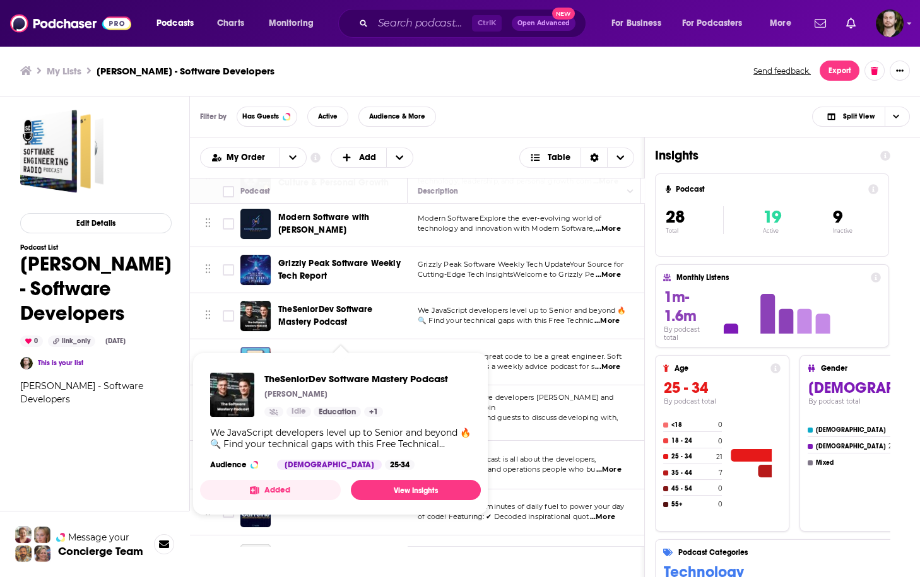
drag, startPoint x: 270, startPoint y: 374, endPoint x: 454, endPoint y: 375, distance: 184.2
click at [454, 375] on div "TheSeniorDev Software Mastery Podcast [PERSON_NAME] Idle Education + 1 We JavaS…" at bounding box center [340, 421] width 281 height 117
drag, startPoint x: 261, startPoint y: 379, endPoint x: 483, endPoint y: 380, distance: 222.1
click at [483, 380] on span "TheSeniorDev Software Mastery Podcast [PERSON_NAME] Idle Education + 1 We JavaS…" at bounding box center [340, 434] width 296 height 178
copy span "TheSeniorDev Software Mastery Podcast"
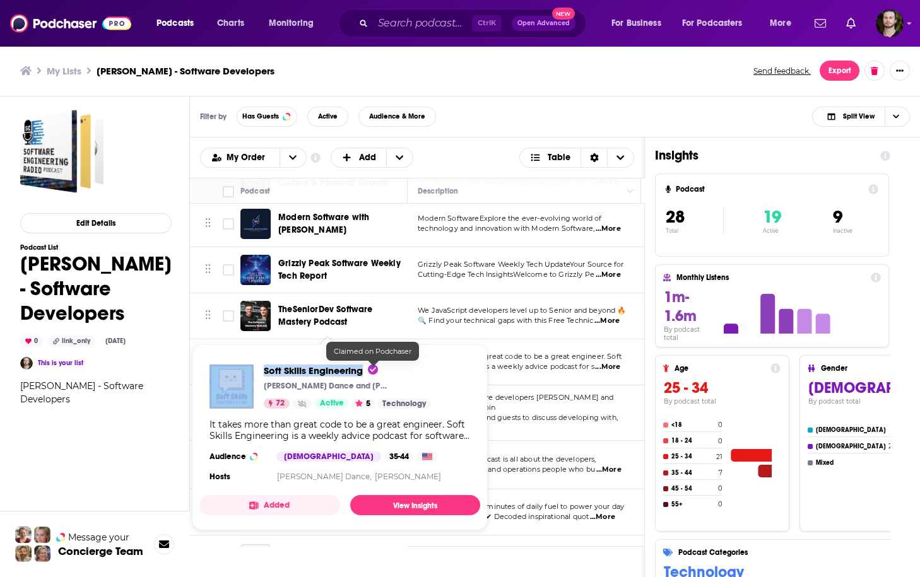
drag, startPoint x: 257, startPoint y: 367, endPoint x: 367, endPoint y: 370, distance: 109.8
click at [367, 370] on div "Soft Skills Engineering [PERSON_NAME] and [PERSON_NAME] 72 Active 5 Technology" at bounding box center [319, 387] width 221 height 44
copy div "Soft Skills Engineering"
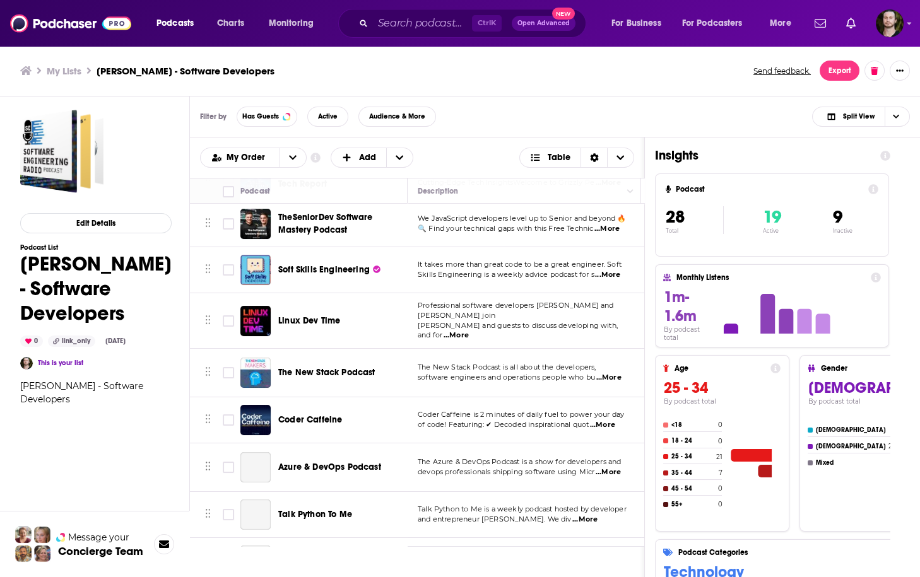
scroll to position [353, 0]
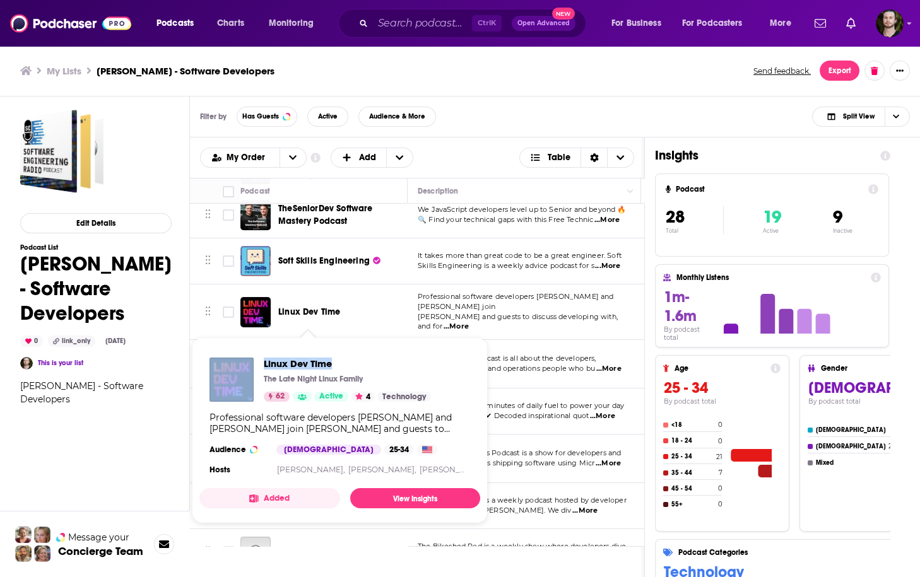
drag, startPoint x: 258, startPoint y: 361, endPoint x: 336, endPoint y: 362, distance: 78.2
click at [336, 362] on div "Linux Dev Time The Late Night Linux Family 62 Active 4 Technology" at bounding box center [319, 380] width 221 height 44
copy div "Linux Dev Time"
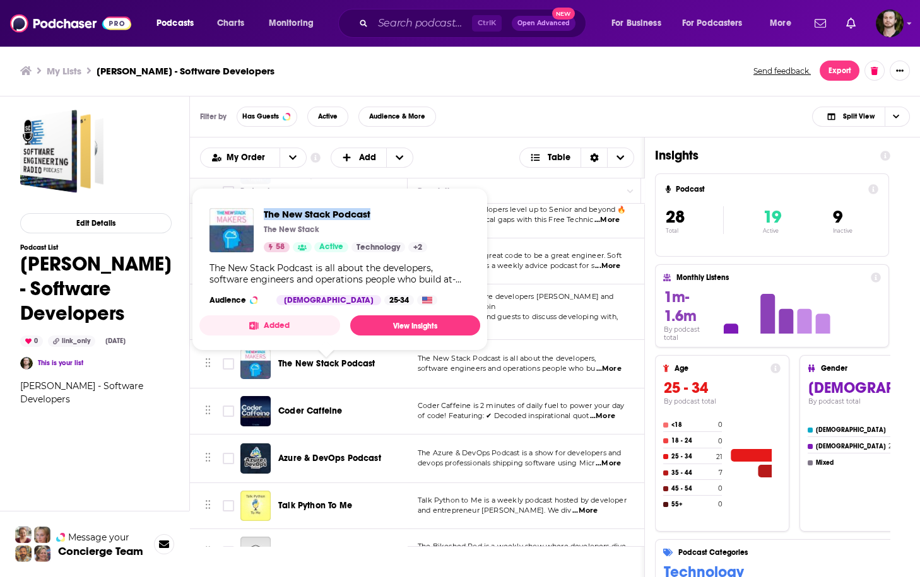
drag, startPoint x: 261, startPoint y: 208, endPoint x: 379, endPoint y: 213, distance: 118.1
click at [379, 213] on div "The New Stack Podcast The New Stack 58 Active Technology + 2" at bounding box center [318, 230] width 218 height 44
copy span "The New Stack Podcast"
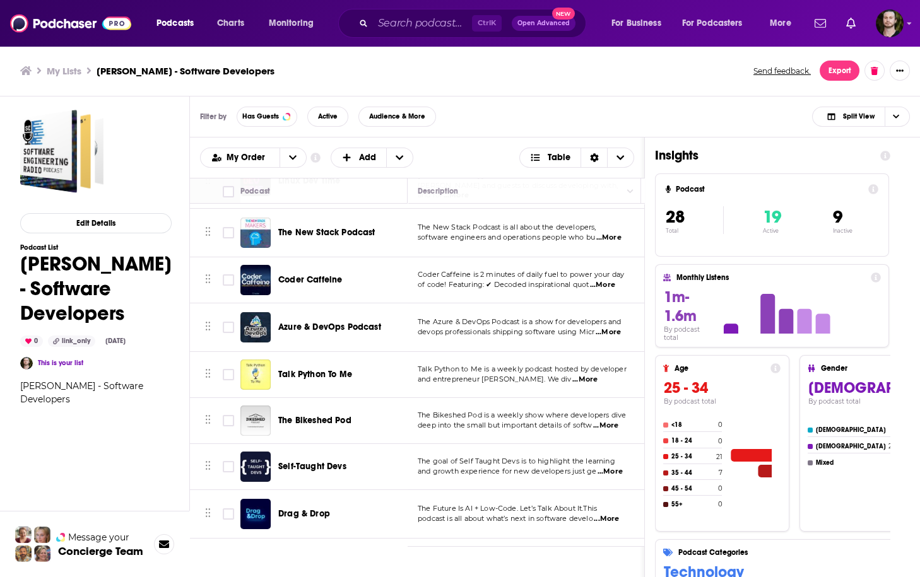
scroll to position [555, 0]
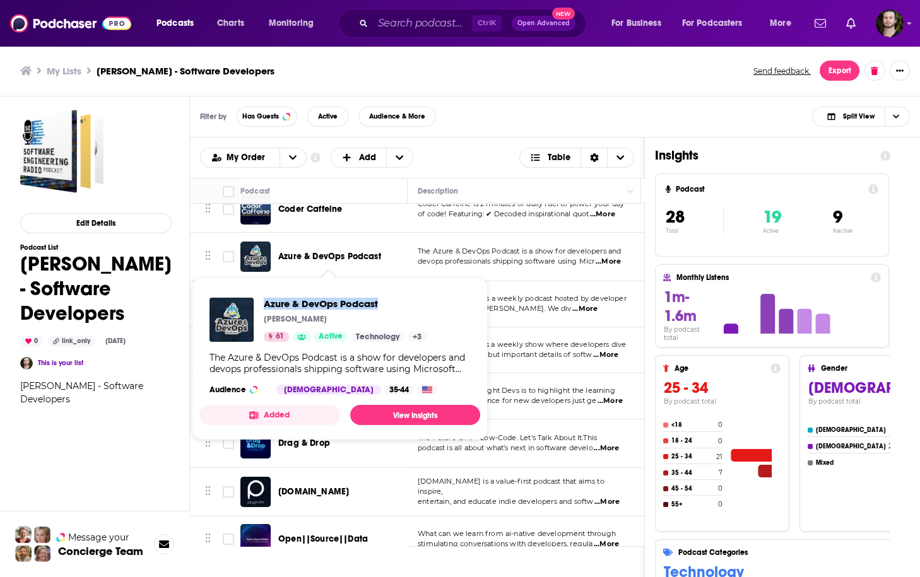
drag, startPoint x: 261, startPoint y: 303, endPoint x: 401, endPoint y: 302, distance: 140.1
click at [401, 302] on div "Azure & DevOps Podcast [PERSON_NAME] 61 Active Technology + 3" at bounding box center [317, 320] width 217 height 44
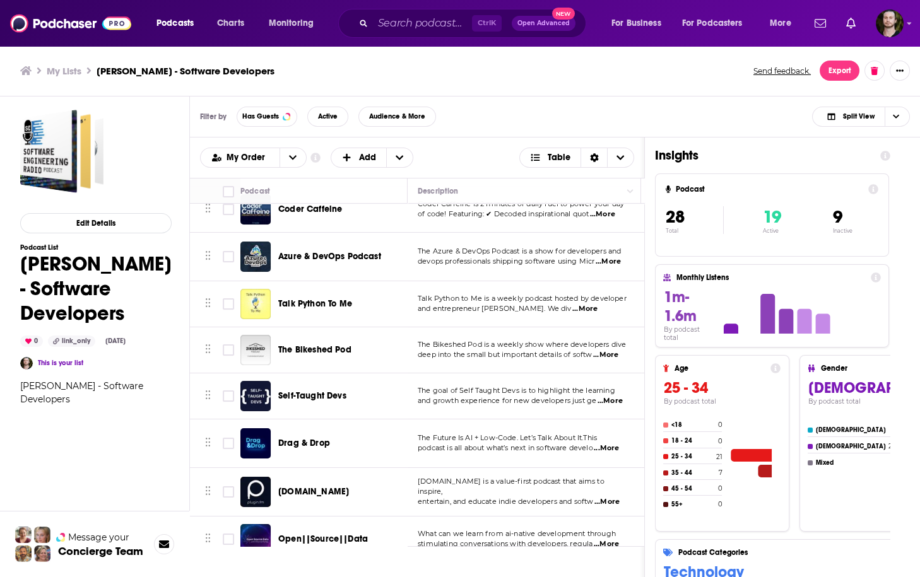
click at [416, 351] on td "The Bikeshed Pod is a weekly show where developers dive deep into the small but…" at bounding box center [524, 350] width 233 height 46
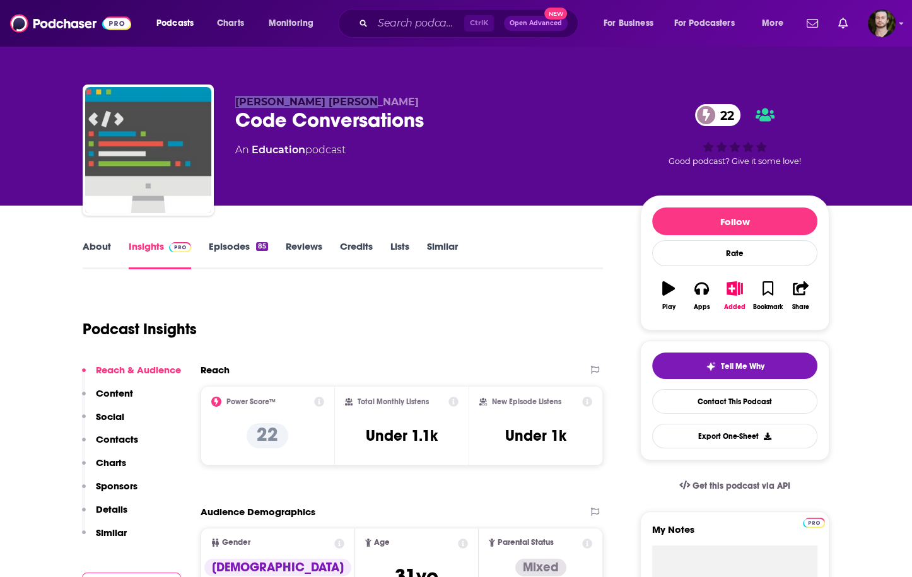
drag, startPoint x: 230, startPoint y: 101, endPoint x: 360, endPoint y: 103, distance: 130.6
click at [360, 103] on div "[PERSON_NAME] [PERSON_NAME] Code Conversations 22 An Education podcast 22 Good …" at bounding box center [456, 153] width 747 height 136
copy span "[PERSON_NAME] [PERSON_NAME]"
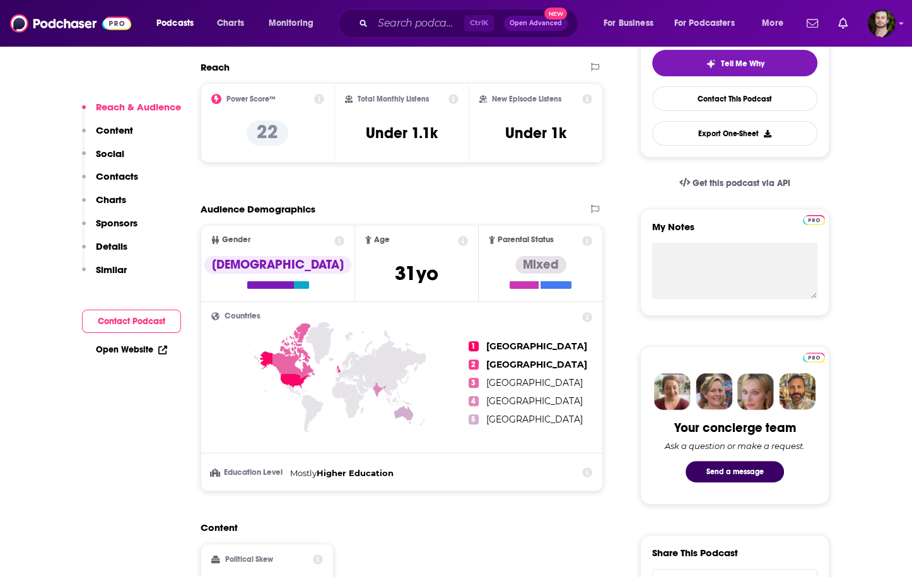
scroll to position [101, 0]
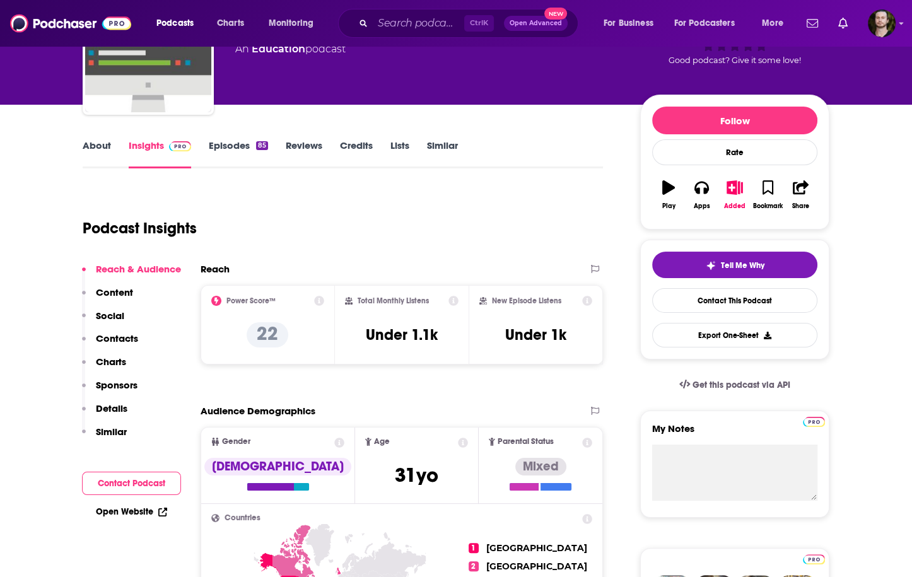
click at [248, 148] on link "Episodes 85" at bounding box center [238, 153] width 59 height 29
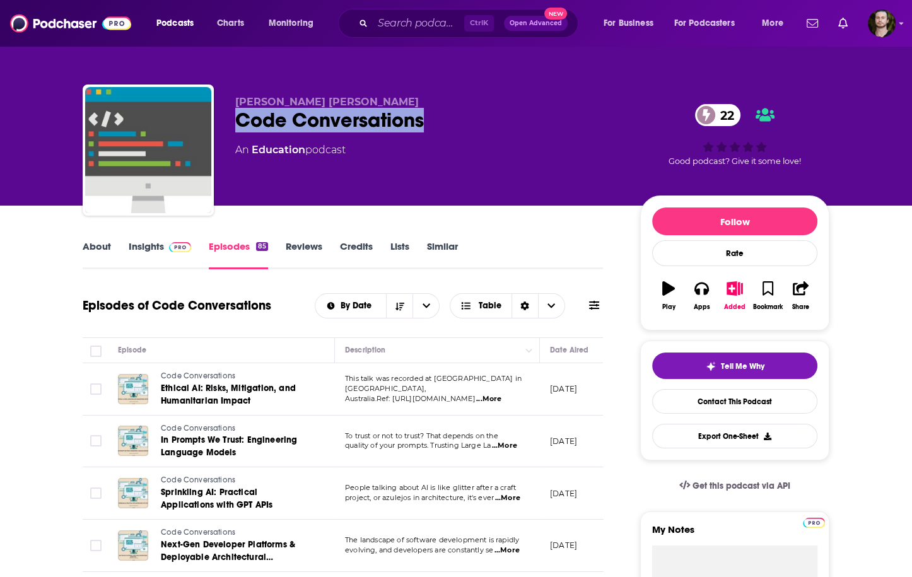
drag, startPoint x: 238, startPoint y: 120, endPoint x: 431, endPoint y: 117, distance: 192.4
click at [431, 117] on div "Code Conversations 22" at bounding box center [427, 120] width 385 height 25
copy h2 "Code Conversations"
